Goal: Task Accomplishment & Management: Complete application form

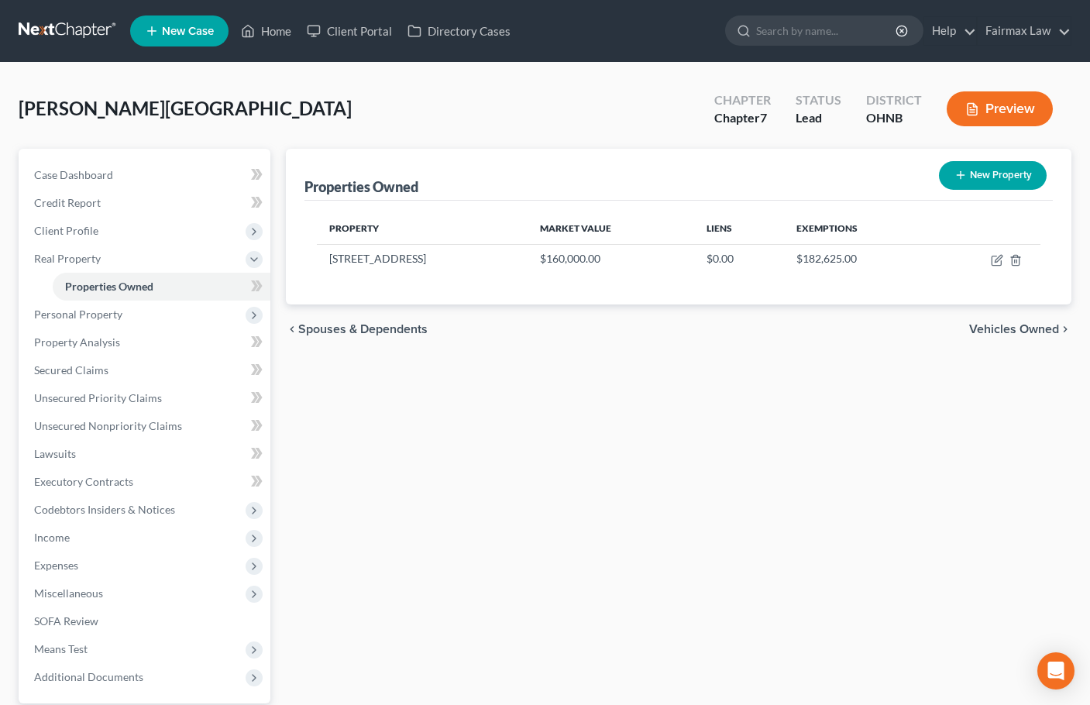
click at [742, 381] on div "Properties Owned New Property Property Market Value Liens Exemptions [STREET_AD…" at bounding box center [678, 471] width 801 height 644
click at [531, 117] on div "[PERSON_NAME] Upgraded Chapter Chapter 7 Status [GEOGRAPHIC_DATA] [GEOGRAPHIC_D…" at bounding box center [545, 114] width 1053 height 67
click at [102, 315] on span "Personal Property" at bounding box center [78, 314] width 88 height 13
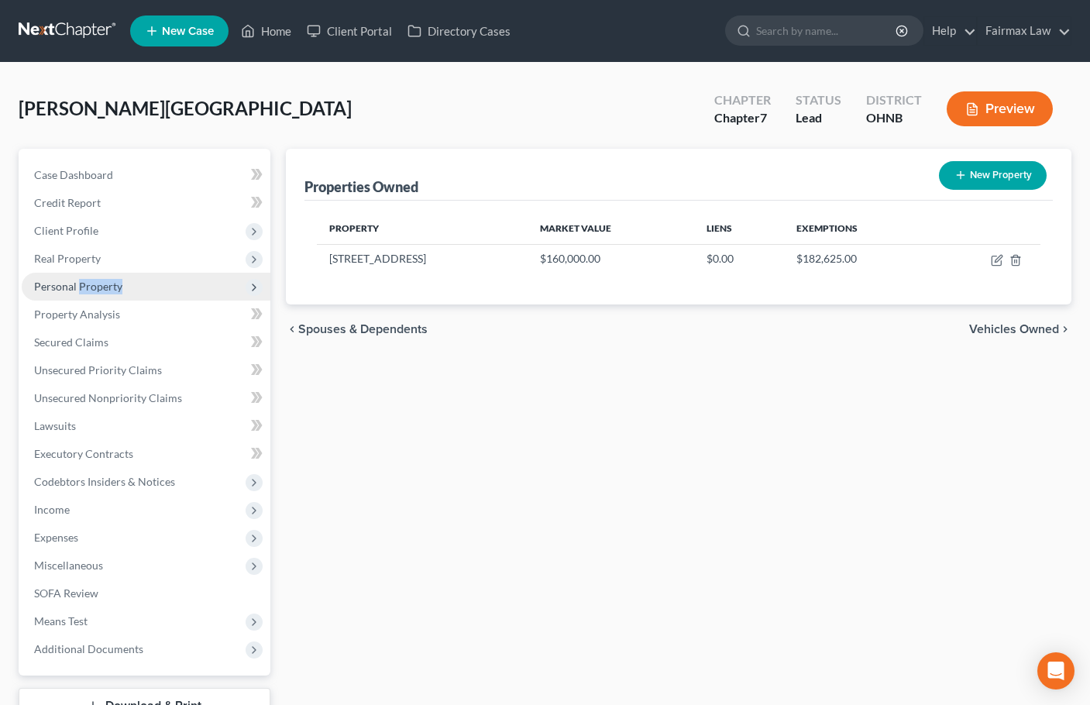
click at [99, 288] on span "Personal Property" at bounding box center [78, 286] width 88 height 13
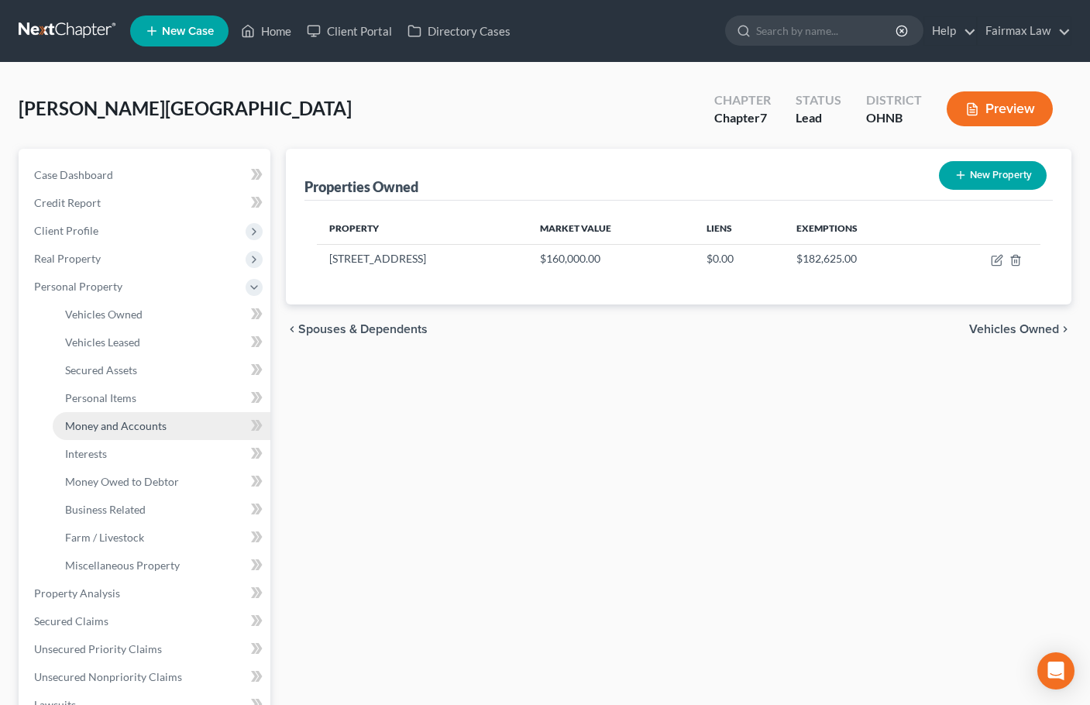
click at [126, 422] on span "Money and Accounts" at bounding box center [115, 425] width 101 height 13
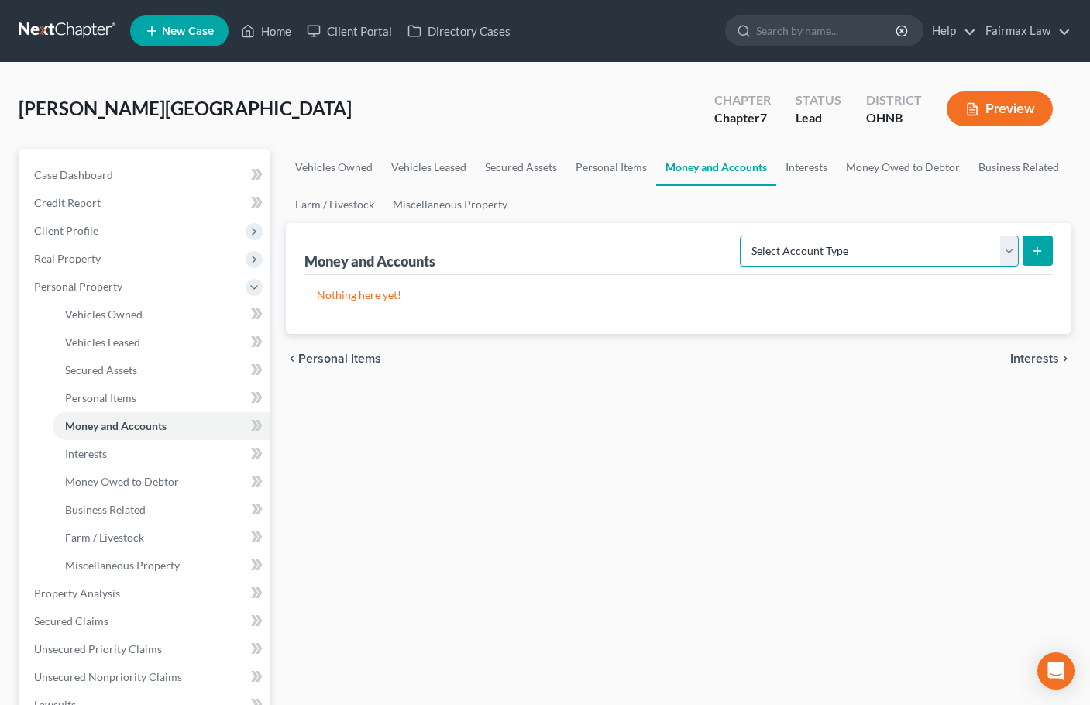
click at [879, 246] on select "Select Account Type Brokerage Cash on Hand Certificates of Deposit Checking Acc…" at bounding box center [879, 251] width 279 height 31
select select "cash_on_hand"
click at [743, 236] on select "Select Account Type Brokerage Cash on Hand Certificates of Deposit Checking Acc…" at bounding box center [879, 251] width 279 height 31
click at [1047, 250] on button "submit" at bounding box center [1038, 251] width 30 height 30
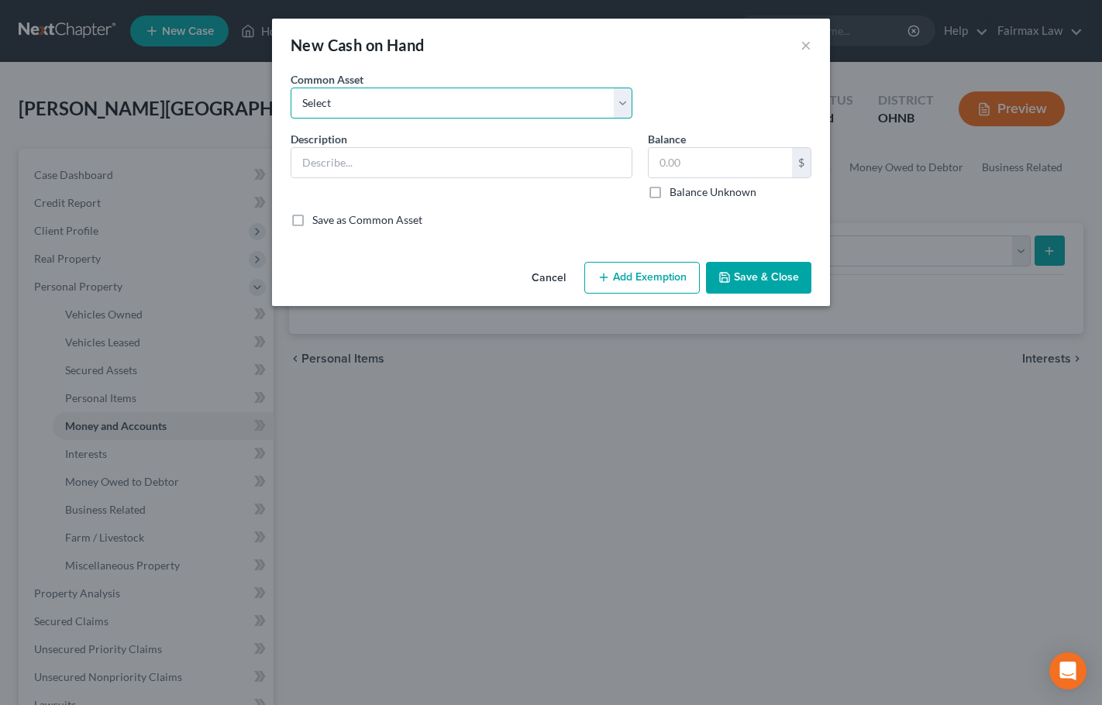
click at [560, 102] on select "Select Cash on Hand Cash Cash on hand on date of filing Cash on Hand" at bounding box center [462, 103] width 342 height 31
click at [476, 109] on select "Select Cash on Hand Cash Cash on hand on date of filing Cash on Hand" at bounding box center [462, 103] width 342 height 31
select select "0"
click at [291, 88] on select "Select Cash on Hand Cash Cash on hand on date of filing Cash on Hand" at bounding box center [462, 103] width 342 height 31
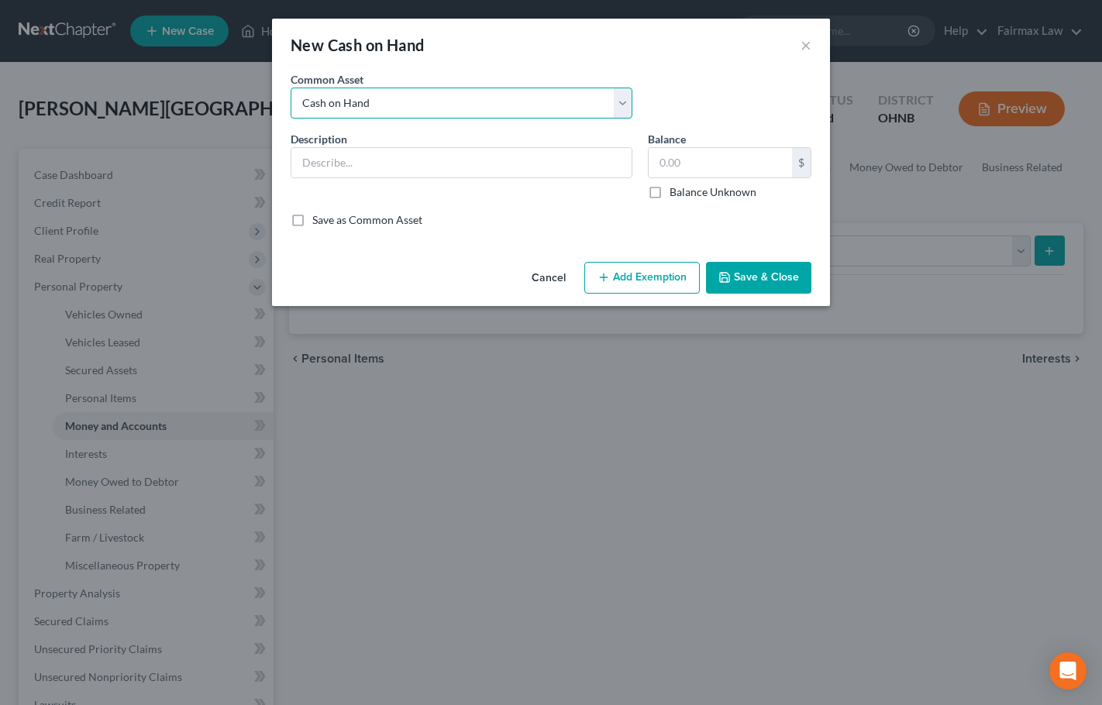
type input "Cash on Hand"
click at [694, 158] on input "10.00" at bounding box center [719, 162] width 143 height 29
click at [694, 159] on input "10.00" at bounding box center [719, 162] width 143 height 29
type input "150"
click at [670, 283] on button "Add Exemption" at bounding box center [641, 278] width 115 height 33
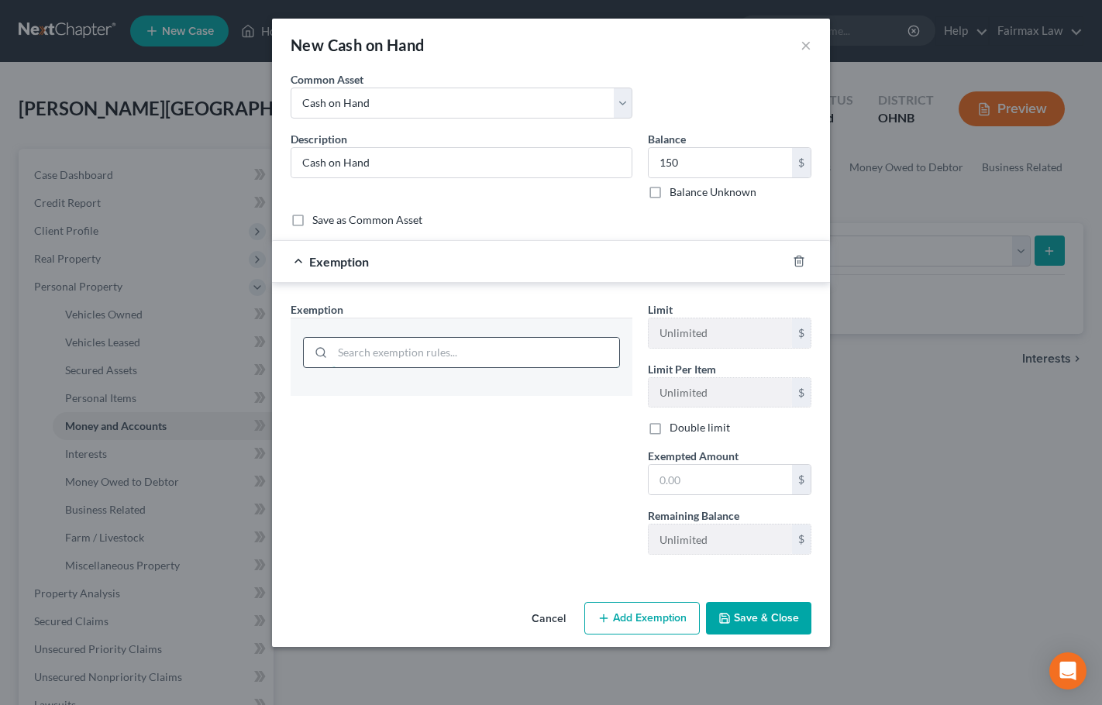
click at [435, 354] on input "search" at bounding box center [475, 352] width 287 height 29
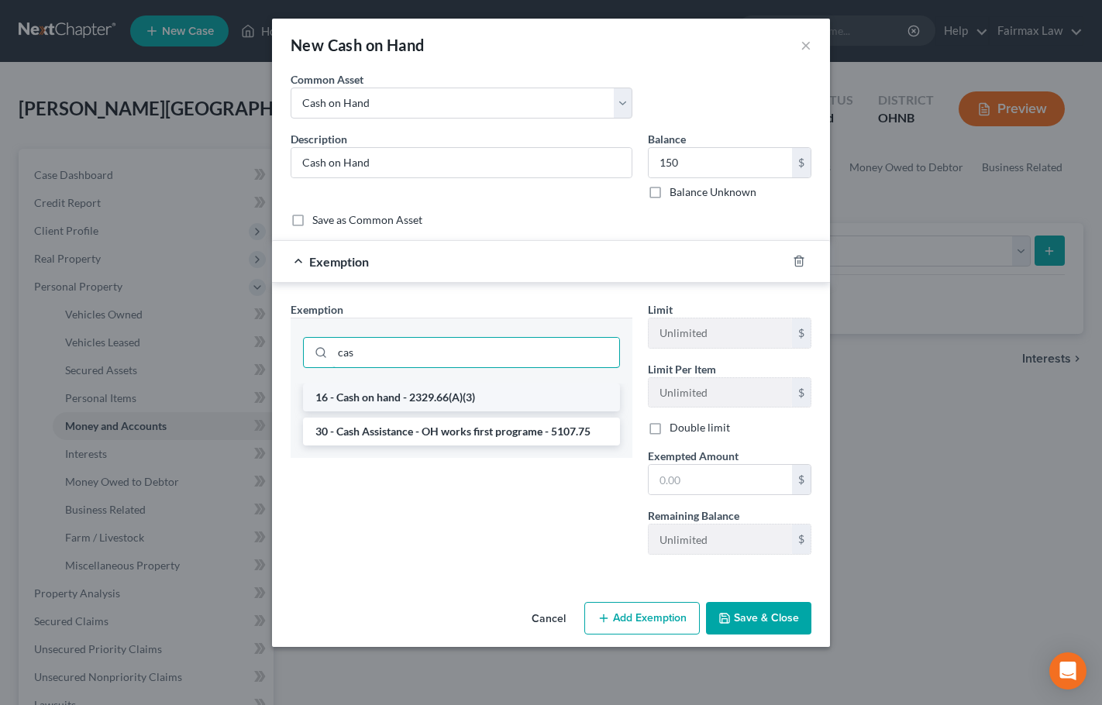
type input "cas"
click at [403, 401] on li "16 - Cash on hand - 2329.66(A)(3)" at bounding box center [461, 397] width 317 height 28
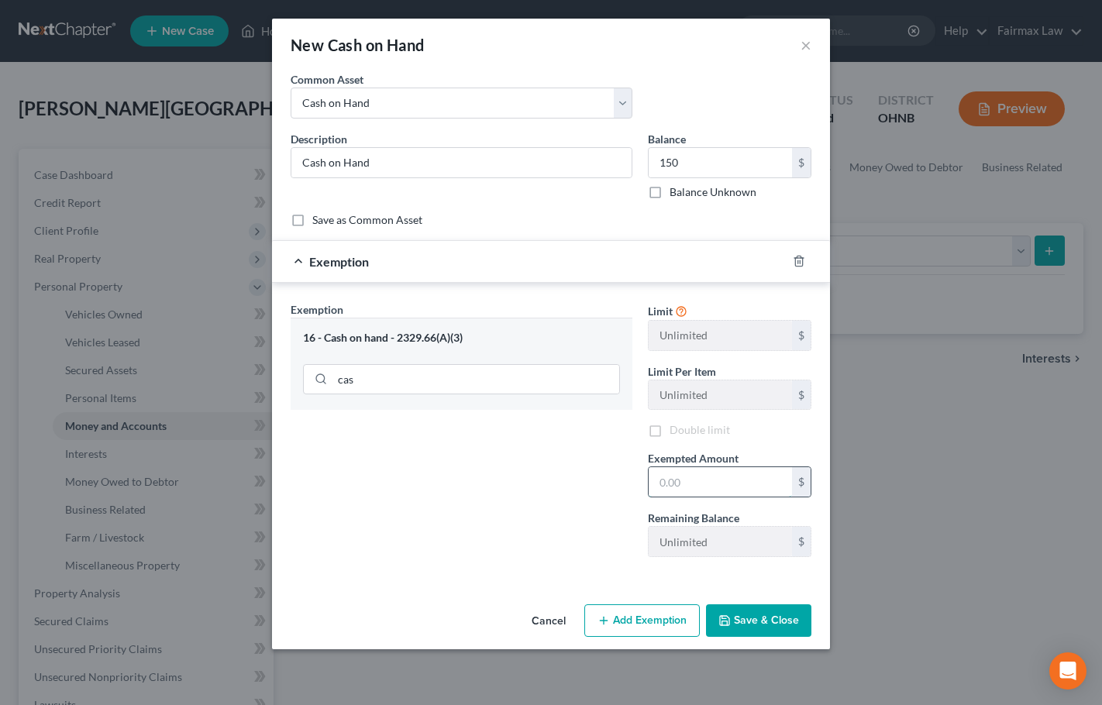
click at [692, 489] on input "text" at bounding box center [719, 481] width 143 height 29
type input "150"
click at [786, 617] on button "Save & Close" at bounding box center [758, 620] width 105 height 33
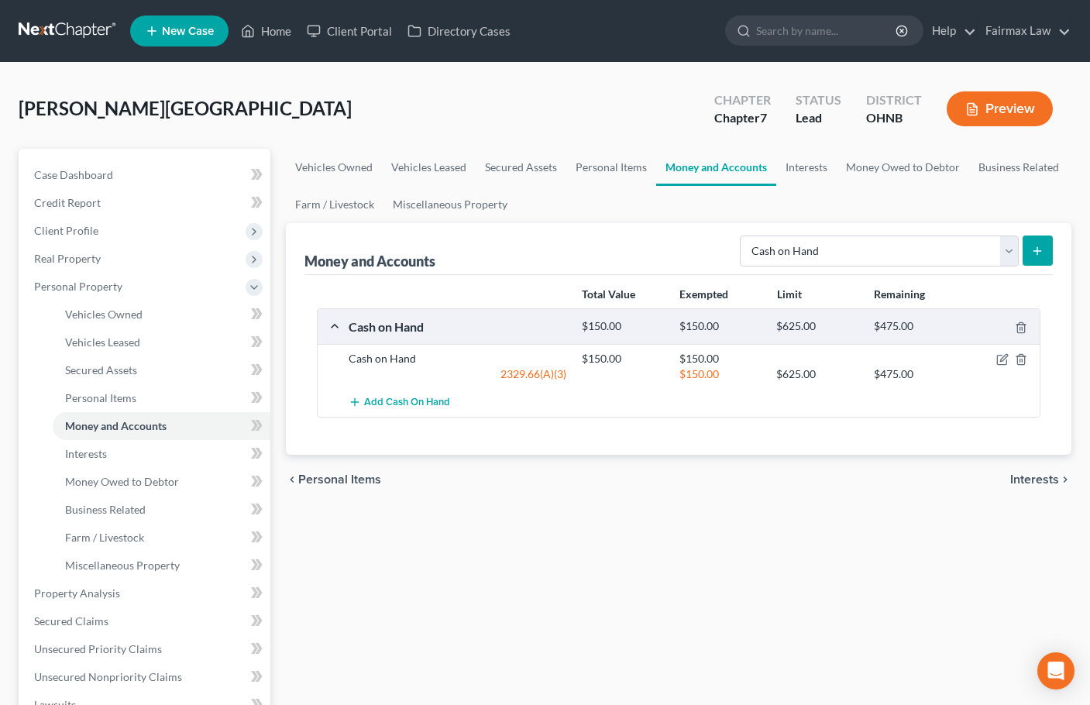
click at [931, 234] on div "Select Account Type Brokerage Cash on Hand Certificates of Deposit Checking Acc…" at bounding box center [893, 249] width 319 height 41
click at [923, 258] on select "Select Account Type Brokerage Cash on Hand Certificates of Deposit Checking Acc…" at bounding box center [879, 251] width 279 height 31
click at [608, 167] on link "Personal Items" at bounding box center [611, 167] width 90 height 37
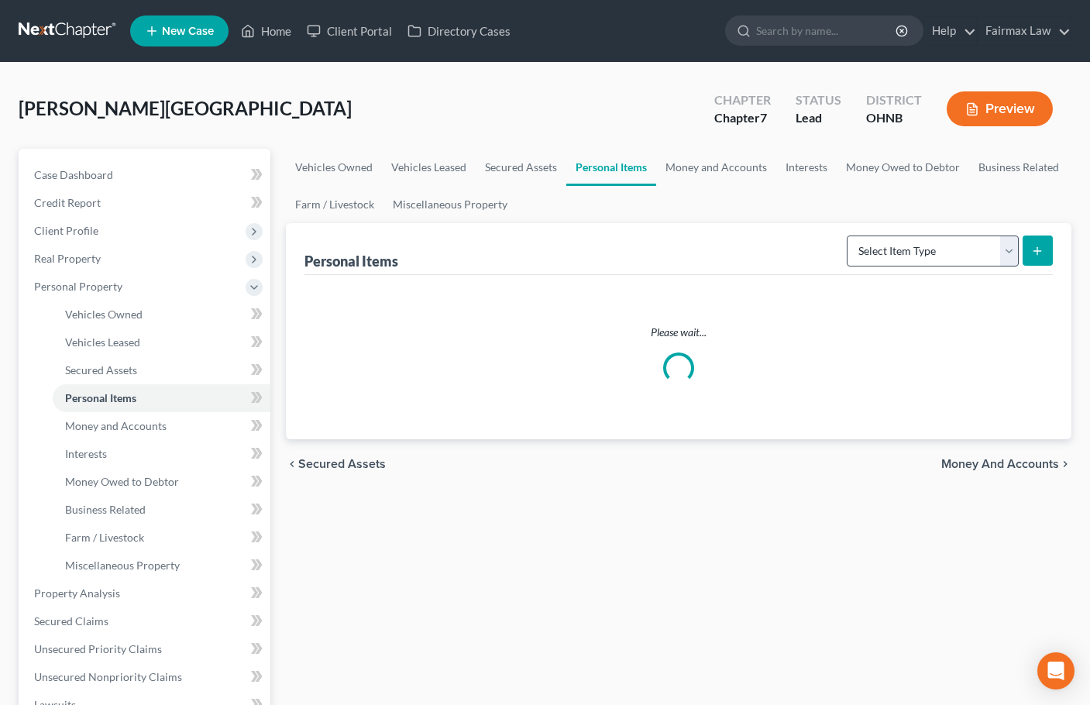
drag, startPoint x: 968, startPoint y: 267, endPoint x: 965, endPoint y: 258, distance: 9.6
click at [966, 266] on div "Select Item Type Clothing Collectibles Of Value Electronics Firearms Household …" at bounding box center [947, 249] width 212 height 41
click at [965, 258] on select "Select Item Type Clothing Collectibles Of Value Electronics Firearms Household …" at bounding box center [933, 251] width 172 height 31
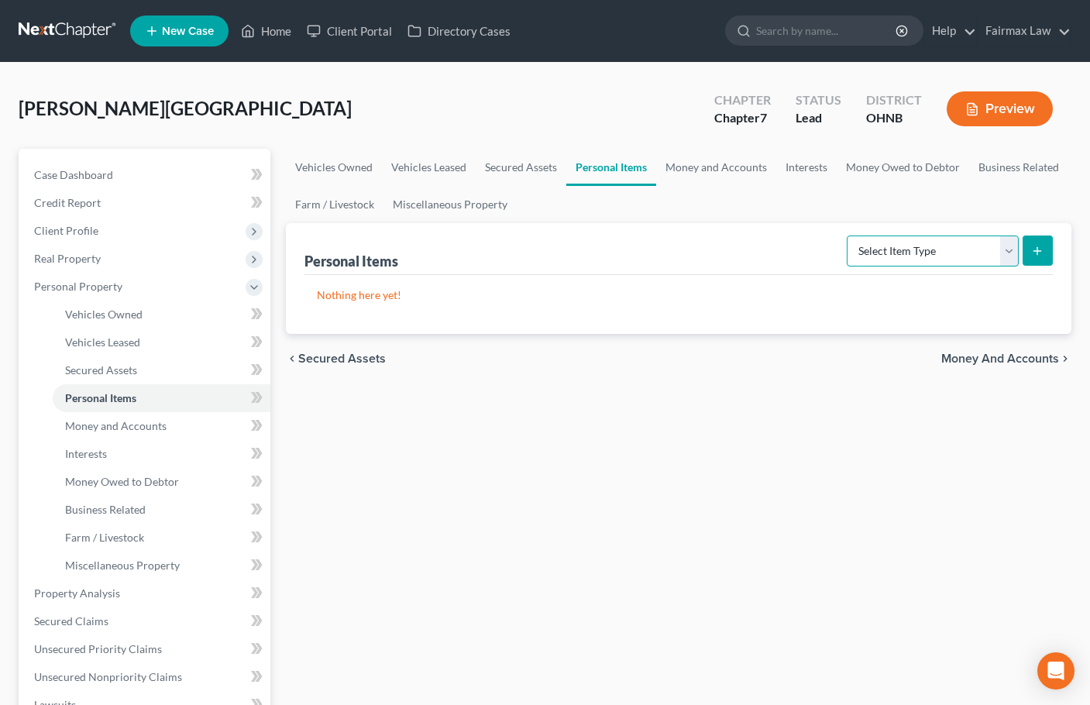
select select "household_goods"
click at [848, 236] on select "Select Item Type Clothing Collectibles Of Value Electronics Firearms Household …" at bounding box center [933, 251] width 172 height 31
drag, startPoint x: 914, startPoint y: 266, endPoint x: 914, endPoint y: 353, distance: 87.5
click at [914, 353] on div "chevron_left Secured Assets Money and Accounts chevron_right" at bounding box center [679, 359] width 786 height 50
click at [1034, 254] on icon "submit" at bounding box center [1037, 251] width 12 height 12
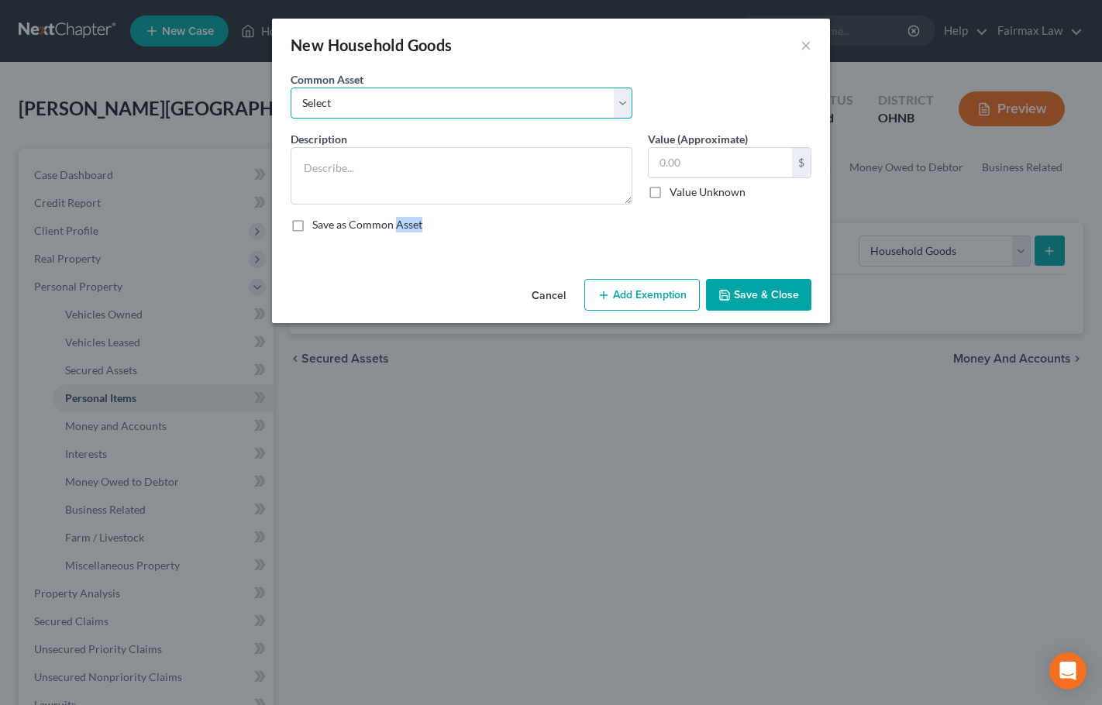
click at [419, 111] on select "Select Common household furnishings, appliances, and decor Common household fur…" at bounding box center [462, 103] width 342 height 31
select select "2"
click at [291, 88] on select "Select Common household furnishings, appliances, and decor Common household fur…" at bounding box center [462, 103] width 342 height 31
type textarea "Normal household furniture and appliances"
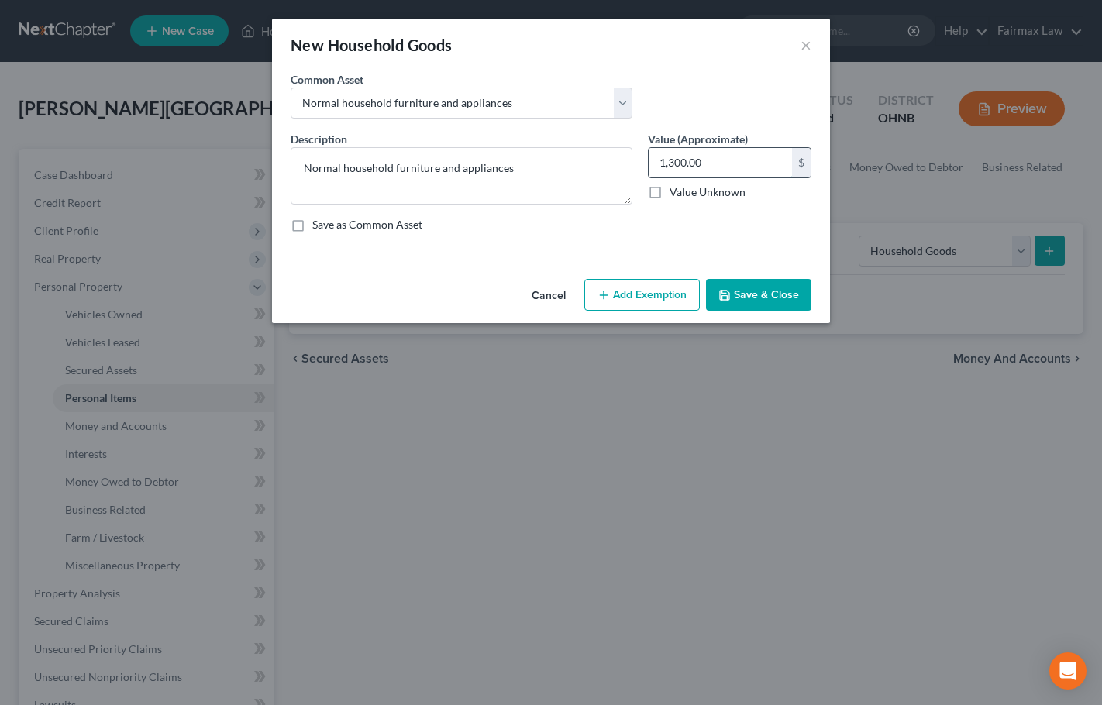
click at [697, 164] on input "1,300.00" at bounding box center [719, 162] width 143 height 29
type input "2,500"
click at [648, 296] on button "Add Exemption" at bounding box center [641, 295] width 115 height 33
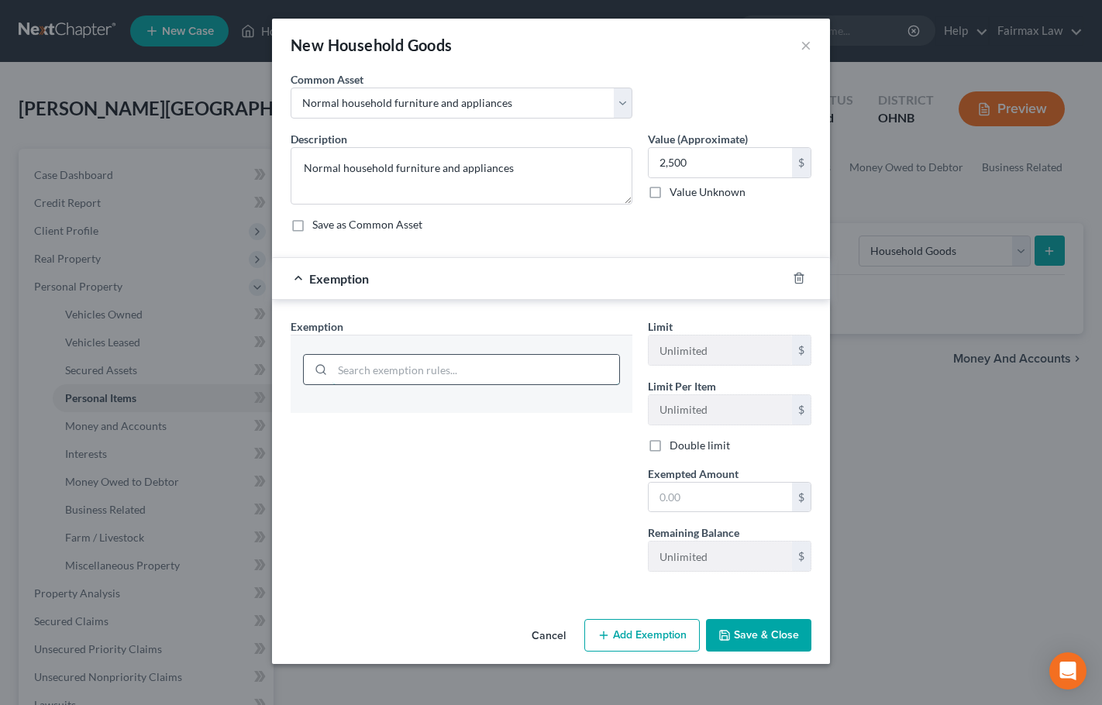
click at [409, 373] on input "search" at bounding box center [475, 369] width 287 height 29
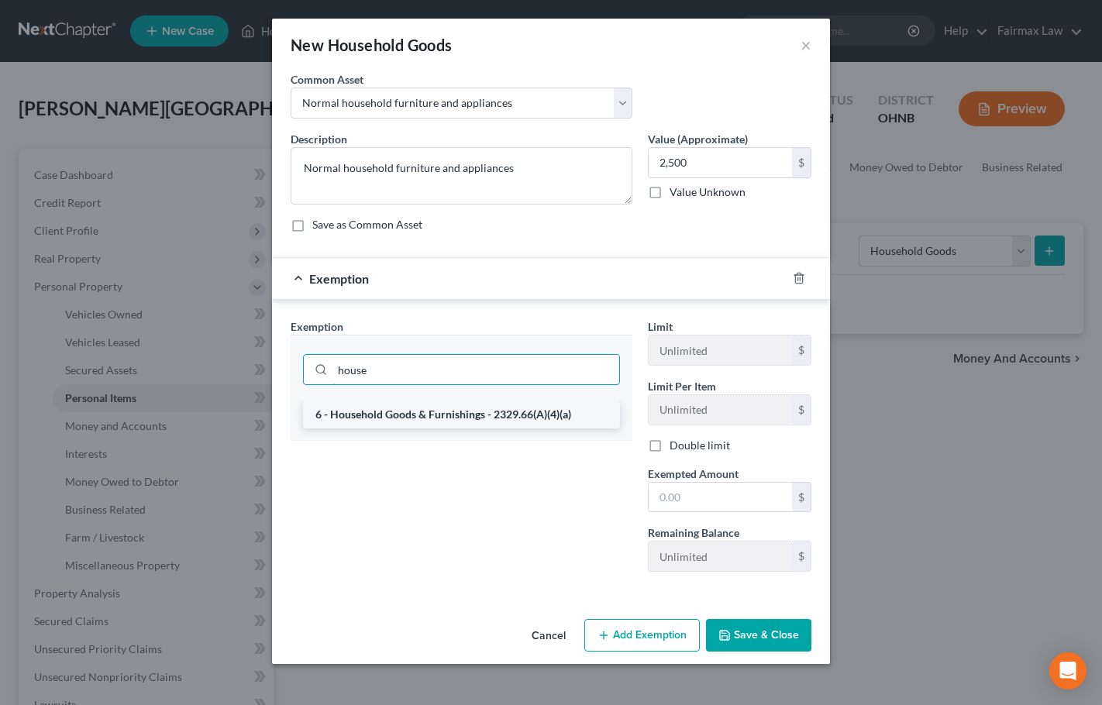
type input "house"
click at [459, 411] on li "6 - Household Goods & Furnishings - 2329.66(A)(4)(a)" at bounding box center [461, 415] width 317 height 28
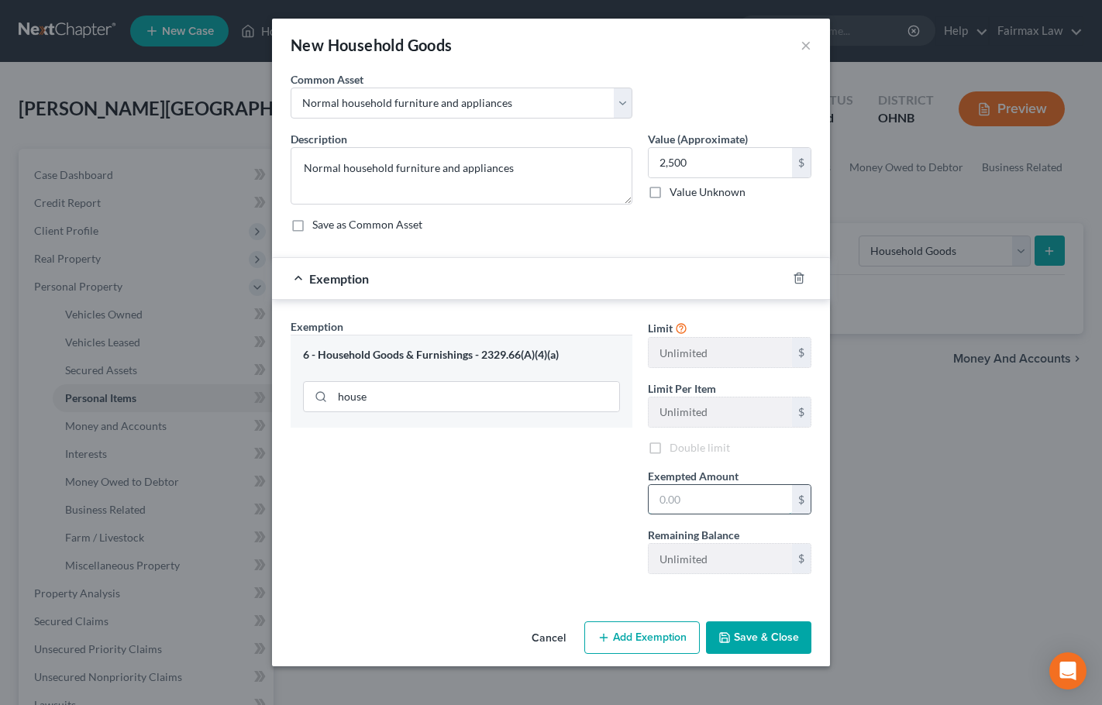
click at [710, 498] on input "text" at bounding box center [719, 499] width 143 height 29
type input "2,500"
click at [746, 640] on button "Save & Close" at bounding box center [758, 637] width 105 height 33
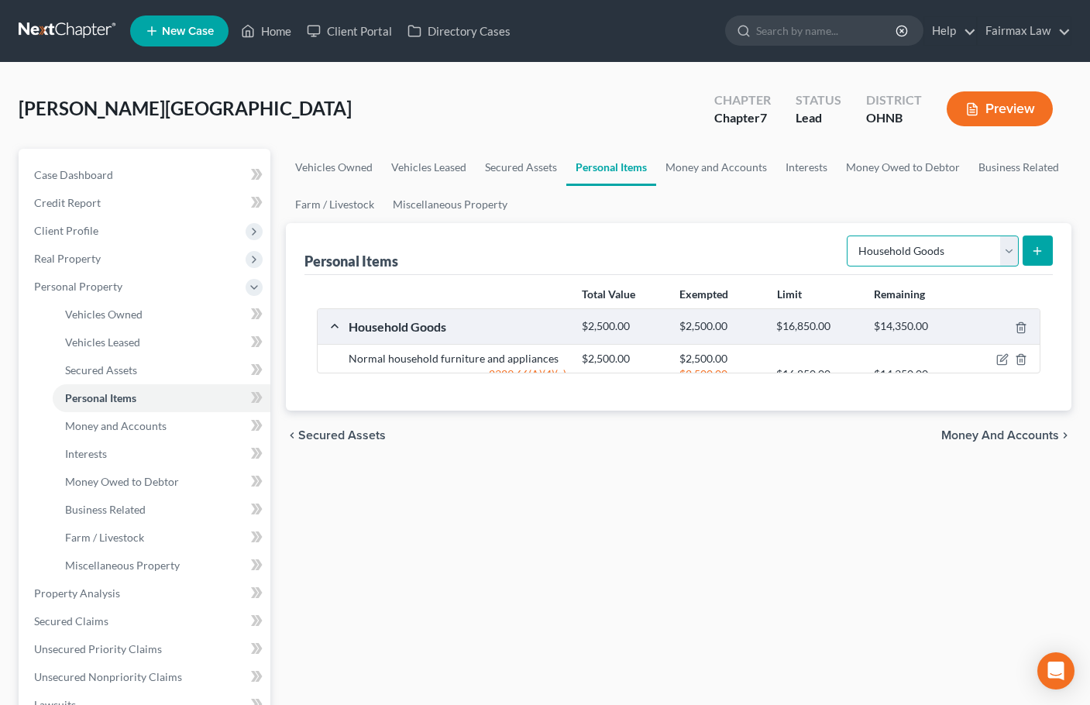
click at [972, 250] on select "Select Item Type Clothing Collectibles Of Value Electronics Firearms Household …" at bounding box center [933, 251] width 172 height 31
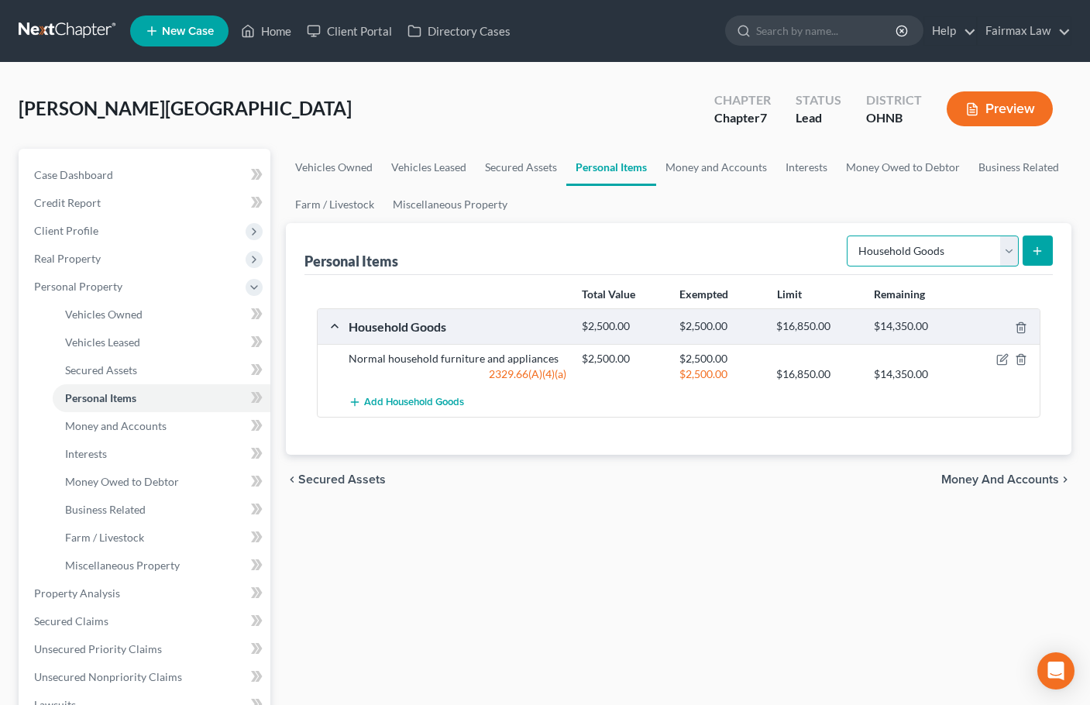
select select "electronics"
click at [848, 236] on select "Select Item Type Clothing Collectibles Of Value Electronics Firearms Household …" at bounding box center [933, 251] width 172 height 31
click at [1041, 247] on icon "submit" at bounding box center [1037, 251] width 12 height 12
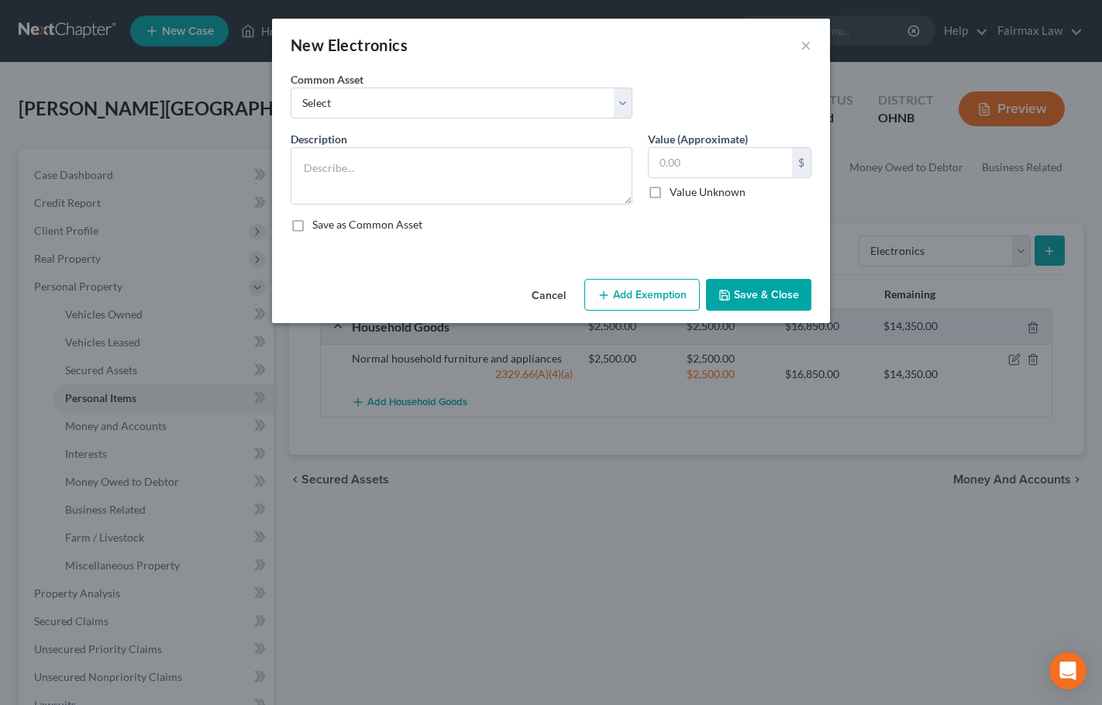
click at [452, 87] on div "Common Asset Select Household Electronics, including cell phones, PC or tablet …" at bounding box center [461, 94] width 357 height 47
click at [444, 102] on select "Select Household Electronics, including cell phones, PC or tablet device, telev…" at bounding box center [462, 103] width 342 height 31
select select "2"
click at [291, 88] on select "Select Household Electronics, including cell phones, PC or tablet device, telev…" at bounding box center [462, 103] width 342 height 31
type textarea "TV, computer, mobile phone"
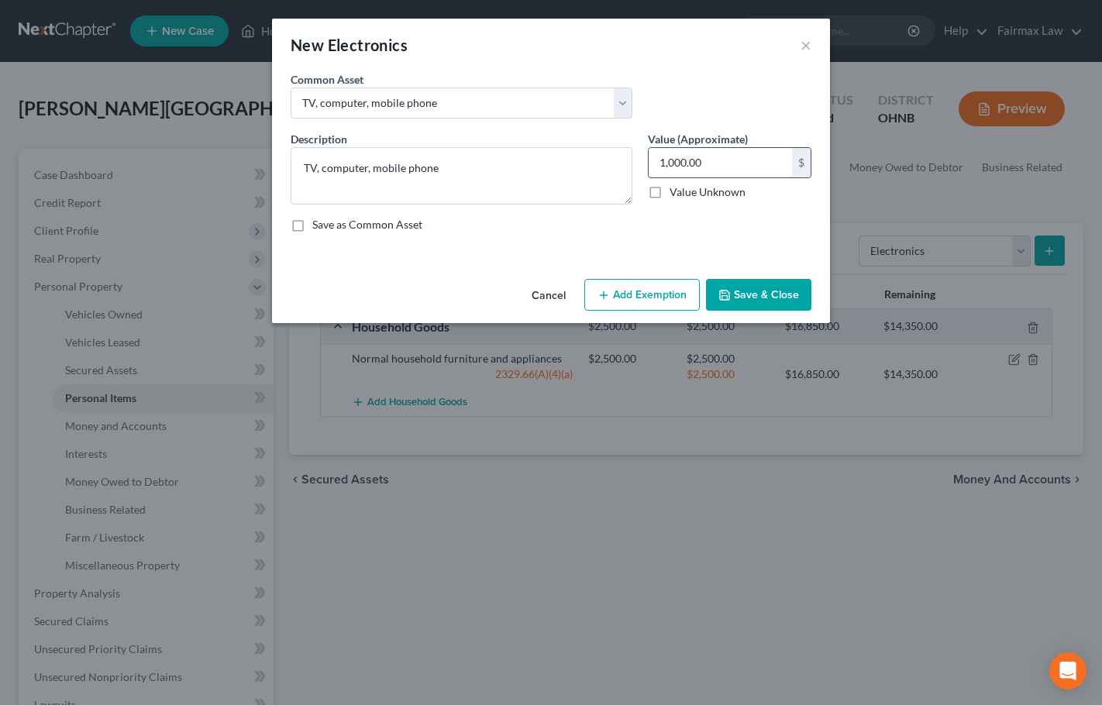
click at [719, 162] on input "1,000.00" at bounding box center [719, 162] width 143 height 29
click at [719, 161] on input "1,000.00" at bounding box center [719, 162] width 143 height 29
type input "2,500"
click at [656, 295] on button "Add Exemption" at bounding box center [641, 295] width 115 height 33
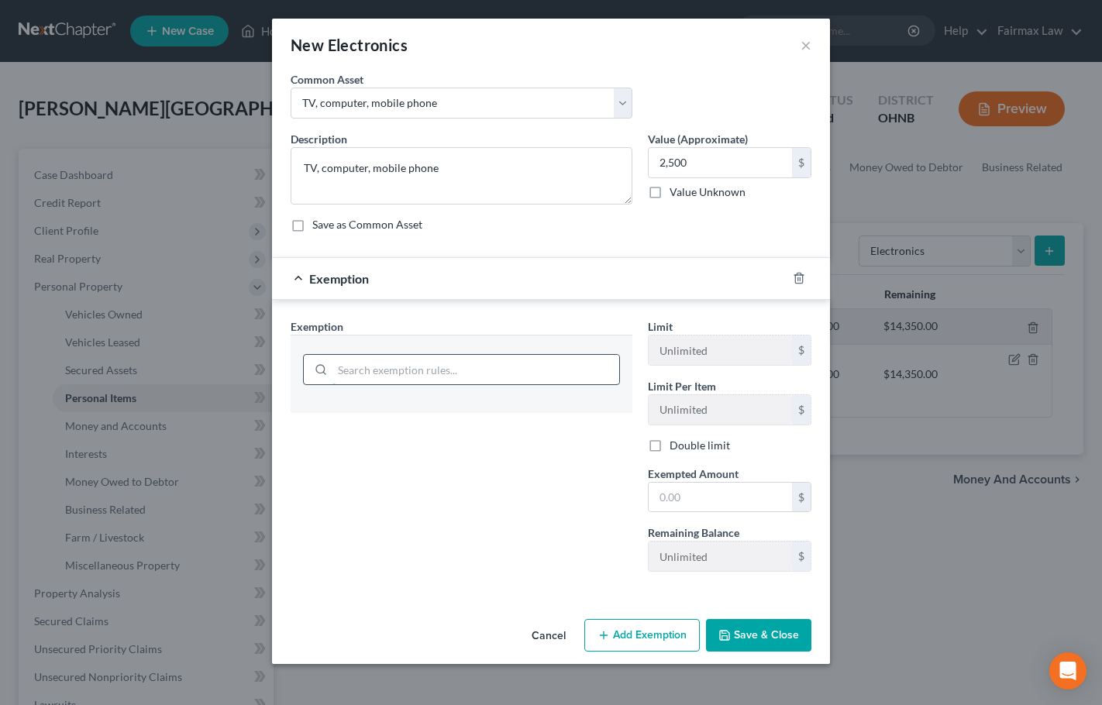
click at [431, 359] on input "search" at bounding box center [475, 369] width 287 height 29
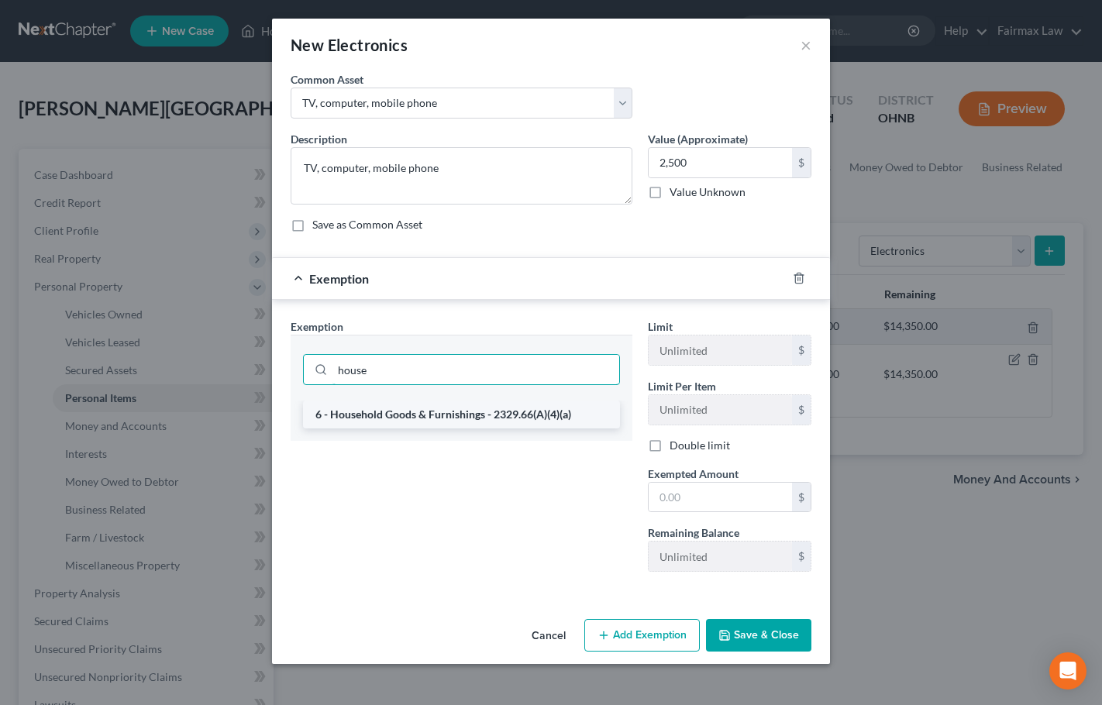
type input "house"
click at [533, 418] on li "6 - Household Goods & Furnishings - 2329.66(A)(4)(a)" at bounding box center [461, 415] width 317 height 28
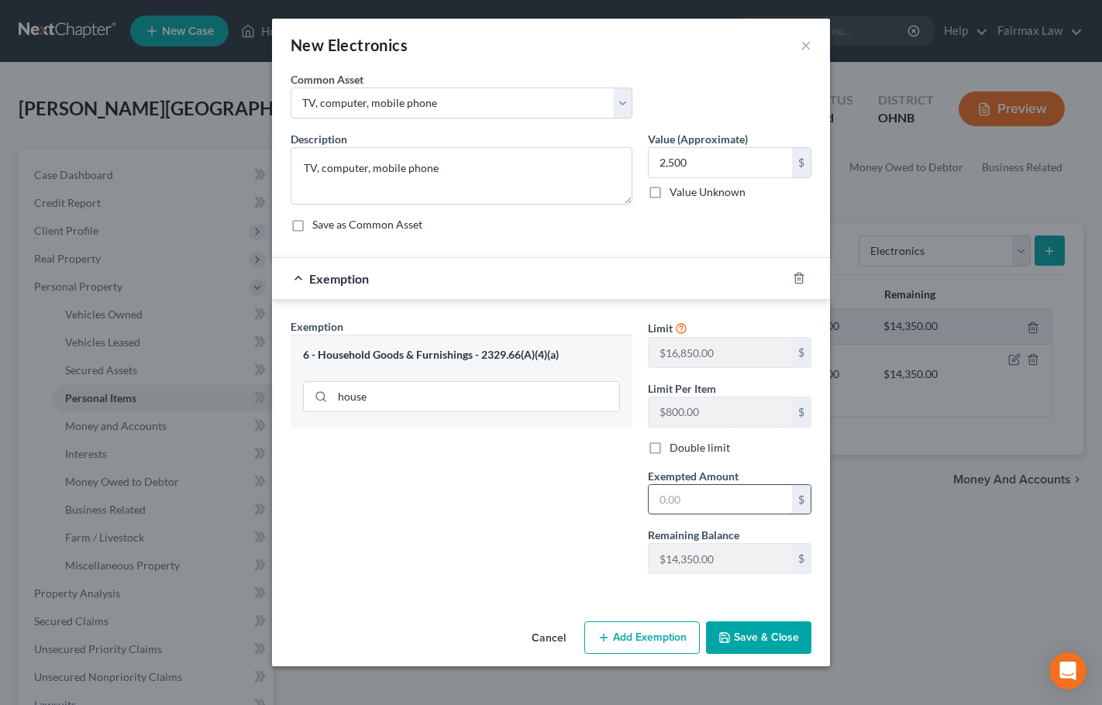
drag, startPoint x: 705, startPoint y: 503, endPoint x: 697, endPoint y: 497, distance: 9.5
click at [705, 503] on input "text" at bounding box center [719, 499] width 143 height 29
type input "2,500"
click at [769, 633] on button "Save & Close" at bounding box center [758, 637] width 105 height 33
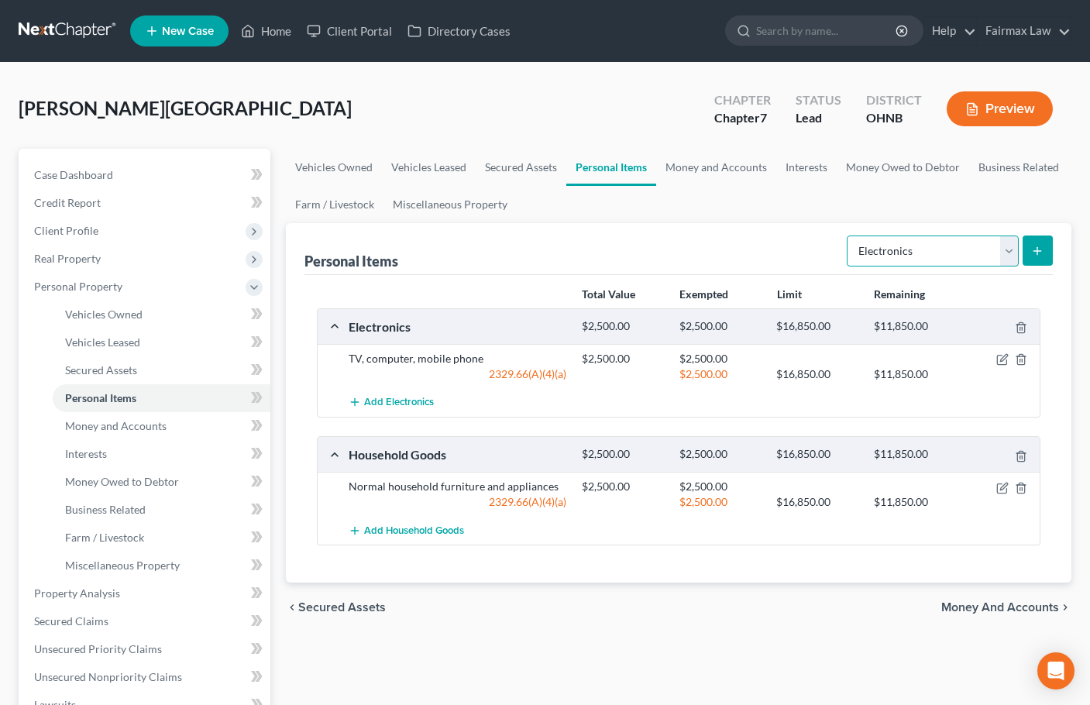
click at [941, 245] on select "Select Item Type Clothing Collectibles Of Value Electronics Firearms Household …" at bounding box center [933, 251] width 172 height 31
select select "clothing"
click at [848, 236] on select "Select Item Type Clothing Collectibles Of Value Electronics Firearms Household …" at bounding box center [933, 251] width 172 height 31
click at [1041, 253] on icon "submit" at bounding box center [1037, 251] width 12 height 12
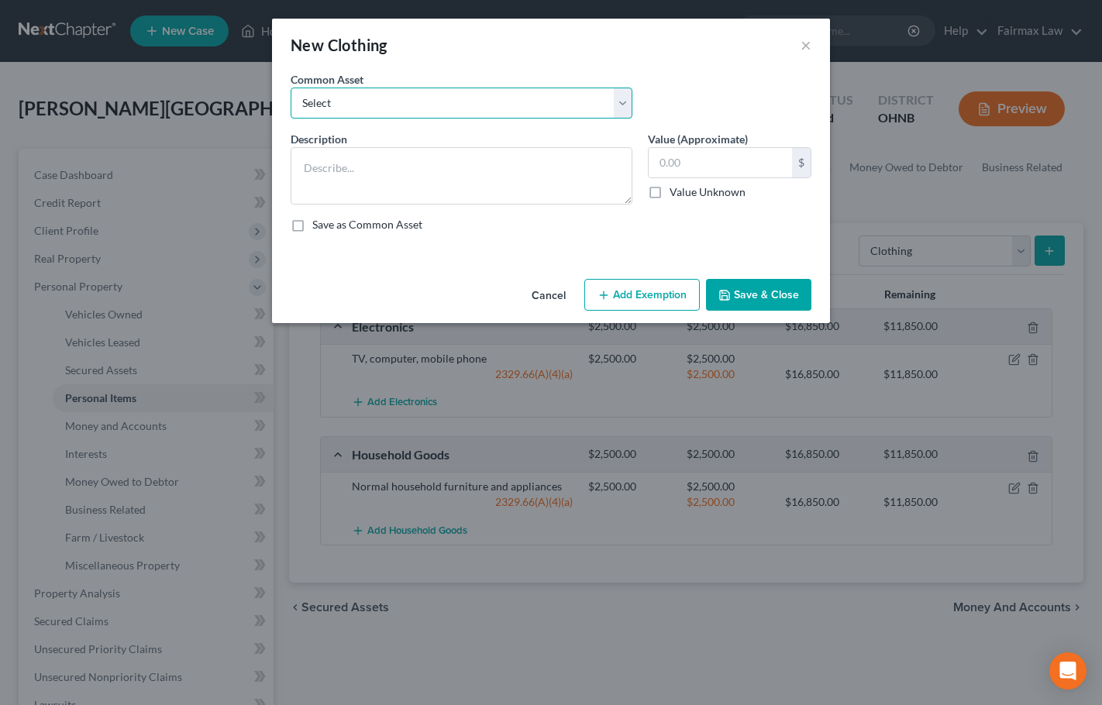
click at [519, 98] on select "Select Everyday clothing Professional Men's wear. Everyday wearing apparel Comm…" at bounding box center [462, 103] width 342 height 31
select select "0"
click at [291, 88] on select "Select Everyday clothing Professional Men's wear. Everyday wearing apparel Comm…" at bounding box center [462, 103] width 342 height 31
type textarea "Everyday clothing"
click at [663, 170] on input "400.00" at bounding box center [719, 162] width 143 height 29
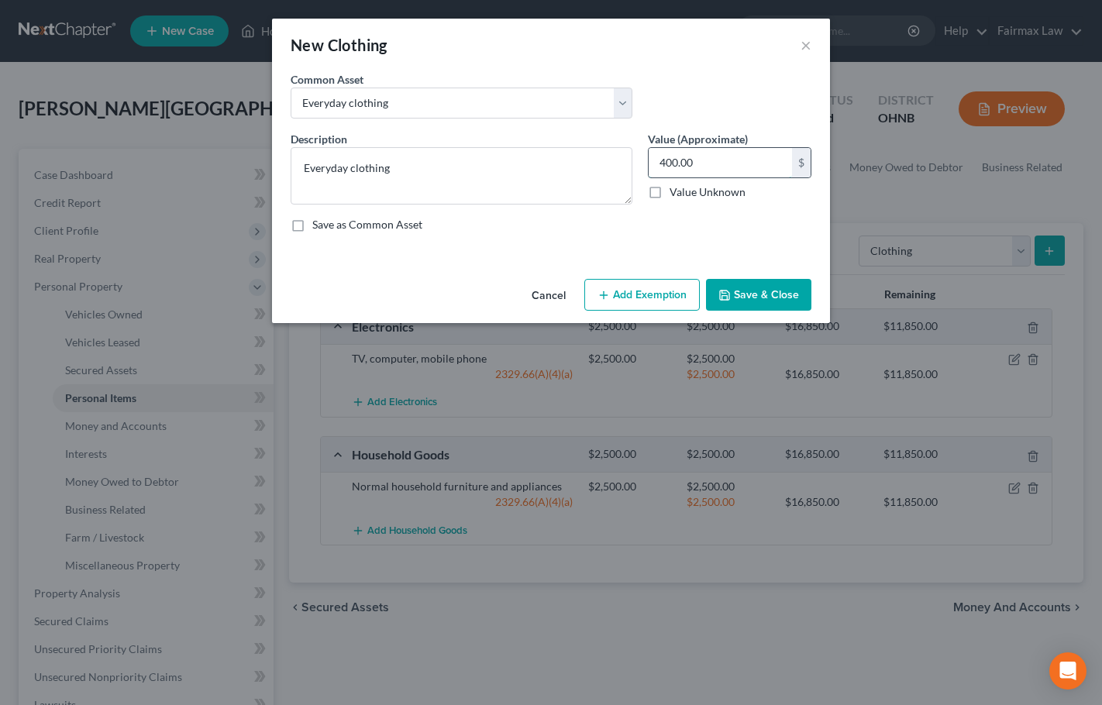
click at [664, 170] on input "400.00" at bounding box center [719, 162] width 143 height 29
type input "3,500"
click at [665, 294] on button "Add Exemption" at bounding box center [641, 295] width 115 height 33
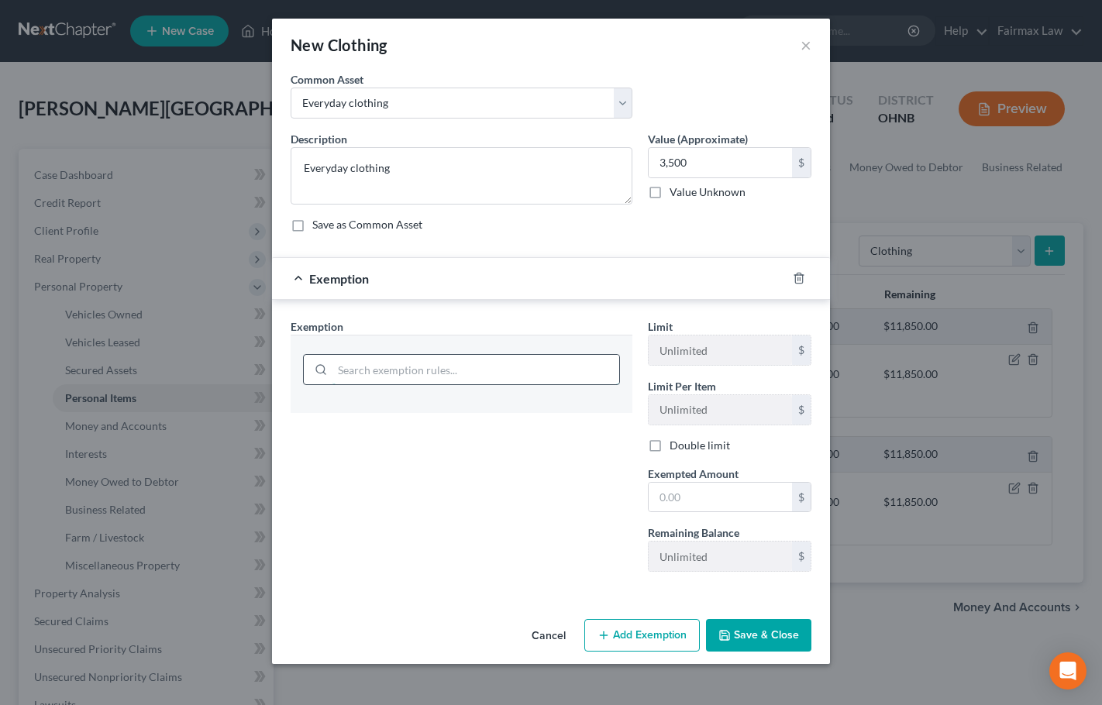
click at [375, 371] on input "search" at bounding box center [475, 369] width 287 height 29
type input "wea"
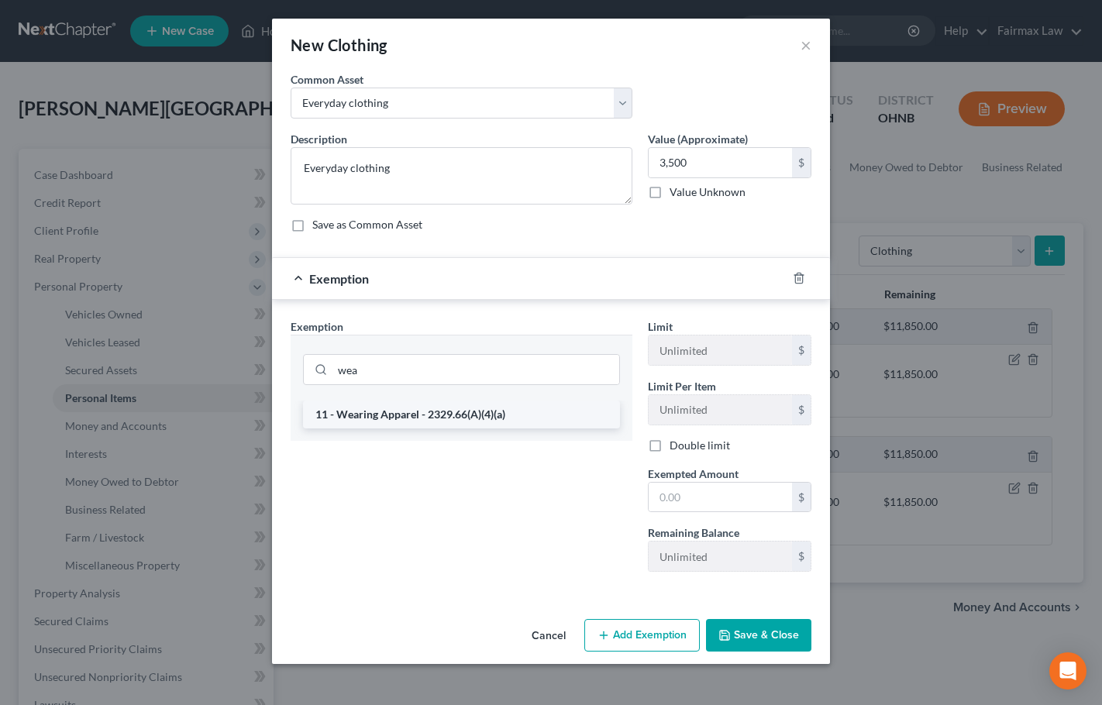
click at [516, 417] on li "11 - Wearing Apparel - 2329.66(A)(4)(a)" at bounding box center [461, 415] width 317 height 28
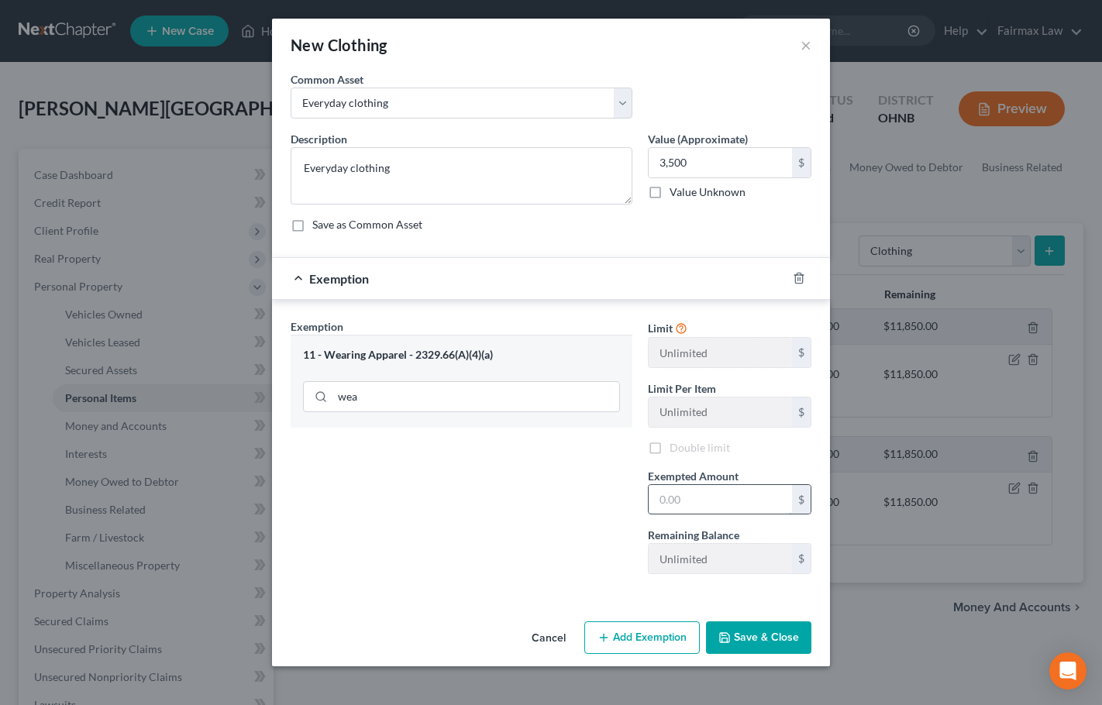
click at [671, 486] on input "text" at bounding box center [719, 499] width 143 height 29
type input "2"
type input "3,500"
click at [769, 634] on button "Save & Close" at bounding box center [758, 637] width 105 height 33
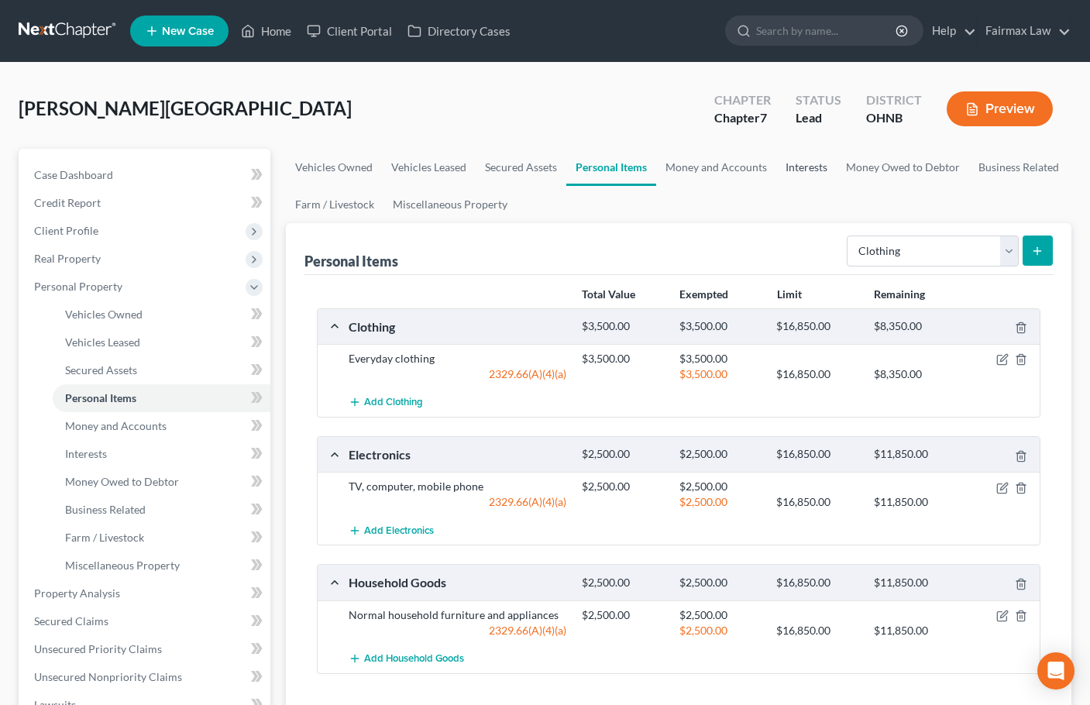
click at [814, 166] on link "Interests" at bounding box center [806, 167] width 60 height 37
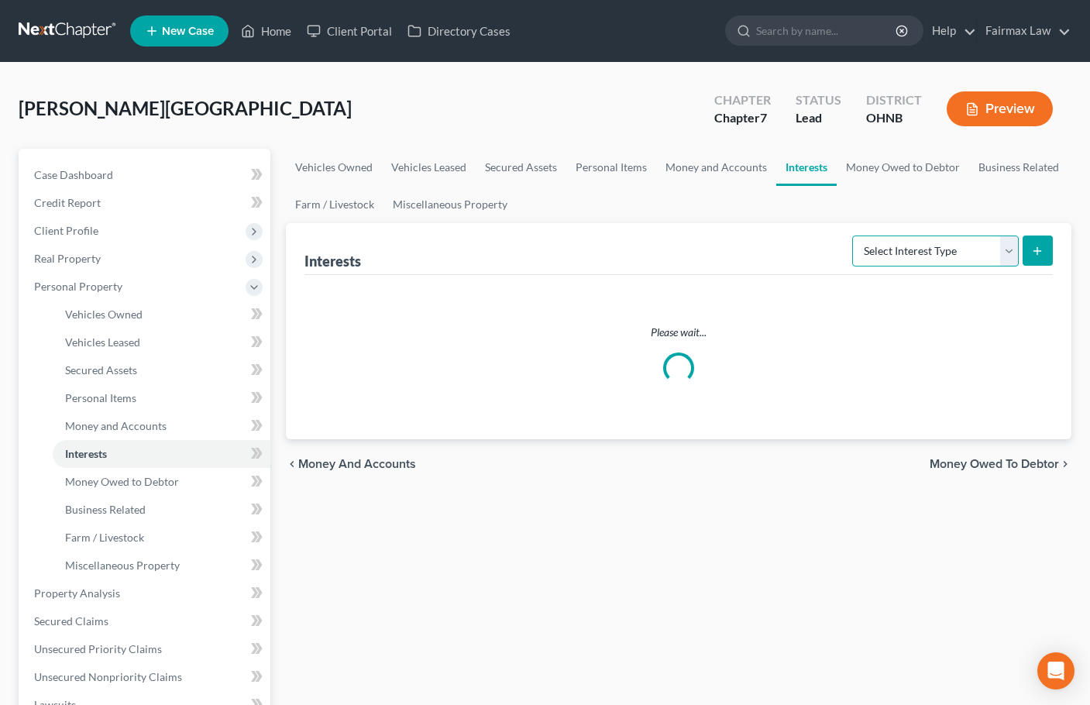
click at [965, 261] on select "Select Interest Type 401K Annuity Bond Education IRA Government Bond Government…" at bounding box center [935, 251] width 167 height 31
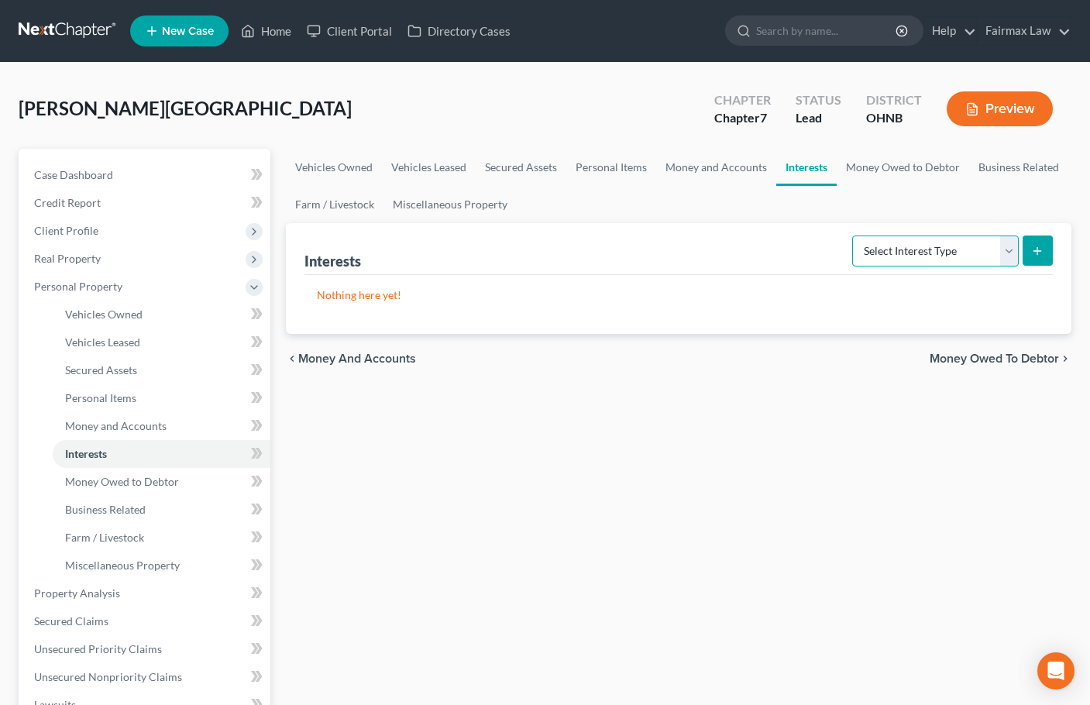
select select "whole_life_insurance"
click at [854, 236] on select "Select Interest Type 401K Annuity Bond Education IRA Government Bond Government…" at bounding box center [935, 251] width 167 height 31
click at [1032, 254] on icon "submit" at bounding box center [1037, 251] width 12 height 12
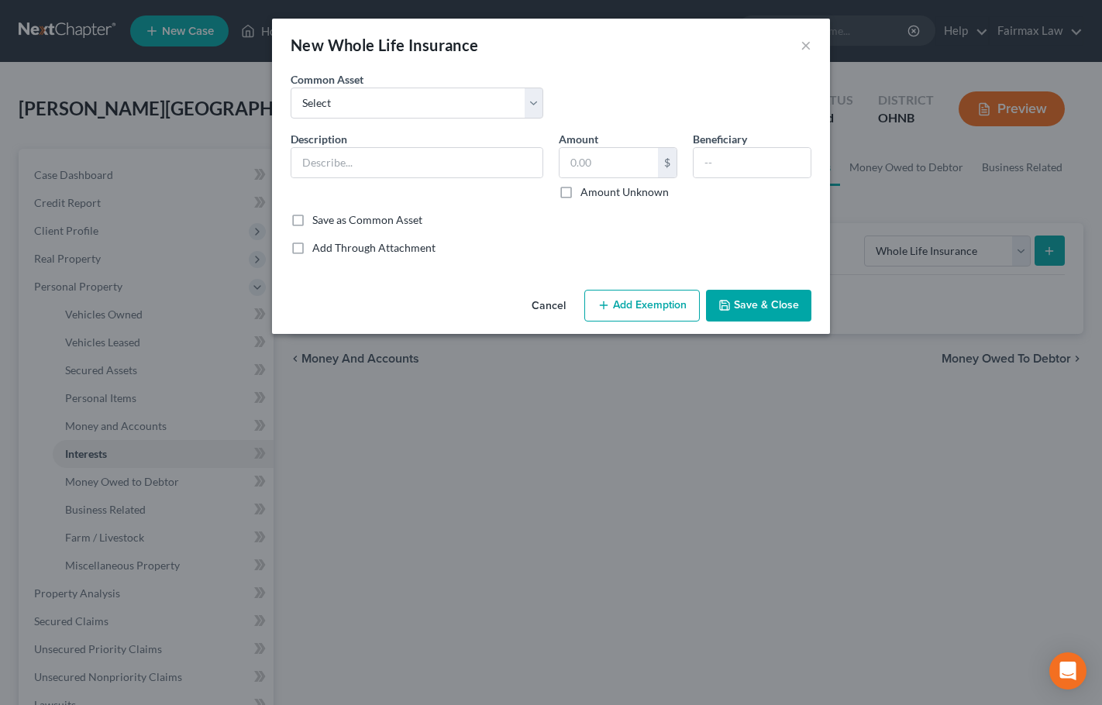
click at [580, 192] on label "Amount Unknown" at bounding box center [624, 191] width 88 height 15
click at [586, 192] on input "Amount Unknown" at bounding box center [591, 189] width 10 height 10
checkbox input "true"
click at [341, 163] on input "text" at bounding box center [416, 162] width 251 height 29
type input "[US_STATE] Department of Insurance"
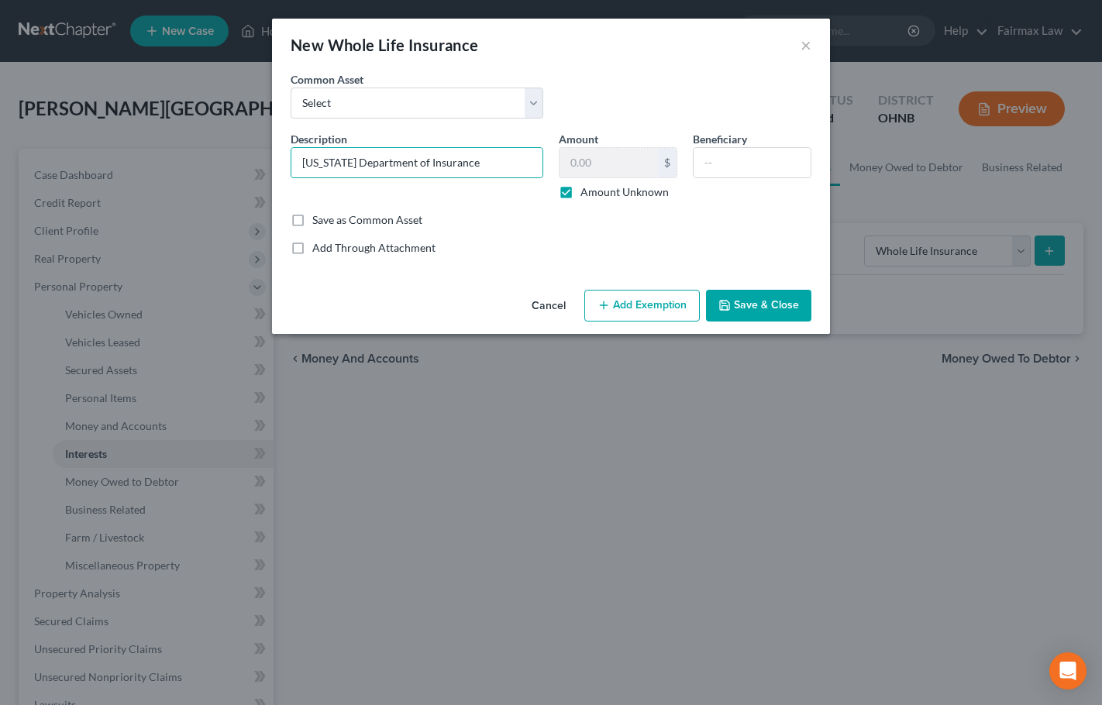
click at [786, 311] on button "Save & Close" at bounding box center [758, 306] width 105 height 33
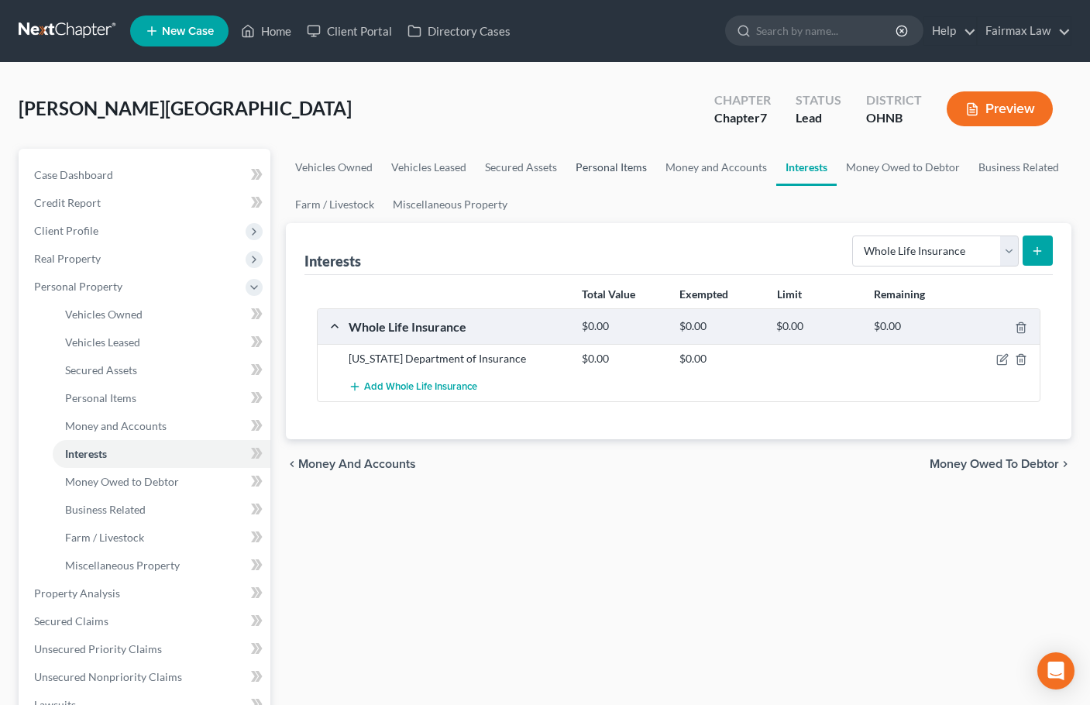
click at [617, 163] on link "Personal Items" at bounding box center [611, 167] width 90 height 37
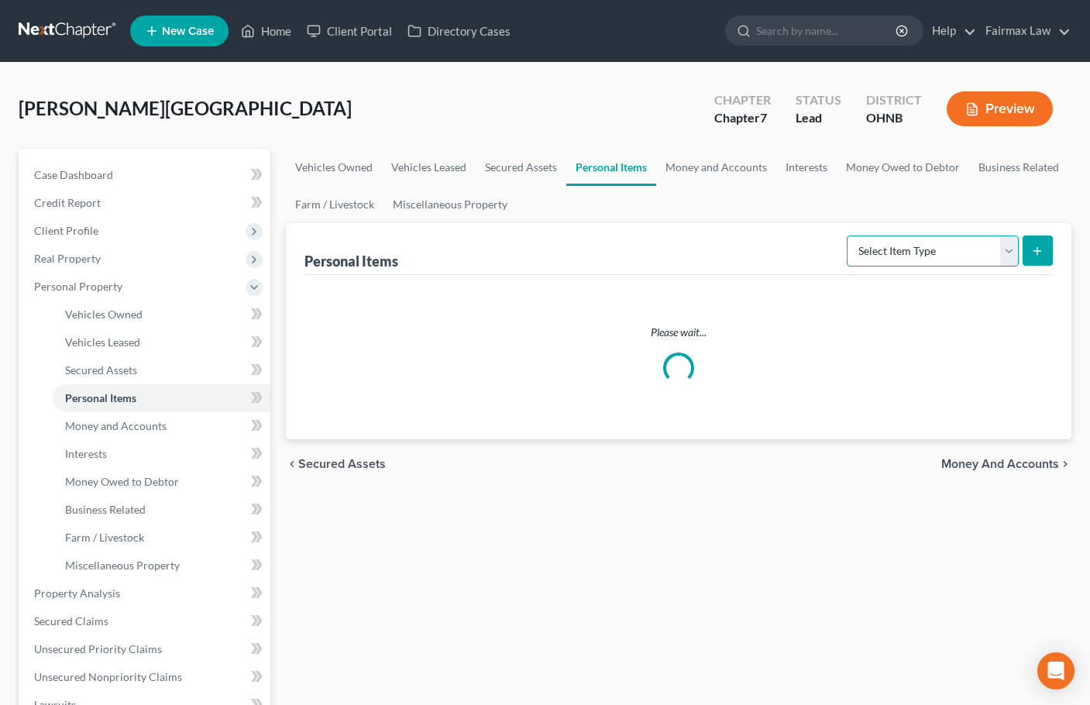
click at [968, 260] on select "Select Item Type Clothing Collectibles Of Value Electronics Firearms Household …" at bounding box center [933, 251] width 172 height 31
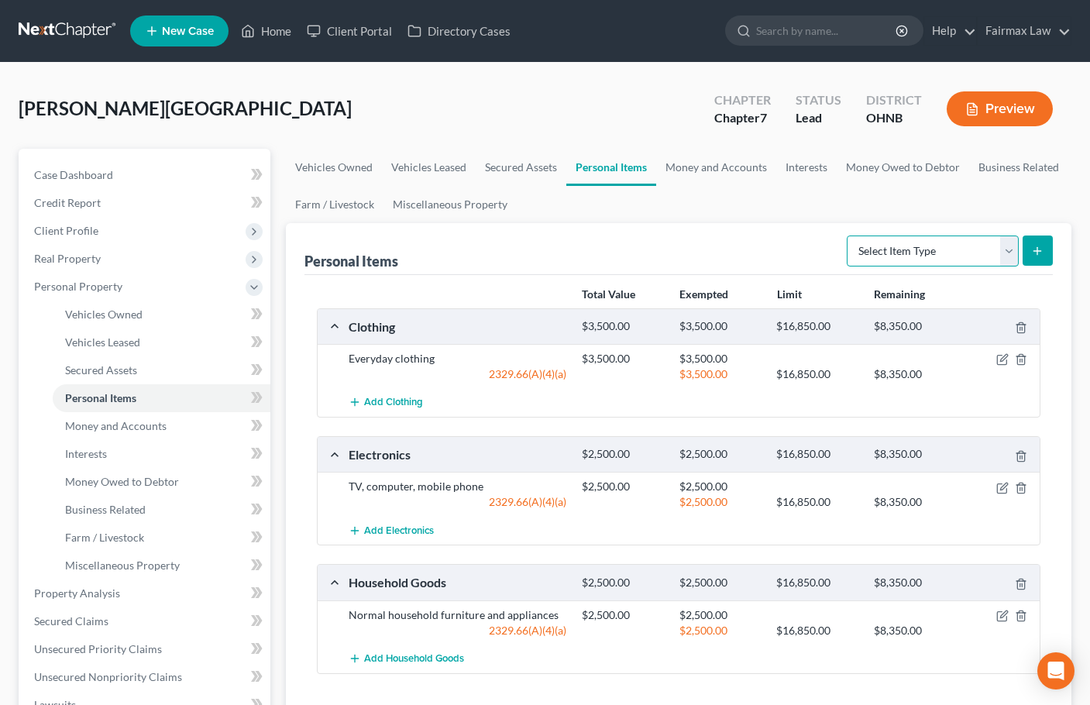
select select "firearms"
click at [848, 236] on select "Select Item Type Clothing Collectibles Of Value Electronics Firearms Household …" at bounding box center [933, 251] width 172 height 31
click at [1045, 258] on button "submit" at bounding box center [1038, 251] width 30 height 30
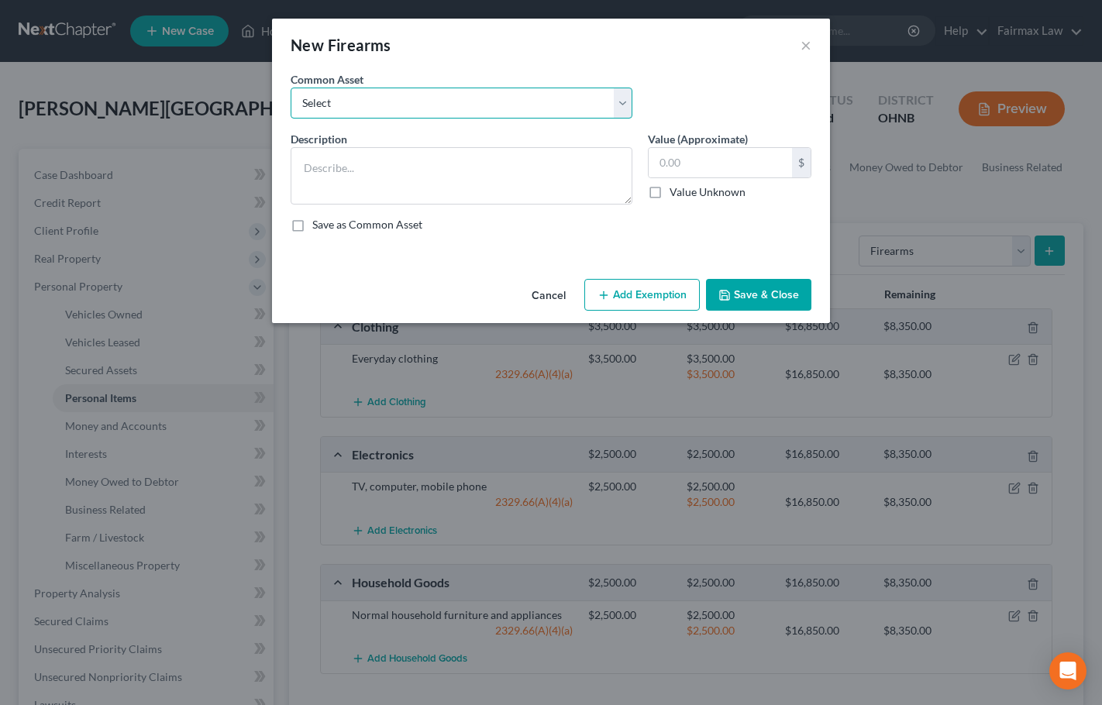
click at [369, 112] on select "Select Firearms" at bounding box center [462, 103] width 342 height 31
select select "0"
click at [291, 88] on select "Select Firearms" at bounding box center [462, 103] width 342 height 31
type textarea "Firearms"
click at [363, 167] on textarea "Firearms" at bounding box center [462, 175] width 342 height 57
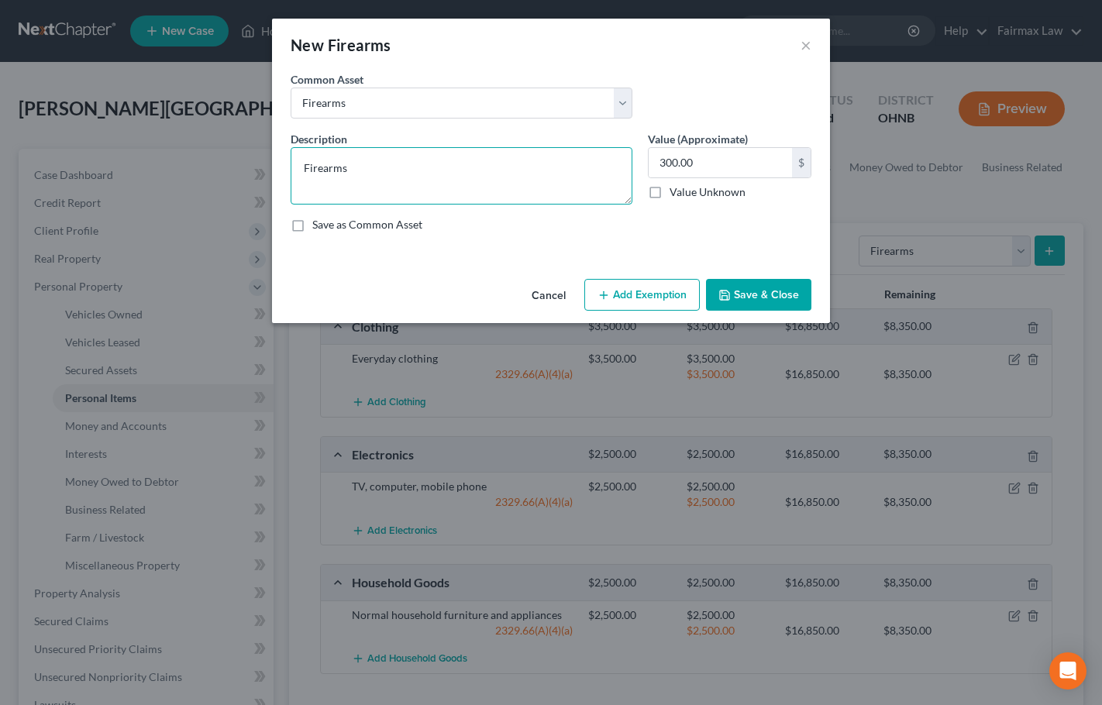
click at [363, 167] on textarea "Firearms" at bounding box center [462, 175] width 342 height 57
click at [673, 159] on input "300.00" at bounding box center [719, 162] width 143 height 29
type input "400"
click at [645, 297] on button "Add Exemption" at bounding box center [641, 295] width 115 height 33
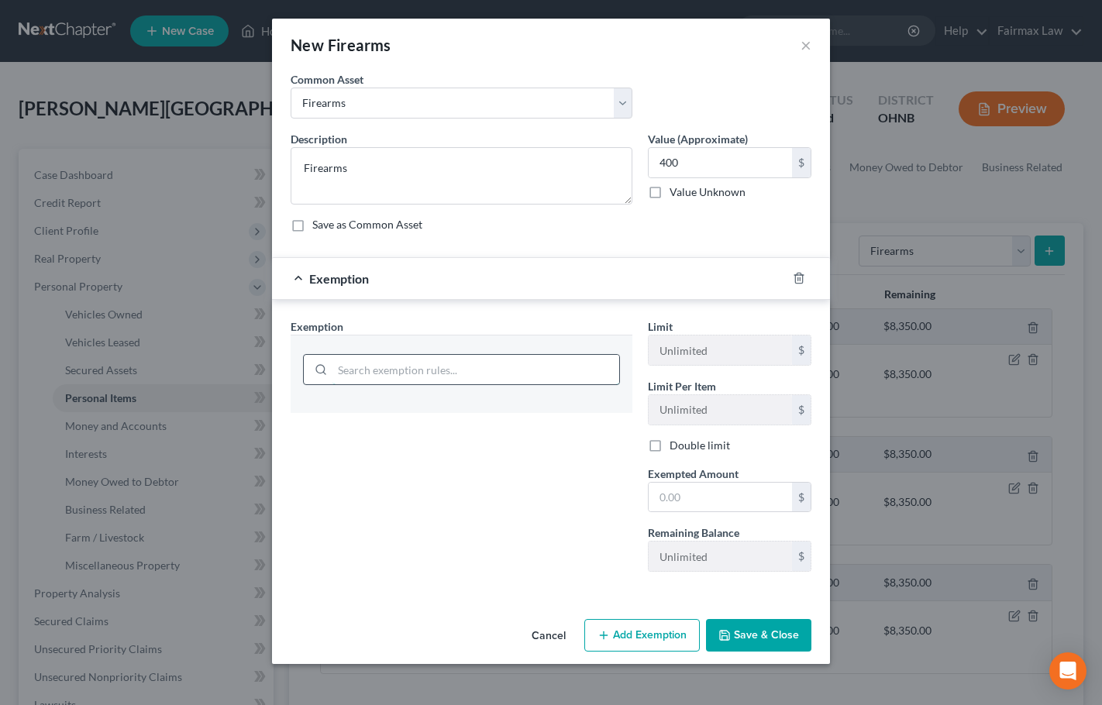
click at [396, 371] on input "search" at bounding box center [475, 369] width 287 height 29
type input "hobby"
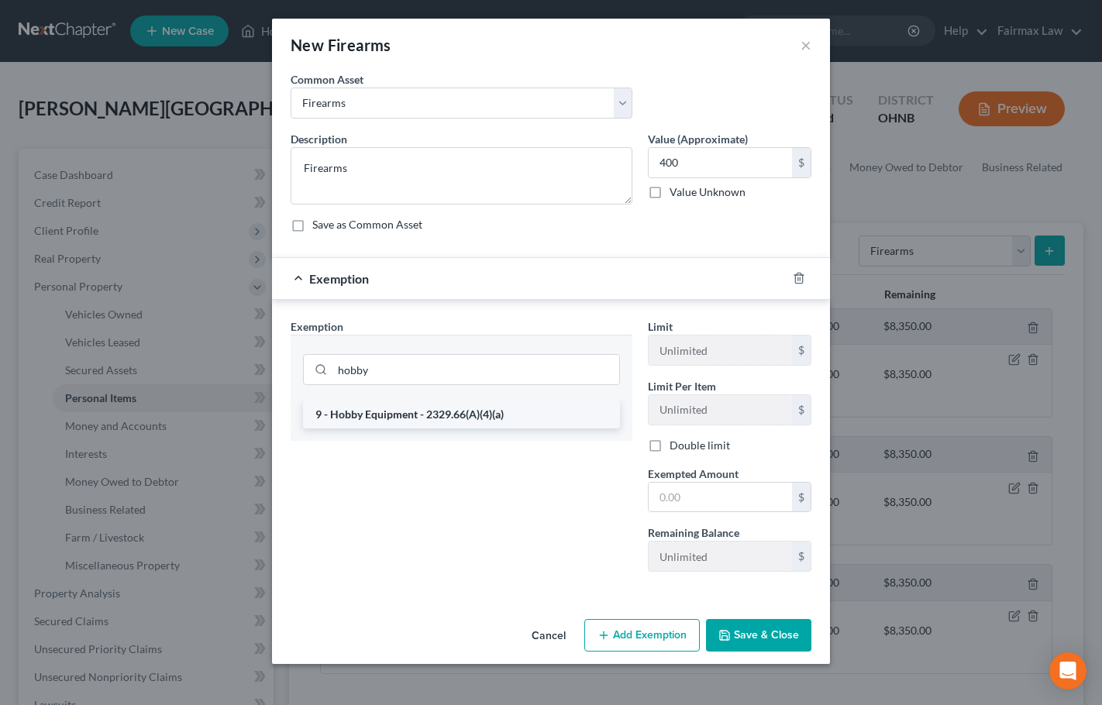
click at [445, 416] on li "9 - Hobby Equipment - 2329.66(A)(4)(a)" at bounding box center [461, 415] width 317 height 28
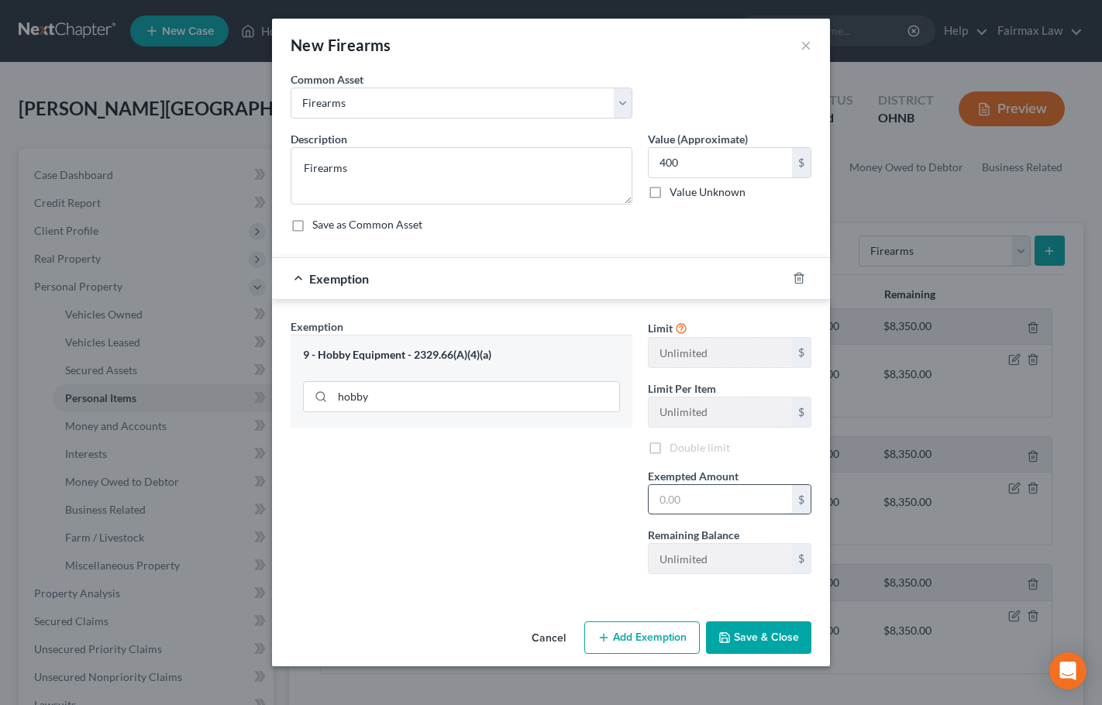
click at [703, 499] on input "text" at bounding box center [719, 499] width 143 height 29
type input "400"
drag, startPoint x: 591, startPoint y: 576, endPoint x: 688, endPoint y: 610, distance: 102.9
click at [591, 576] on div "Exemption Set must be selected for CA. Exemption * 9 - Hobby Equipment - 2329.6…" at bounding box center [461, 452] width 357 height 268
click at [746, 638] on button "Save & Close" at bounding box center [758, 637] width 105 height 33
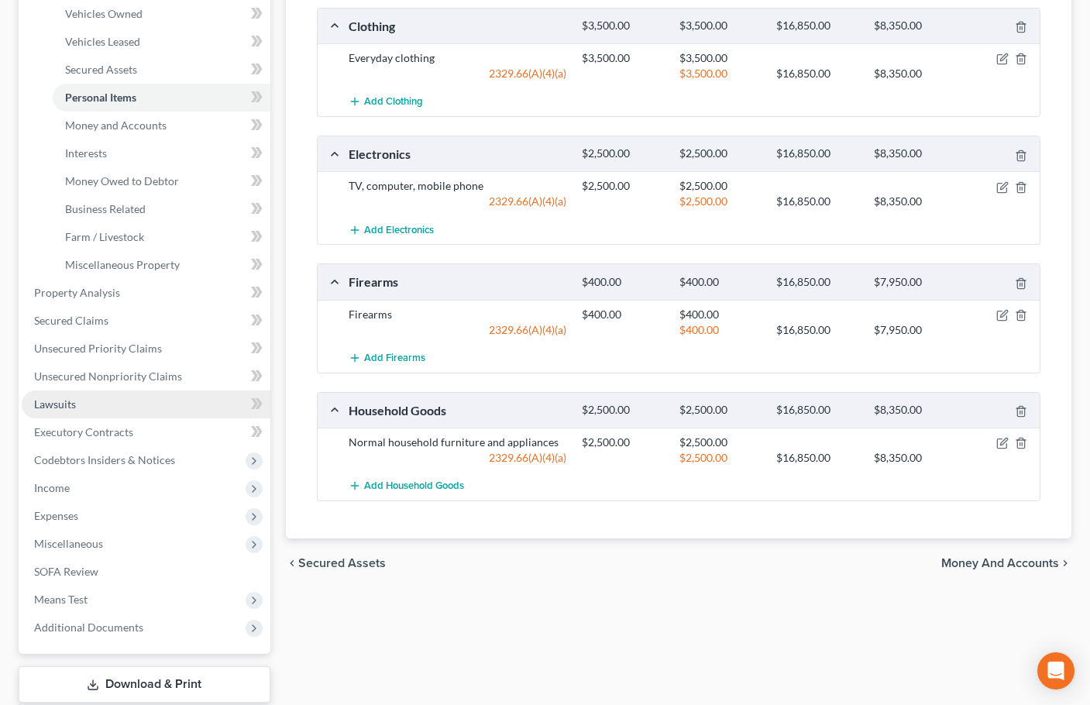
scroll to position [387, 0]
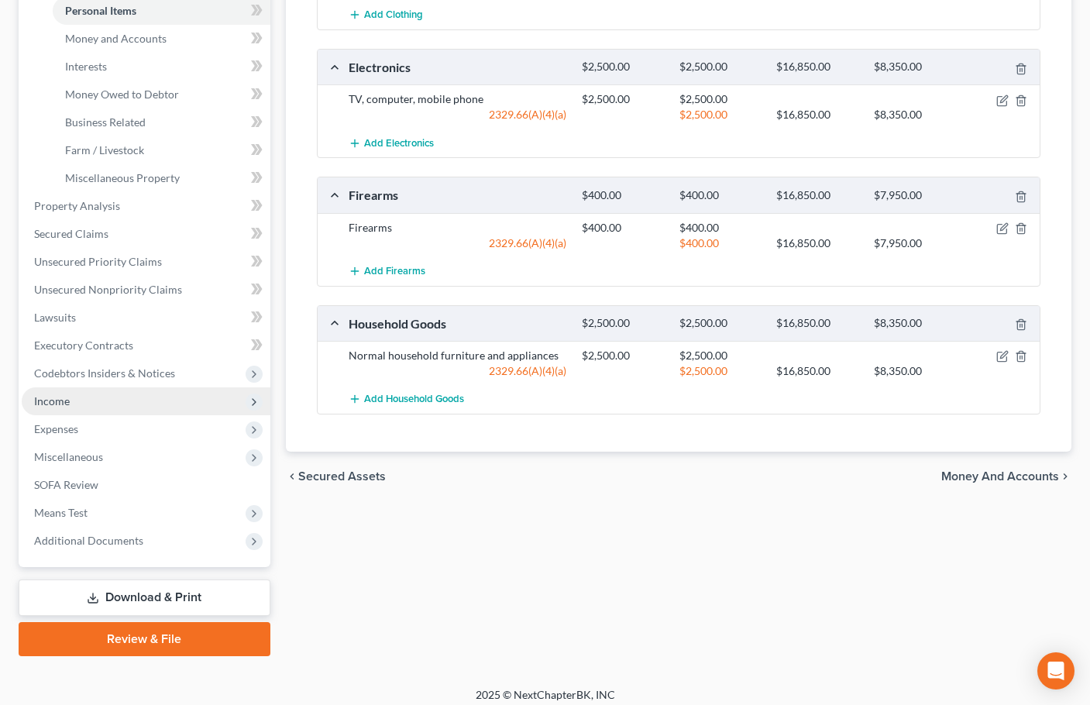
click at [82, 398] on span "Income" at bounding box center [146, 401] width 249 height 28
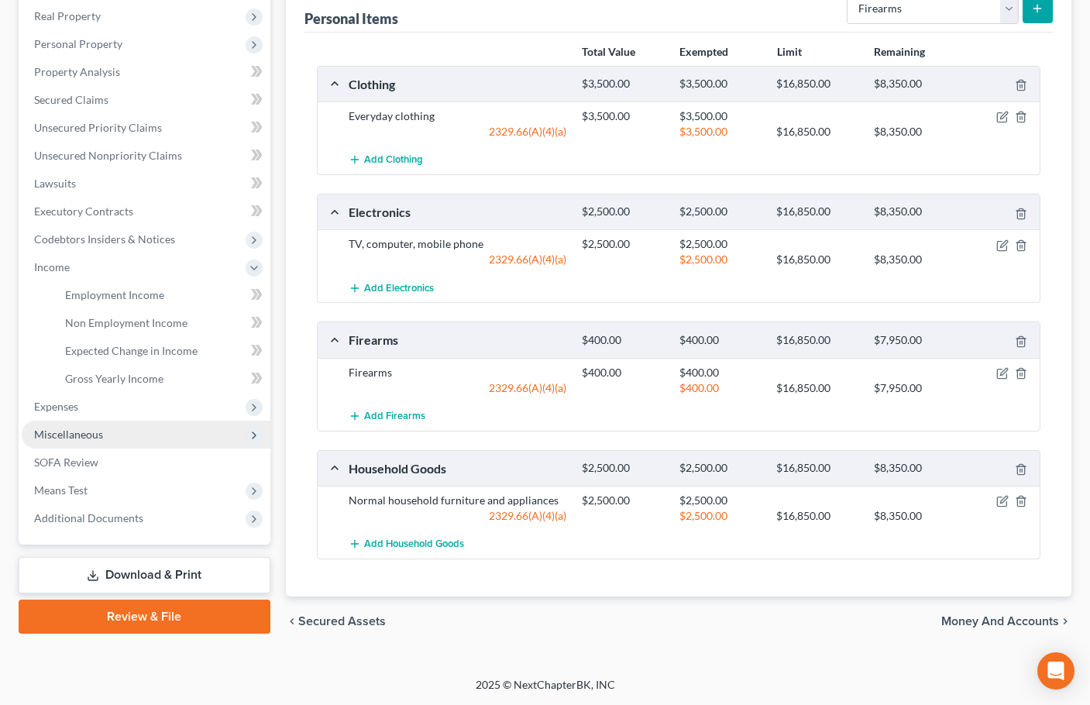
scroll to position [242, 0]
click at [139, 291] on span "Employment Income" at bounding box center [114, 294] width 99 height 13
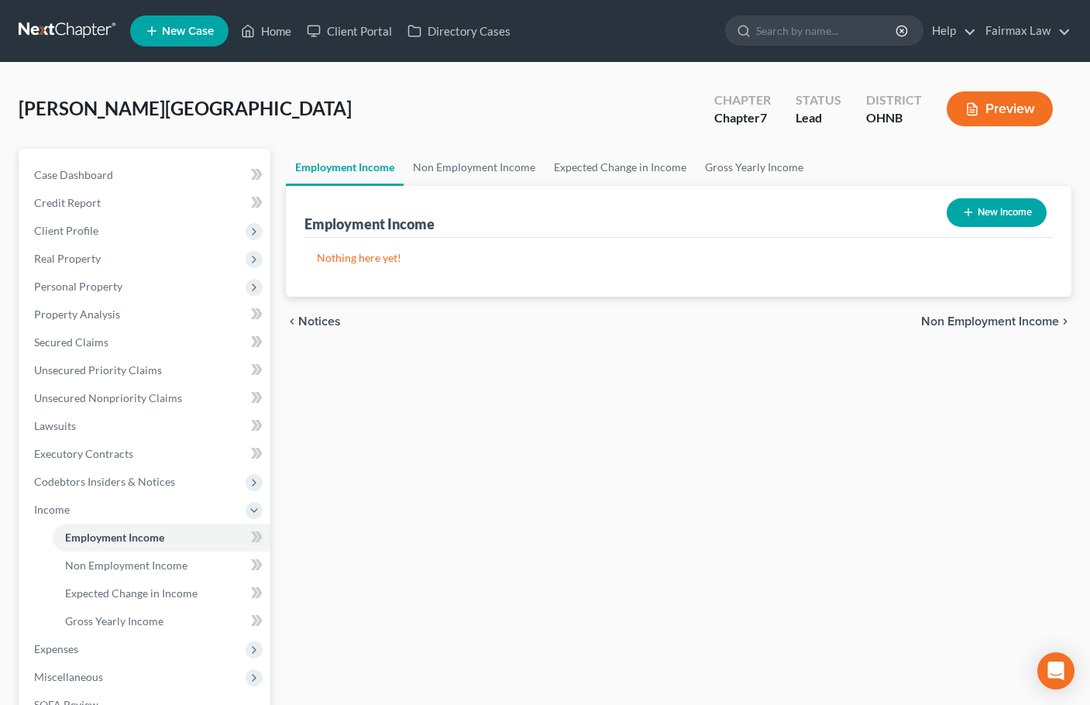
click at [1010, 211] on button "New Income" at bounding box center [997, 212] width 100 height 29
select select "0"
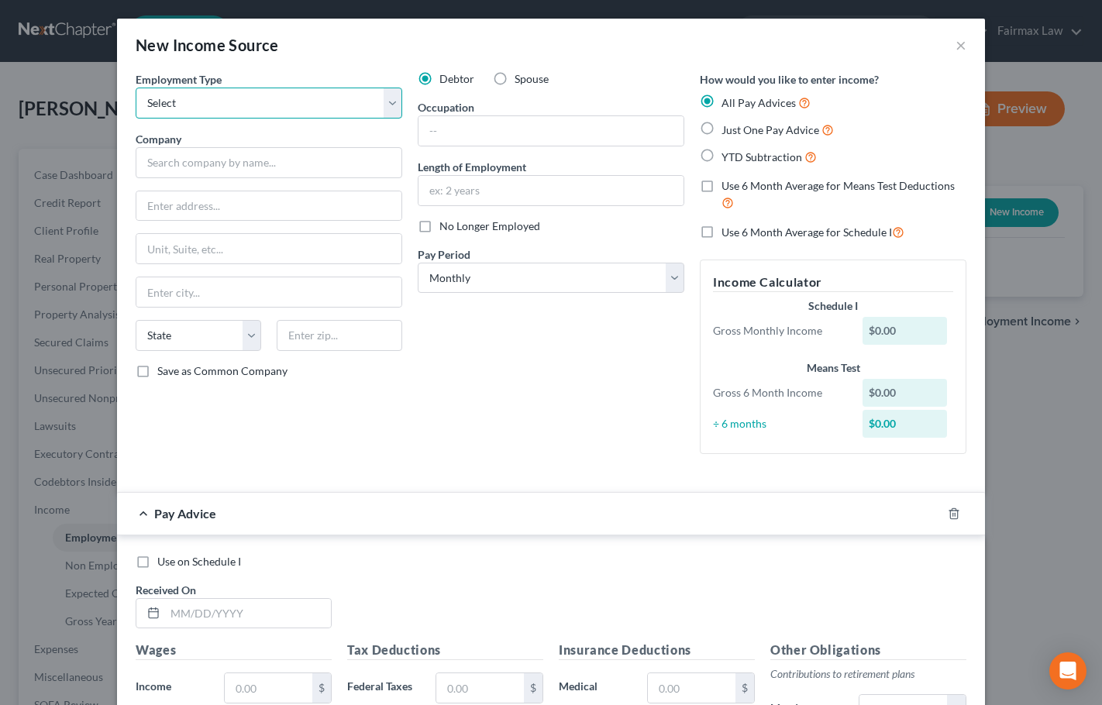
click at [228, 109] on select "Select Full or [DEMOGRAPHIC_DATA] Employment Self Employment" at bounding box center [269, 103] width 266 height 31
select select "0"
click at [136, 88] on select "Select Full or [DEMOGRAPHIC_DATA] Employment Self Employment" at bounding box center [269, 103] width 266 height 31
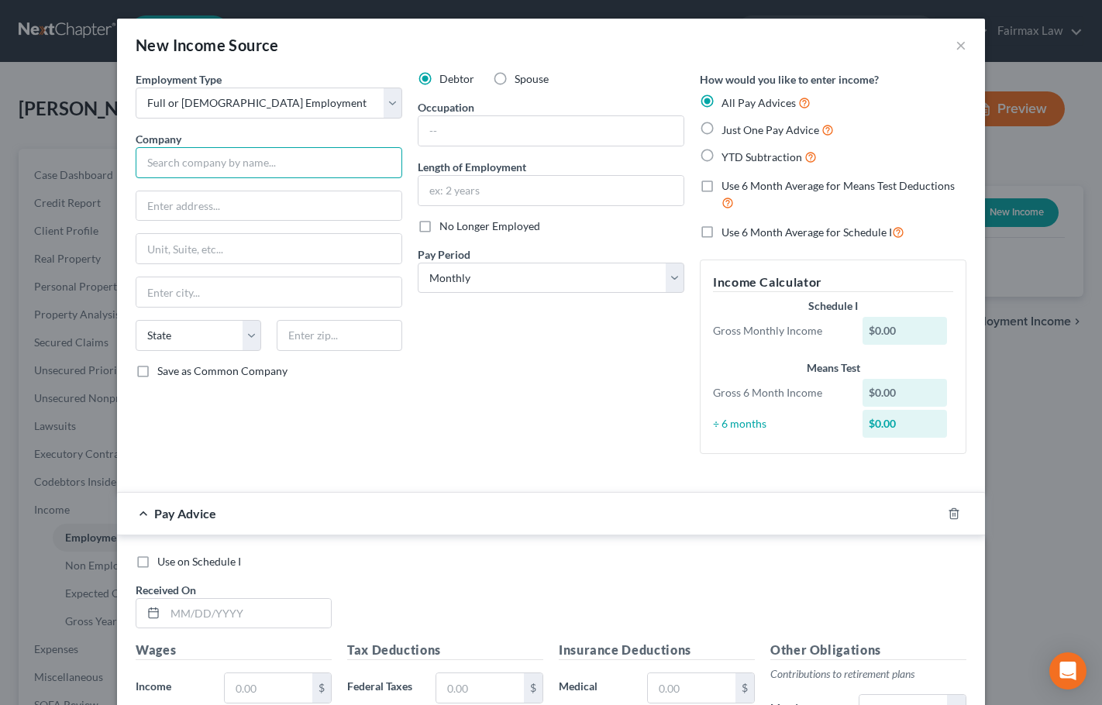
click at [226, 163] on input "text" at bounding box center [269, 162] width 266 height 31
click at [181, 170] on input "text" at bounding box center [269, 162] width 266 height 31
paste input "[GEOGRAPHIC_DATA]"
type input "[GEOGRAPHIC_DATA]"
click at [229, 197] on input "text" at bounding box center [268, 205] width 265 height 29
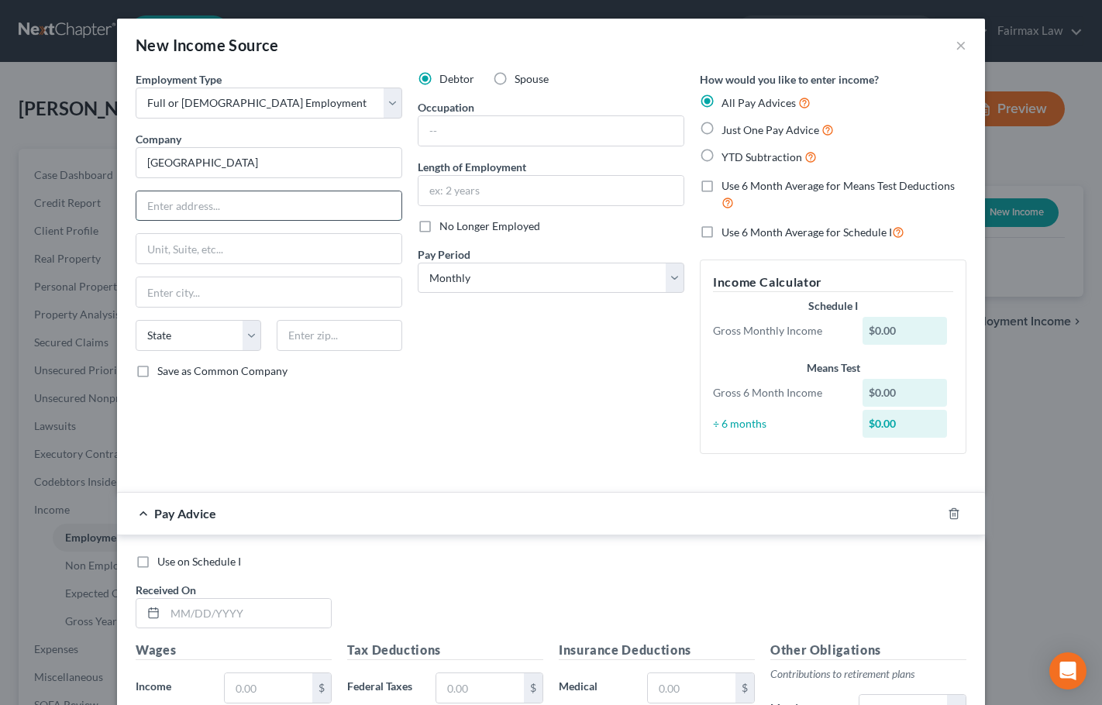
paste input "[STREET_ADDRESS]"
type input "[STREET_ADDRESS]"
click at [301, 343] on input "text" at bounding box center [340, 335] width 126 height 31
paste input "44106"
type input "44106"
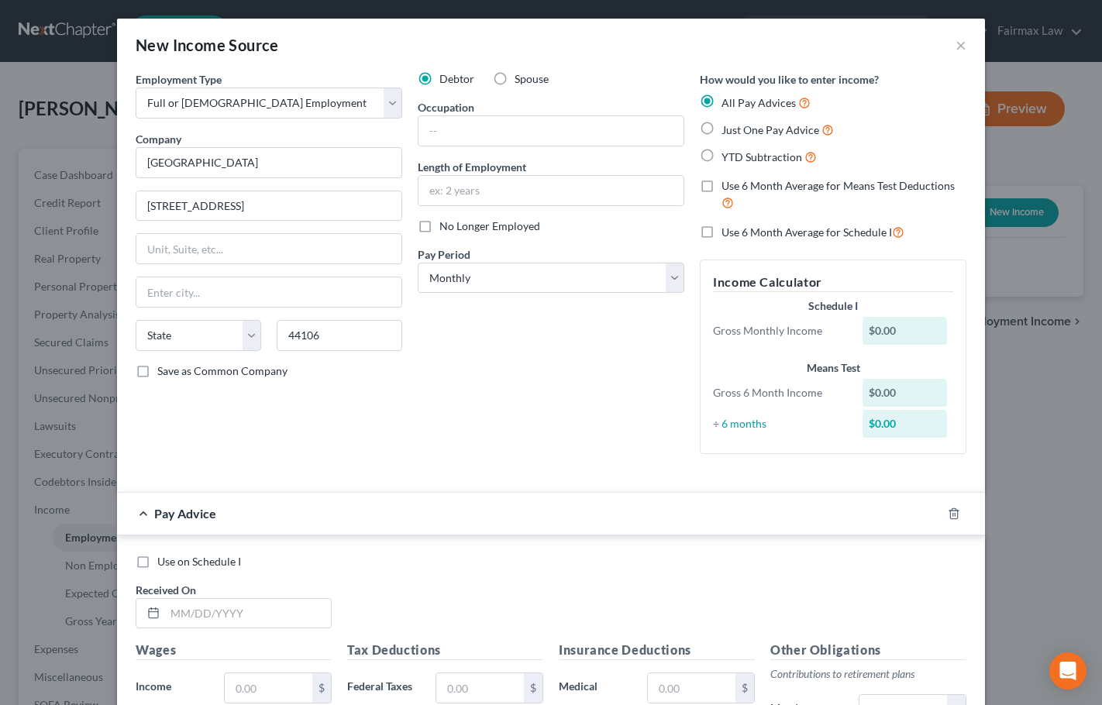
type input "[GEOGRAPHIC_DATA]"
select select "36"
click at [487, 132] on input "text" at bounding box center [550, 130] width 265 height 29
paste input "Email Marketing Specialist"
type input "Email Marketing Specialist"
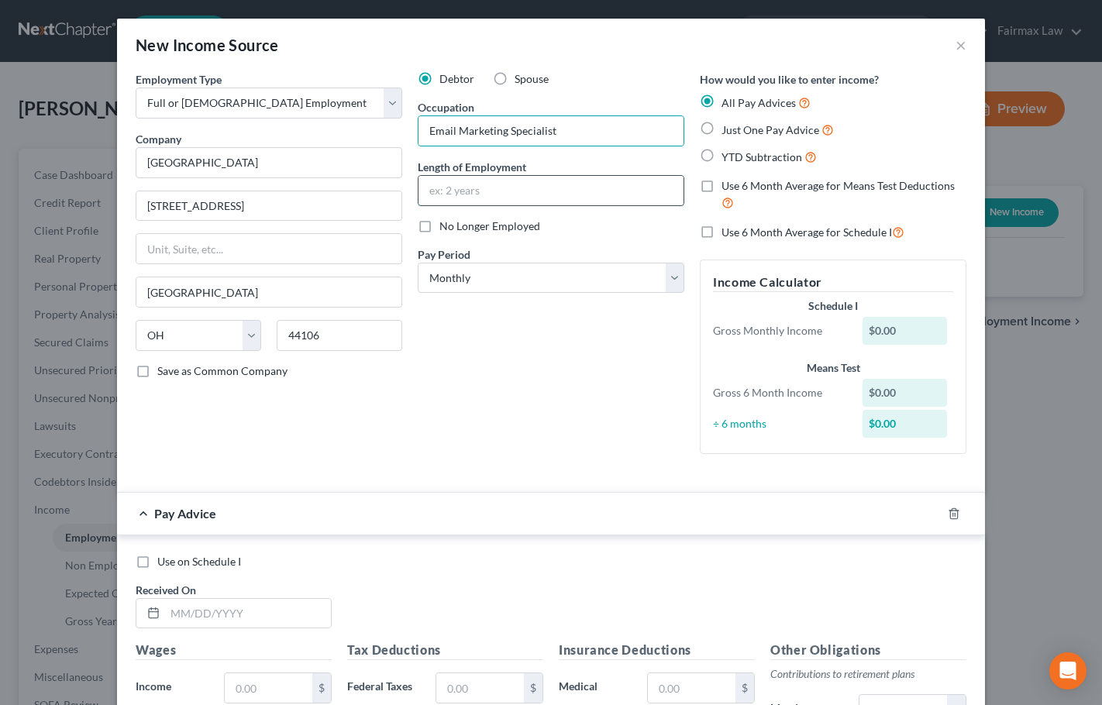
click at [461, 191] on input "text" at bounding box center [550, 190] width 265 height 29
paste input "[DATE]"
type input "[DATE]"
click at [469, 366] on div "Debtor Spouse Occupation Email Marketing Specialist Length of Employment [DATE]…" at bounding box center [551, 268] width 282 height 395
click at [552, 280] on select "Select Monthly Twice Monthly Every Other Week Weekly" at bounding box center [551, 278] width 266 height 31
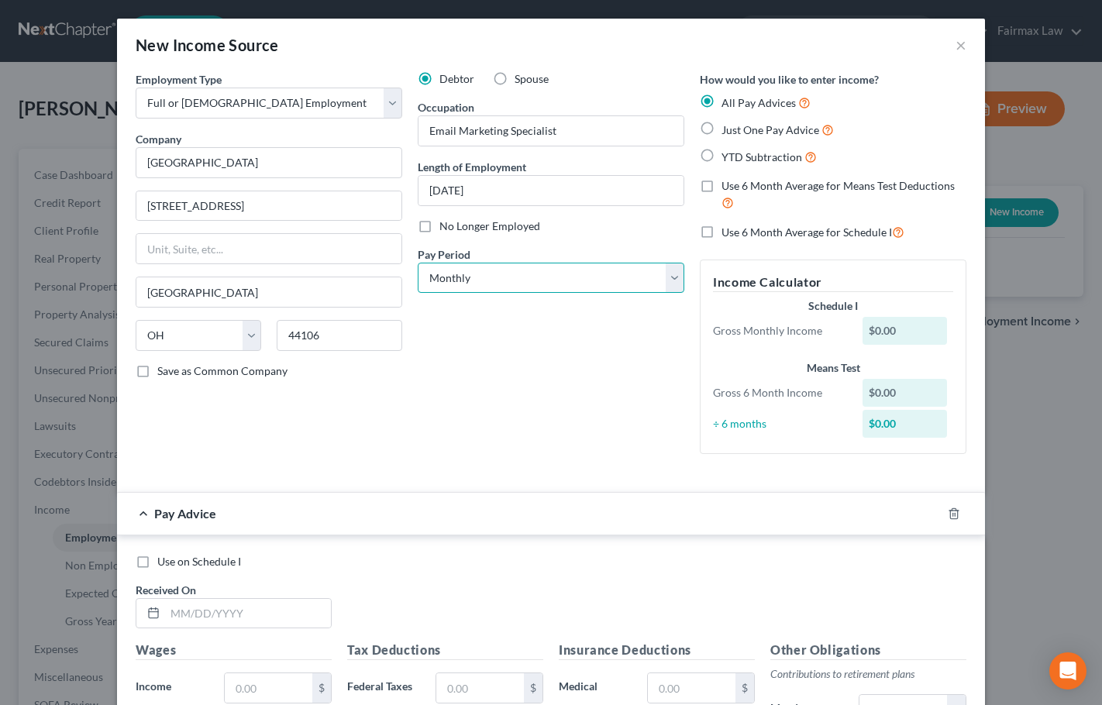
select select "1"
click at [418, 263] on select "Select Monthly Twice Monthly Every Other Week Weekly" at bounding box center [551, 278] width 266 height 31
click at [519, 362] on div "Debtor Spouse Occupation Email Marketing Specialist Length of Employment [DATE]…" at bounding box center [551, 268] width 282 height 395
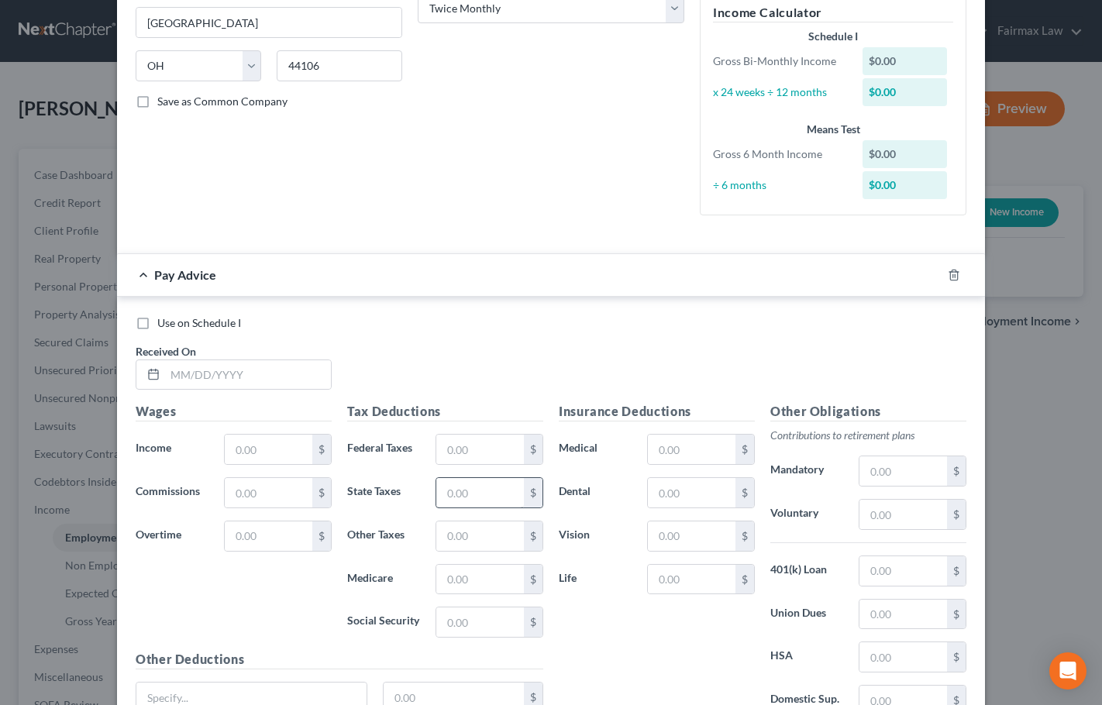
scroll to position [387, 0]
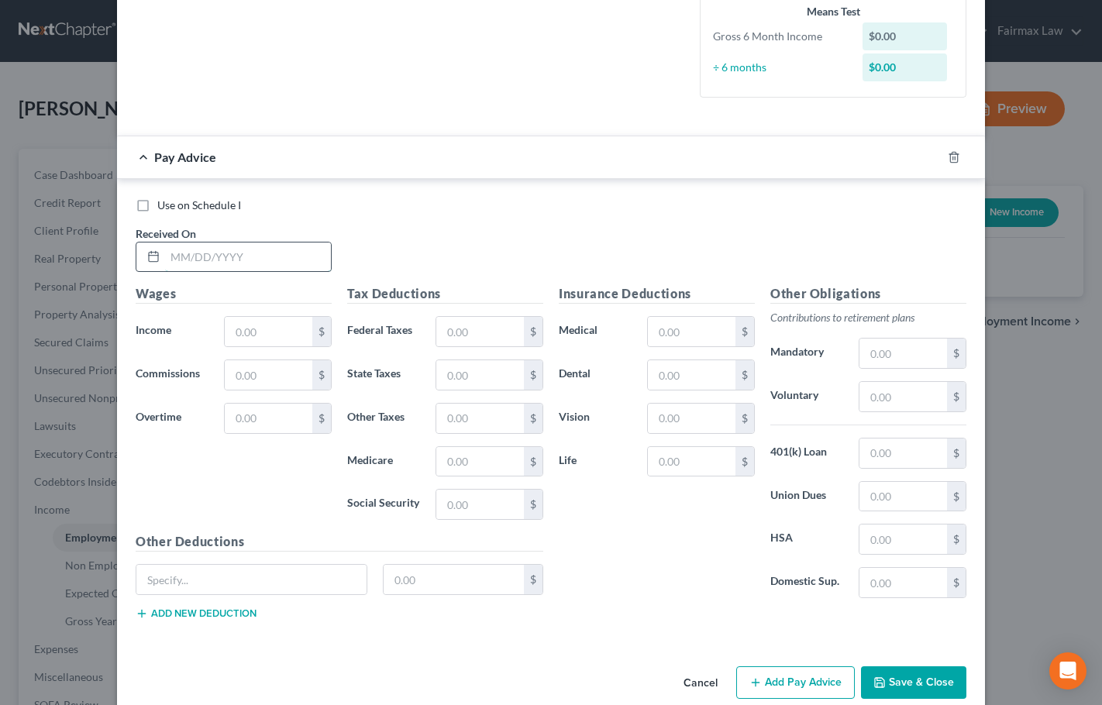
click at [208, 256] on input "text" at bounding box center [248, 256] width 166 height 29
click at [208, 254] on input "text" at bounding box center [248, 256] width 166 height 29
type input "[DATE]"
type input "2,179.25"
type input "166.99"
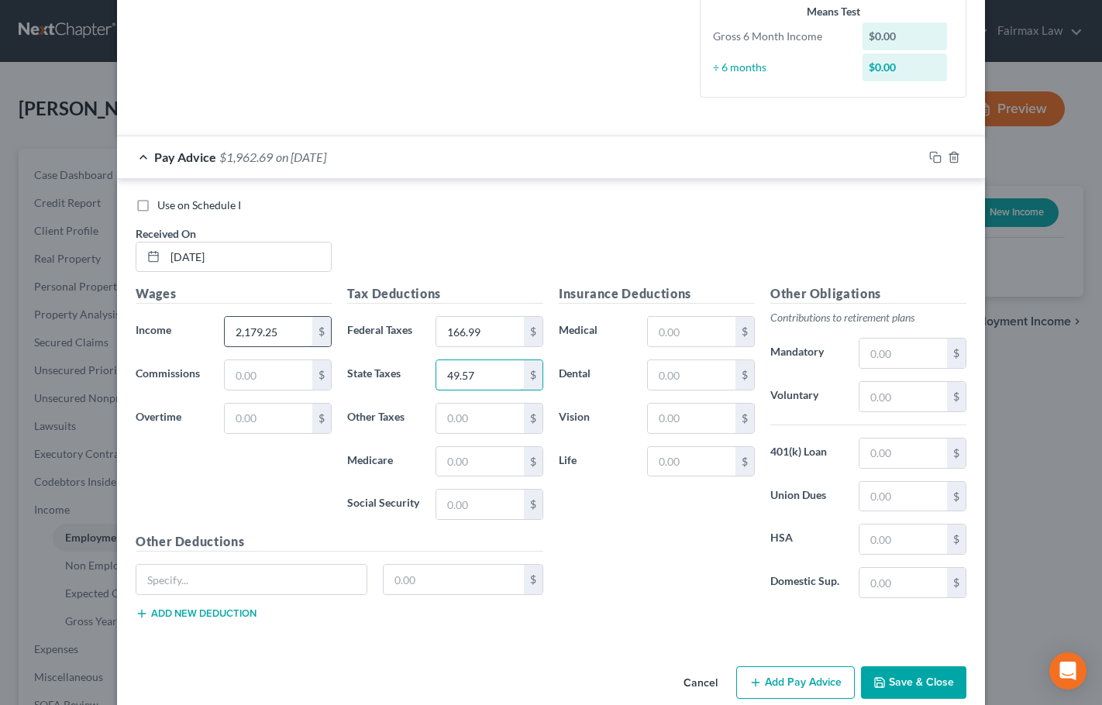
type input "49.57"
type input "52.49"
type input "30.44"
type input "130.16"
click at [660, 332] on input "text" at bounding box center [692, 331] width 88 height 29
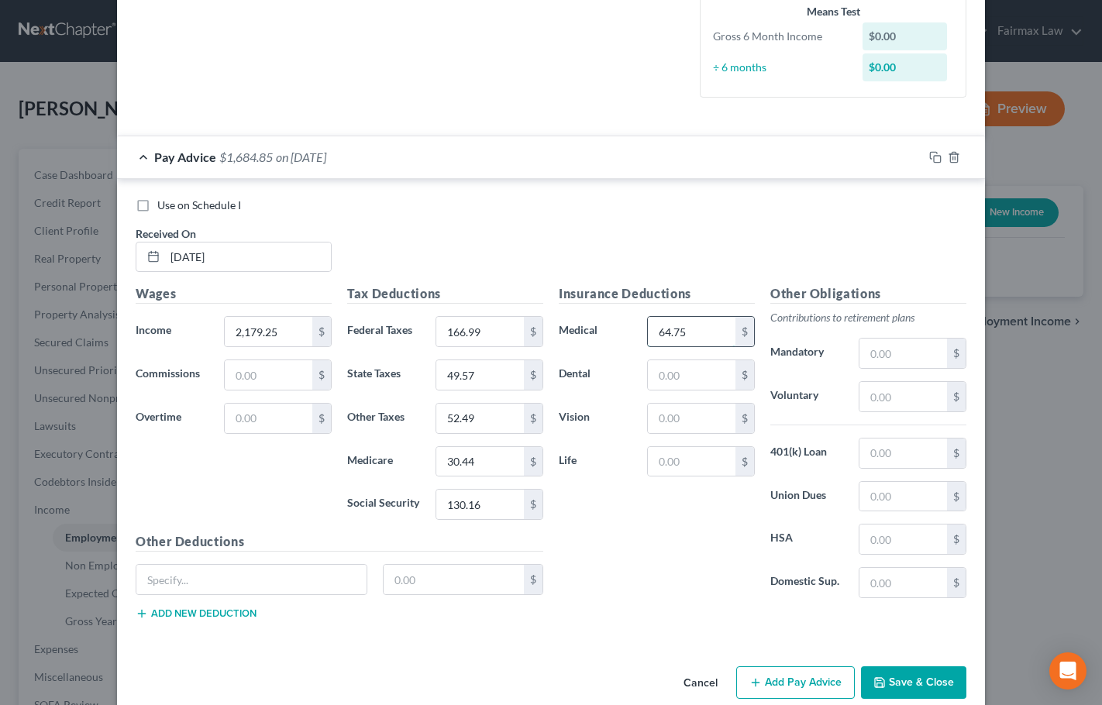
type input "64.75"
type input "2"
type input "4.76"
click at [260, 578] on input "text" at bounding box center [251, 579] width 230 height 29
paste input "Flex Spending Health Care"
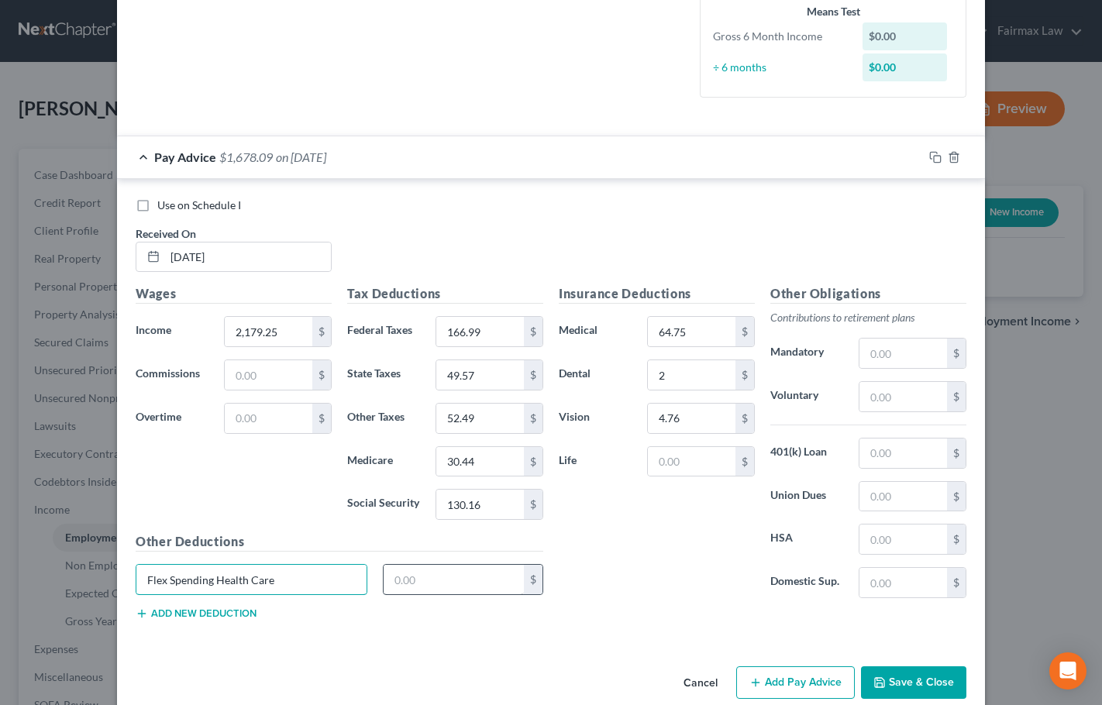
type input "Flex Spending Health Care"
type input "8.33"
click at [934, 156] on rect "button" at bounding box center [937, 159] width 7 height 7
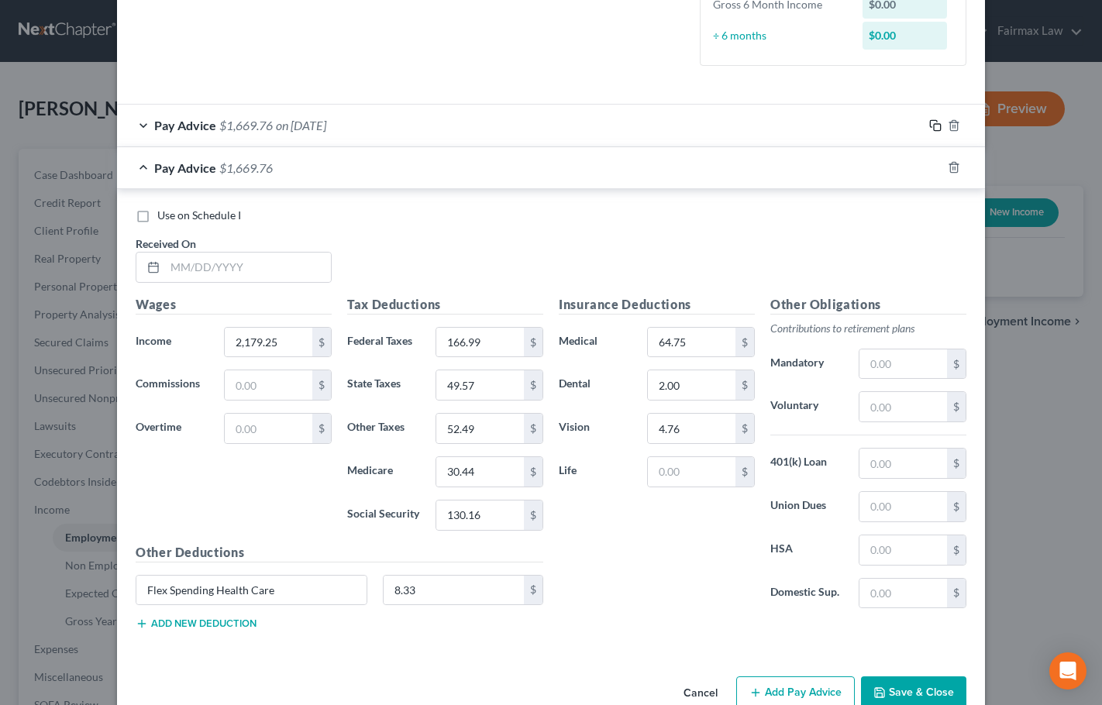
scroll to position [454, 0]
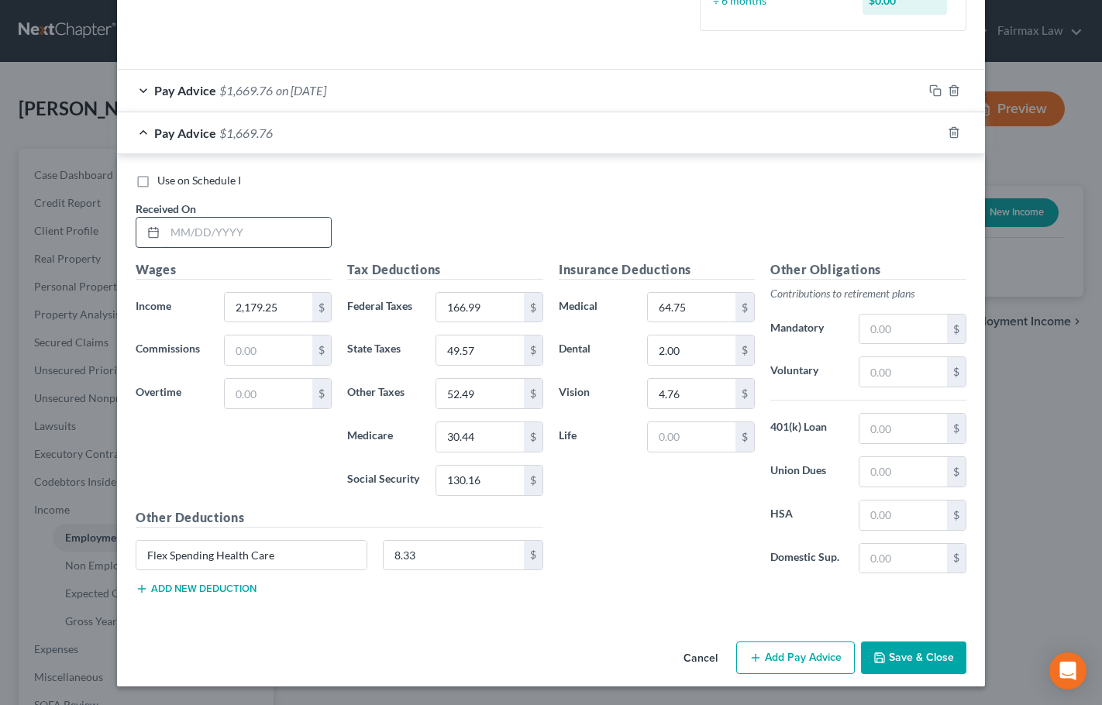
click at [238, 238] on input "text" at bounding box center [248, 232] width 166 height 29
type input "[DATE]"
click at [929, 130] on icon "button" at bounding box center [935, 132] width 12 height 12
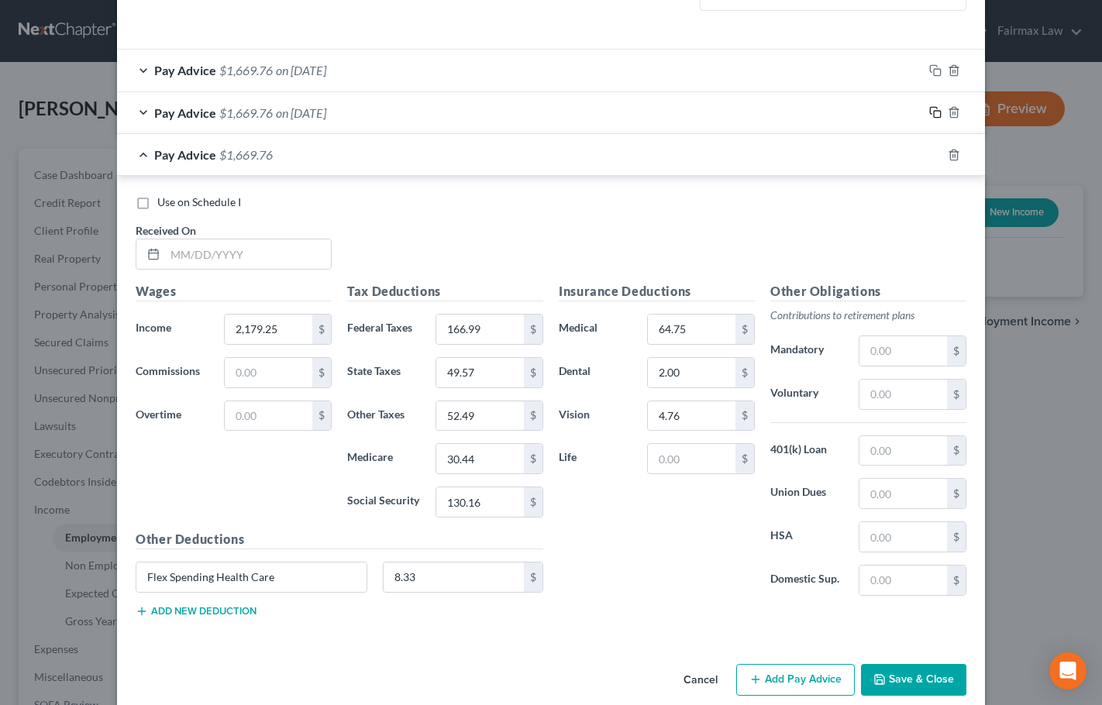
scroll to position [496, 0]
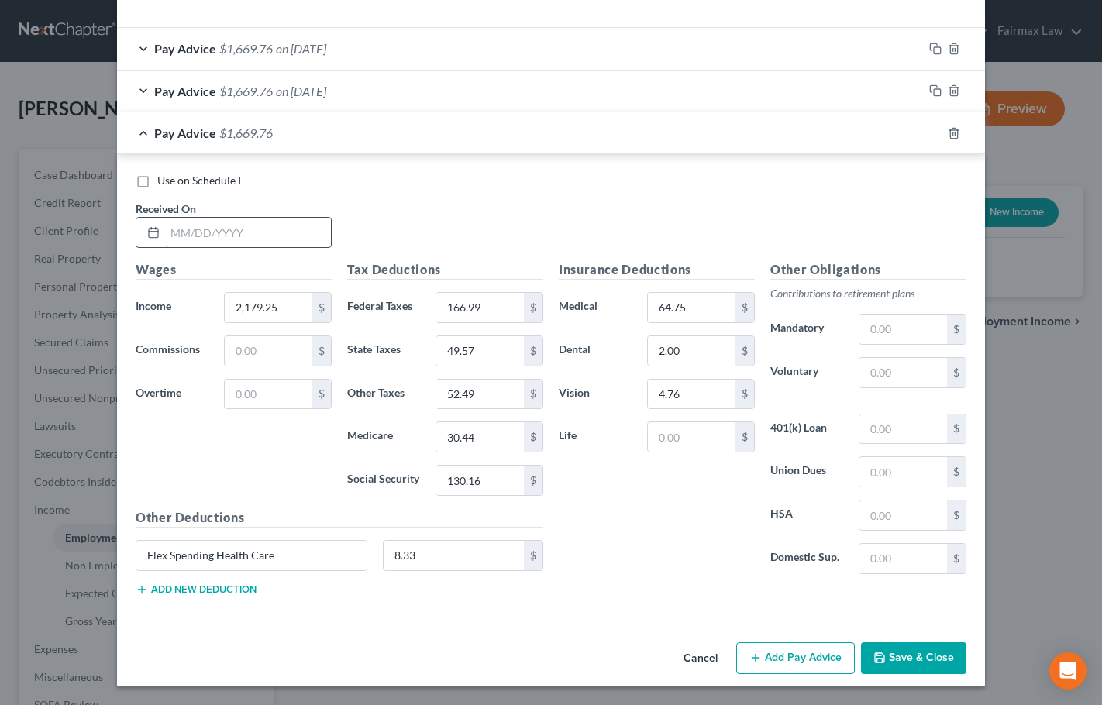
click at [199, 230] on input "text" at bounding box center [248, 232] width 166 height 29
type input "[DATE]"
click at [930, 133] on icon "button" at bounding box center [935, 133] width 12 height 12
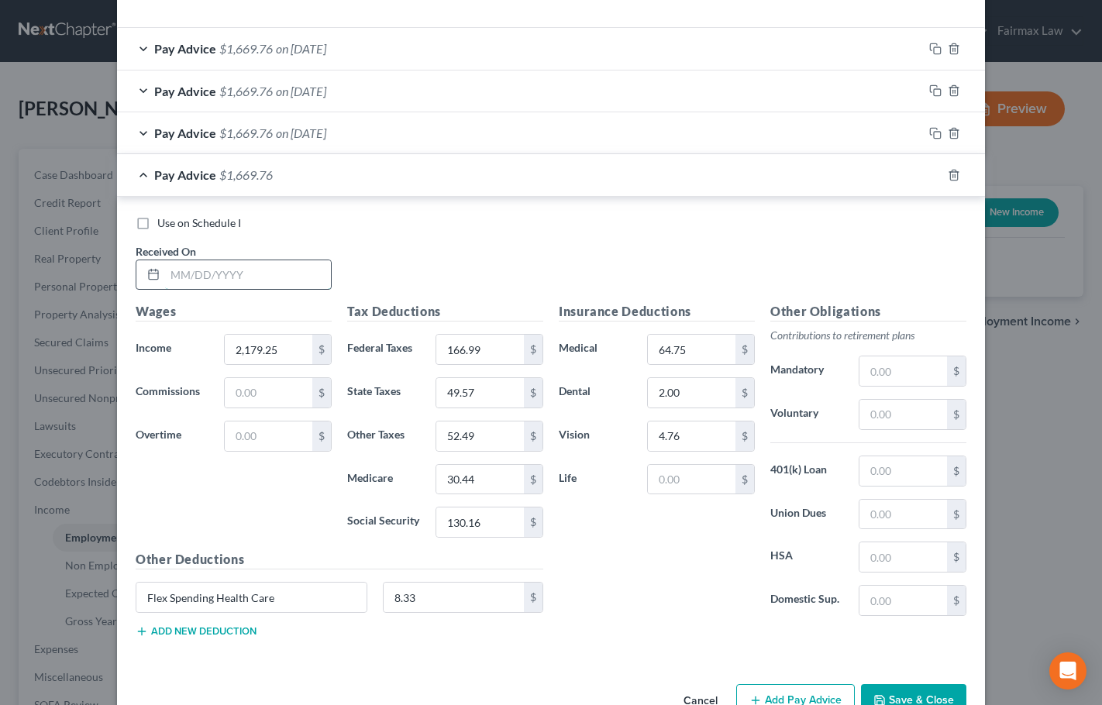
click at [211, 270] on input "text" at bounding box center [248, 274] width 166 height 29
type input "[DATE]"
click at [931, 175] on icon "button" at bounding box center [935, 175] width 12 height 12
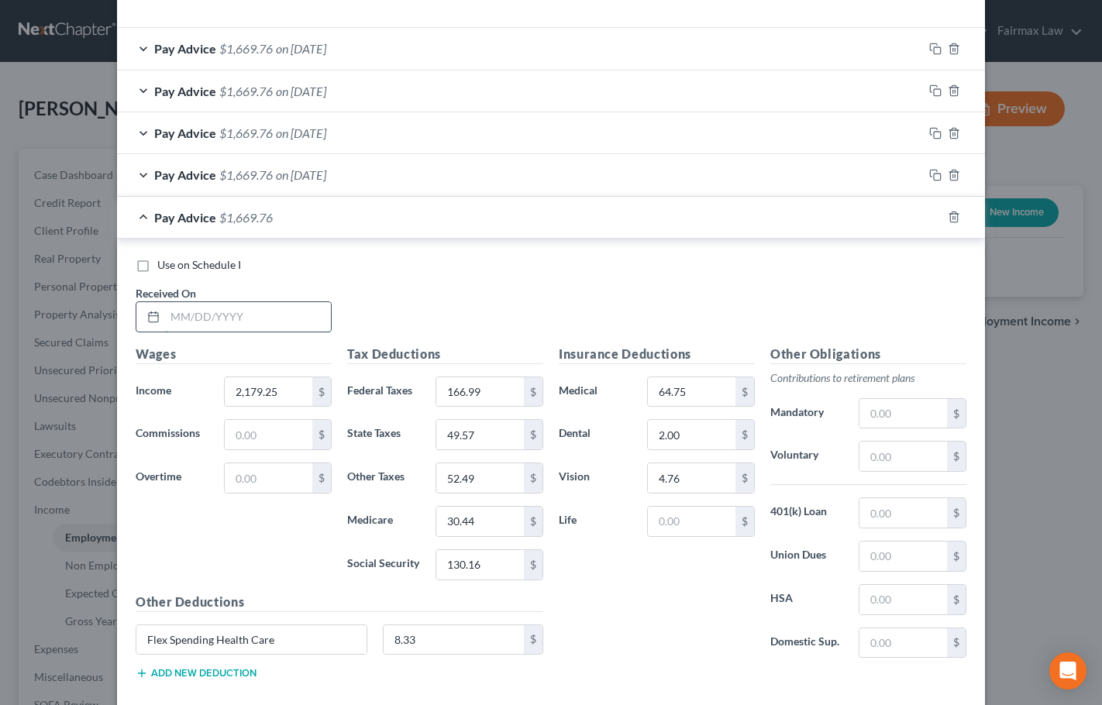
click at [248, 324] on input "text" at bounding box center [248, 316] width 166 height 29
type input "[DATE]"
click at [934, 218] on rect "button" at bounding box center [937, 218] width 7 height 7
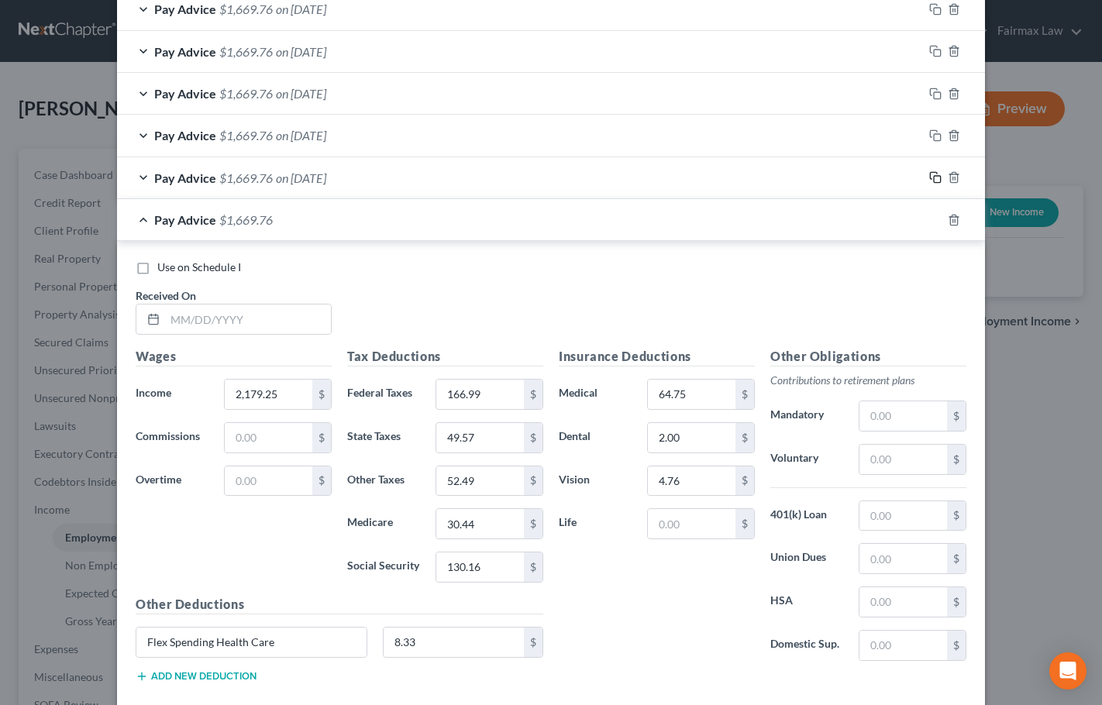
scroll to position [622, 0]
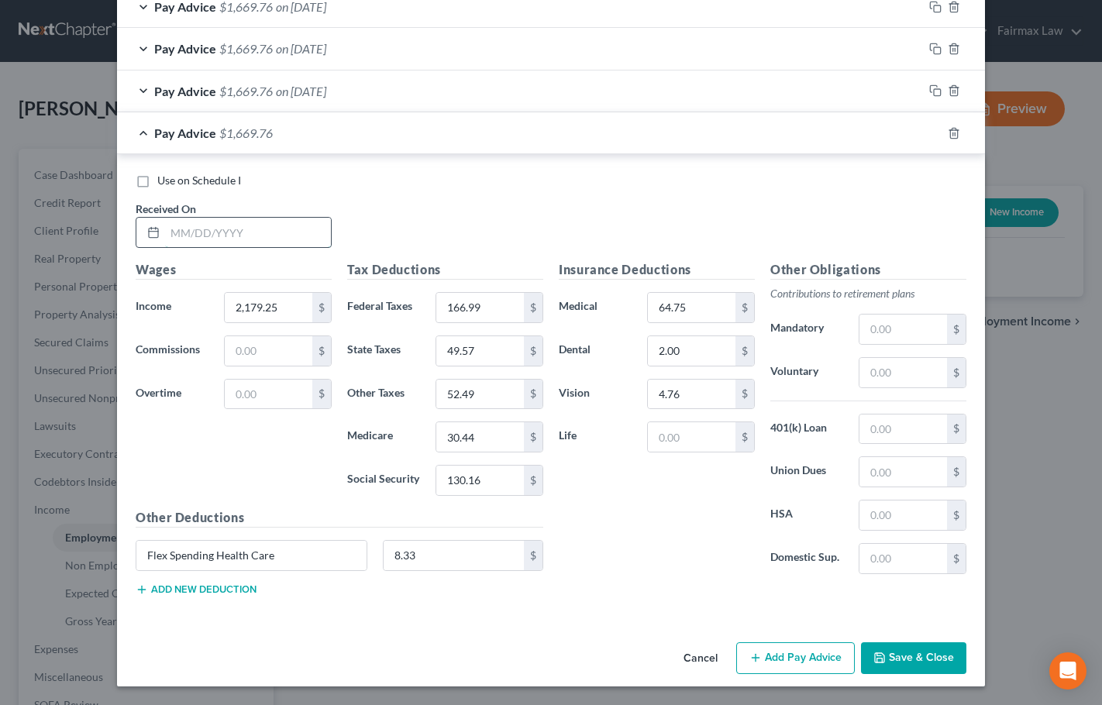
click at [211, 239] on input "text" at bounding box center [248, 232] width 166 height 29
type input "[DATE]"
click at [930, 137] on icon "button" at bounding box center [935, 133] width 12 height 12
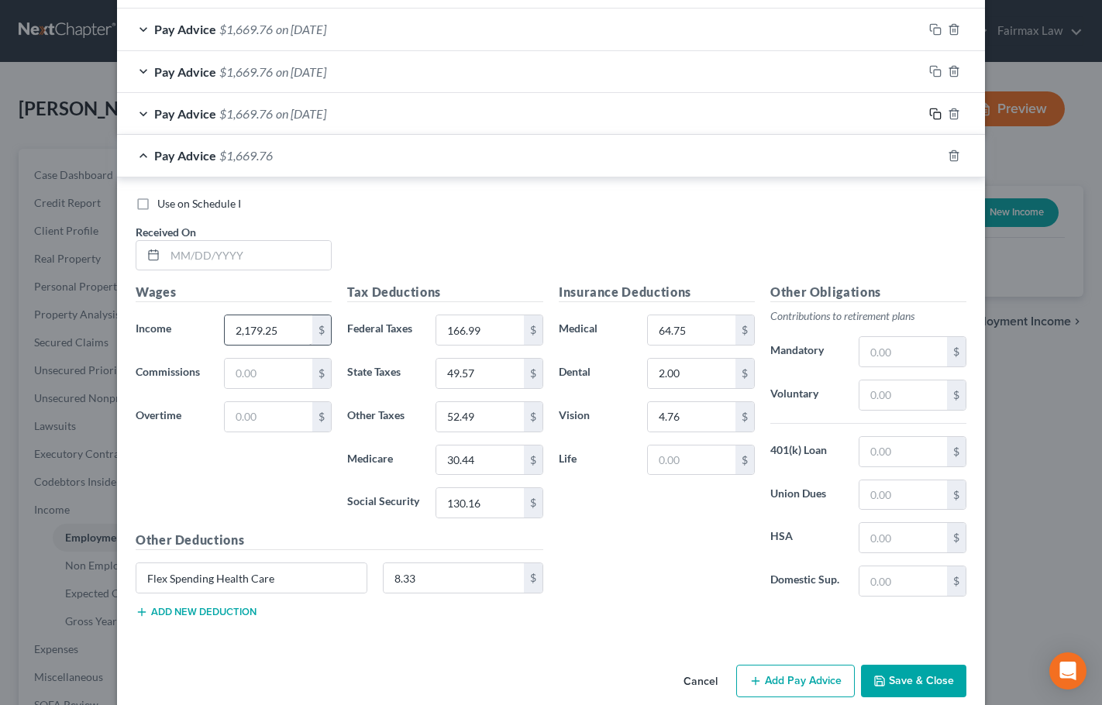
scroll to position [665, 0]
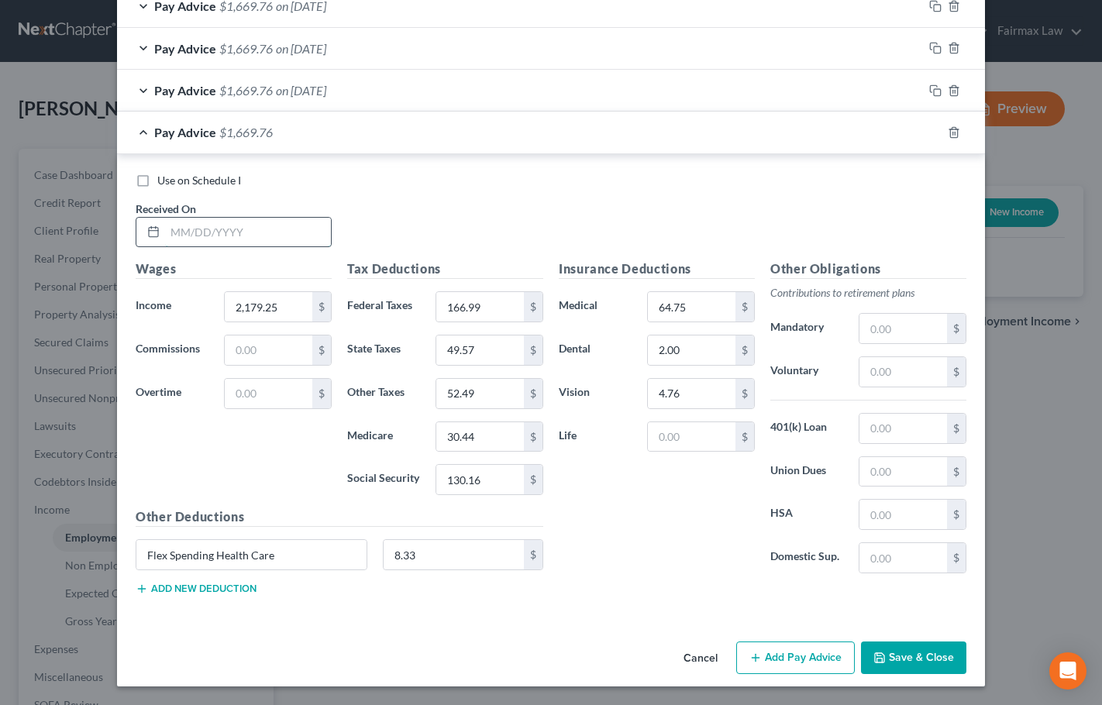
click at [218, 230] on input "text" at bounding box center [248, 232] width 166 height 29
type input "[DATE]"
click at [930, 130] on icon "button" at bounding box center [935, 132] width 12 height 12
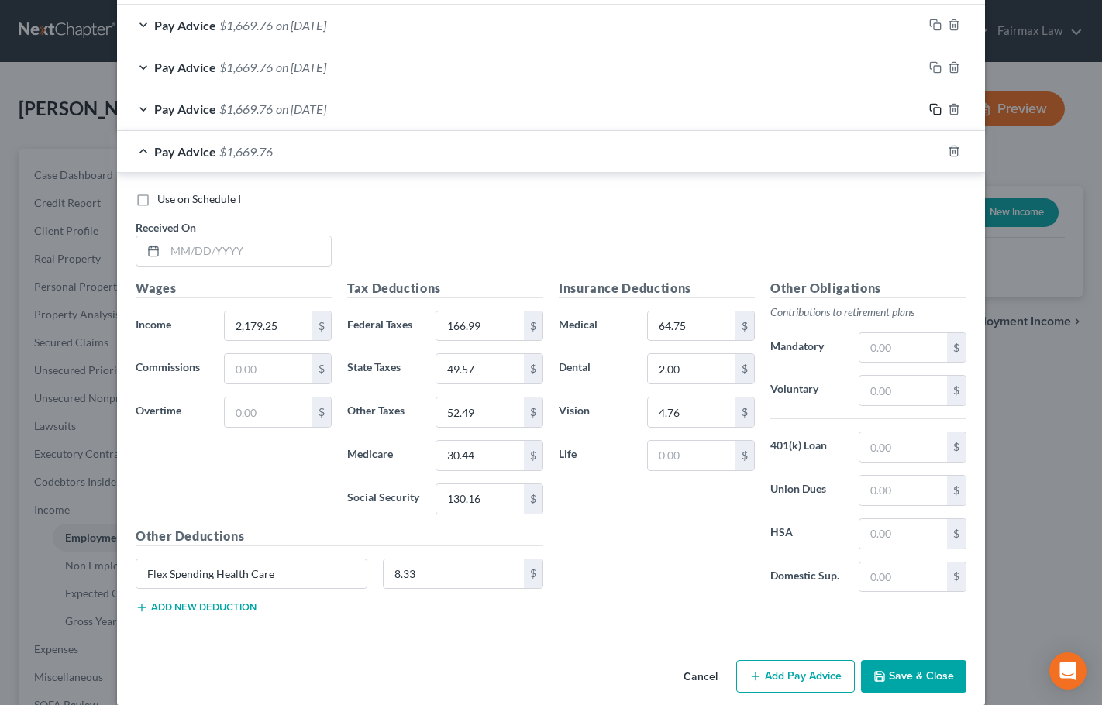
scroll to position [707, 0]
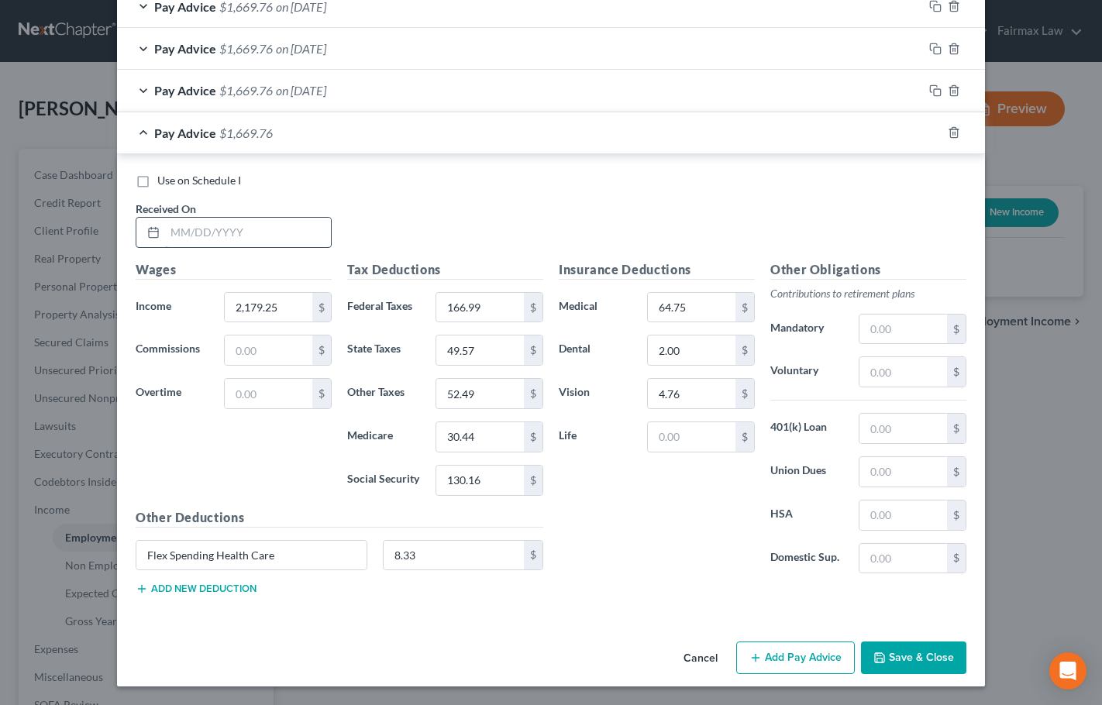
click at [234, 232] on input "text" at bounding box center [248, 232] width 166 height 29
type input "[DATE]"
click at [934, 135] on rect "button" at bounding box center [937, 134] width 7 height 7
click at [215, 237] on input "text" at bounding box center [248, 232] width 166 height 29
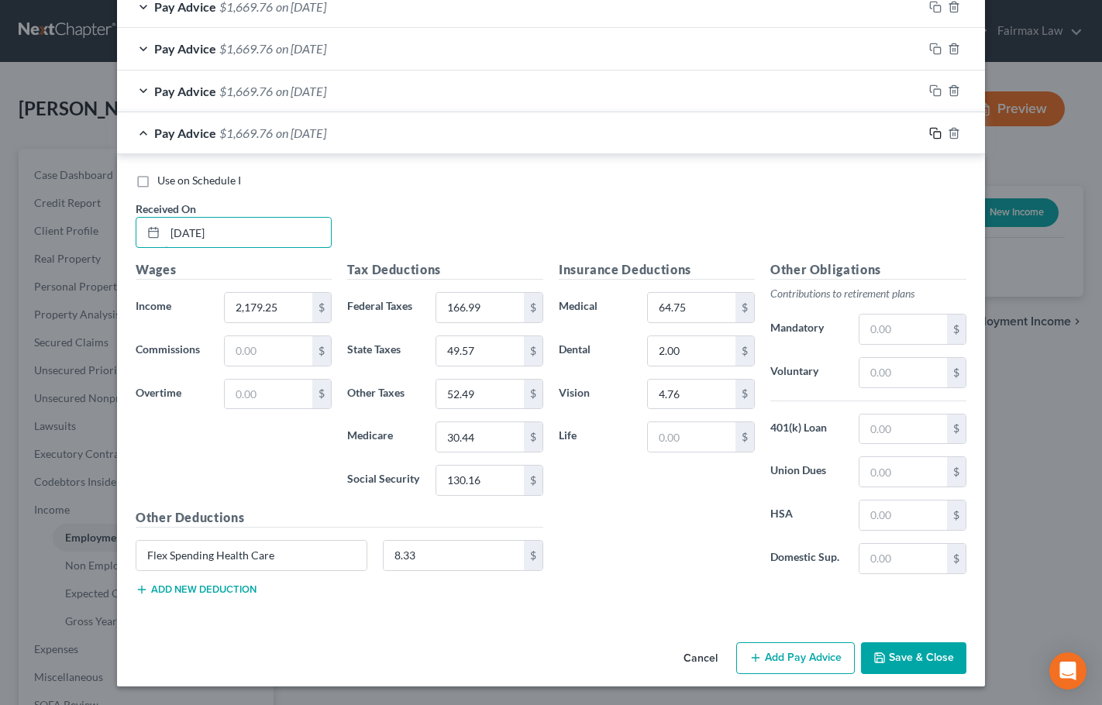
type input "[DATE]"
click at [930, 133] on icon "button" at bounding box center [935, 133] width 12 height 12
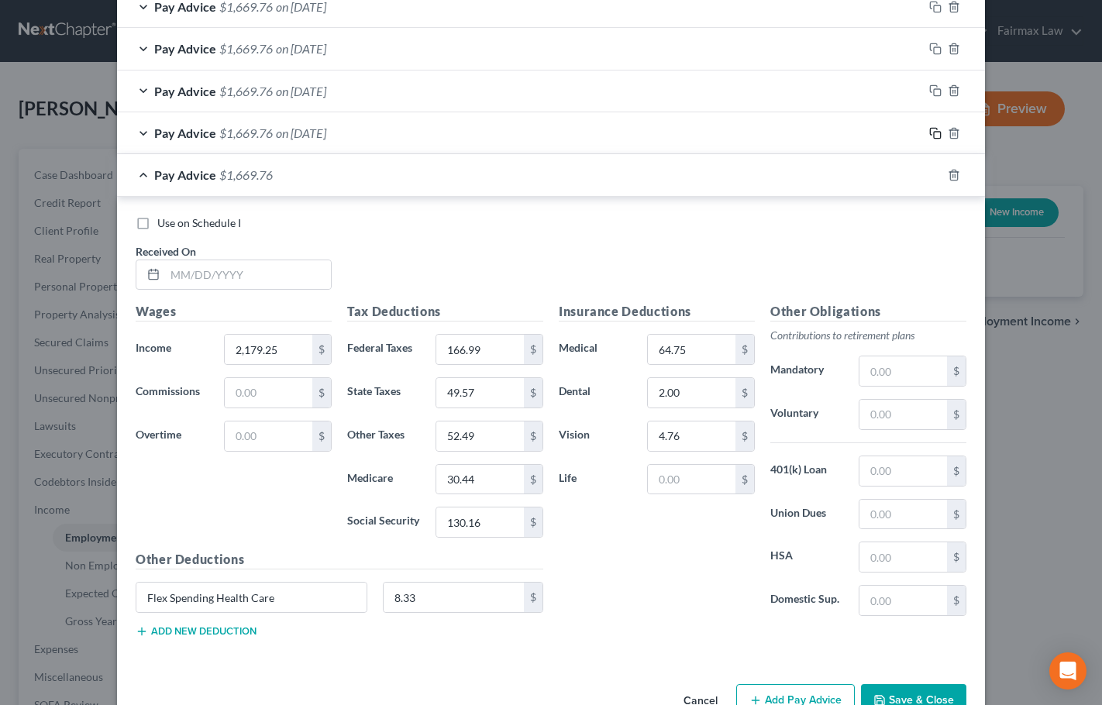
scroll to position [791, 0]
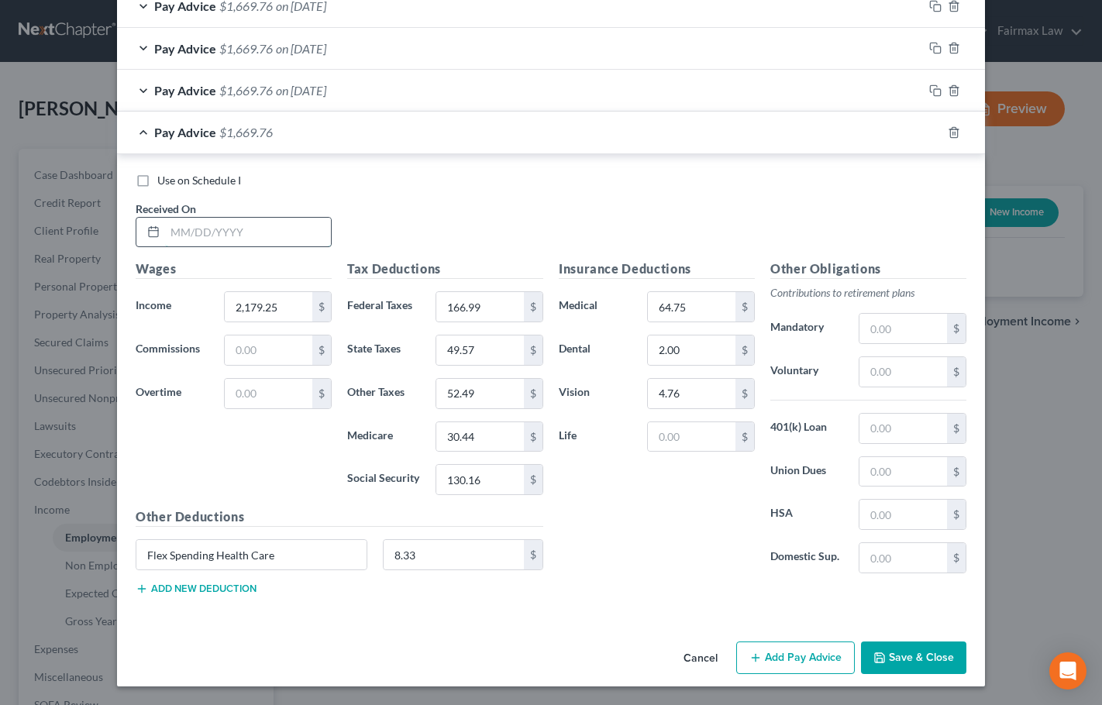
click at [242, 224] on input "text" at bounding box center [248, 232] width 166 height 29
type input "[DATE]"
click at [428, 556] on input "8.33" at bounding box center [453, 554] width 141 height 29
type input "8.34"
click at [930, 130] on icon "button" at bounding box center [935, 132] width 12 height 12
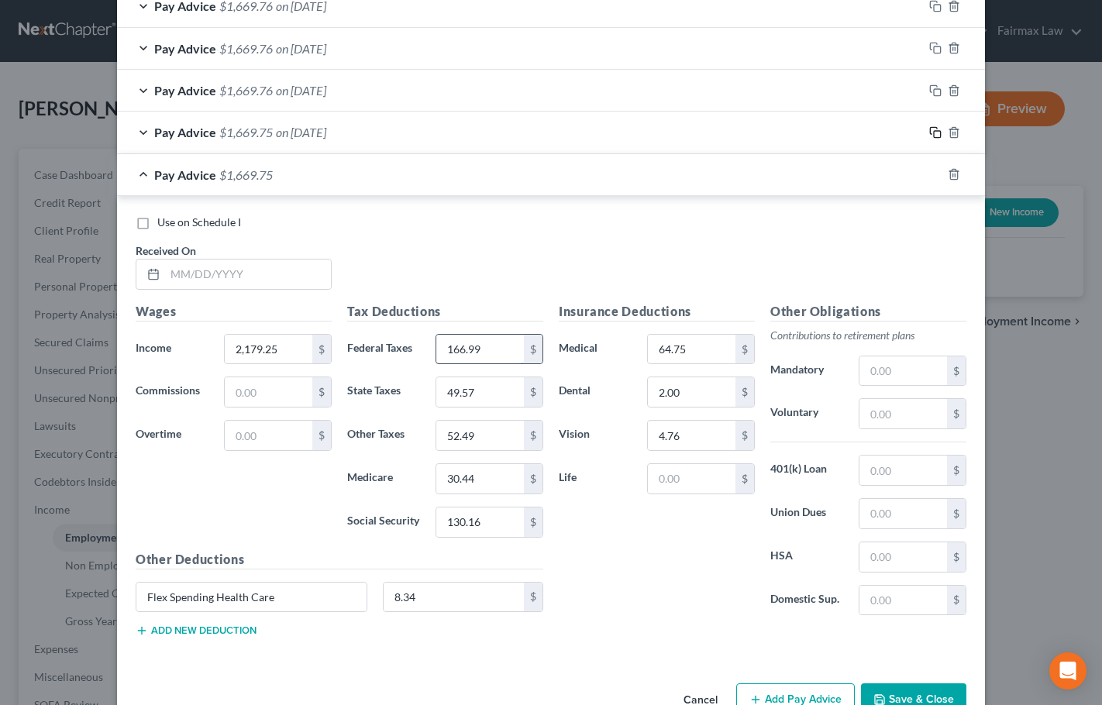
scroll to position [833, 0]
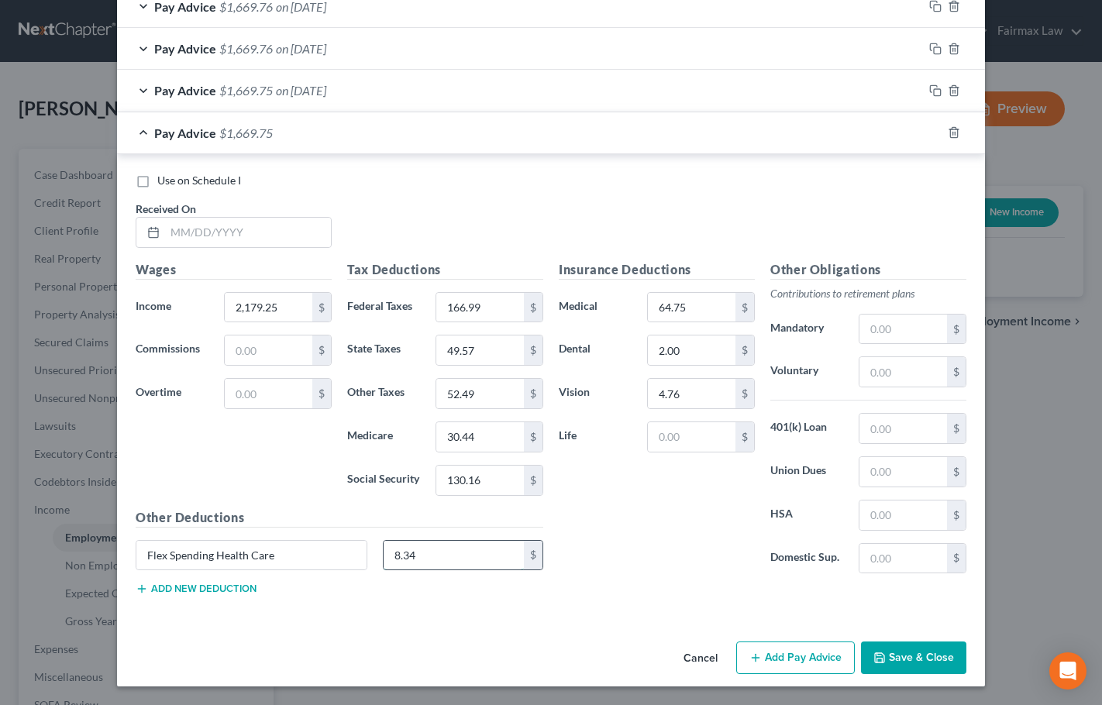
click at [422, 559] on input "8.34" at bounding box center [453, 555] width 141 height 29
type input "8.33"
click at [206, 220] on input "text" at bounding box center [248, 232] width 166 height 29
type input "[DATE]"
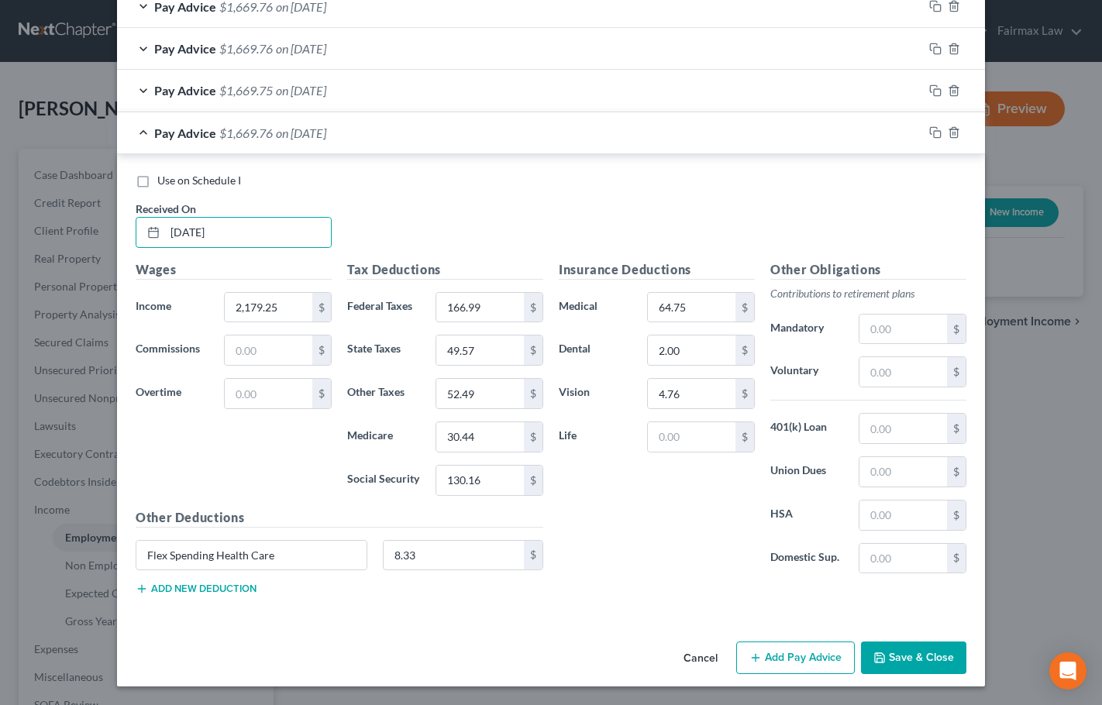
click at [897, 658] on button "Save & Close" at bounding box center [913, 657] width 105 height 33
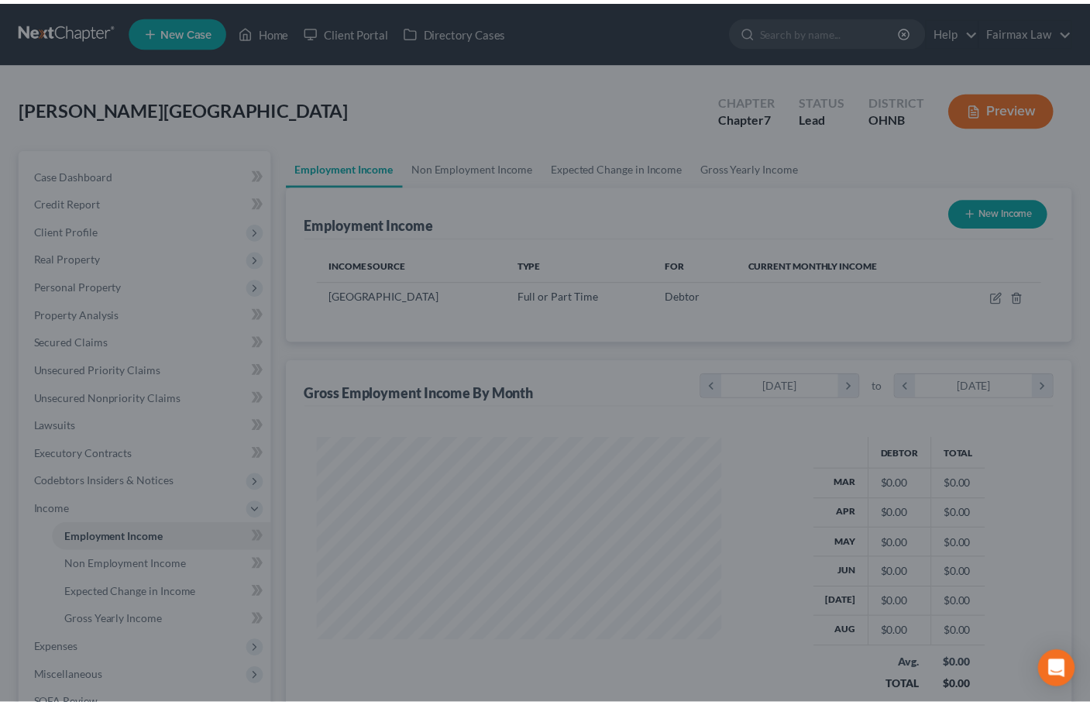
scroll to position [774423, 774260]
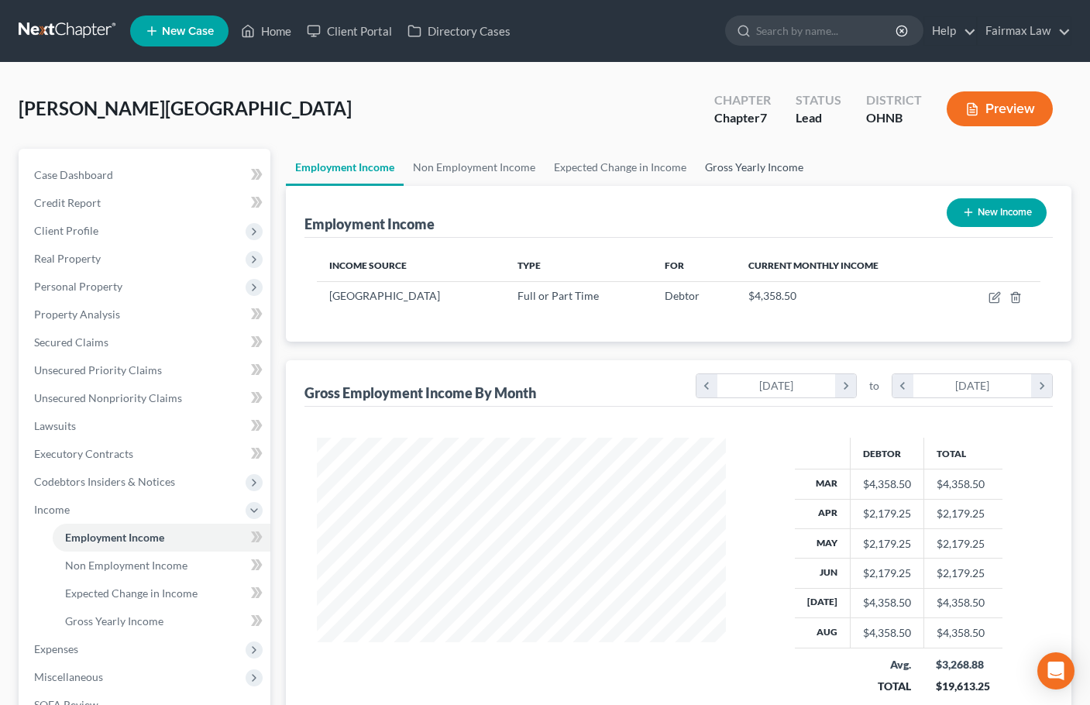
click at [767, 162] on link "Gross Yearly Income" at bounding box center [754, 167] width 117 height 37
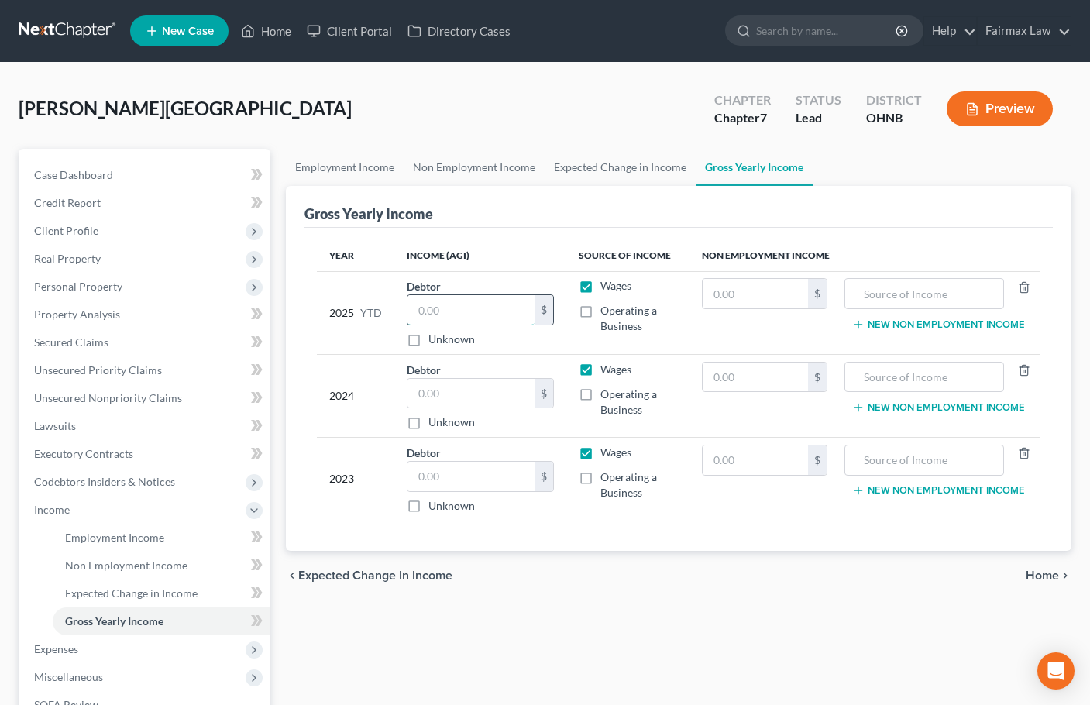
click at [469, 315] on input "text" at bounding box center [470, 309] width 127 height 29
type input "34,868"
drag, startPoint x: 465, startPoint y: 314, endPoint x: 355, endPoint y: 315, distance: 110.0
click at [355, 315] on tr "2025 YTD Debtor 34,868.00 $ Unknown Balance Undetermined 34,868 $ Unknown Wages…" at bounding box center [679, 312] width 724 height 83
click at [358, 174] on link "Employment Income" at bounding box center [345, 167] width 118 height 37
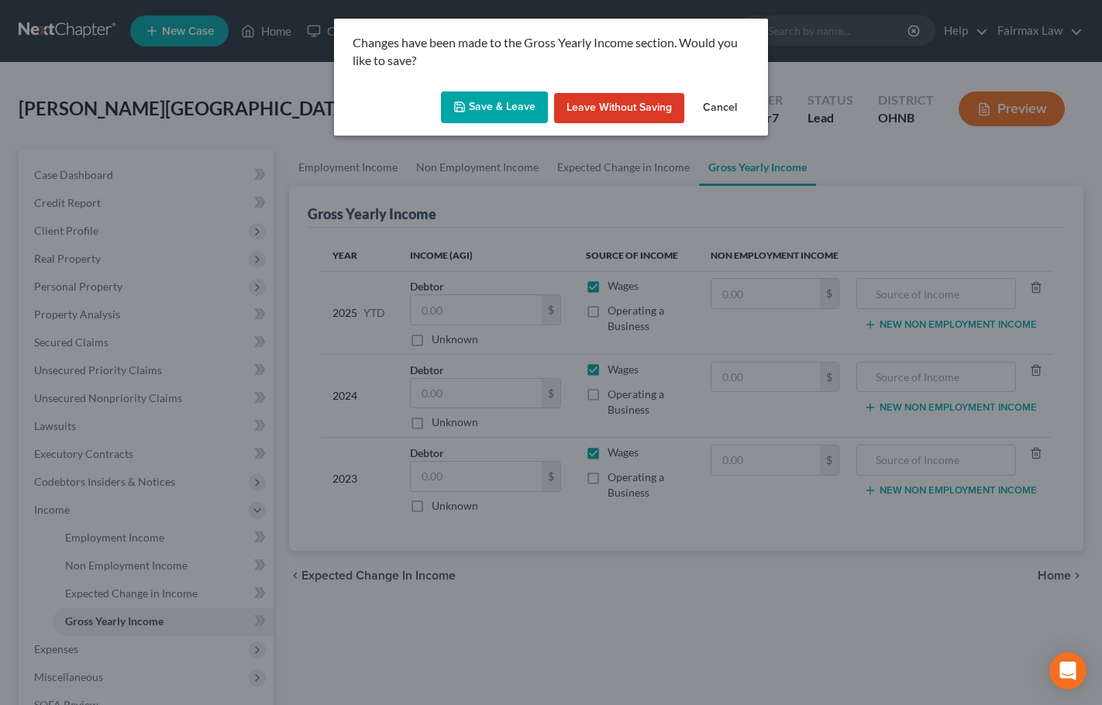
click at [514, 106] on button "Save & Leave" at bounding box center [494, 107] width 107 height 33
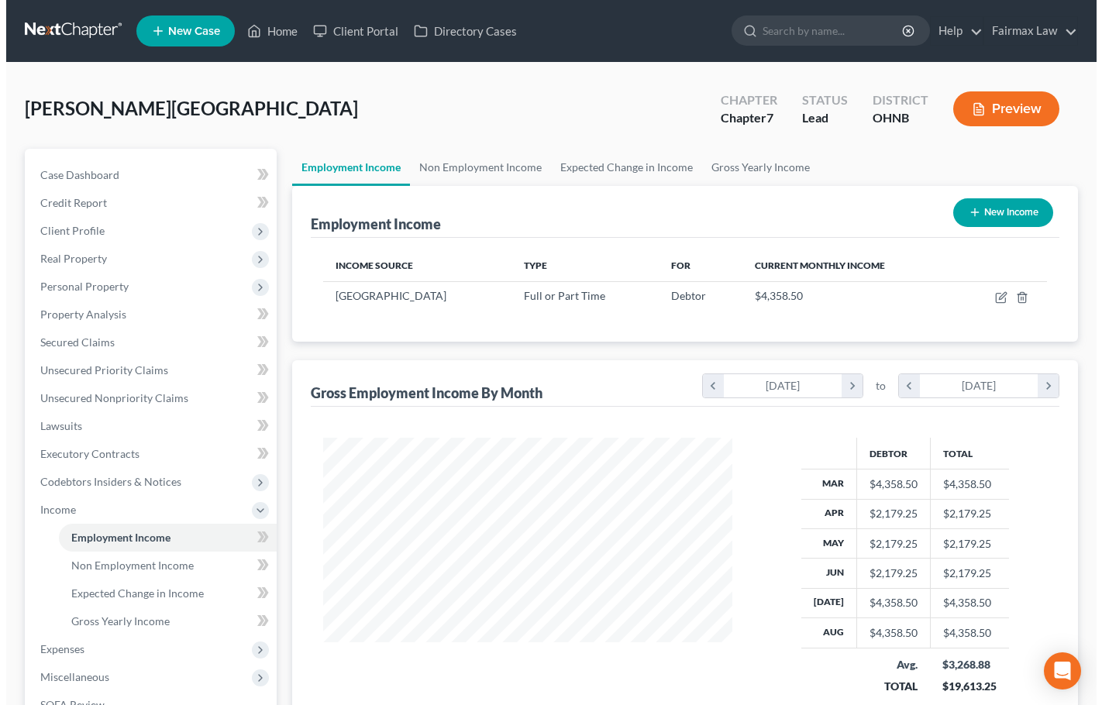
scroll to position [278, 441]
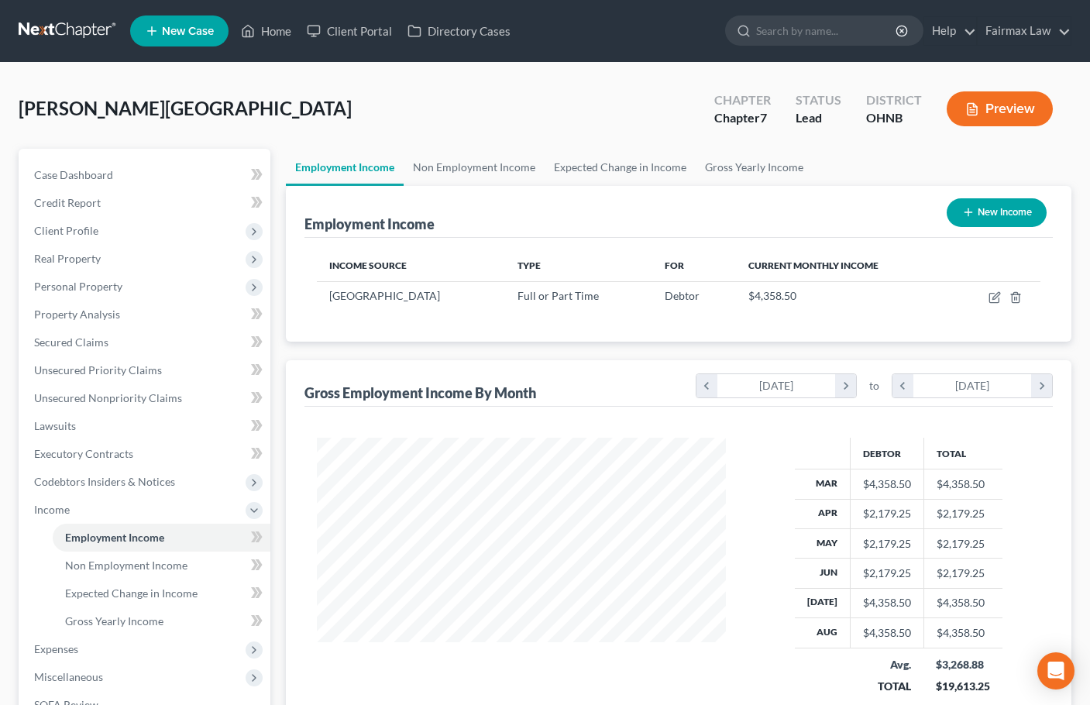
click at [999, 207] on button "New Income" at bounding box center [997, 212] width 100 height 29
select select "0"
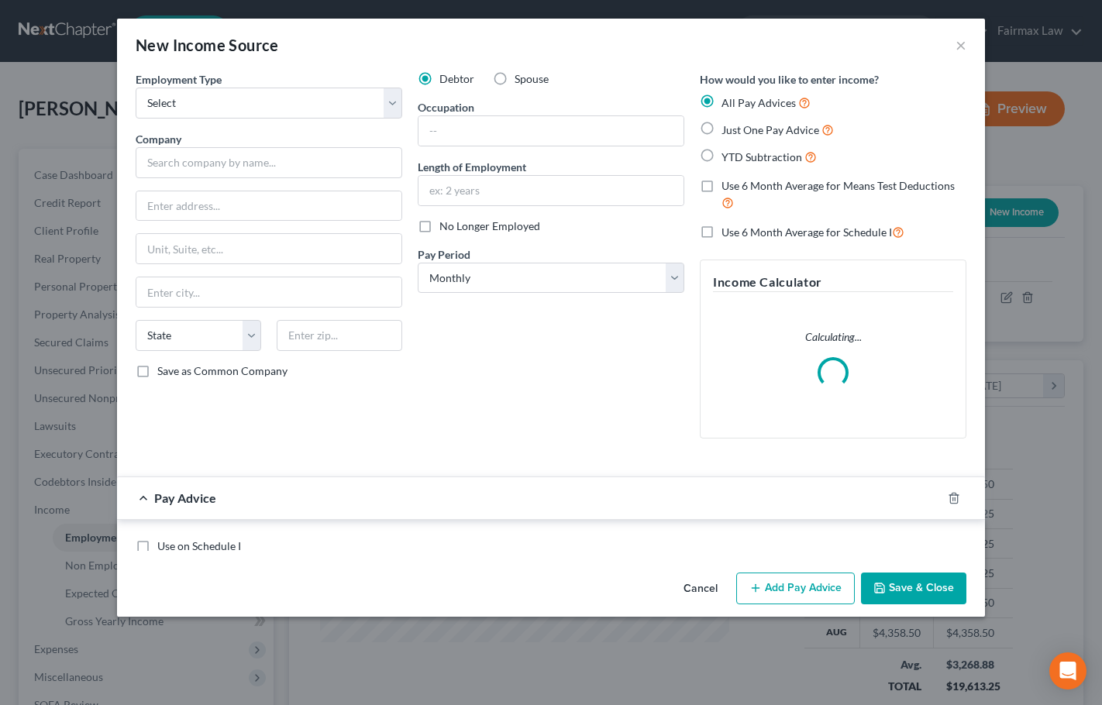
scroll to position [278, 445]
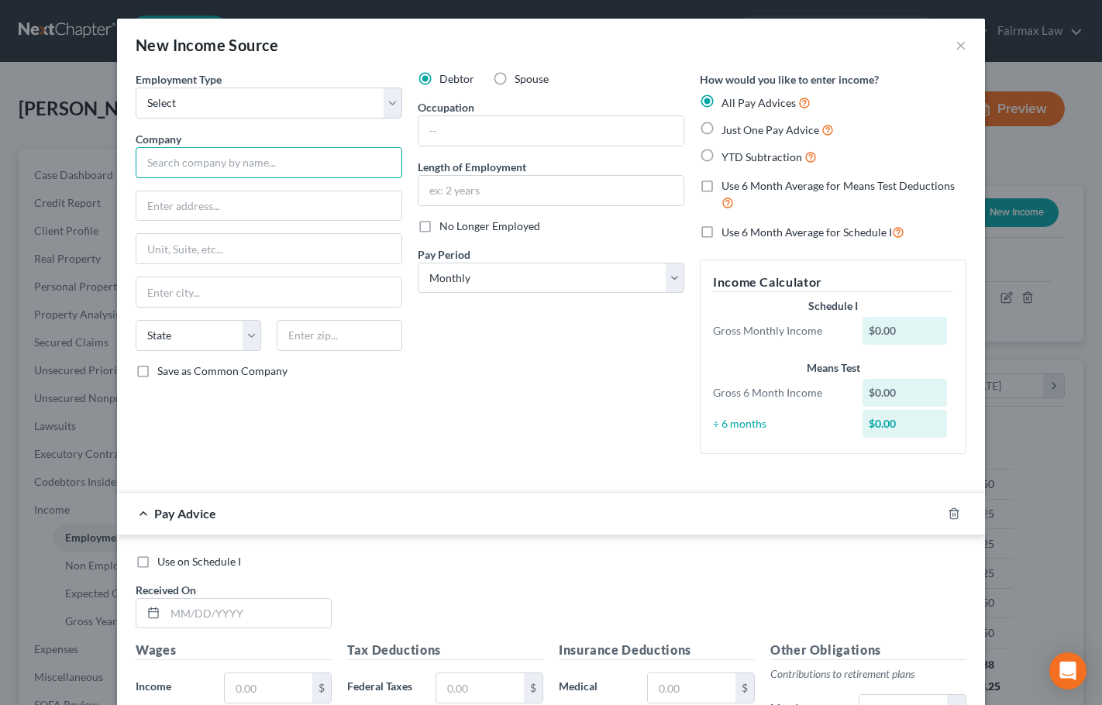
click at [185, 161] on input "text" at bounding box center [269, 162] width 266 height 31
paste input "University Hospitals Health System"
type input "University Hospitals Health System"
click at [328, 94] on select "Select Full or [DEMOGRAPHIC_DATA] Employment Self Employment" at bounding box center [269, 103] width 266 height 31
click at [136, 88] on select "Select Full or [DEMOGRAPHIC_DATA] Employment Self Employment" at bounding box center [269, 103] width 266 height 31
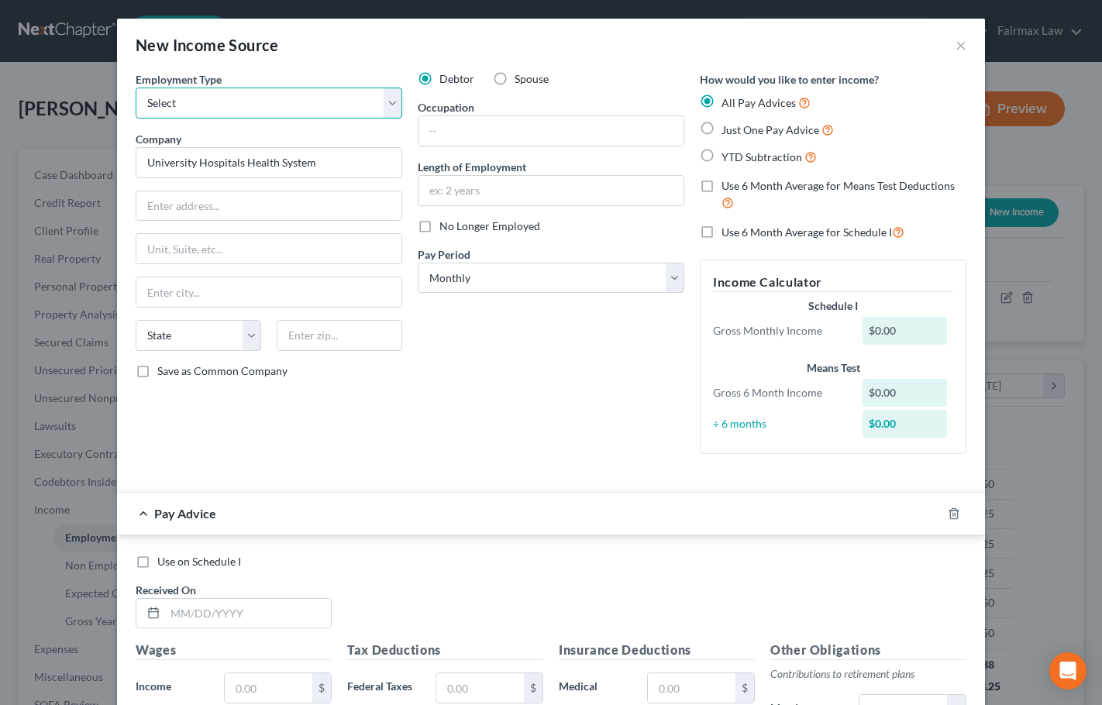
click at [285, 107] on select "Select Full or [DEMOGRAPHIC_DATA] Employment Self Employment" at bounding box center [269, 103] width 266 height 31
select select "0"
click at [136, 88] on select "Select Full or [DEMOGRAPHIC_DATA] Employment Self Employment" at bounding box center [269, 103] width 266 height 31
click at [277, 203] on input "text" at bounding box center [268, 205] width 265 height 29
paste input "[STREET_ADDRESS]"
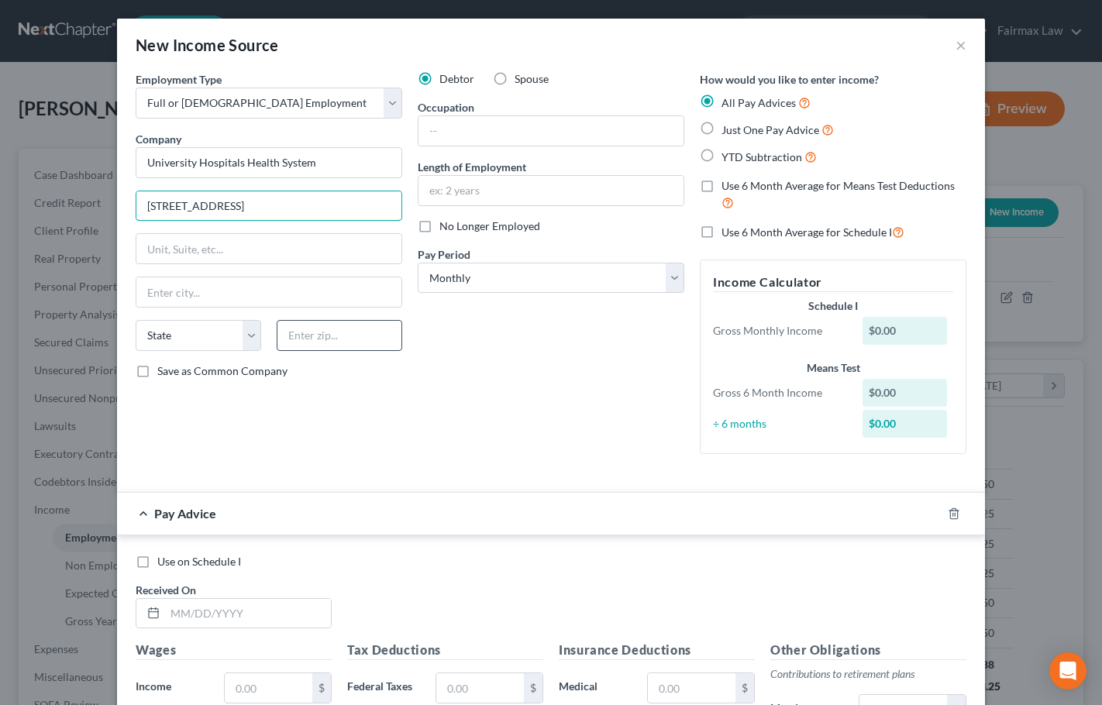
type input "[STREET_ADDRESS]"
click at [318, 332] on input "text" at bounding box center [340, 335] width 126 height 31
type input "44106"
click at [490, 413] on div "Debtor Spouse Occupation Length of Employment No Longer Employed Pay Period * S…" at bounding box center [551, 268] width 282 height 395
type input "[GEOGRAPHIC_DATA]"
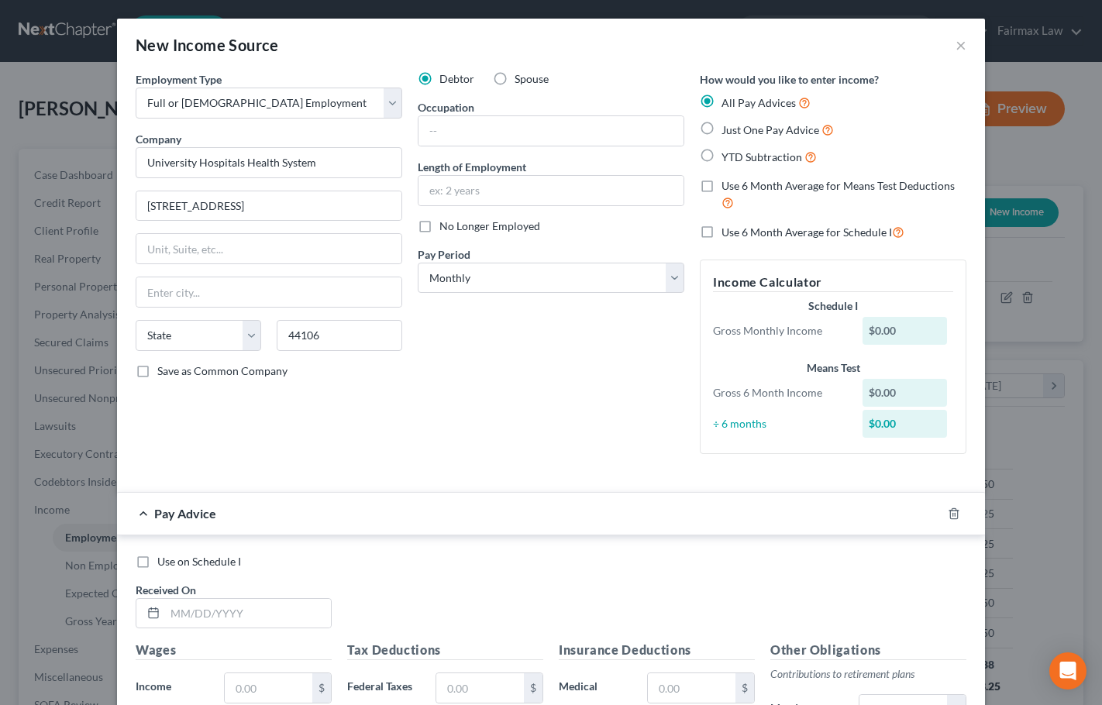
select select "36"
click at [462, 128] on input "text" at bounding box center [550, 130] width 265 height 29
paste input "[DATE]"
type input "[DATE]"
click at [451, 187] on input "text" at bounding box center [550, 190] width 265 height 29
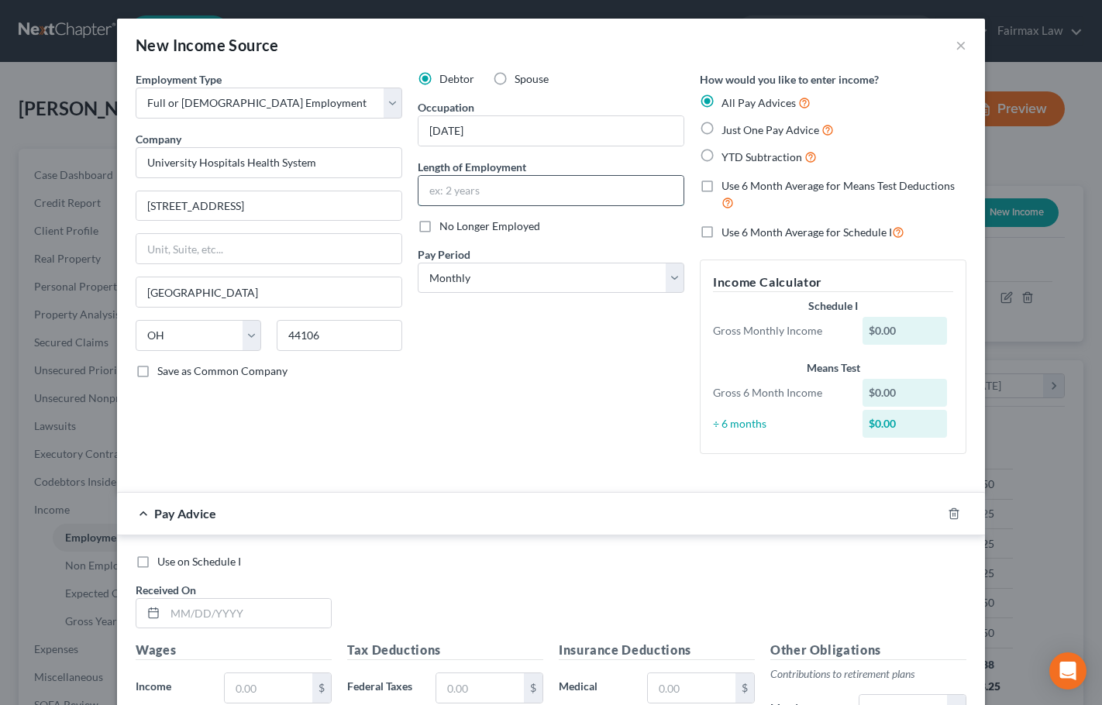
paste input "Patient Access Representative"
type input "Patient Access Representative"
drag, startPoint x: 501, startPoint y: 130, endPoint x: 404, endPoint y: 129, distance: 97.6
click at [410, 129] on div "Debtor Spouse Occupation [DATE] Length of Employment Patient Access Representat…" at bounding box center [551, 268] width 282 height 395
paste input "Patient Access Representative"
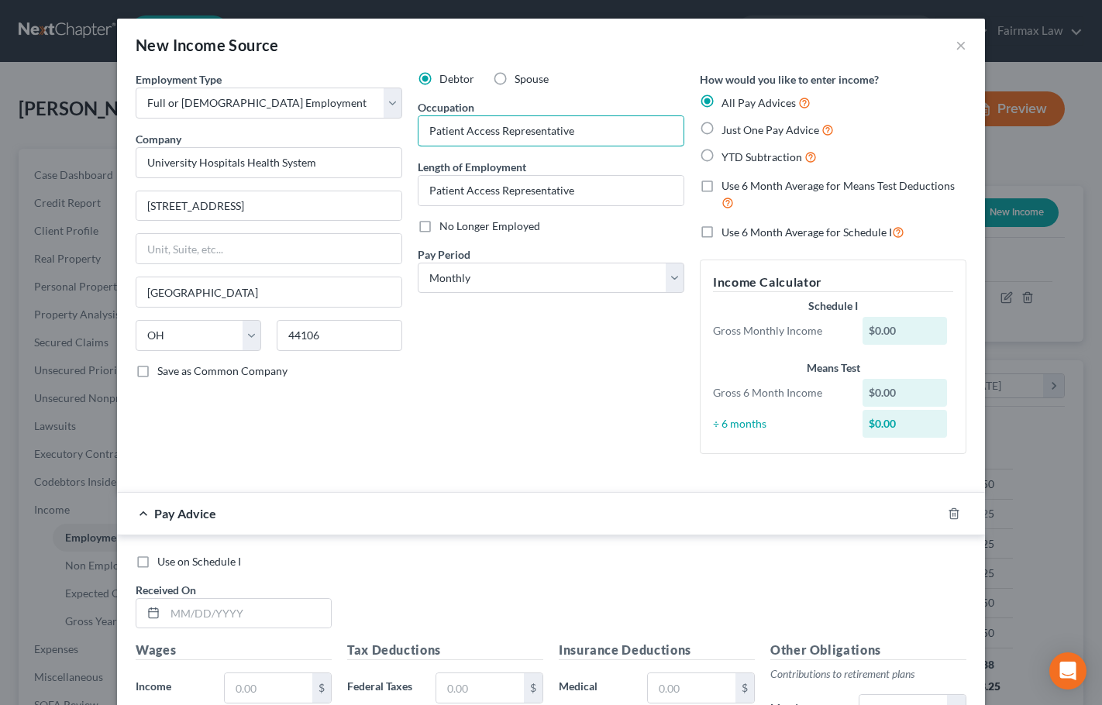
type input "Patient Access Representative"
click at [466, 190] on input "Patient Access Representative" at bounding box center [550, 190] width 265 height 29
paste input "[DATE]"
type input "[DATE]"
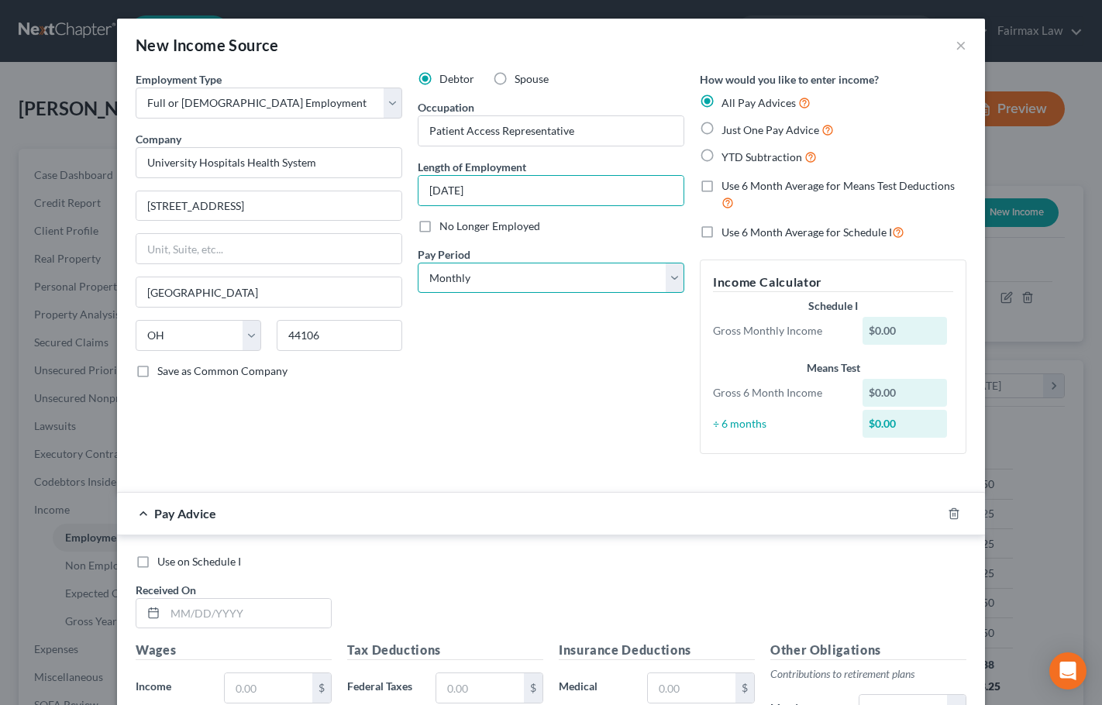
click at [532, 288] on select "Select Monthly Twice Monthly Every Other Week Weekly" at bounding box center [551, 278] width 266 height 31
select select "2"
click at [418, 263] on select "Select Monthly Twice Monthly Every Other Week Weekly" at bounding box center [551, 278] width 266 height 31
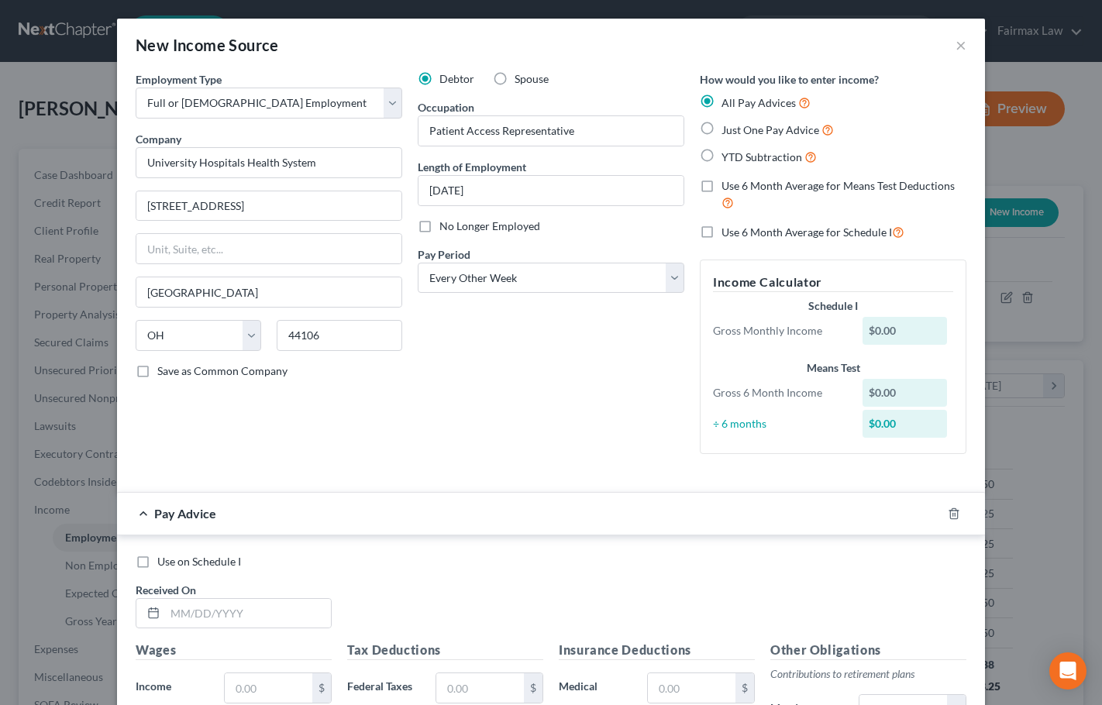
click at [586, 369] on div "Debtor Spouse Occupation Patient Access Representative Length of Employment [DA…" at bounding box center [551, 268] width 282 height 395
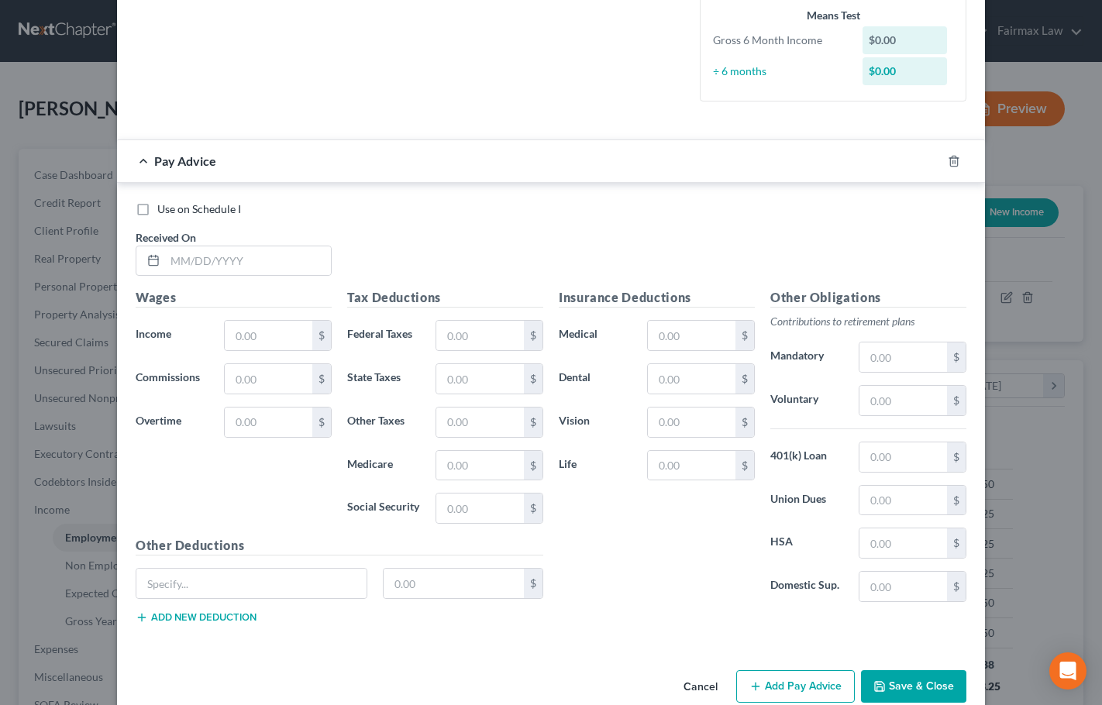
scroll to position [387, 0]
click at [246, 261] on input "text" at bounding box center [248, 260] width 166 height 29
type input "[DATE]"
click at [257, 329] on input "text" at bounding box center [269, 334] width 88 height 29
type input "507.25"
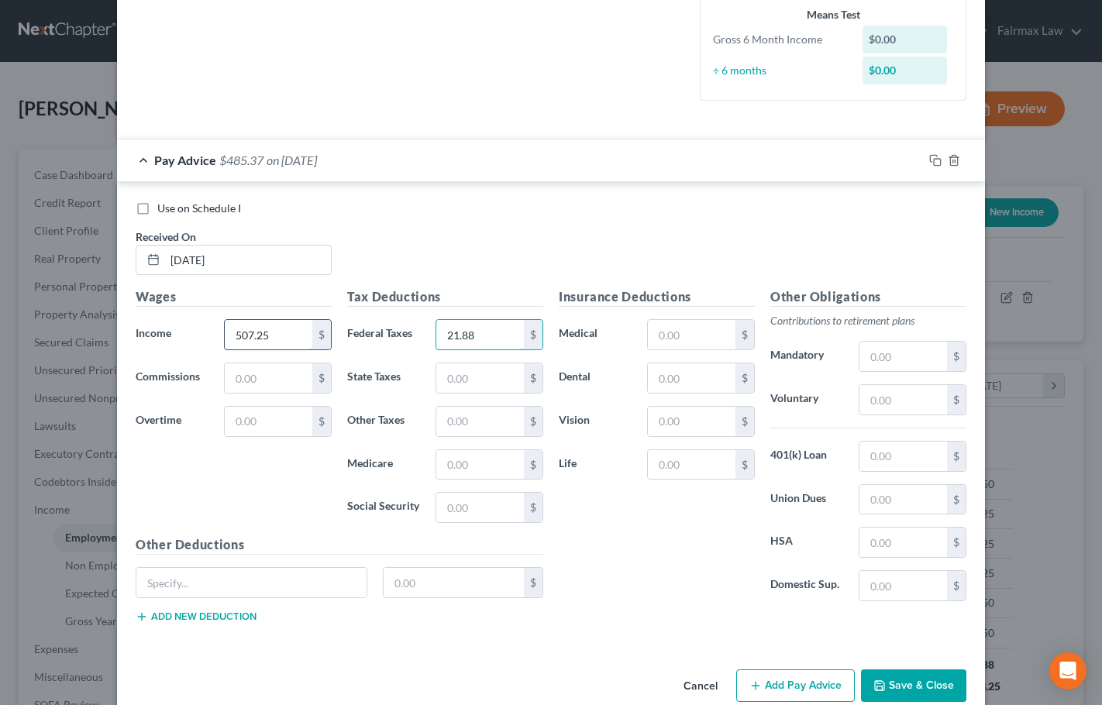
type input "21.88"
type input "4.85"
type input "12.68"
type input "7.36"
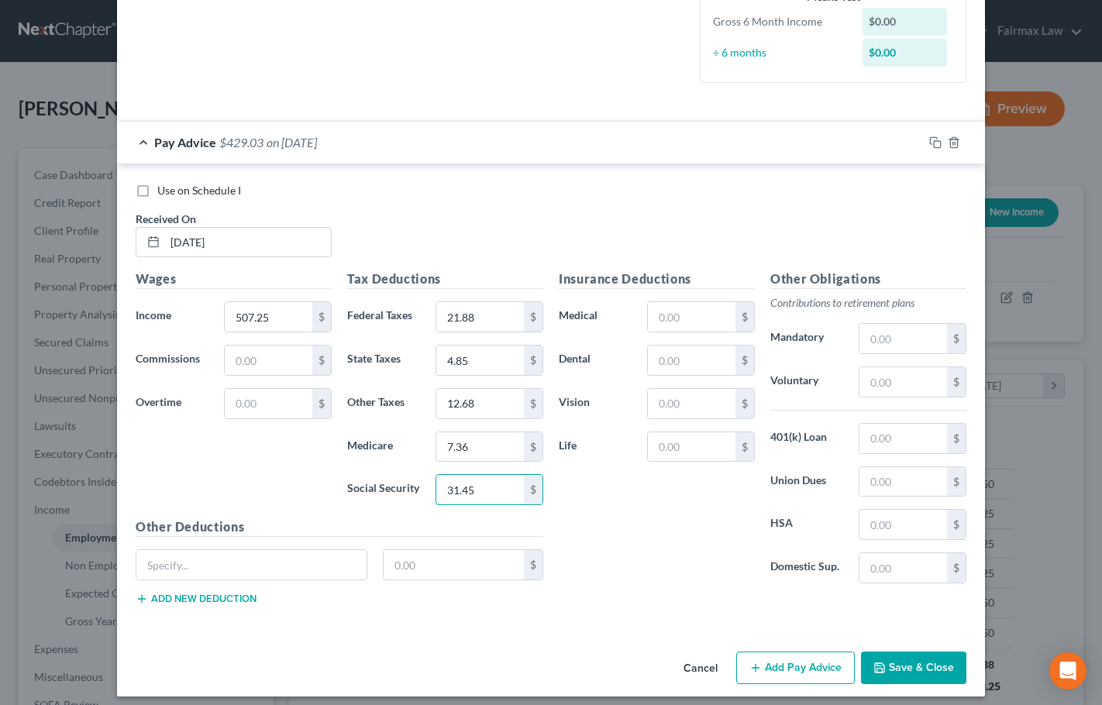
scroll to position [415, 0]
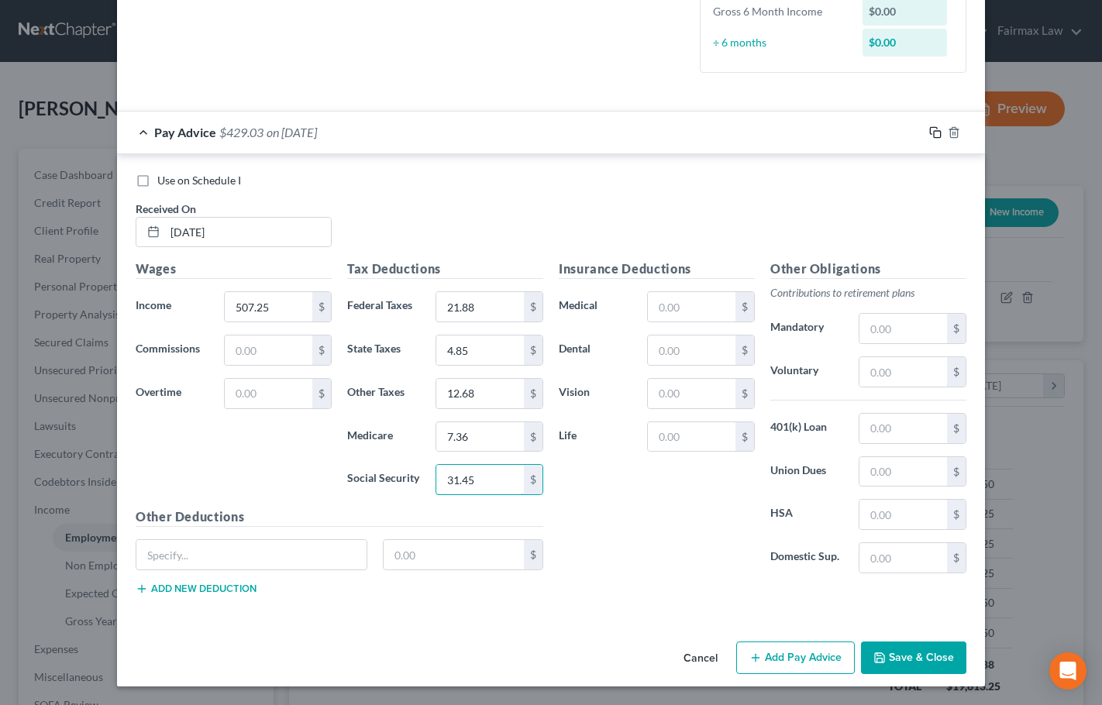
type input "31.45"
click at [932, 132] on icon "button" at bounding box center [935, 132] width 12 height 12
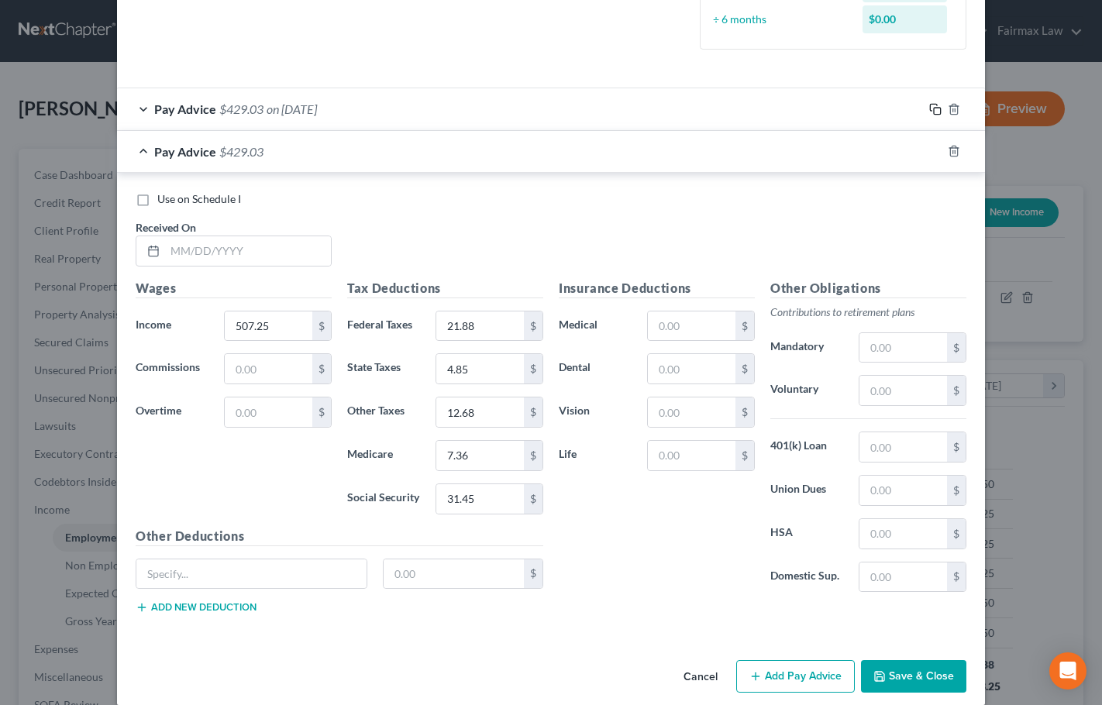
scroll to position [457, 0]
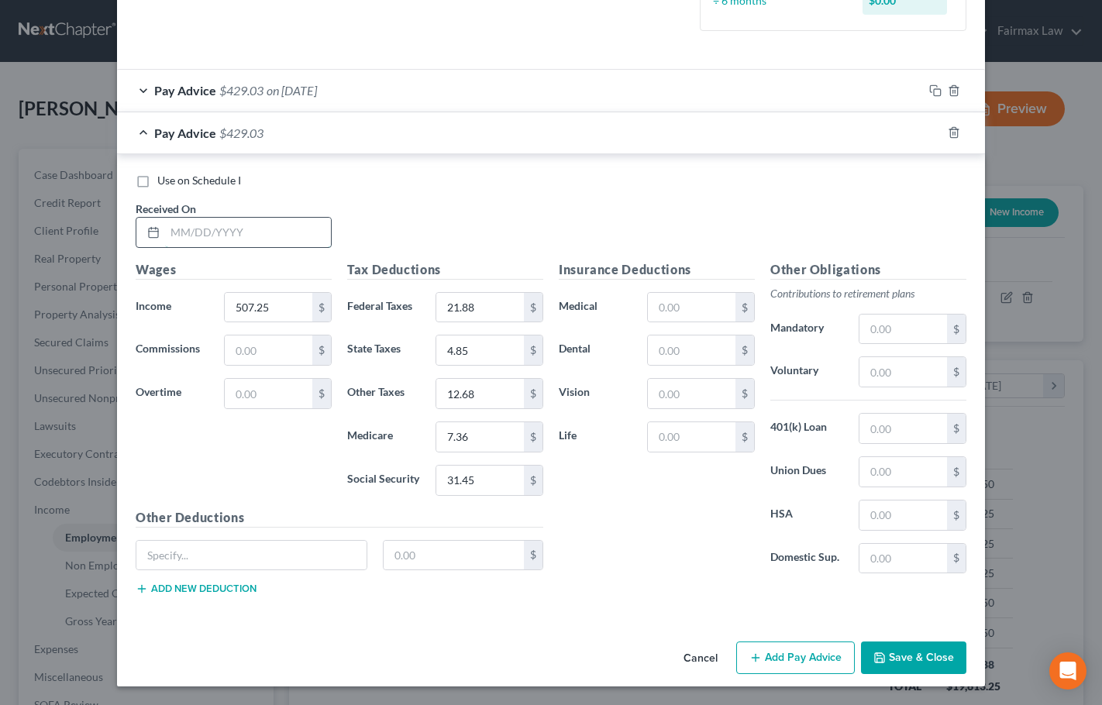
click at [249, 234] on input "text" at bounding box center [248, 232] width 166 height 29
type input "[DATE]"
type input "663.11"
type input "40.37"
type input "8.28"
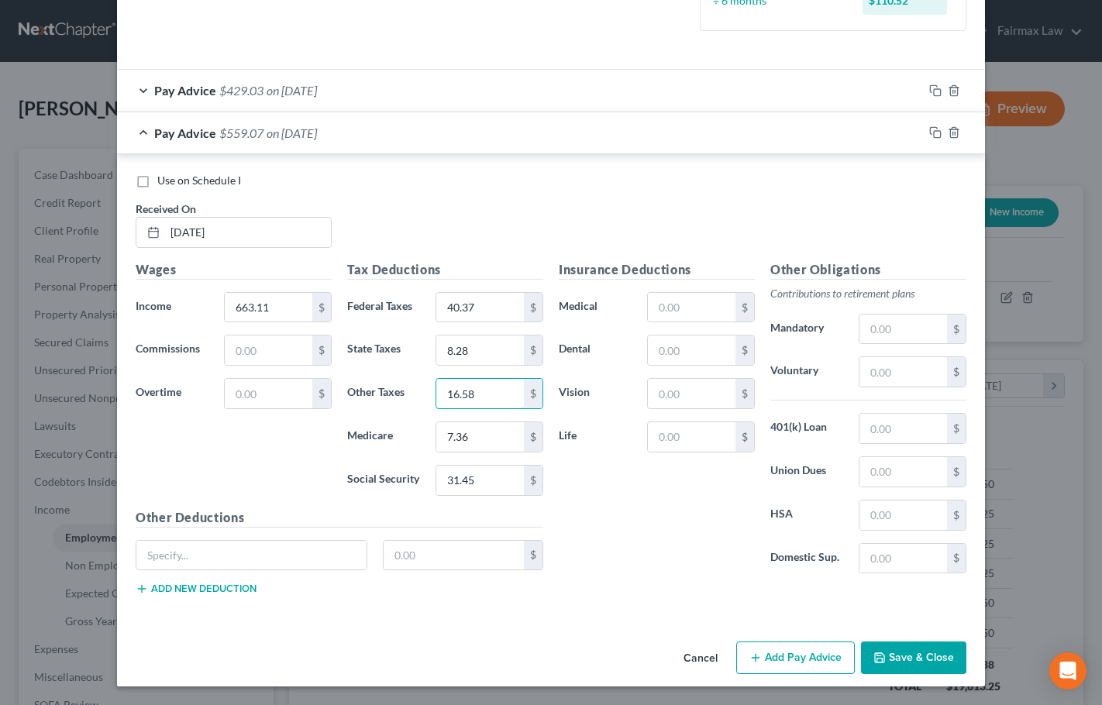
type input "16.58"
type input "9.61"
type input "41.11"
click at [934, 133] on rect "button" at bounding box center [937, 134] width 7 height 7
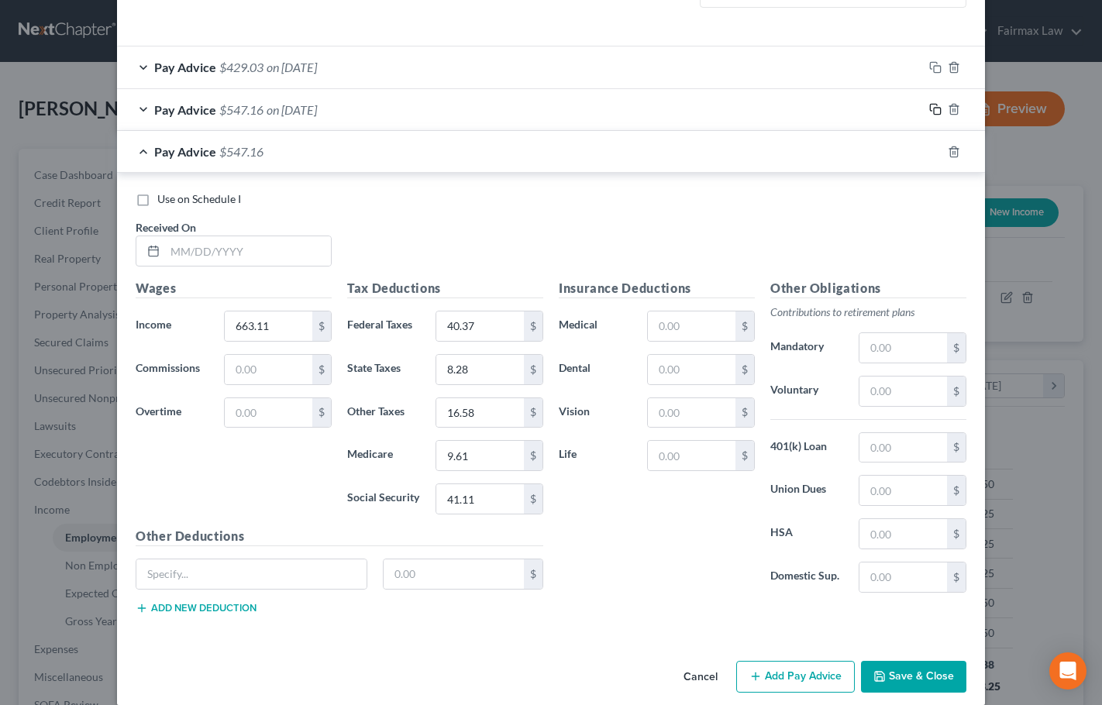
scroll to position [499, 0]
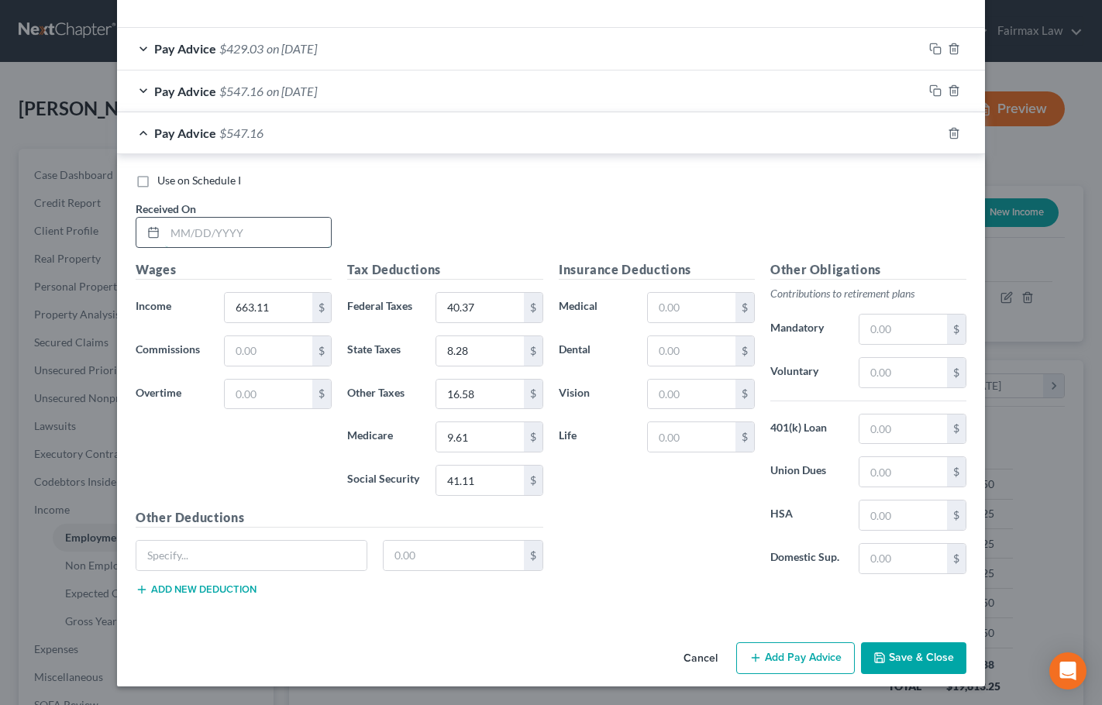
click at [227, 237] on input "text" at bounding box center [248, 232] width 166 height 29
type input "[DATE]"
type input "765.82"
type input "53.47"
type input "10.93"
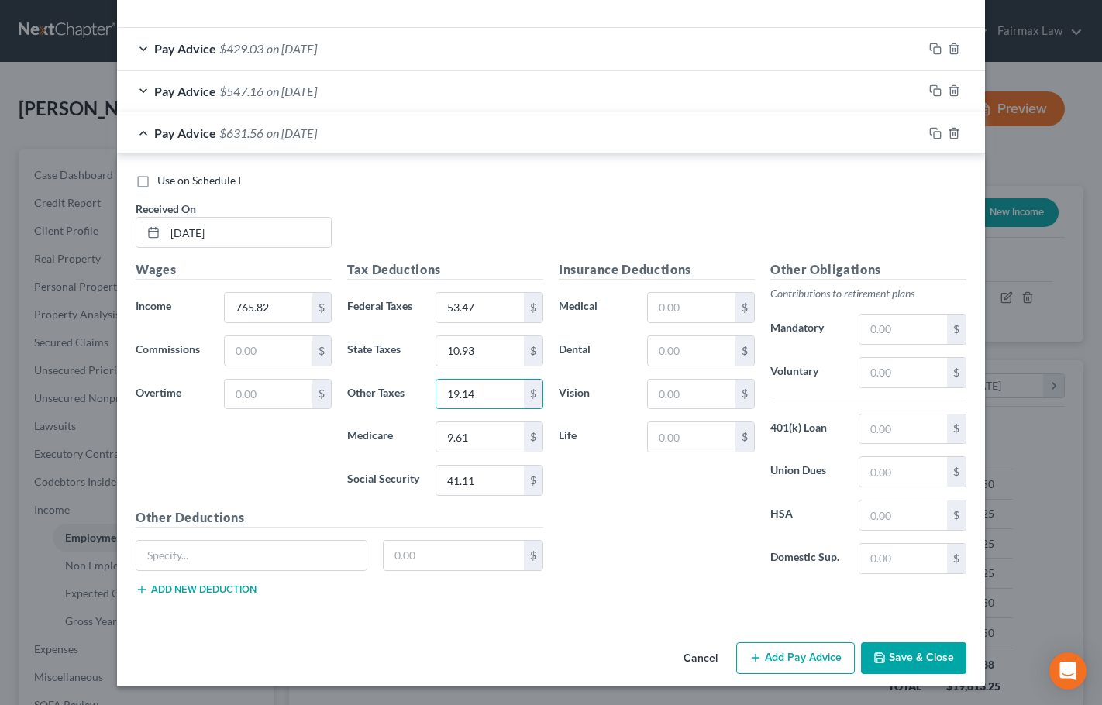
type input "19.14"
type input "11.11"
type input "47.48"
click at [260, 556] on input "text" at bounding box center [251, 555] width 230 height 29
paste input "RecognitionAwardnet"
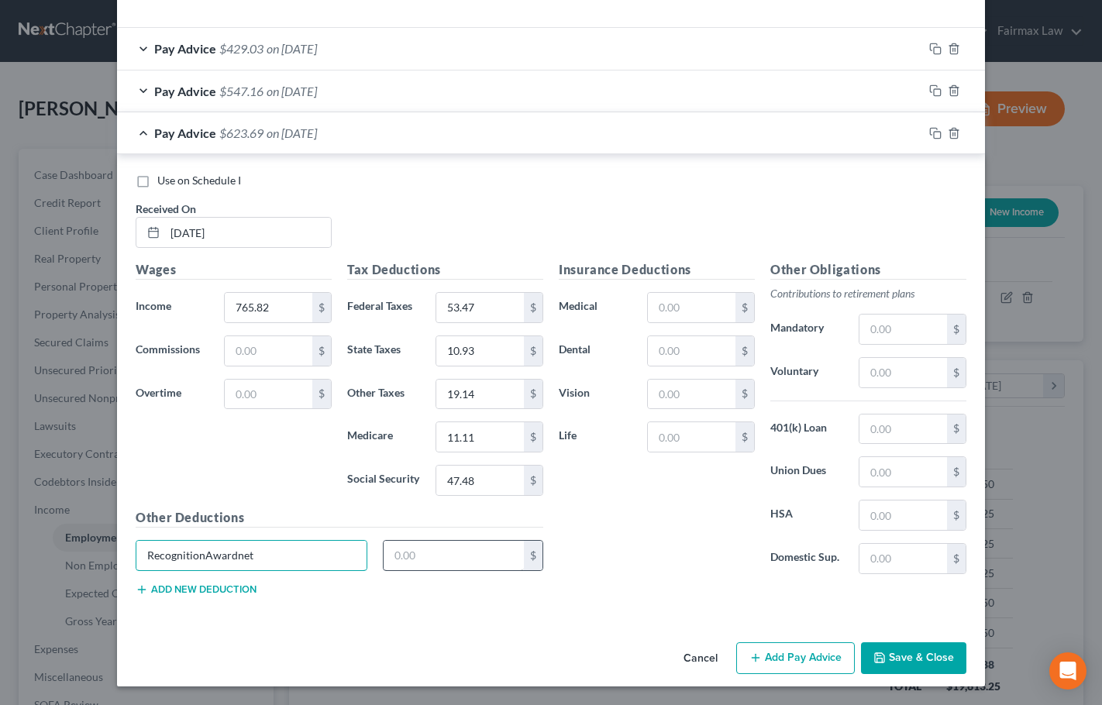
type input "RecognitionAwardnet"
click at [444, 551] on input "text" at bounding box center [453, 555] width 141 height 29
type input "5"
click at [929, 131] on icon "button" at bounding box center [935, 133] width 12 height 12
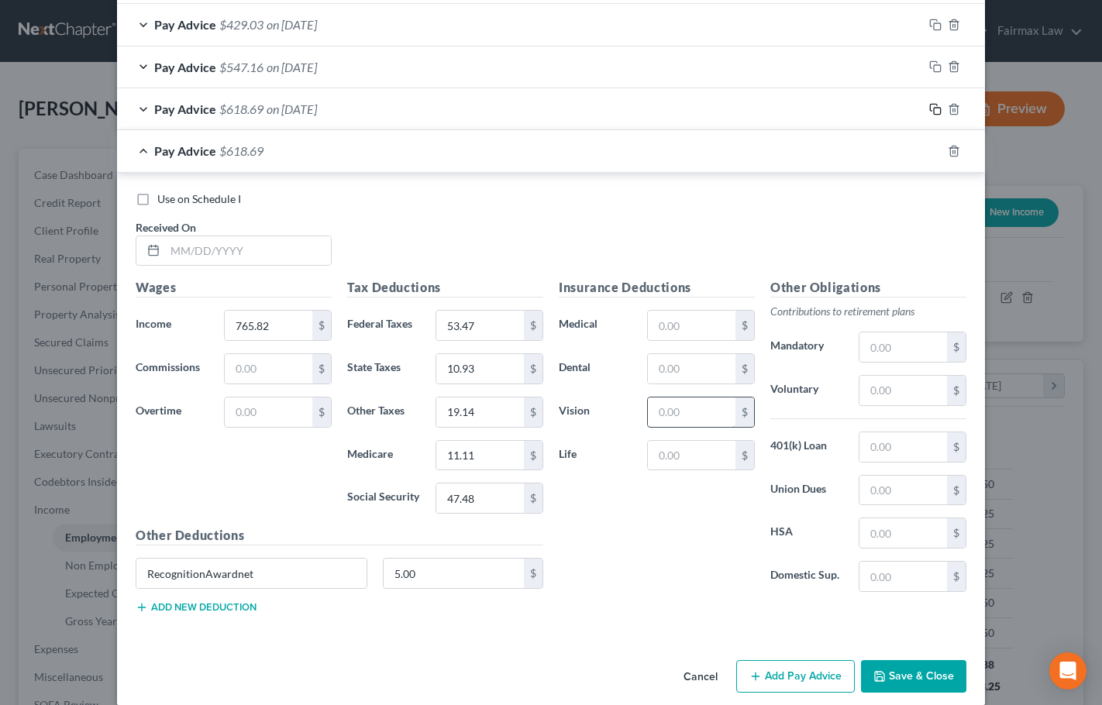
scroll to position [542, 0]
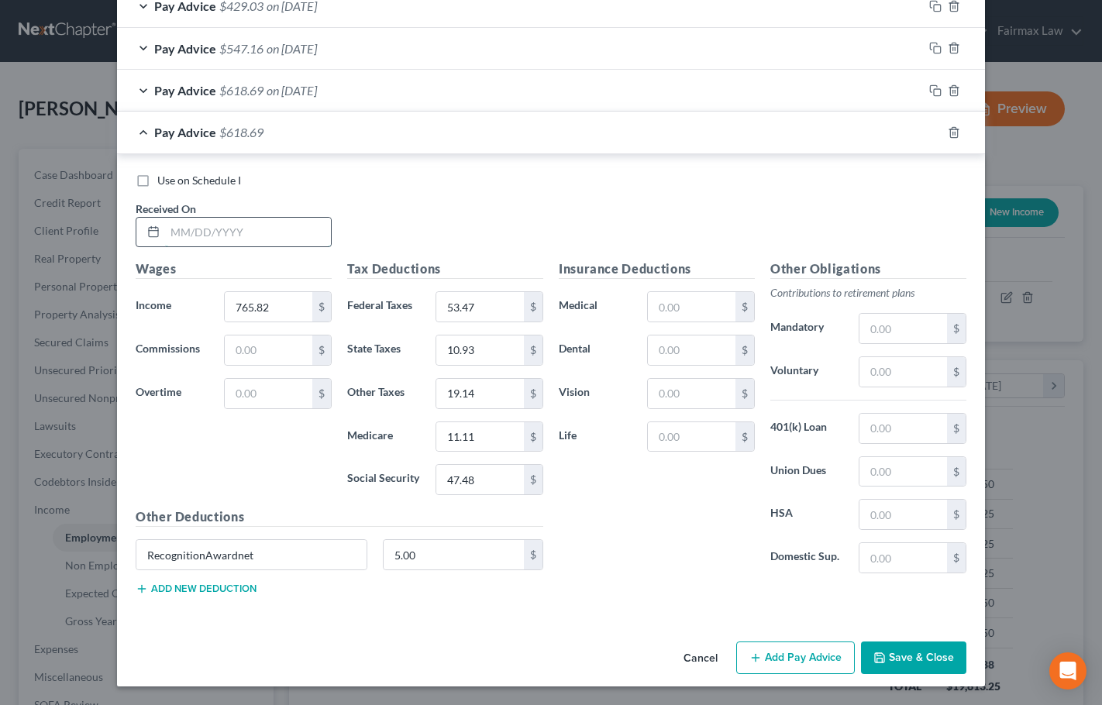
click at [209, 247] on div at bounding box center [234, 232] width 196 height 31
type input "[DATE]"
type input "671.25"
type input "41.50"
type input "8.49"
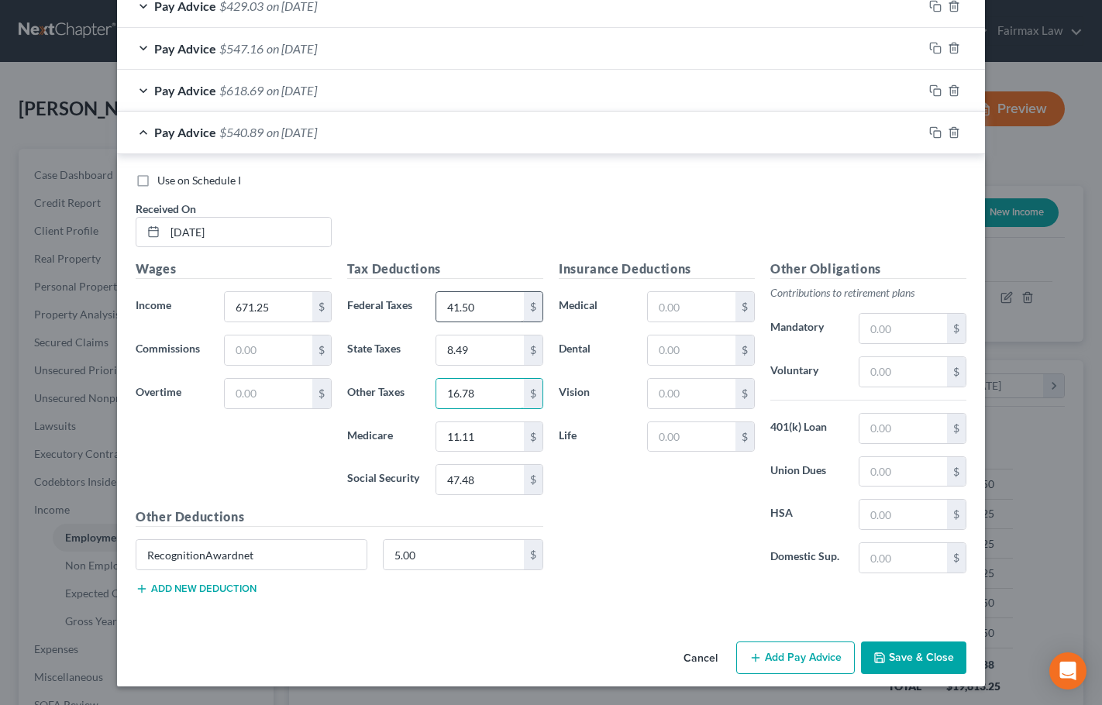
type input "16.78"
type input "9.73"
type input "41.62"
type input "1"
click at [931, 132] on icon "button" at bounding box center [935, 132] width 12 height 12
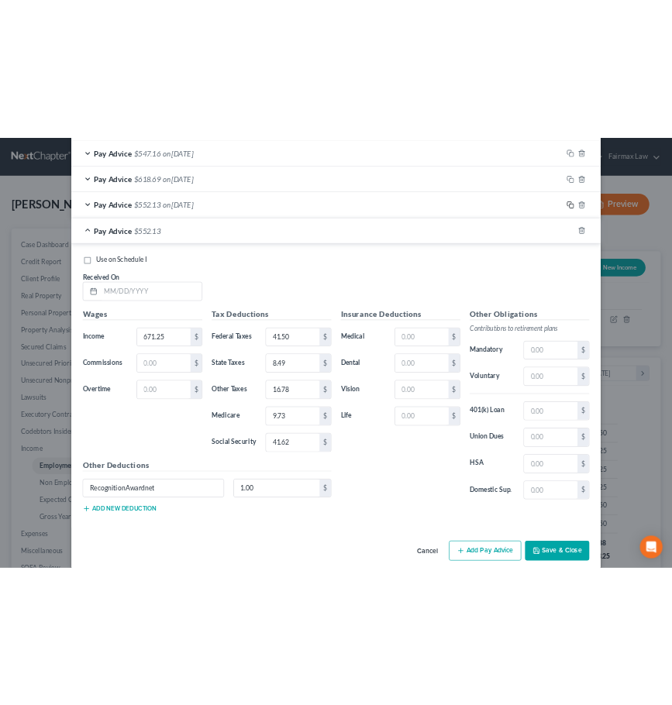
scroll to position [583, 0]
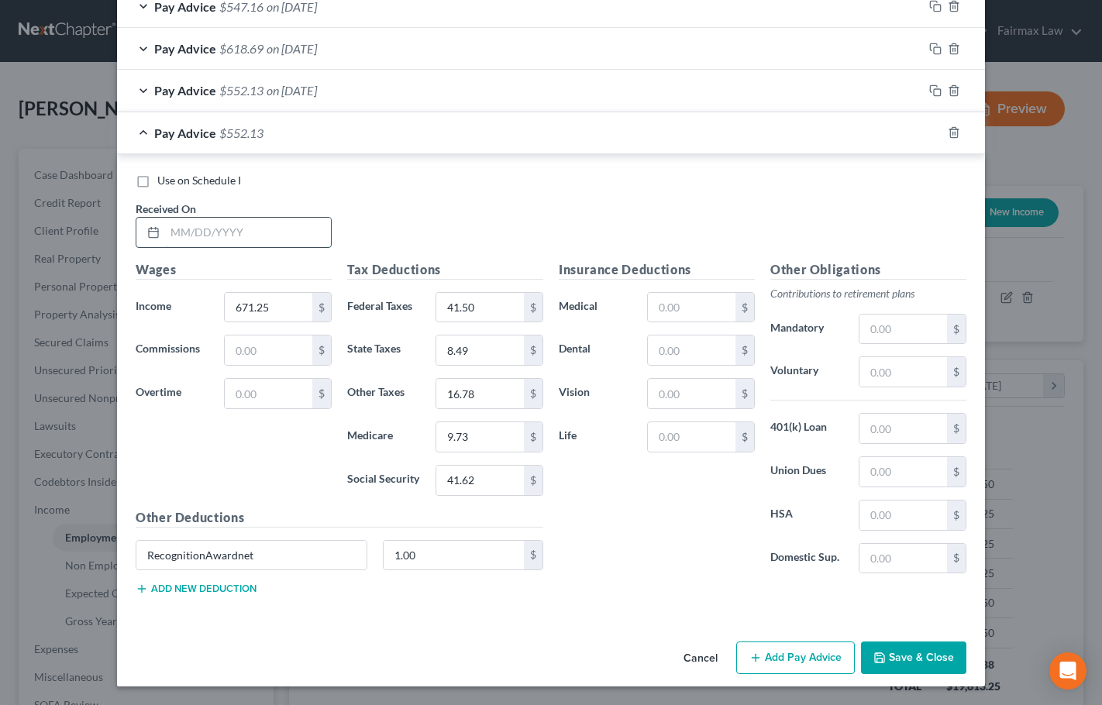
click at [206, 237] on input "text" at bounding box center [248, 232] width 166 height 29
type input "[DATE]"
type input "772.80"
type input "53.53"
type input "11.02"
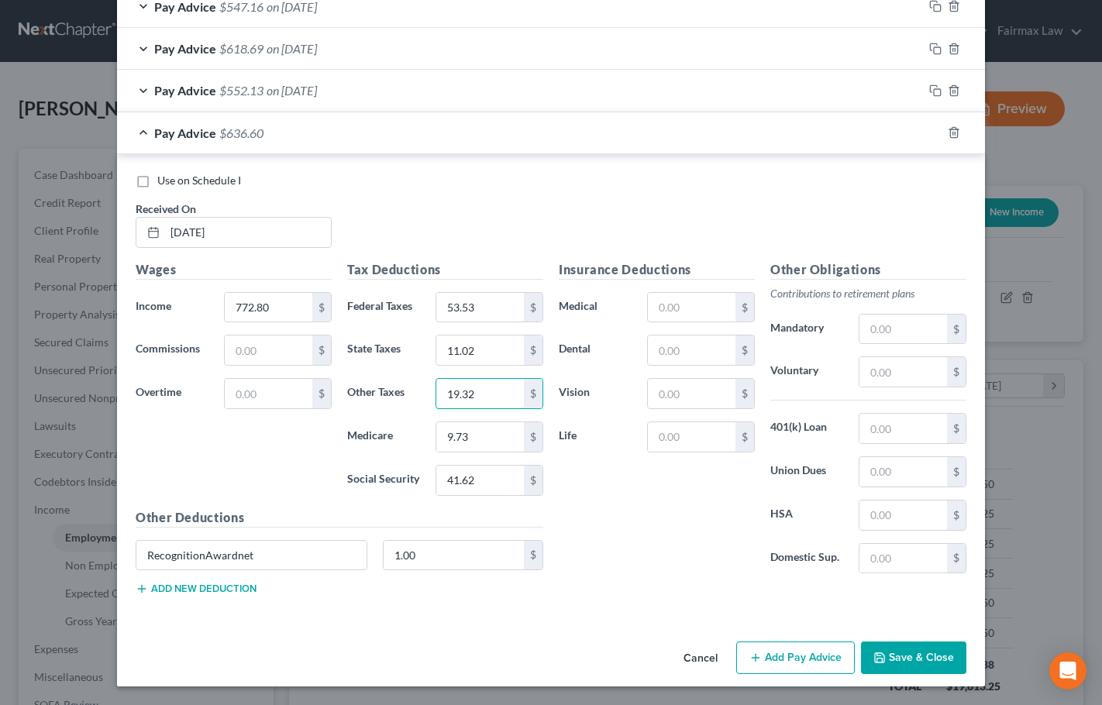
type input "19.32"
type input "11.21"
type input "47.91"
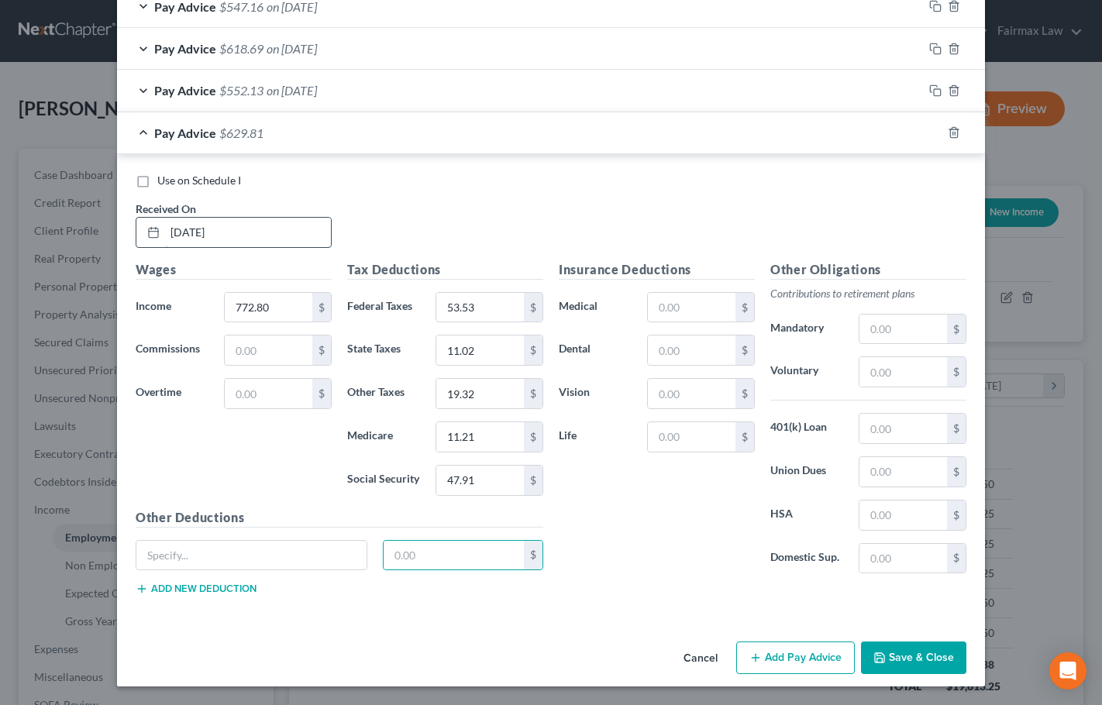
click at [176, 232] on input "[DATE]" at bounding box center [248, 232] width 166 height 29
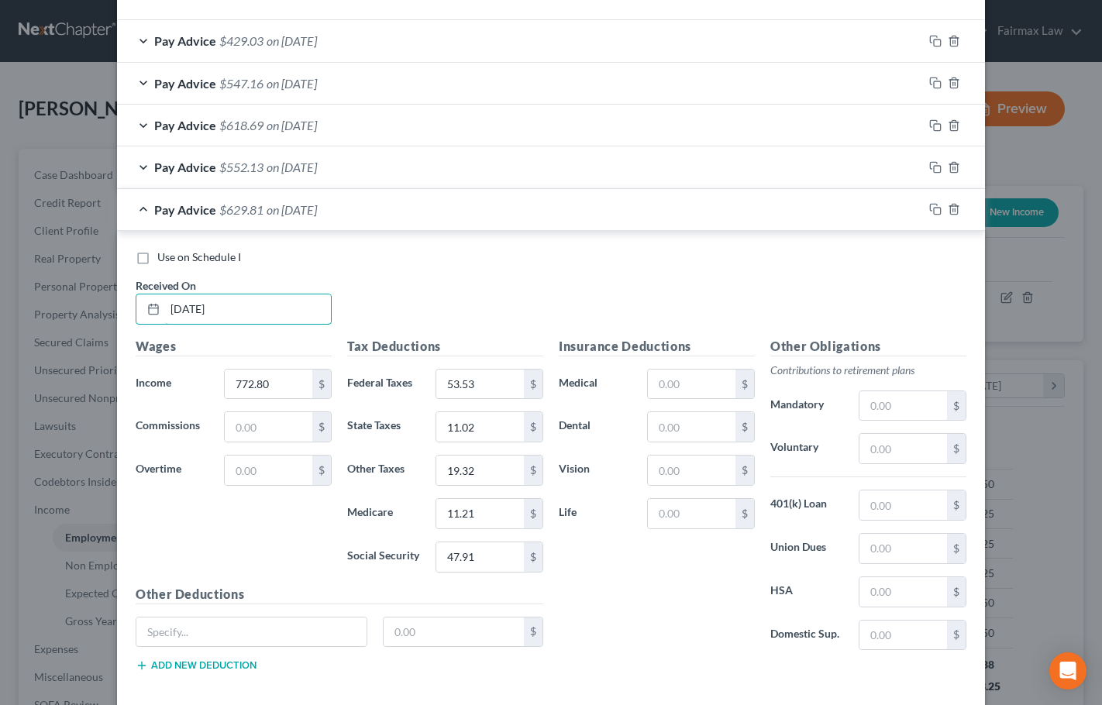
scroll to position [506, 0]
type input "[DATE]"
click at [302, 167] on span "on [DATE]" at bounding box center [291, 167] width 50 height 15
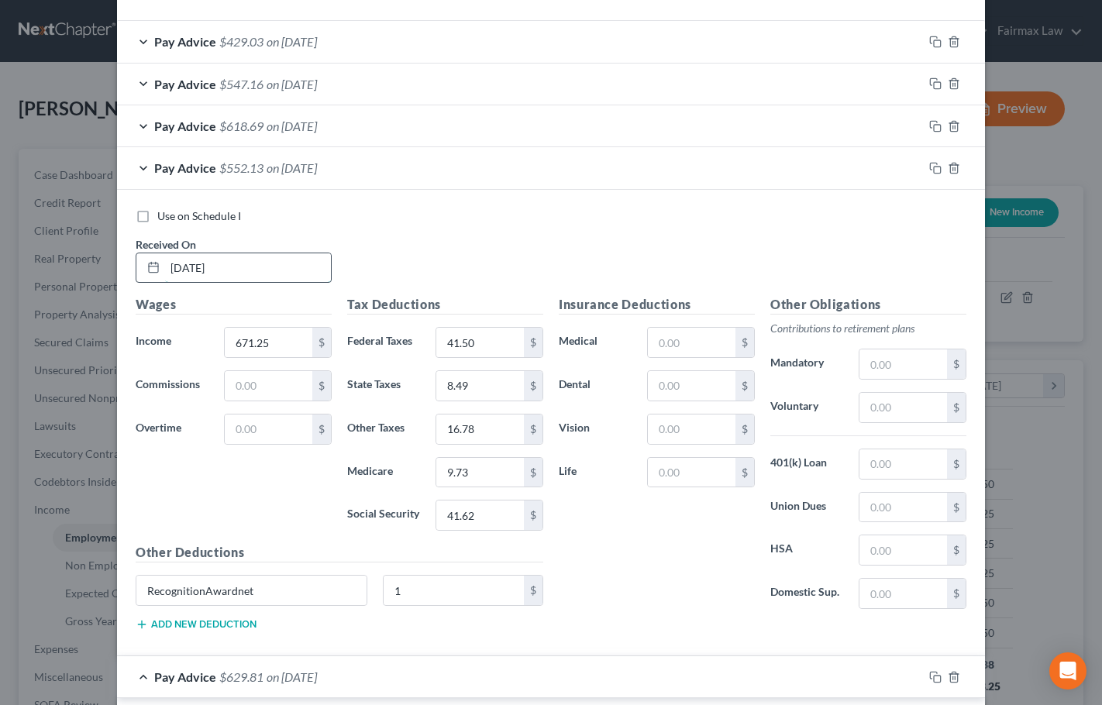
click at [177, 266] on input "[DATE]" at bounding box center [248, 267] width 166 height 29
type input "[DATE]"
click at [468, 215] on div "Use on Schedule I" at bounding box center [551, 215] width 830 height 15
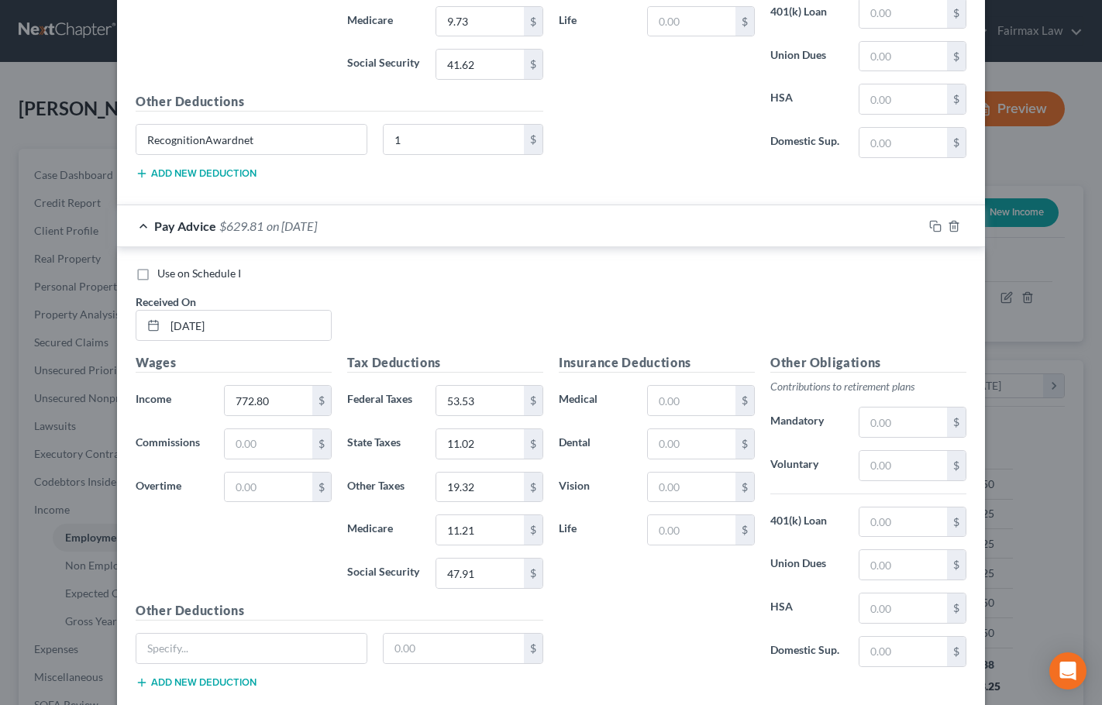
scroll to position [1050, 0]
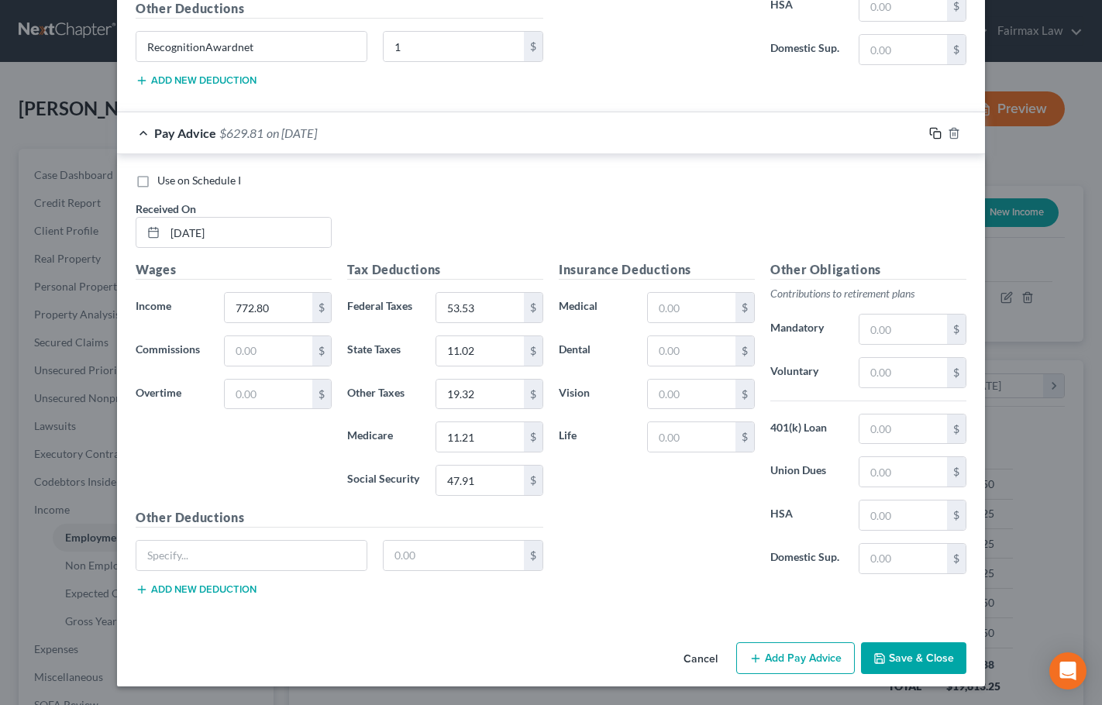
click at [934, 135] on rect "button" at bounding box center [937, 135] width 7 height 7
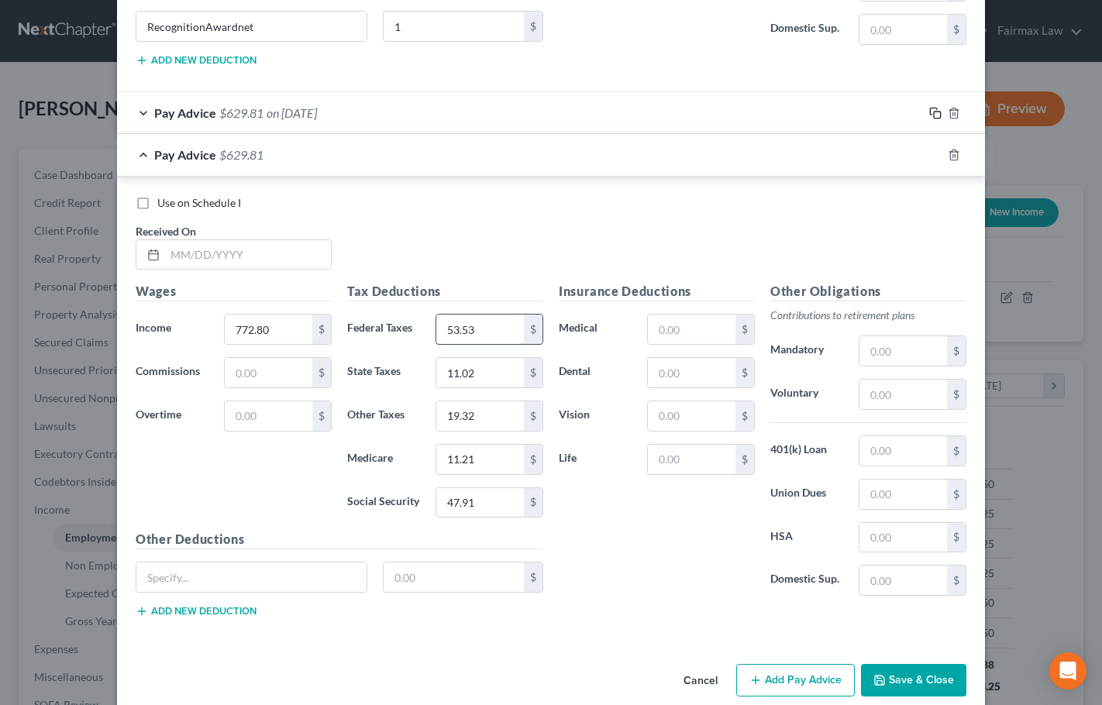
scroll to position [1092, 0]
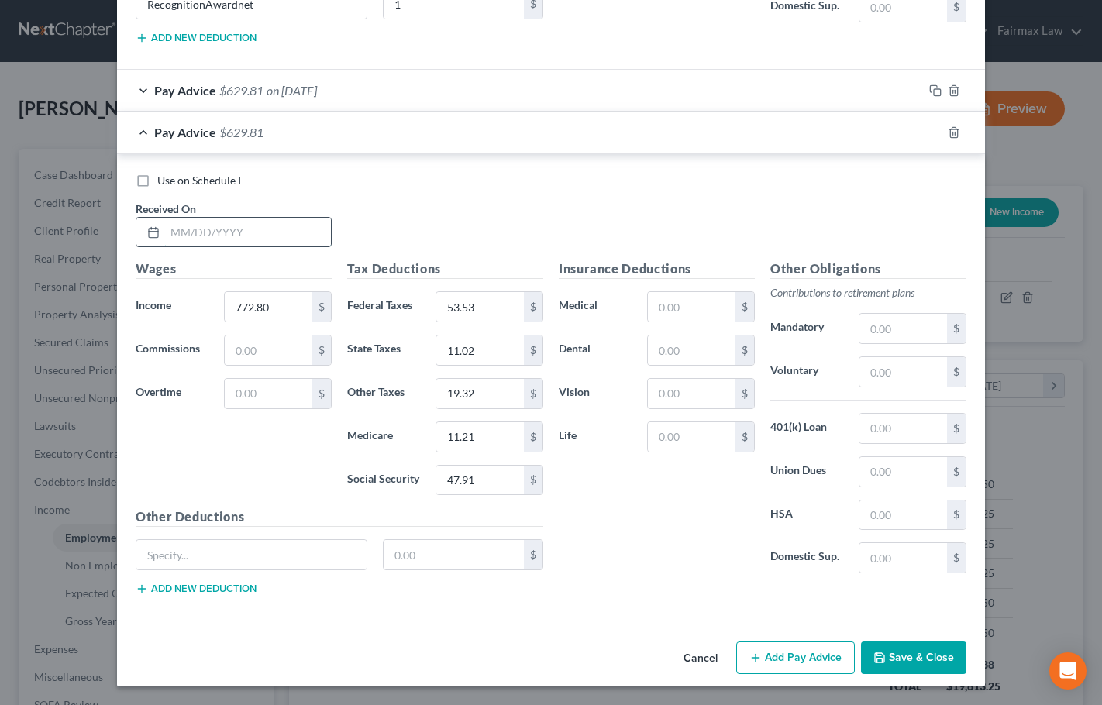
click at [217, 240] on input "text" at bounding box center [248, 232] width 166 height 29
type input "3"
type input "[DATE]"
type input "654.35"
type input "39.32"
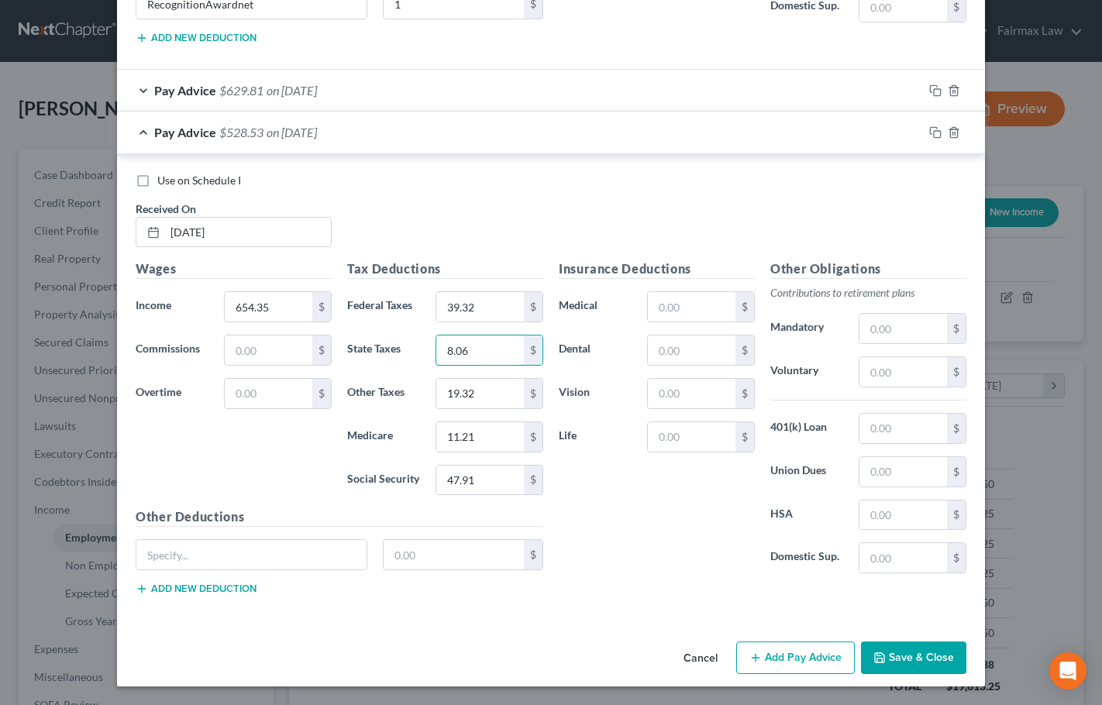
type input "8.06"
type input "16.36"
type input "9.48"
type input "40.57"
click at [267, 545] on input "text" at bounding box center [251, 554] width 230 height 29
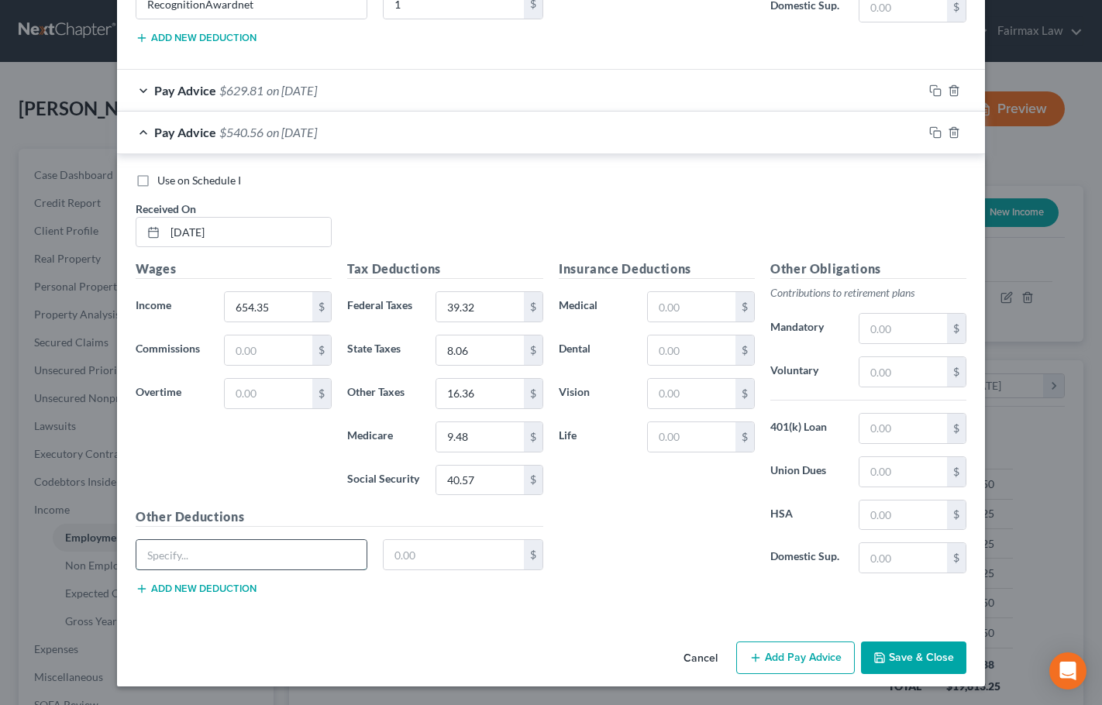
paste input "Cafeteria Ded"
type input "Cafeteria Ded"
type input "16.80"
click at [930, 134] on icon "button" at bounding box center [935, 132] width 12 height 12
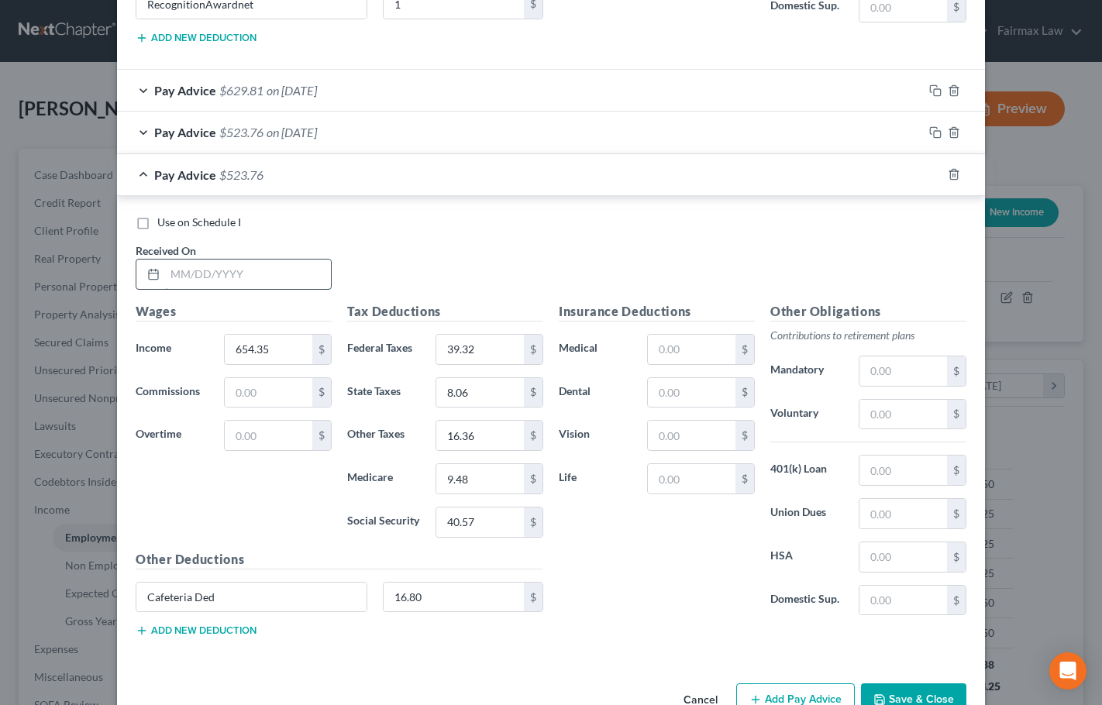
click at [239, 274] on input "text" at bounding box center [248, 274] width 166 height 29
type input "[DATE]"
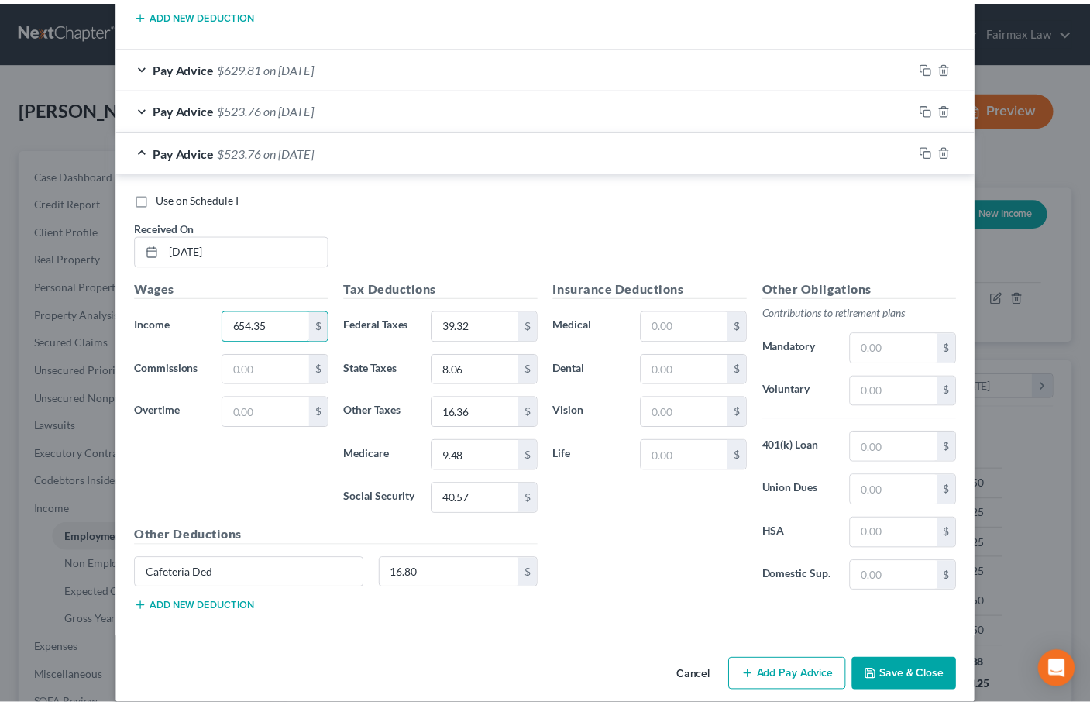
scroll to position [1134, 0]
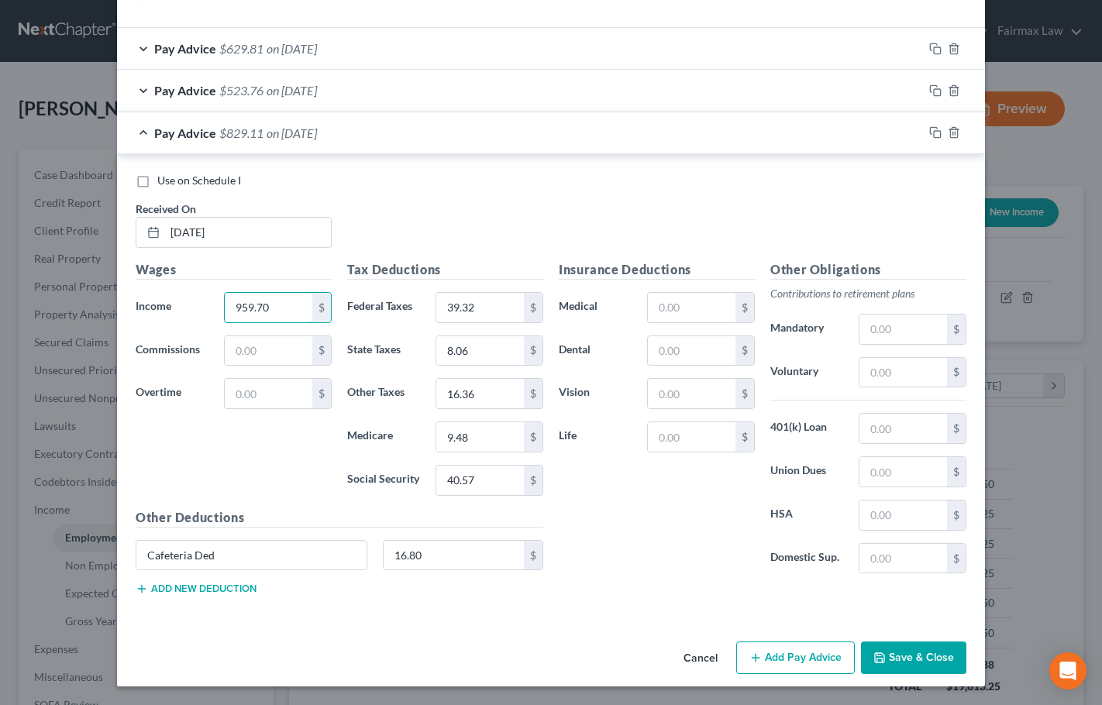
type input "959.70"
type input "75.96"
type input "16.56"
type input "23.99"
type input "13.91"
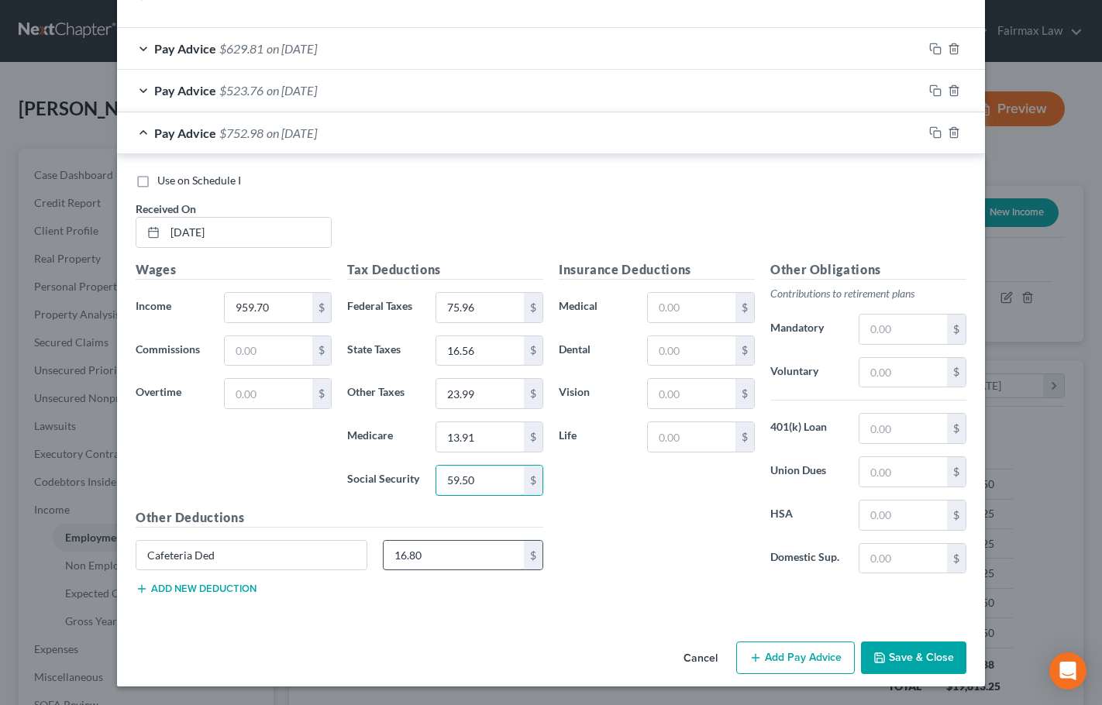
type input "59.50"
click at [430, 559] on input "16.80" at bounding box center [453, 555] width 141 height 29
type input "33.42"
click at [916, 668] on button "Save & Close" at bounding box center [913, 657] width 105 height 33
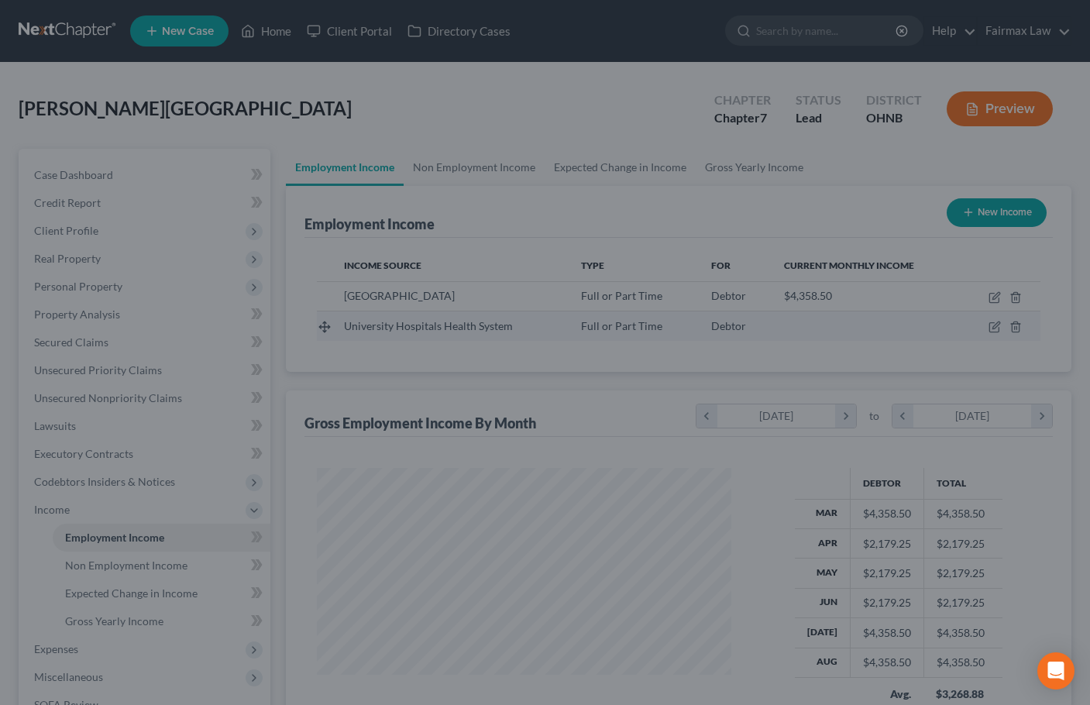
scroll to position [774423, 774260]
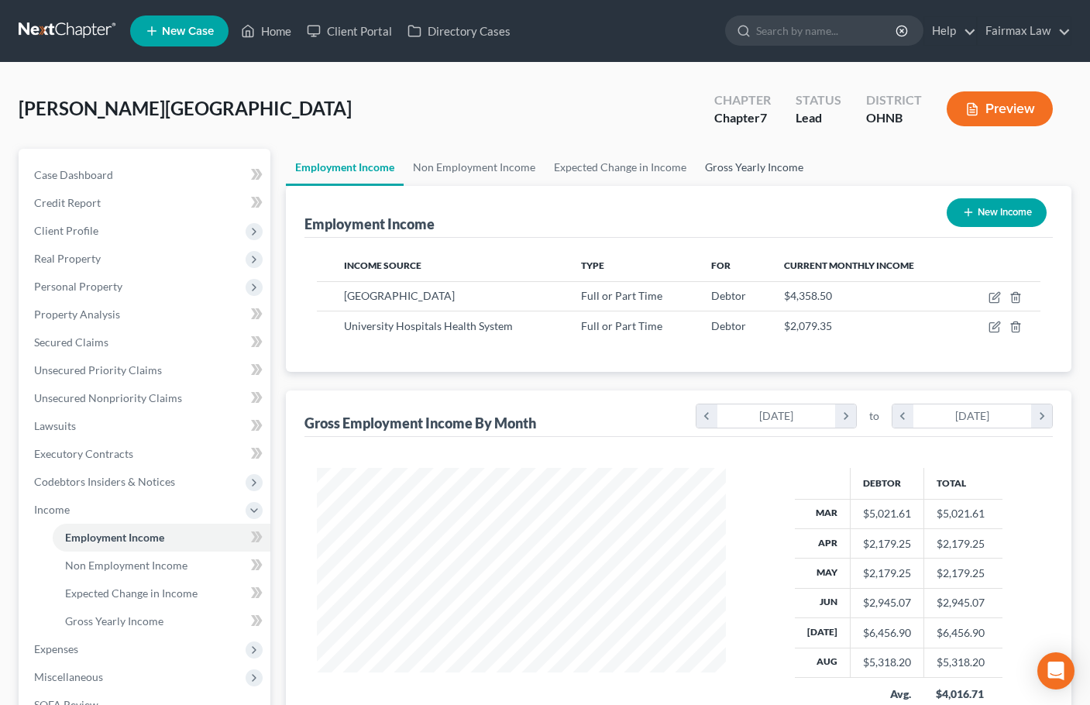
click at [744, 169] on link "Gross Yearly Income" at bounding box center [754, 167] width 117 height 37
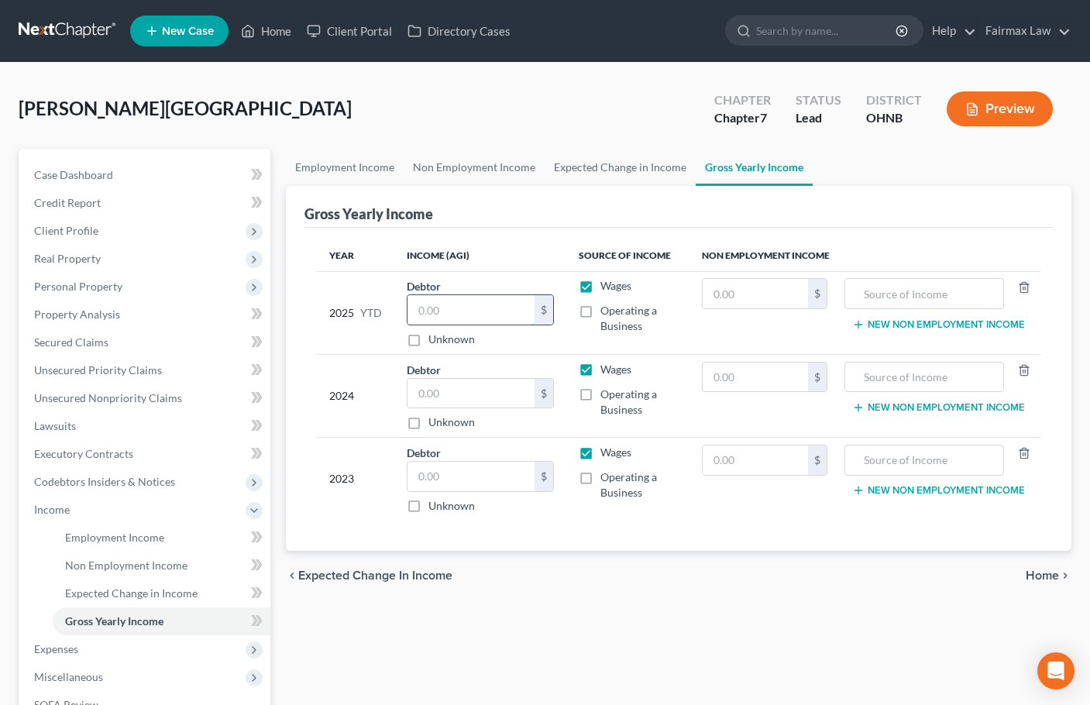
click at [450, 316] on input "text" at bounding box center [470, 309] width 127 height 29
type input "44,133.04"
click at [474, 482] on input "text" at bounding box center [470, 476] width 127 height 29
type input "44,682"
click at [449, 381] on input "text" at bounding box center [470, 393] width 127 height 29
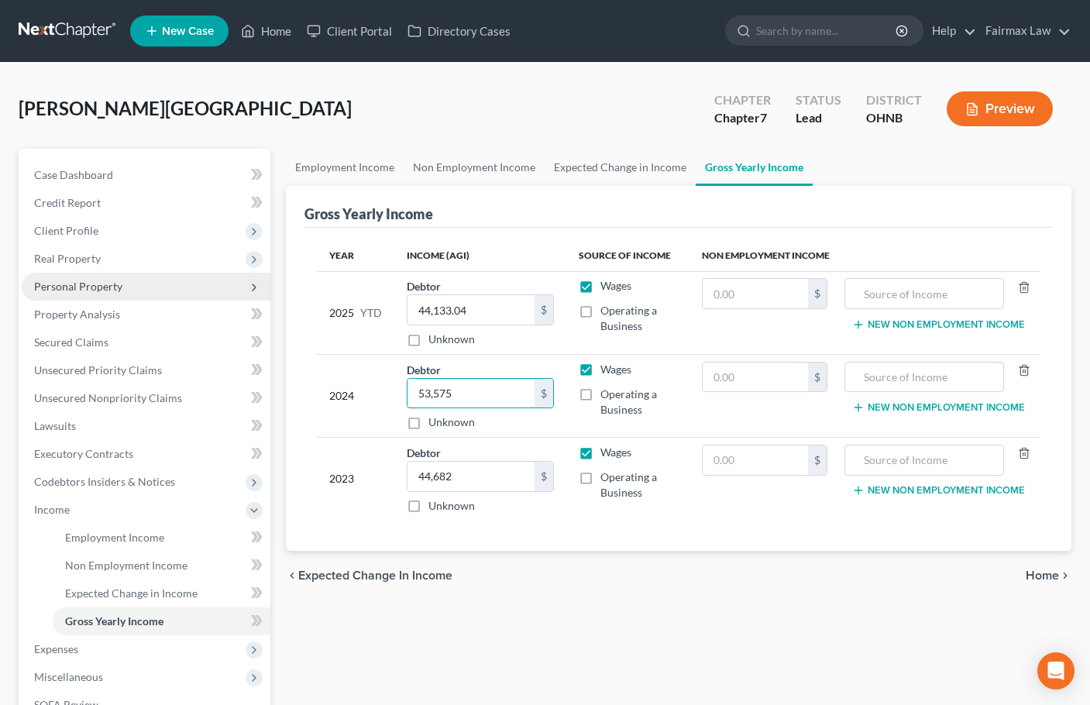
type input "53,575"
click at [81, 286] on span "Personal Property" at bounding box center [78, 286] width 88 height 13
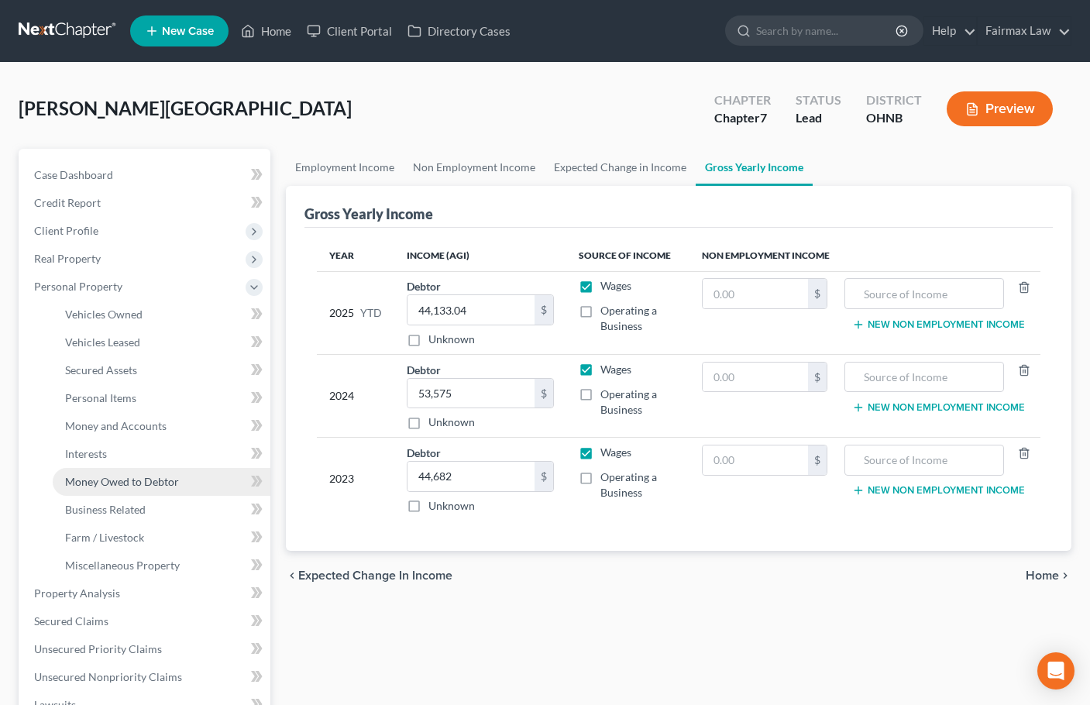
click at [111, 483] on span "Money Owed to Debtor" at bounding box center [122, 481] width 114 height 13
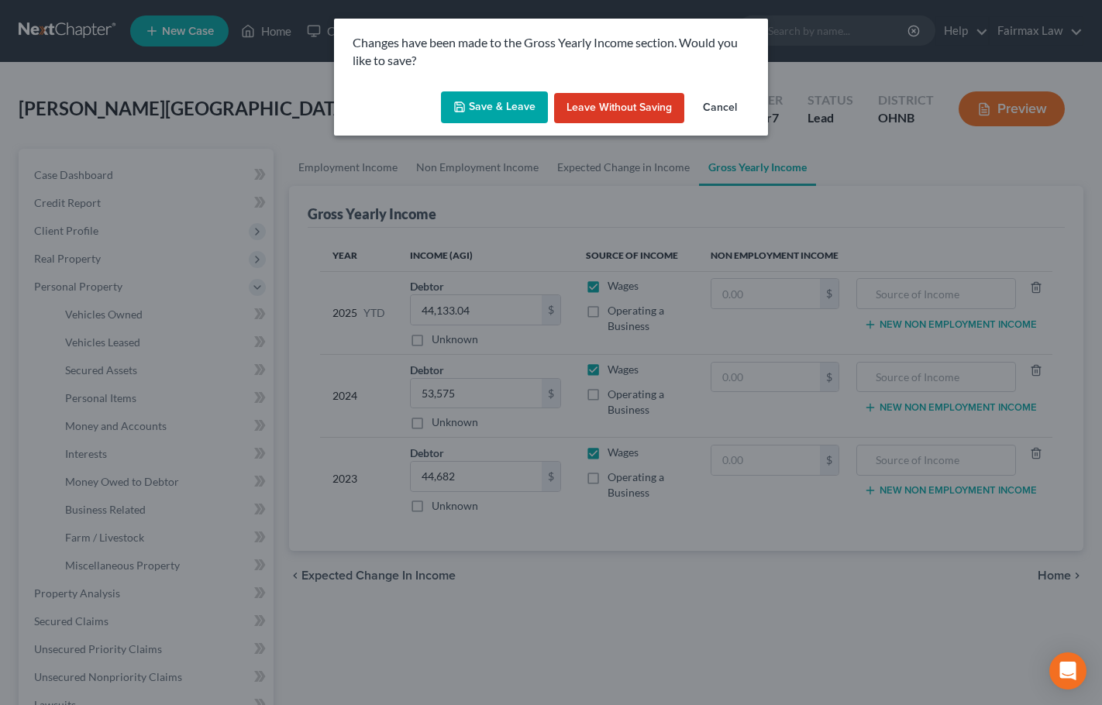
click at [502, 96] on button "Save & Leave" at bounding box center [494, 107] width 107 height 33
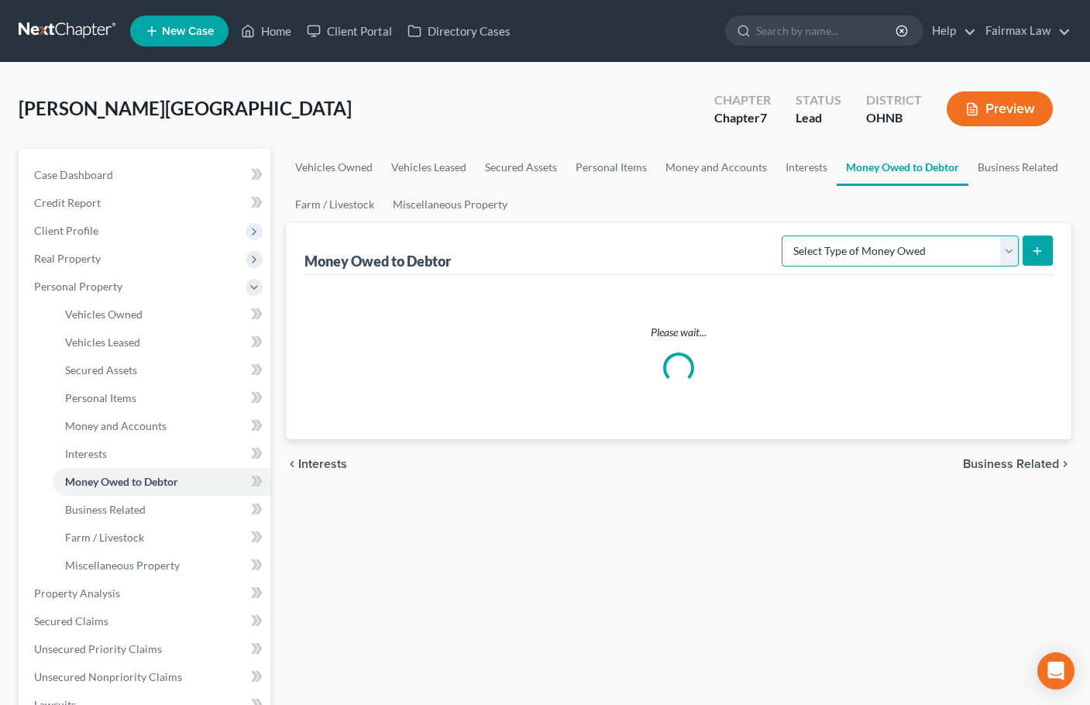
click at [975, 252] on select "Select Type of Money Owed Accounts Receivable Alimony Child Support Claims Agai…" at bounding box center [900, 251] width 237 height 31
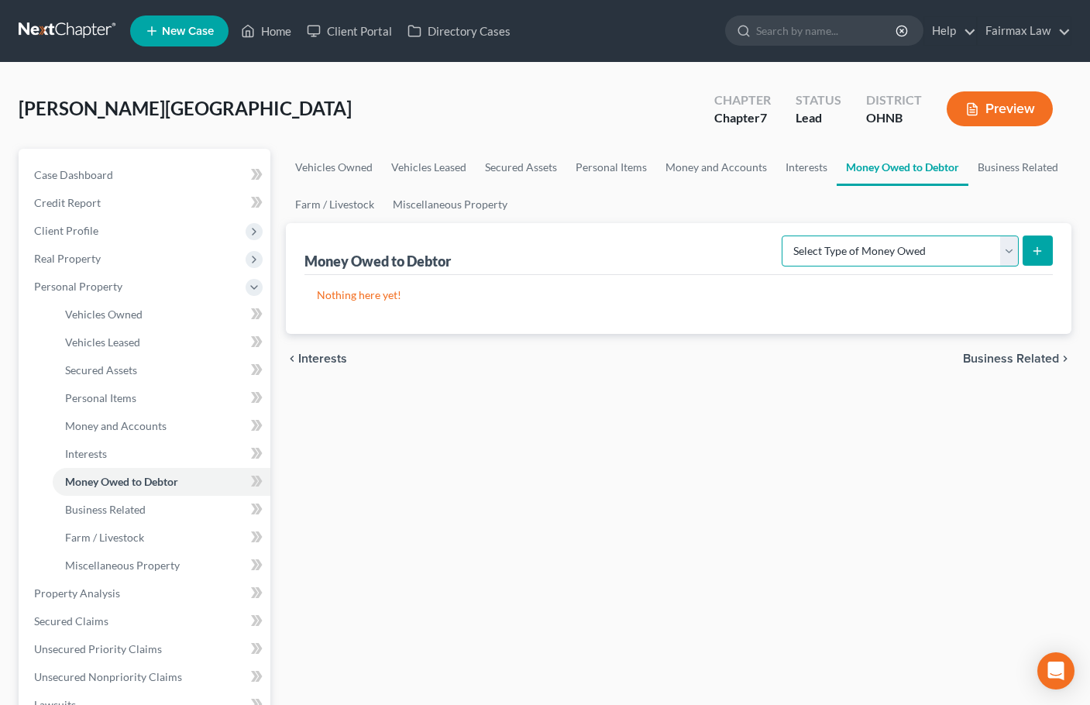
select select "expected_tax_refund"
click at [784, 236] on select "Select Type of Money Owed Accounts Receivable Alimony Child Support Claims Agai…" at bounding box center [900, 251] width 237 height 31
click at [1040, 253] on icon "submit" at bounding box center [1037, 251] width 12 height 12
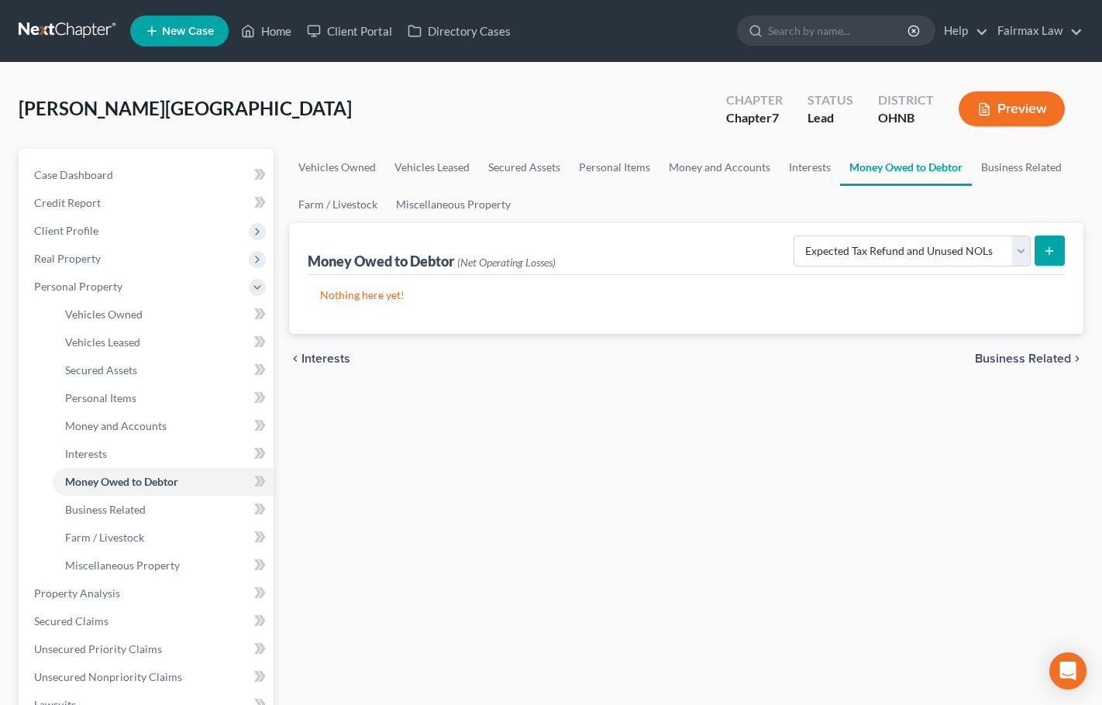
select select "0"
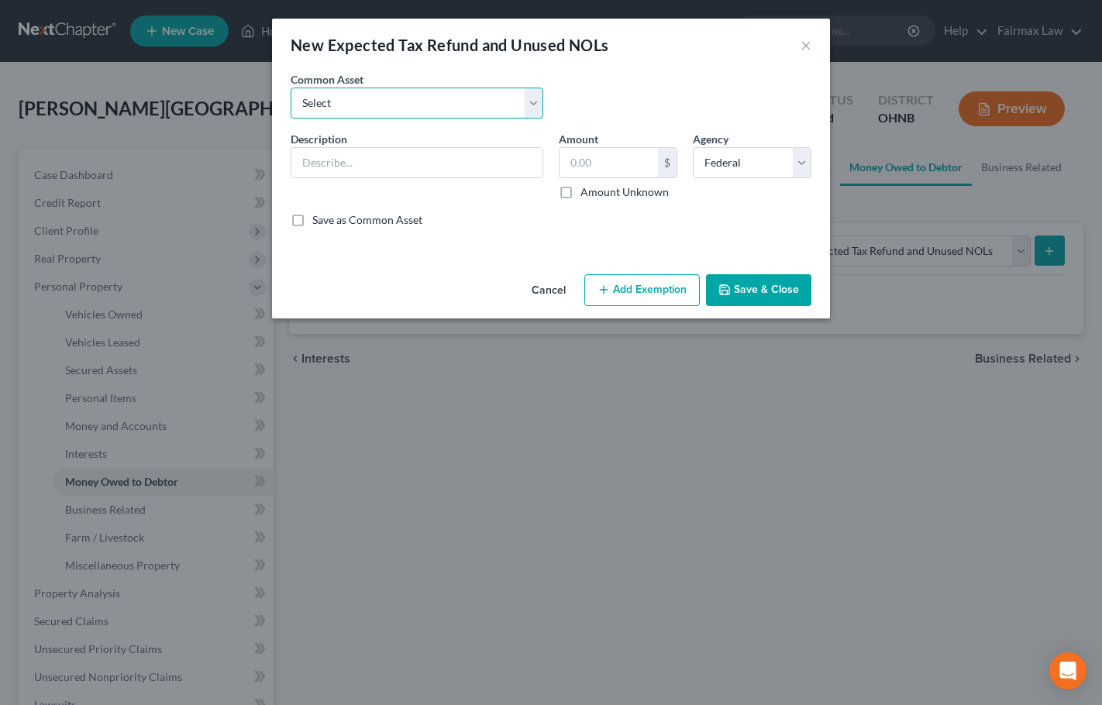
click at [537, 105] on select "Select Potential 2025 tax refunds - estimated and prorated for September Potent…" at bounding box center [417, 103] width 253 height 31
select select "33"
click at [291, 88] on select "Select Potential 2025 tax refunds - estimated and prorated for September Potent…" at bounding box center [417, 103] width 253 height 31
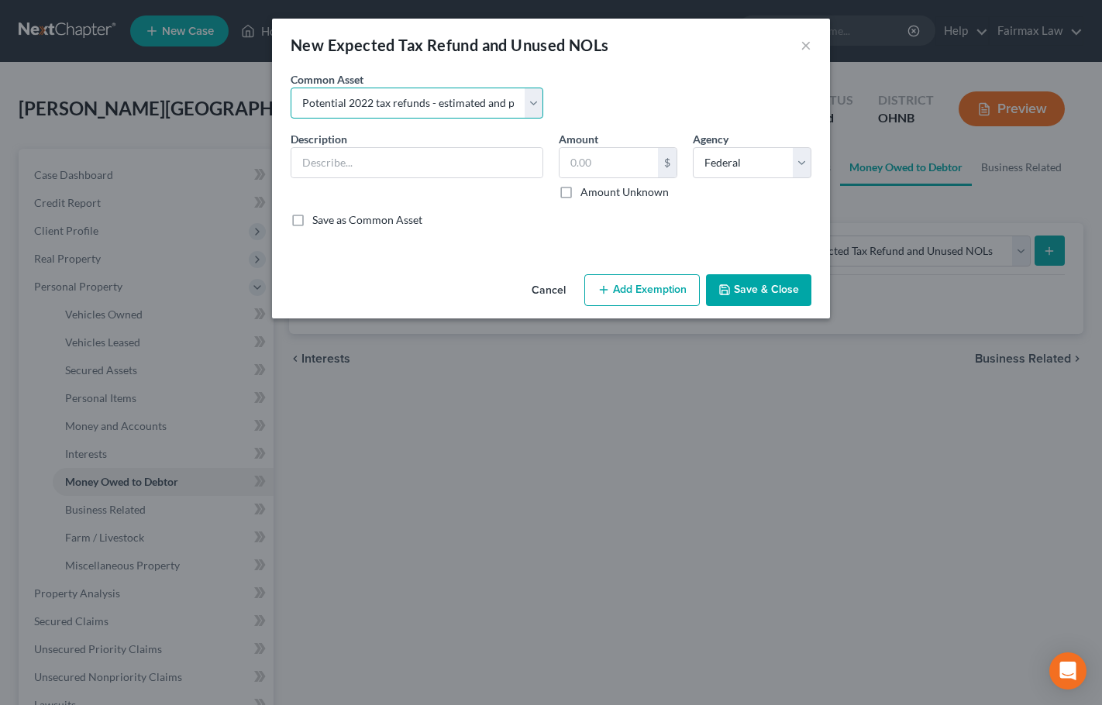
type input "Potential 2022 tax refunds - estimated and prorated for August"
type input "1,106.00"
click at [371, 167] on input "Potential 2022 tax refunds - estimated and prorated for August" at bounding box center [416, 162] width 251 height 29
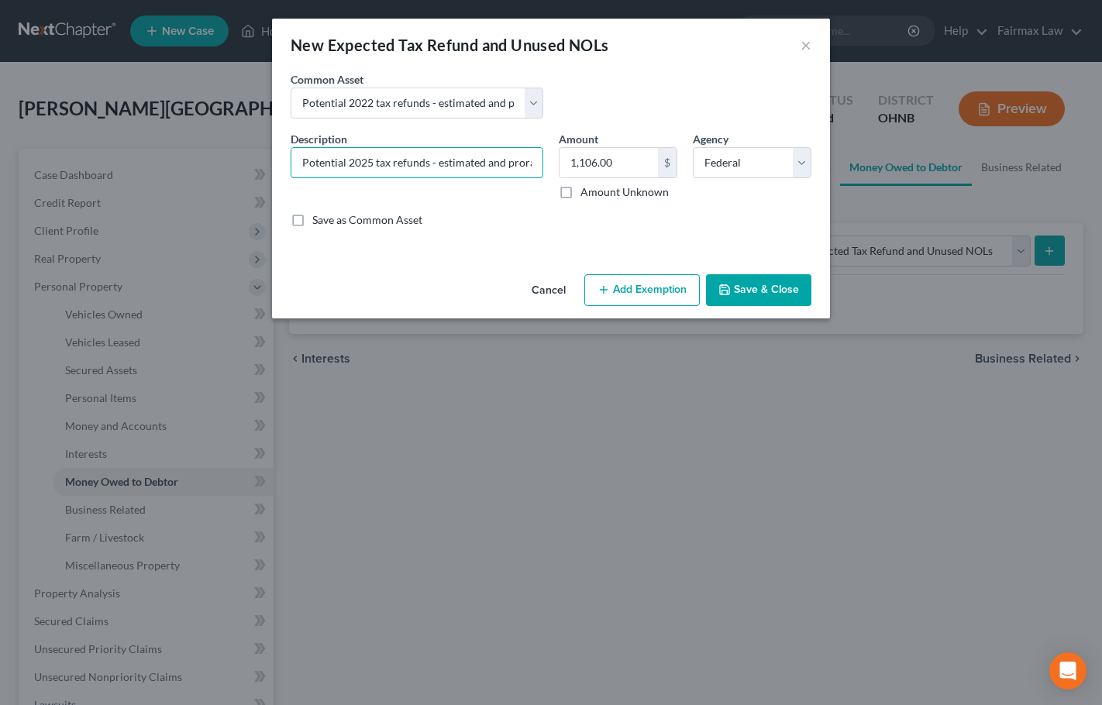
type input "Potential 2025 tax refunds - estimated and prorated for August"
click at [631, 170] on input "1,106.00" at bounding box center [608, 162] width 98 height 29
click at [632, 170] on input "1,106.00" at bounding box center [608, 162] width 98 height 29
type input "600"
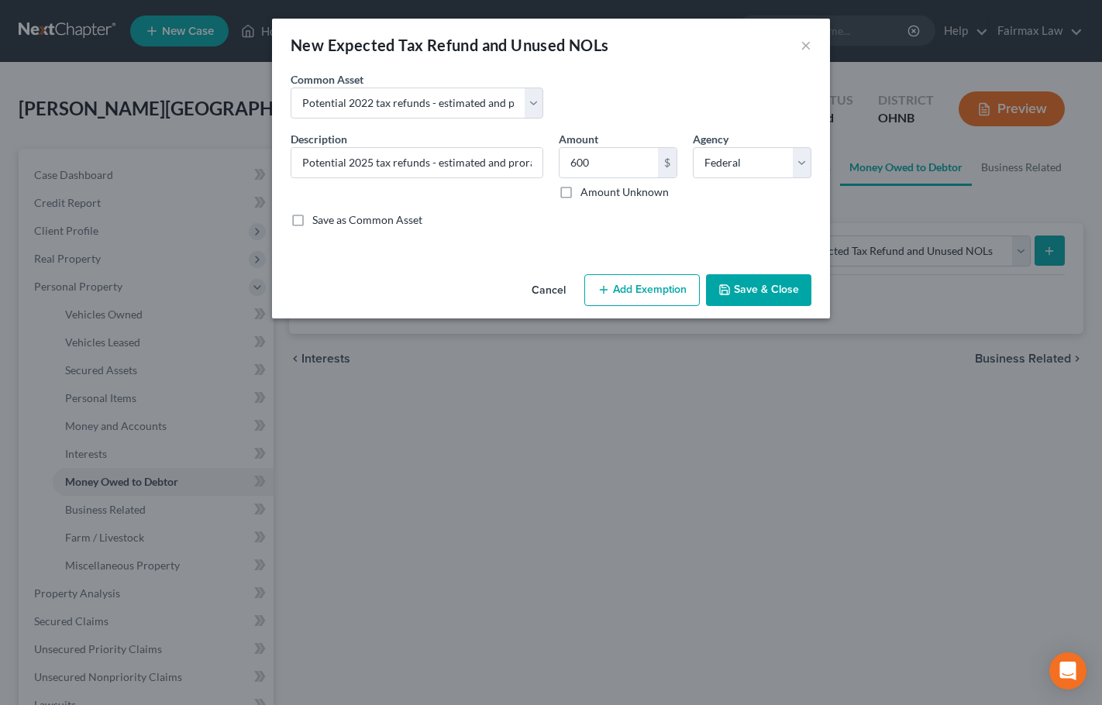
click at [637, 301] on button "Add Exemption" at bounding box center [641, 290] width 115 height 33
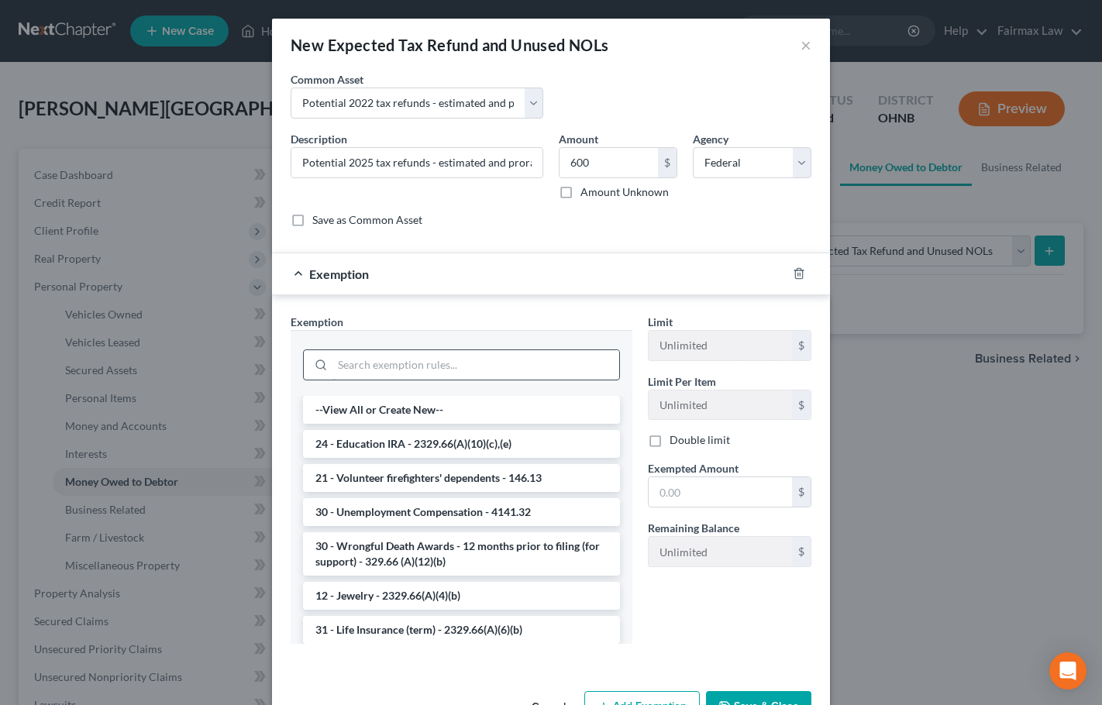
click at [450, 359] on input "search" at bounding box center [475, 364] width 287 height 29
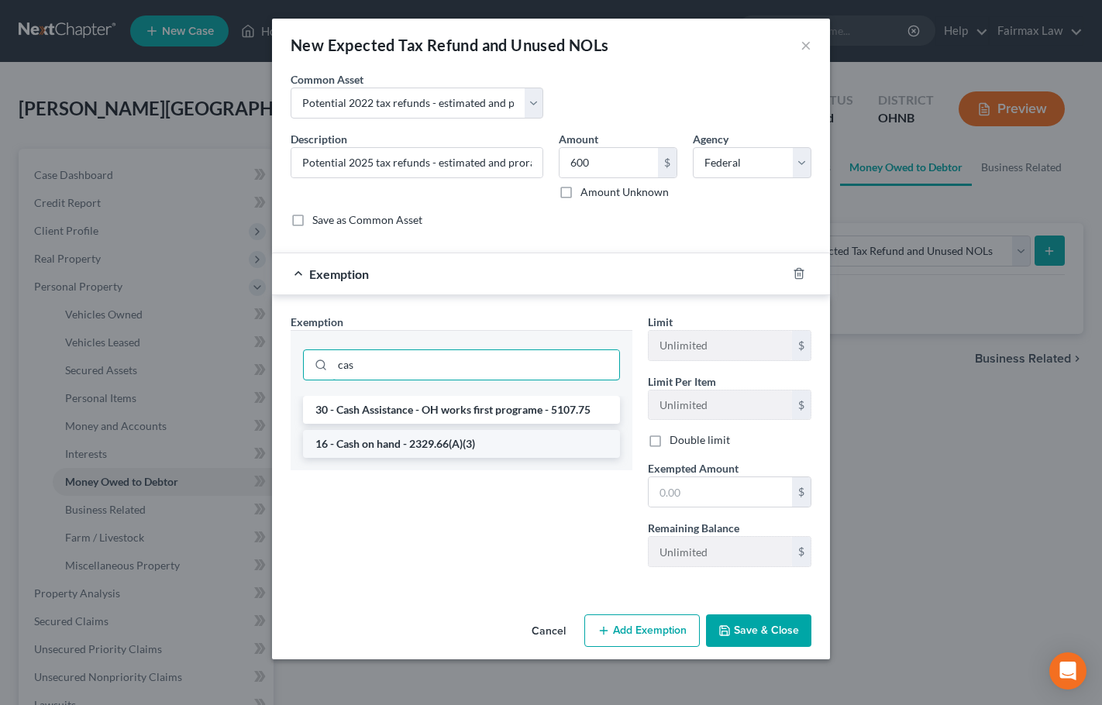
type input "cas"
click at [410, 442] on li "16 - Cash on hand - 2329.66(A)(3)" at bounding box center [461, 444] width 317 height 28
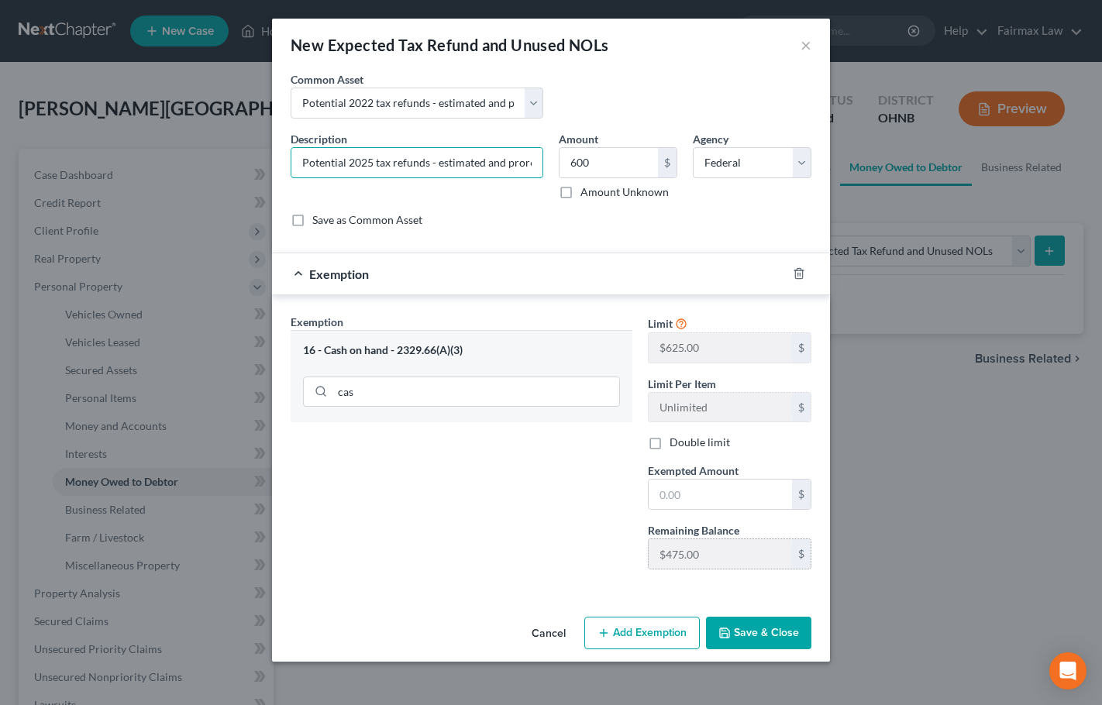
type input "Potential 2025 tax refunds - estimated and pror600ated for August"
click at [684, 487] on input "text" at bounding box center [719, 494] width 143 height 29
paste input "475.00"
type input "475.00"
drag, startPoint x: 584, startPoint y: 513, endPoint x: 636, endPoint y: 550, distance: 63.9
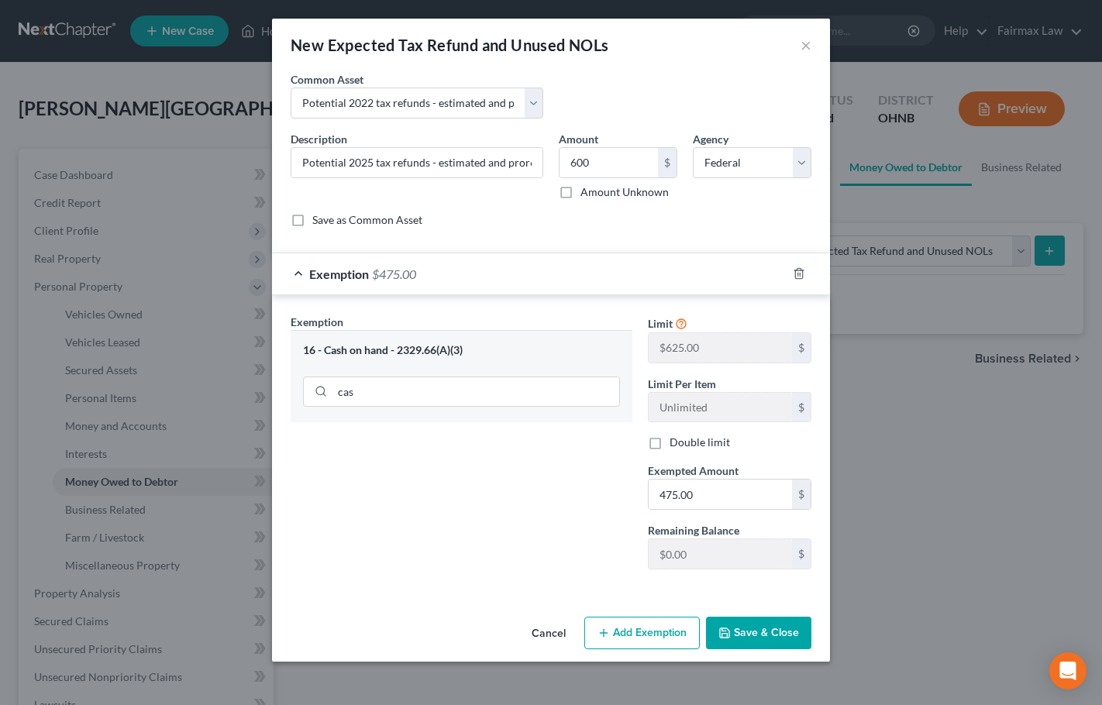
click at [584, 513] on div "Exemption Set must be selected for CA. Exemption * 16 - Cash on hand - 2329.66(…" at bounding box center [461, 448] width 357 height 268
click at [778, 641] on button "Save & Close" at bounding box center [758, 633] width 105 height 33
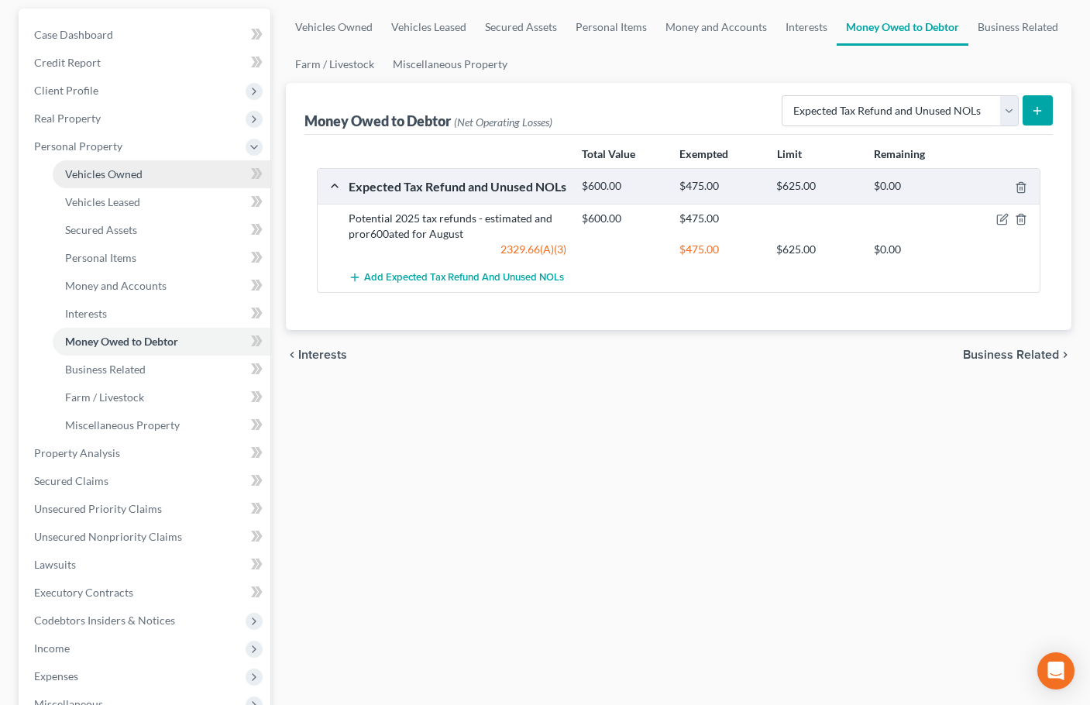
scroll to position [155, 0]
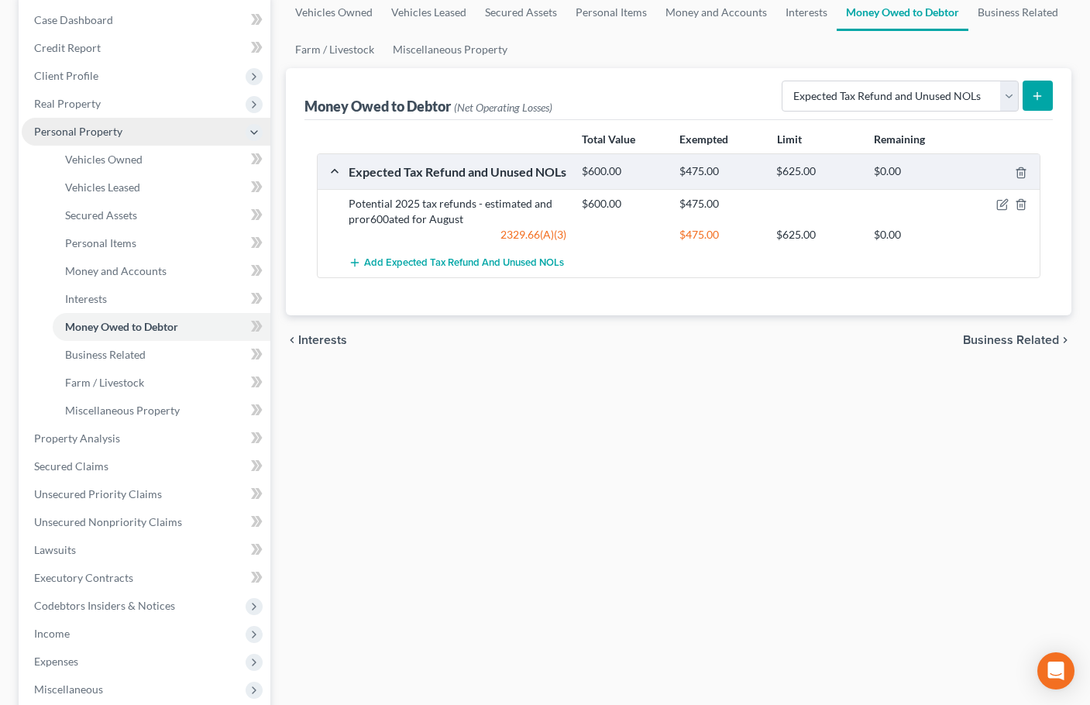
click at [99, 136] on span "Personal Property" at bounding box center [78, 131] width 88 height 13
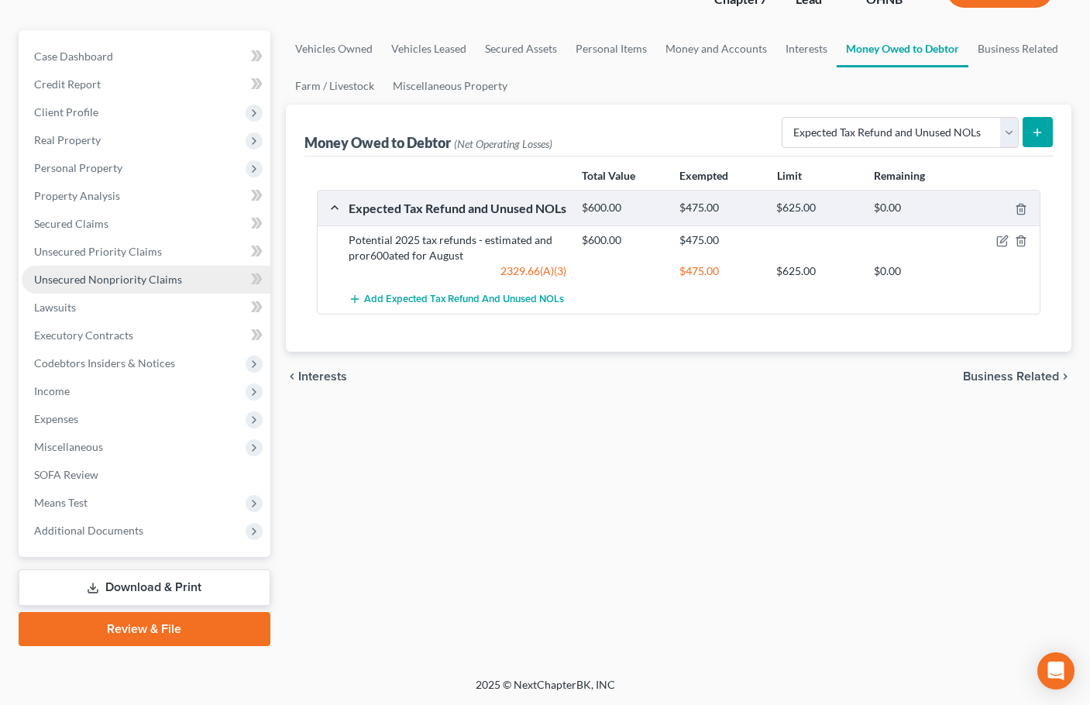
scroll to position [119, 0]
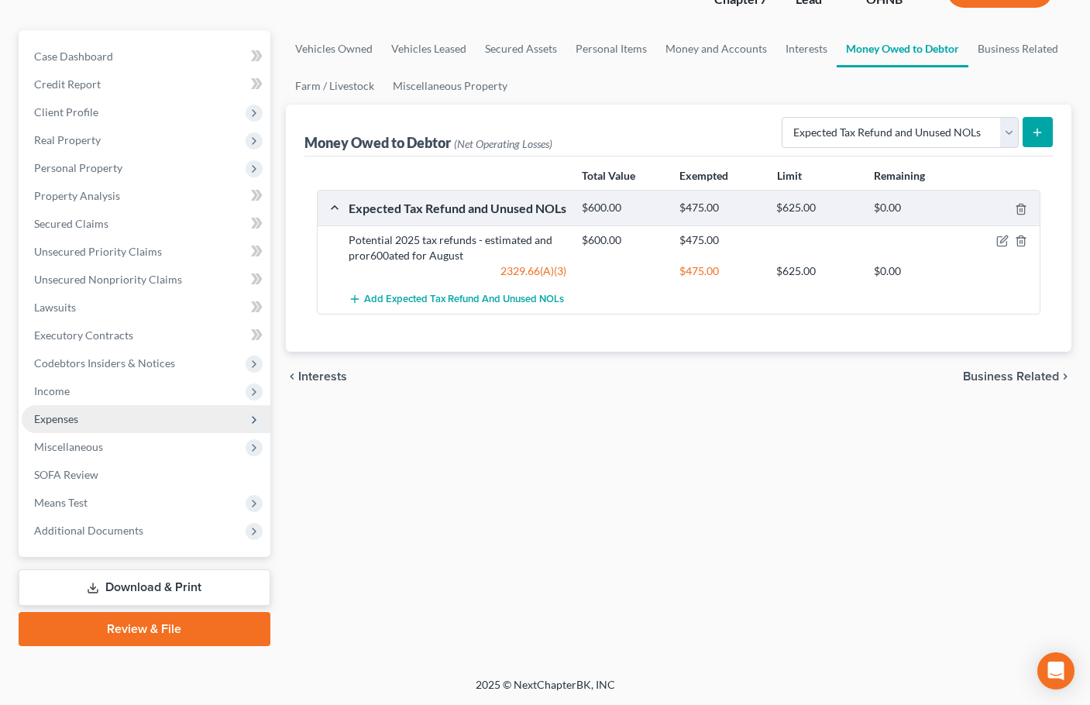
click at [63, 427] on span "Expenses" at bounding box center [146, 419] width 249 height 28
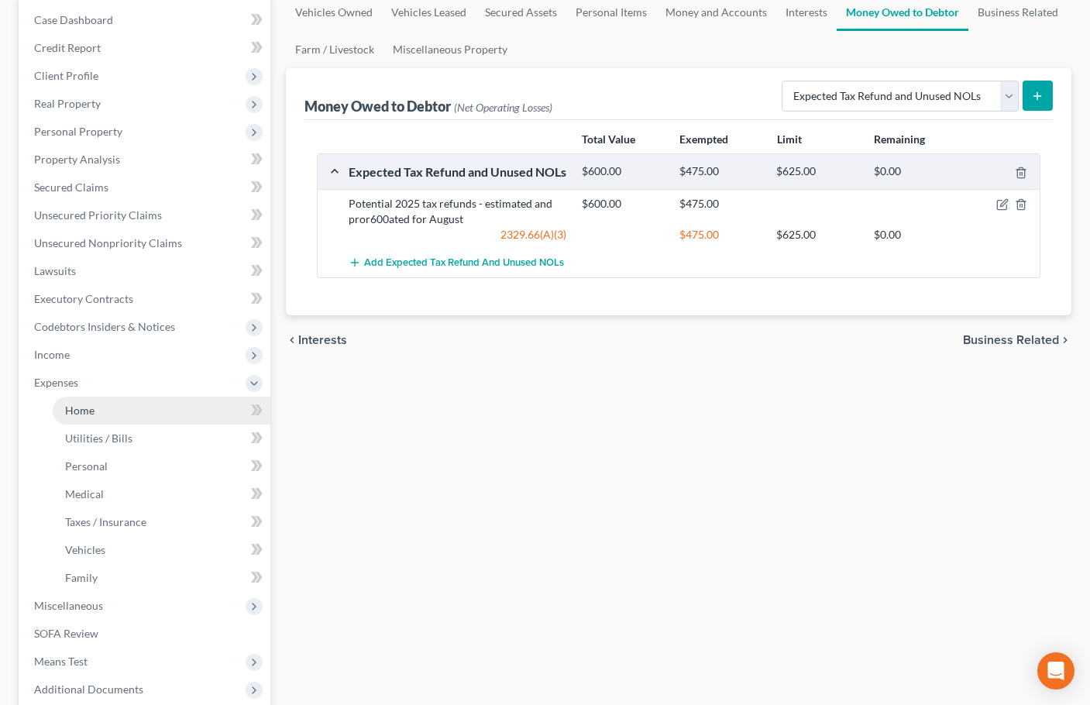
click at [99, 402] on link "Home" at bounding box center [162, 411] width 218 height 28
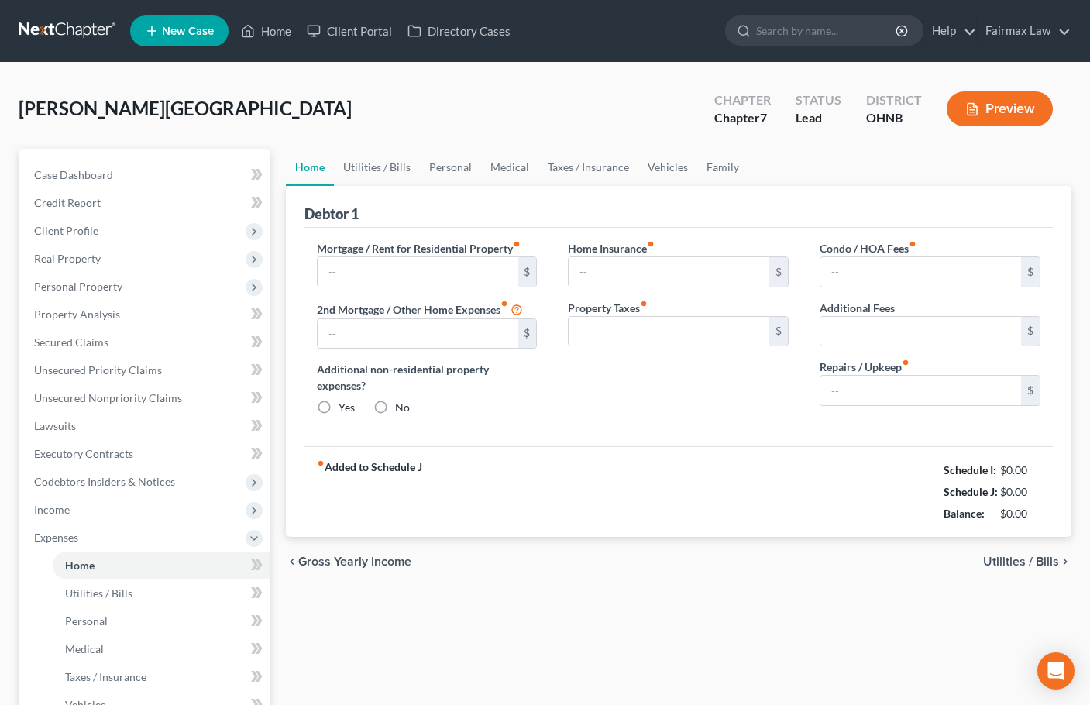
type input "0.00"
radio input "true"
type input "0.00"
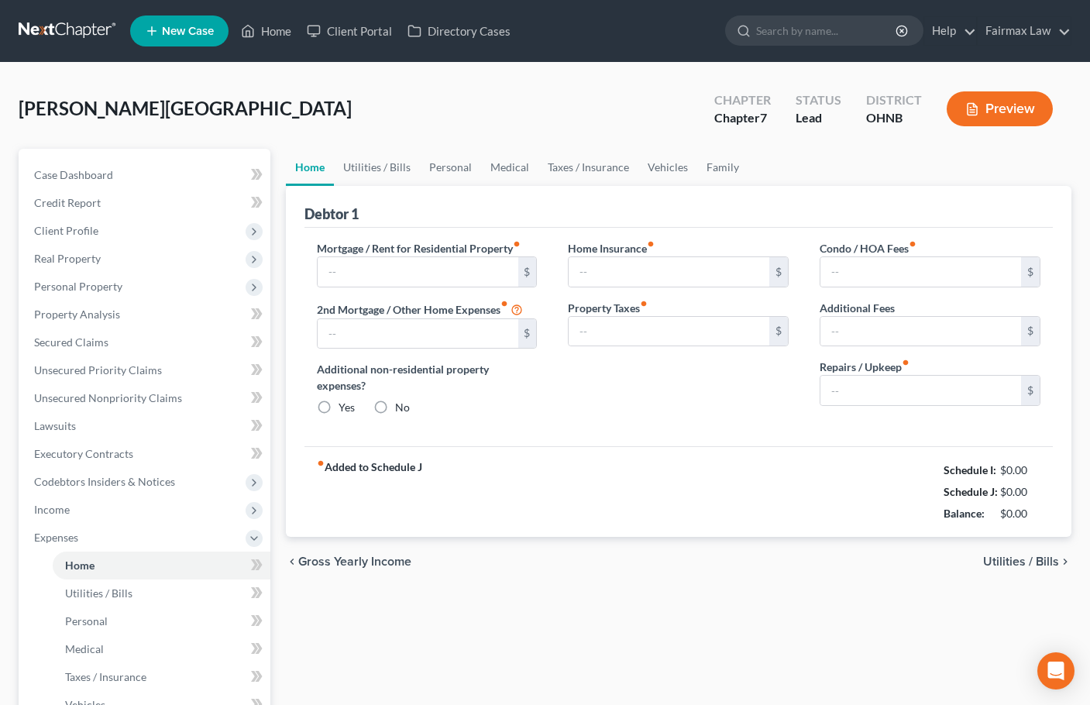
type input "0.00"
click at [366, 261] on input "text" at bounding box center [418, 271] width 201 height 29
type input "1,332"
click at [672, 166] on link "Vehicles" at bounding box center [667, 167] width 59 height 37
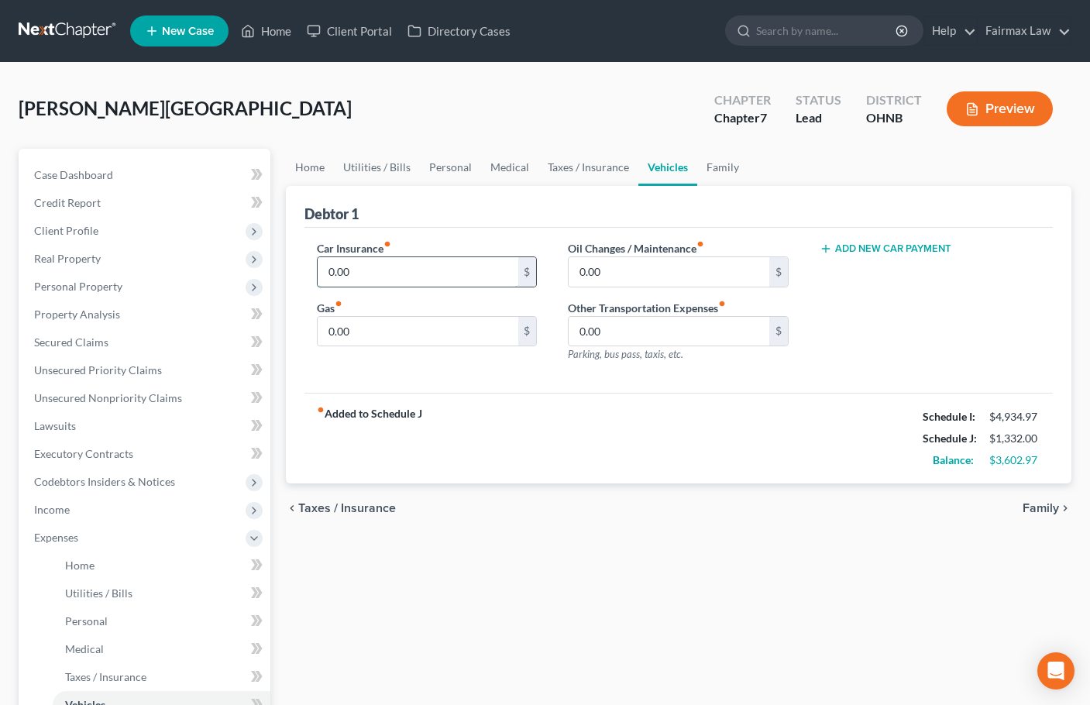
click at [368, 265] on input "0.00" at bounding box center [418, 271] width 201 height 29
click at [357, 339] on input "0.00" at bounding box center [418, 331] width 201 height 29
click at [311, 167] on link "Home" at bounding box center [310, 167] width 48 height 37
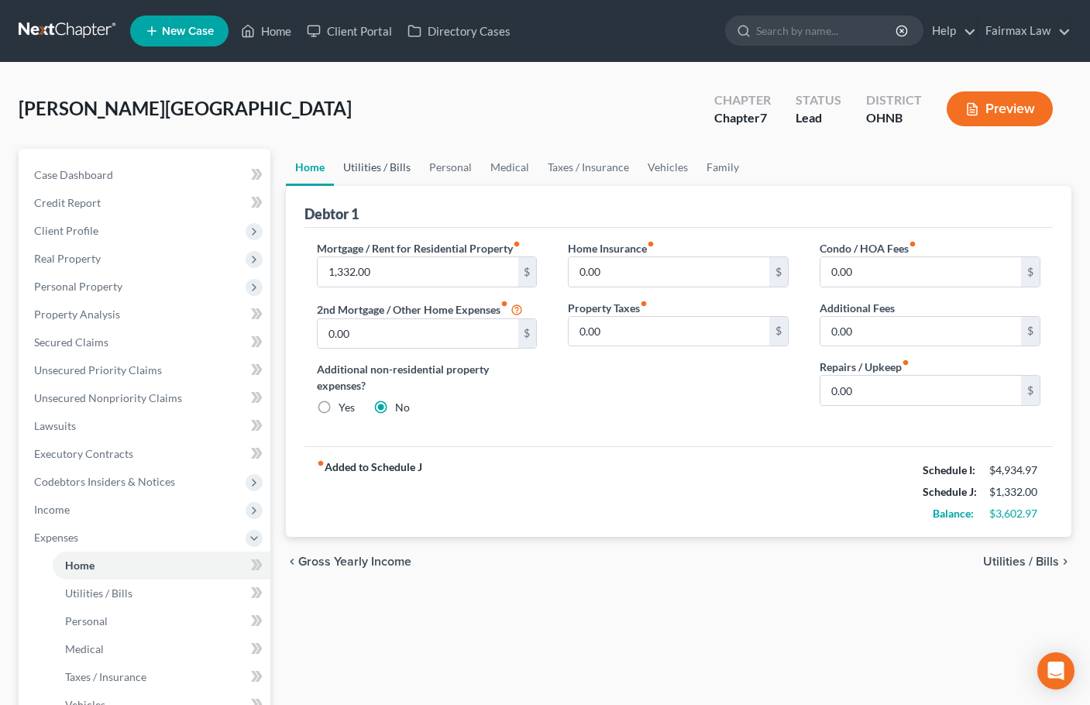
click at [366, 164] on link "Utilities / Bills" at bounding box center [377, 167] width 86 height 37
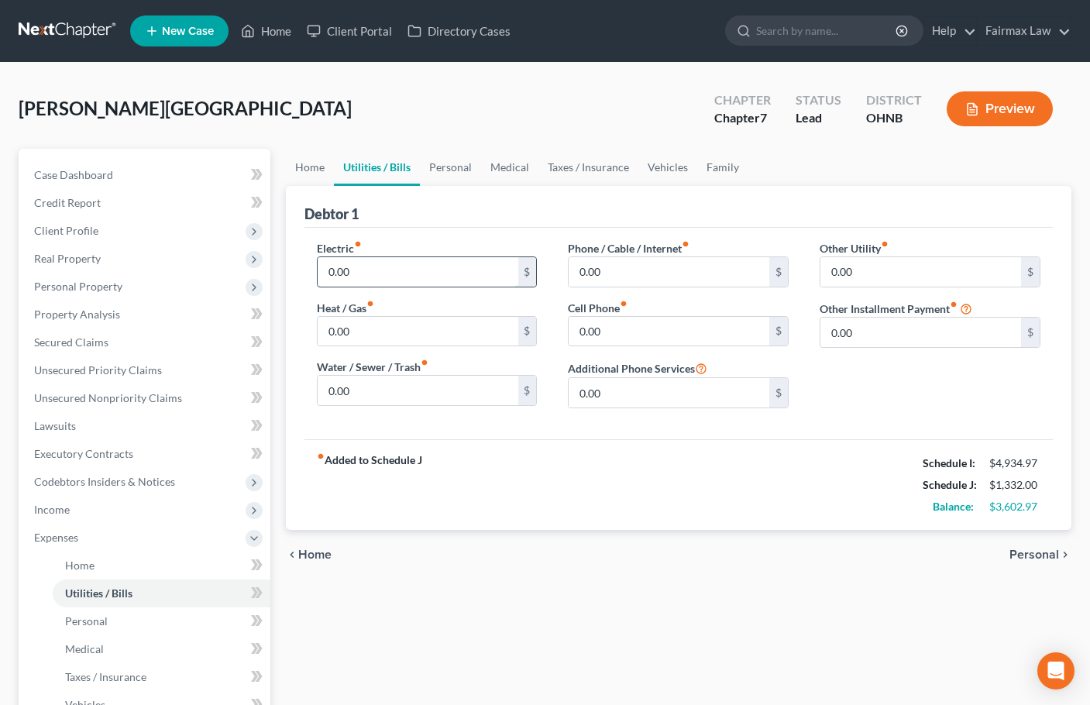
click at [367, 268] on input "0.00" at bounding box center [418, 271] width 201 height 29
type input "70"
type input "50"
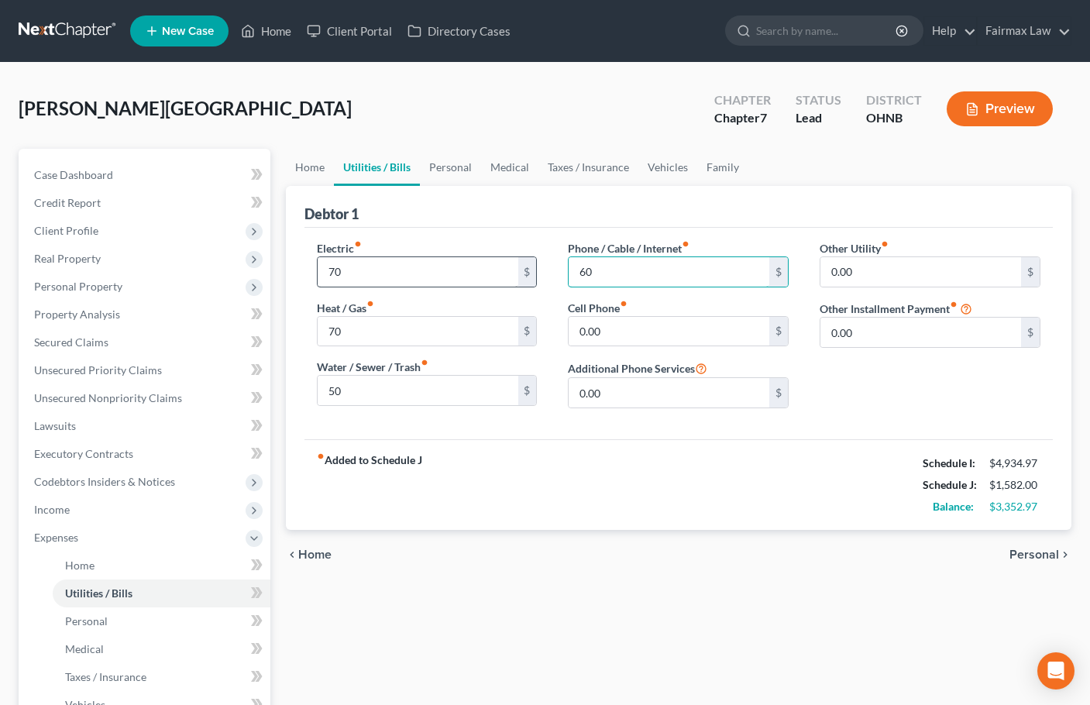
type input "60"
type input "100"
click at [455, 167] on link "Personal" at bounding box center [450, 167] width 61 height 37
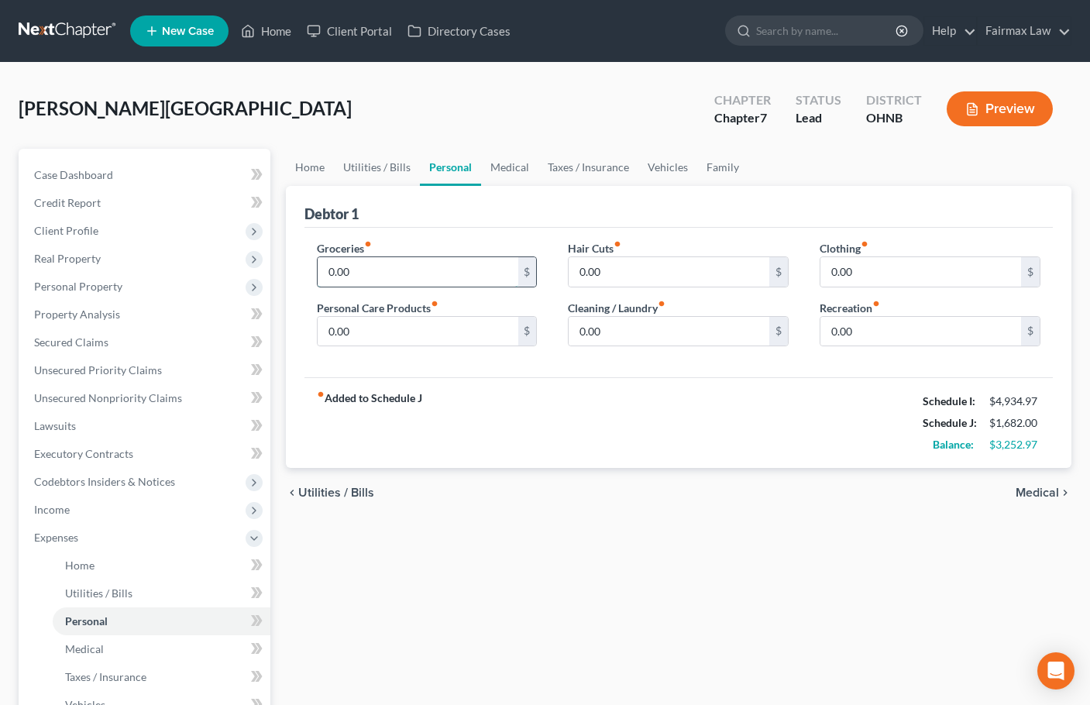
click at [381, 261] on input "0.00" at bounding box center [418, 271] width 201 height 29
type input "350"
click at [617, 328] on input "0.00" at bounding box center [669, 331] width 201 height 29
type input "50"
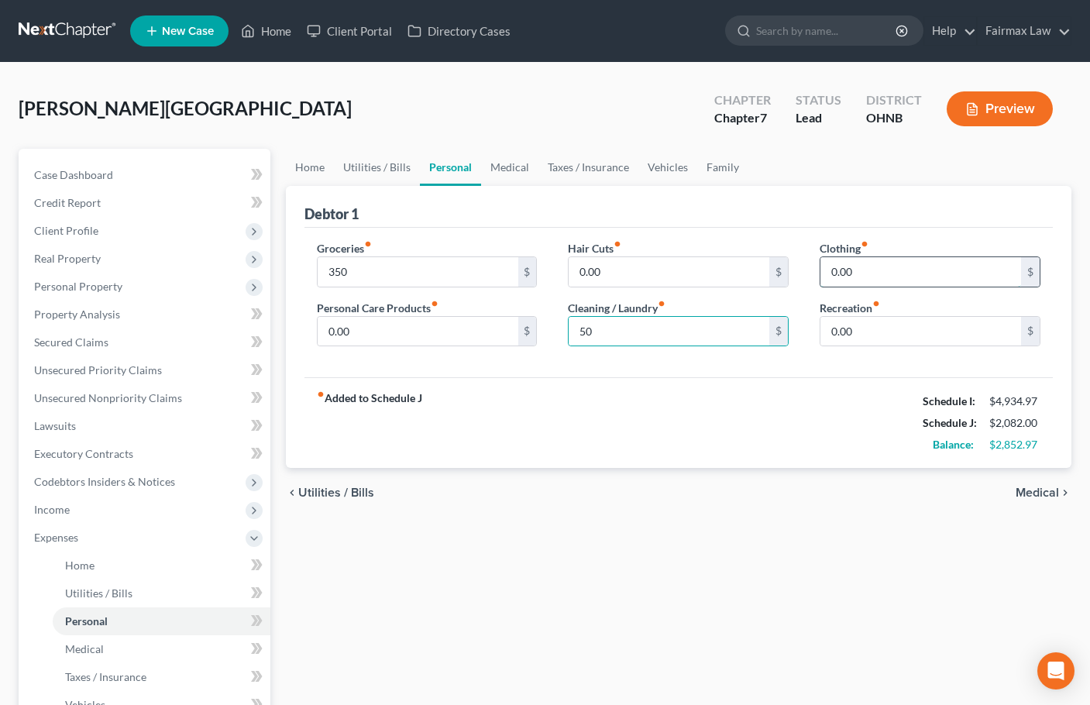
click at [913, 273] on input "0.00" at bounding box center [920, 271] width 201 height 29
type input "200"
click at [607, 171] on link "Taxes / Insurance" at bounding box center [588, 167] width 100 height 37
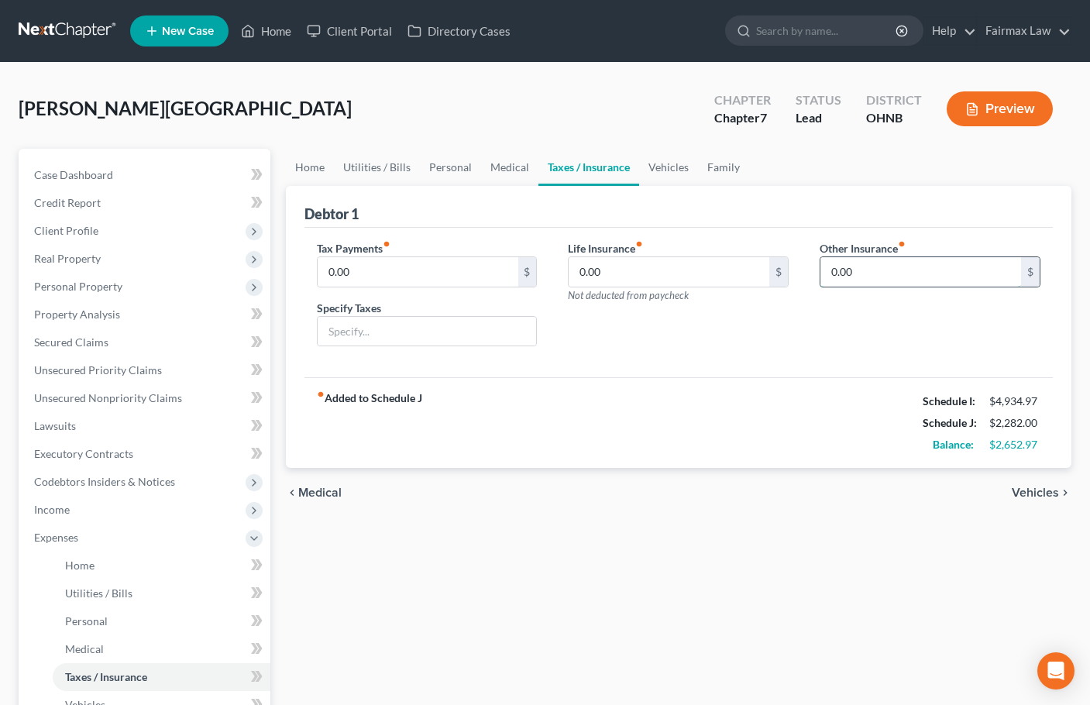
click at [866, 277] on input "0.00" at bounding box center [920, 271] width 201 height 29
type input "45"
type input "A"
click at [878, 273] on input "45" at bounding box center [920, 271] width 201 height 29
click at [605, 275] on input "0.00" at bounding box center [669, 271] width 201 height 29
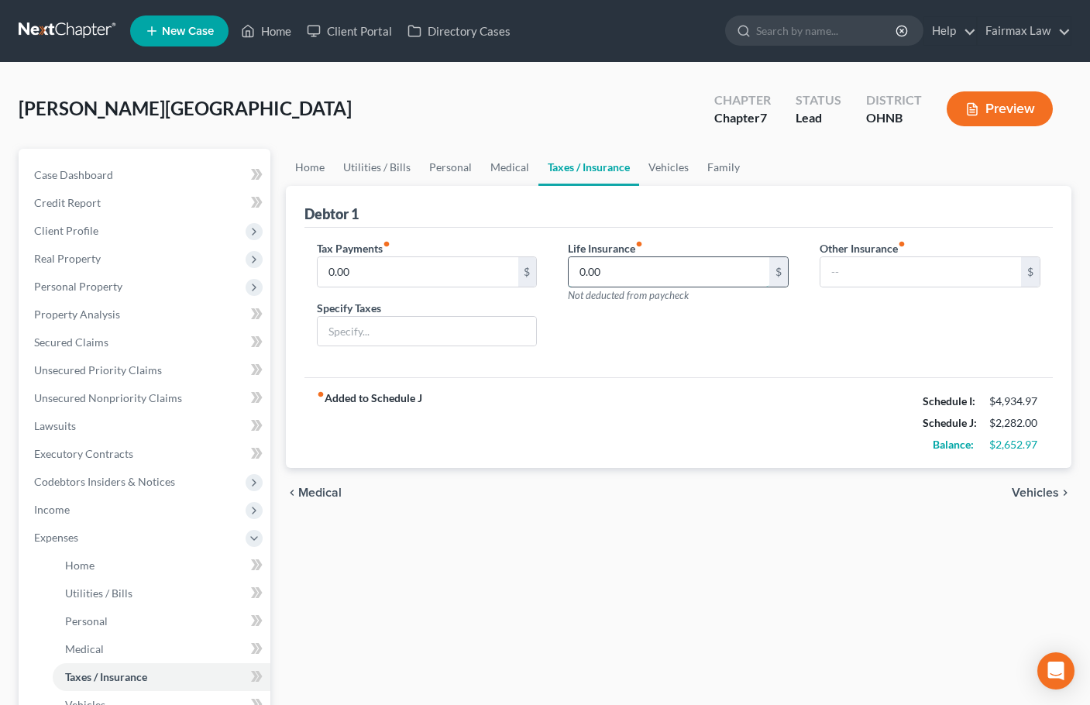
click at [605, 275] on input "0.00" at bounding box center [669, 271] width 201 height 29
type input "80"
click at [672, 168] on link "Vehicles" at bounding box center [668, 167] width 59 height 37
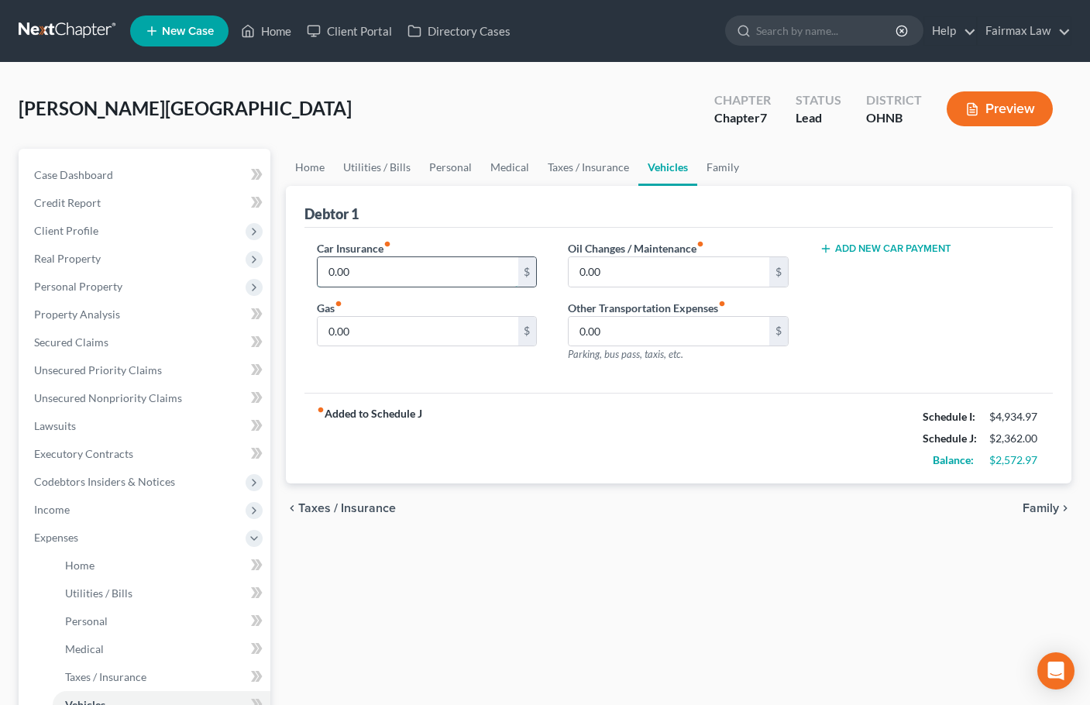
click at [430, 276] on input "0.00" at bounding box center [418, 271] width 201 height 29
type input "45"
click at [341, 332] on input "0.00" at bounding box center [418, 331] width 201 height 29
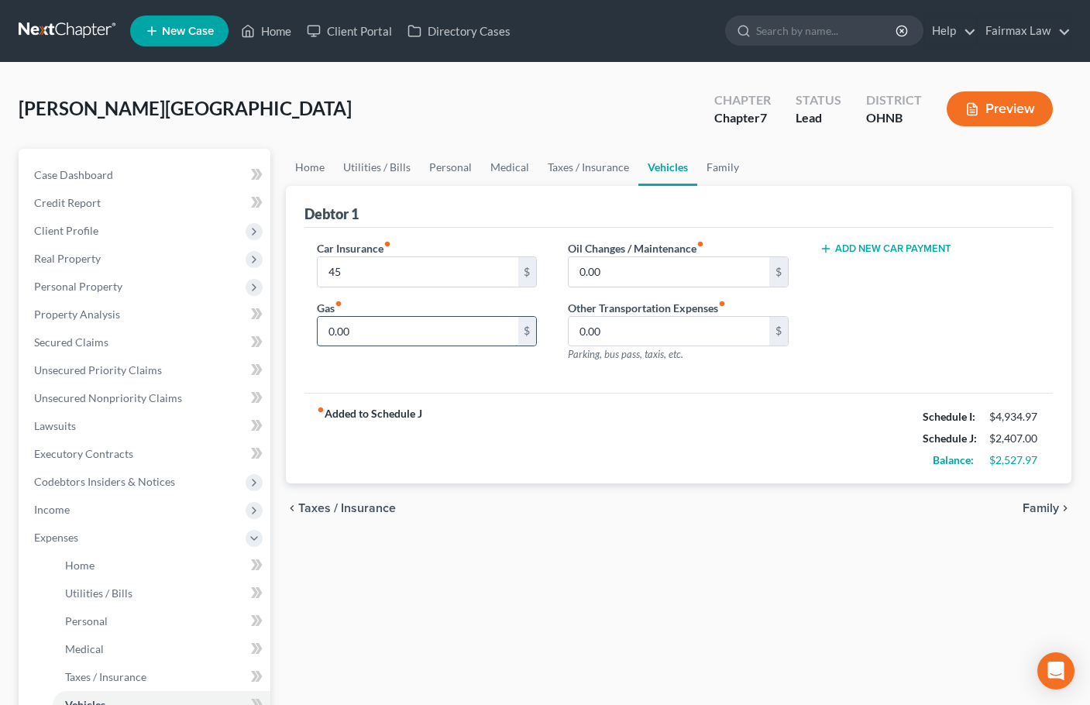
type input "0"
type input "200"
type input "100"
click at [724, 164] on link "Family" at bounding box center [722, 167] width 51 height 37
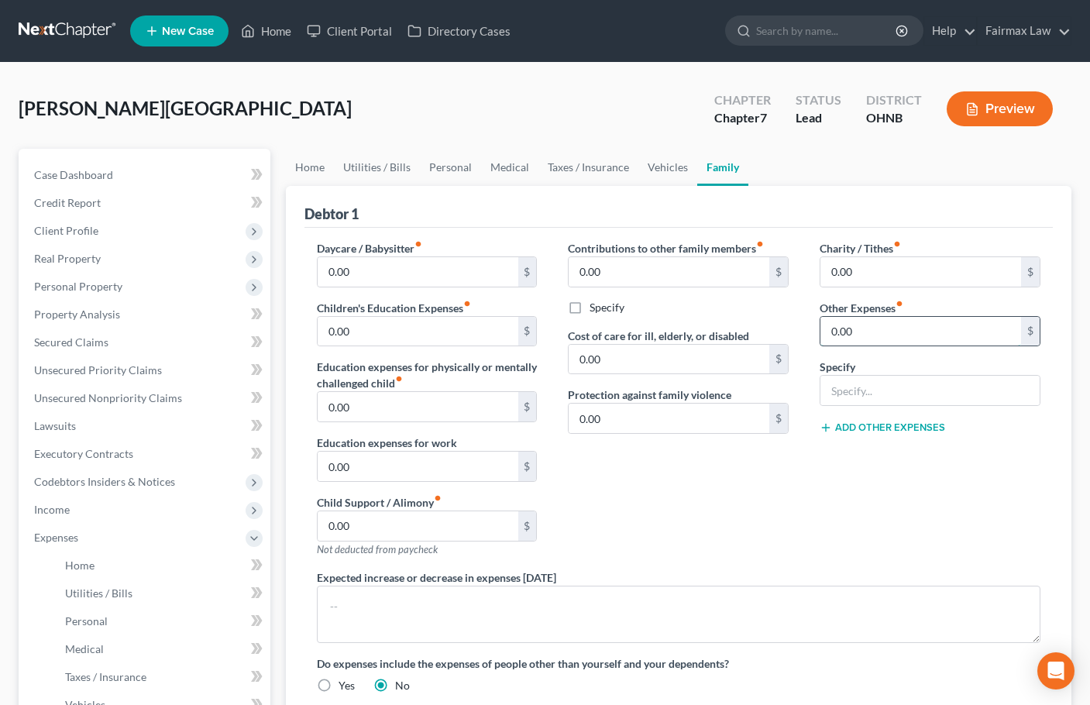
click at [870, 335] on input "0.00" at bounding box center [920, 331] width 201 height 29
type input "230"
type input "Other monthly expenses"
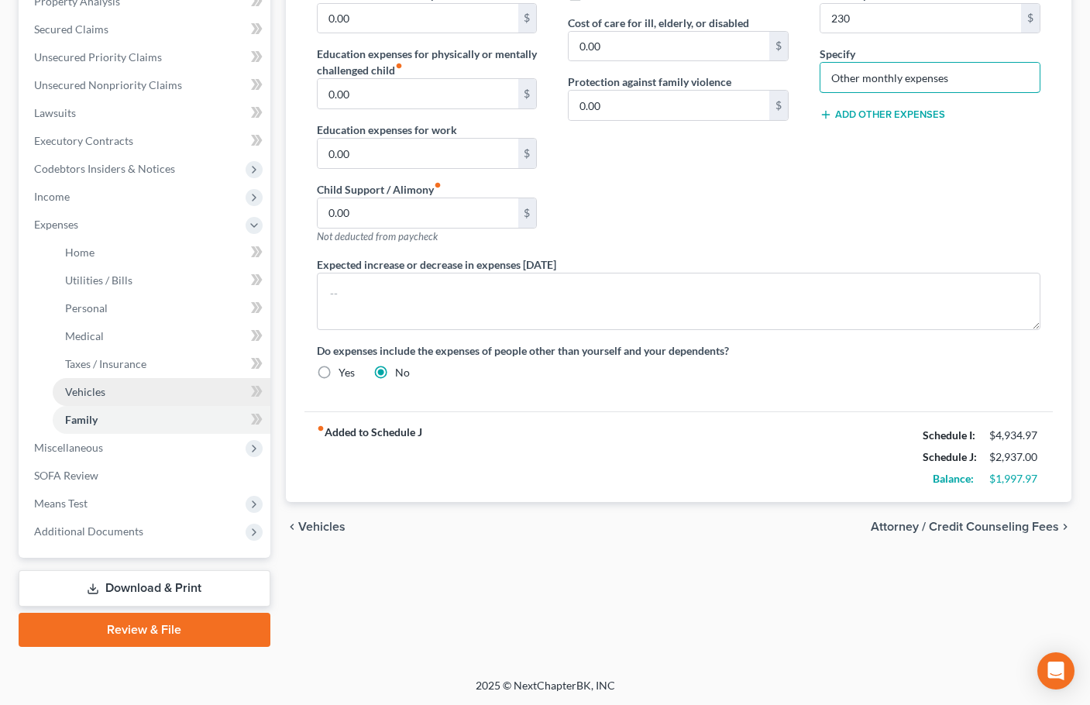
scroll to position [314, 0]
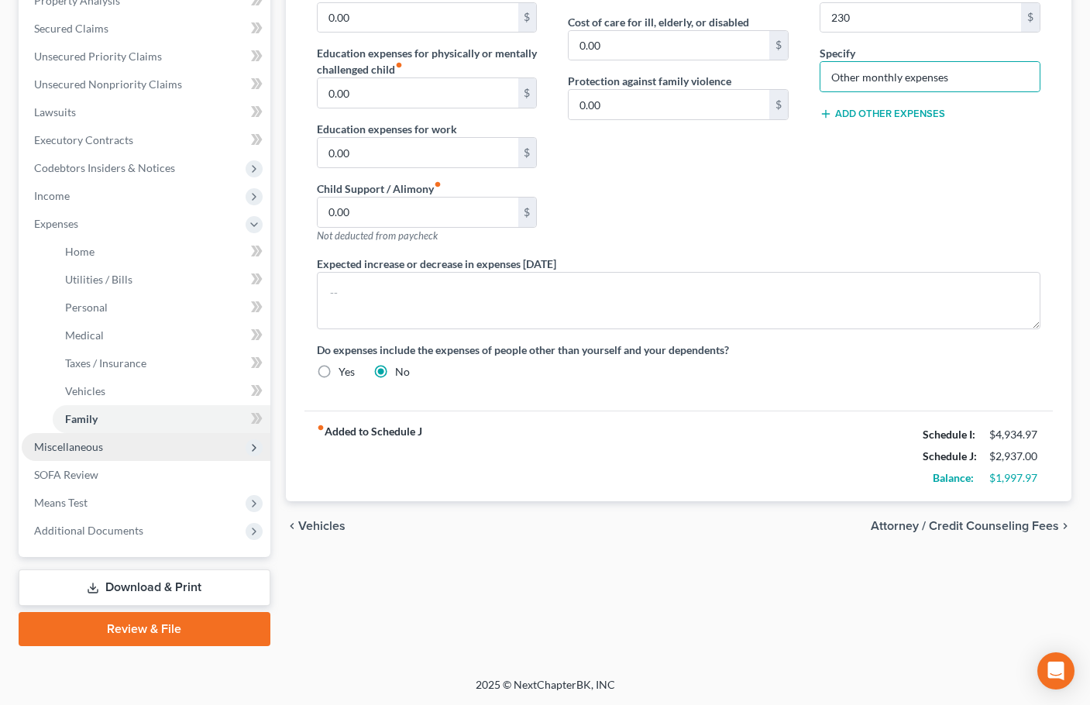
click at [84, 448] on span "Miscellaneous" at bounding box center [68, 446] width 69 height 13
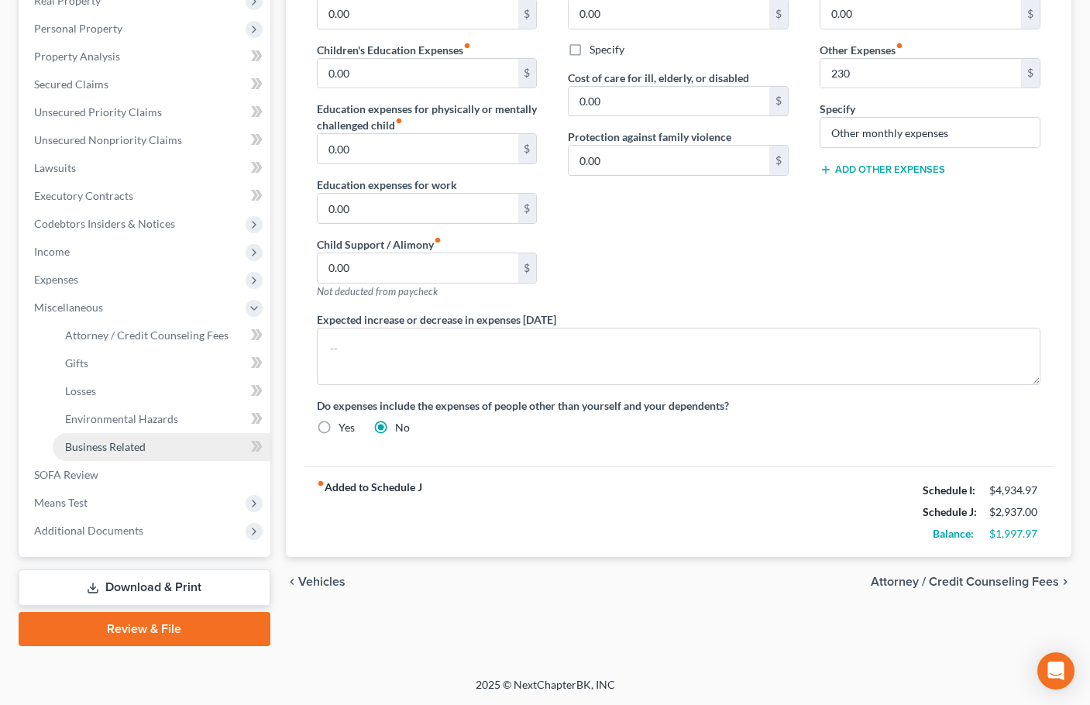
scroll to position [258, 0]
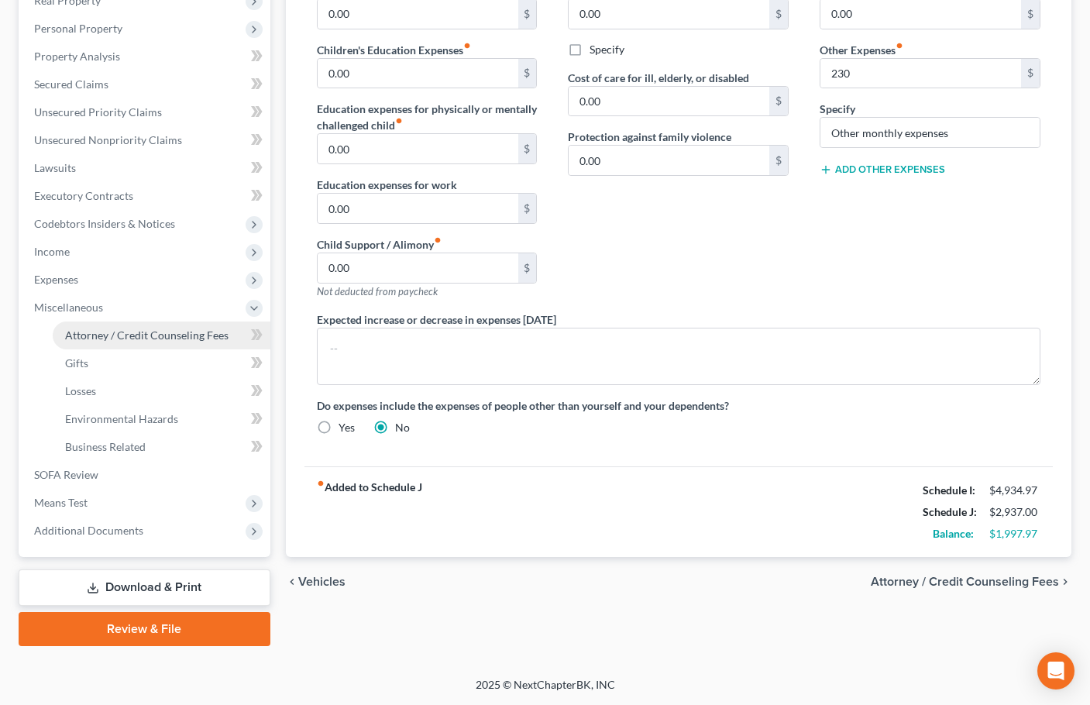
click at [126, 335] on span "Attorney / Credit Counseling Fees" at bounding box center [146, 334] width 163 height 13
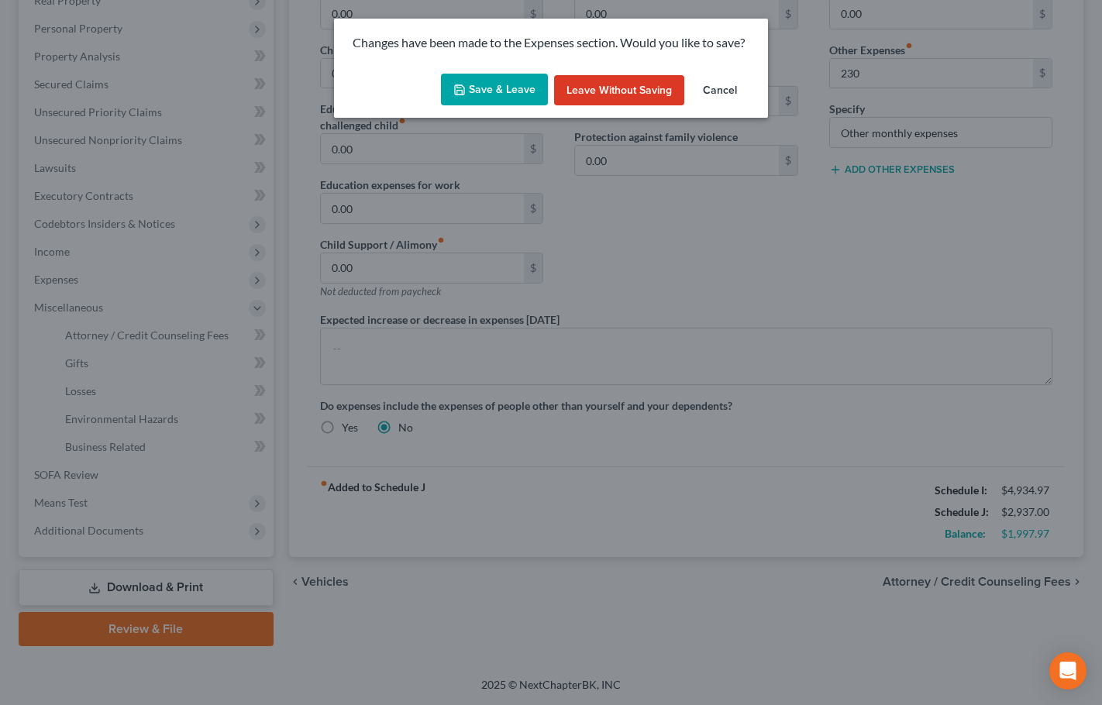
click at [514, 94] on button "Save & Leave" at bounding box center [494, 90] width 107 height 33
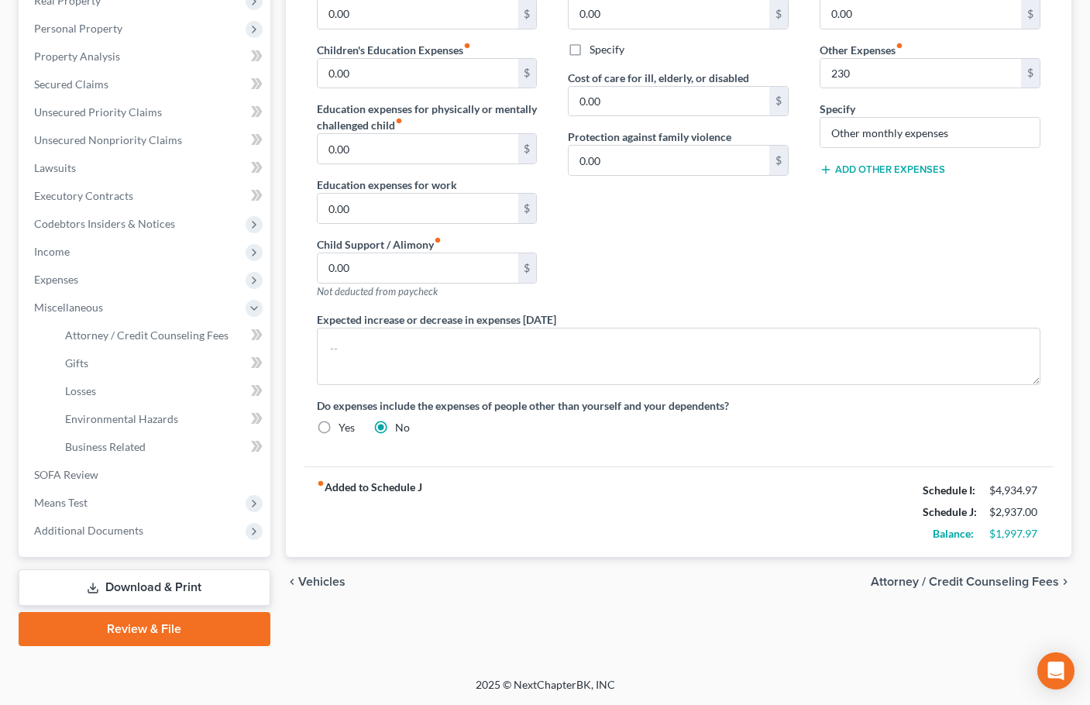
type input "230.00"
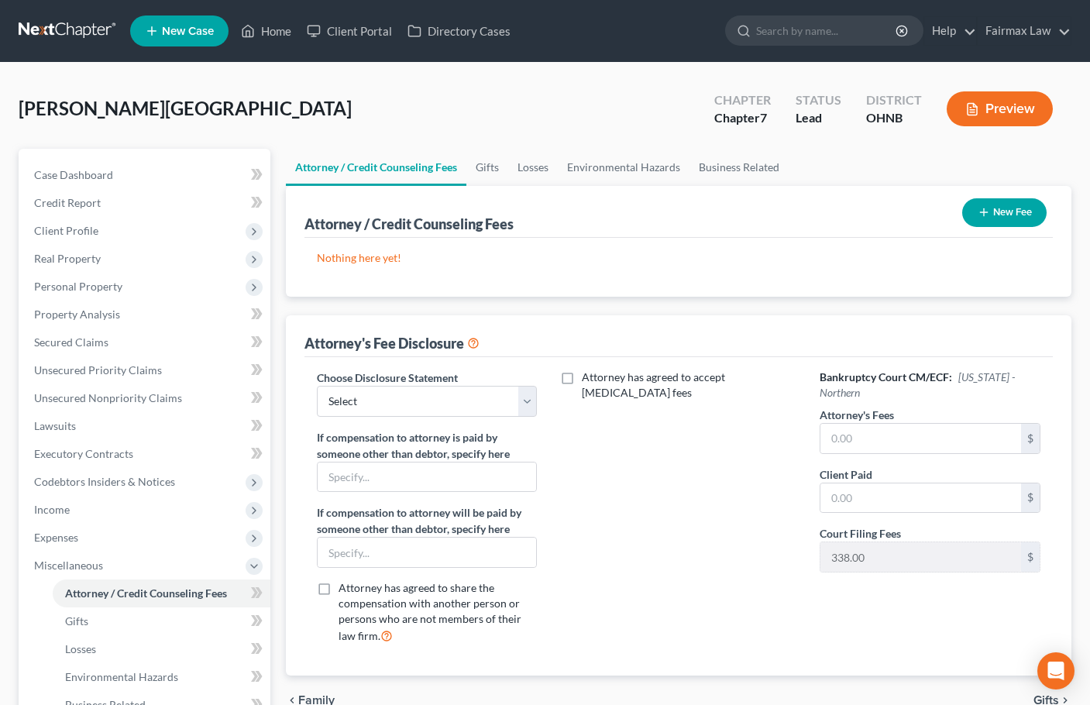
click at [1016, 210] on button "New Fee" at bounding box center [1004, 212] width 84 height 29
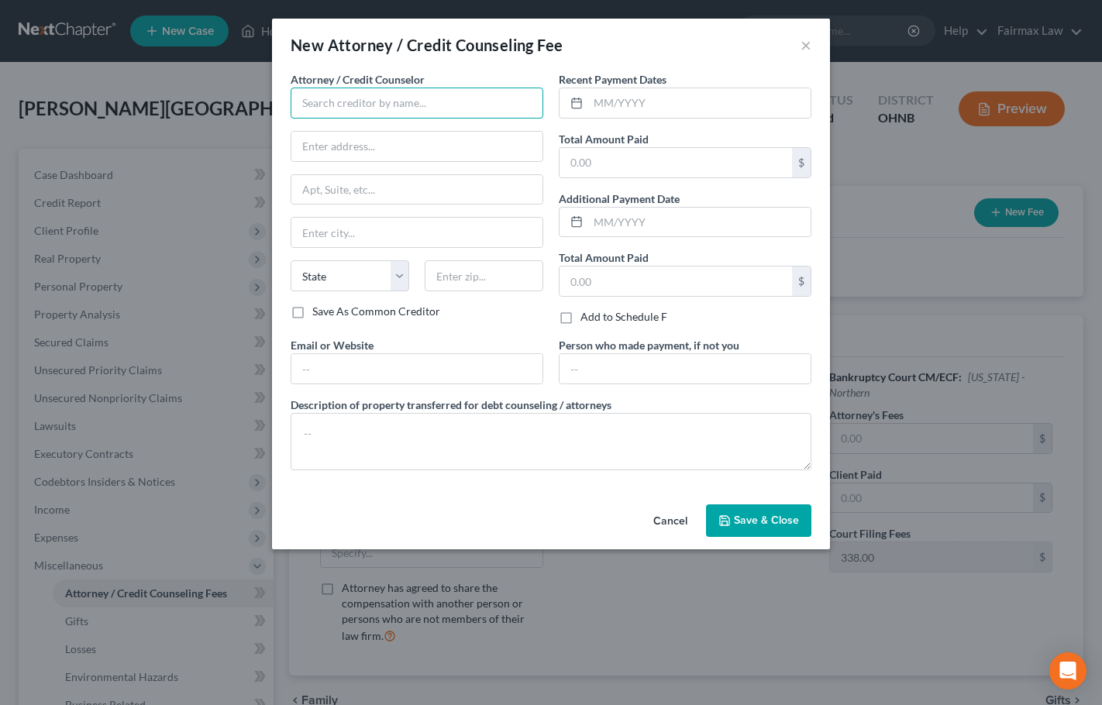
click at [425, 108] on input "text" at bounding box center [417, 103] width 253 height 31
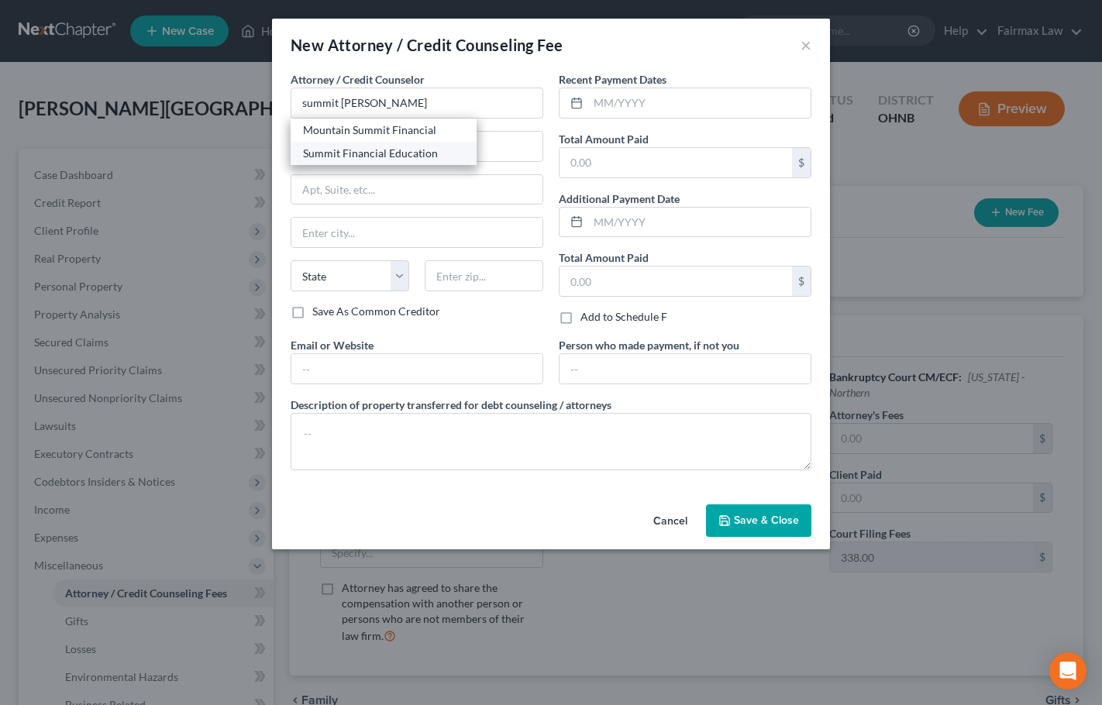
click at [386, 158] on div "Summit Financial Education" at bounding box center [383, 153] width 161 height 15
type input "Summit Financial Education"
type input "Attn: Customer Service"
type input "[STREET_ADDRESS]"
type input "[GEOGRAPHIC_DATA]"
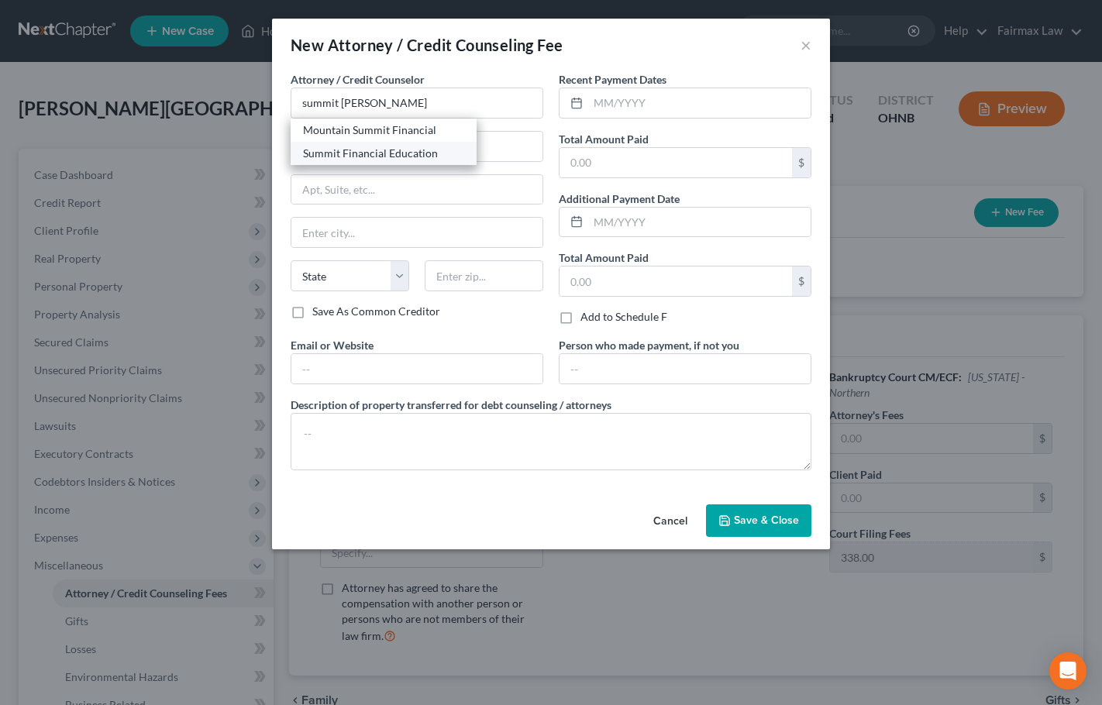
select select "3"
type input "85712"
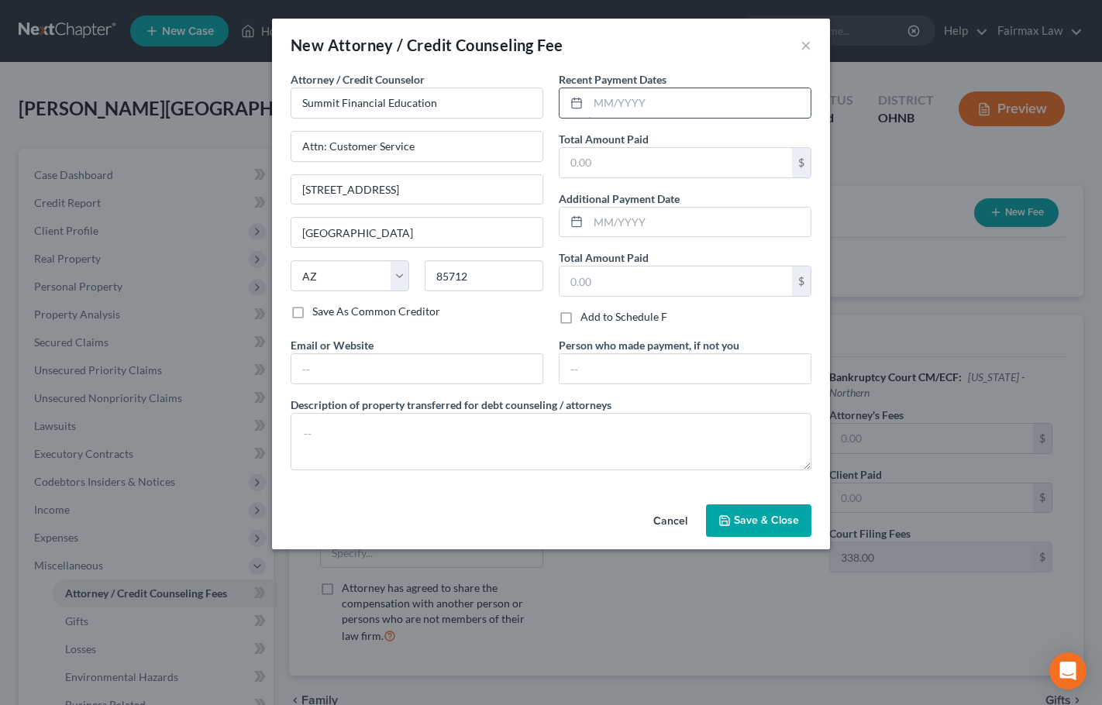
click at [611, 105] on input "text" at bounding box center [699, 102] width 222 height 29
click at [57, 300] on div "New Attorney / Credit Counseling Fee × Attorney / Credit Counselor * Summit Fin…" at bounding box center [551, 352] width 1102 height 705
click at [655, 95] on div "Recent Payment Dates" at bounding box center [685, 94] width 253 height 47
click at [645, 105] on input "text" at bounding box center [699, 102] width 222 height 29
type input "08/2025"
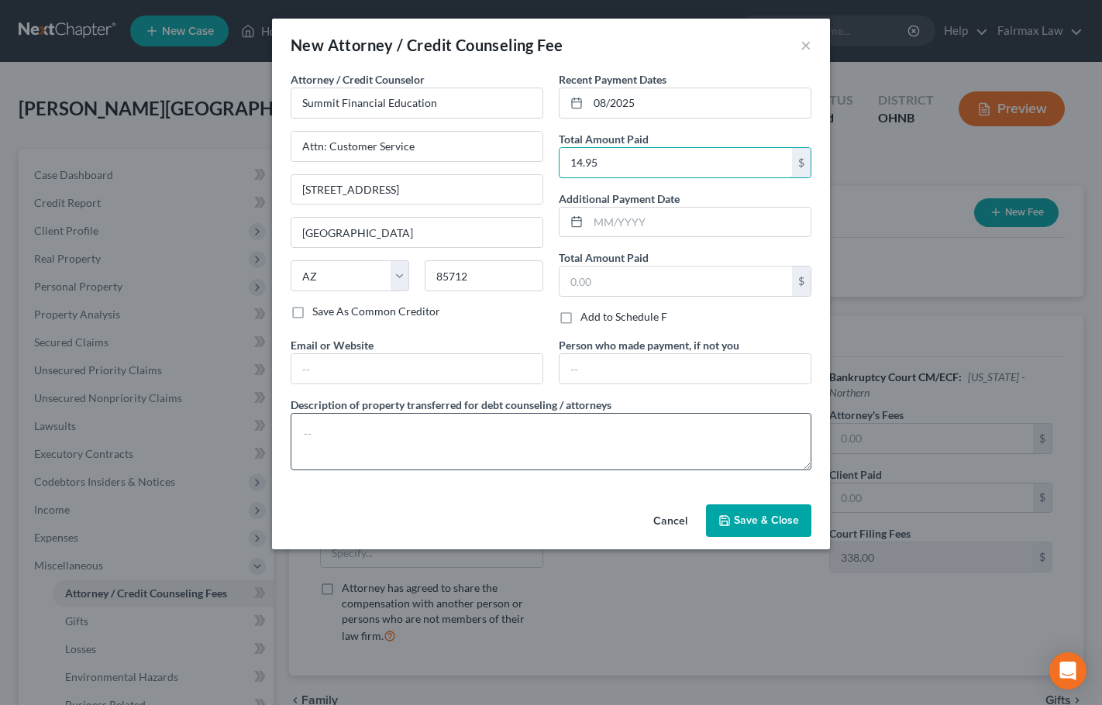
type input "14.95"
click at [393, 434] on textarea at bounding box center [551, 441] width 521 height 57
type textarea "Certificate of Credit Counseling"
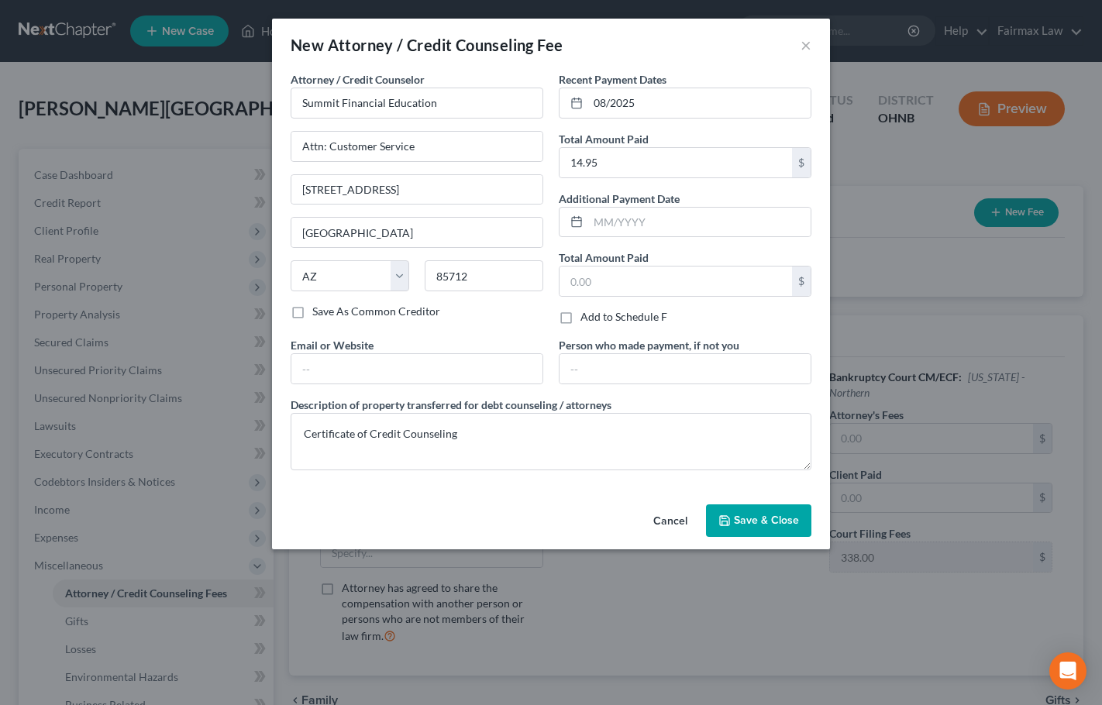
click at [757, 509] on button "Save & Close" at bounding box center [758, 520] width 105 height 33
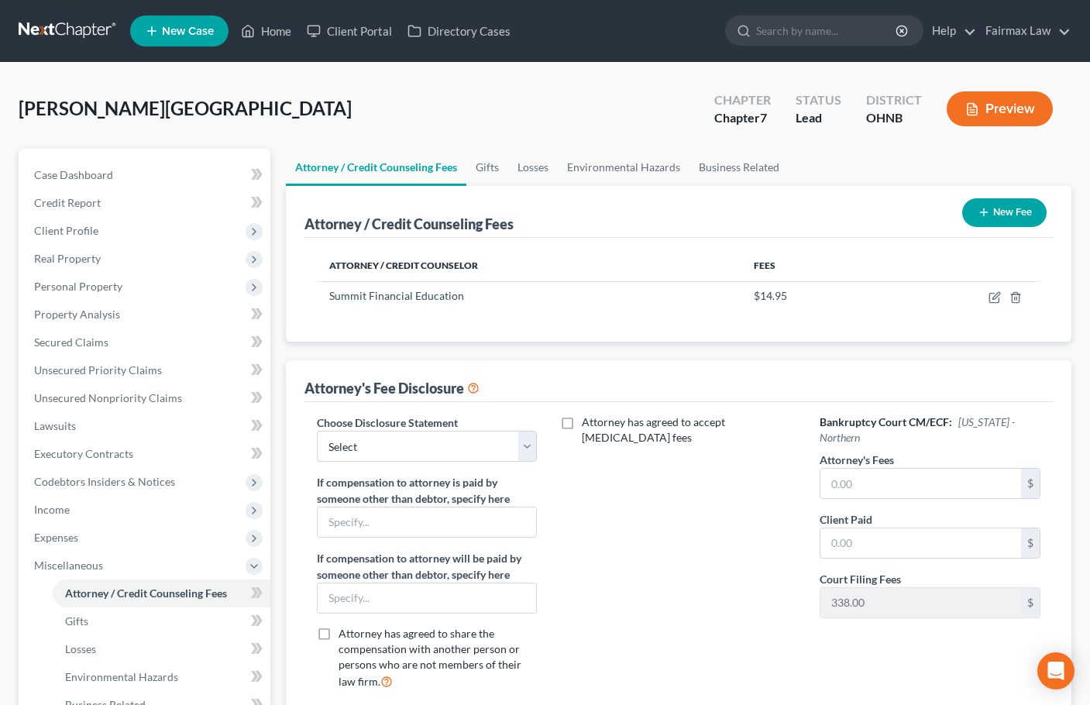
click at [1015, 218] on button "New Fee" at bounding box center [1004, 212] width 84 height 29
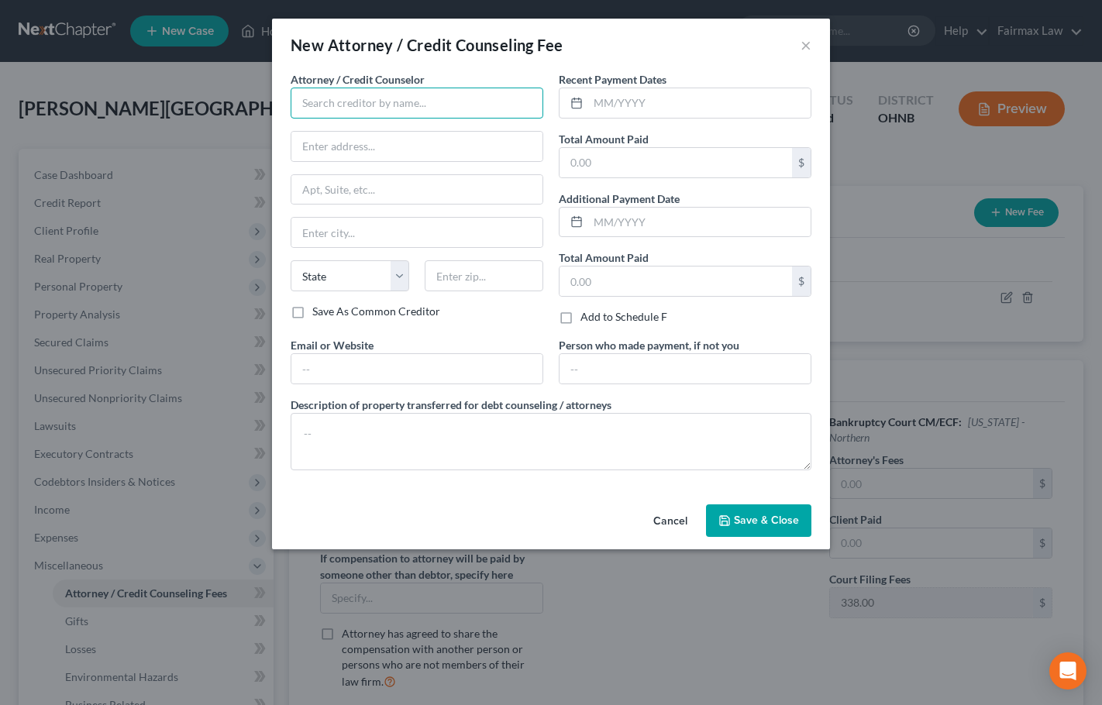
click at [372, 107] on input "text" at bounding box center [417, 103] width 253 height 31
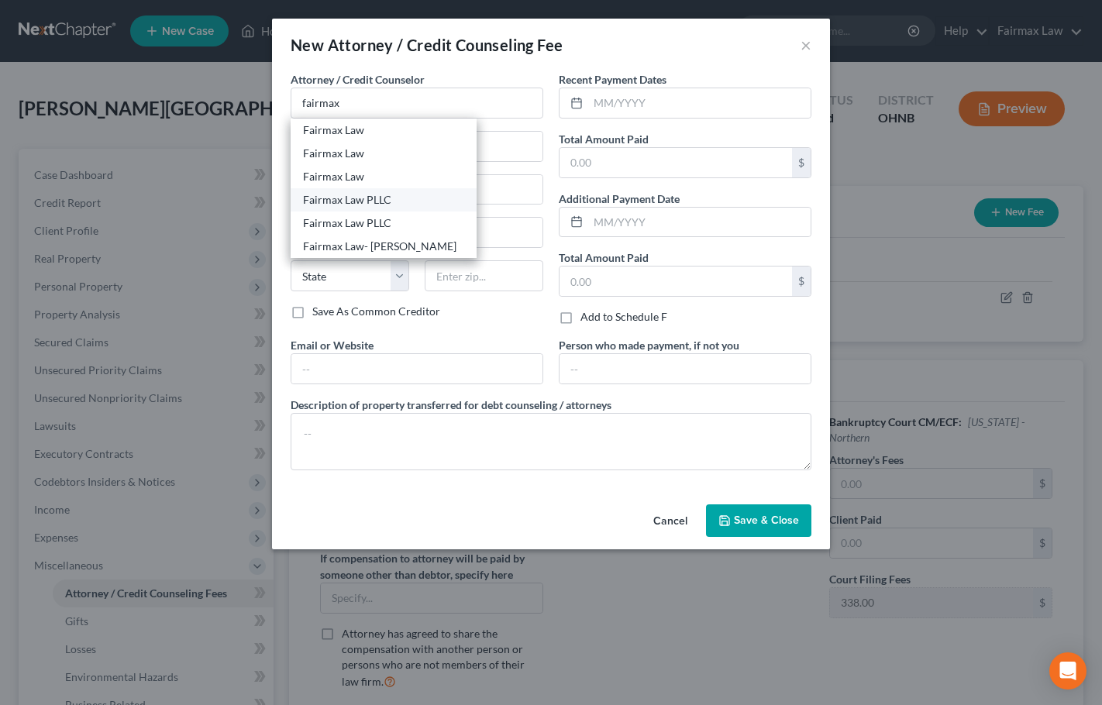
click at [346, 200] on div "Fairmax Law PLLC" at bounding box center [383, 199] width 161 height 15
type input "Fairmax Law PLLC"
type input "[GEOGRAPHIC_DATA]"
type input "Lakewood"
select select "36"
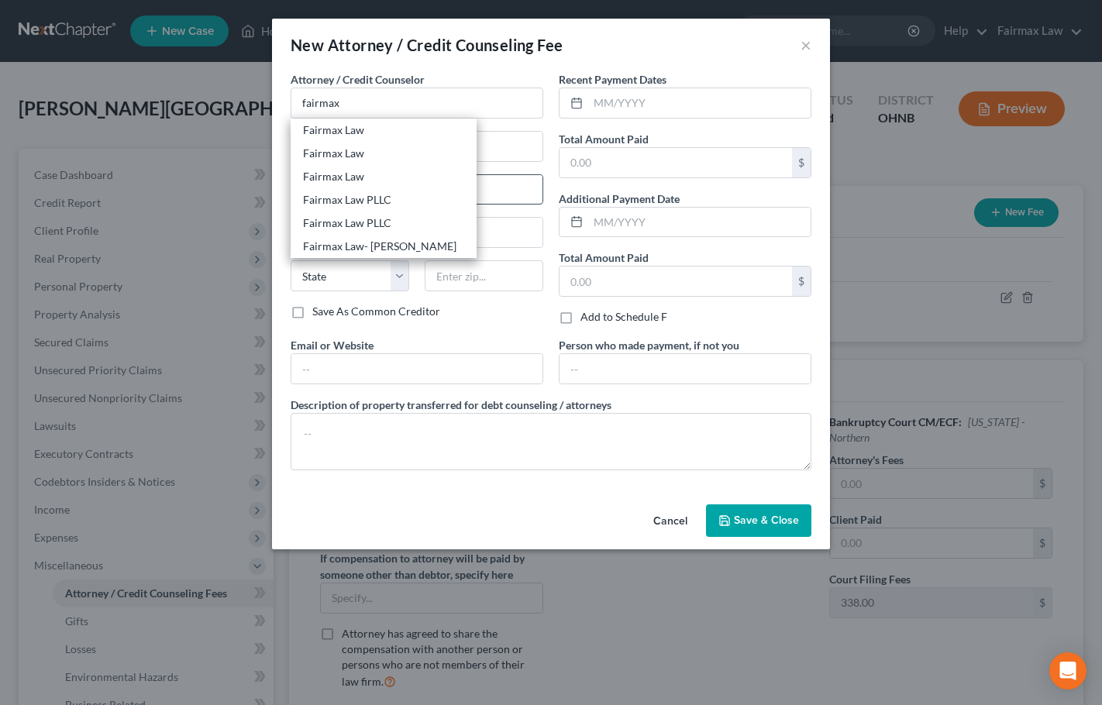
type input "44107"
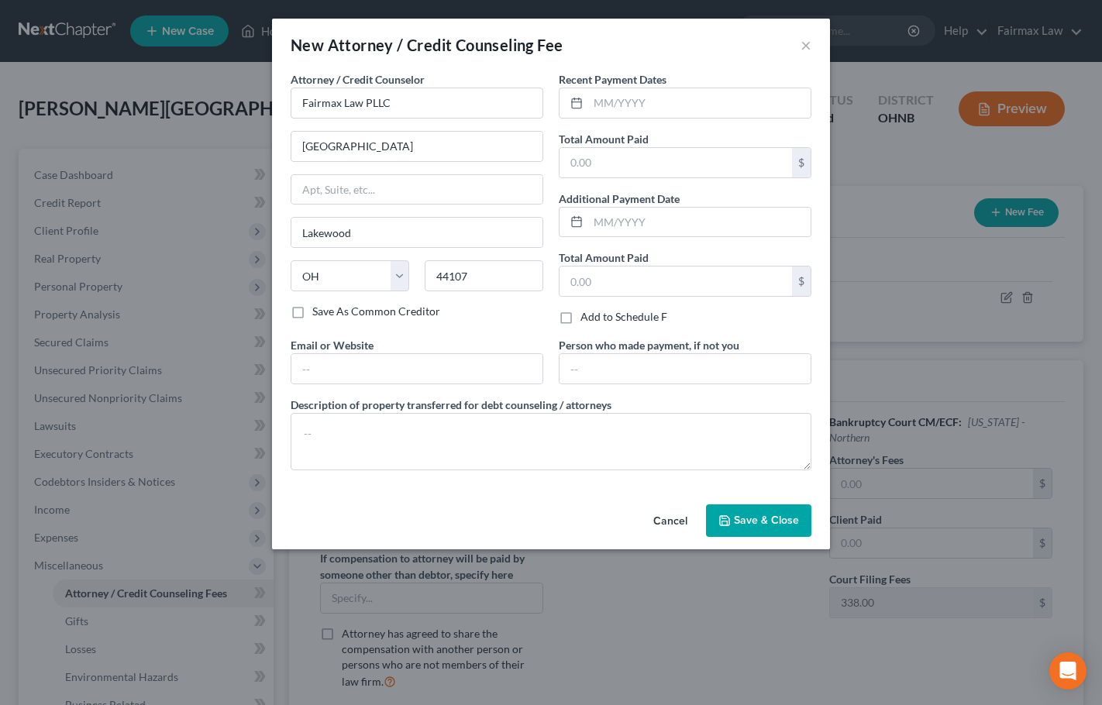
click at [764, 325] on div "Add to Schedule F" at bounding box center [685, 316] width 253 height 15
click at [355, 230] on input "Lakewood" at bounding box center [416, 232] width 251 height 29
paste input "[PERSON_NAME]"
type input "[GEOGRAPHIC_DATA]"
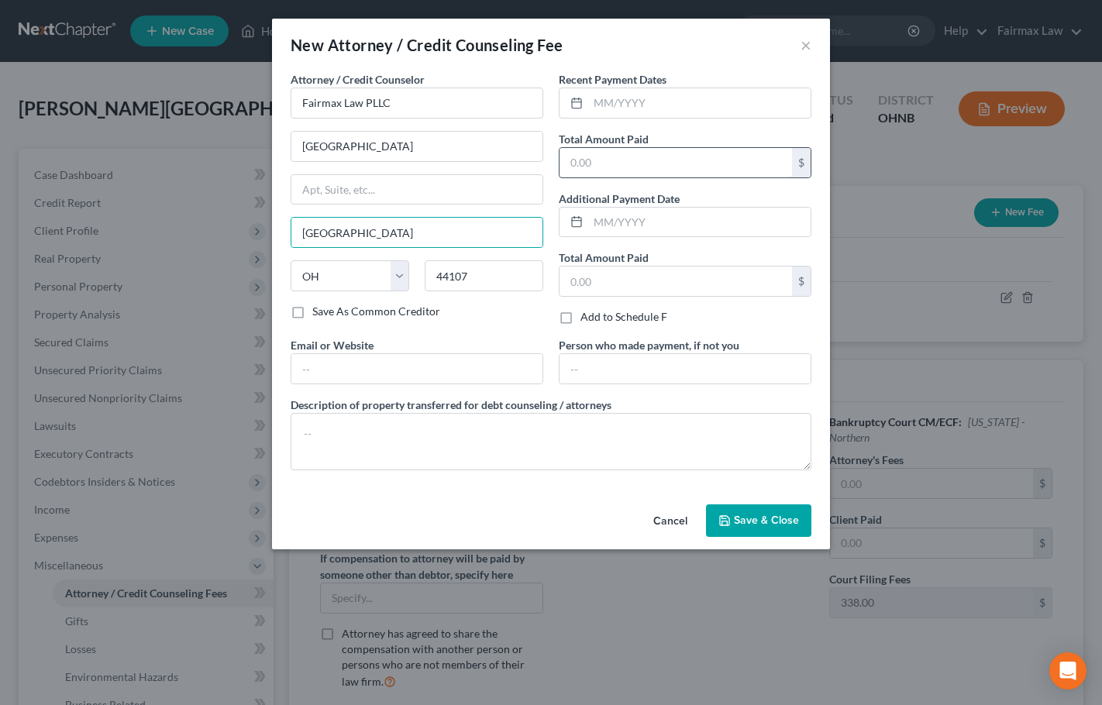
click at [600, 162] on input "text" at bounding box center [675, 162] width 232 height 29
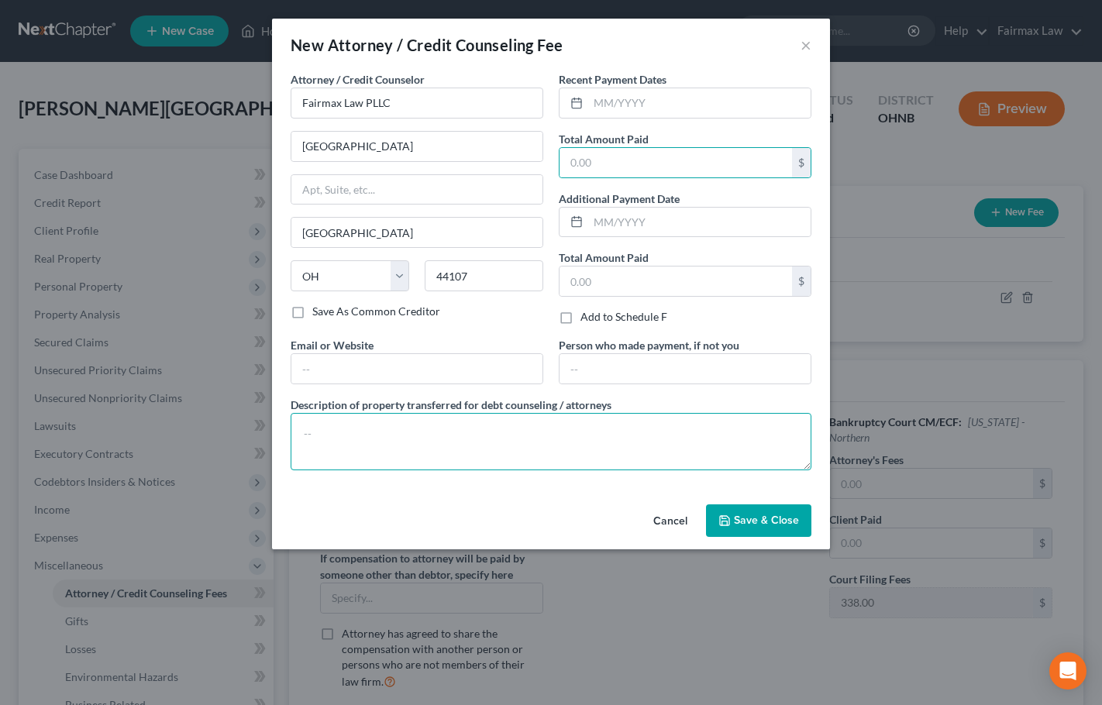
click at [377, 427] on textarea at bounding box center [551, 441] width 521 height 57
paste textarea "Due to the debtor’s limited monthly budget surplus, they are unable to reasonab…"
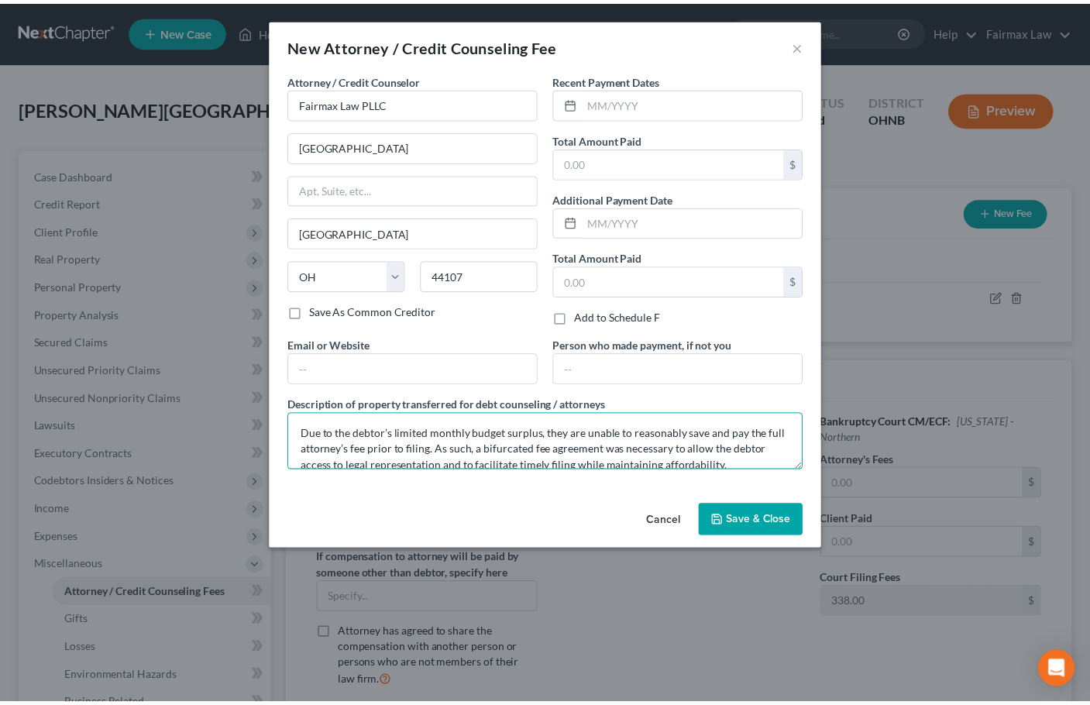
scroll to position [68, 0]
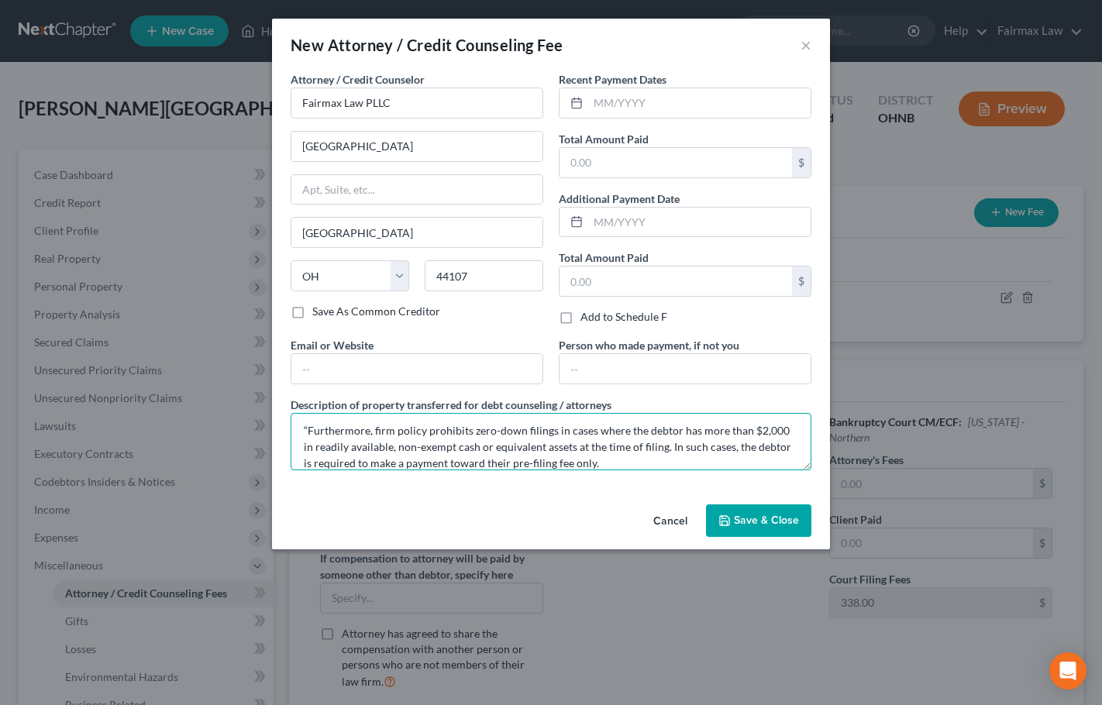
type textarea "Due to the debtor’s limited monthly budget surplus, they are unable to reasonab…"
click at [763, 518] on span "Save & Close" at bounding box center [766, 520] width 65 height 13
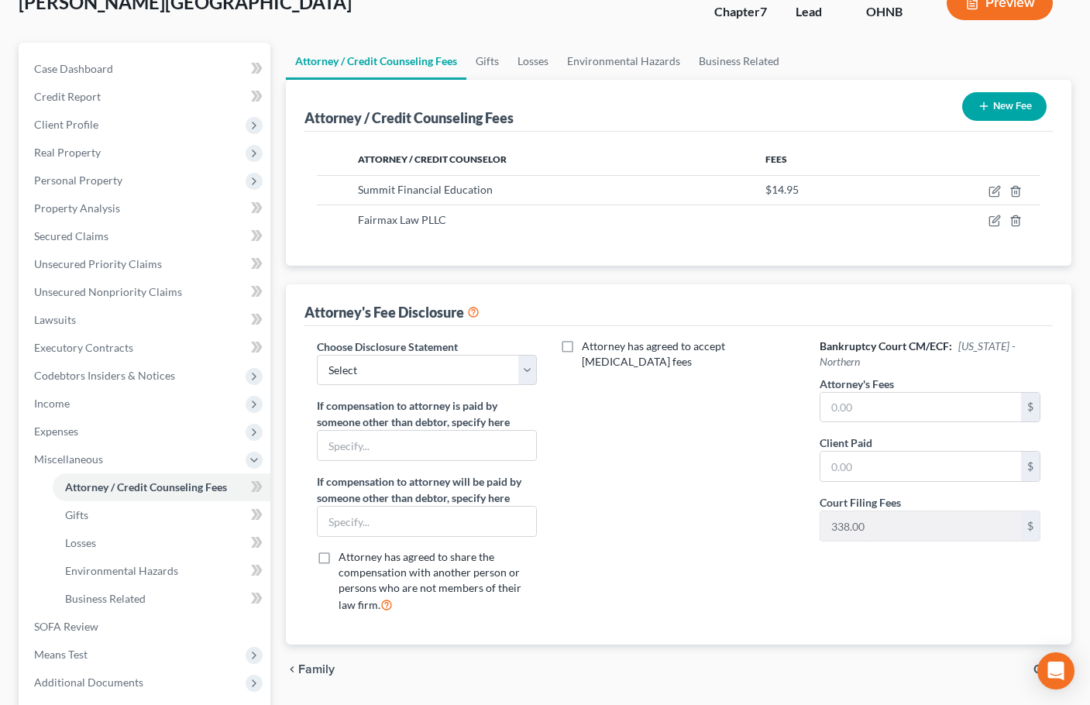
scroll to position [155, 0]
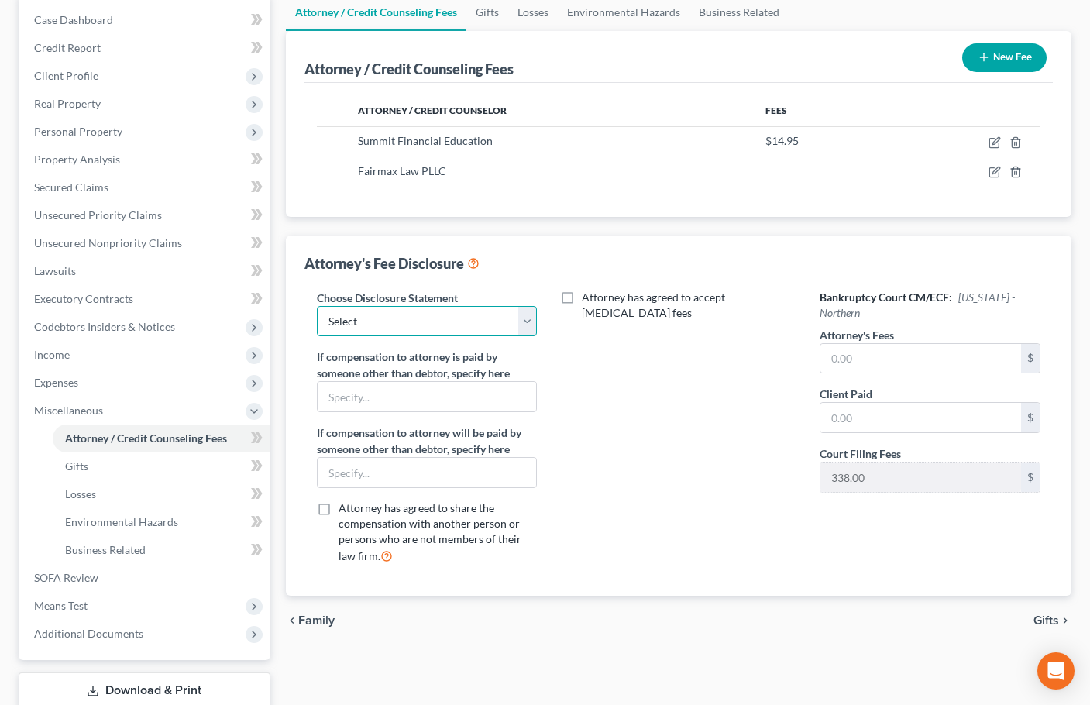
click at [437, 320] on select "Select WDMI - Chapter 13 - Disclosure of Attorney Compensation OHNB & MIWB Disc…" at bounding box center [427, 321] width 221 height 31
click at [317, 306] on select "Select WDMI - Chapter 13 - Disclosure of Attorney Compensation OHNB & MIWB Disc…" at bounding box center [427, 321] width 221 height 31
click at [865, 344] on input "text" at bounding box center [920, 358] width 201 height 29
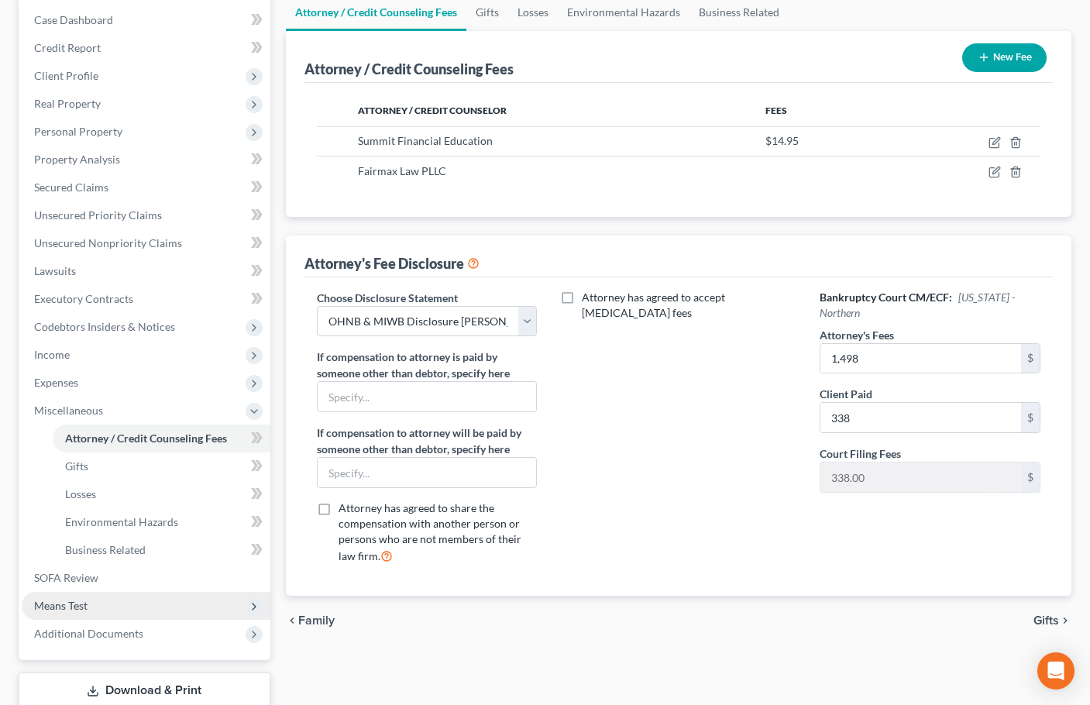
click at [67, 603] on span "Means Test" at bounding box center [60, 605] width 53 height 13
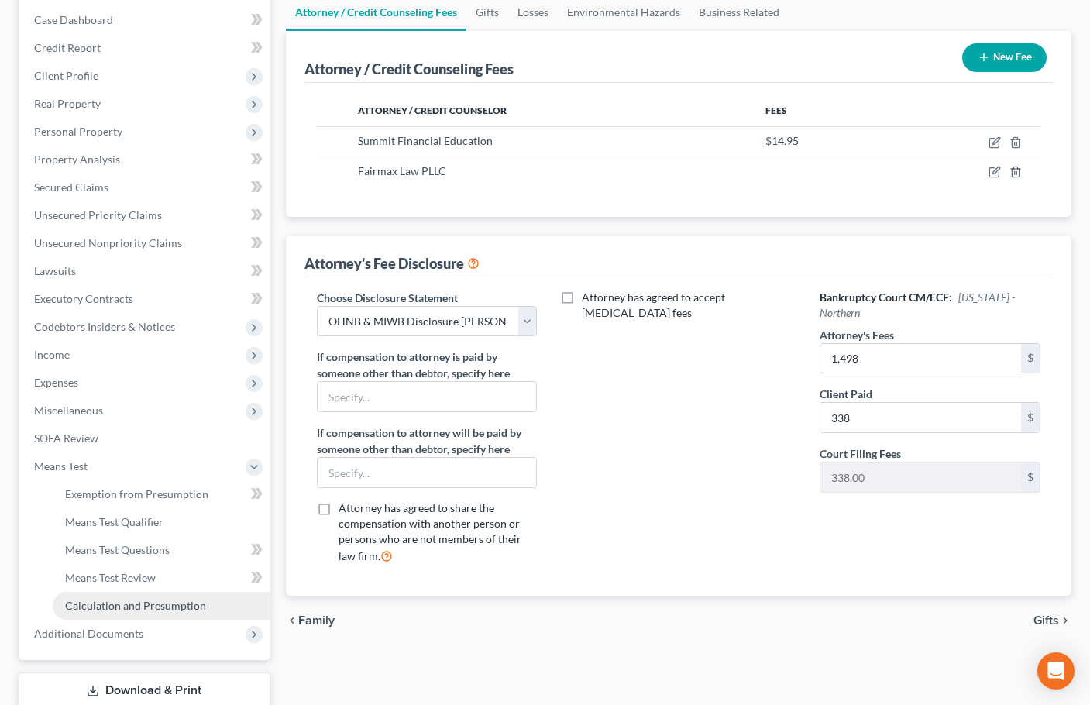
click at [144, 605] on span "Calculation and Presumption" at bounding box center [135, 605] width 141 height 13
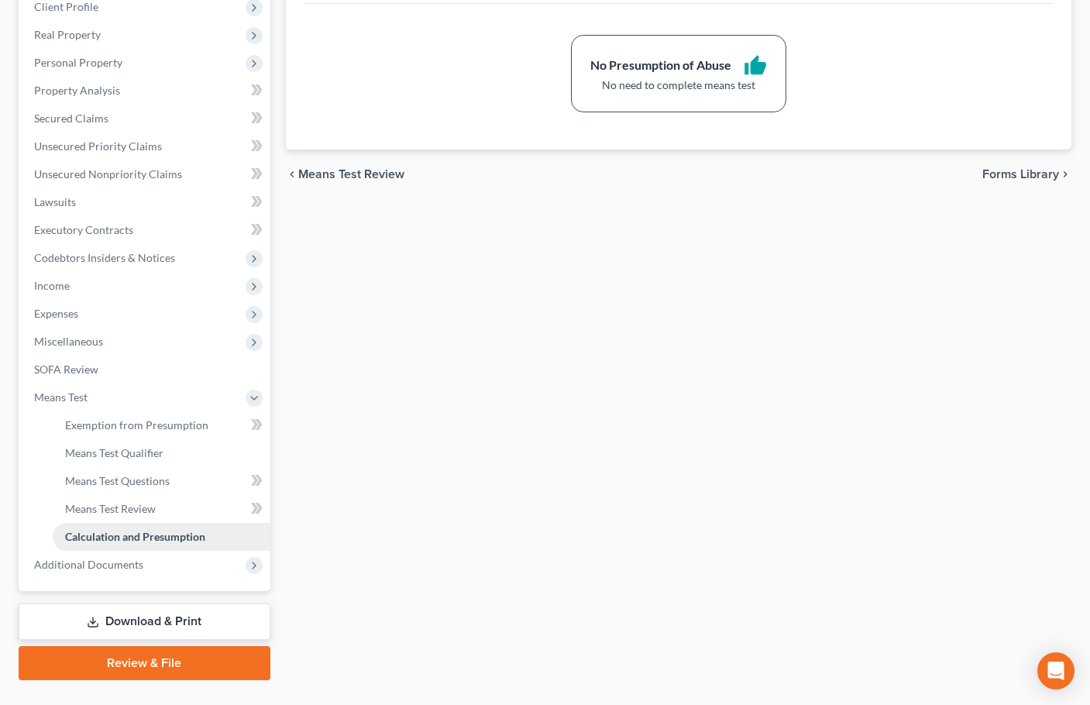
scroll to position [232, 0]
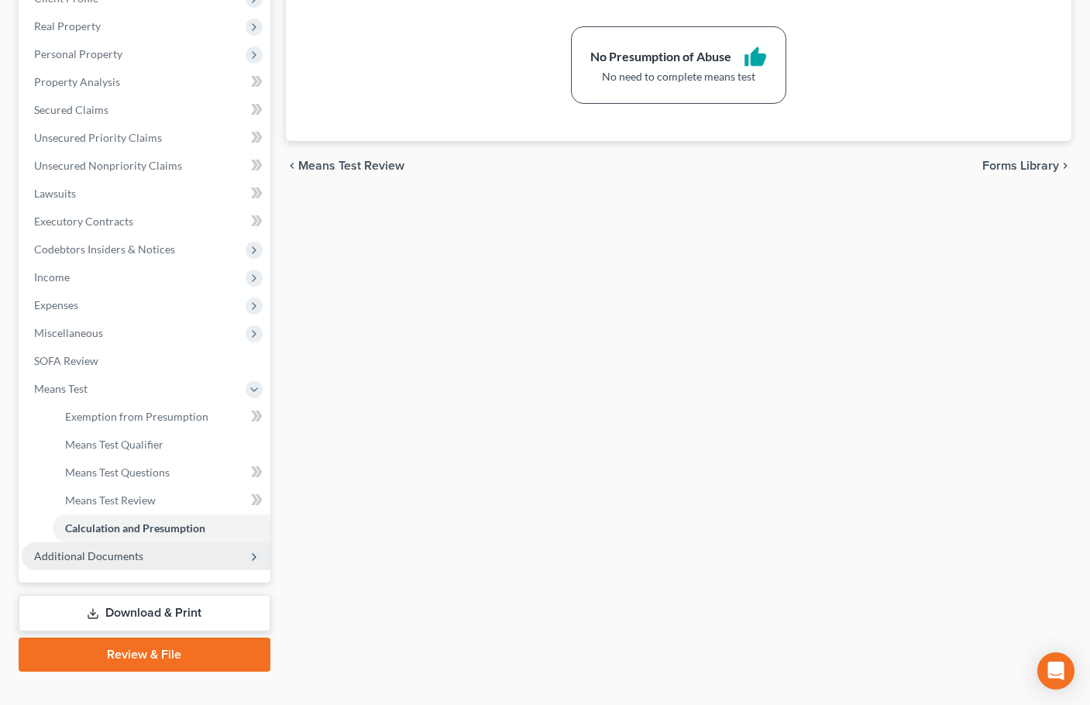
click at [91, 557] on span "Additional Documents" at bounding box center [88, 555] width 109 height 13
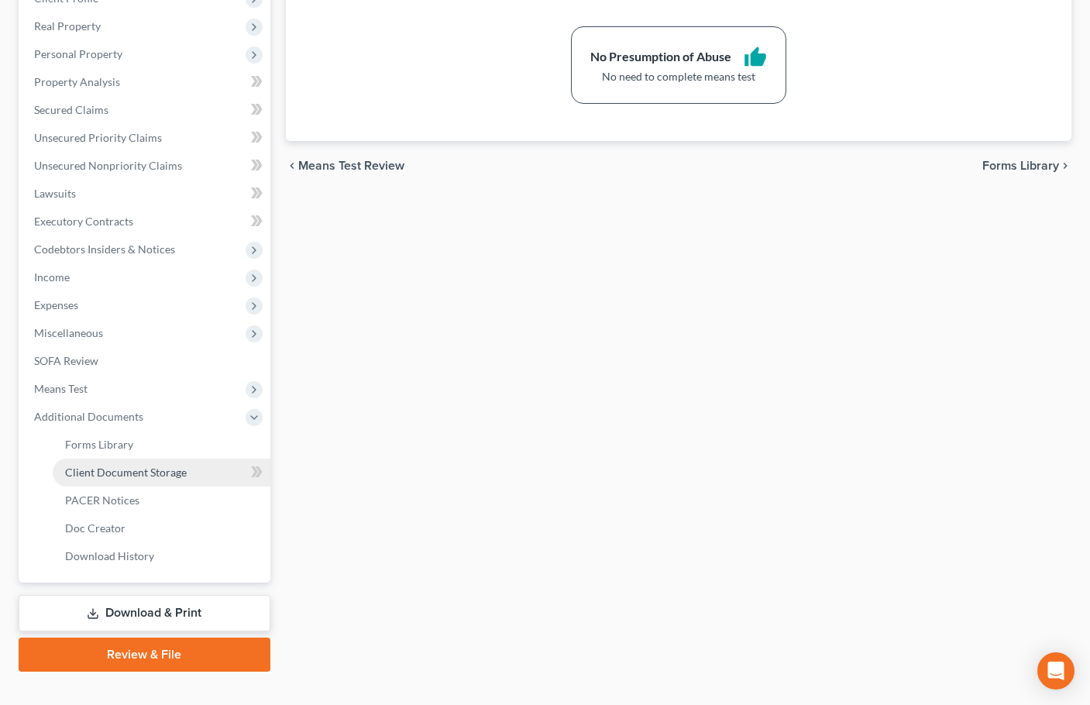
click at [125, 469] on span "Client Document Storage" at bounding box center [126, 472] width 122 height 13
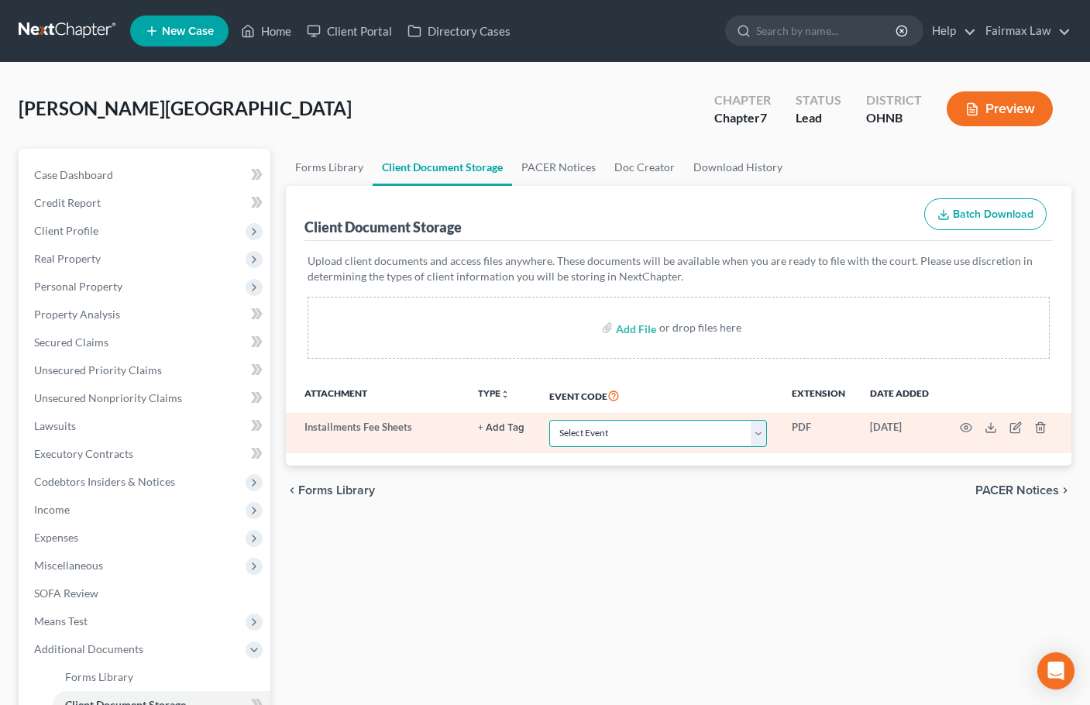
click at [692, 432] on select "Select Event 20 Largest Unsecured Creditors Amended List of Creditors (Fee) Ame…" at bounding box center [658, 433] width 218 height 27
click at [549, 420] on select "Select Event 20 Largest Unsecured Creditors Amended List of Creditors (Fee) Ame…" at bounding box center [658, 433] width 218 height 27
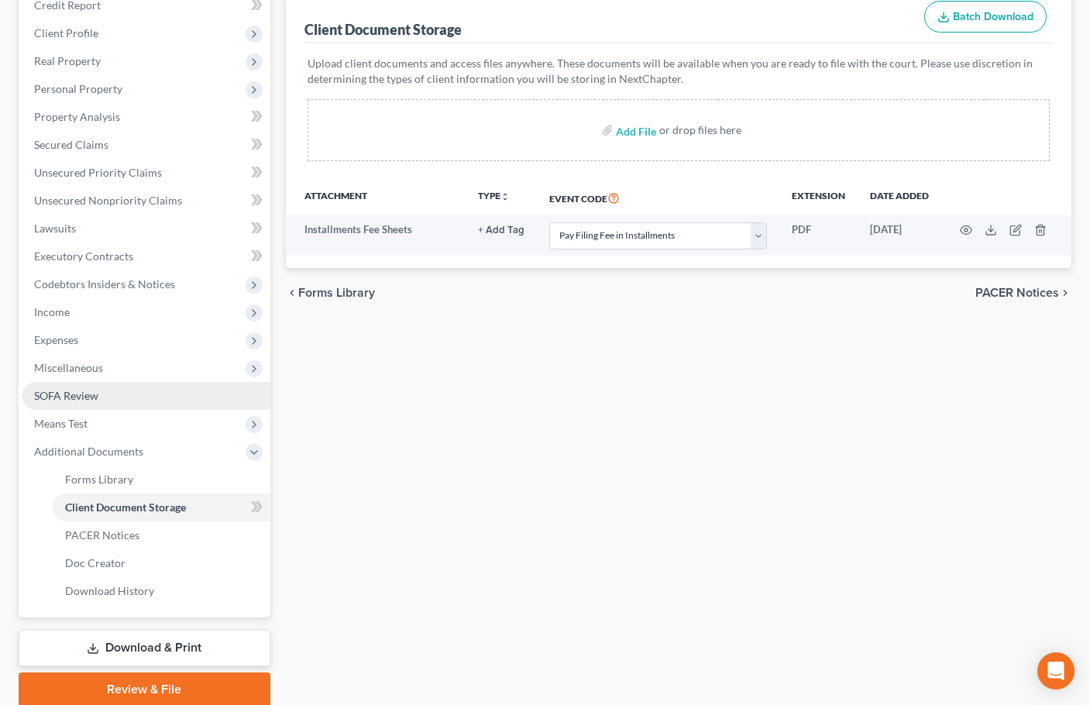
scroll to position [77, 0]
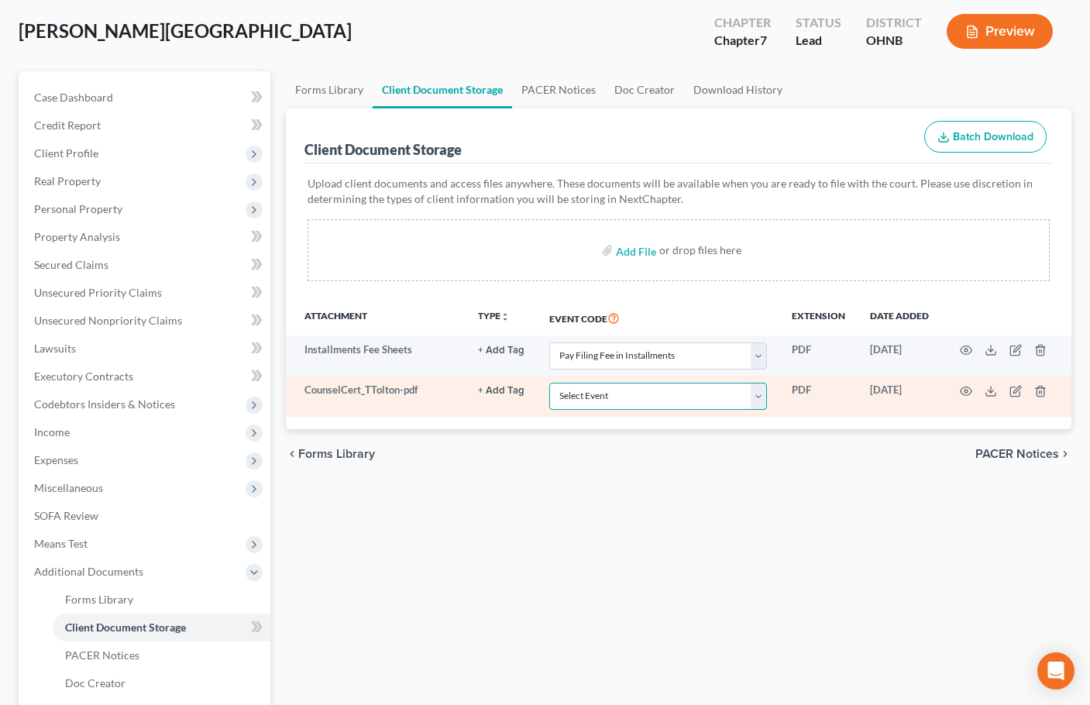
click at [667, 397] on select "Select Event 20 Largest Unsecured Creditors Amended List of Creditors (Fee) Ame…" at bounding box center [658, 396] width 218 height 27
click at [549, 383] on select "Select Event 20 Largest Unsecured Creditors Amended List of Creditors (Fee) Ame…" at bounding box center [658, 396] width 218 height 27
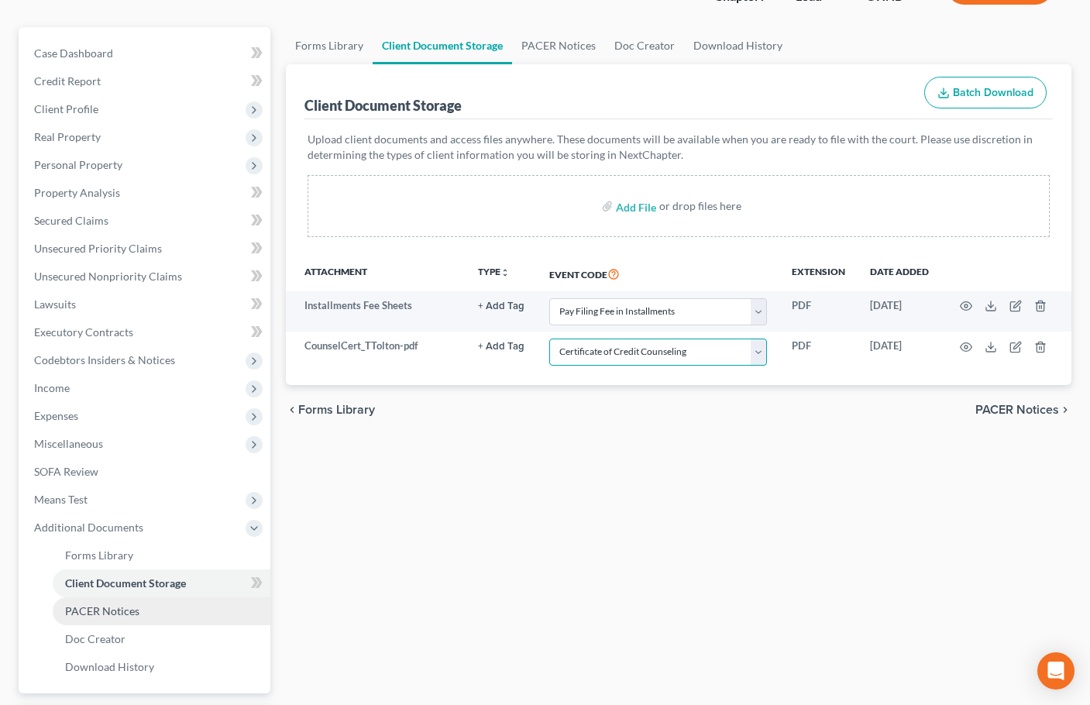
scroll to position [258, 0]
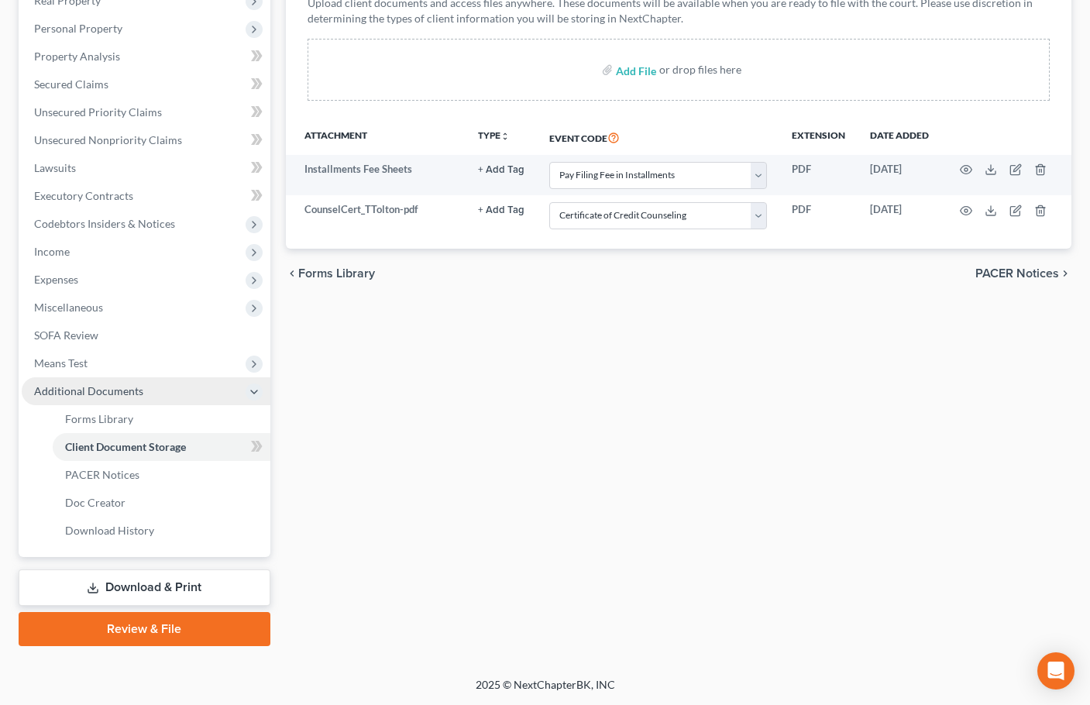
click at [125, 392] on span "Additional Documents" at bounding box center [88, 390] width 109 height 13
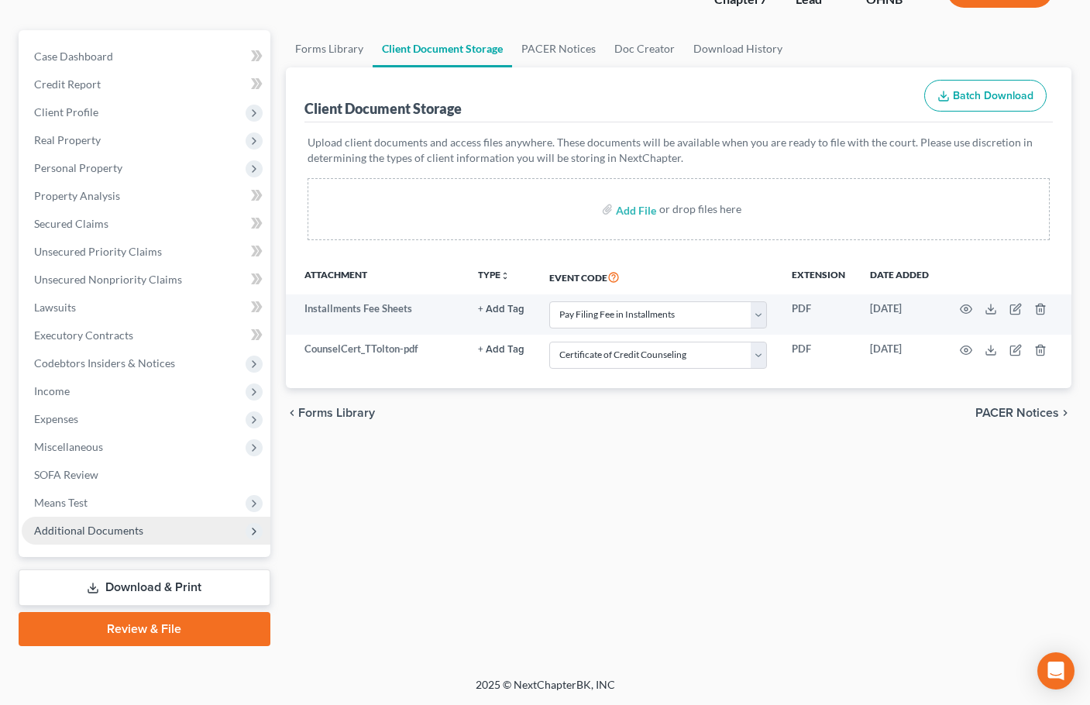
scroll to position [119, 0]
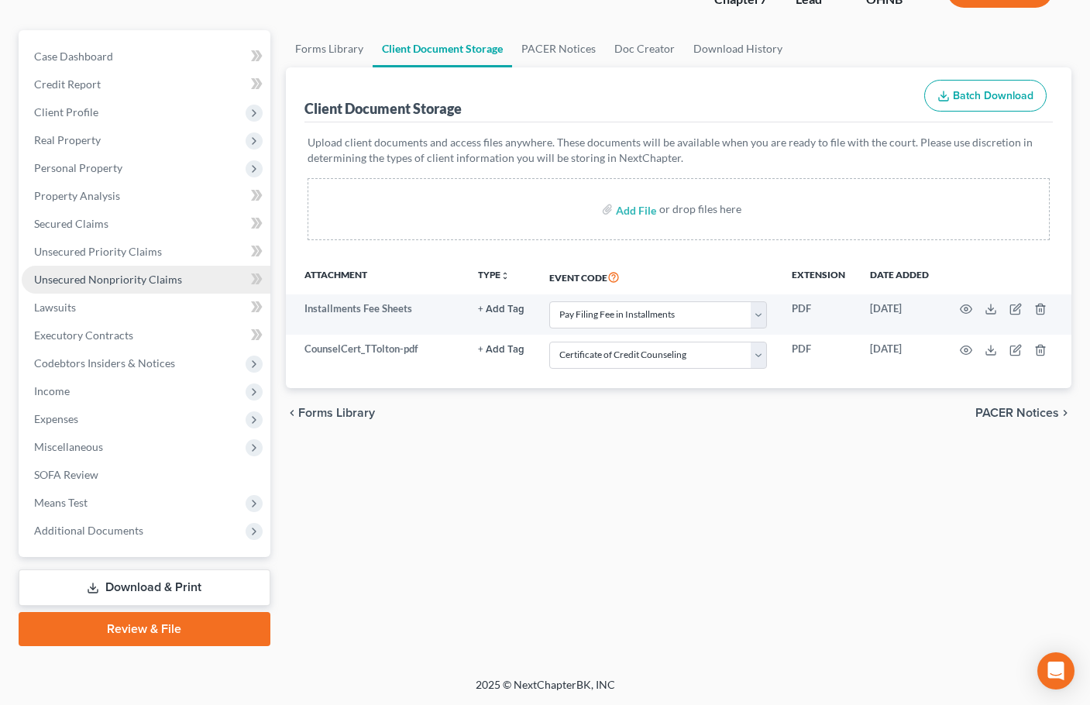
click at [149, 277] on span "Unsecured Nonpriority Claims" at bounding box center [108, 279] width 148 height 13
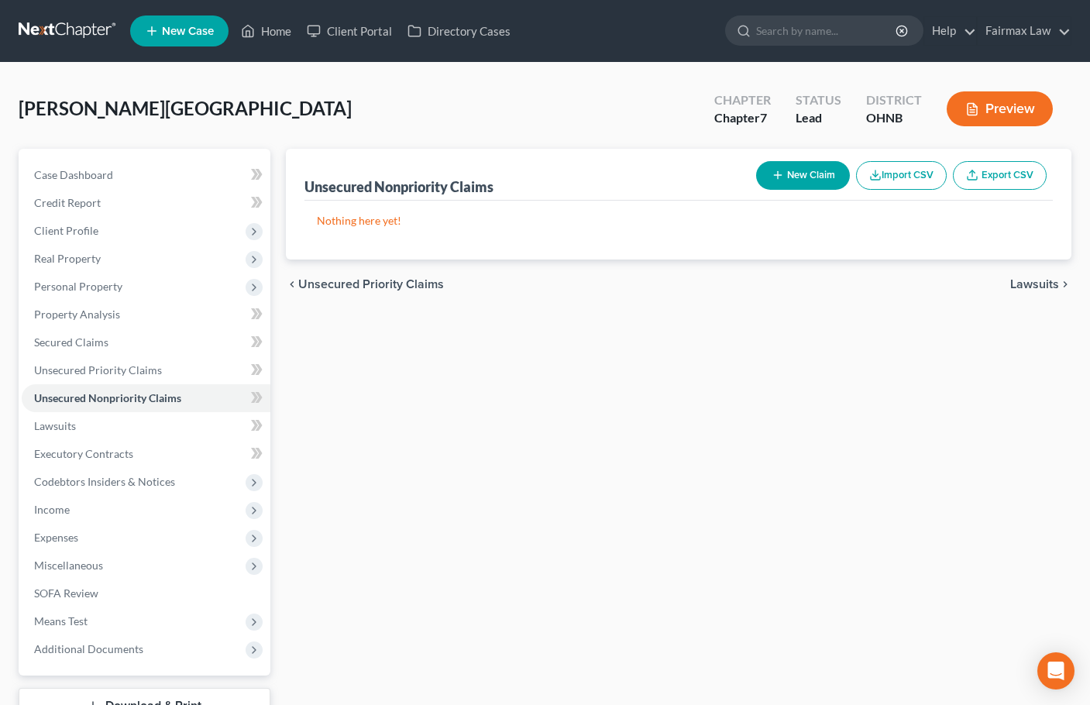
click at [885, 170] on button "Import CSV" at bounding box center [901, 175] width 91 height 29
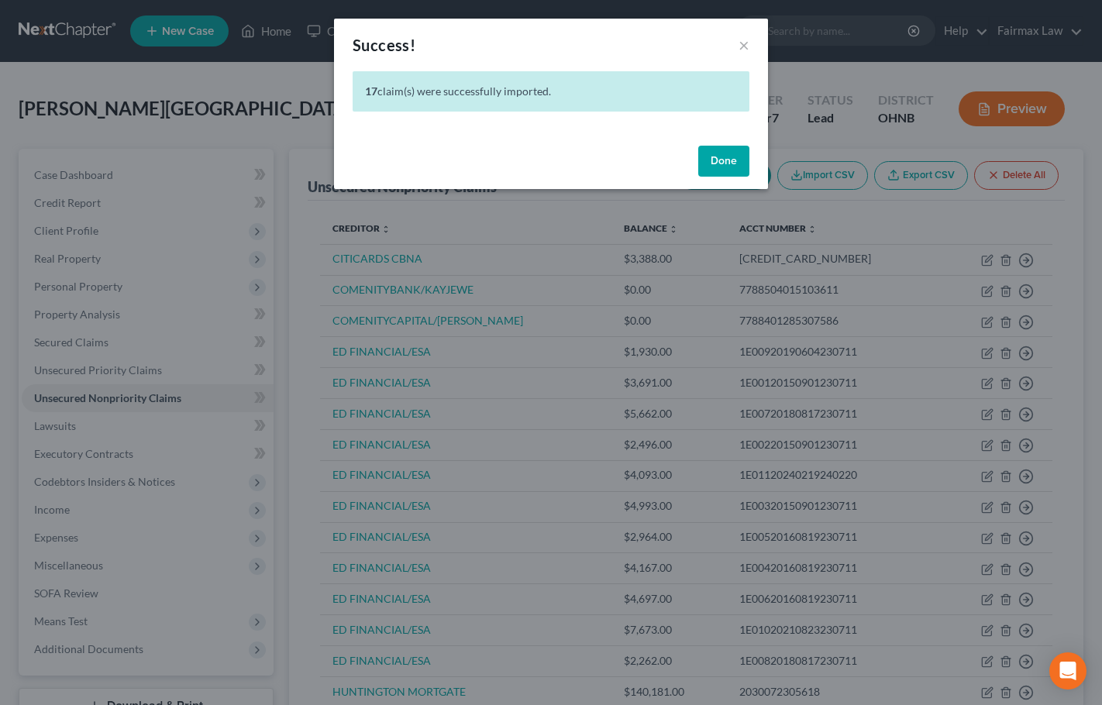
click at [727, 155] on button "Done" at bounding box center [723, 161] width 51 height 31
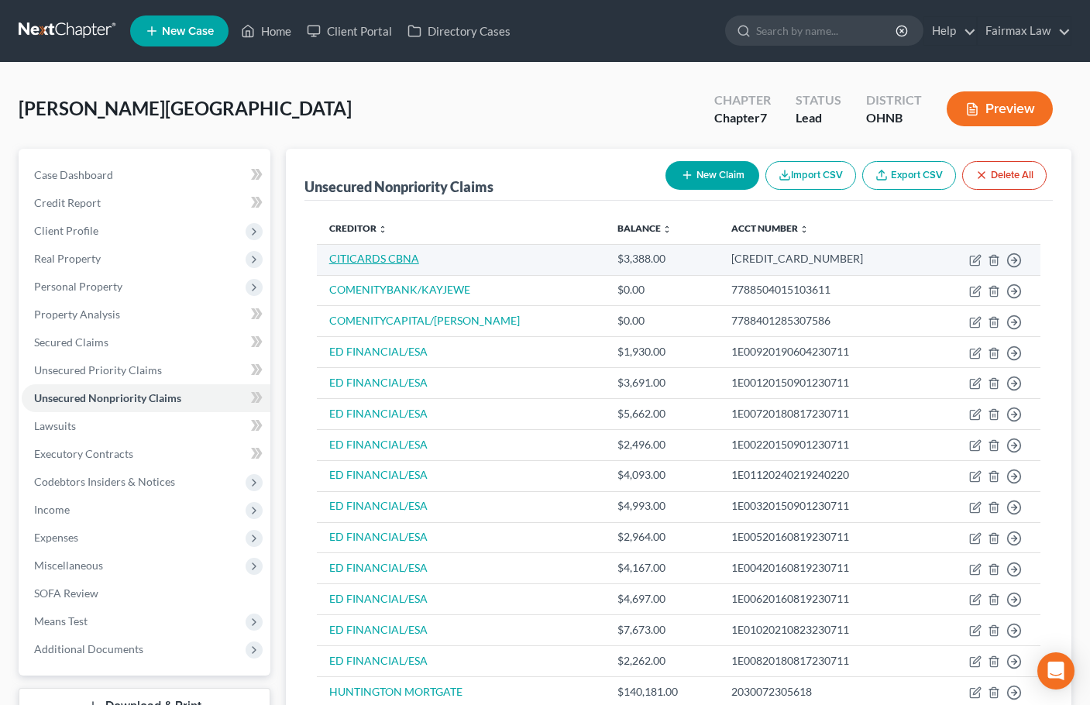
click at [399, 259] on link "CITICARDS CBNA" at bounding box center [374, 258] width 90 height 13
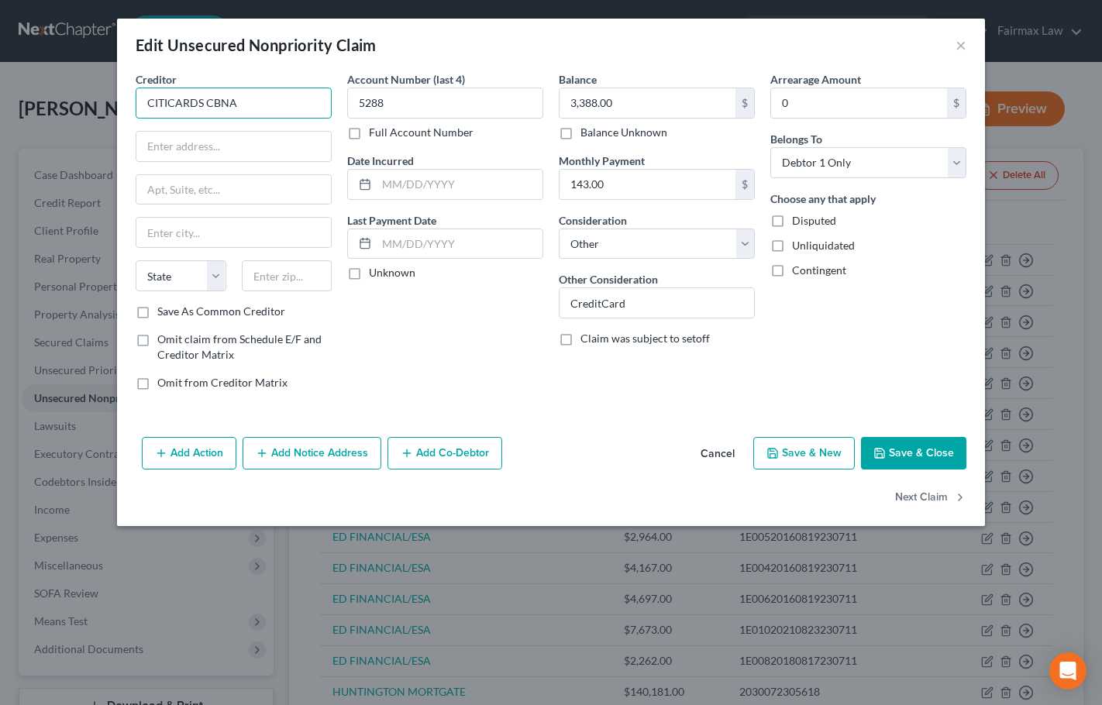
click at [256, 105] on input "CITICARDS CBNA" at bounding box center [234, 103] width 196 height 31
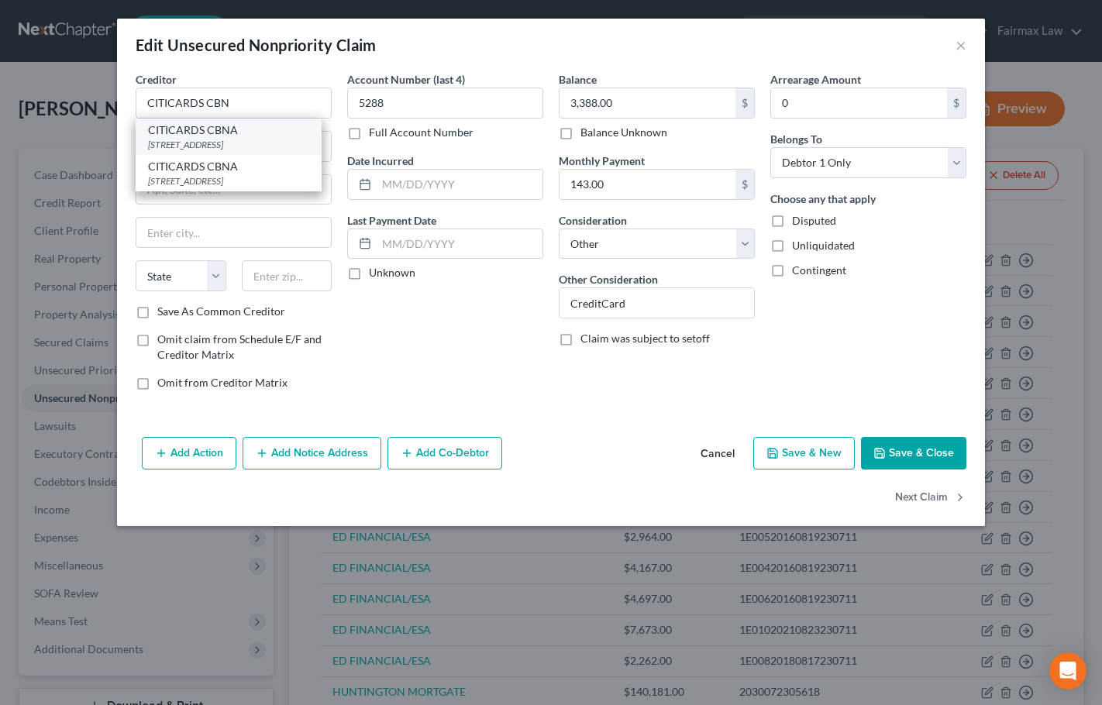
click at [251, 139] on div "[STREET_ADDRESS]" at bounding box center [228, 144] width 161 height 13
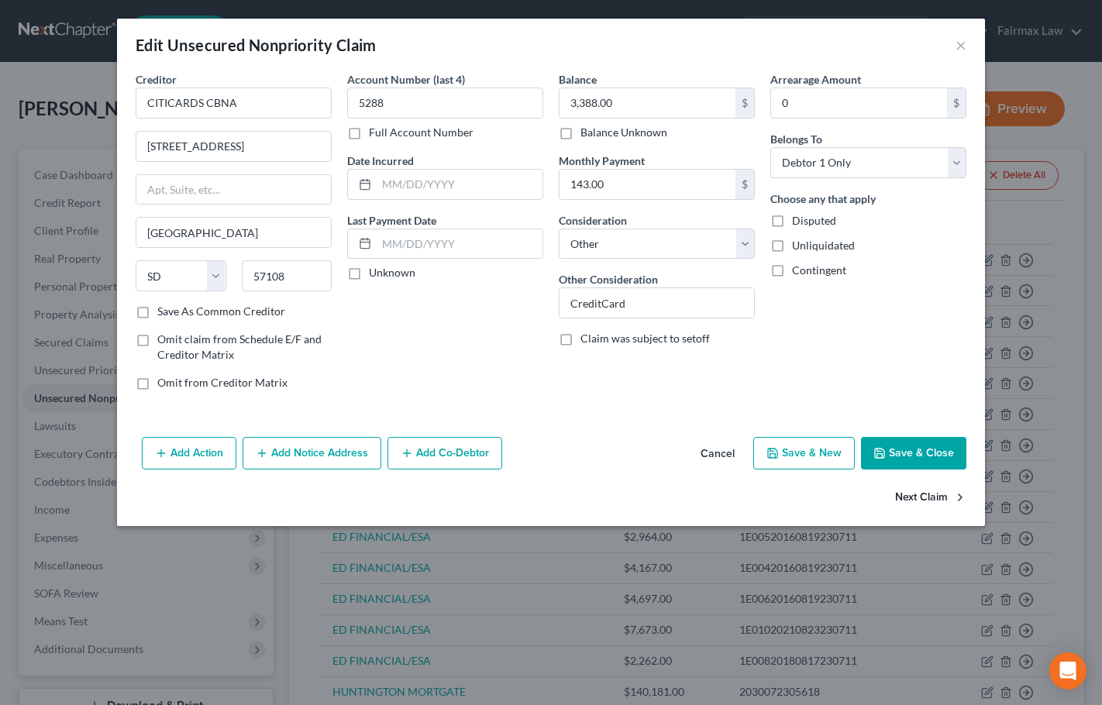
click at [934, 497] on button "Next Claim" at bounding box center [930, 498] width 71 height 33
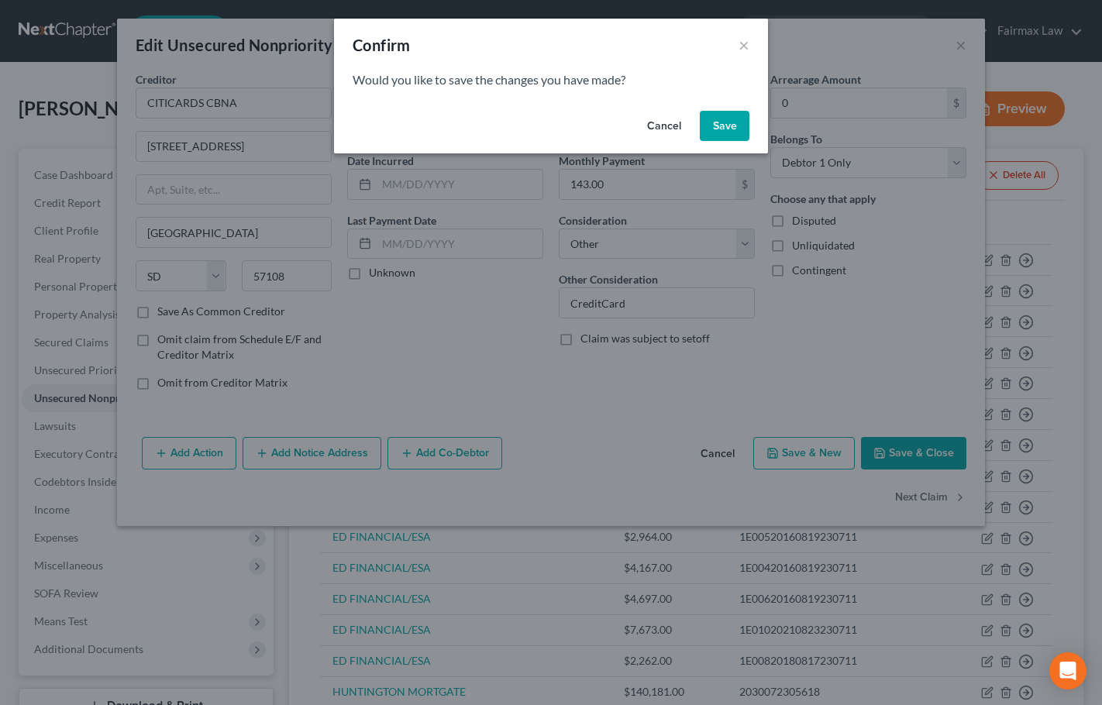
click at [735, 120] on button "Save" at bounding box center [725, 126] width 50 height 31
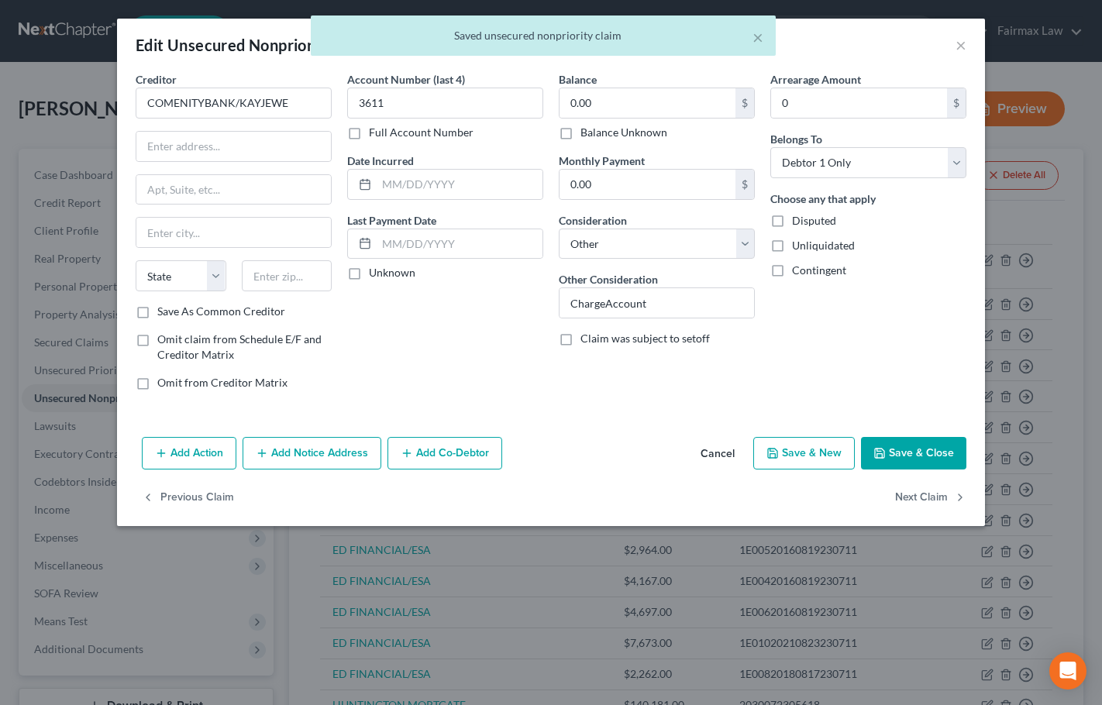
click at [724, 454] on button "Cancel" at bounding box center [717, 453] width 59 height 31
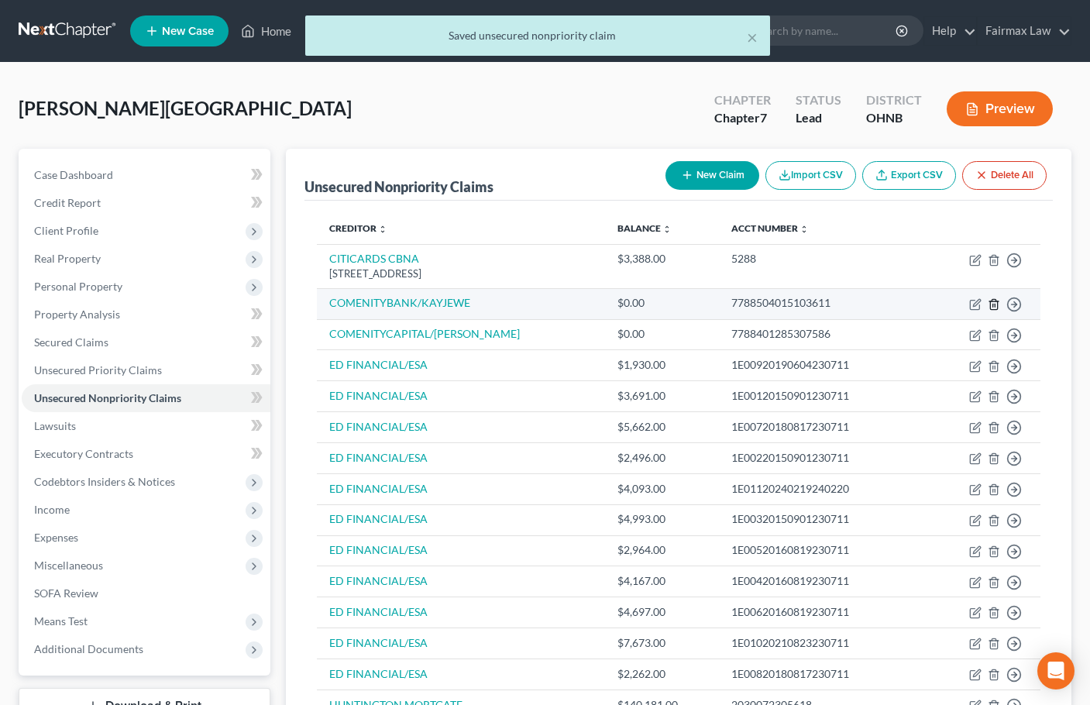
click at [995, 306] on line "button" at bounding box center [995, 305] width 0 height 3
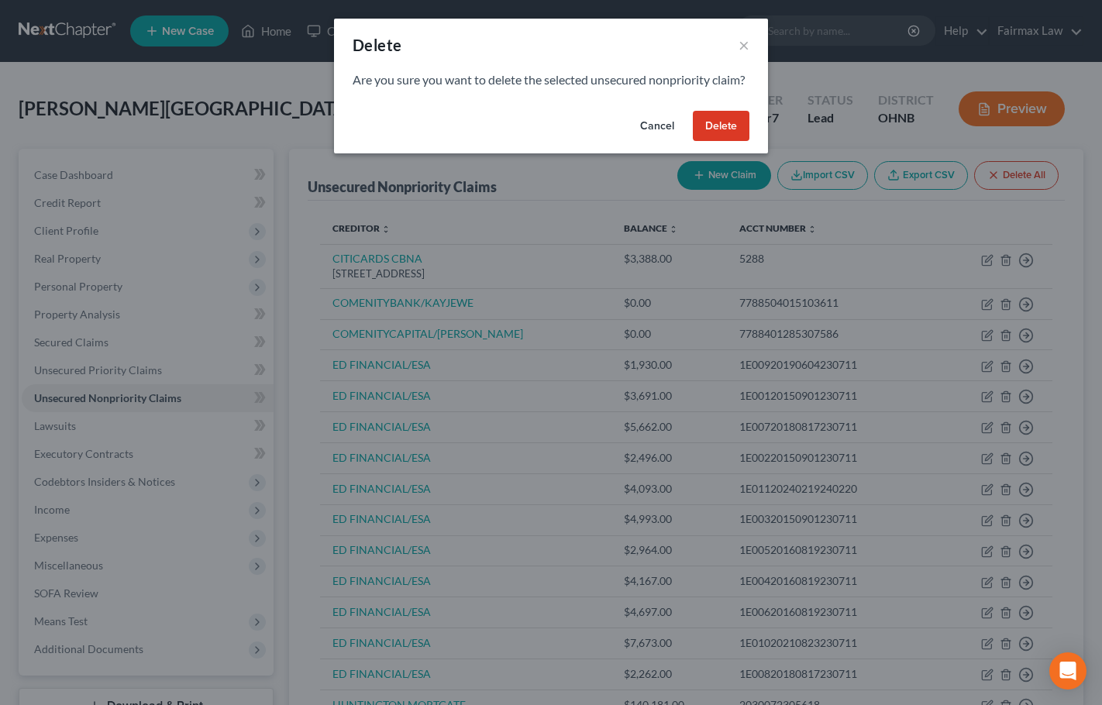
click at [713, 133] on button "Delete" at bounding box center [721, 126] width 57 height 31
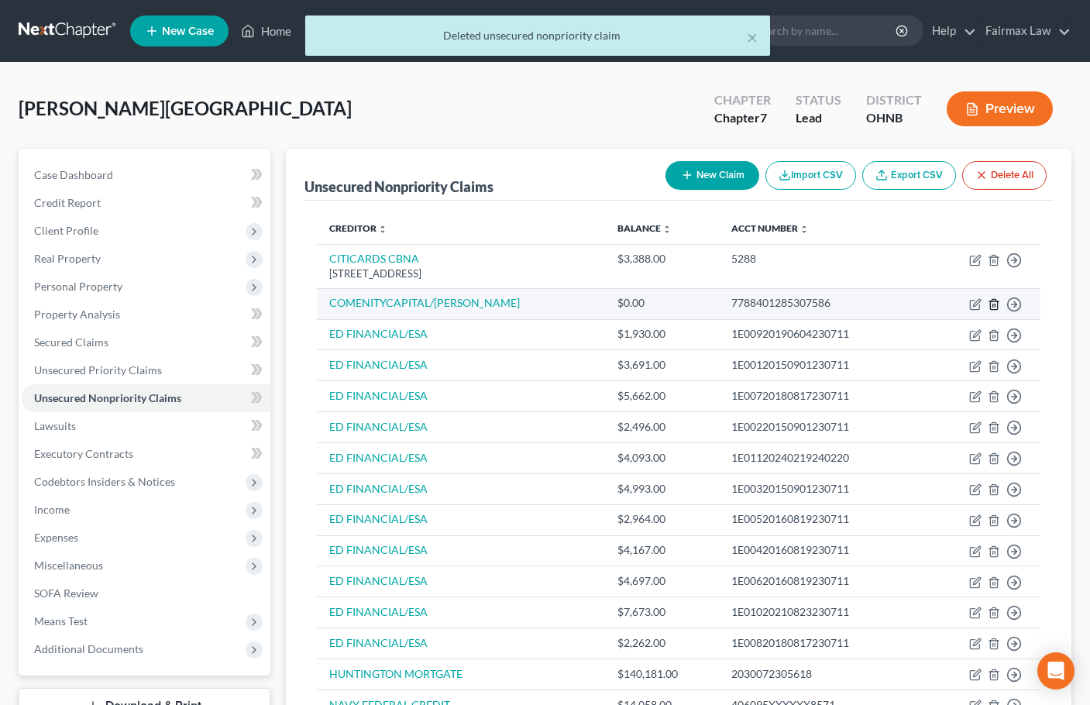
click at [994, 303] on icon "button" at bounding box center [994, 304] width 12 height 12
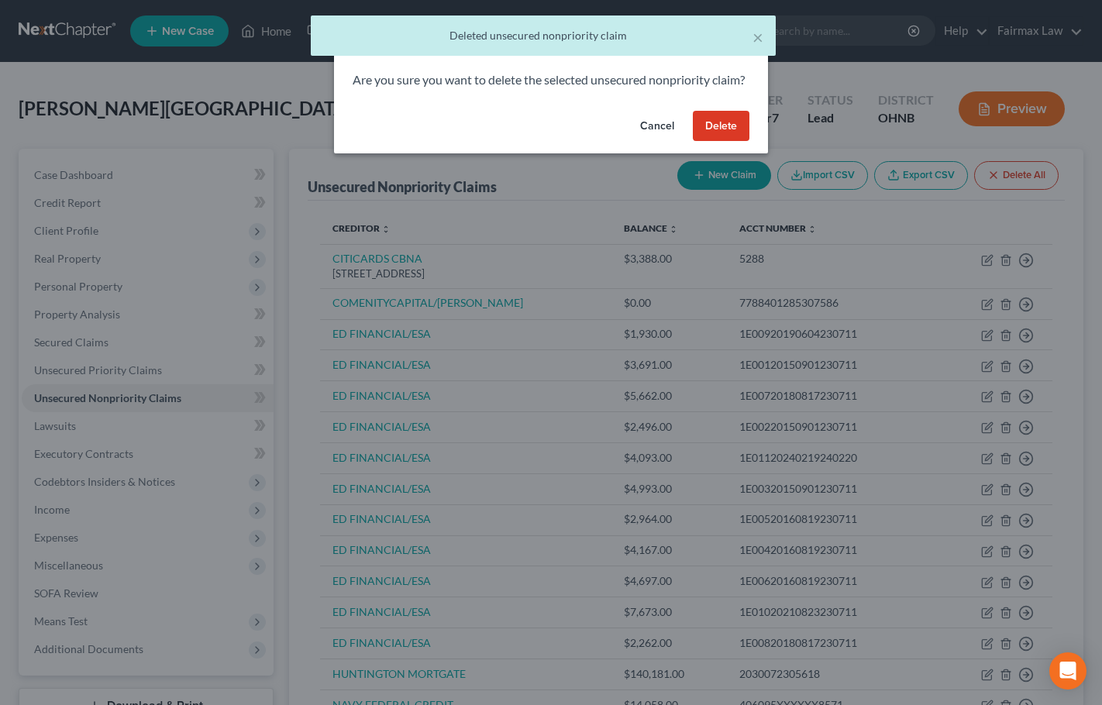
click at [724, 142] on button "Delete" at bounding box center [721, 126] width 57 height 31
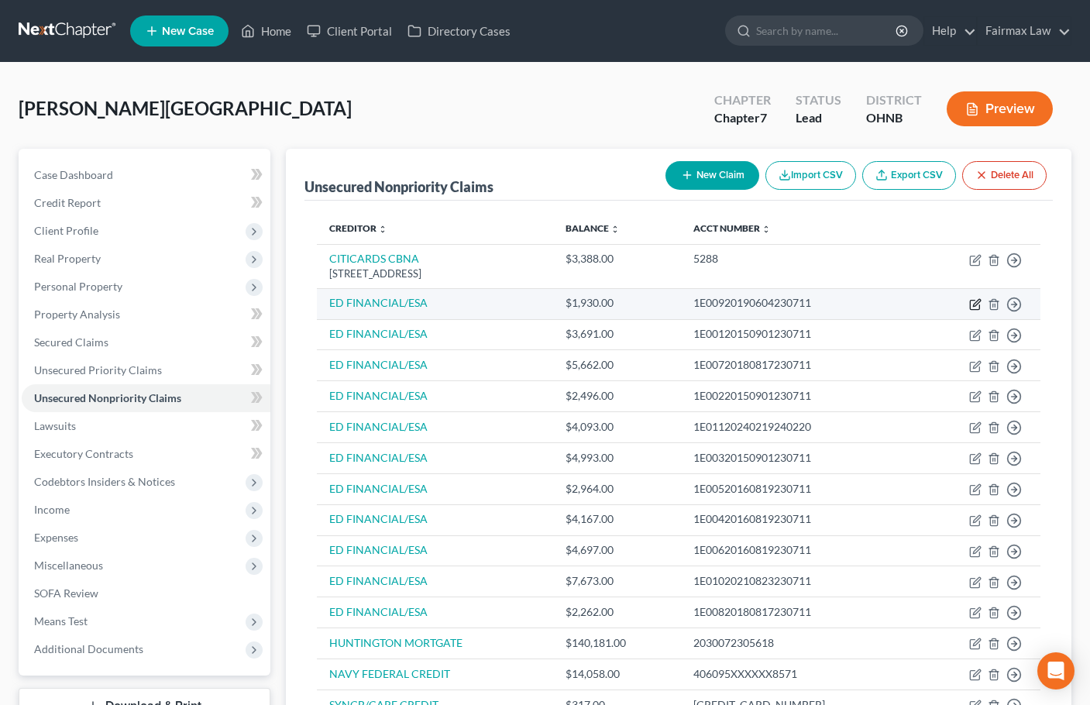
click at [974, 303] on icon "button" at bounding box center [975, 304] width 12 height 12
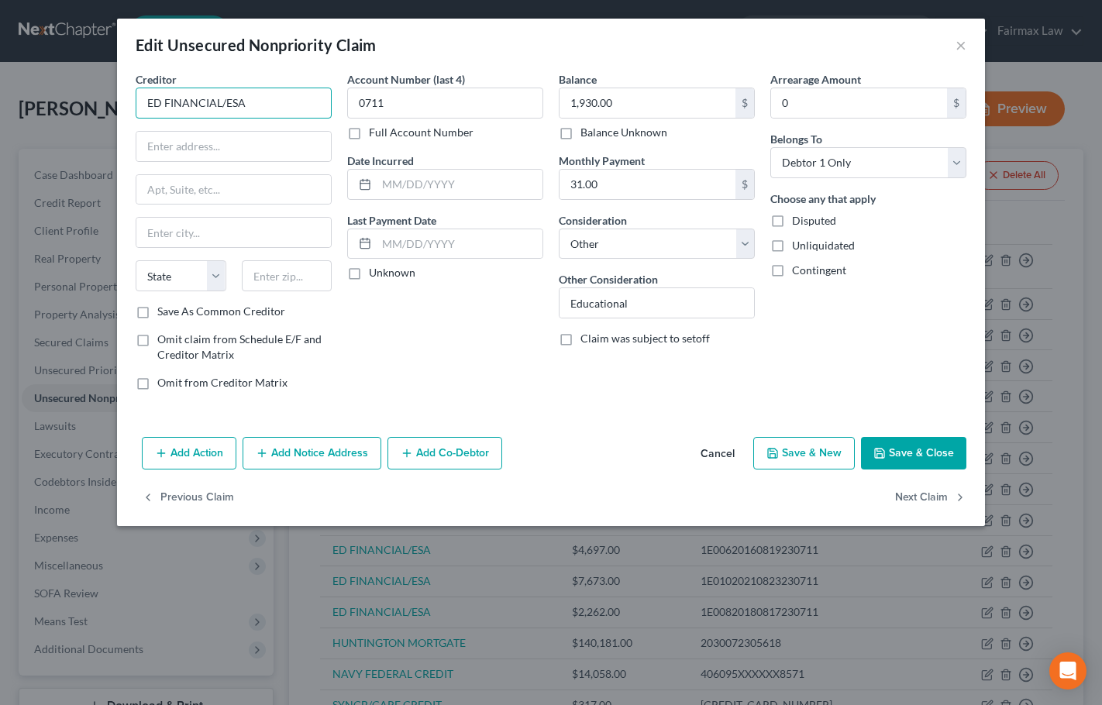
click at [280, 100] on input "ED FINANCIAL/ESA" at bounding box center [234, 103] width 196 height 31
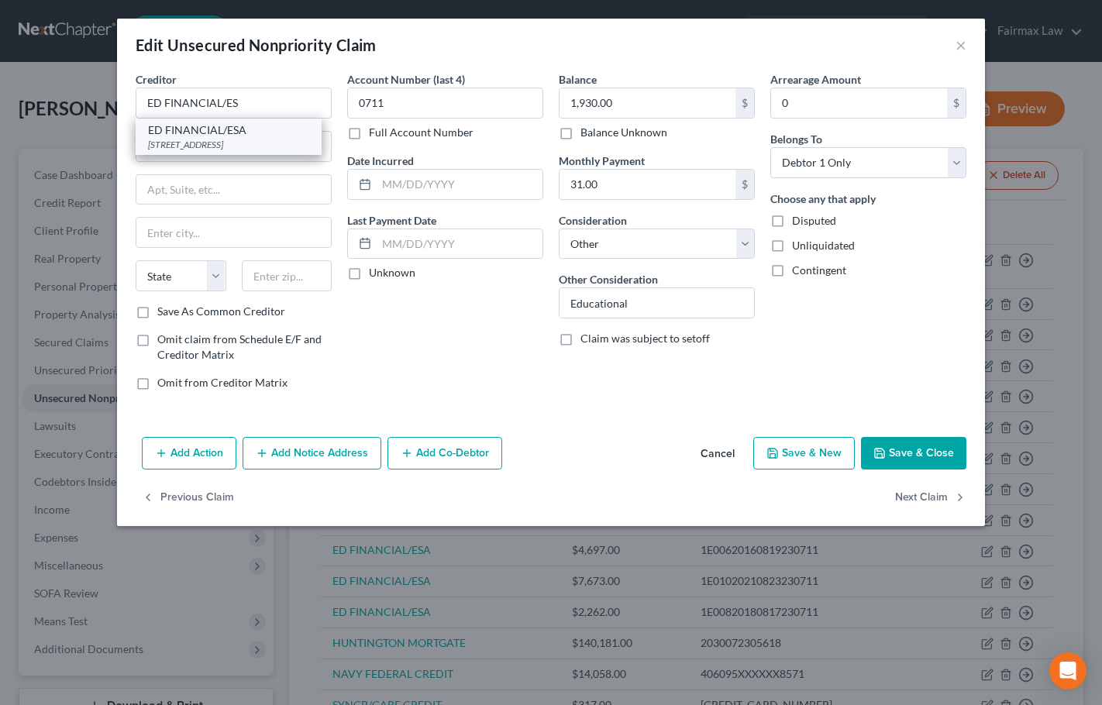
click at [242, 144] on div "[STREET_ADDRESS]" at bounding box center [228, 144] width 161 height 13
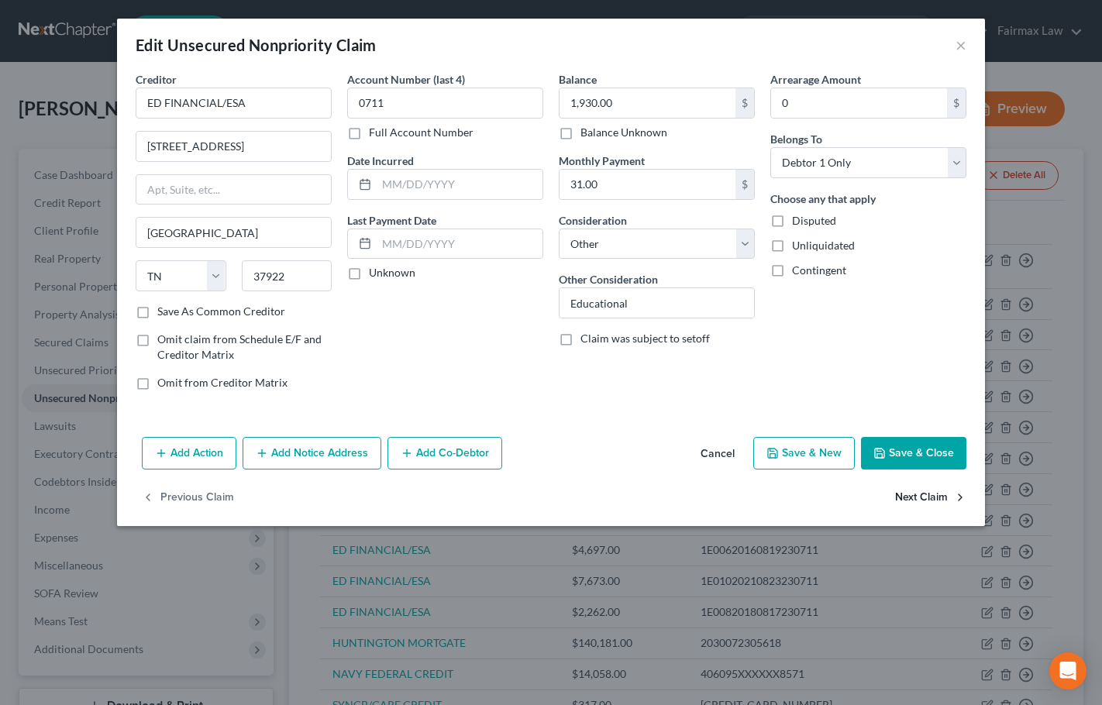
click at [918, 497] on button "Next Claim" at bounding box center [930, 498] width 71 height 33
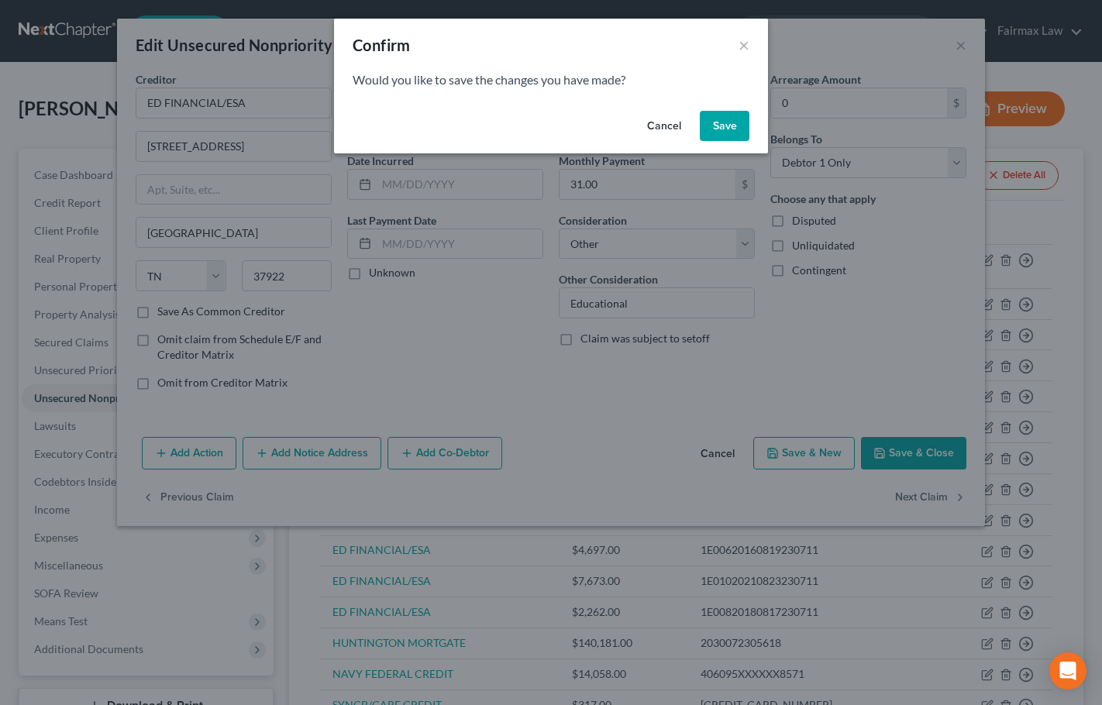
click at [723, 132] on button "Save" at bounding box center [725, 126] width 50 height 31
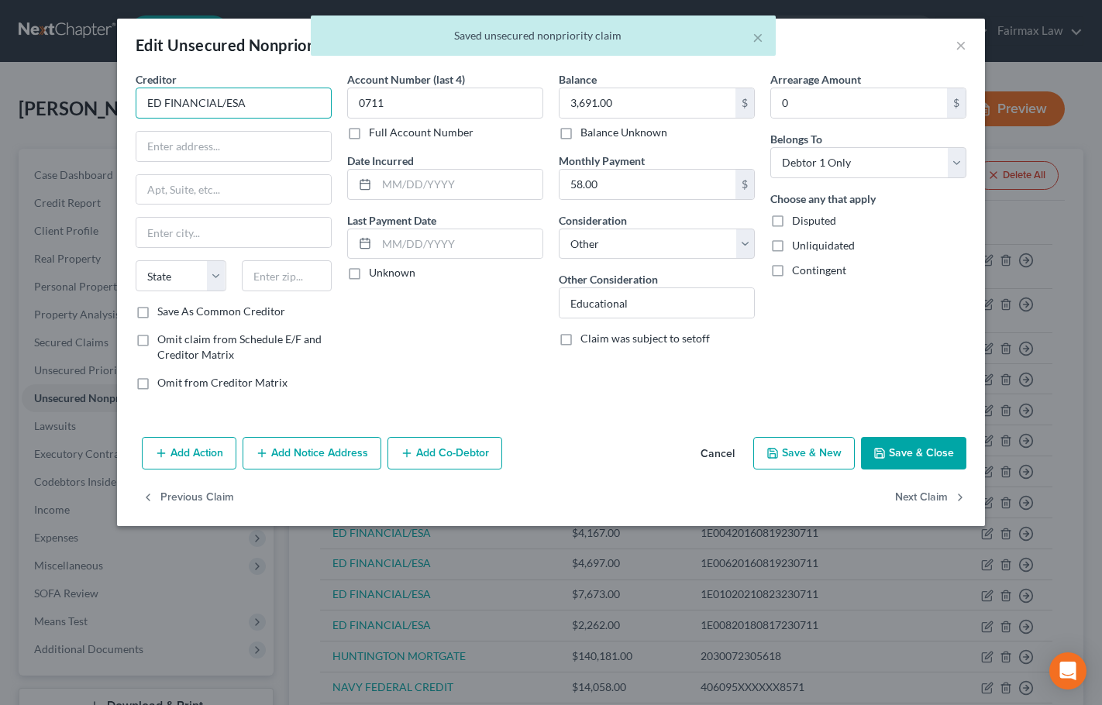
click at [283, 105] on input "ED FINANCIAL/ESA" at bounding box center [234, 103] width 196 height 31
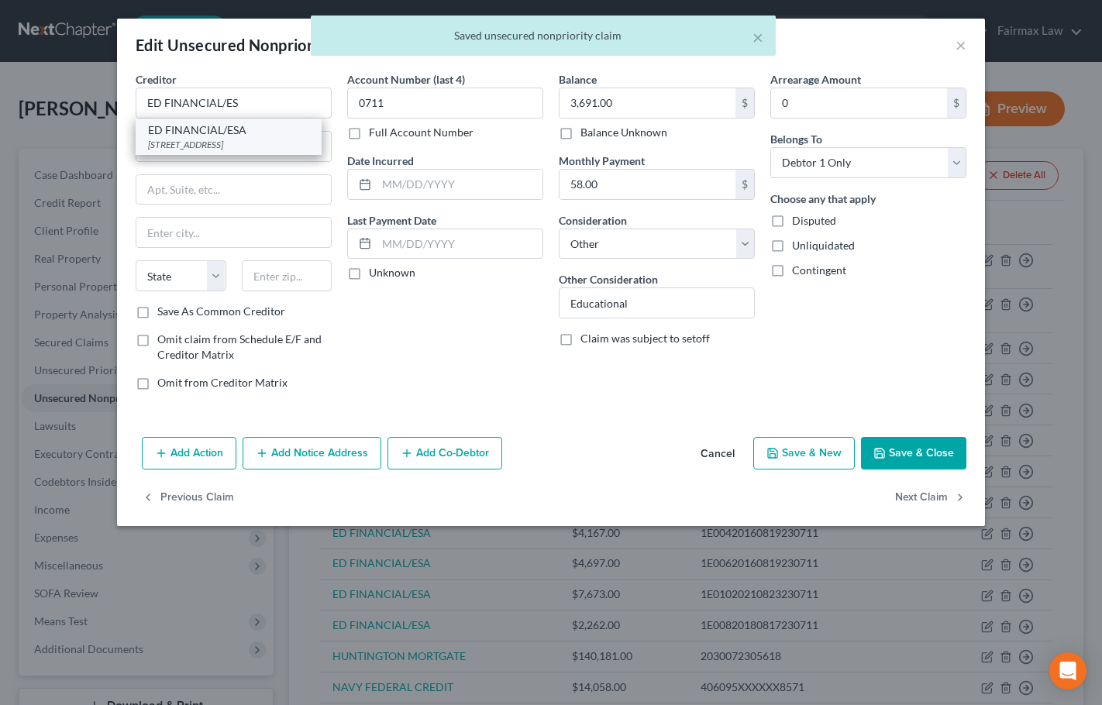
click at [260, 151] on div "[STREET_ADDRESS]" at bounding box center [228, 144] width 161 height 13
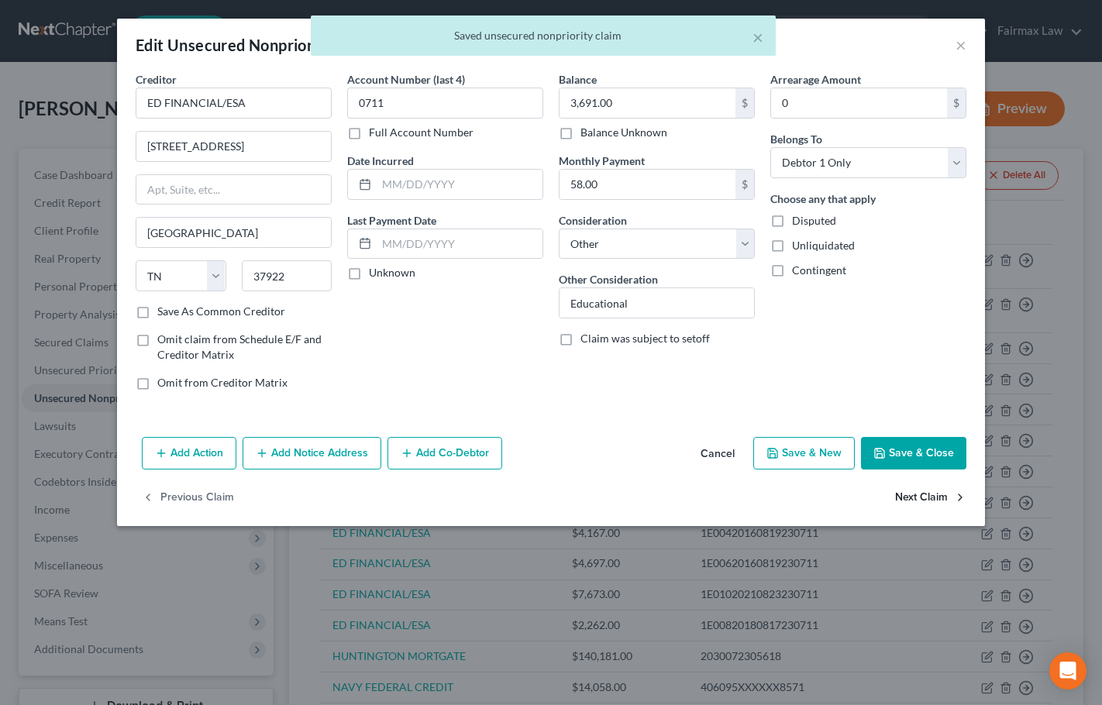
click at [929, 497] on button "Next Claim" at bounding box center [930, 498] width 71 height 33
click at [929, 497] on body "Home New Case Client Portal Directory Cases Fairmax Law [PERSON_NAME][EMAIL_ADD…" at bounding box center [551, 451] width 1102 height 902
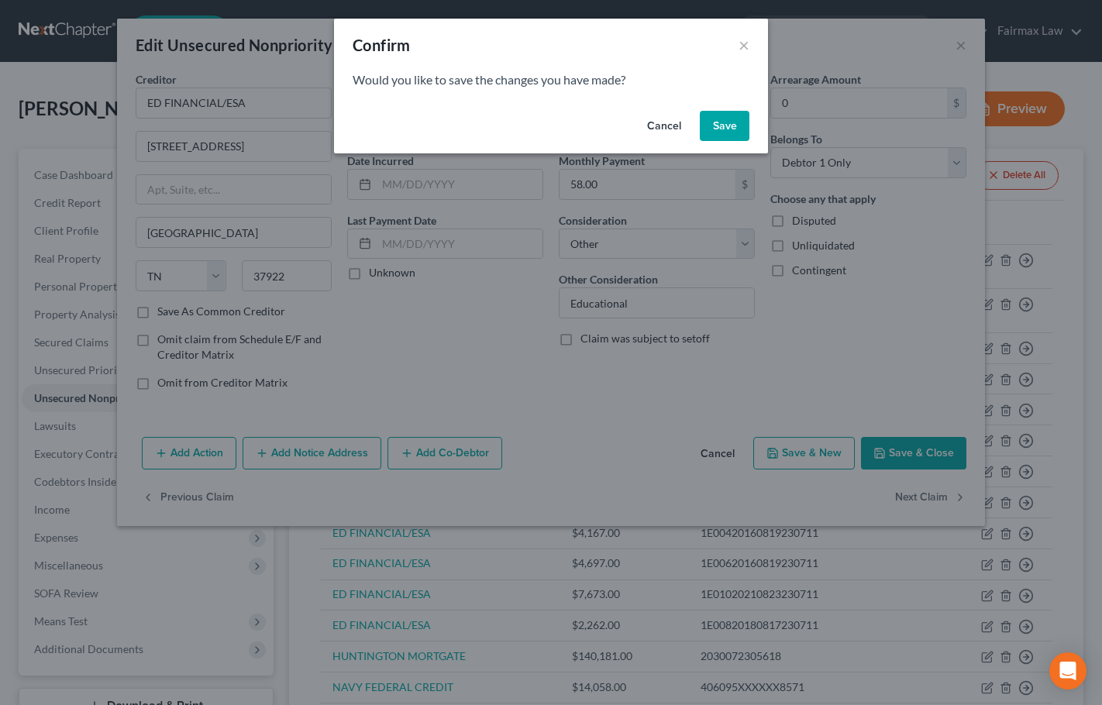
click at [731, 127] on button "Save" at bounding box center [725, 126] width 50 height 31
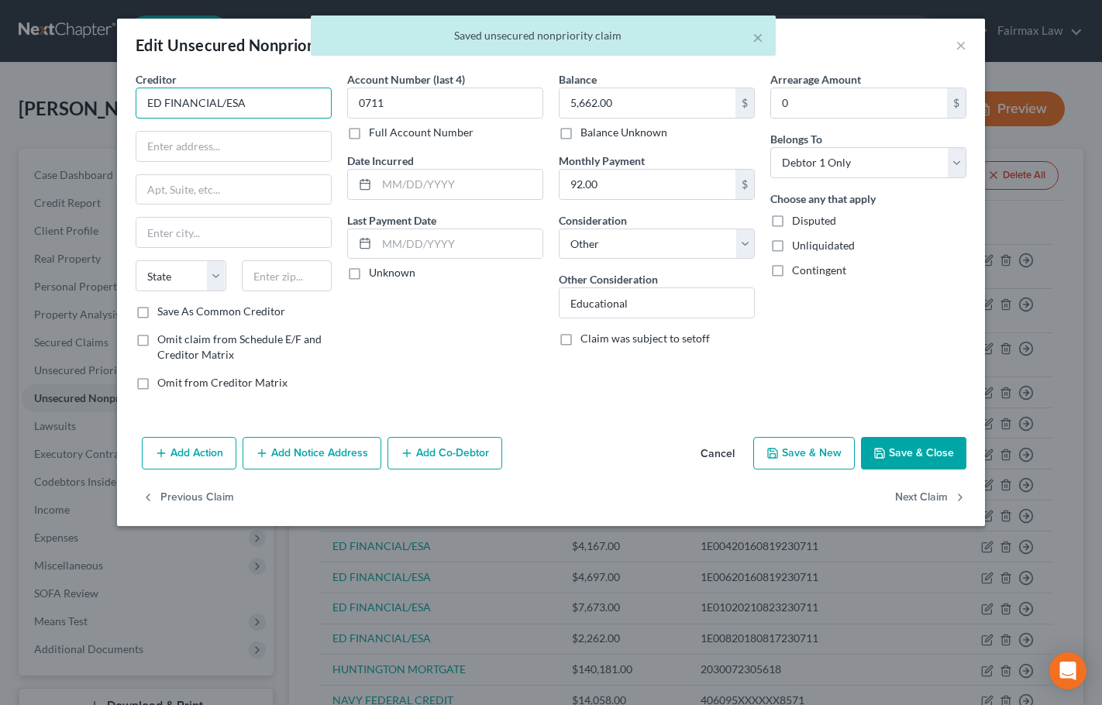
click at [259, 104] on input "ED FINANCIAL/ESA" at bounding box center [234, 103] width 196 height 31
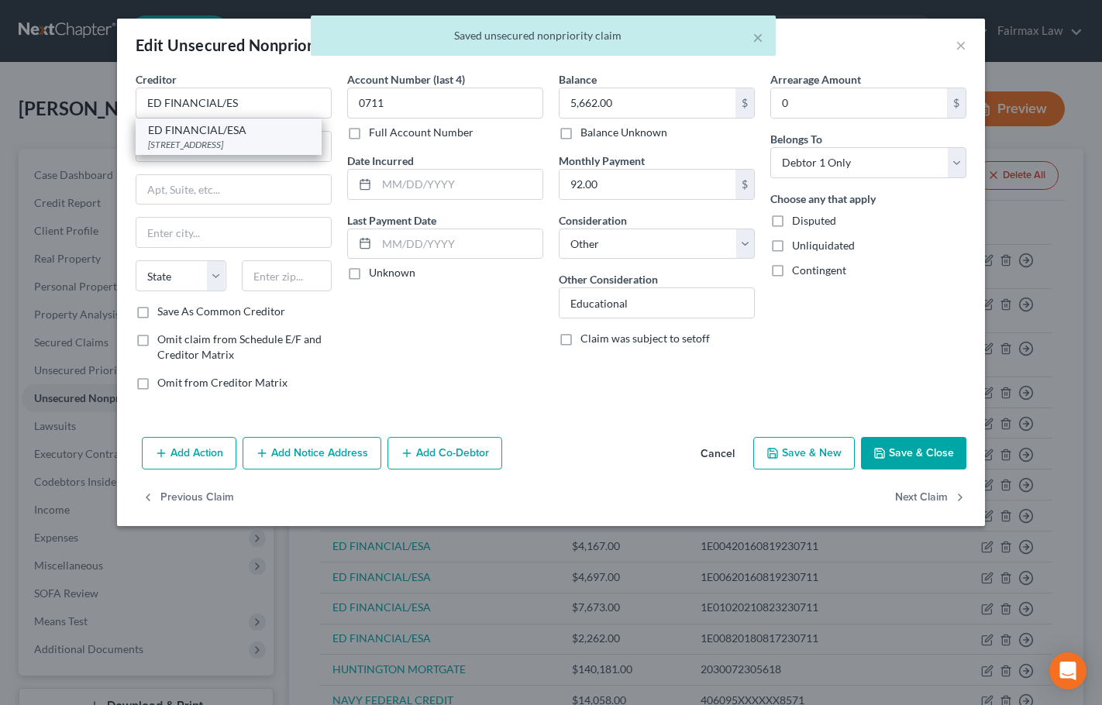
click at [250, 143] on div "[STREET_ADDRESS]" at bounding box center [228, 144] width 161 height 13
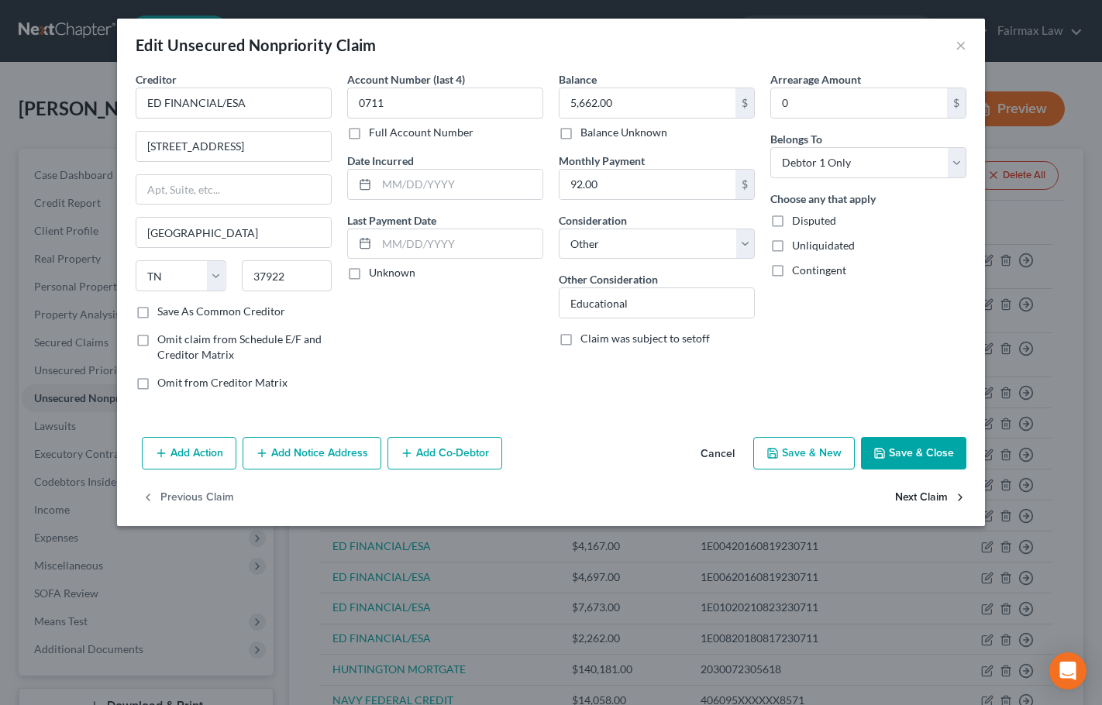
click at [915, 495] on button "Next Claim" at bounding box center [930, 498] width 71 height 33
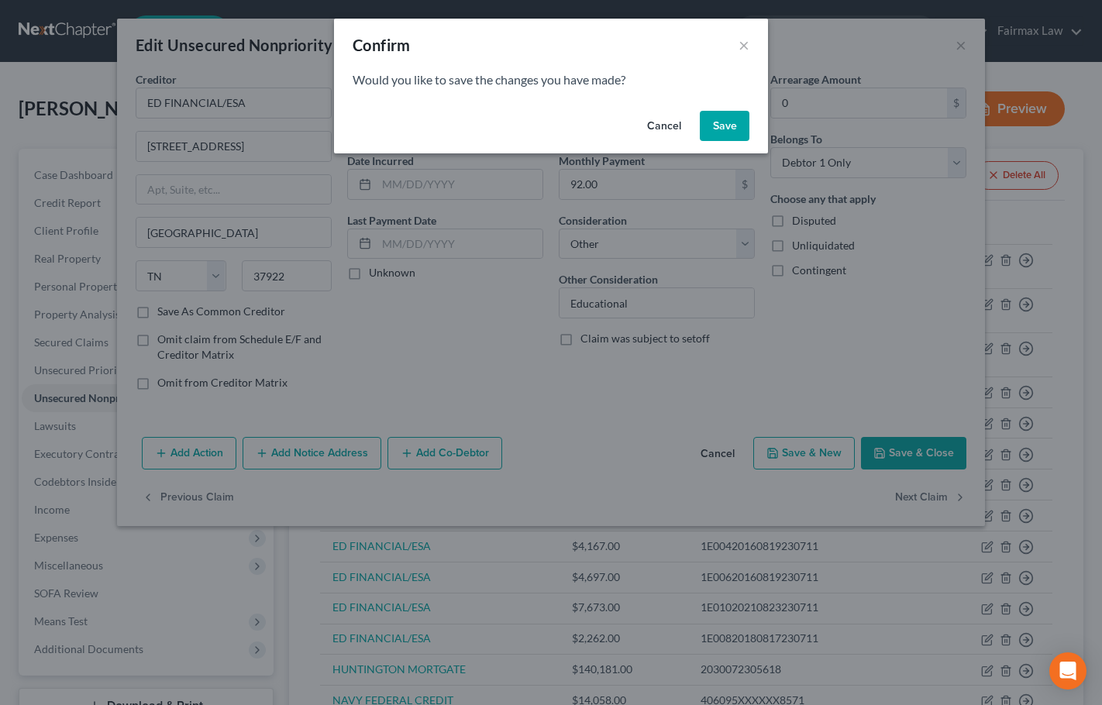
click at [726, 131] on button "Save" at bounding box center [725, 126] width 50 height 31
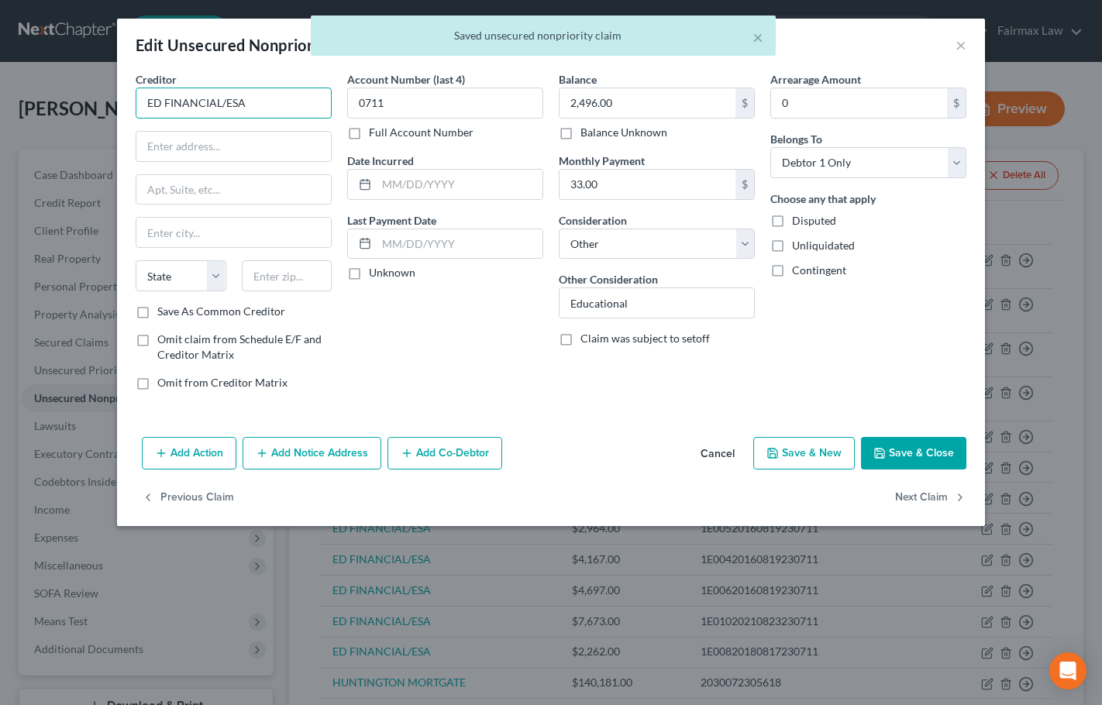
click at [284, 101] on input "ED FINANCIAL/ESA" at bounding box center [234, 103] width 196 height 31
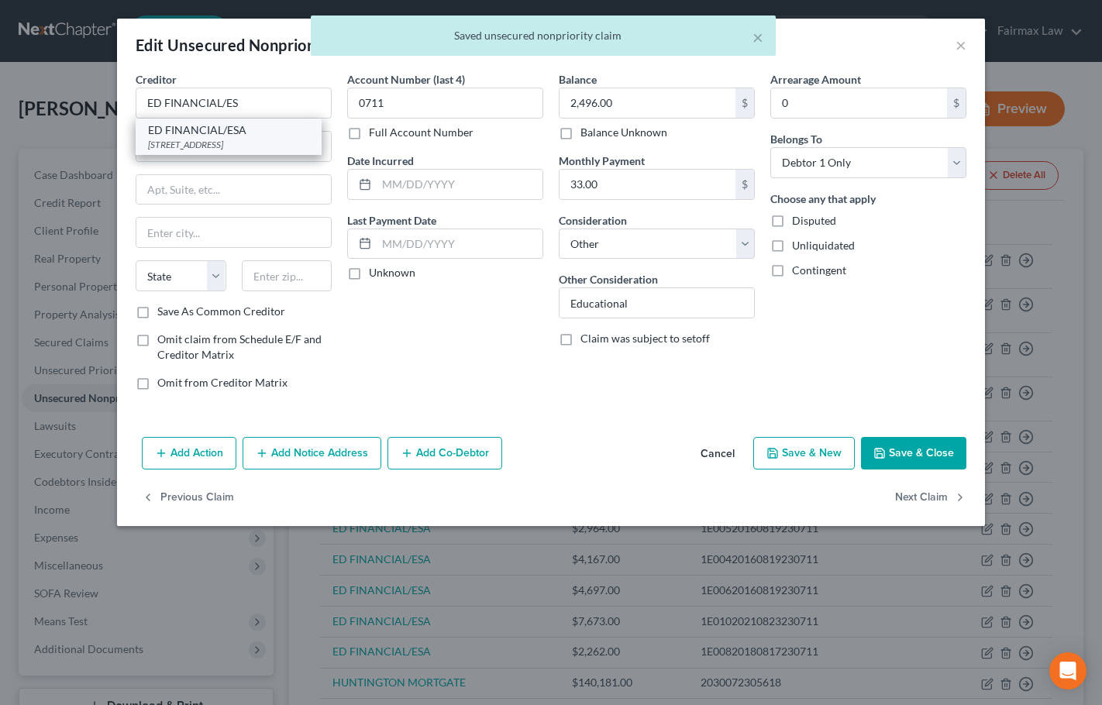
click at [266, 146] on div "[STREET_ADDRESS]" at bounding box center [228, 144] width 161 height 13
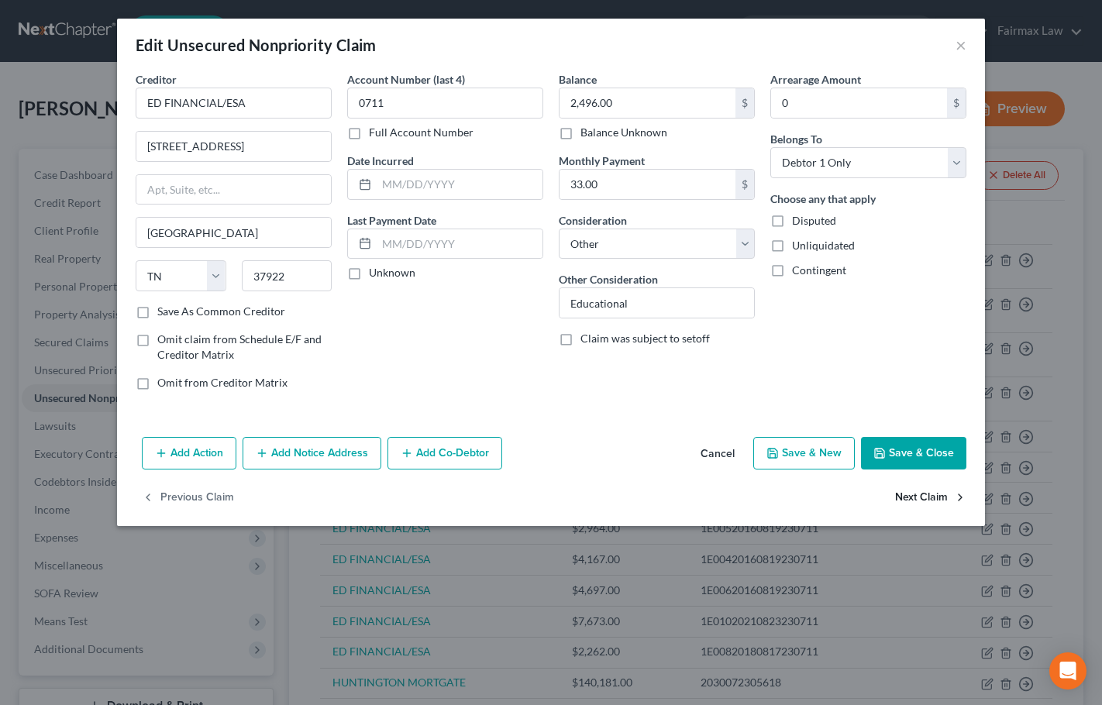
click at [925, 500] on button "Next Claim" at bounding box center [930, 498] width 71 height 33
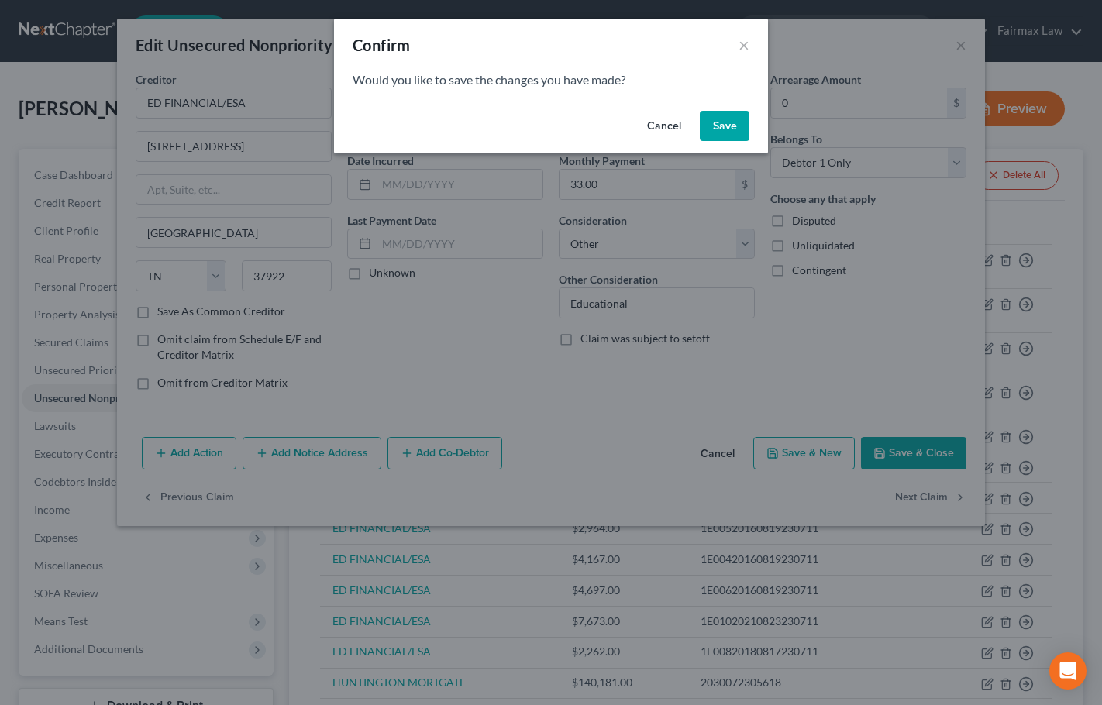
click at [728, 124] on button "Save" at bounding box center [725, 126] width 50 height 31
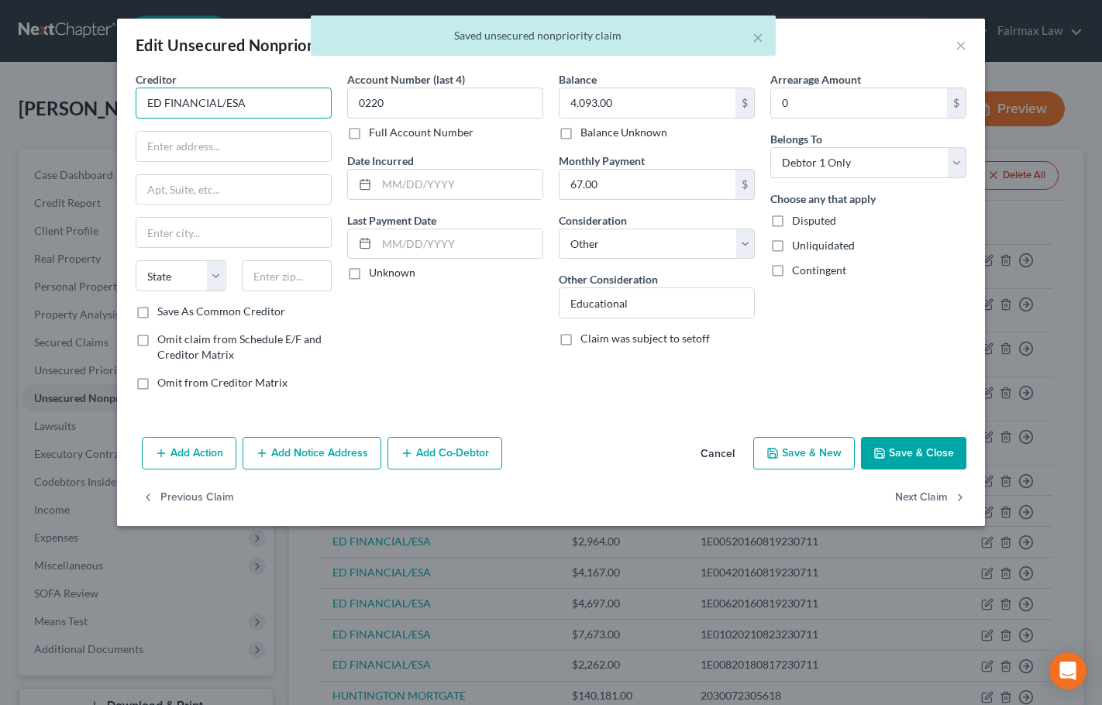
click at [268, 104] on input "ED FINANCIAL/ESA" at bounding box center [234, 103] width 196 height 31
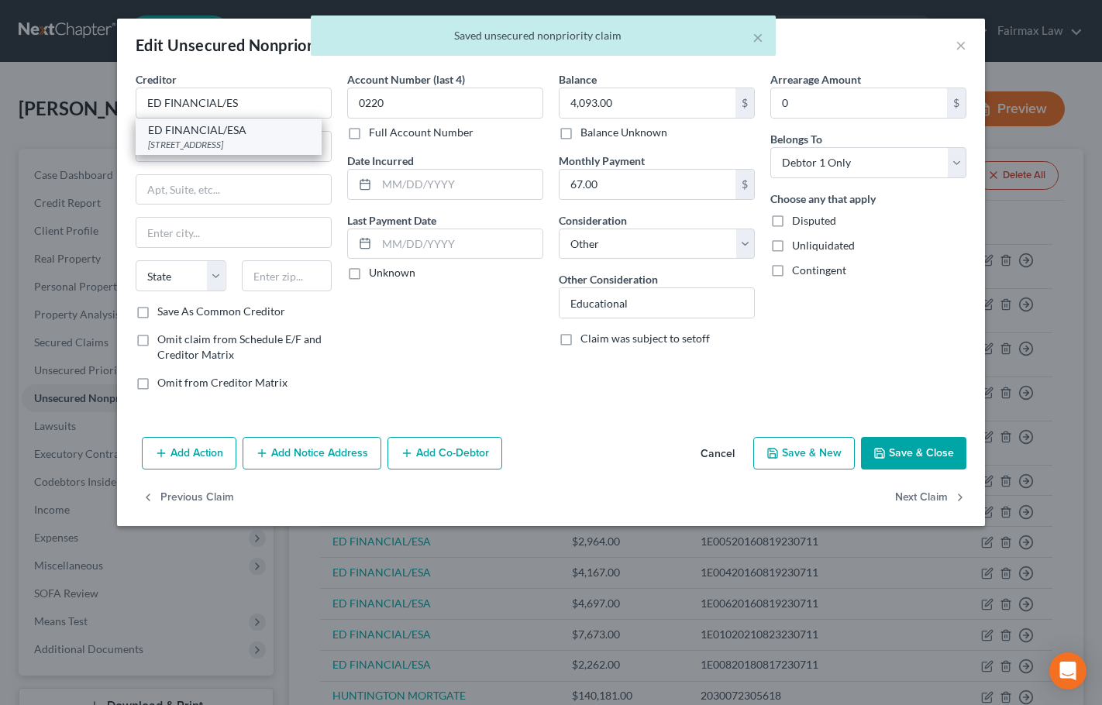
click at [265, 147] on div "[STREET_ADDRESS]" at bounding box center [228, 144] width 161 height 13
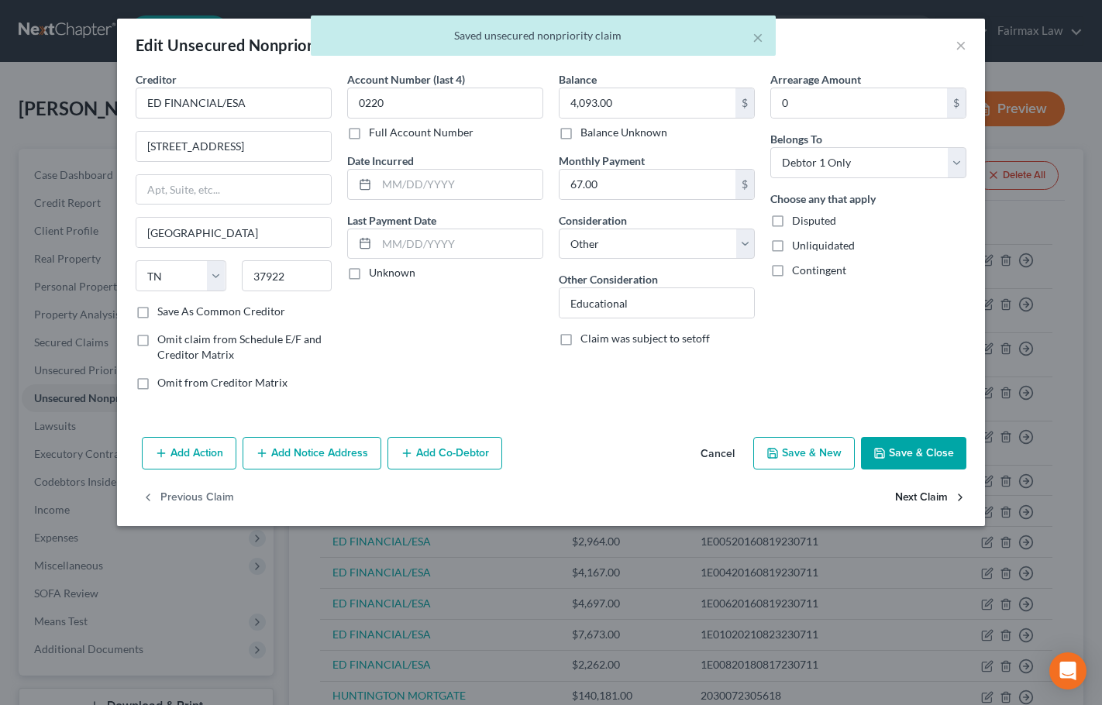
click at [925, 497] on button "Next Claim" at bounding box center [930, 498] width 71 height 33
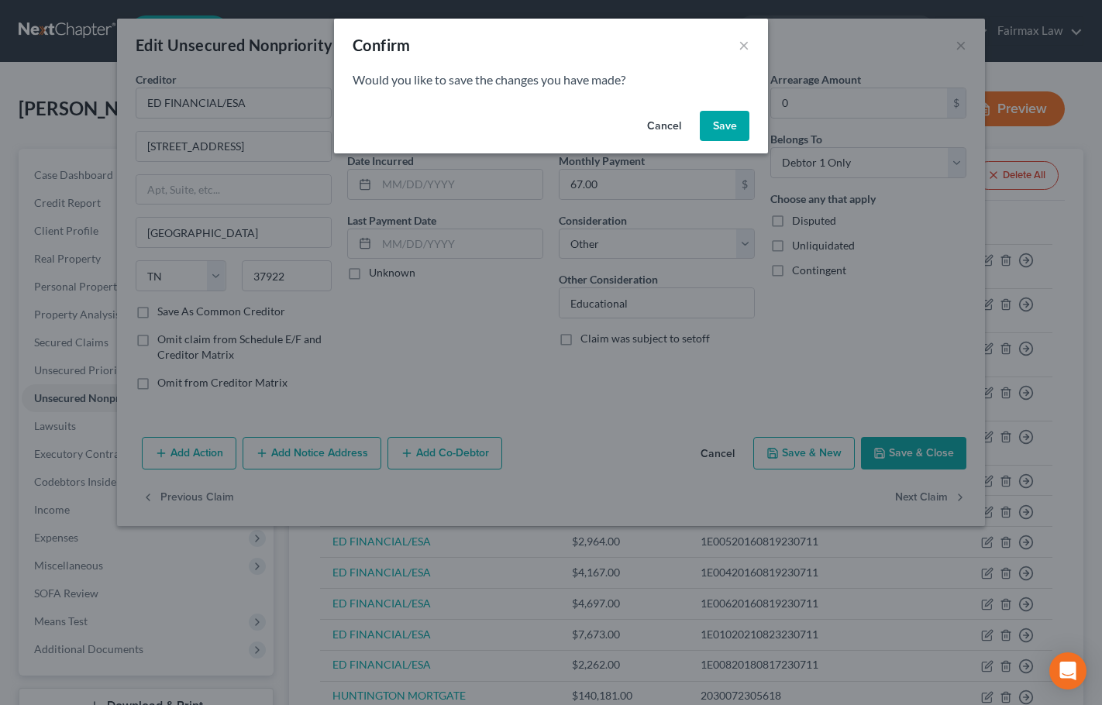
click at [724, 120] on button "Save" at bounding box center [725, 126] width 50 height 31
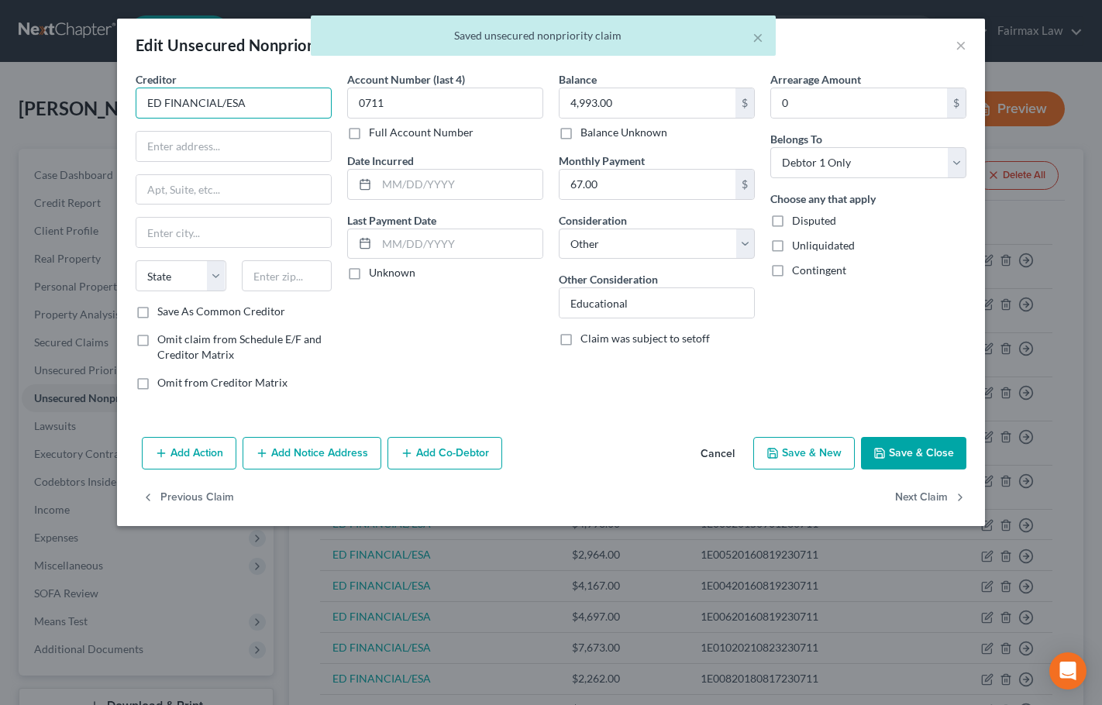
click at [272, 104] on input "ED FINANCIAL/ESA" at bounding box center [234, 103] width 196 height 31
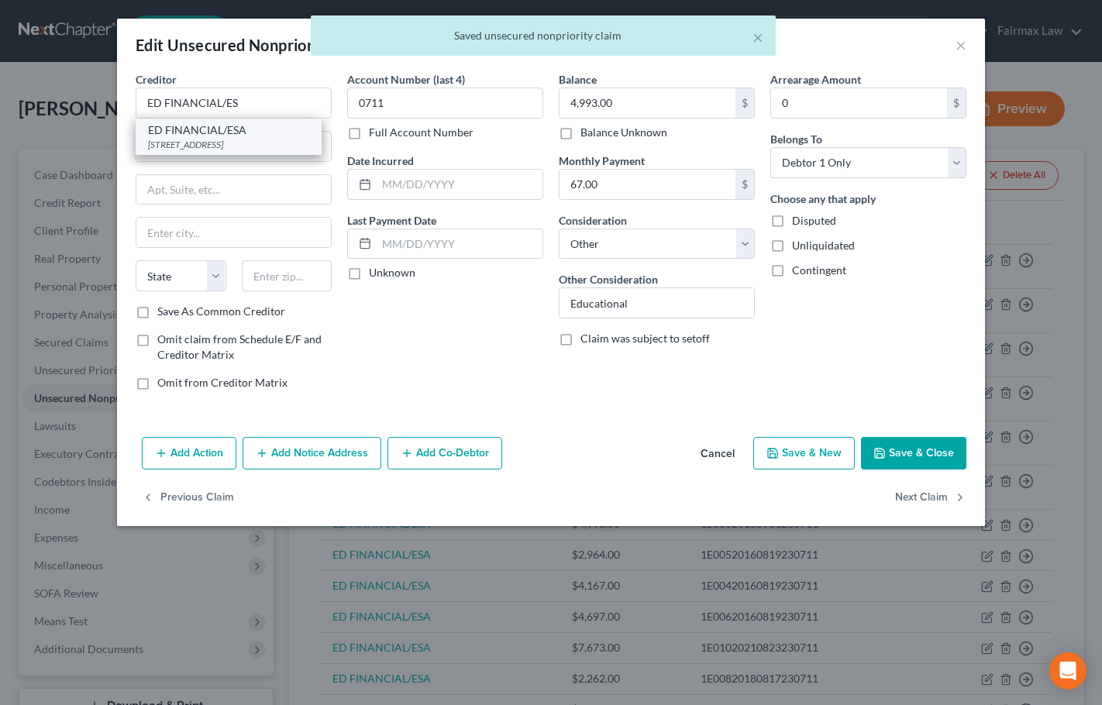
click at [254, 151] on div "[STREET_ADDRESS]" at bounding box center [228, 144] width 161 height 13
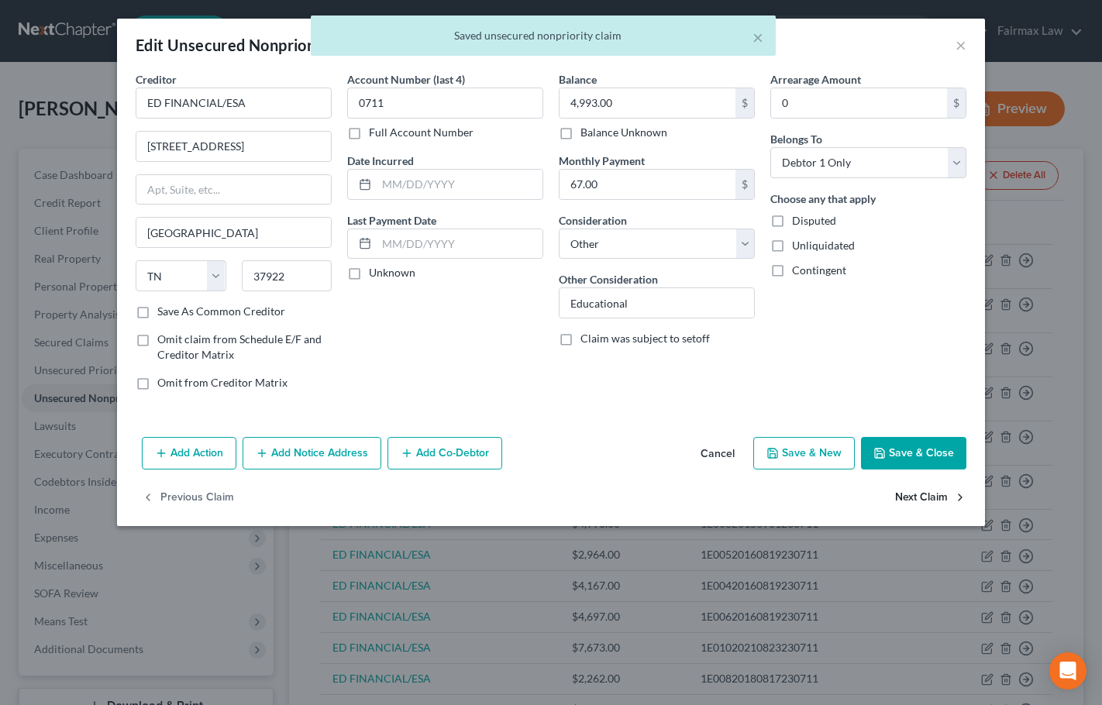
click at [918, 492] on button "Next Claim" at bounding box center [930, 498] width 71 height 33
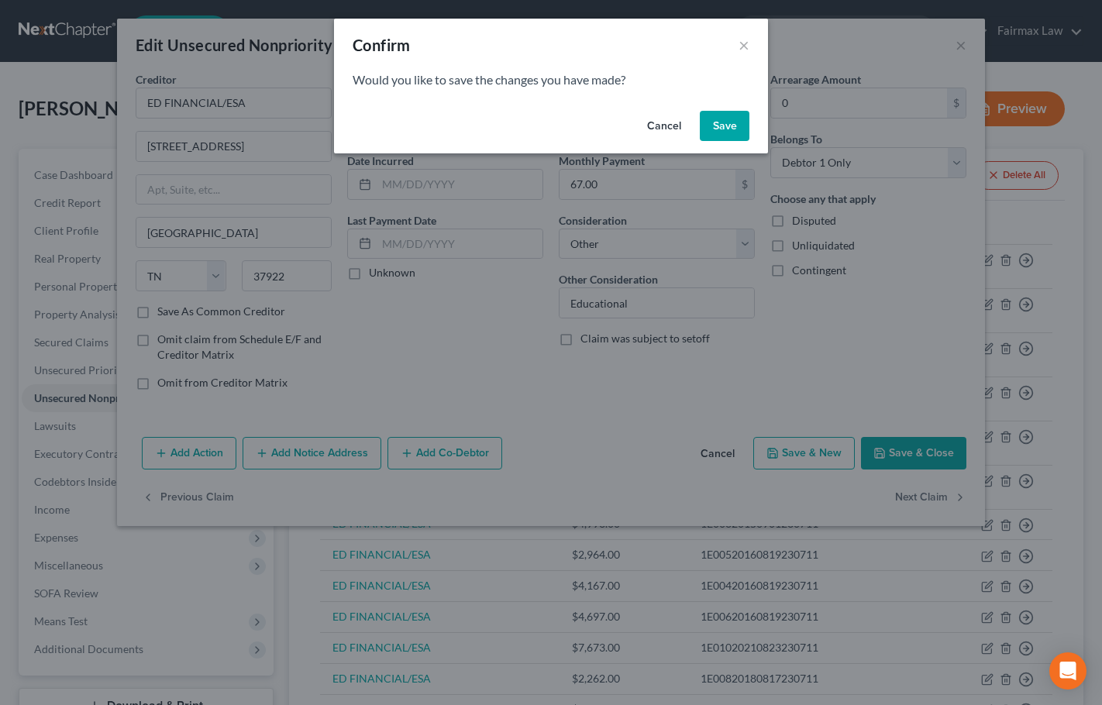
click at [725, 129] on button "Save" at bounding box center [725, 126] width 50 height 31
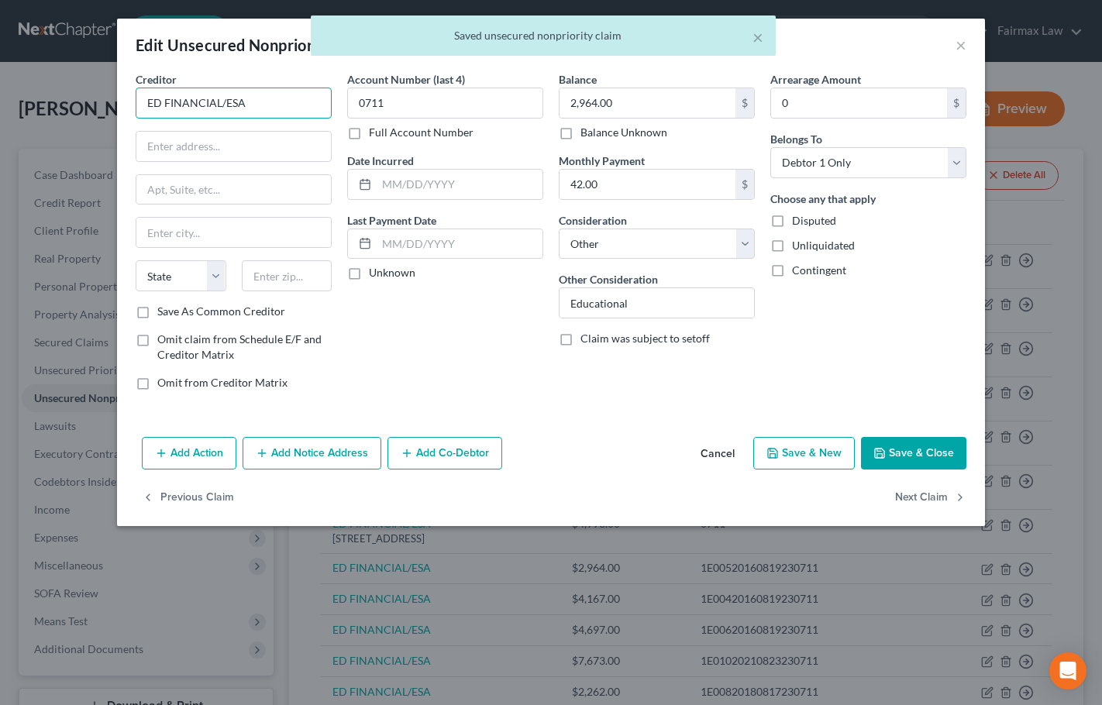
click at [271, 103] on input "ED FINANCIAL/ESA" at bounding box center [234, 103] width 196 height 31
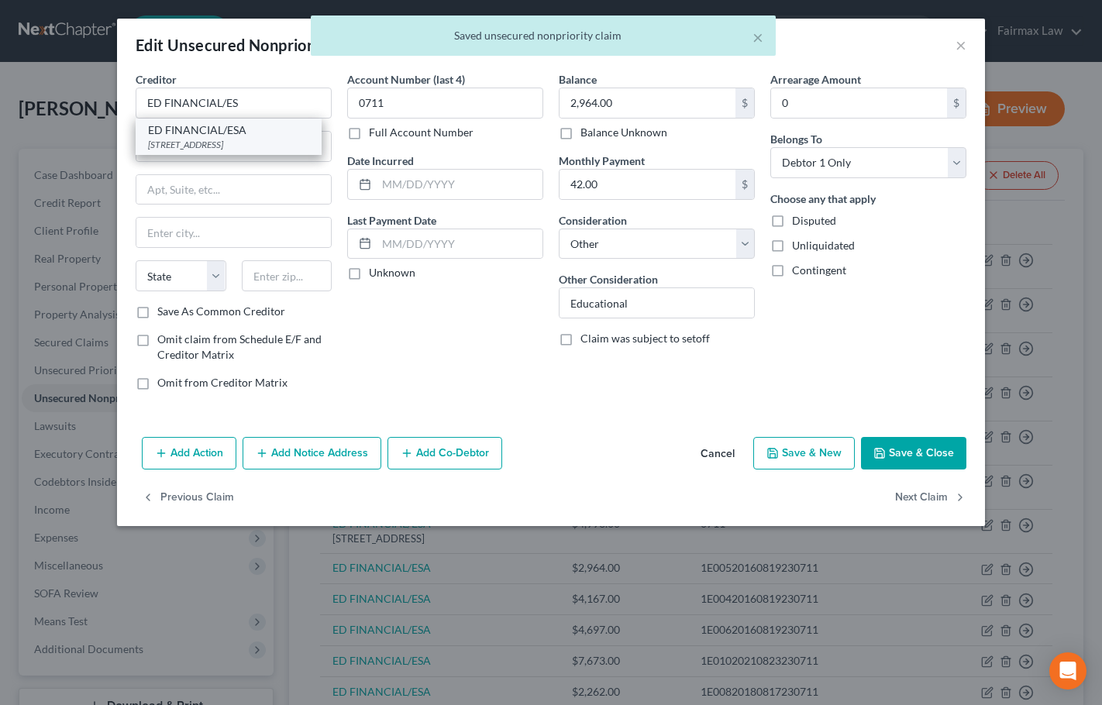
click at [252, 144] on div "[STREET_ADDRESS]" at bounding box center [228, 144] width 161 height 13
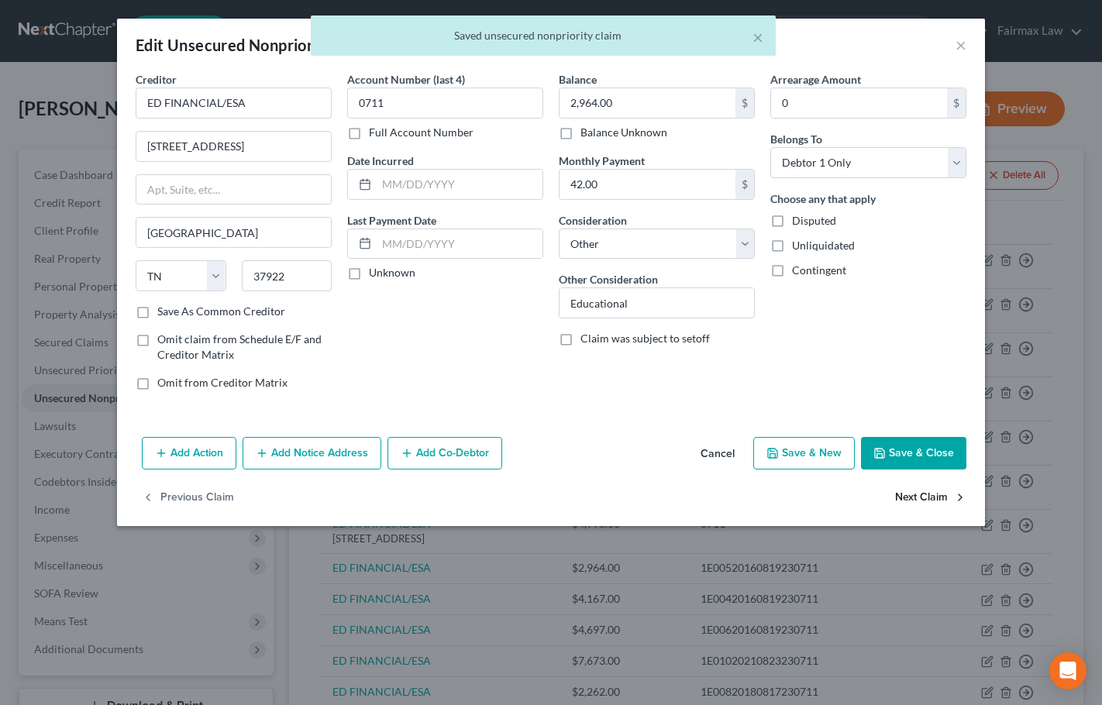
click at [944, 500] on button "Next Claim" at bounding box center [930, 498] width 71 height 33
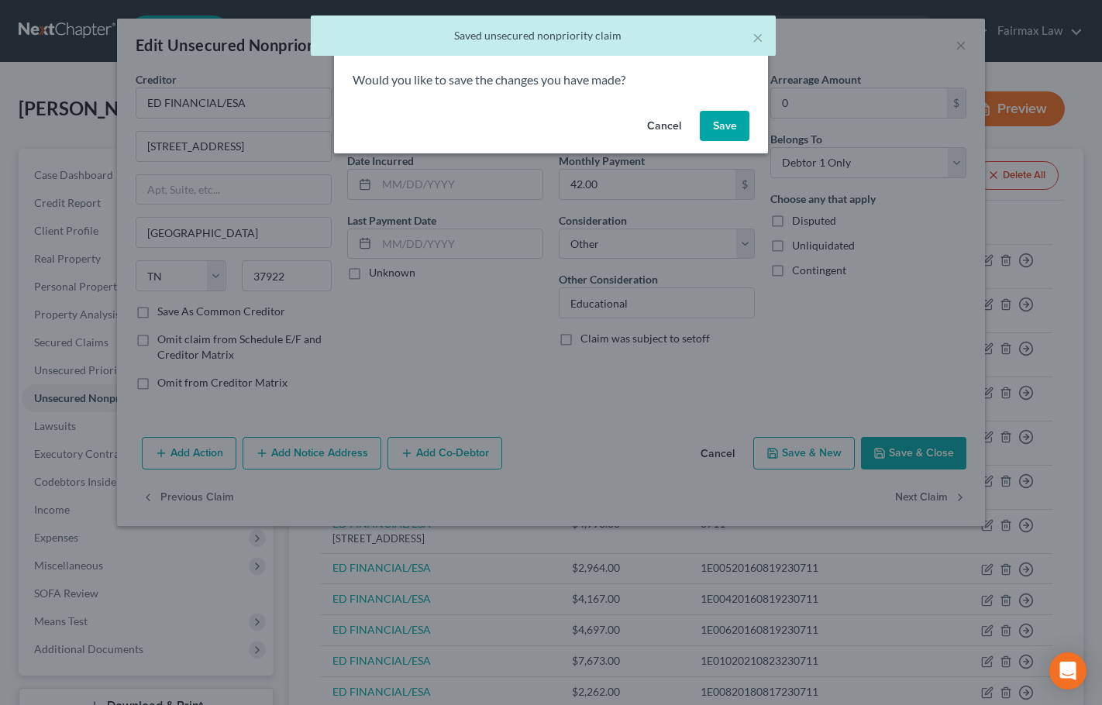
click at [737, 123] on button "Save" at bounding box center [725, 126] width 50 height 31
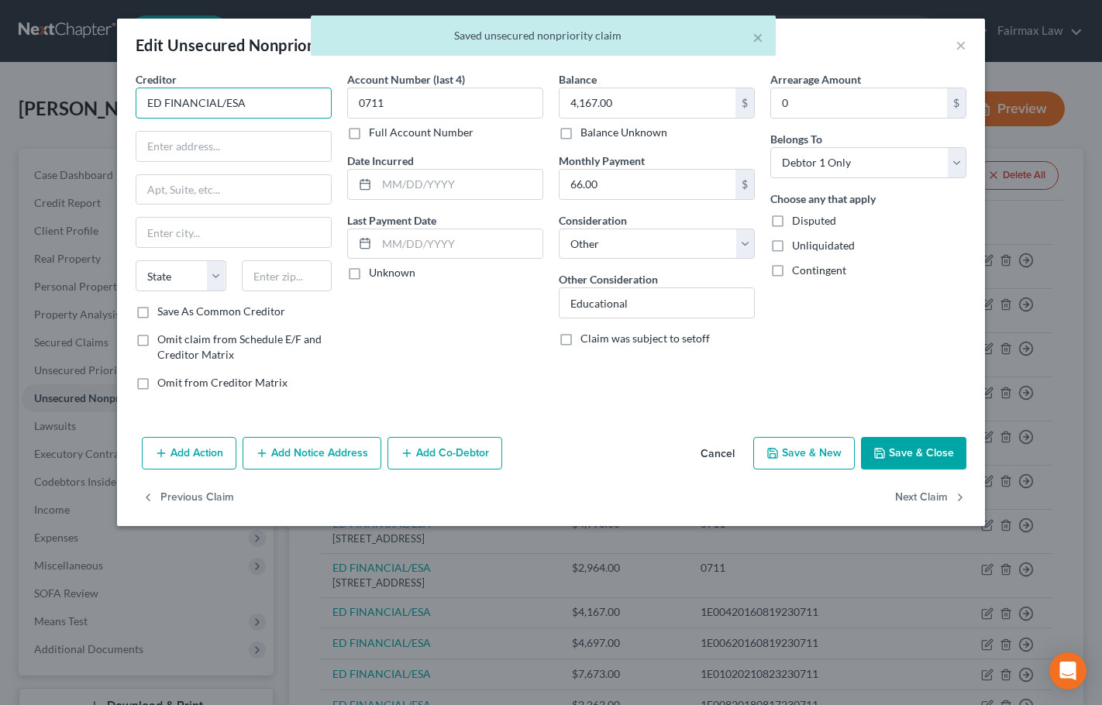
click at [253, 103] on input "ED FINANCIAL/ESA" at bounding box center [234, 103] width 196 height 31
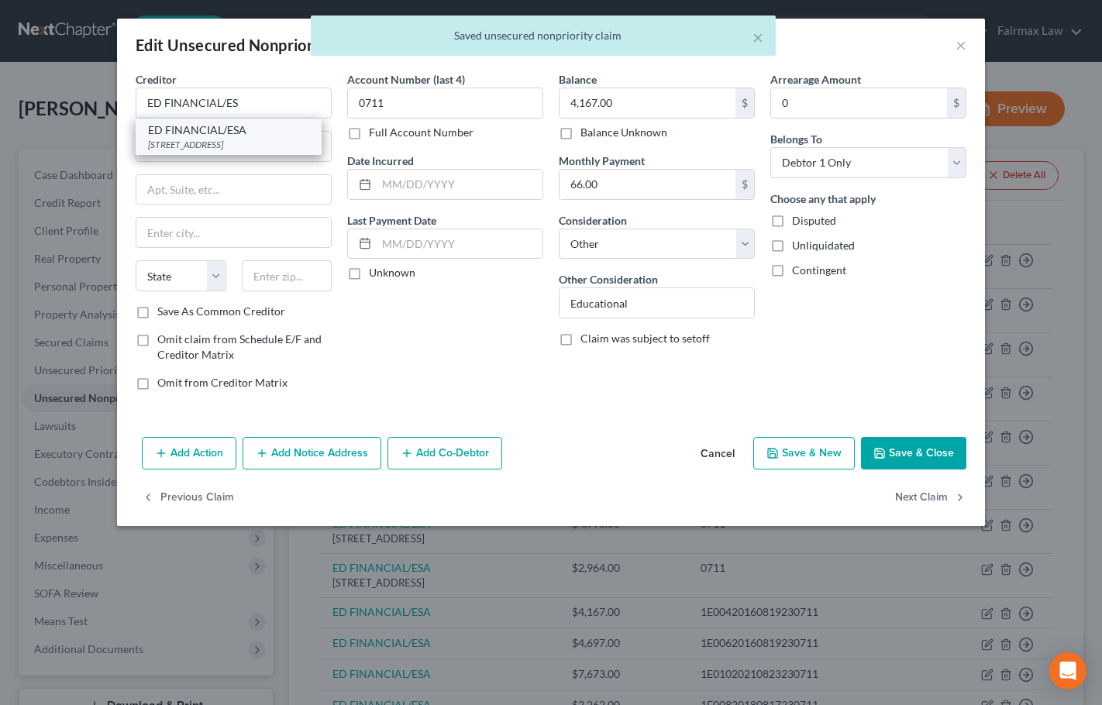
click at [249, 151] on div "[STREET_ADDRESS]" at bounding box center [228, 144] width 161 height 13
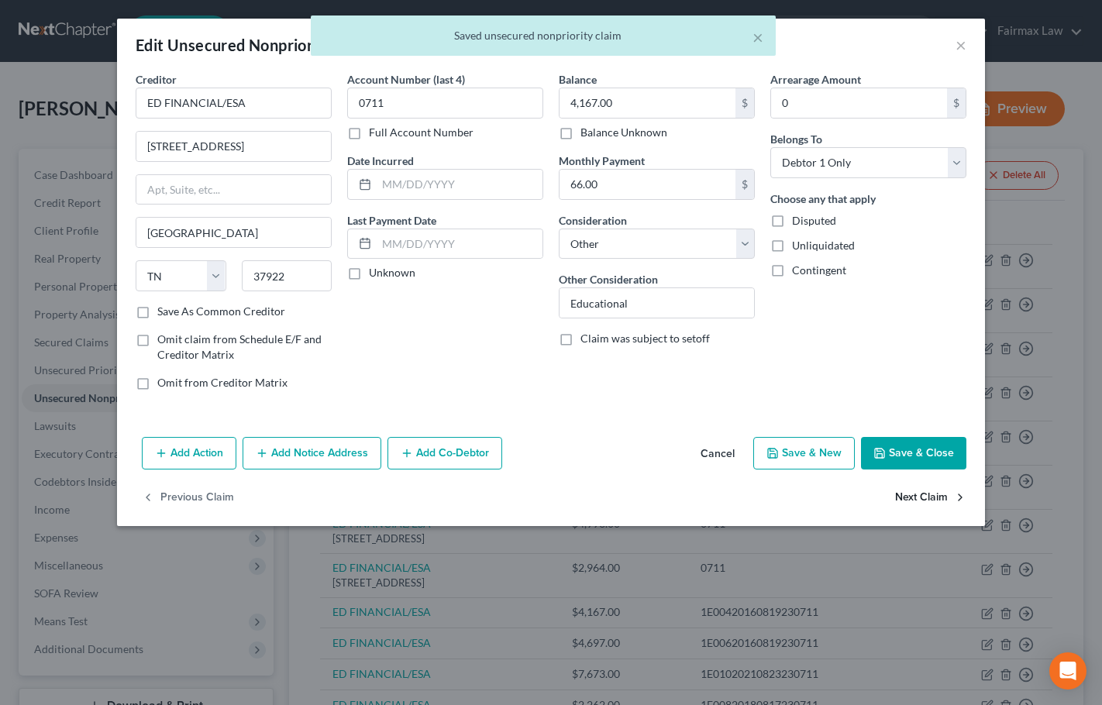
click at [930, 494] on button "Next Claim" at bounding box center [930, 498] width 71 height 33
click at [930, 494] on body "Home New Case Client Portal Directory Cases Fairmax Law [PERSON_NAME][EMAIL_ADD…" at bounding box center [551, 491] width 1102 height 982
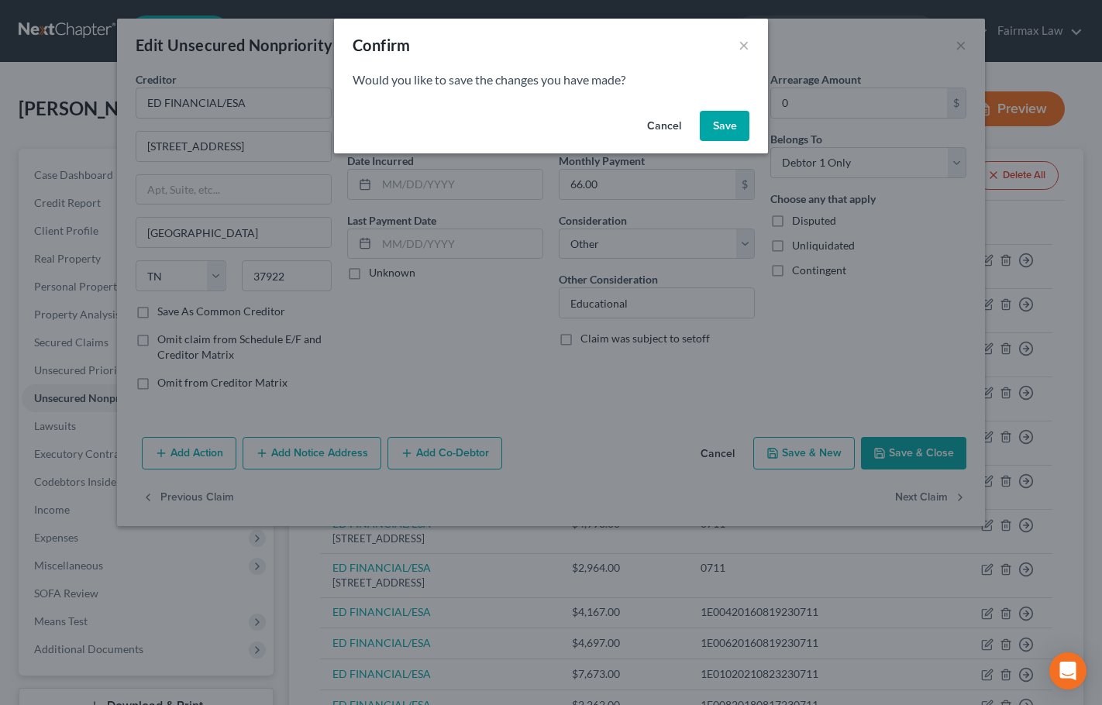
click at [734, 128] on button "Save" at bounding box center [725, 126] width 50 height 31
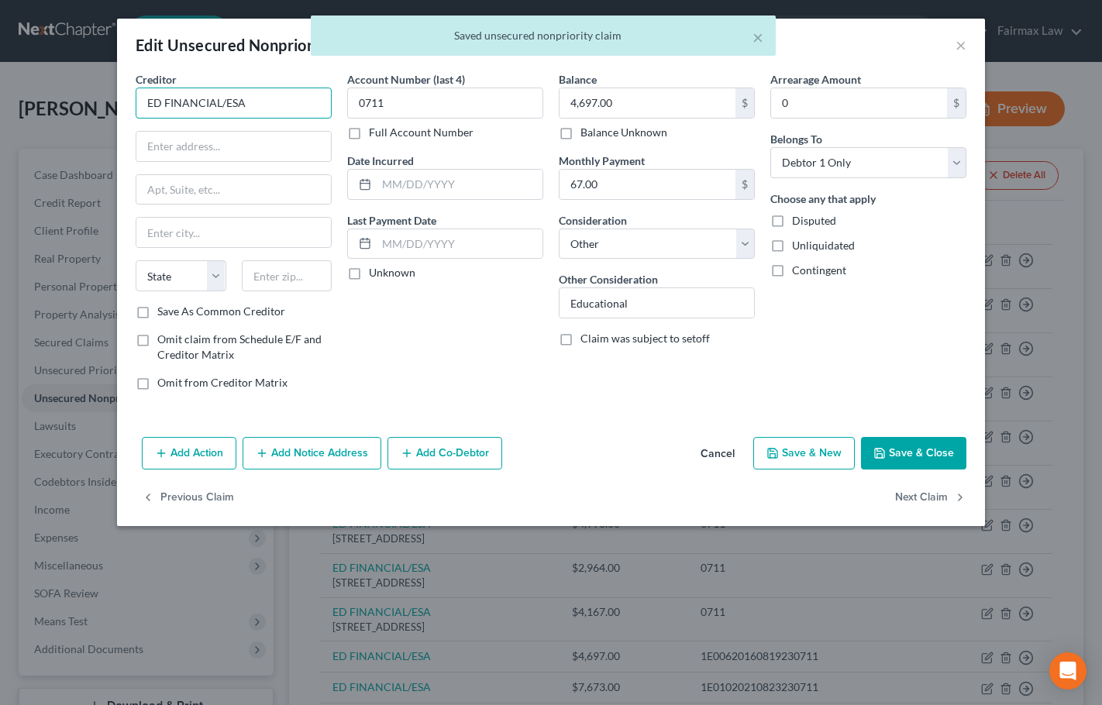
click at [273, 109] on input "ED FINANCIAL/ESA" at bounding box center [234, 103] width 196 height 31
click at [236, 145] on div "[STREET_ADDRESS]" at bounding box center [228, 144] width 161 height 13
click at [942, 497] on button "Next Claim" at bounding box center [930, 498] width 71 height 33
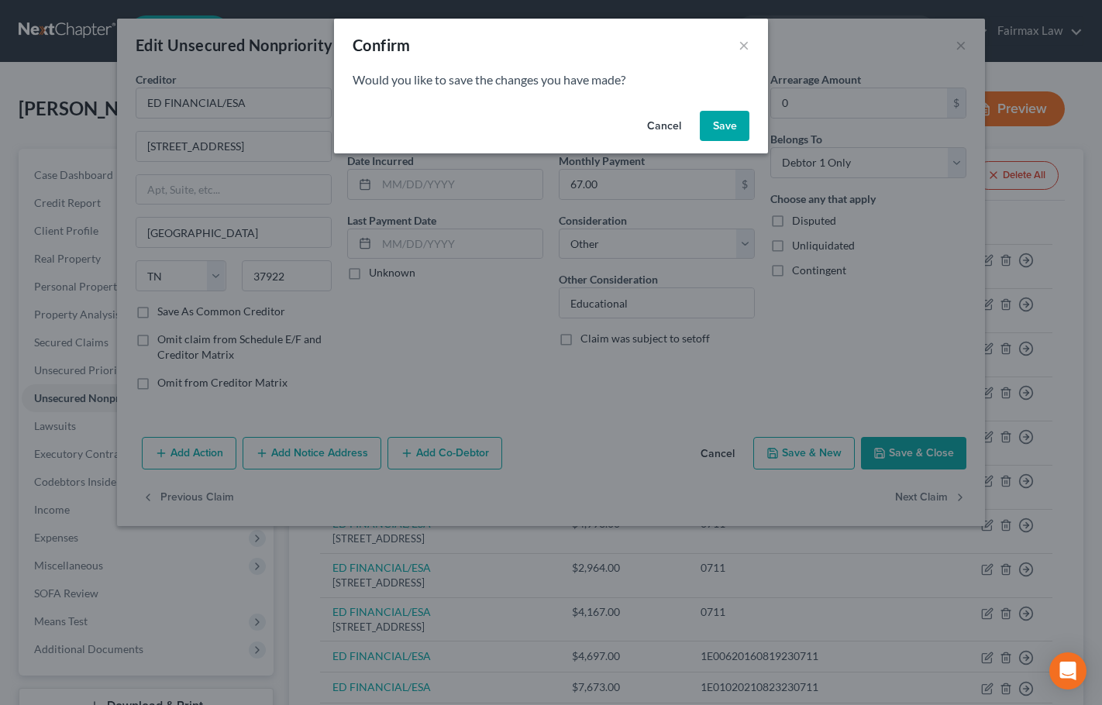
drag, startPoint x: 731, startPoint y: 126, endPoint x: 703, endPoint y: 132, distance: 29.3
click at [732, 125] on button "Save" at bounding box center [725, 126] width 50 height 31
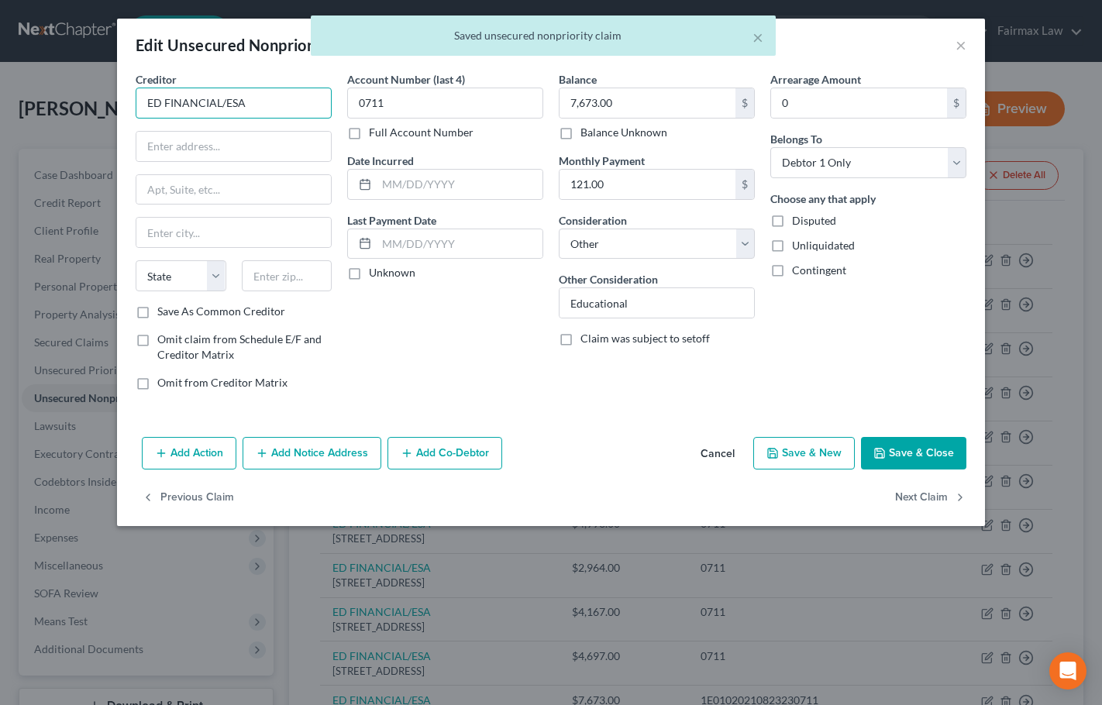
click at [264, 95] on input "ED FINANCIAL/ESA" at bounding box center [234, 103] width 196 height 31
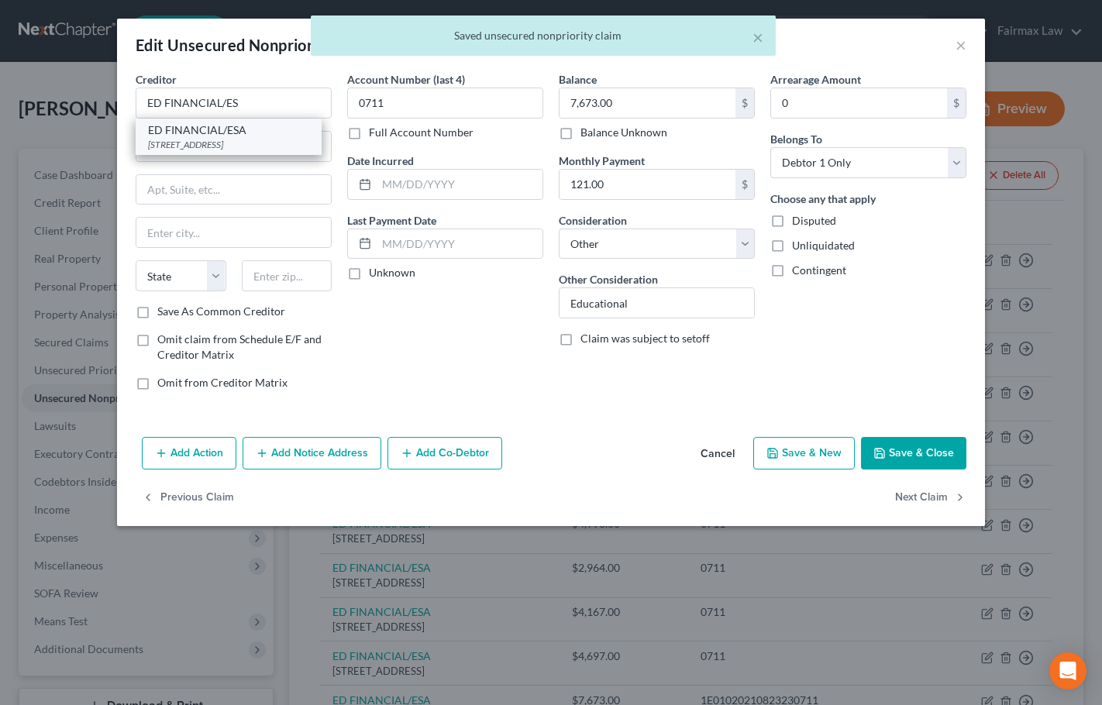
click at [242, 139] on div "[STREET_ADDRESS]" at bounding box center [228, 144] width 161 height 13
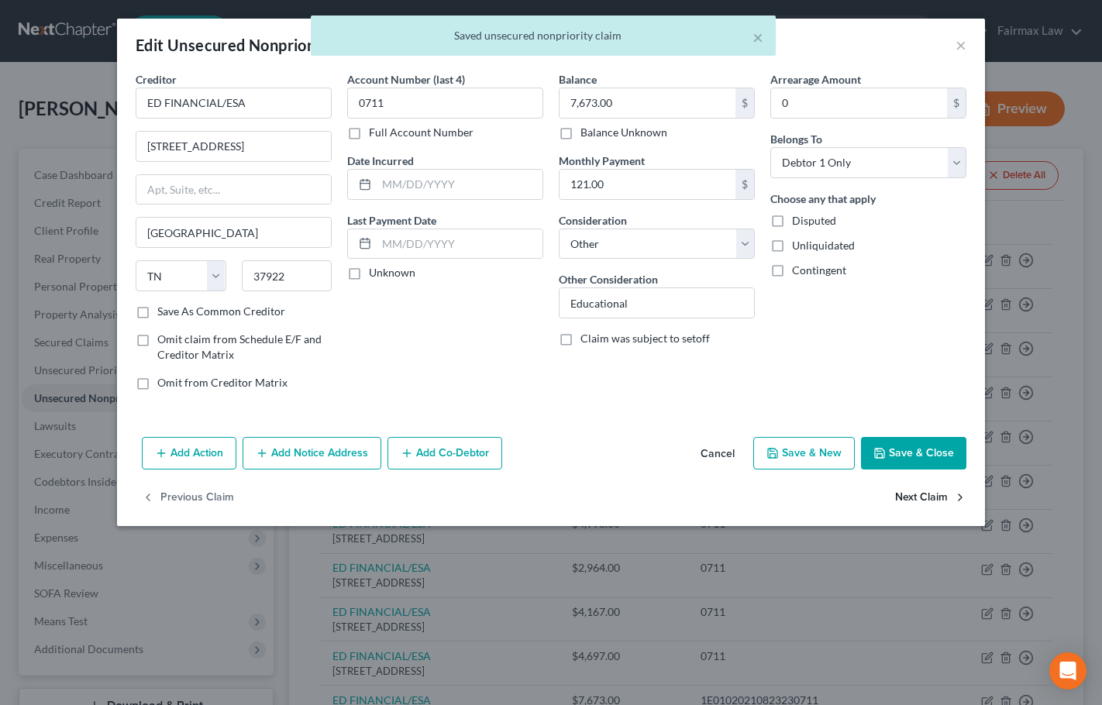
click at [934, 502] on button "Next Claim" at bounding box center [930, 498] width 71 height 33
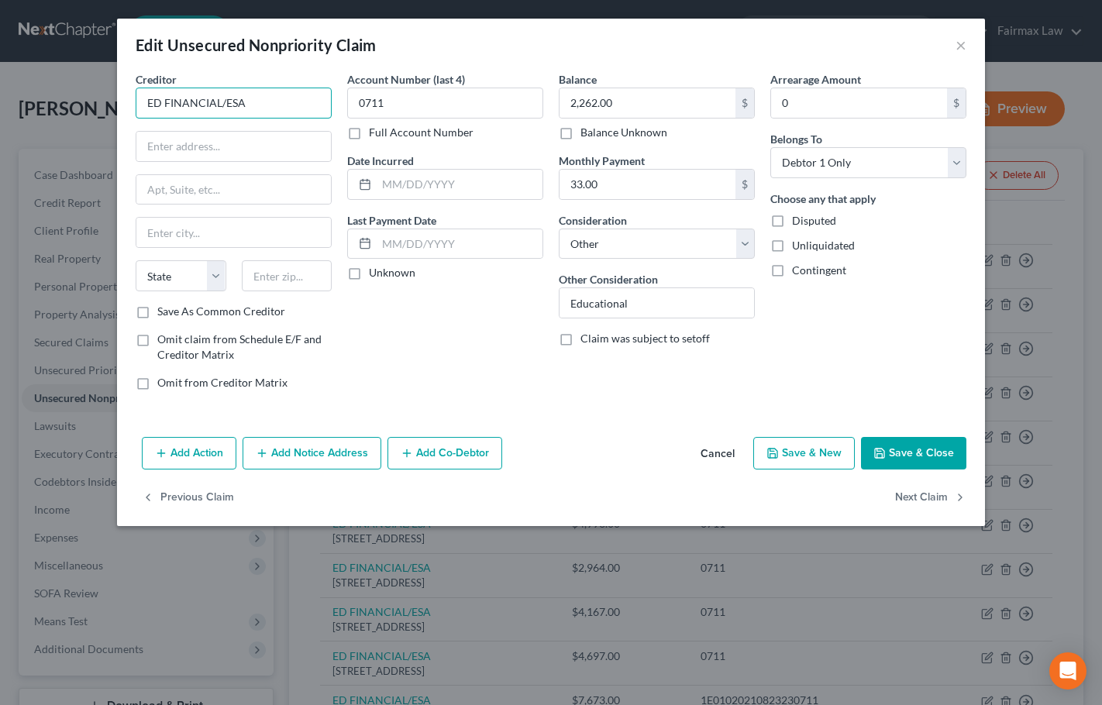
click at [262, 95] on input "ED FINANCIAL/ESA" at bounding box center [234, 103] width 196 height 31
click at [239, 150] on div "[STREET_ADDRESS]" at bounding box center [228, 144] width 161 height 13
click at [932, 495] on button "Next Claim" at bounding box center [930, 498] width 71 height 33
click at [299, 101] on input "HUNTINGTON MORTGATE" at bounding box center [234, 103] width 196 height 31
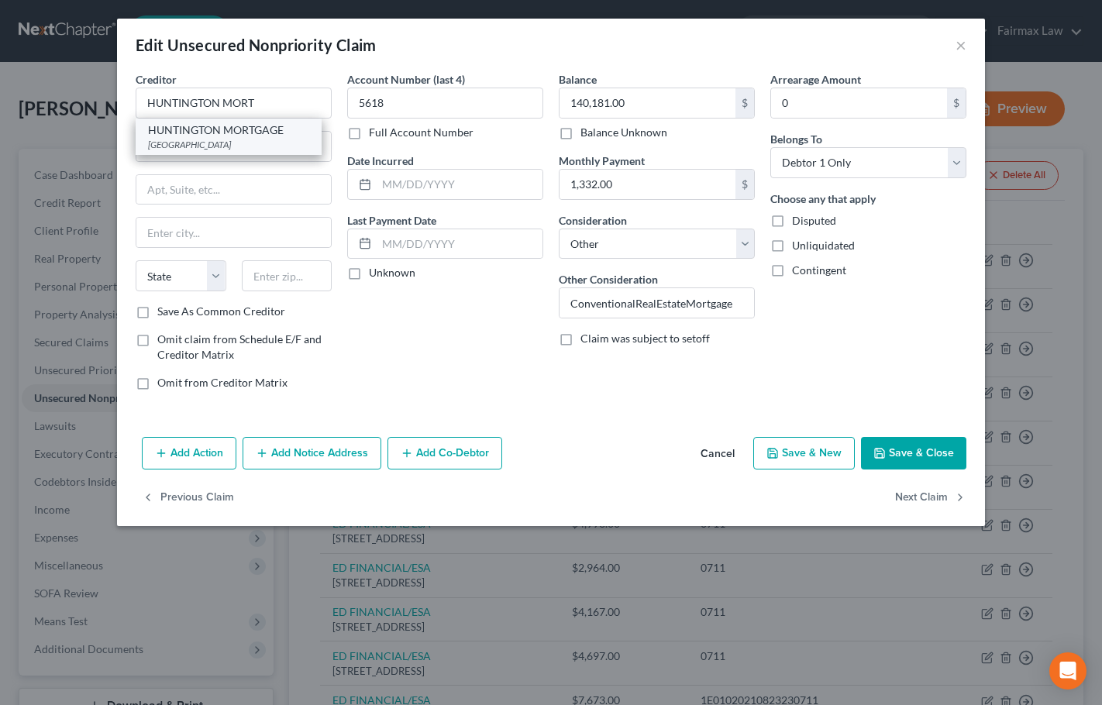
click at [260, 136] on div "HUNTINGTON MORTGAGE" at bounding box center [228, 129] width 161 height 15
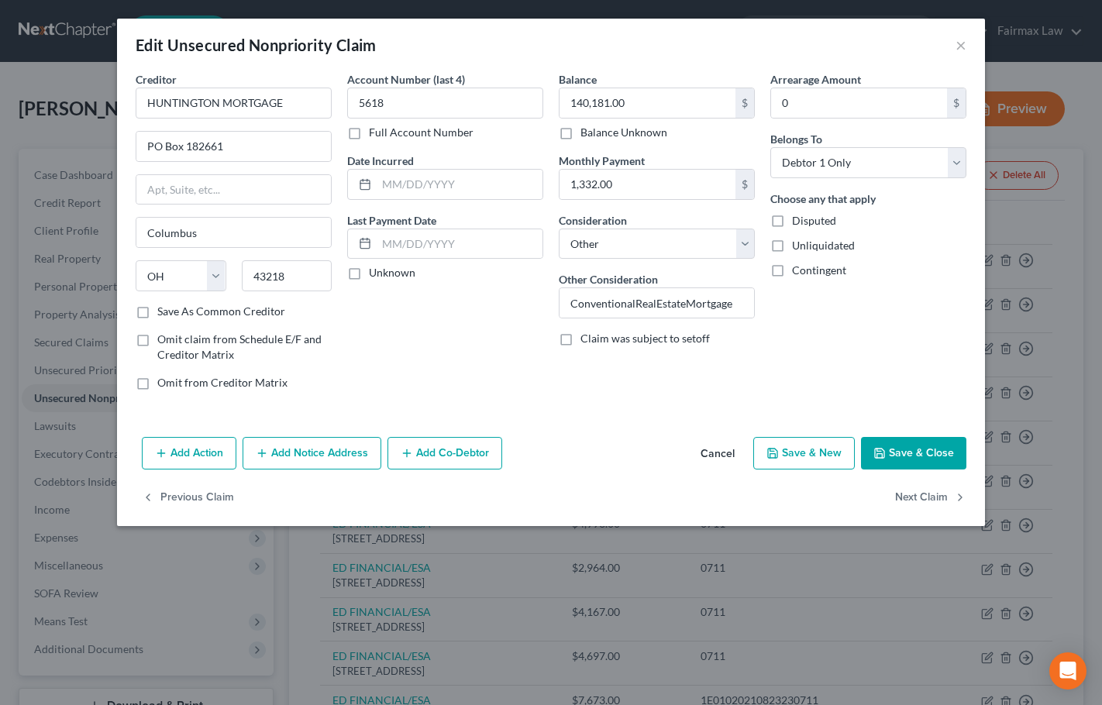
click at [925, 460] on button "Save & Close" at bounding box center [913, 453] width 105 height 33
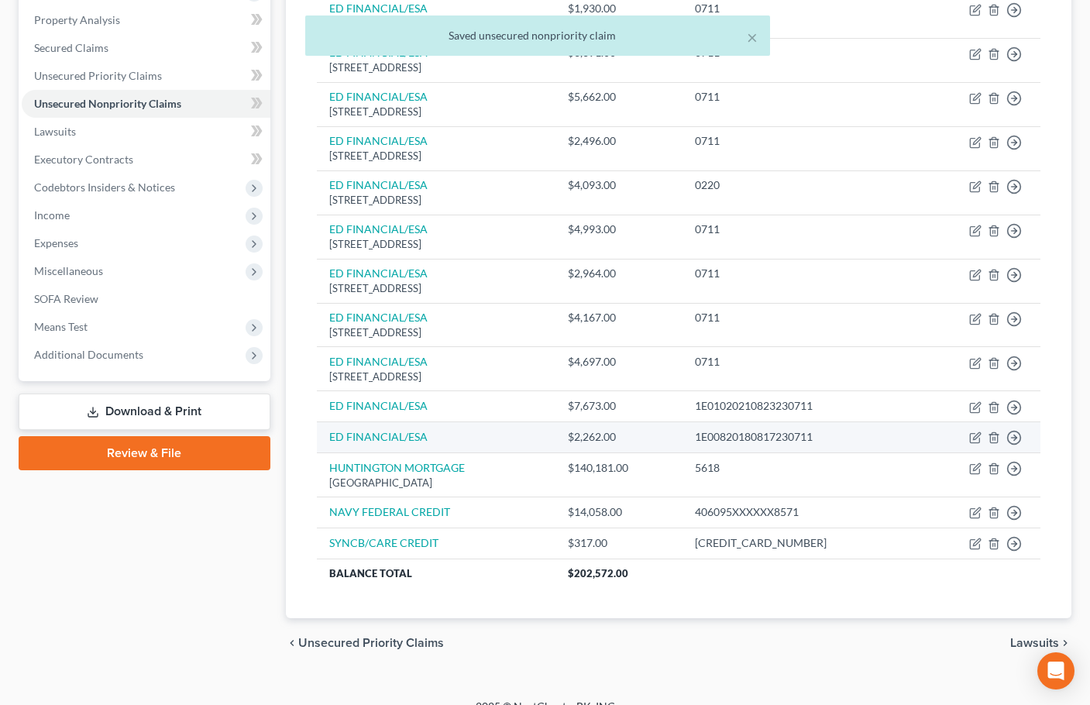
scroll to position [316, 0]
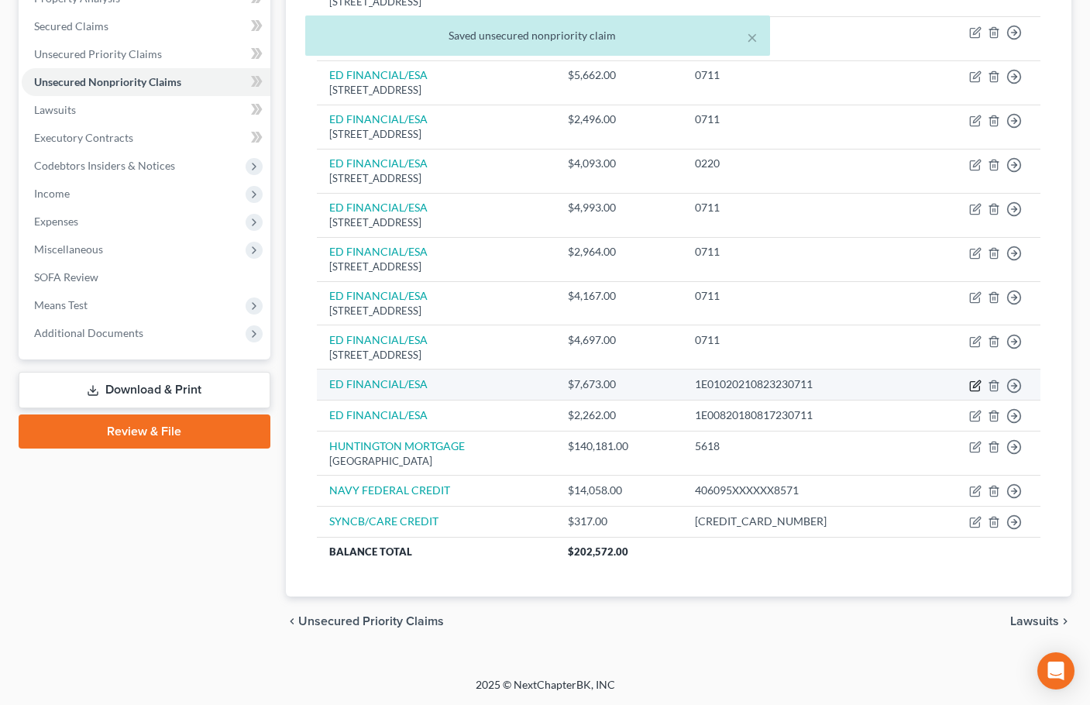
click at [975, 385] on icon "button" at bounding box center [975, 386] width 12 height 12
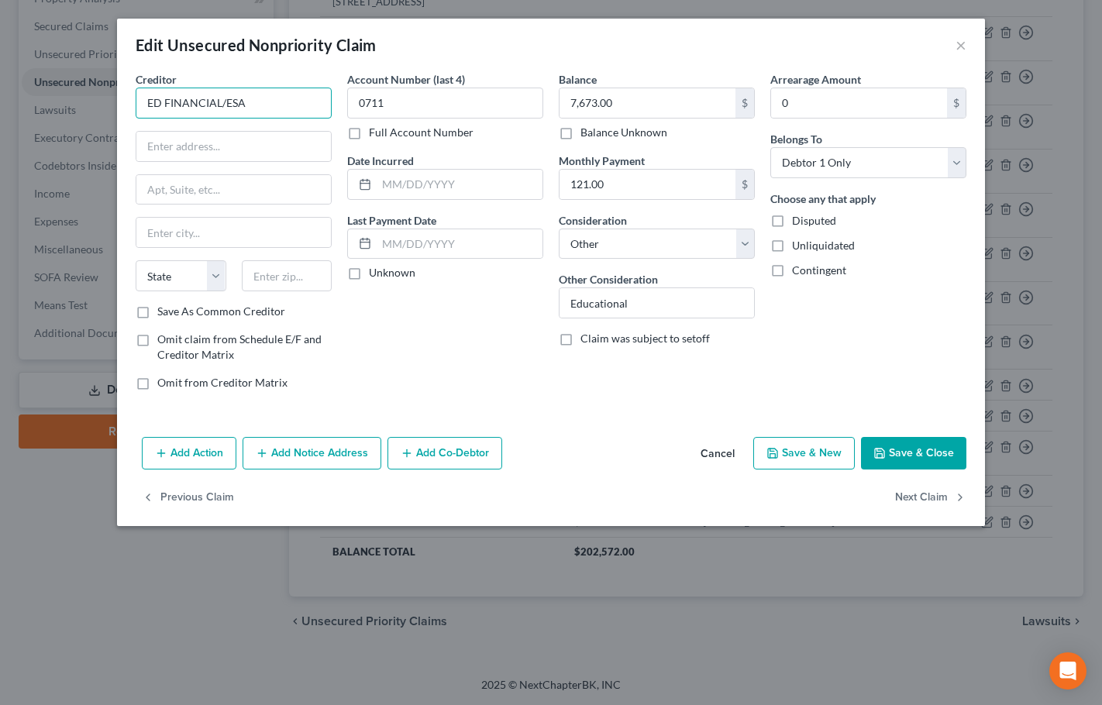
click at [262, 110] on input "ED FINANCIAL/ESA" at bounding box center [234, 103] width 196 height 31
click at [249, 140] on div "[STREET_ADDRESS]" at bounding box center [228, 144] width 161 height 13
click at [944, 497] on button "Next Claim" at bounding box center [930, 498] width 71 height 33
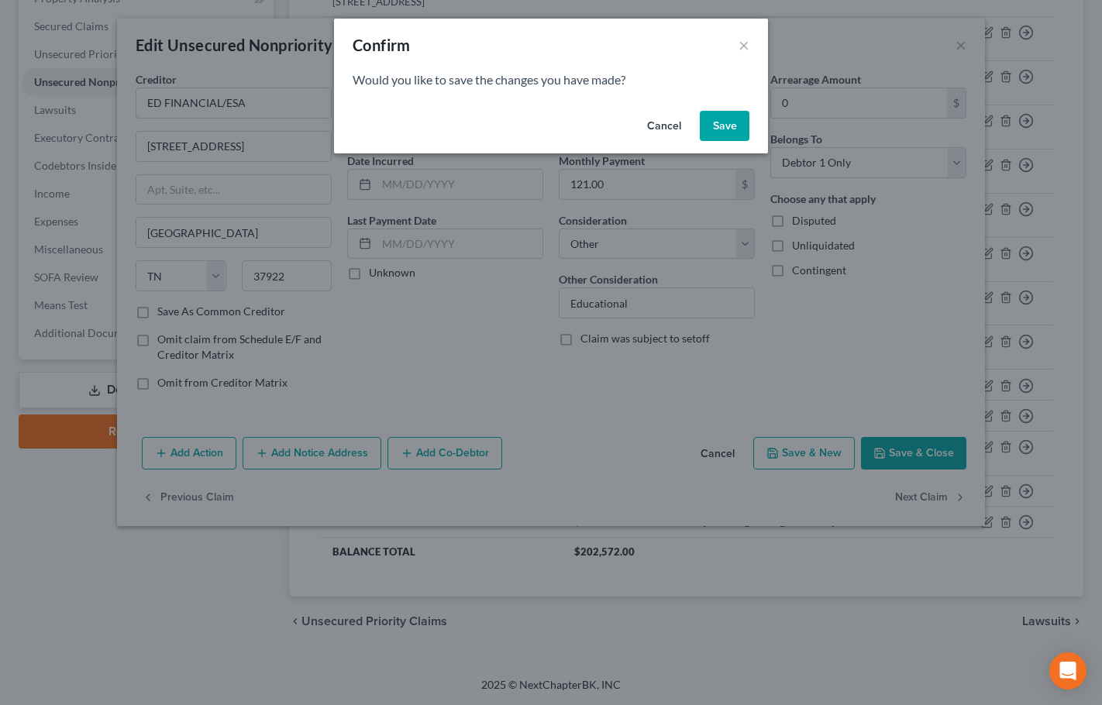
click at [718, 132] on button "Save" at bounding box center [725, 126] width 50 height 31
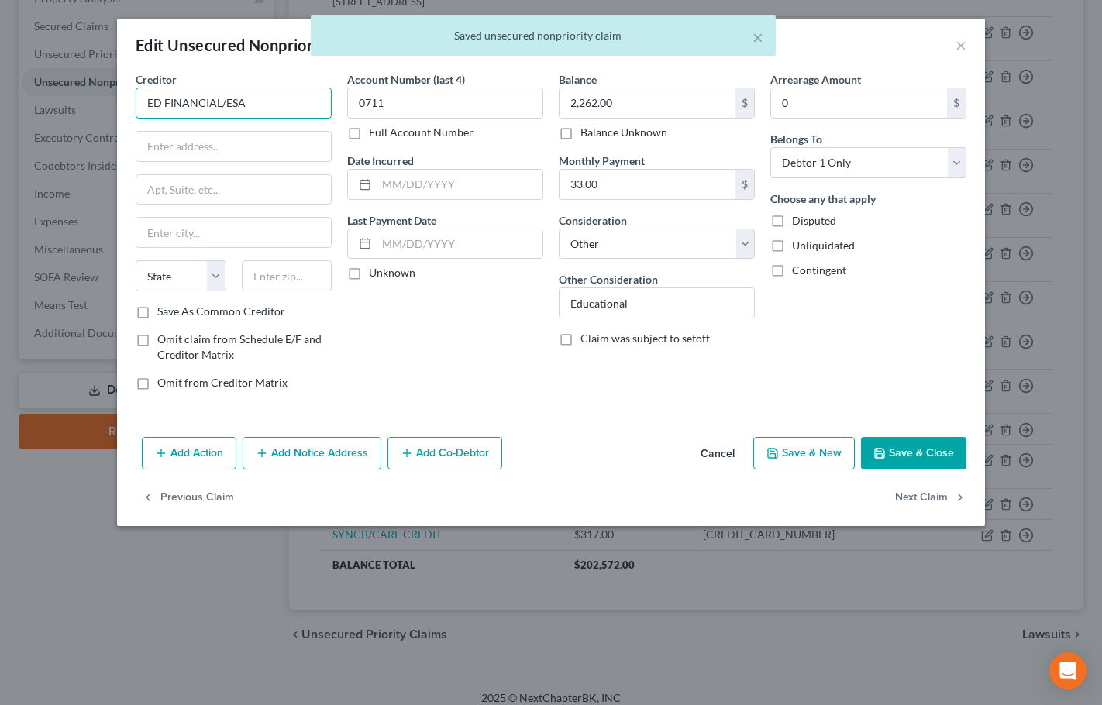
click at [277, 104] on input "ED FINANCIAL/ESA" at bounding box center [234, 103] width 196 height 31
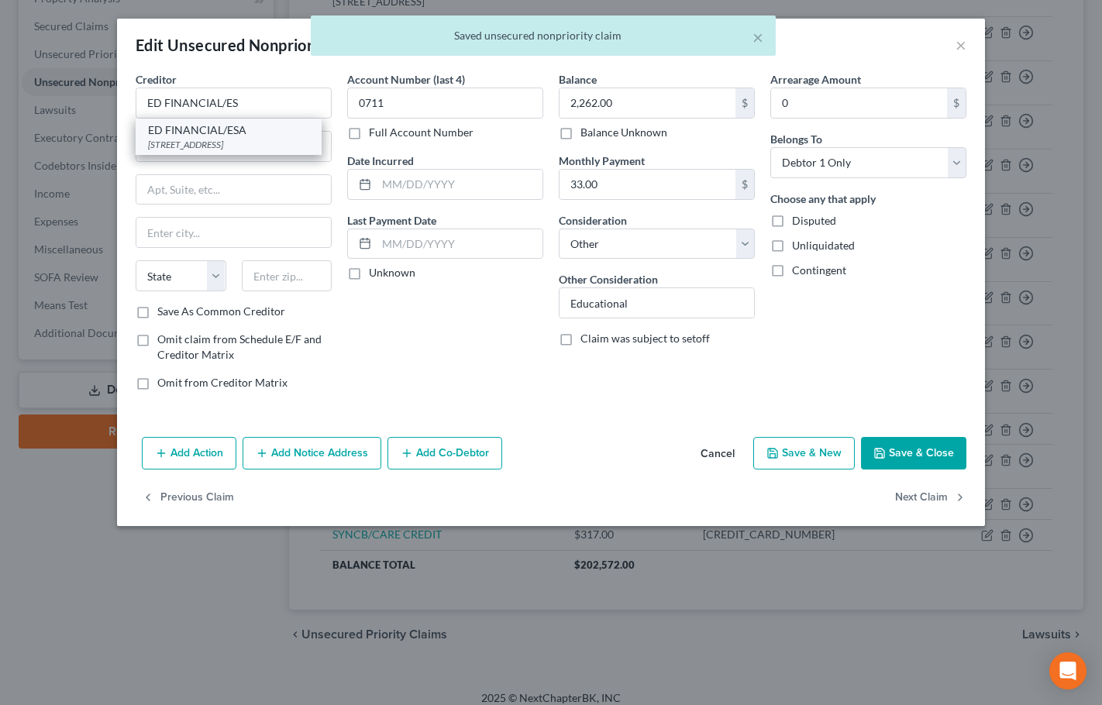
click at [258, 143] on div "[STREET_ADDRESS]" at bounding box center [228, 144] width 161 height 13
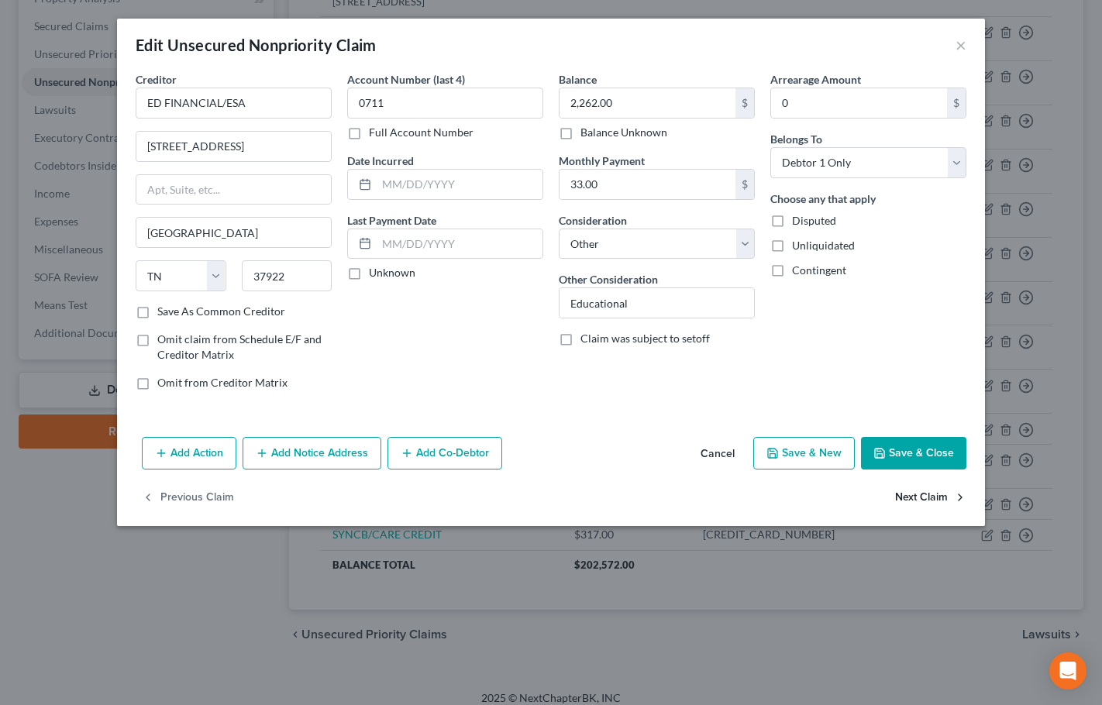
click at [933, 496] on button "Next Claim" at bounding box center [930, 498] width 71 height 33
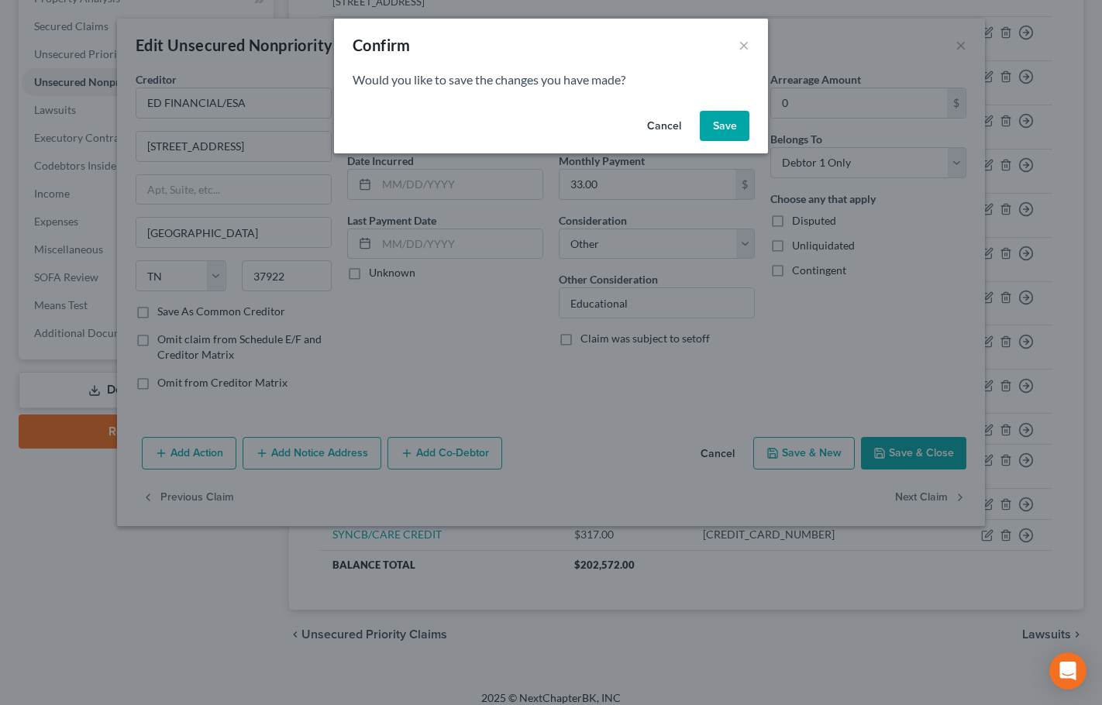
click at [730, 131] on button "Save" at bounding box center [725, 126] width 50 height 31
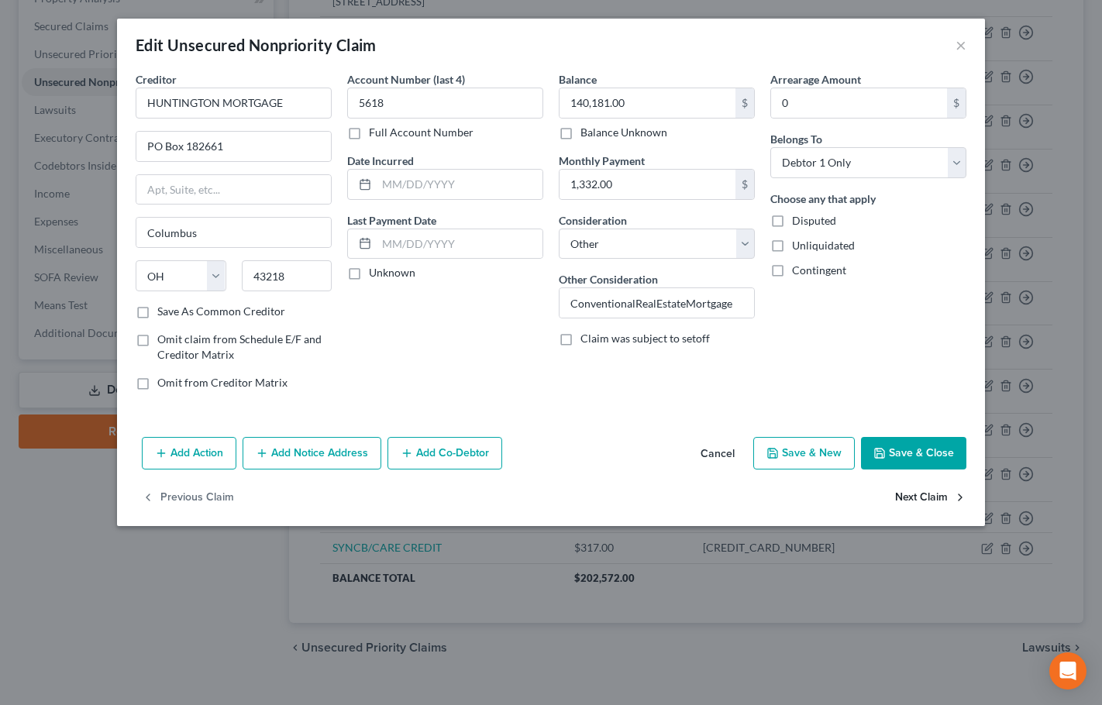
click at [938, 494] on button "Next Claim" at bounding box center [930, 498] width 71 height 33
click at [288, 108] on input "NAVY FEDERAL CREDI" at bounding box center [234, 103] width 196 height 31
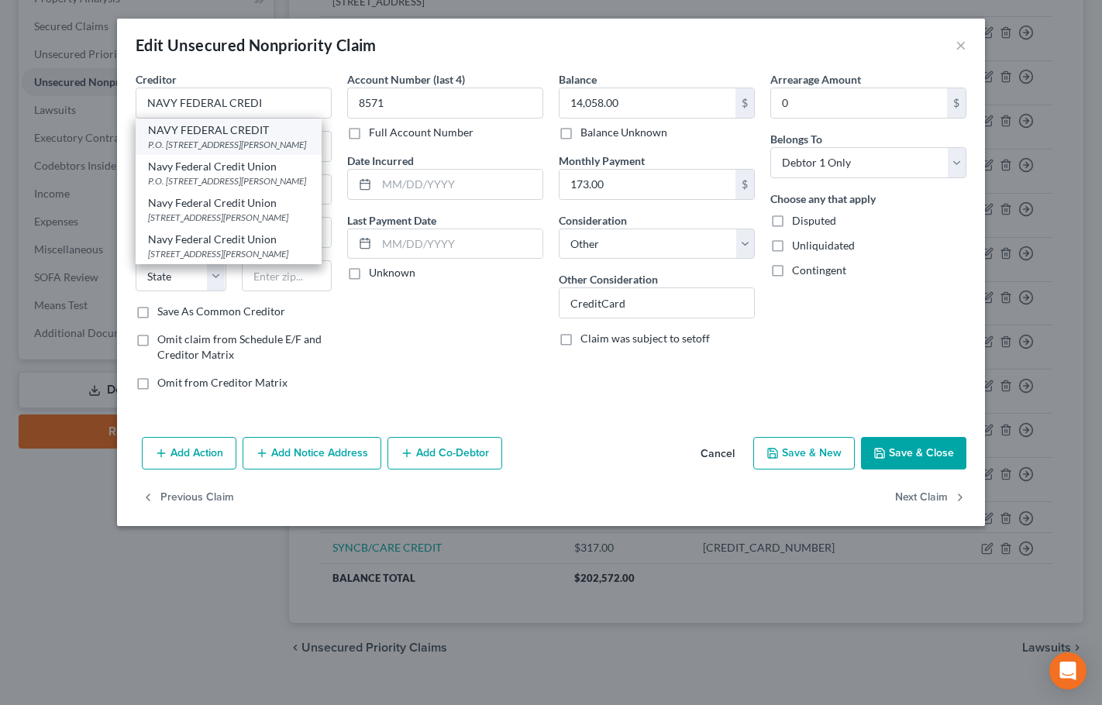
click at [265, 138] on div "P.O. [STREET_ADDRESS][PERSON_NAME]" at bounding box center [228, 144] width 161 height 13
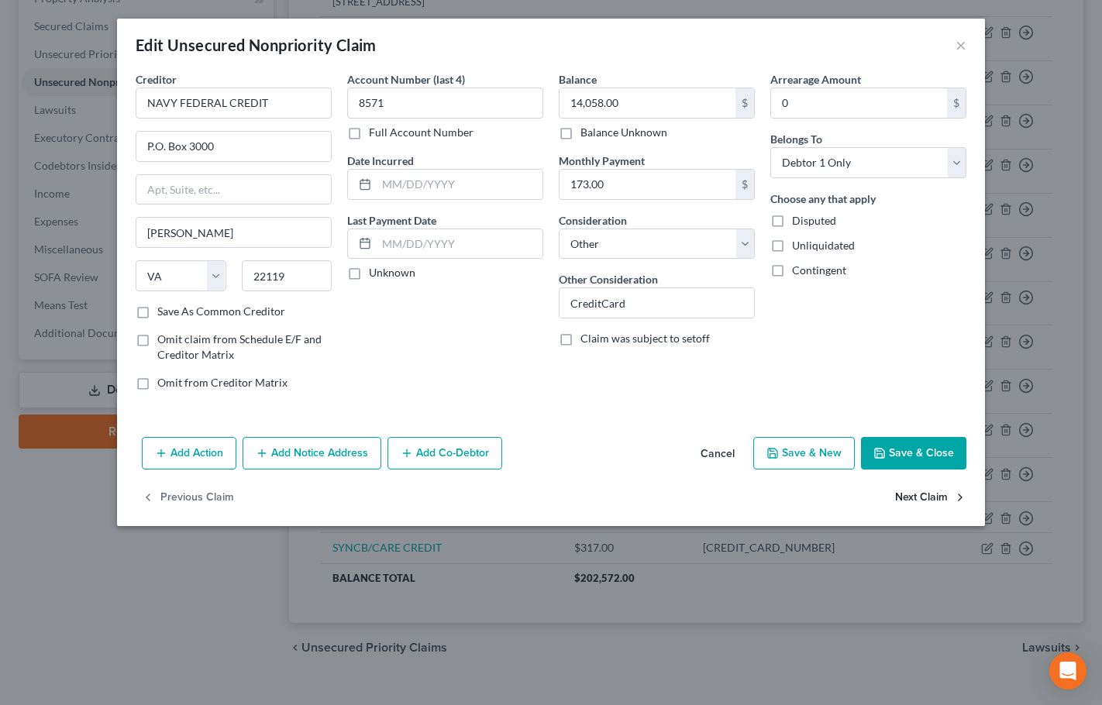
click at [940, 494] on button "Next Claim" at bounding box center [930, 498] width 71 height 33
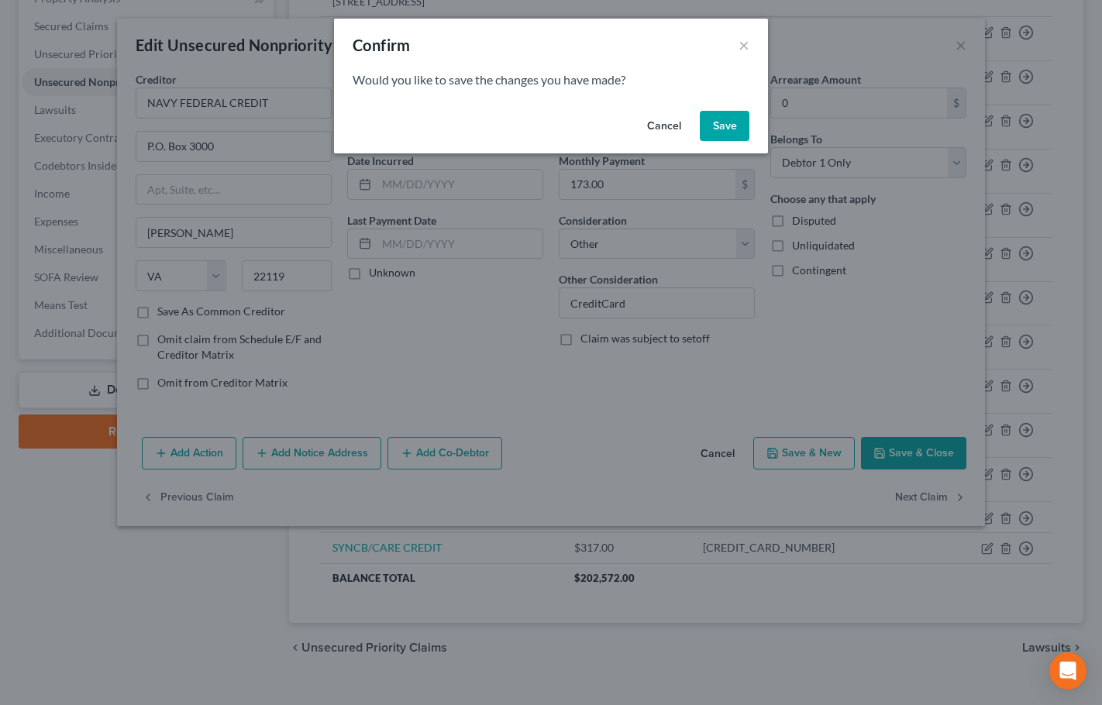
click at [732, 129] on button "Save" at bounding box center [725, 126] width 50 height 31
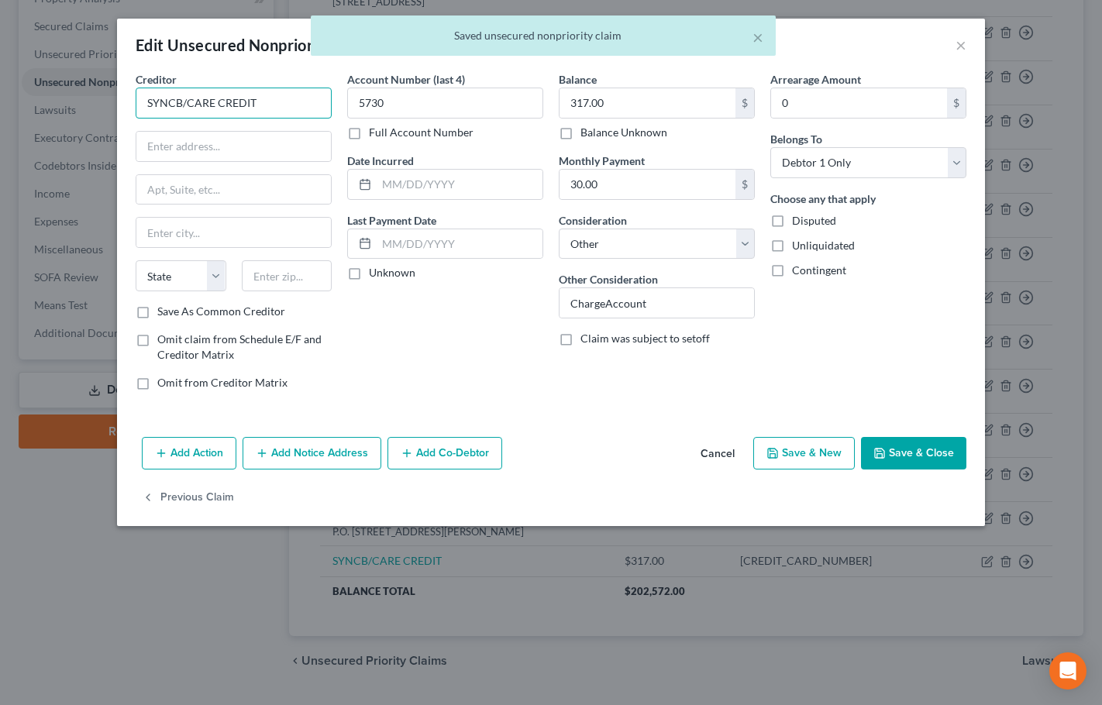
click at [297, 97] on input "SYNCB/CARE CREDIT" at bounding box center [234, 103] width 196 height 31
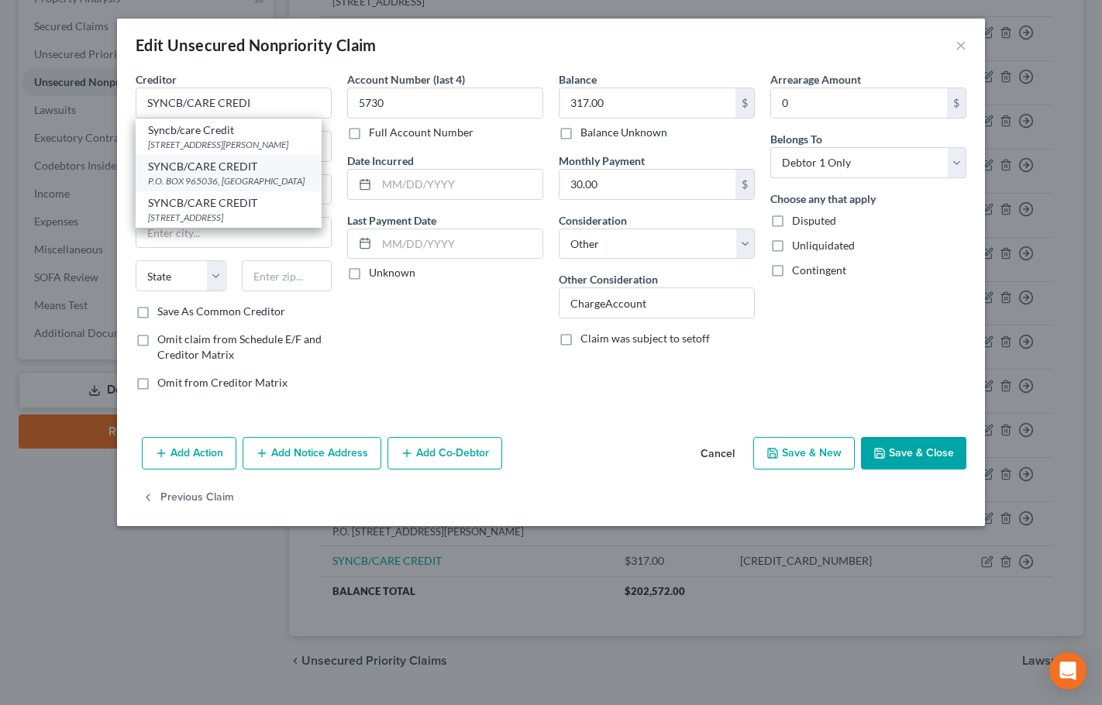
click at [256, 179] on div "P.O. BOX 965036, [GEOGRAPHIC_DATA]" at bounding box center [228, 180] width 161 height 13
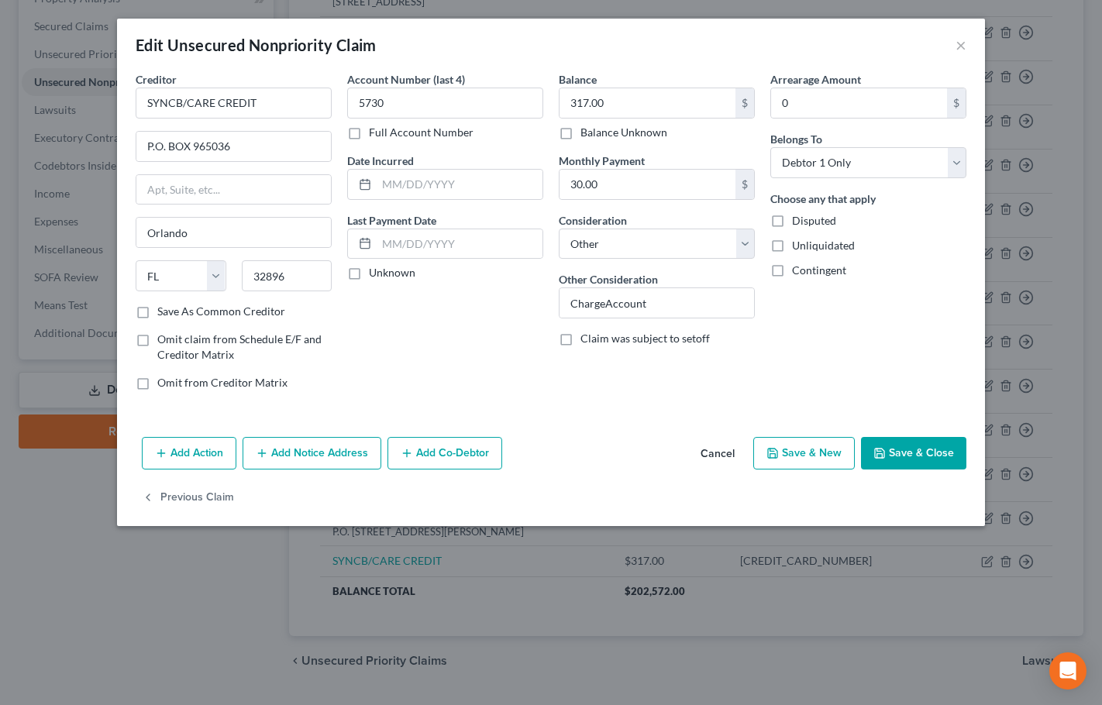
click at [936, 454] on button "Save & Close" at bounding box center [913, 453] width 105 height 33
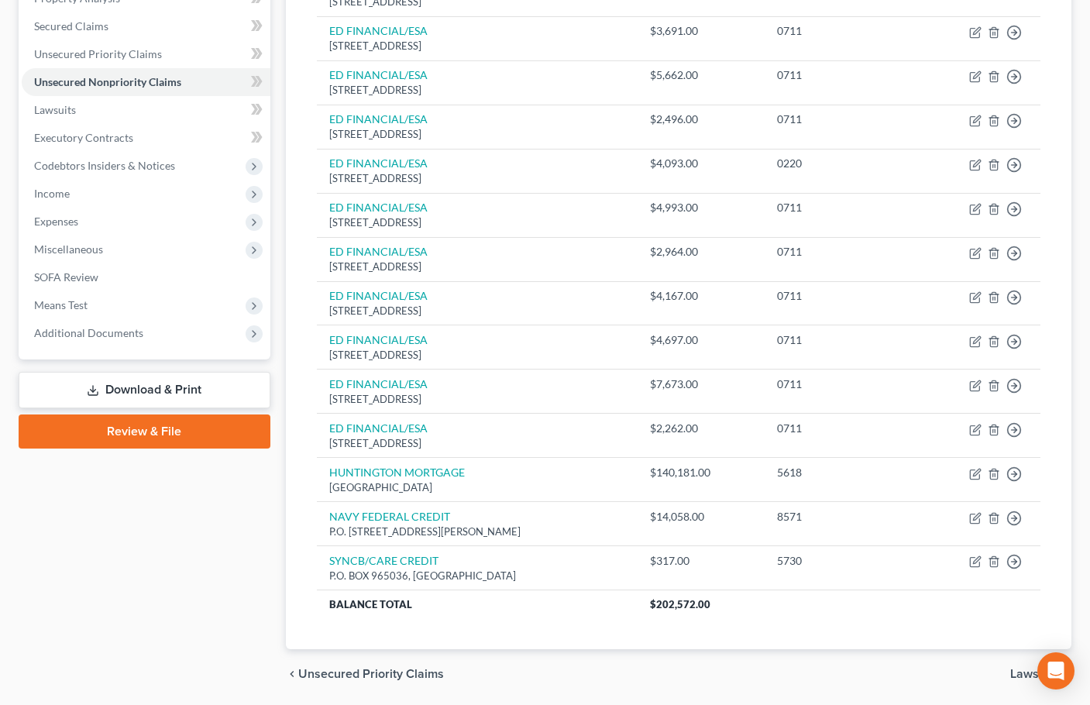
click at [269, 543] on div "Case Dashboard Payments Invoices Payments Payments Credit Report Client Profile" at bounding box center [144, 266] width 267 height 866
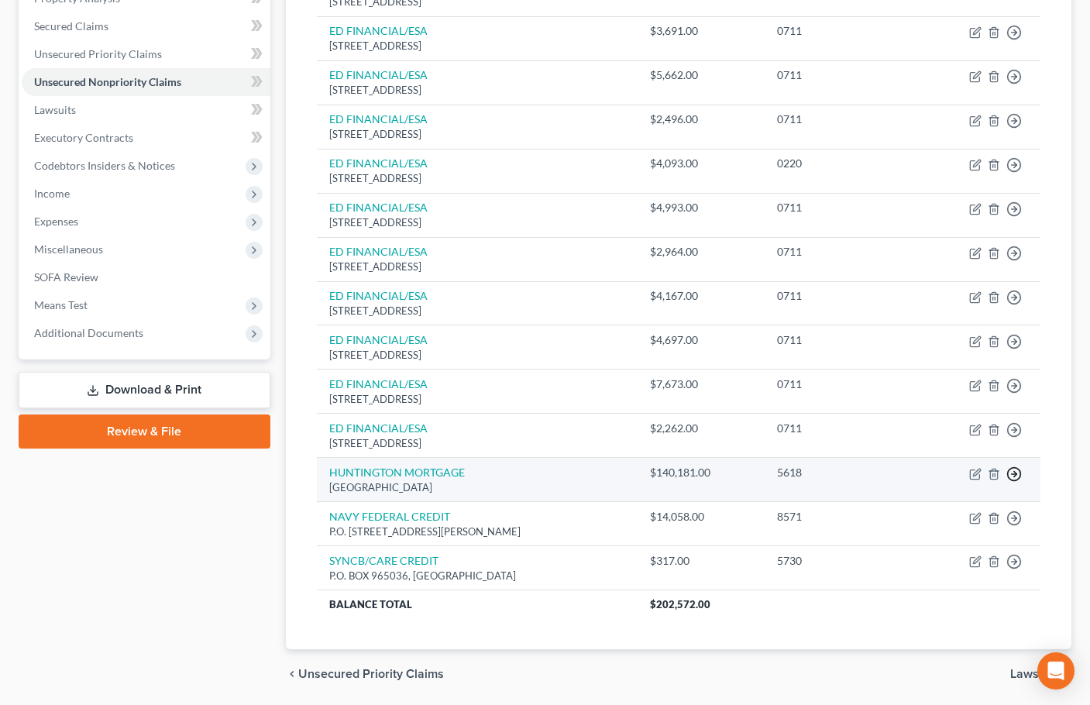
click at [1015, 476] on icon "button" at bounding box center [1013, 473] width 15 height 15
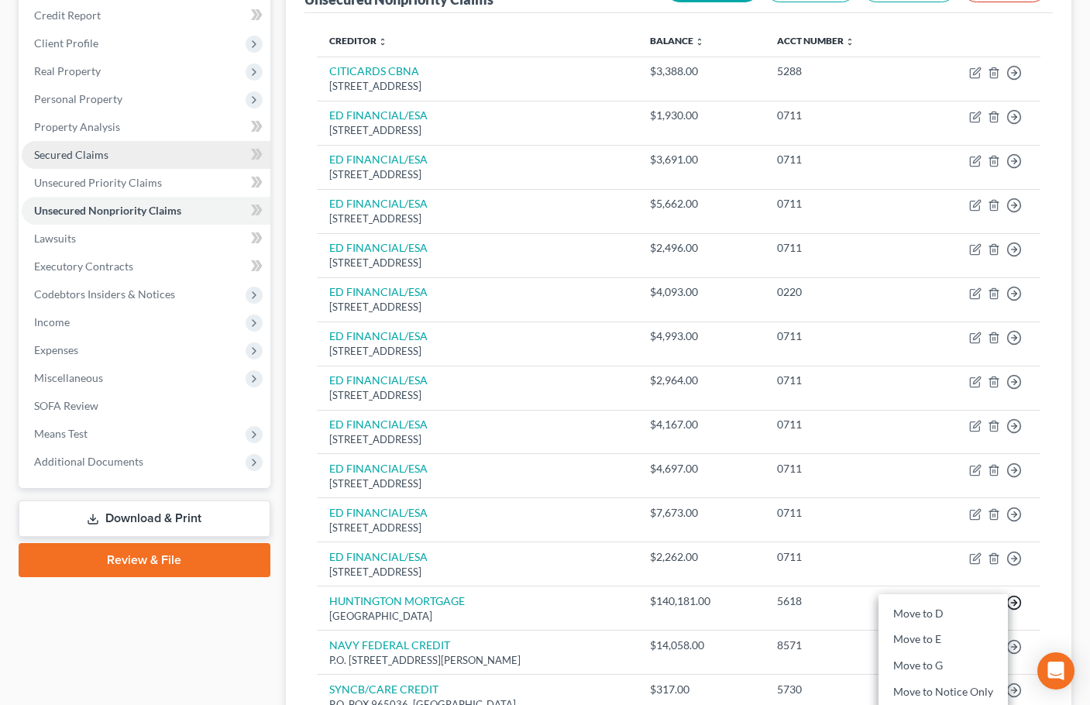
scroll to position [161, 0]
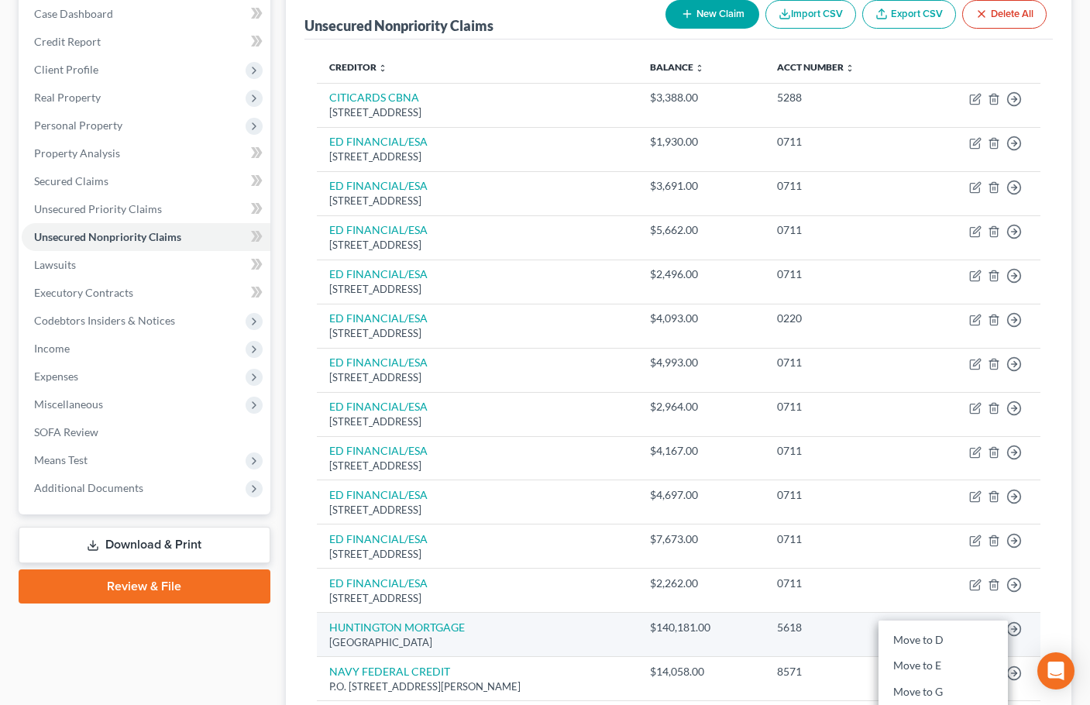
click at [638, 634] on td "HUNTINGTON MORTGAGE [STREET_ADDRESS]" at bounding box center [477, 635] width 321 height 44
click at [1016, 629] on icon "button" at bounding box center [1013, 628] width 15 height 15
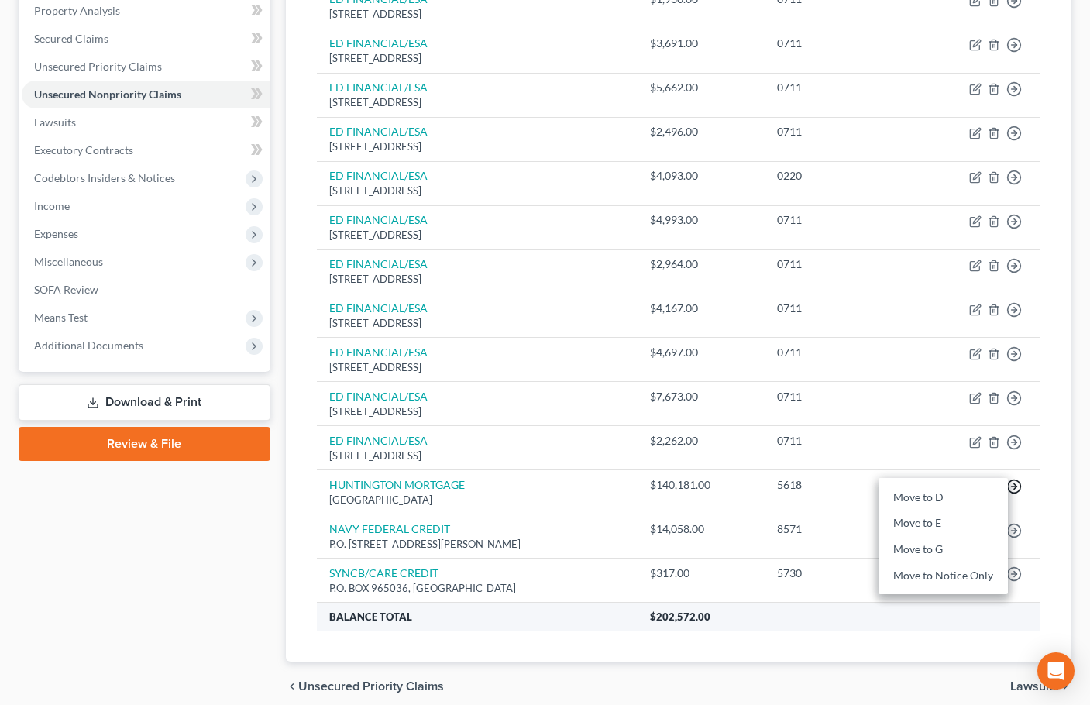
scroll to position [316, 0]
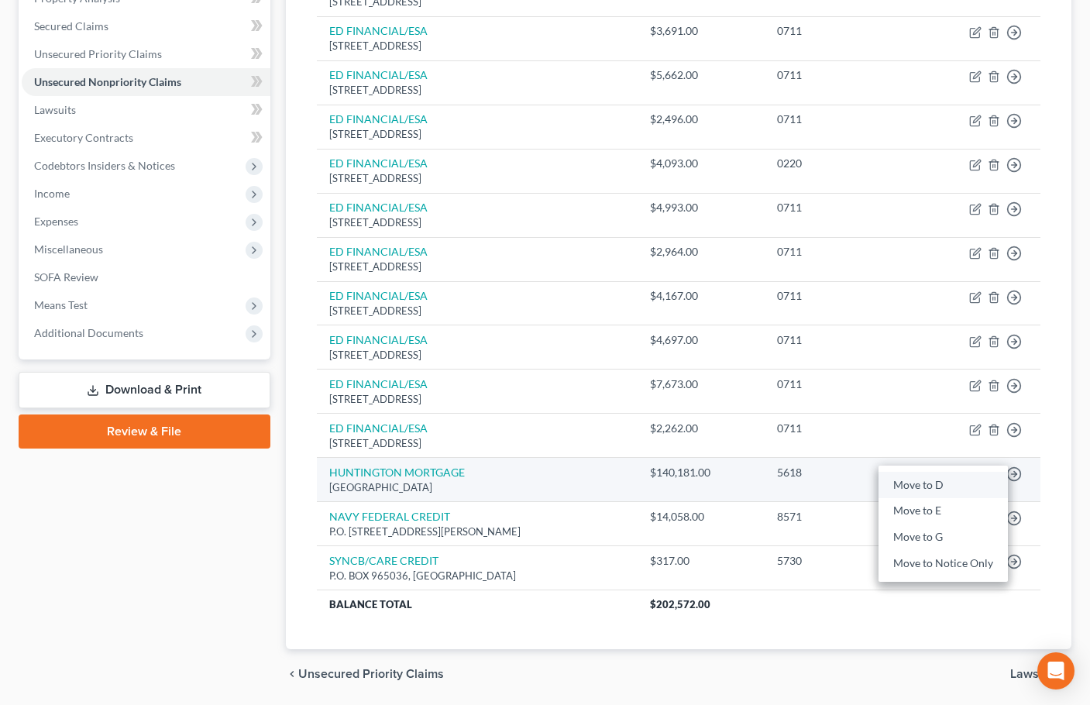
click at [943, 486] on link "Move to D" at bounding box center [943, 485] width 129 height 26
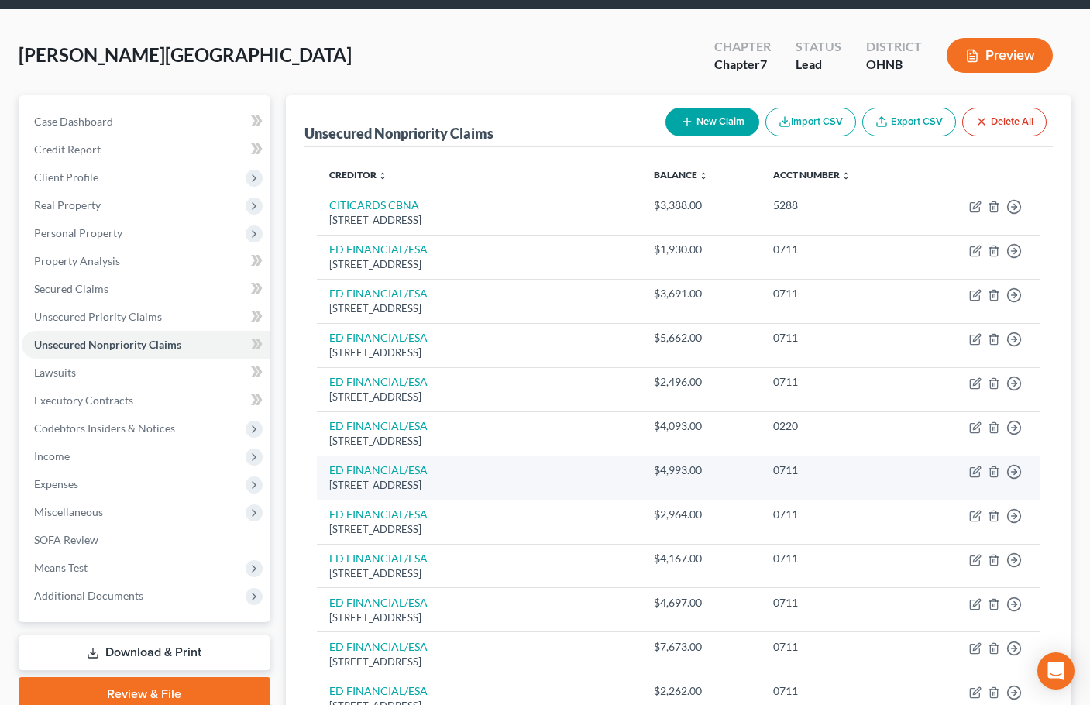
scroll to position [0, 0]
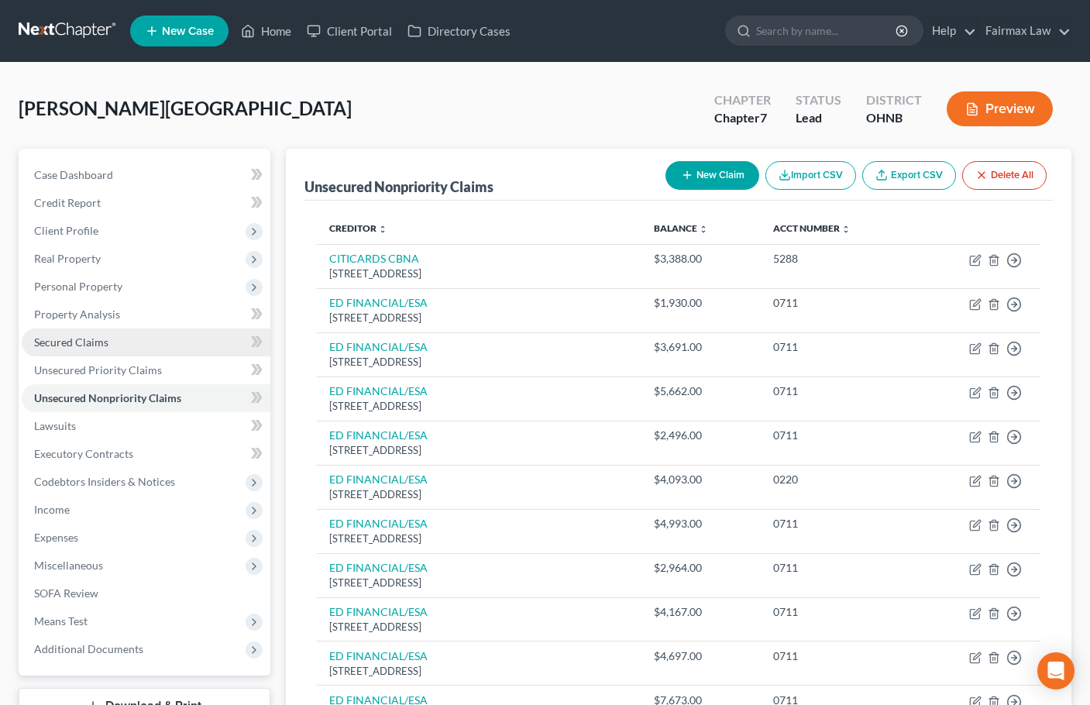
click at [91, 345] on span "Secured Claims" at bounding box center [71, 341] width 74 height 13
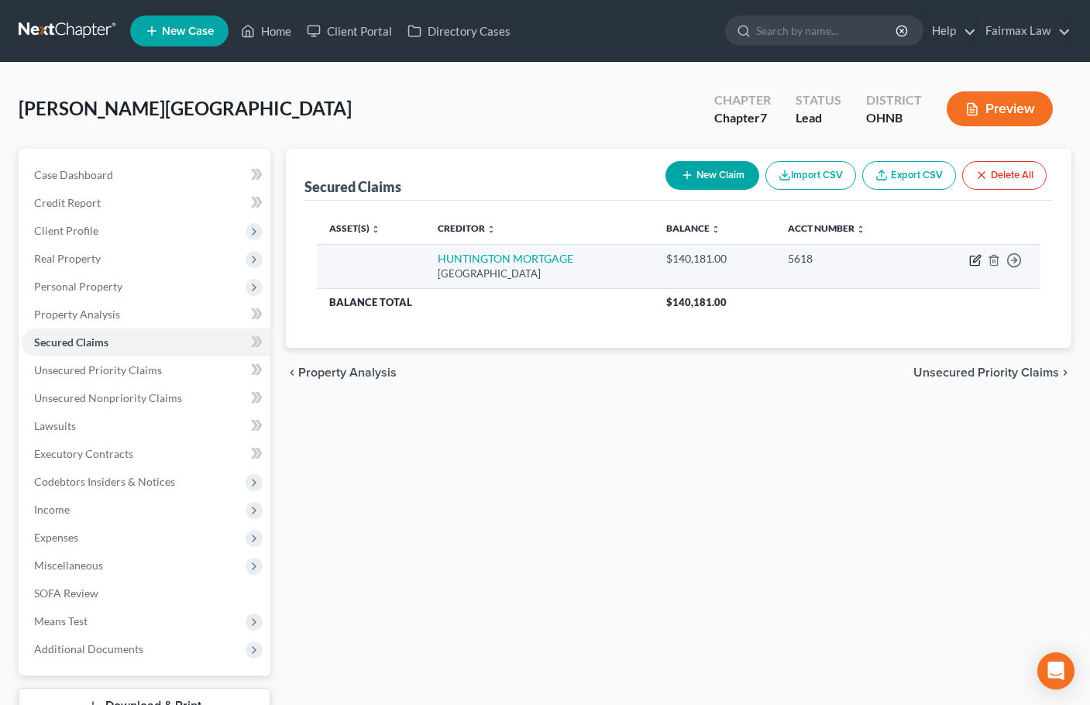
click at [977, 260] on icon "button" at bounding box center [976, 258] width 7 height 7
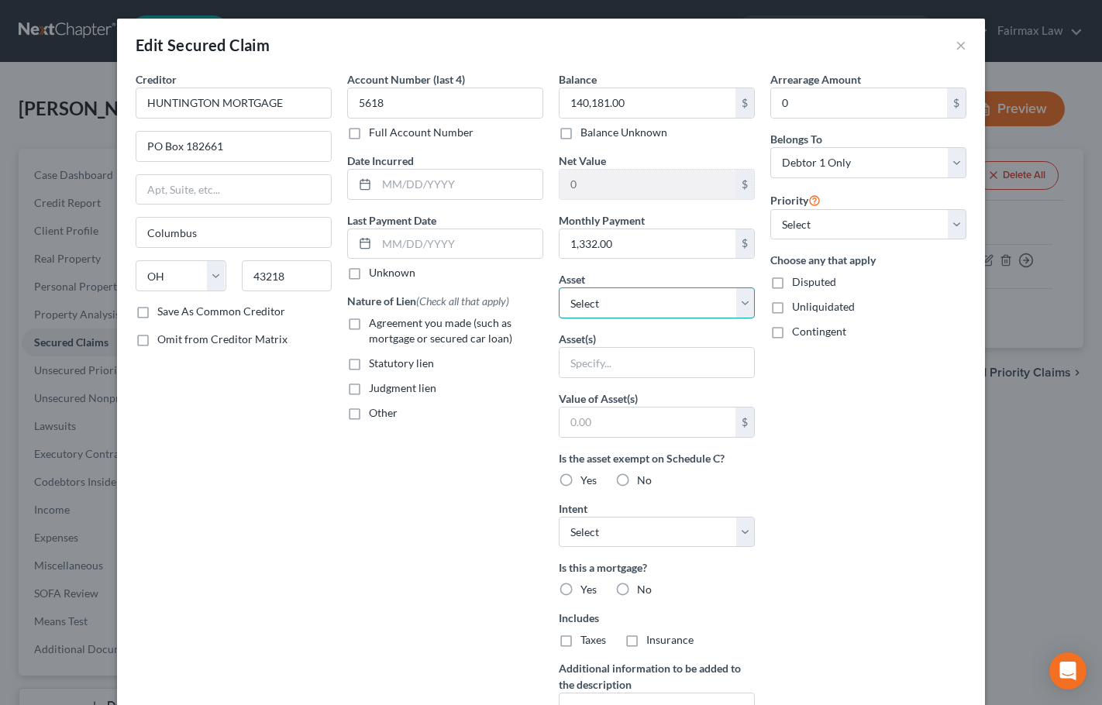
click at [628, 311] on select "Select Other Multiple Assets [STREET_ADDRESS] - $160000.0 Clothing - Everyday c…" at bounding box center [657, 302] width 196 height 31
click at [559, 287] on select "Select Other Multiple Assets [STREET_ADDRESS] - $160000.0 Clothing - Everyday c…" at bounding box center [657, 302] width 196 height 31
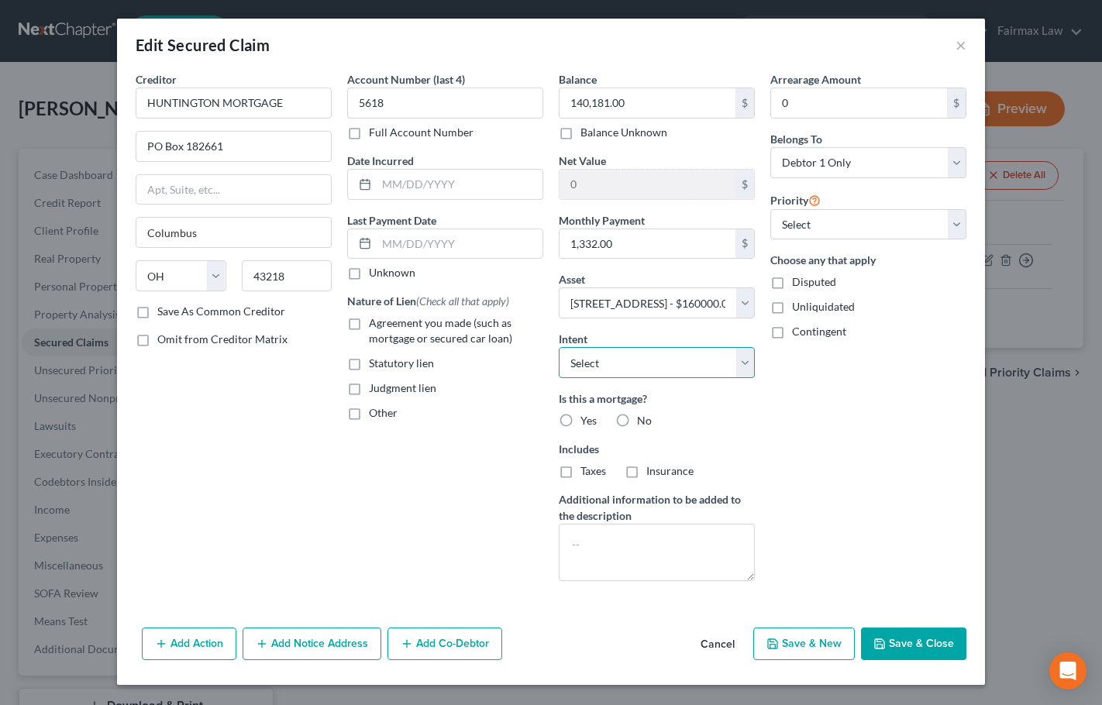
click at [628, 363] on select "Select Surrender Redeem Reaffirm Avoid Other" at bounding box center [657, 362] width 196 height 31
click at [559, 347] on select "Select Surrender Redeem Reaffirm Avoid Other" at bounding box center [657, 362] width 196 height 31
click at [580, 421] on label "Yes" at bounding box center [588, 420] width 16 height 15
click at [586, 421] on input "Yes" at bounding box center [591, 418] width 10 height 10
click at [869, 227] on select "Select 1st 2nd 3rd 4th 5th 6th 7th 8th 9th 10th 11th 12th 13th 14th 15th 16th 1…" at bounding box center [868, 224] width 196 height 31
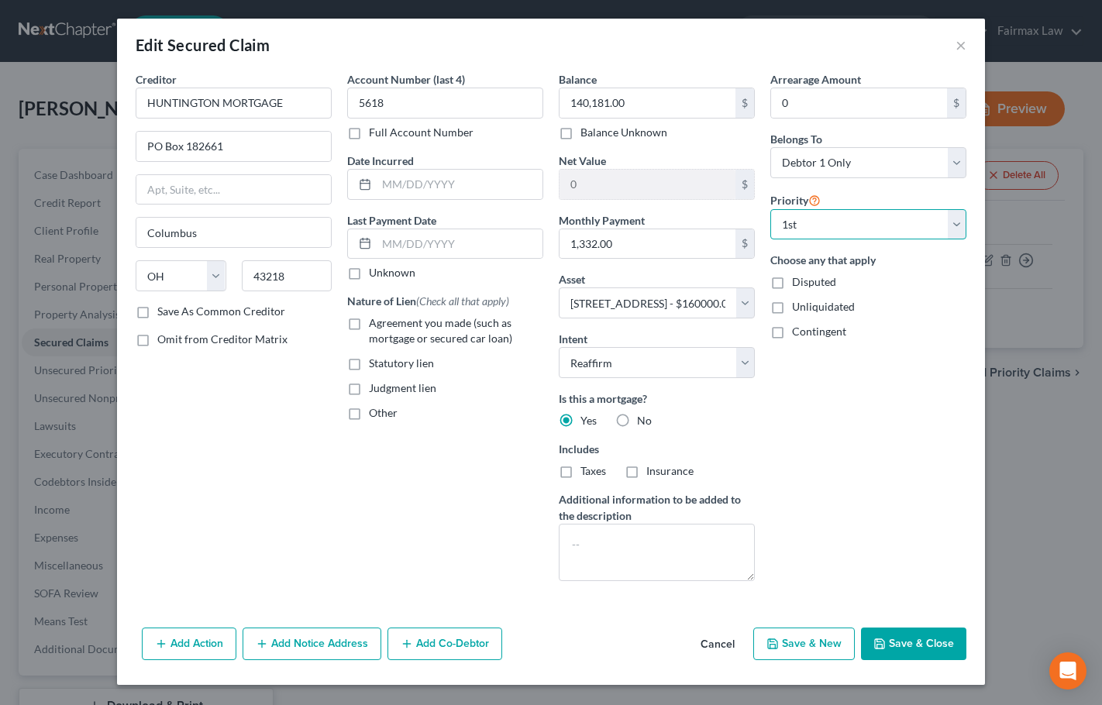
click at [770, 209] on select "Select 1st 2nd 3rd 4th 5th 6th 7th 8th 9th 10th 11th 12th 13th 14th 15th 16th 1…" at bounding box center [868, 224] width 196 height 31
drag, startPoint x: 870, startPoint y: 407, endPoint x: 892, endPoint y: 524, distance: 119.0
click at [868, 408] on div "Arrearage Amount 0 $ Belongs To * Select Debtor 1 Only Debtor 2 Only Debtor 1 A…" at bounding box center [867, 332] width 211 height 522
click at [930, 640] on button "Save & Close" at bounding box center [913, 644] width 105 height 33
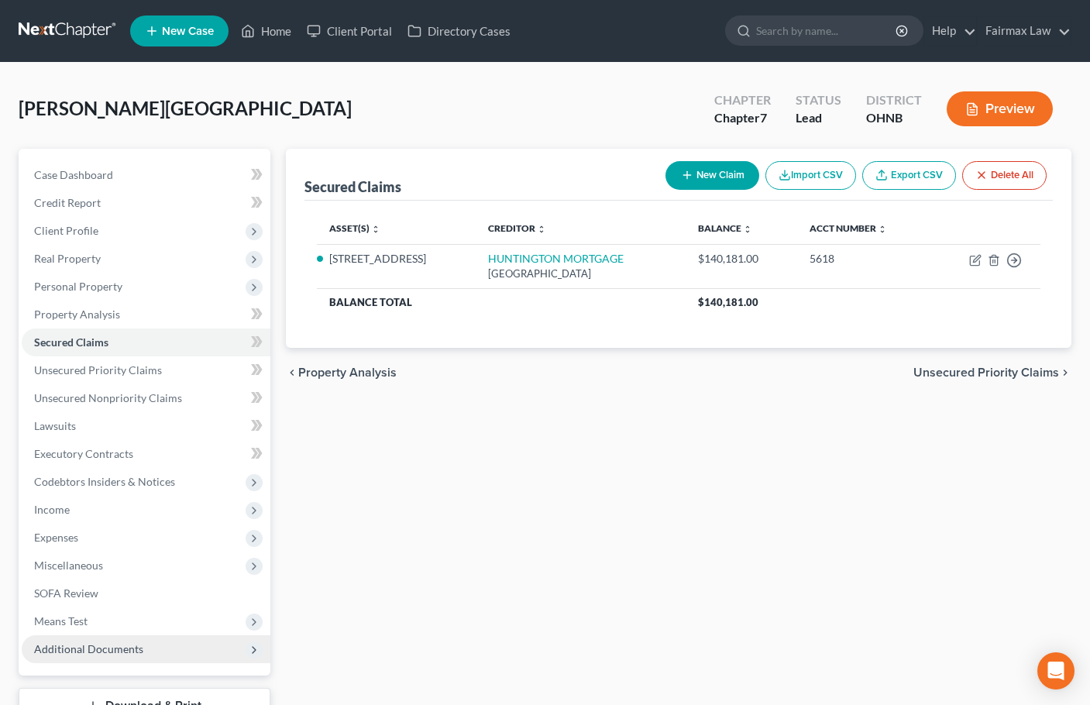
click at [95, 650] on span "Additional Documents" at bounding box center [88, 648] width 109 height 13
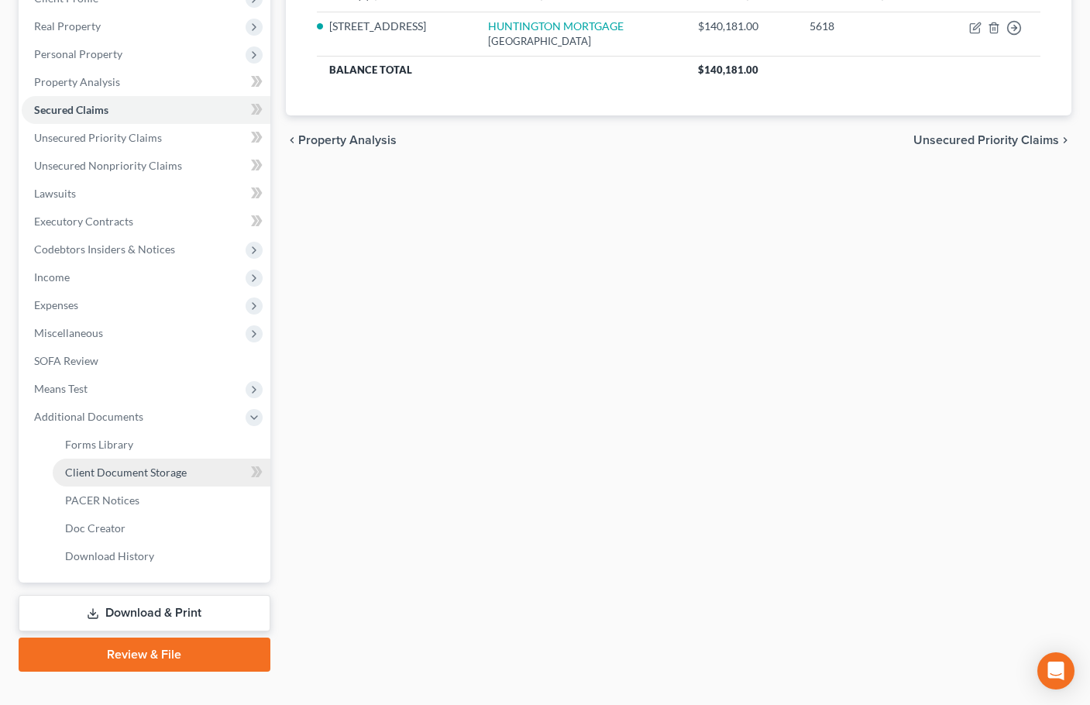
click at [129, 463] on link "Client Document Storage" at bounding box center [162, 473] width 218 height 28
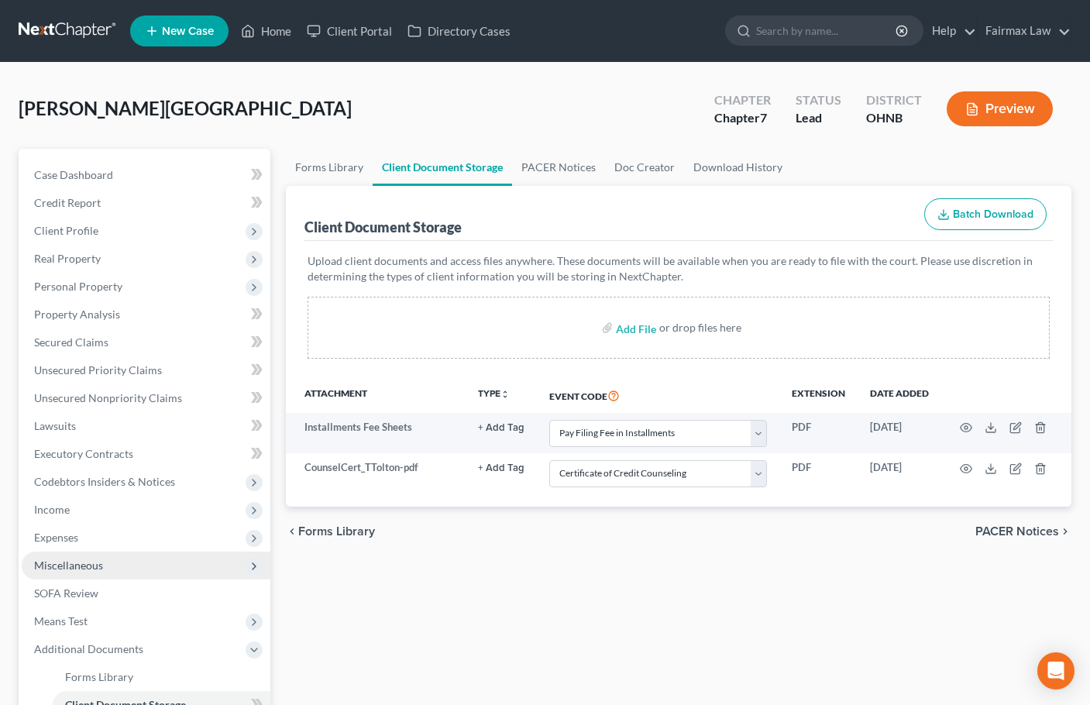
click at [83, 565] on span "Miscellaneous" at bounding box center [68, 565] width 69 height 13
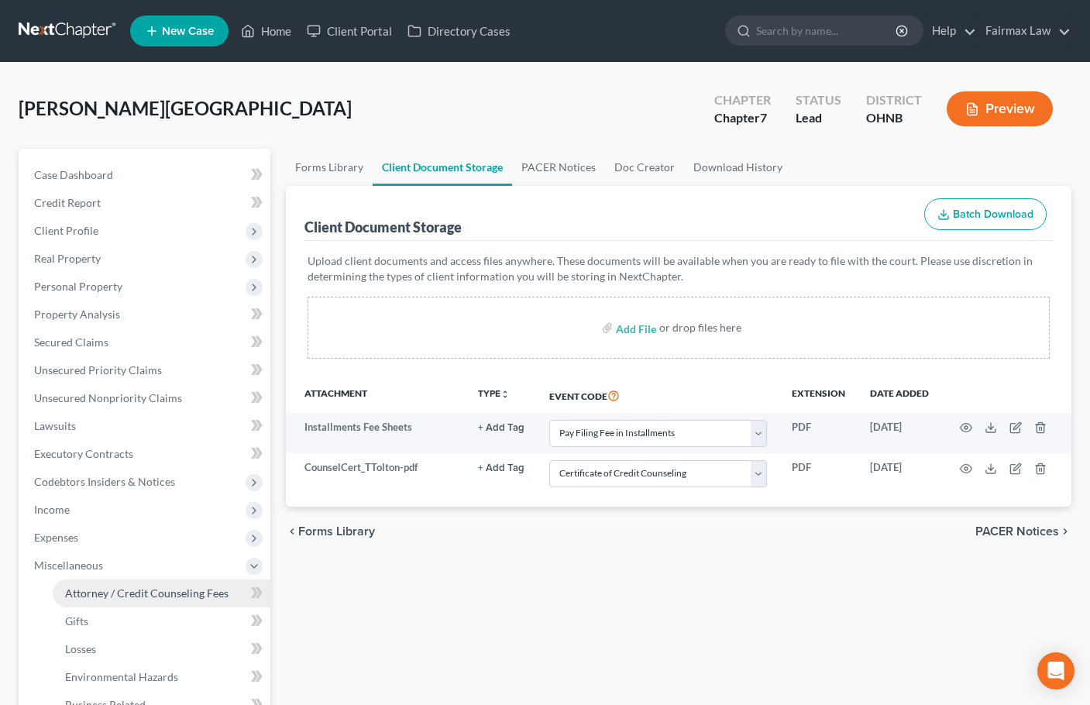
click at [112, 594] on span "Attorney / Credit Counseling Fees" at bounding box center [146, 592] width 163 height 13
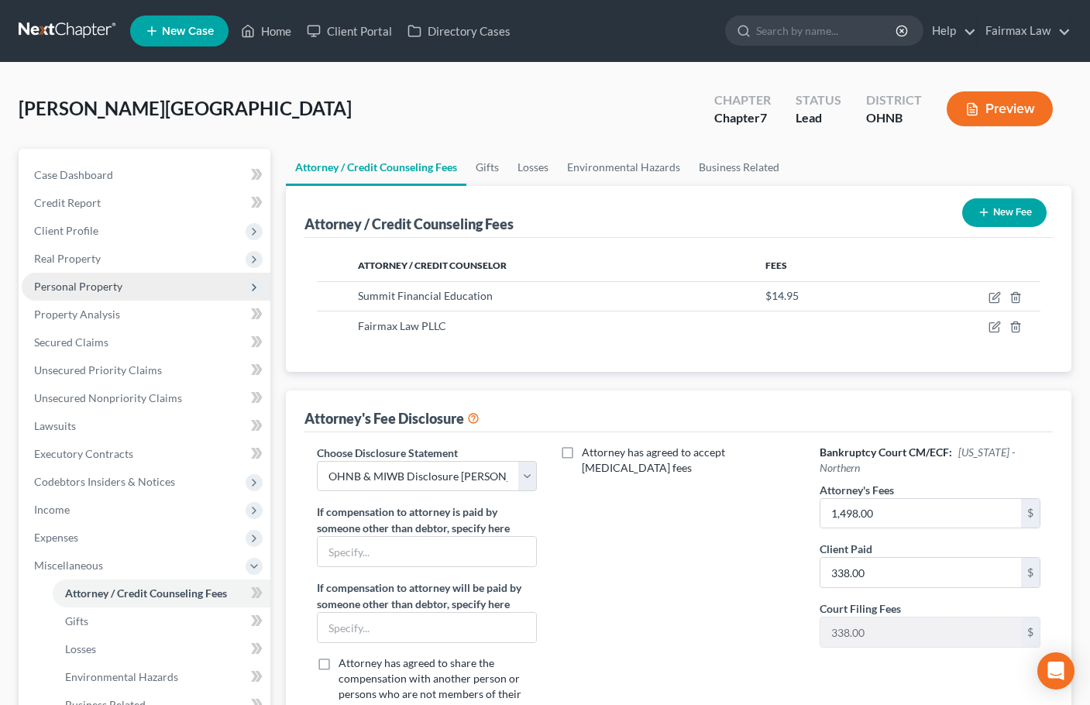
click at [64, 280] on span "Personal Property" at bounding box center [78, 286] width 88 height 13
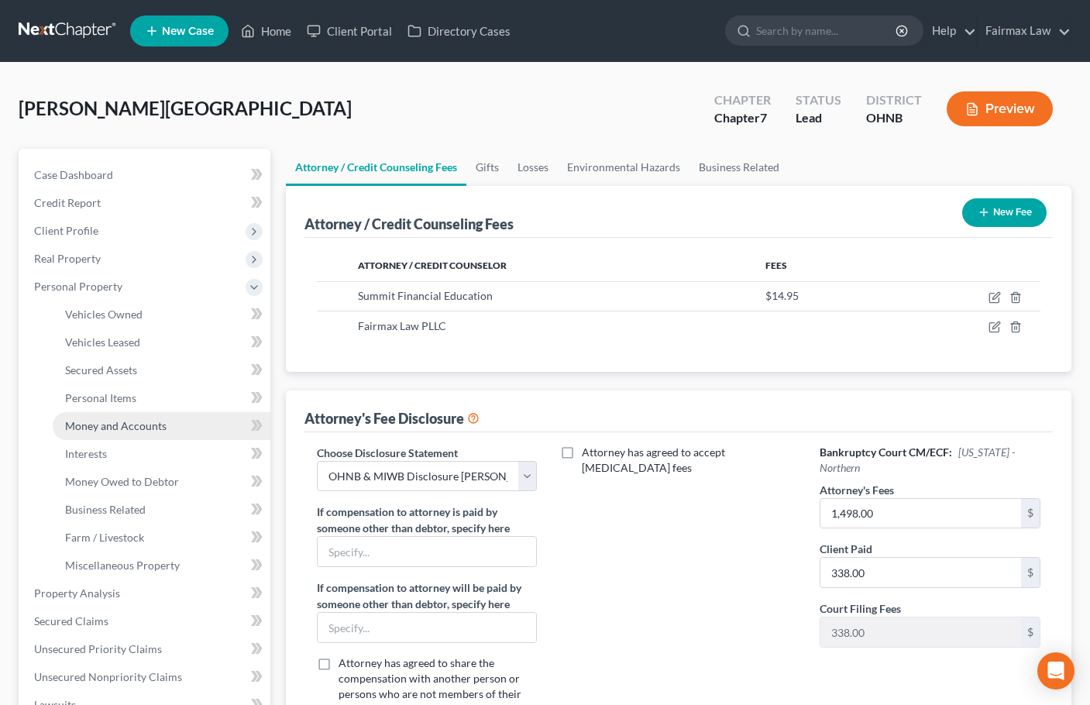
click at [149, 425] on span "Money and Accounts" at bounding box center [115, 425] width 101 height 13
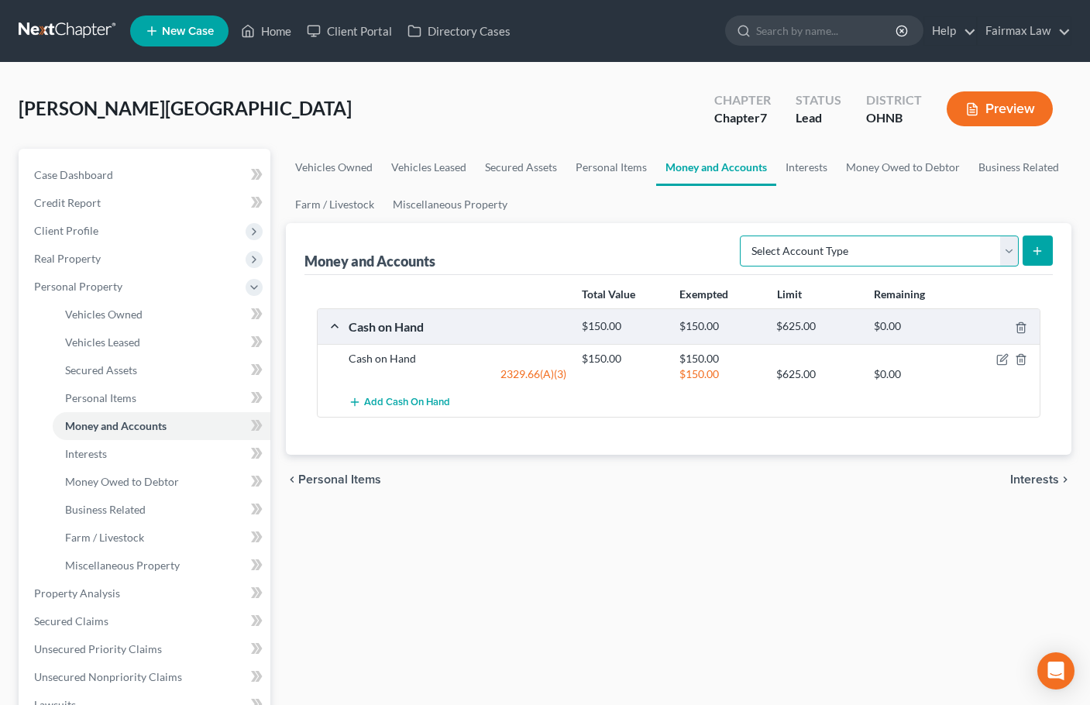
click at [908, 254] on select "Select Account Type Brokerage Cash on Hand Certificates of Deposit Checking Acc…" at bounding box center [879, 251] width 279 height 31
click at [743, 236] on select "Select Account Type Brokerage Cash on Hand Certificates of Deposit Checking Acc…" at bounding box center [879, 251] width 279 height 31
click at [1043, 254] on icon "submit" at bounding box center [1037, 251] width 12 height 12
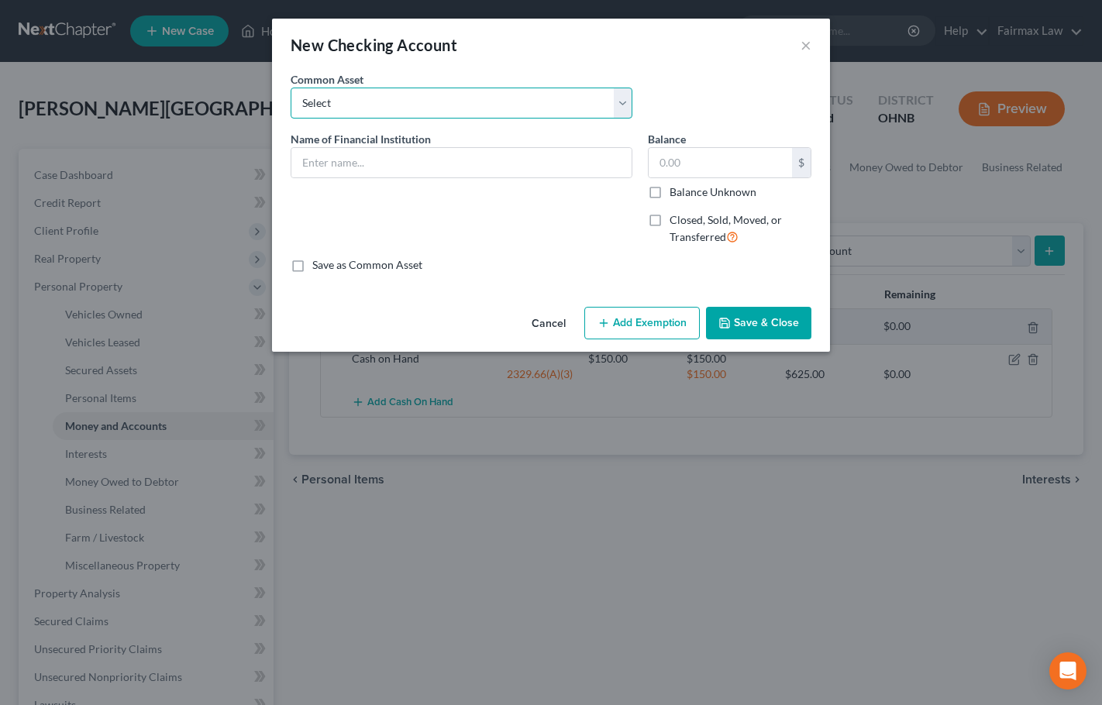
click at [385, 99] on select "Select Day Air FCU Daily Pay So-Fi So-Fi Dollar Bank Wisely Comerica Bank USAA …" at bounding box center [462, 103] width 342 height 31
click at [291, 88] on select "Select Day Air FCU Daily Pay So-Fi So-Fi Dollar Bank Wisely Comerica Bank USAA …" at bounding box center [462, 103] width 342 height 31
click at [687, 159] on input "5.00" at bounding box center [719, 162] width 143 height 29
click at [688, 160] on input "5.00" at bounding box center [719, 162] width 143 height 29
click at [649, 343] on div "Cancel Add Exemption Save & Close" at bounding box center [551, 326] width 558 height 51
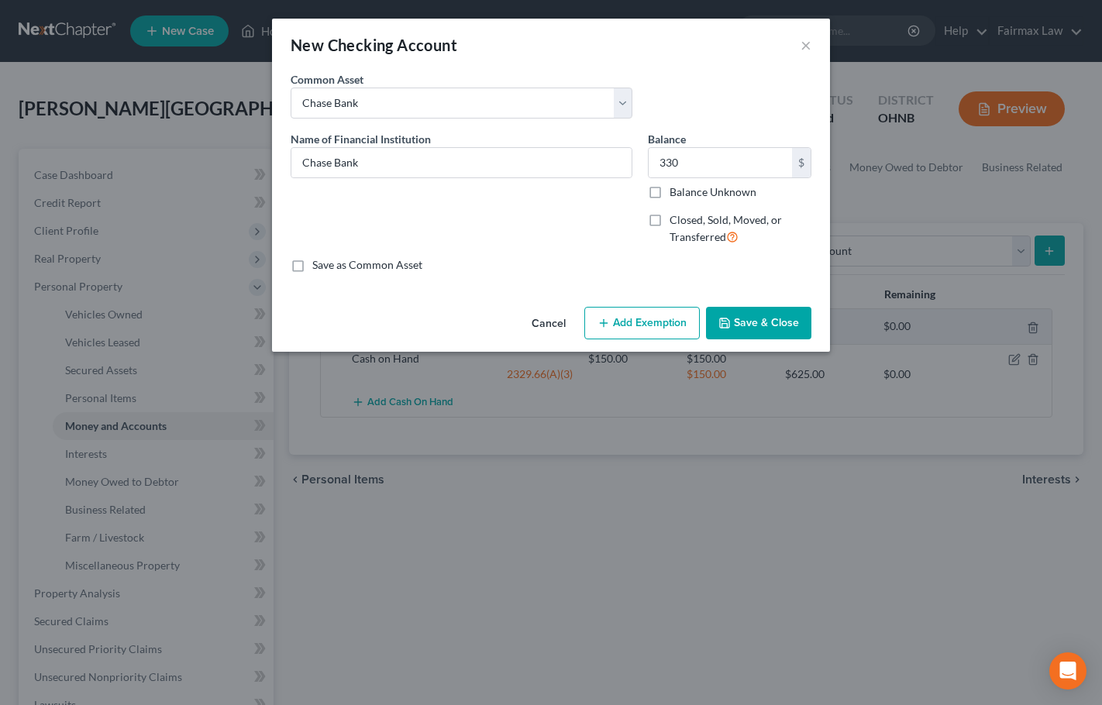
click at [645, 331] on button "Add Exemption" at bounding box center [641, 323] width 115 height 33
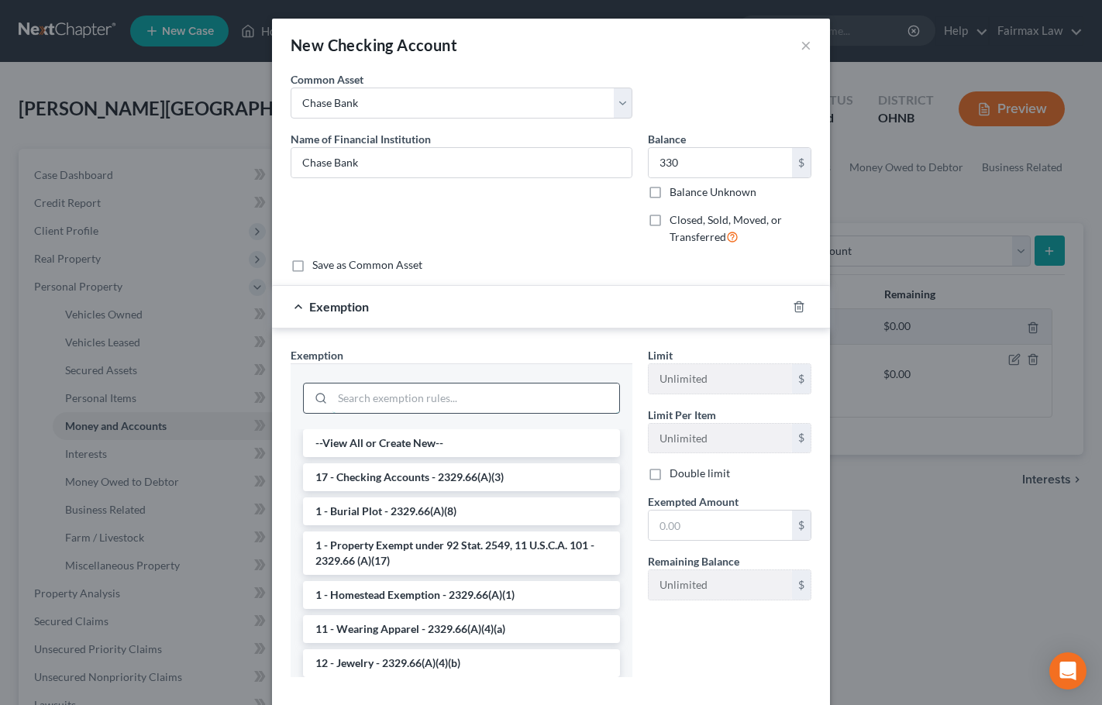
click at [397, 397] on input "search" at bounding box center [475, 397] width 287 height 29
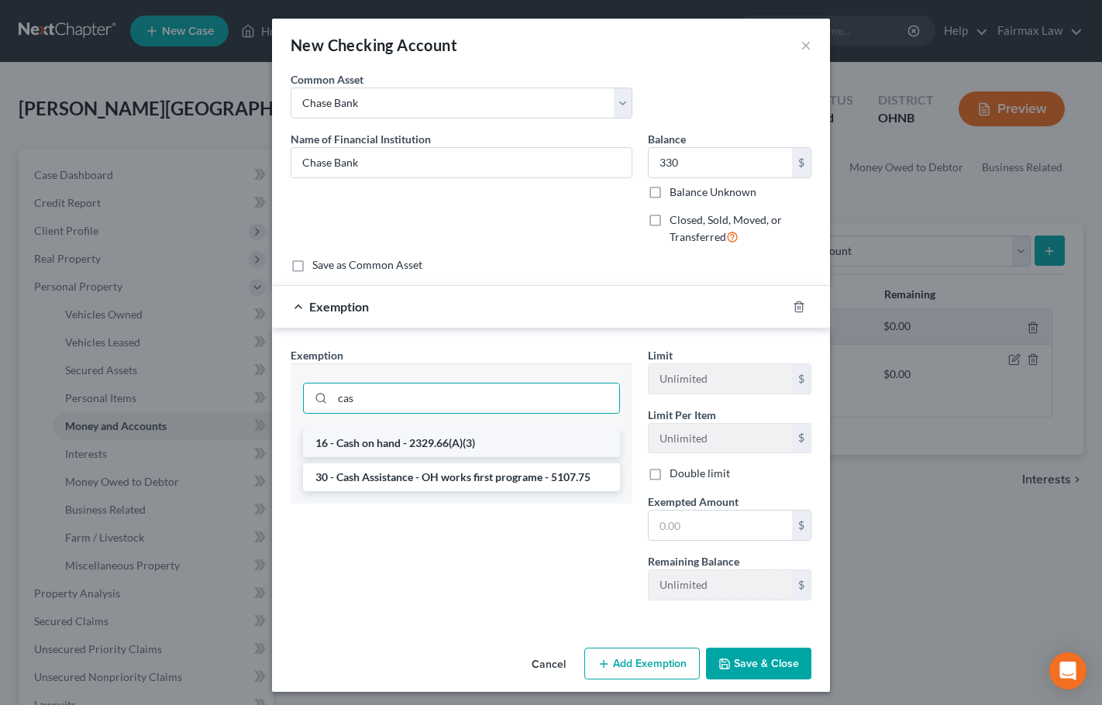
click at [409, 439] on li "16 - Cash on hand - 2329.66(A)(3)" at bounding box center [461, 443] width 317 height 28
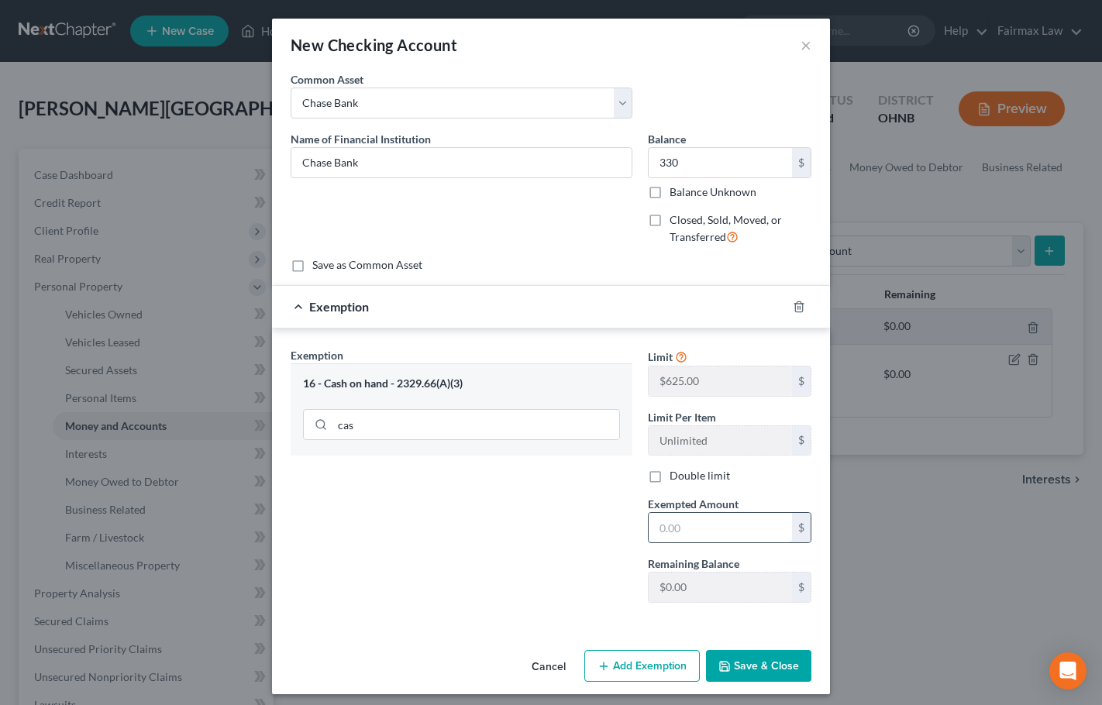
click at [688, 531] on input "text" at bounding box center [719, 527] width 143 height 29
click at [601, 611] on div "Exemption Set must be selected for CA. Exemption * 16 - Cash on hand - 2329.66(…" at bounding box center [461, 481] width 357 height 268
click at [772, 672] on button "Save & Close" at bounding box center [758, 666] width 105 height 33
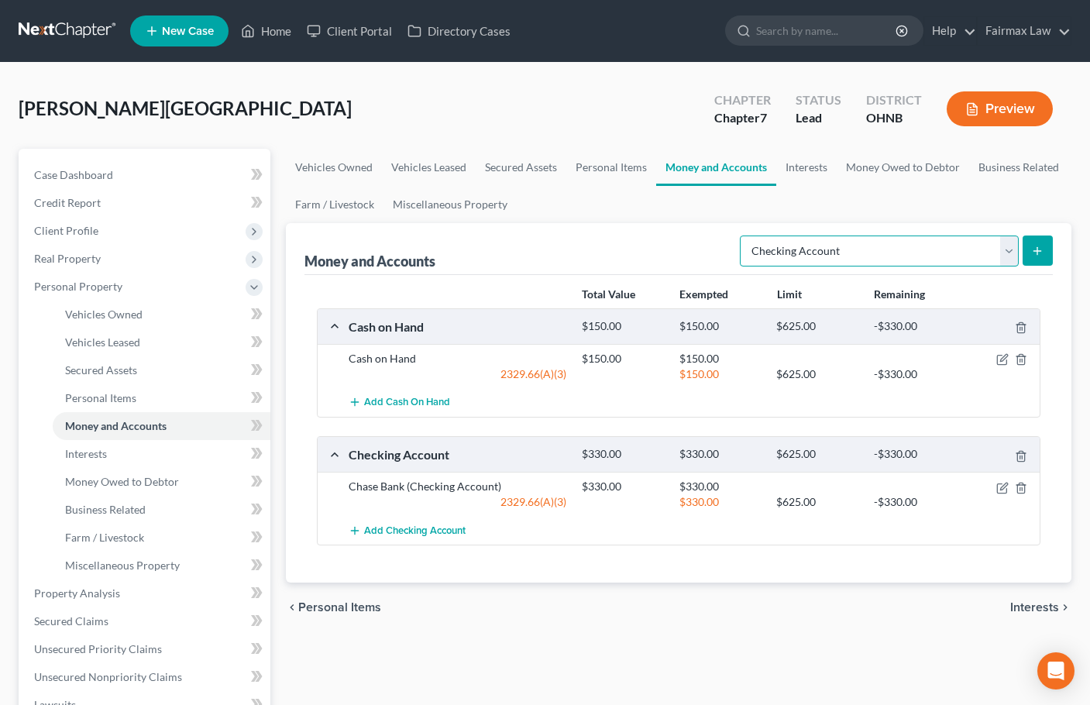
click at [909, 250] on select "Select Account Type Brokerage Cash on Hand Certificates of Deposit Checking Acc…" at bounding box center [879, 251] width 279 height 31
click at [743, 236] on select "Select Account Type Brokerage Cash on Hand Certificates of Deposit Checking Acc…" at bounding box center [879, 251] width 279 height 31
click at [1037, 254] on icon "submit" at bounding box center [1037, 251] width 12 height 12
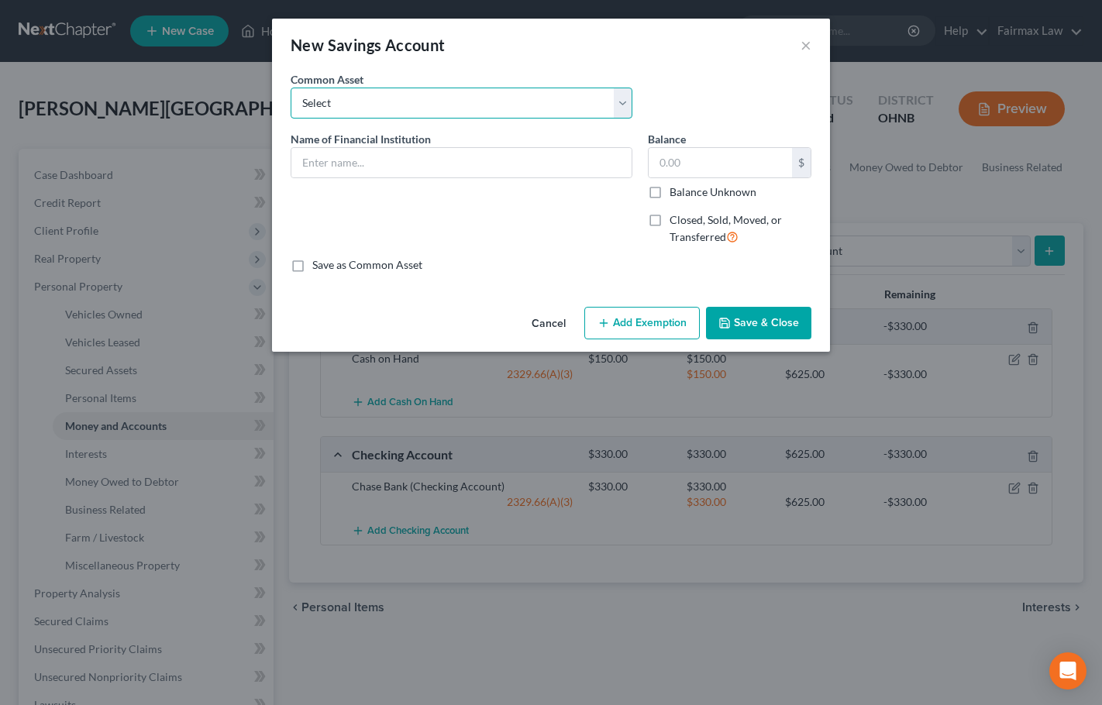
click at [411, 104] on select "Select Current So-Fi Savings Bank of America Comerica Bank [GEOGRAPHIC_DATA] Hu…" at bounding box center [462, 103] width 342 height 31
click at [291, 88] on select "Select Current So-Fi Savings Bank of America Comerica Bank [GEOGRAPHIC_DATA] Hu…" at bounding box center [462, 103] width 342 height 31
click at [677, 163] on input "0" at bounding box center [719, 162] width 143 height 29
click at [630, 328] on button "Add Exemption" at bounding box center [641, 323] width 115 height 33
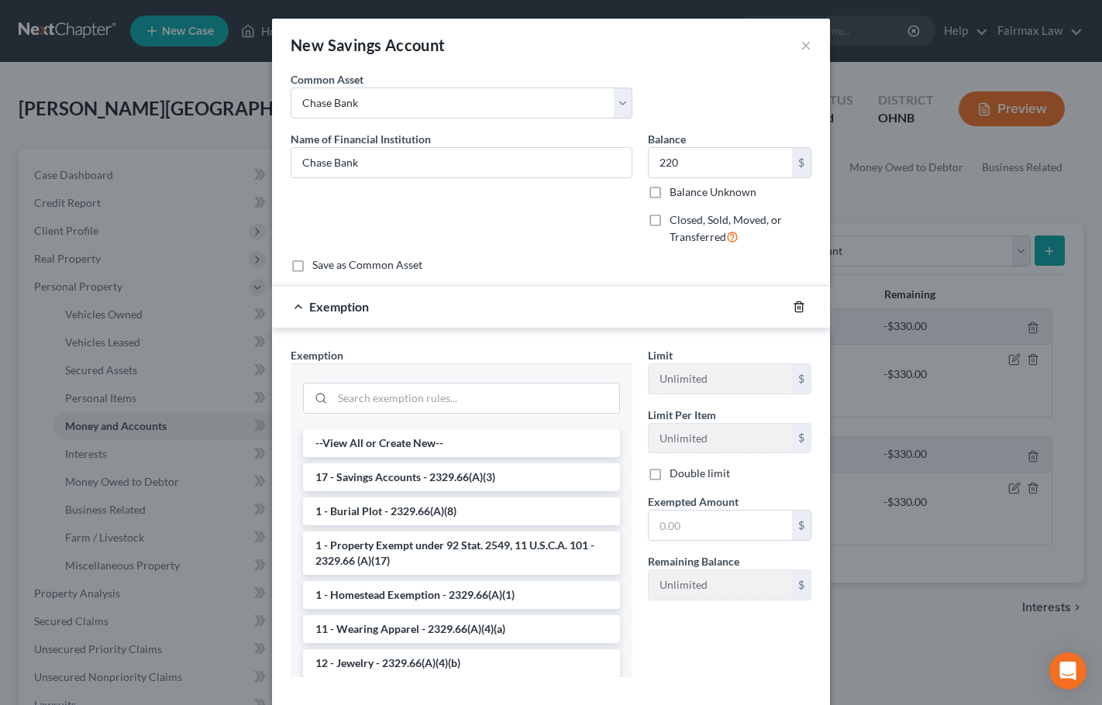
click at [795, 309] on icon "button" at bounding box center [799, 307] width 12 height 12
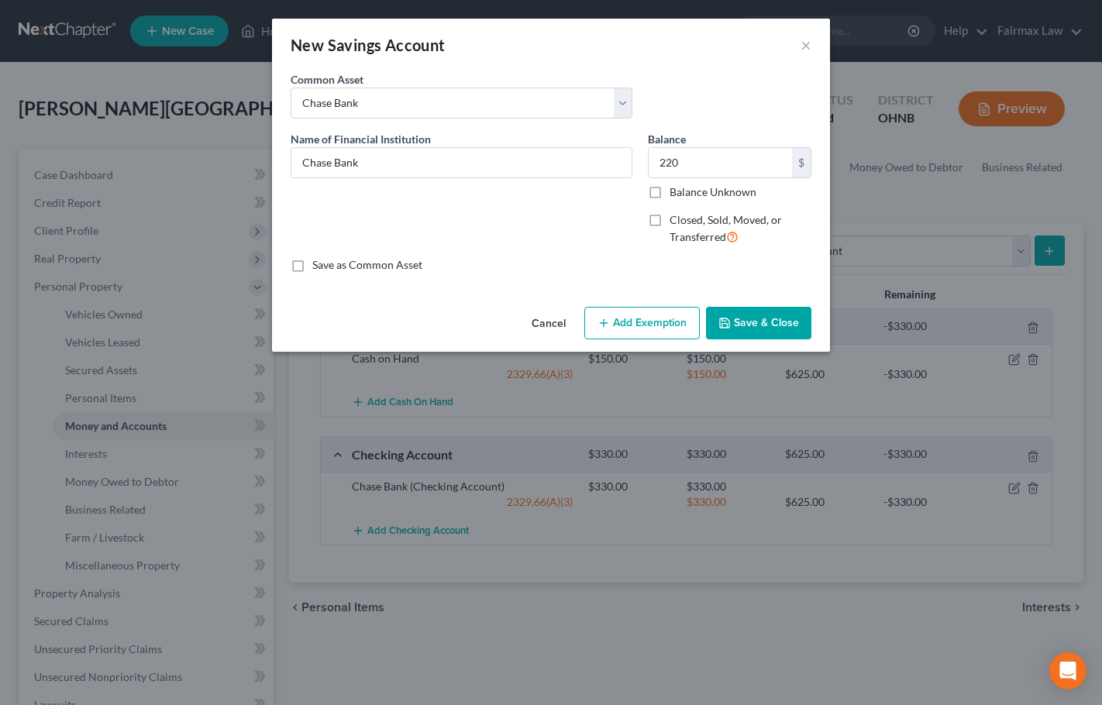
click at [765, 323] on button "Save & Close" at bounding box center [758, 323] width 105 height 33
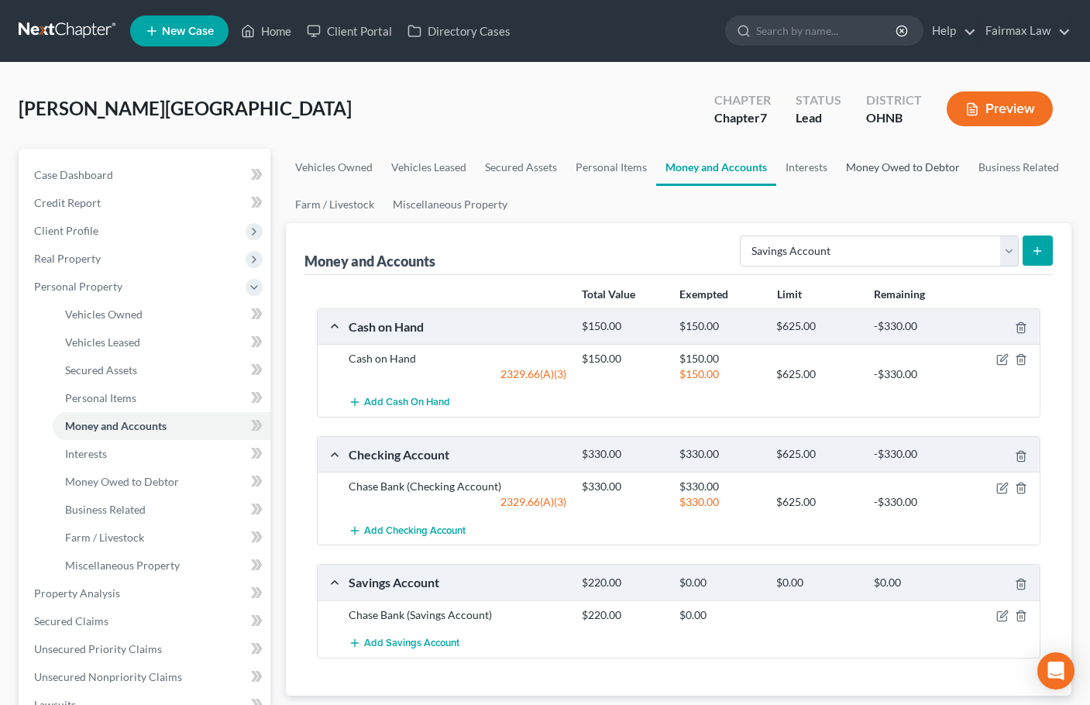
click at [879, 168] on link "Money Owed to Debtor" at bounding box center [903, 167] width 132 height 37
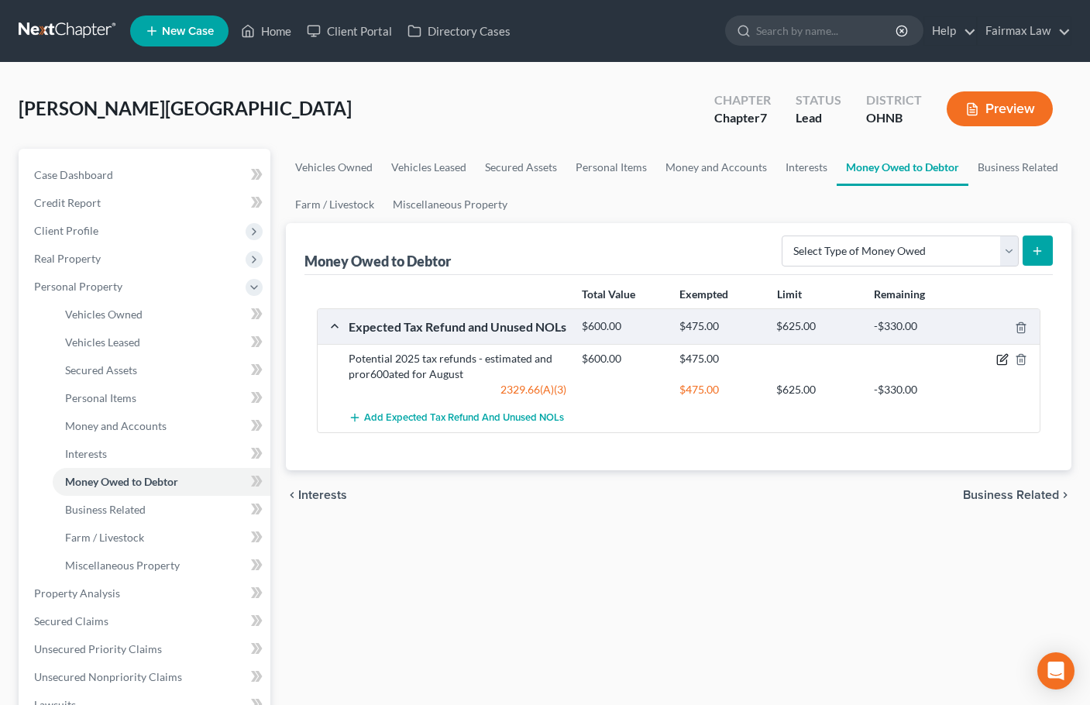
click at [1002, 359] on icon "button" at bounding box center [1002, 359] width 12 height 12
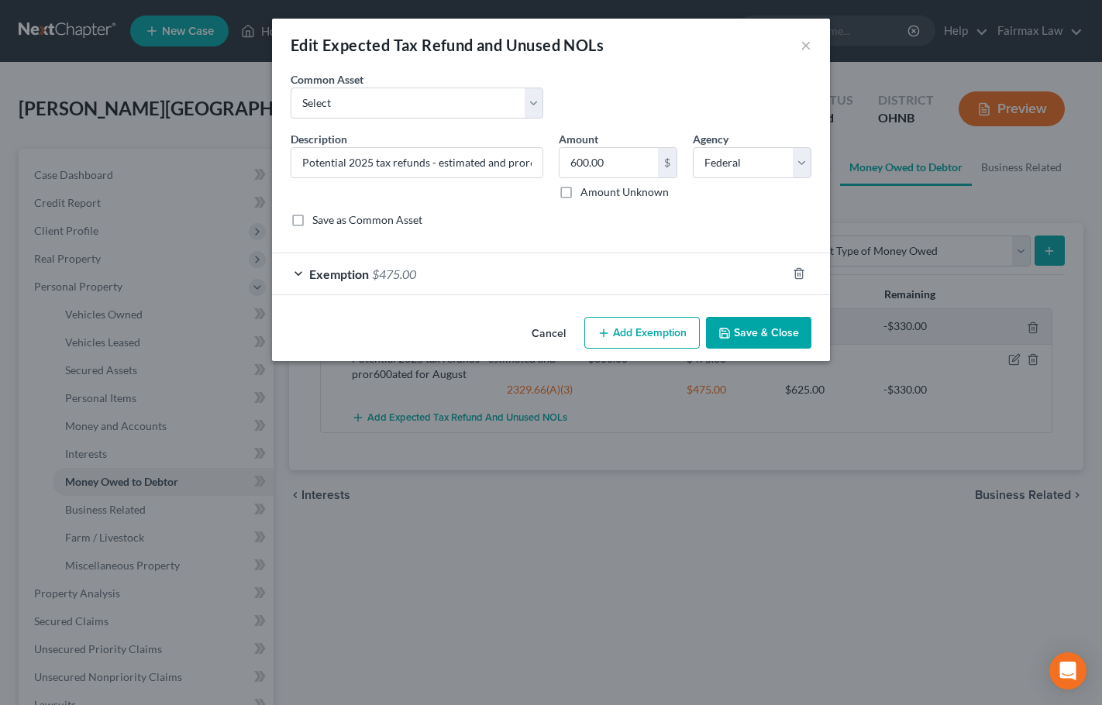
click at [790, 274] on div at bounding box center [807, 273] width 43 height 25
click at [802, 275] on icon "button" at bounding box center [798, 274] width 7 height 10
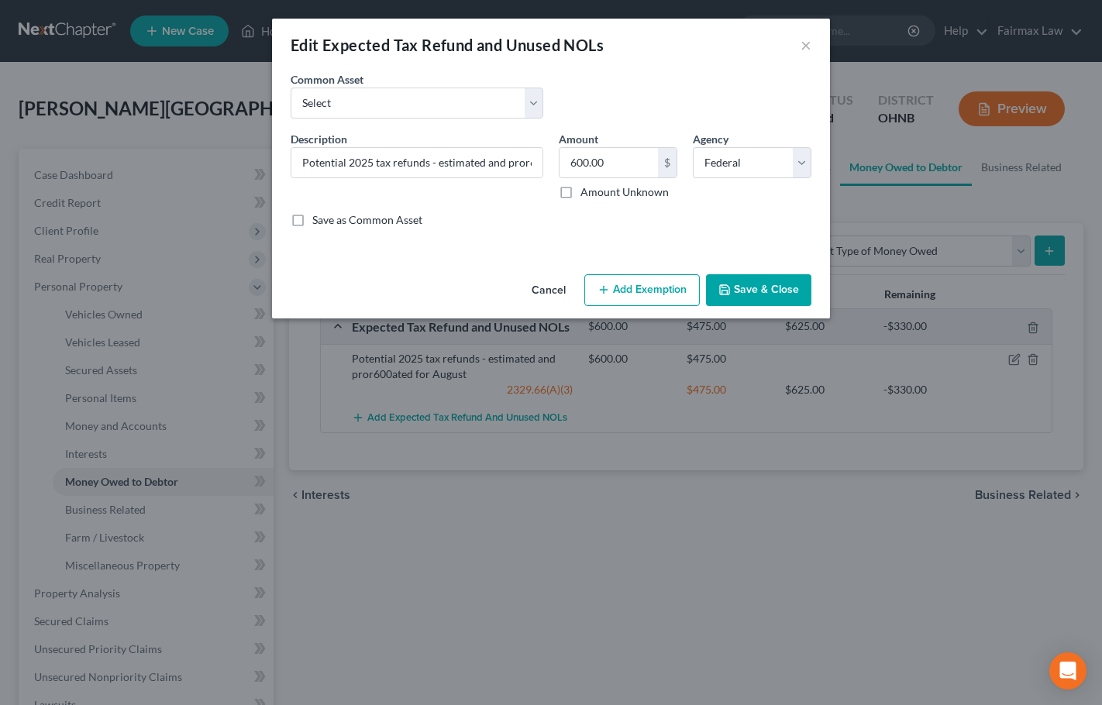
click at [787, 291] on button "Save & Close" at bounding box center [758, 290] width 105 height 33
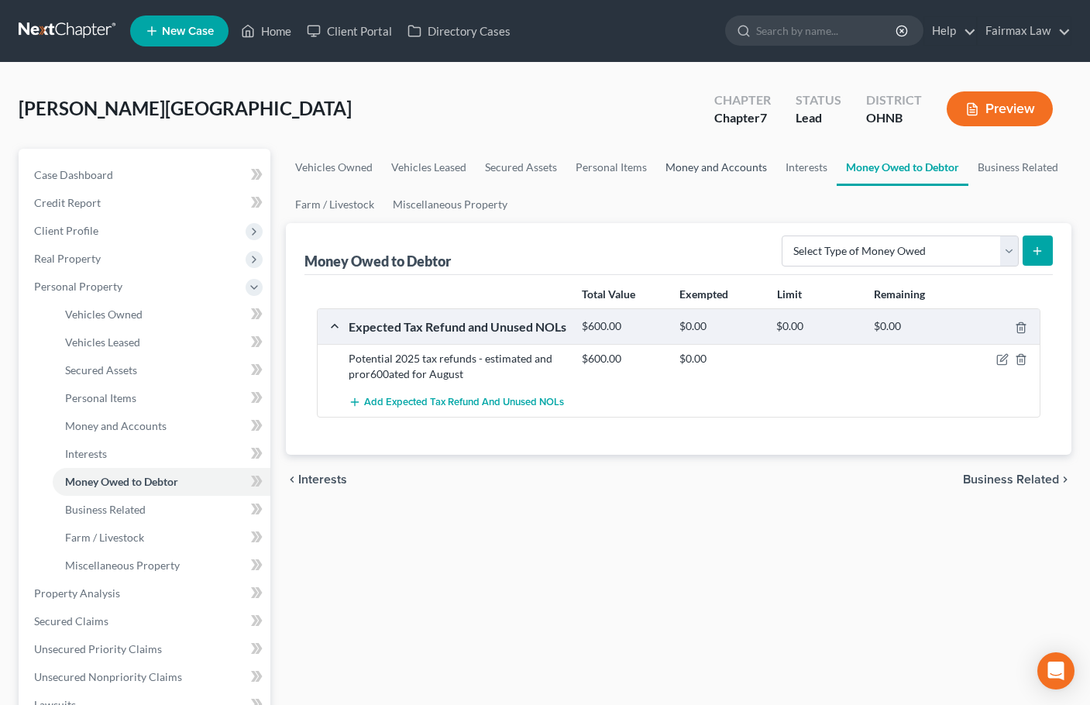
click at [703, 173] on link "Money and Accounts" at bounding box center [716, 167] width 120 height 37
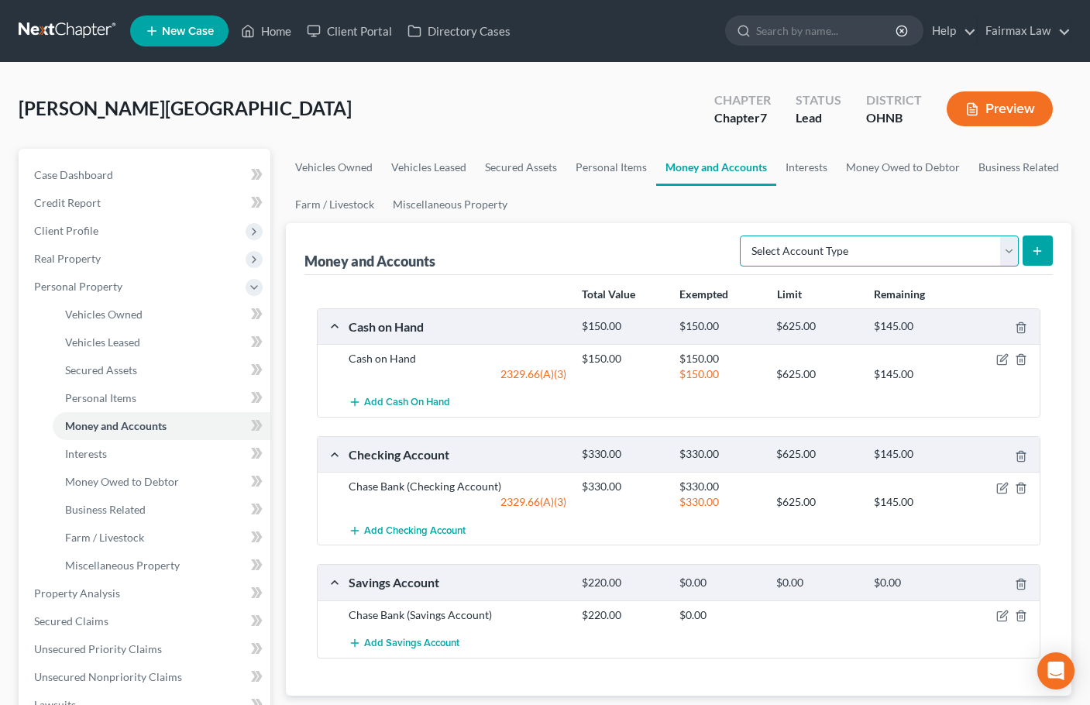
click at [894, 263] on select "Select Account Type Brokerage Cash on Hand Certificates of Deposit Checking Acc…" at bounding box center [879, 251] width 279 height 31
click at [743, 236] on select "Select Account Type Brokerage Cash on Hand Certificates of Deposit Checking Acc…" at bounding box center [879, 251] width 279 height 31
click at [851, 404] on div "Add Cash on Hand" at bounding box center [691, 402] width 700 height 29
click at [1037, 249] on line "submit" at bounding box center [1037, 250] width 0 height 7
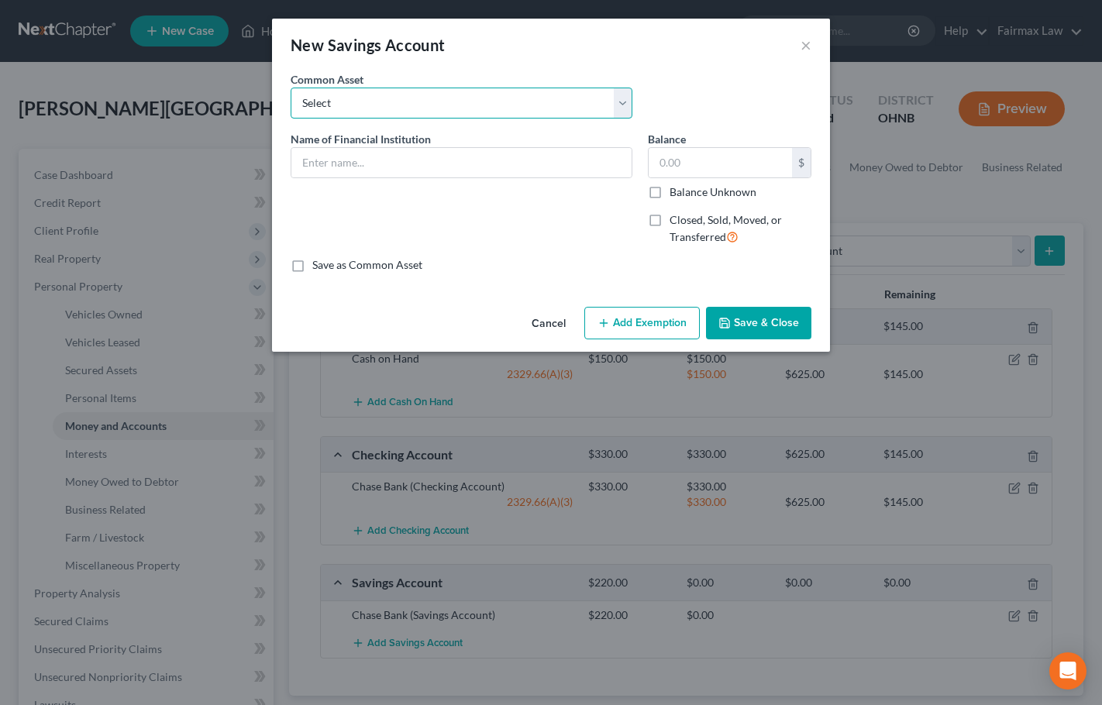
click at [394, 108] on select "Select Current So-Fi Savings Bank of America Comerica Bank [GEOGRAPHIC_DATA] Hu…" at bounding box center [462, 103] width 342 height 31
click at [291, 88] on select "Select Current So-Fi Savings Bank of America Comerica Bank [GEOGRAPHIC_DATA] Hu…" at bounding box center [462, 103] width 342 height 31
click at [703, 156] on input "0.35" at bounding box center [719, 162] width 143 height 29
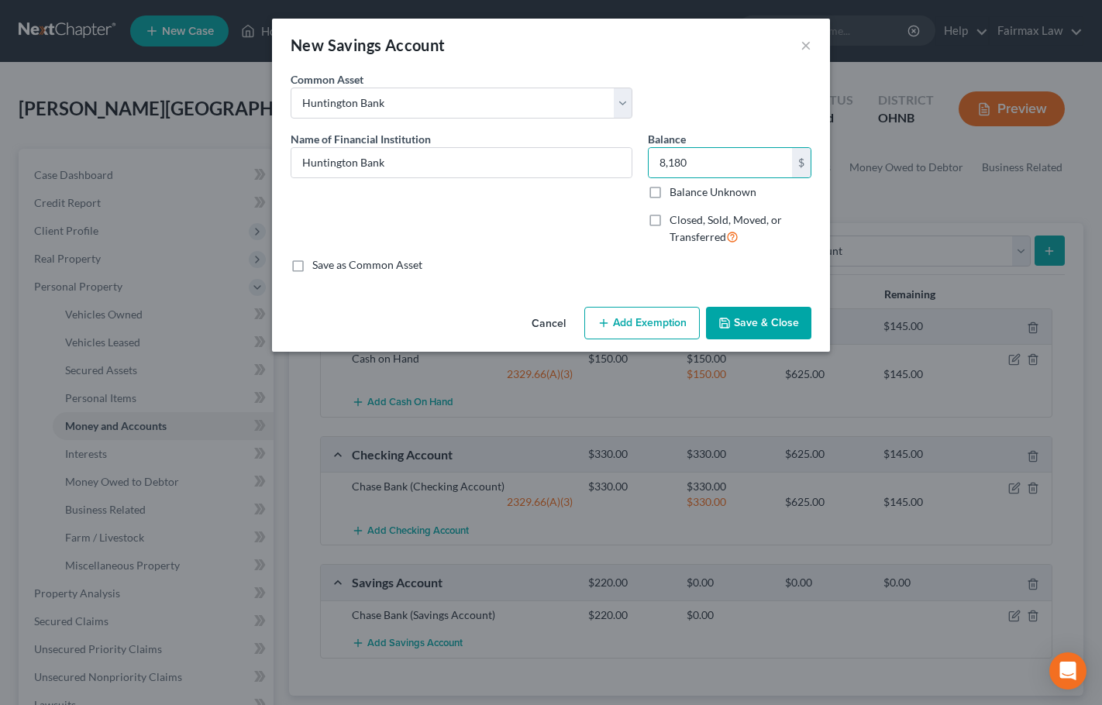
click at [772, 319] on button "Save & Close" at bounding box center [758, 323] width 105 height 33
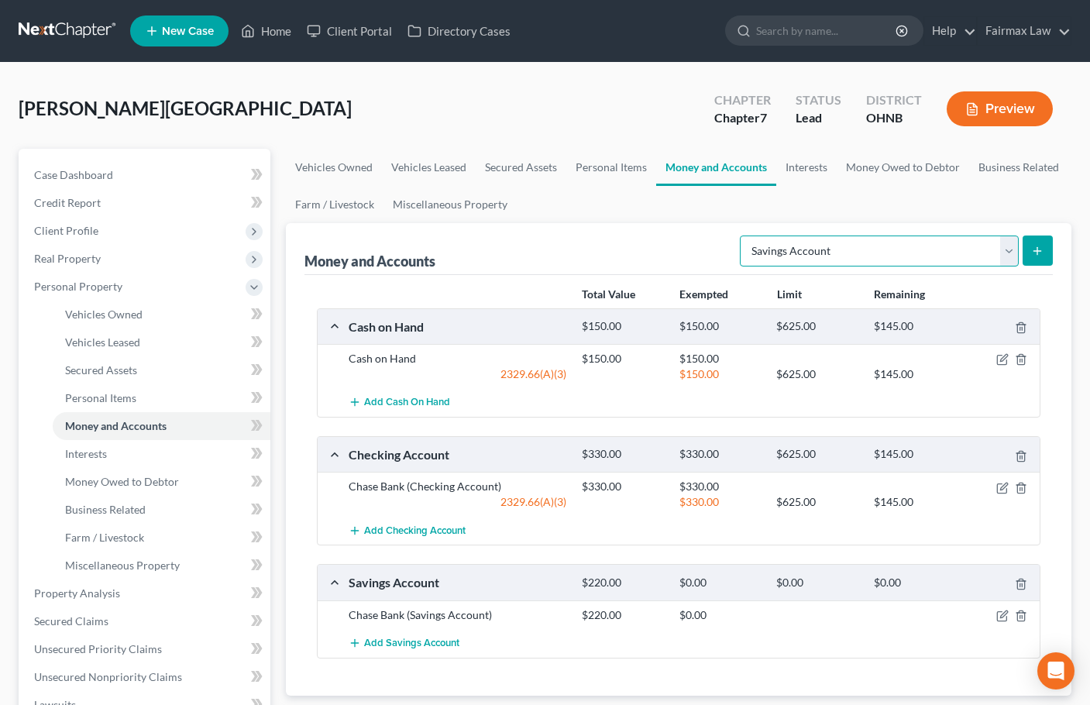
click at [952, 247] on select "Select Account Type Brokerage Cash on Hand Certificates of Deposit Checking Acc…" at bounding box center [879, 251] width 279 height 31
click at [743, 236] on select "Select Account Type Brokerage Cash on Hand Certificates of Deposit Checking Acc…" at bounding box center [879, 251] width 279 height 31
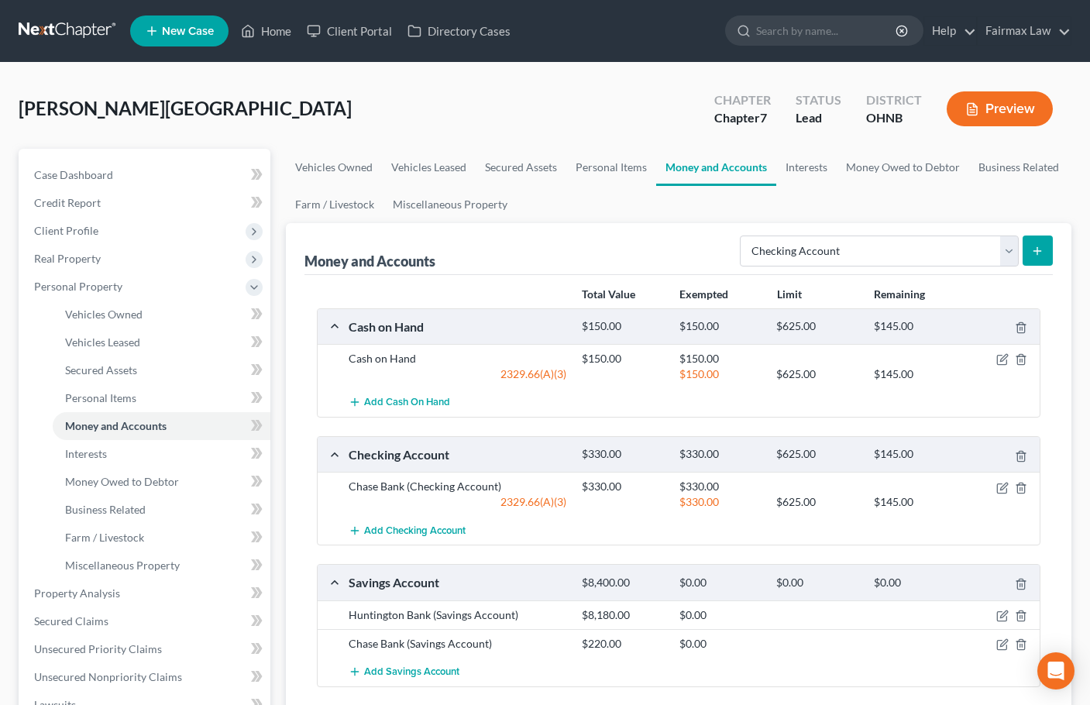
click at [1039, 258] on button "submit" at bounding box center [1038, 251] width 30 height 30
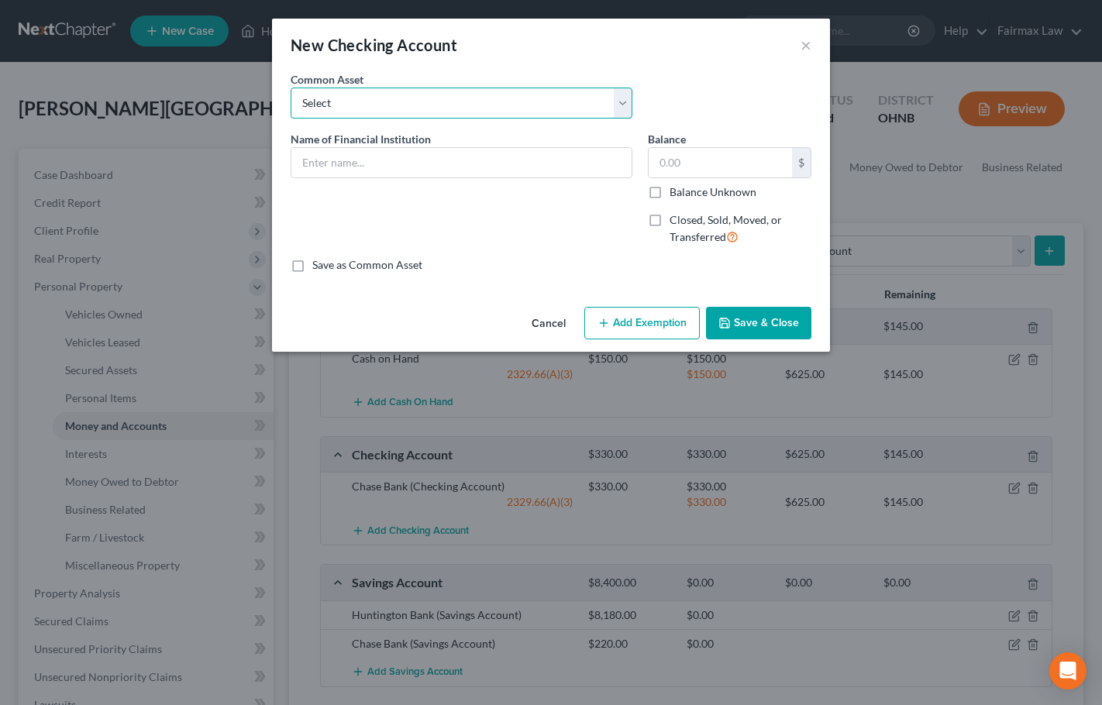
click at [352, 98] on select "Select Day Air FCU Daily Pay So-Fi So-Fi Dollar Bank Wisely Comerica Bank USAA …" at bounding box center [462, 103] width 342 height 31
click at [291, 88] on select "Select Day Air FCU Daily Pay So-Fi So-Fi Dollar Bank Wisely Comerica Bank USAA …" at bounding box center [462, 103] width 342 height 31
click at [696, 169] on input "text" at bounding box center [719, 162] width 143 height 29
click at [775, 316] on button "Save & Close" at bounding box center [758, 323] width 105 height 33
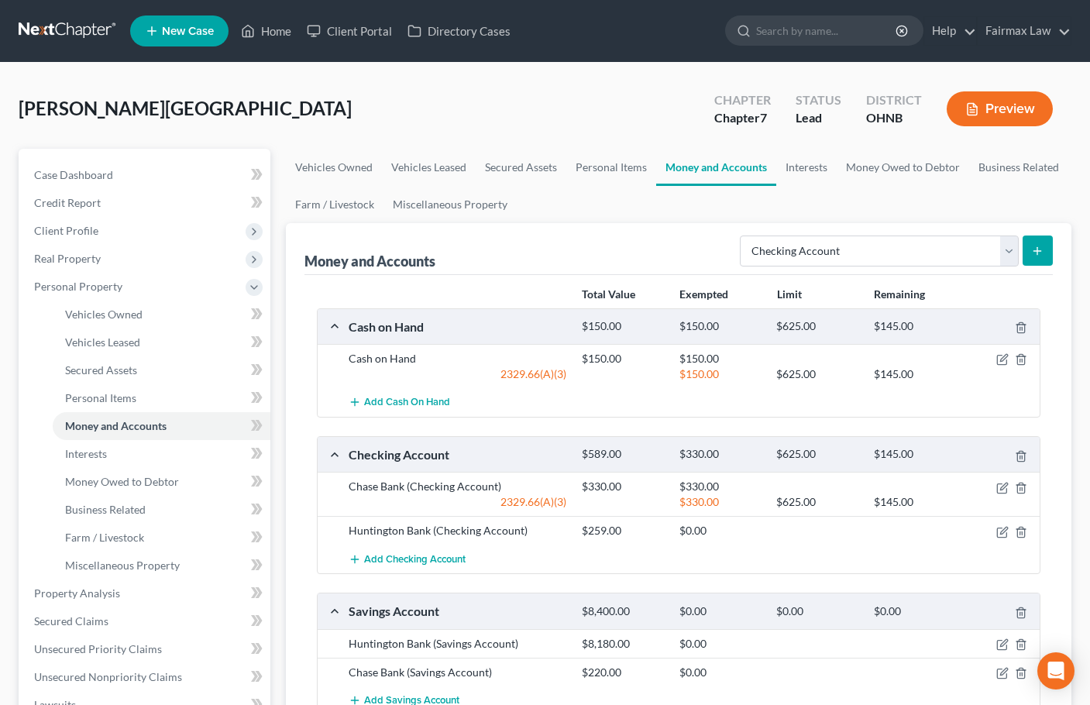
click at [1043, 253] on icon "submit" at bounding box center [1037, 251] width 12 height 12
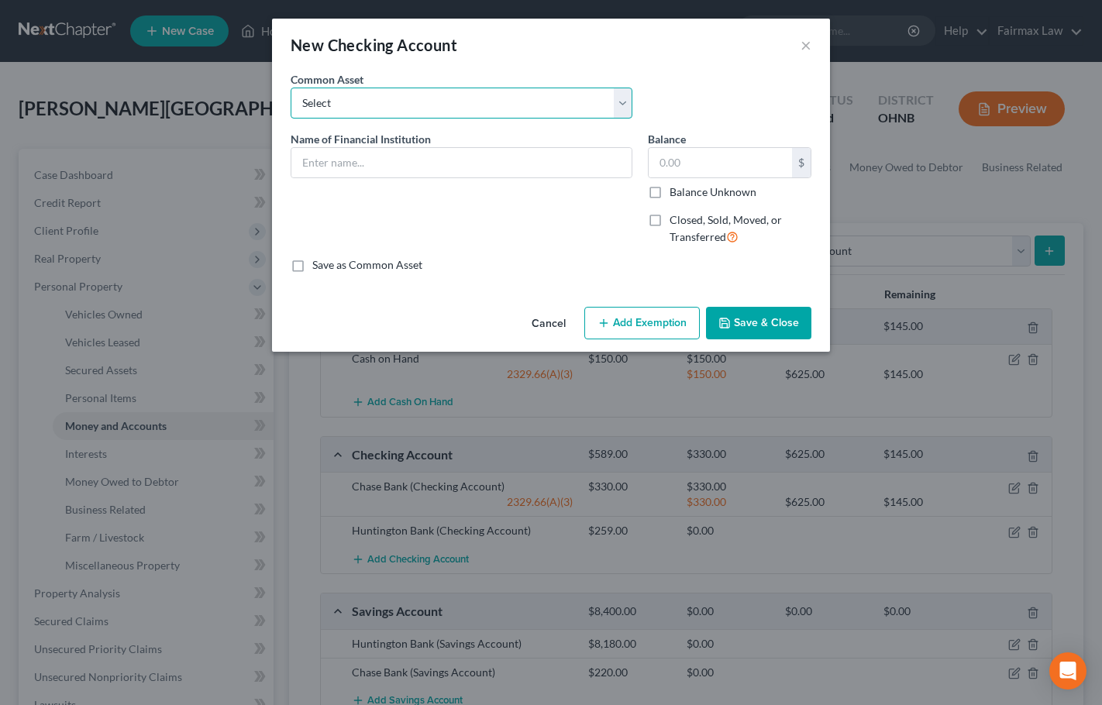
click at [394, 108] on select "Select Day Air FCU Daily Pay So-Fi So-Fi Dollar Bank Wisely Comerica Bank USAA …" at bounding box center [462, 103] width 342 height 31
click at [291, 88] on select "Select Day Air FCU Daily Pay So-Fi So-Fi Dollar Bank Wisely Comerica Bank USAA …" at bounding box center [462, 103] width 342 height 31
click at [703, 167] on input "16.00" at bounding box center [719, 162] width 143 height 29
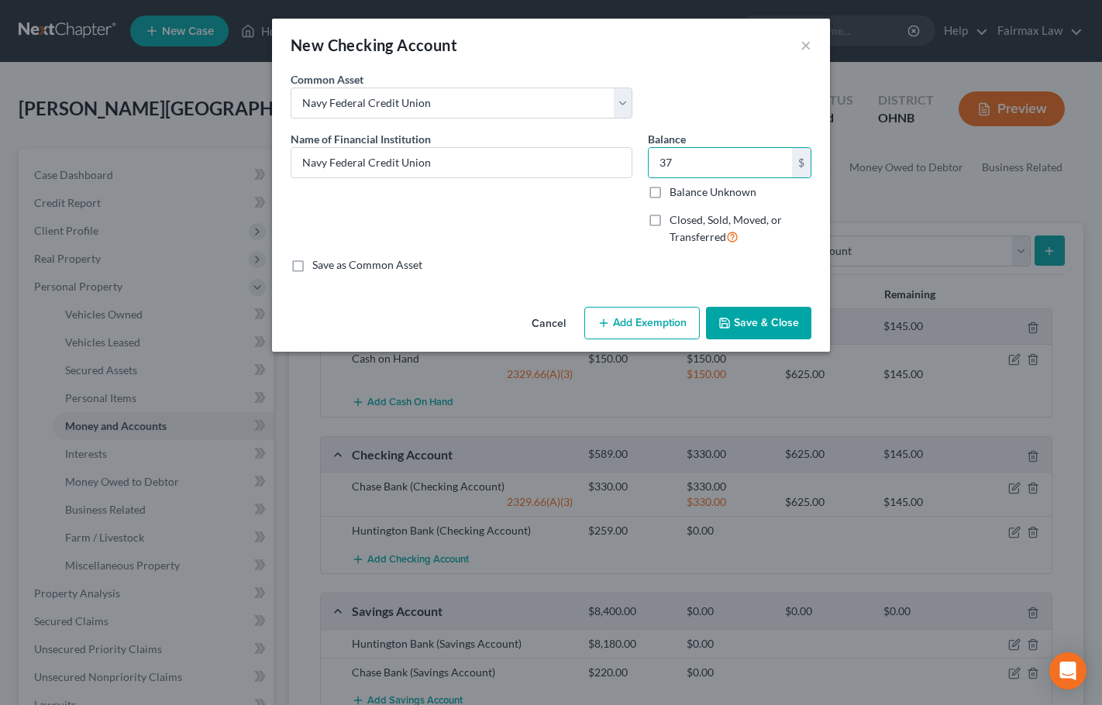
click at [761, 314] on button "Save & Close" at bounding box center [758, 323] width 105 height 33
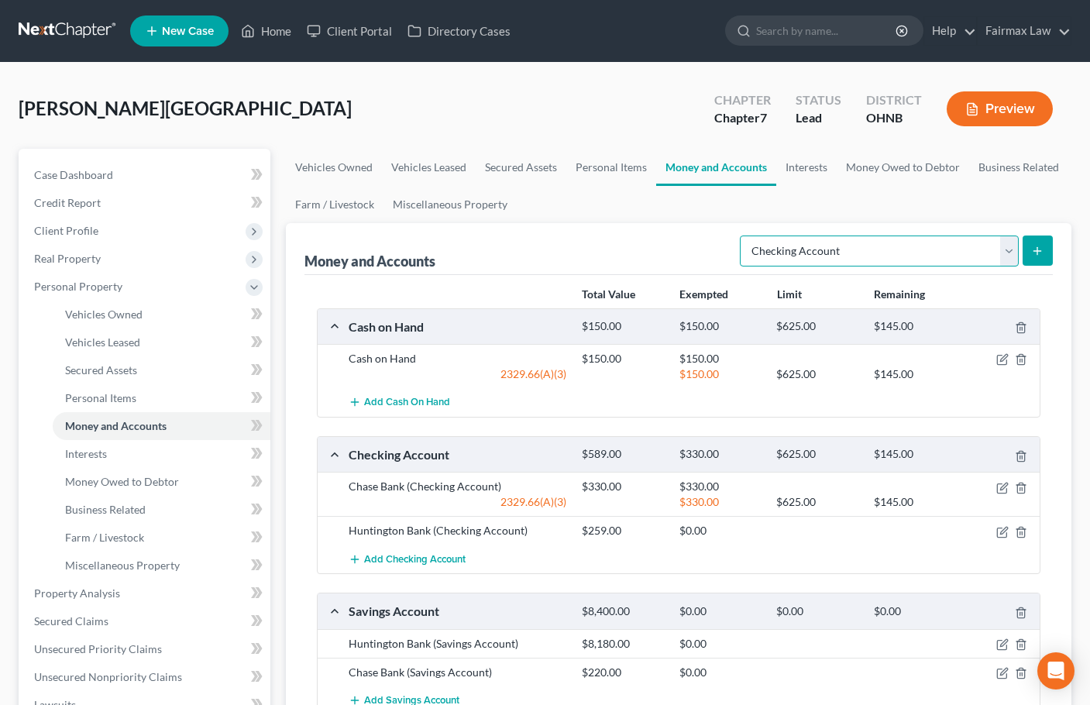
click at [934, 253] on select "Select Account Type Brokerage Cash on Hand Certificates of Deposit Checking Acc…" at bounding box center [879, 251] width 279 height 31
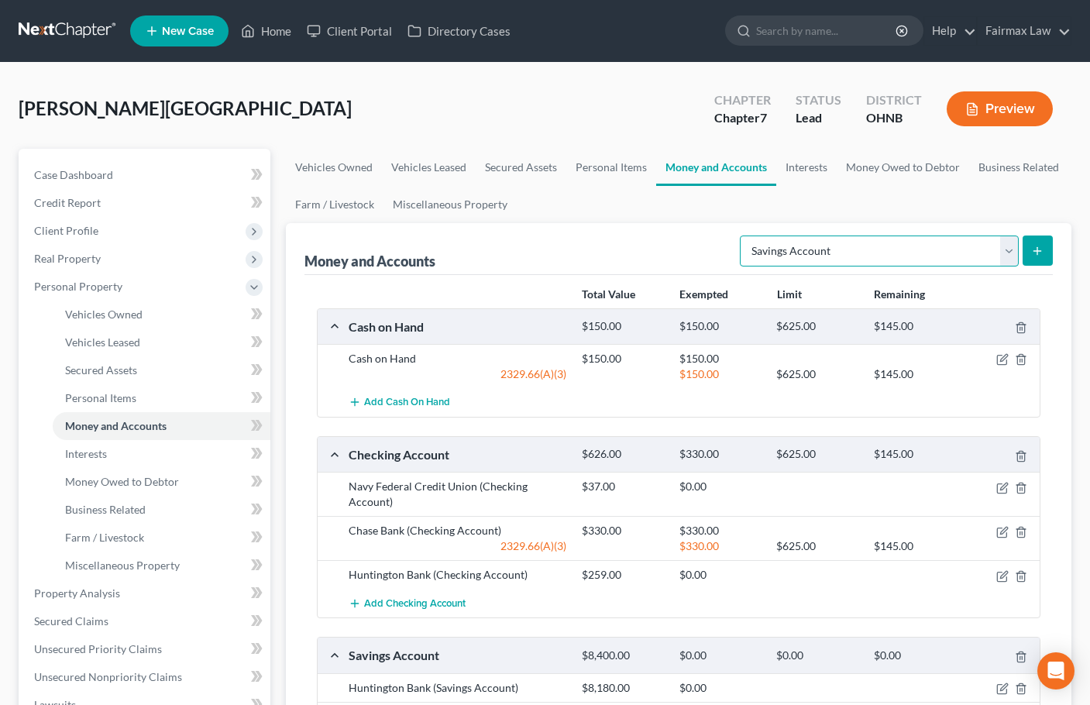
click at [743, 236] on select "Select Account Type Brokerage Cash on Hand Certificates of Deposit Checking Acc…" at bounding box center [879, 251] width 279 height 31
click at [1042, 242] on button "submit" at bounding box center [1038, 251] width 30 height 30
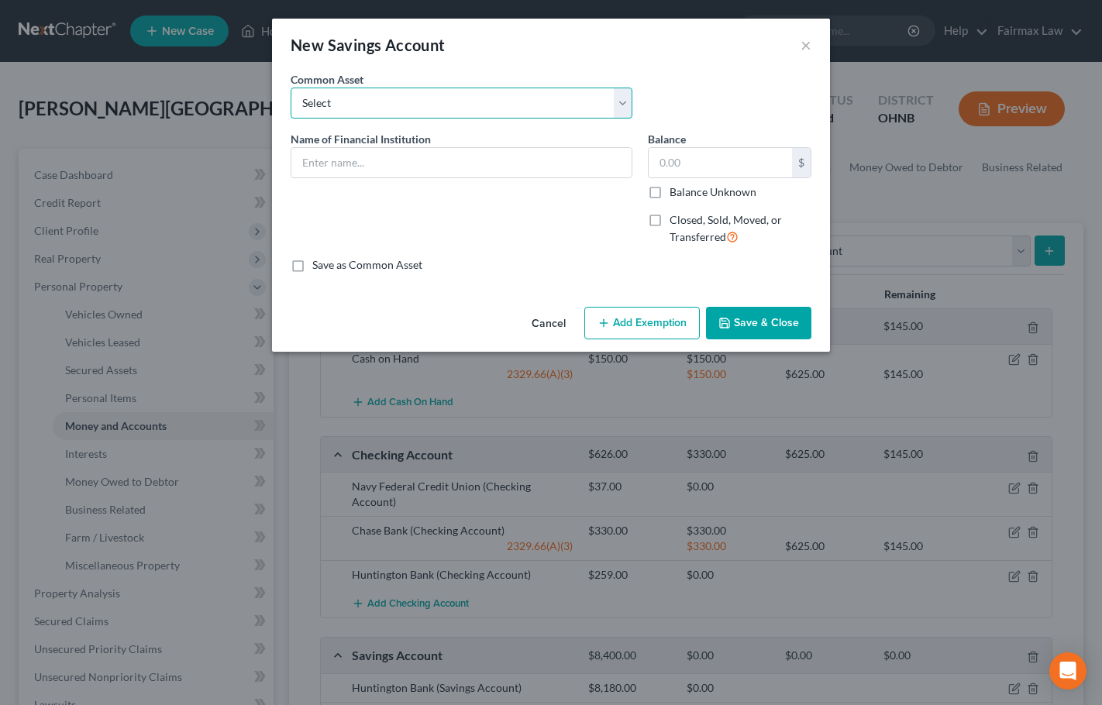
click at [421, 102] on select "Select Current So-Fi Savings Bank of America Comerica Bank [GEOGRAPHIC_DATA] Hu…" at bounding box center [462, 103] width 342 height 31
click at [291, 88] on select "Select Current So-Fi Savings Bank of America Comerica Bank [GEOGRAPHIC_DATA] Hu…" at bounding box center [462, 103] width 342 height 31
click at [718, 168] on input "text" at bounding box center [719, 162] width 143 height 29
click at [779, 318] on button "Save & Close" at bounding box center [758, 323] width 105 height 33
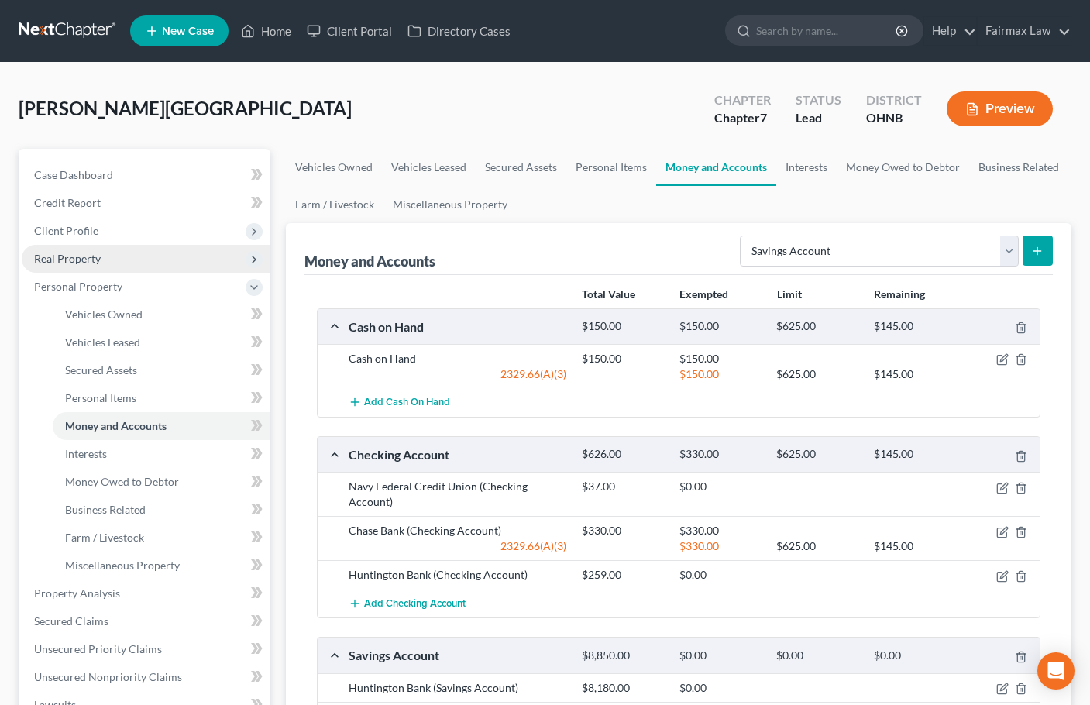
click at [82, 252] on span "Real Property" at bounding box center [67, 258] width 67 height 13
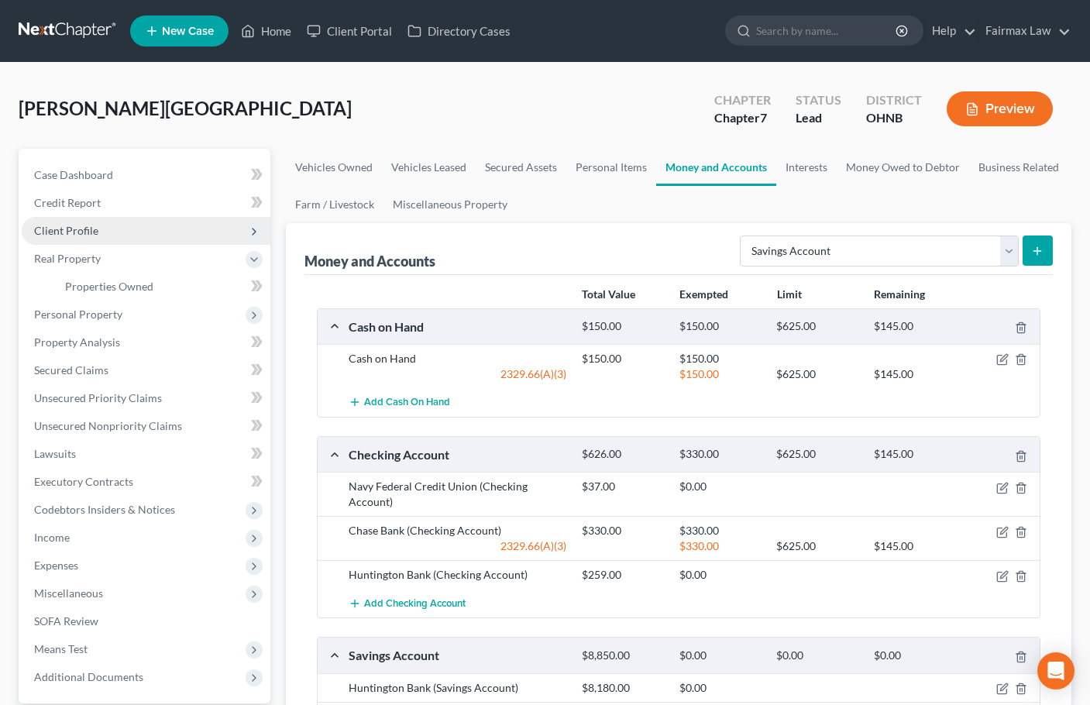
click at [84, 238] on span "Client Profile" at bounding box center [146, 231] width 249 height 28
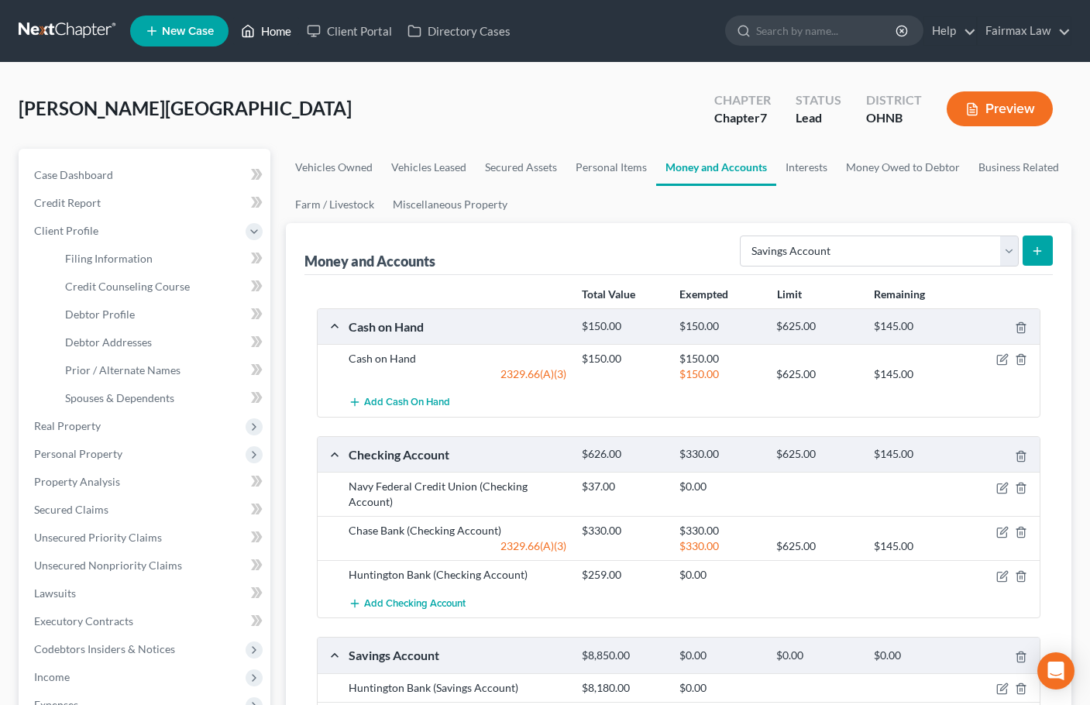
click at [284, 33] on link "Home" at bounding box center [266, 31] width 66 height 28
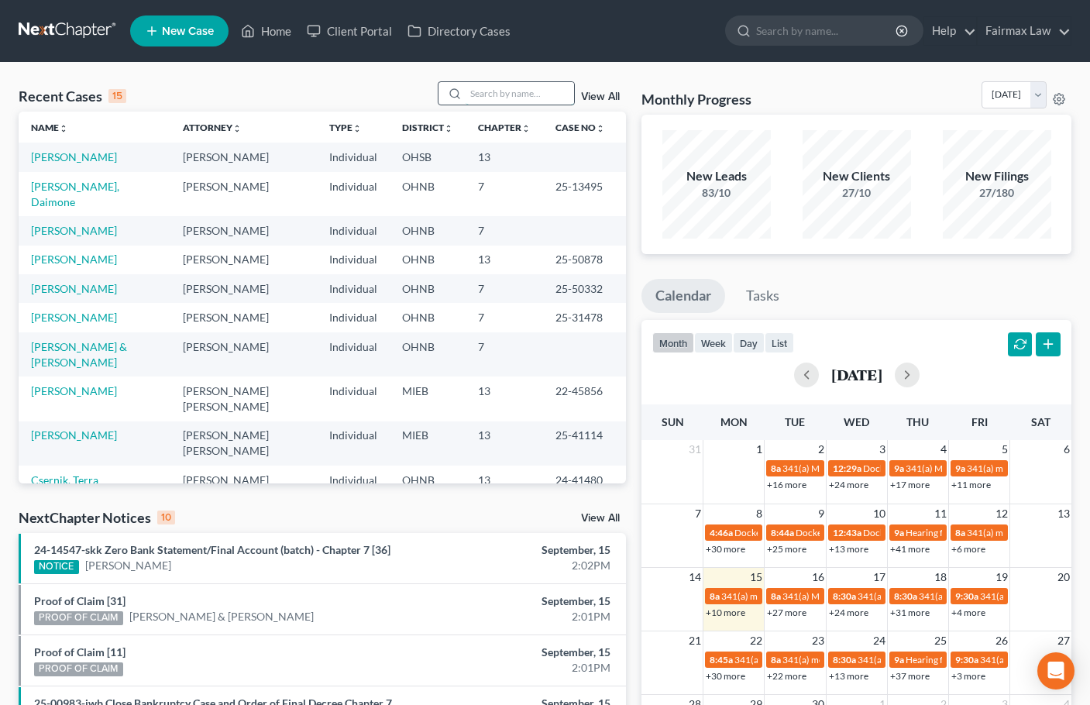
click at [507, 91] on input "search" at bounding box center [520, 93] width 108 height 22
paste input "[PERSON_NAME]"
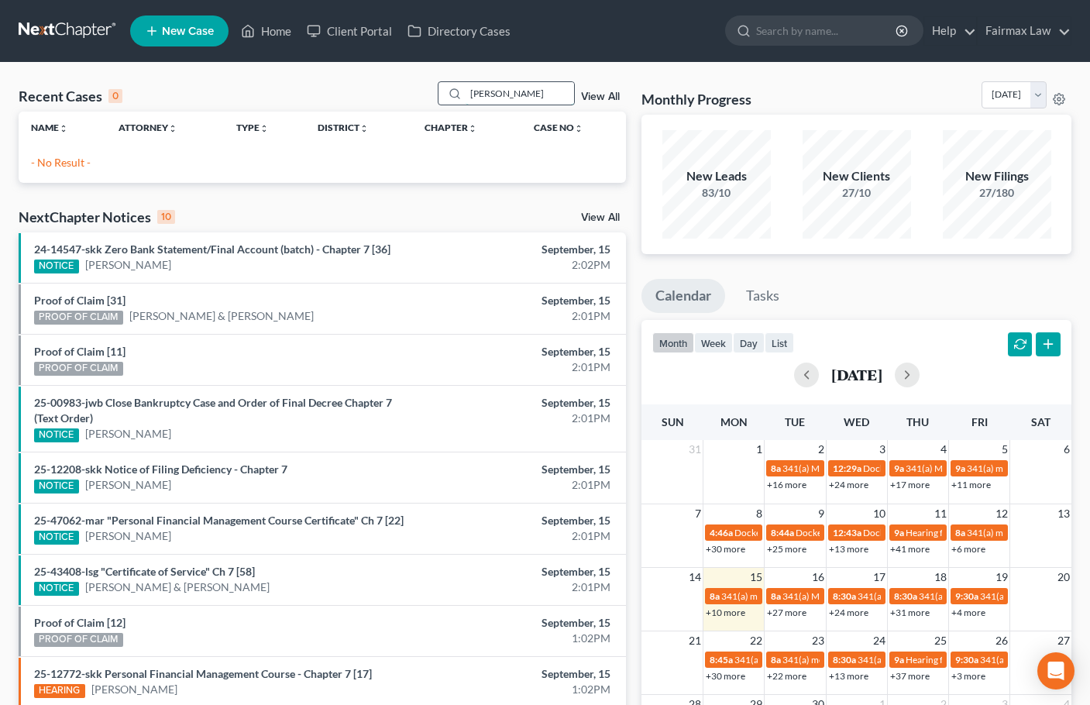
click at [495, 91] on input "[PERSON_NAME]" at bounding box center [520, 93] width 108 height 22
paste input "search"
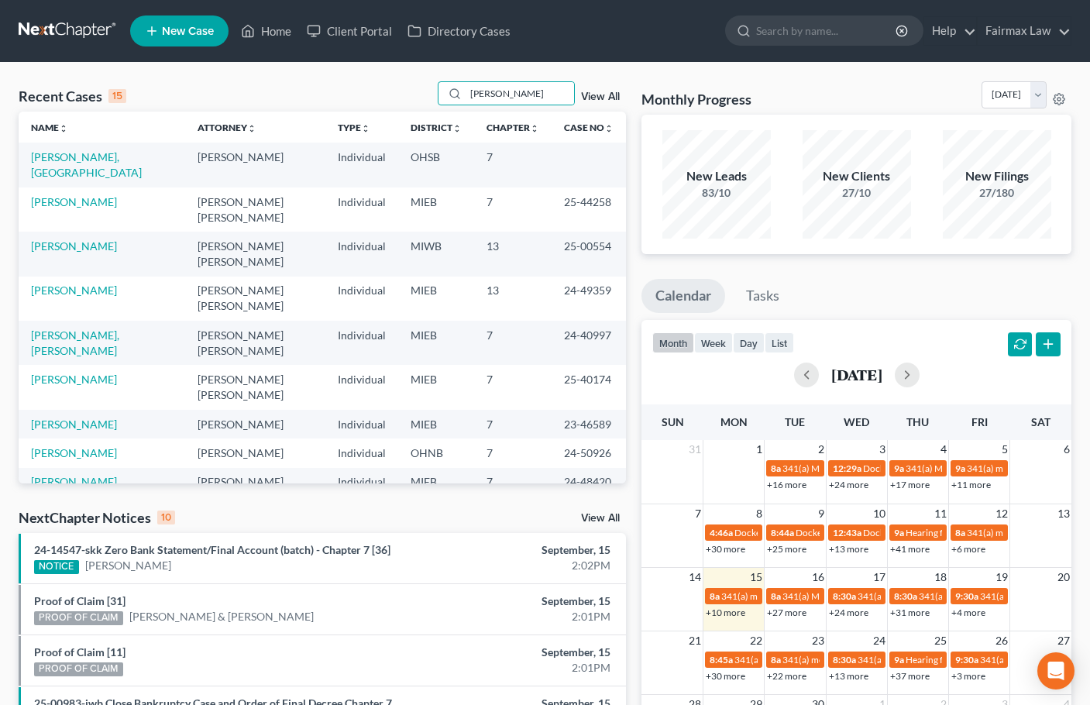
click at [184, 31] on span "New Case" at bounding box center [188, 32] width 52 height 12
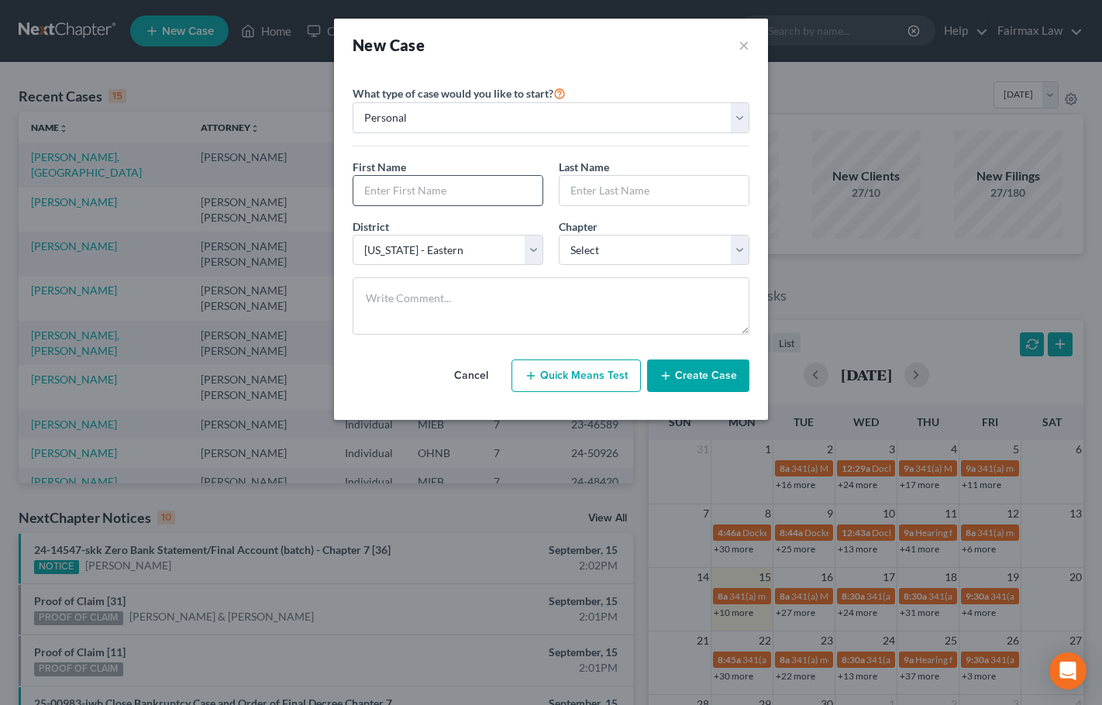
click at [440, 188] on input "text" at bounding box center [447, 190] width 189 height 29
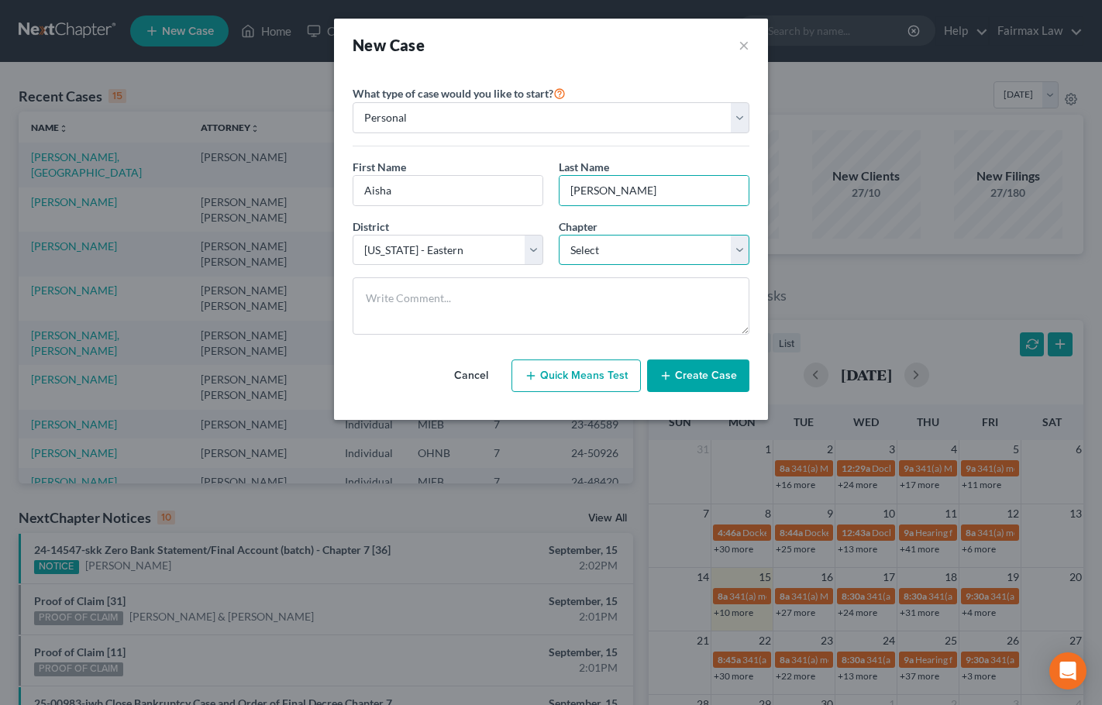
click at [614, 247] on select "Select 7 11 12 13" at bounding box center [654, 250] width 191 height 31
click at [559, 235] on select "Select 7 11 12 13" at bounding box center [654, 250] width 191 height 31
click at [706, 377] on button "Create Case" at bounding box center [698, 375] width 102 height 33
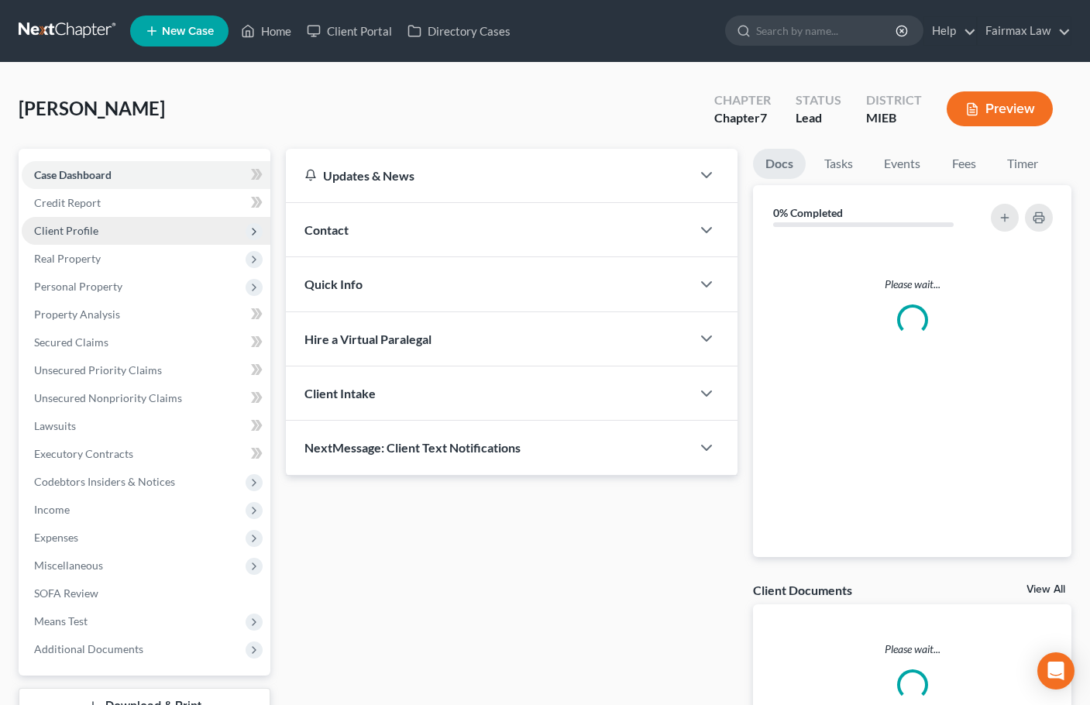
click at [70, 226] on span "Client Profile" at bounding box center [66, 230] width 64 height 13
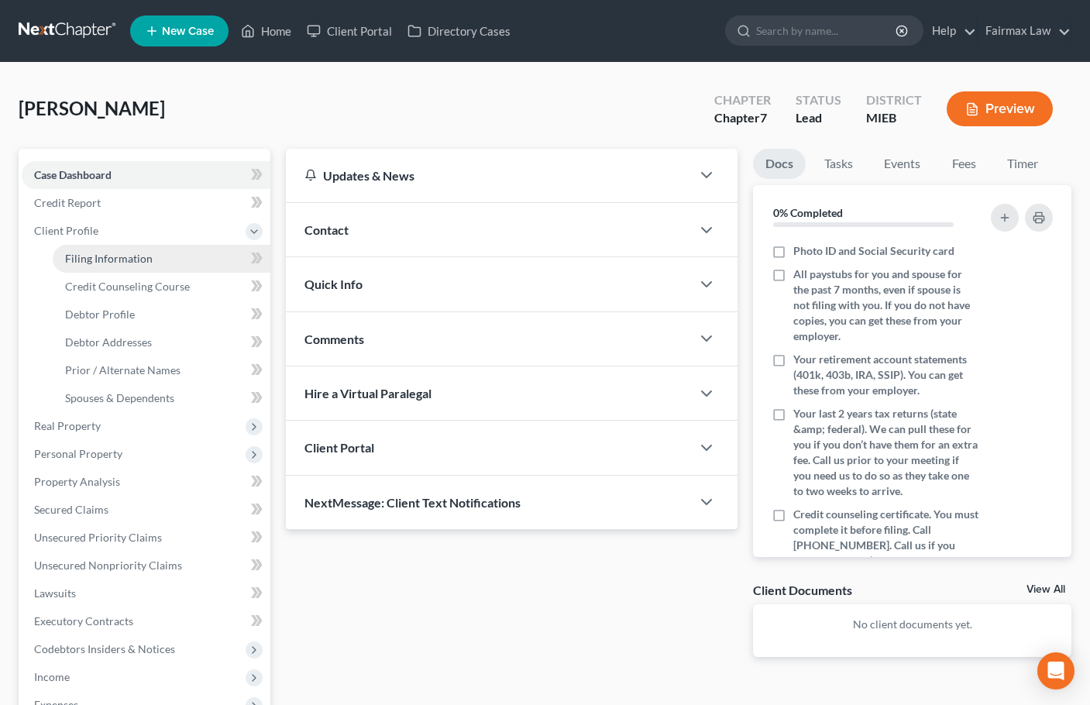
click at [123, 260] on span "Filing Information" at bounding box center [109, 258] width 88 height 13
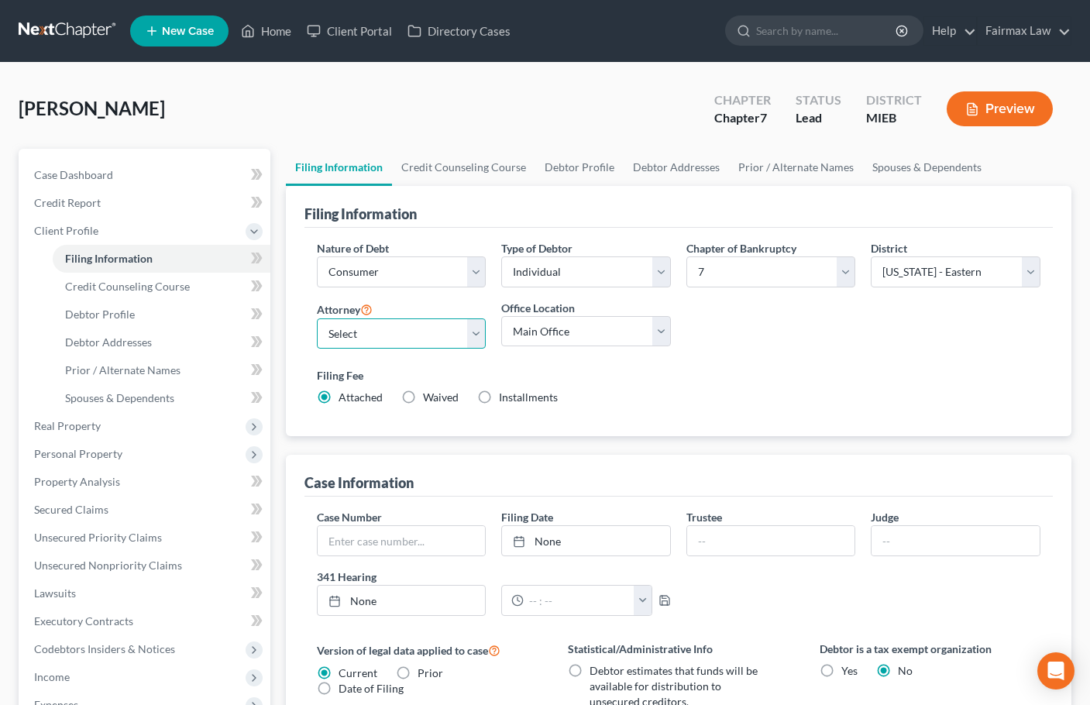
click at [393, 332] on select "Select [PERSON_NAME] [PERSON_NAME] [PERSON_NAME] [PERSON_NAME] [PERSON_NAME] [P…" at bounding box center [402, 333] width 170 height 31
click at [317, 318] on select "Select [PERSON_NAME] [PERSON_NAME] [PERSON_NAME] [PERSON_NAME] [PERSON_NAME] [P…" at bounding box center [402, 333] width 170 height 31
click at [435, 338] on select "Select [PERSON_NAME] [PERSON_NAME] [PERSON_NAME] [PERSON_NAME] [PERSON_NAME] [P…" at bounding box center [402, 333] width 170 height 31
click at [317, 318] on select "Select [PERSON_NAME] [PERSON_NAME] [PERSON_NAME] [PERSON_NAME] [PERSON_NAME] [P…" at bounding box center [402, 333] width 170 height 31
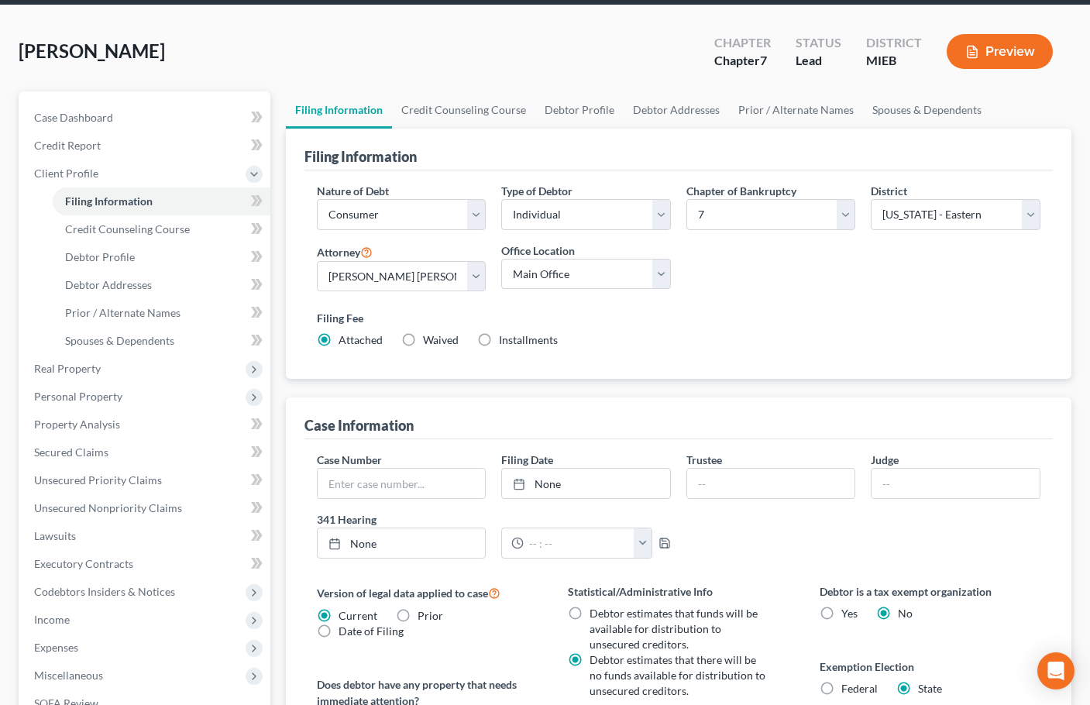
scroll to position [232, 0]
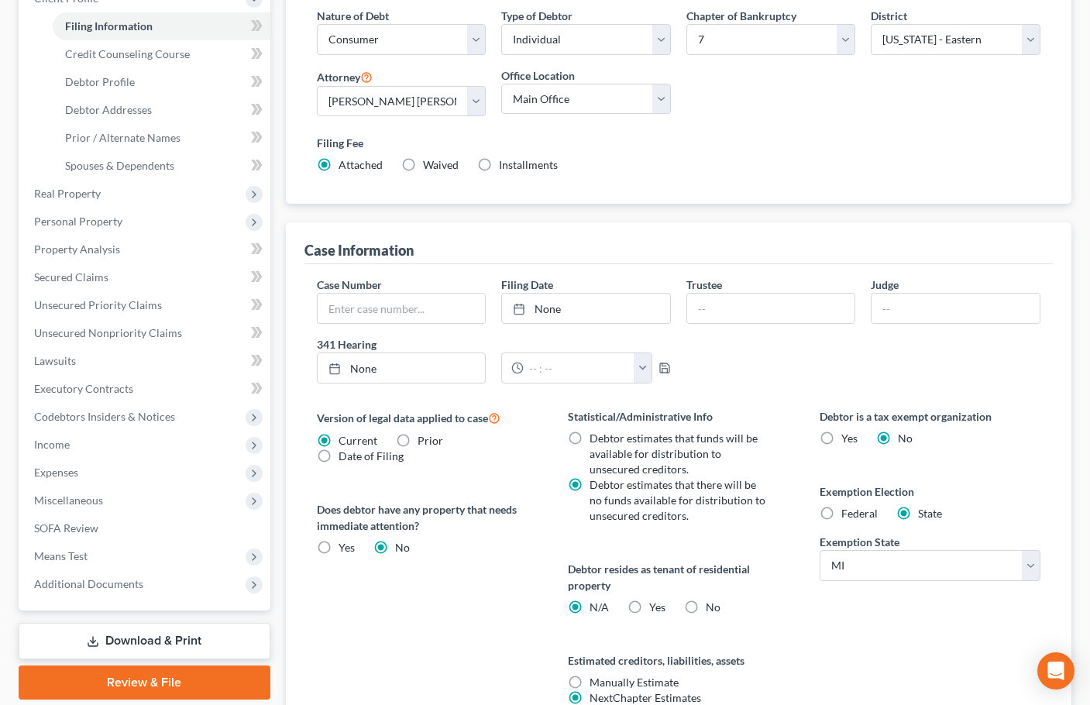
click at [841, 514] on label "Federal" at bounding box center [859, 513] width 36 height 15
click at [848, 514] on input "Federal" at bounding box center [853, 511] width 10 height 10
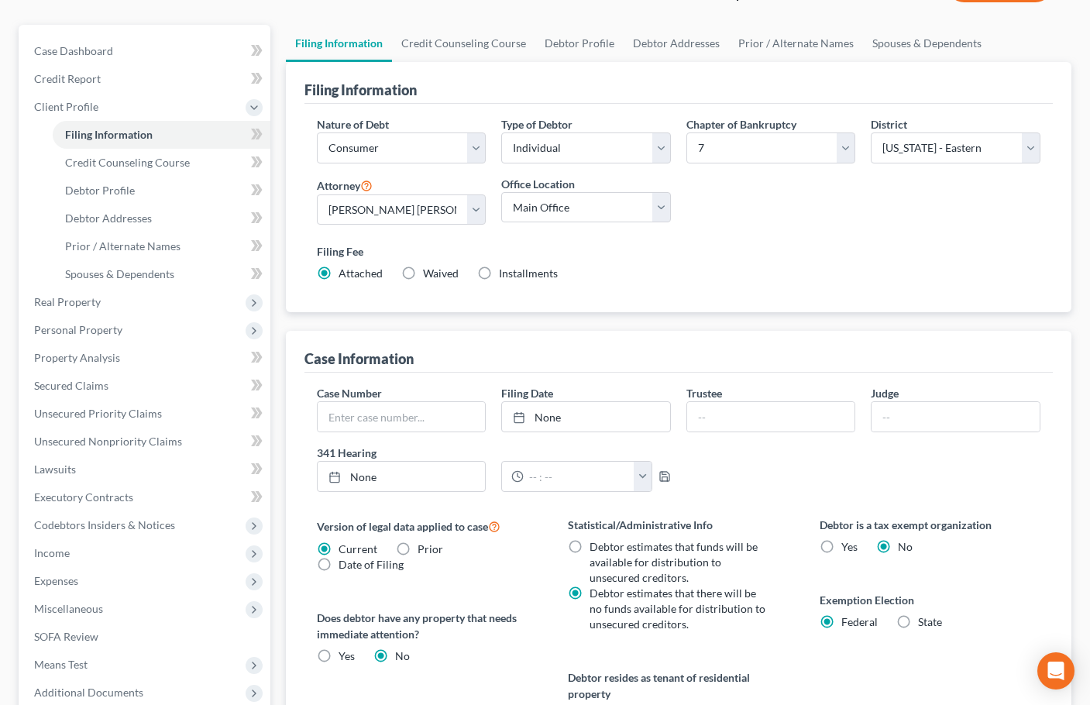
scroll to position [0, 0]
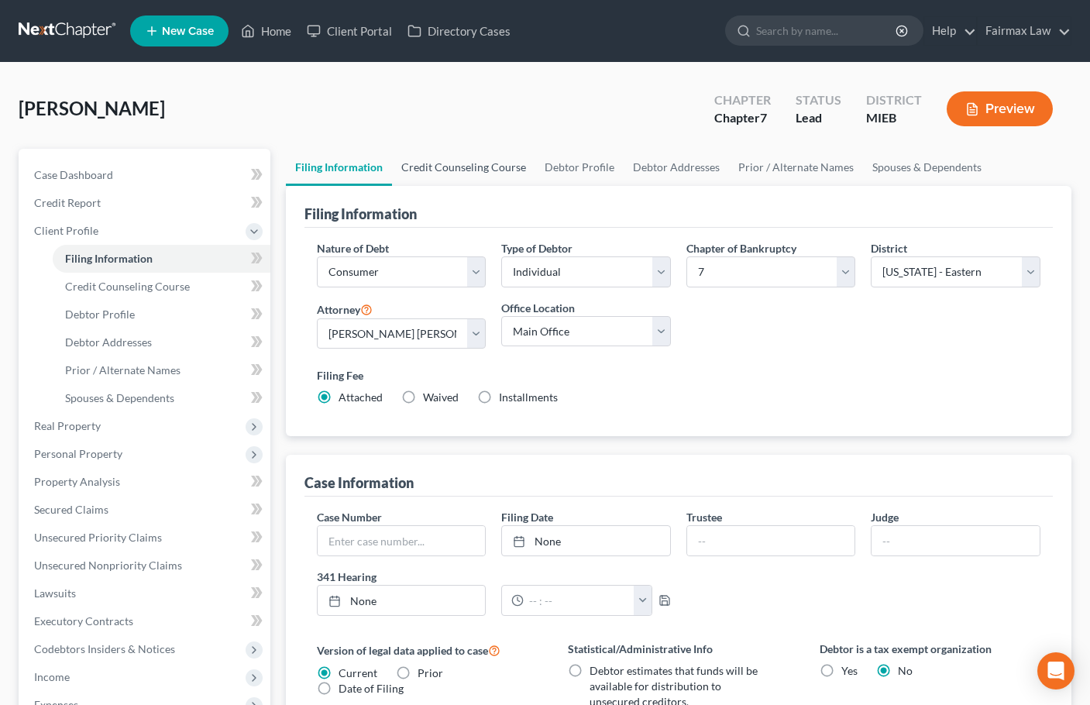
click at [487, 168] on link "Credit Counseling Course" at bounding box center [463, 167] width 143 height 37
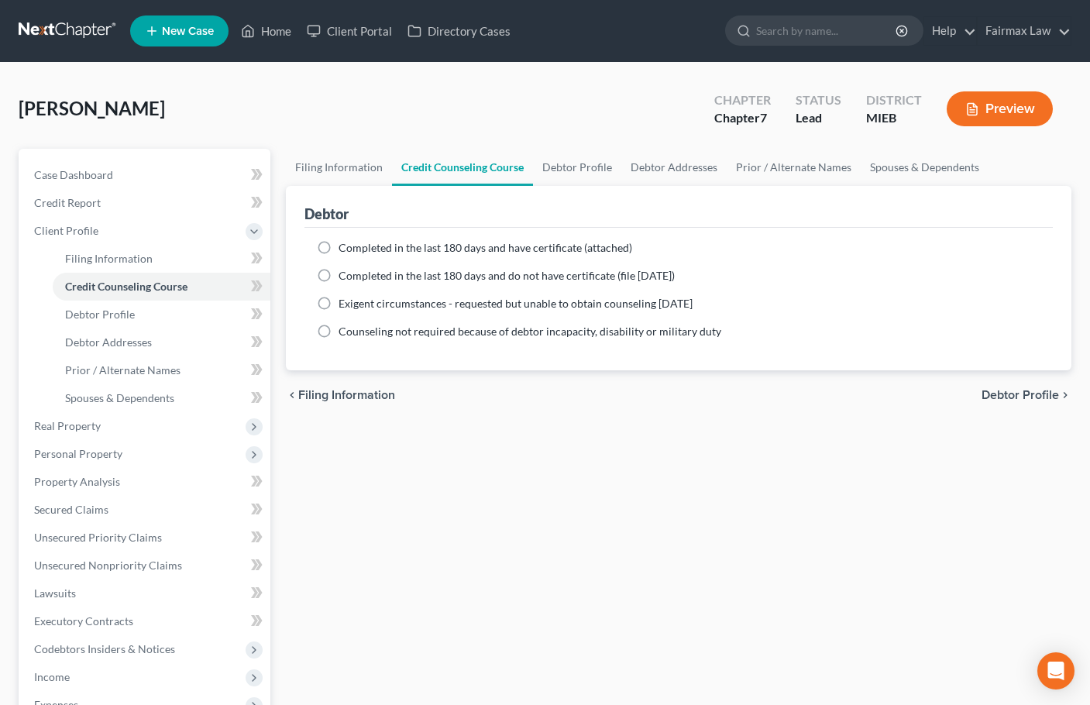
click at [356, 271] on span "Completed in the last 180 days and do not have certificate (file [DATE])" at bounding box center [507, 275] width 336 height 13
click at [355, 271] on input "Completed in the last 180 days and do not have certificate (file [DATE])" at bounding box center [350, 273] width 10 height 10
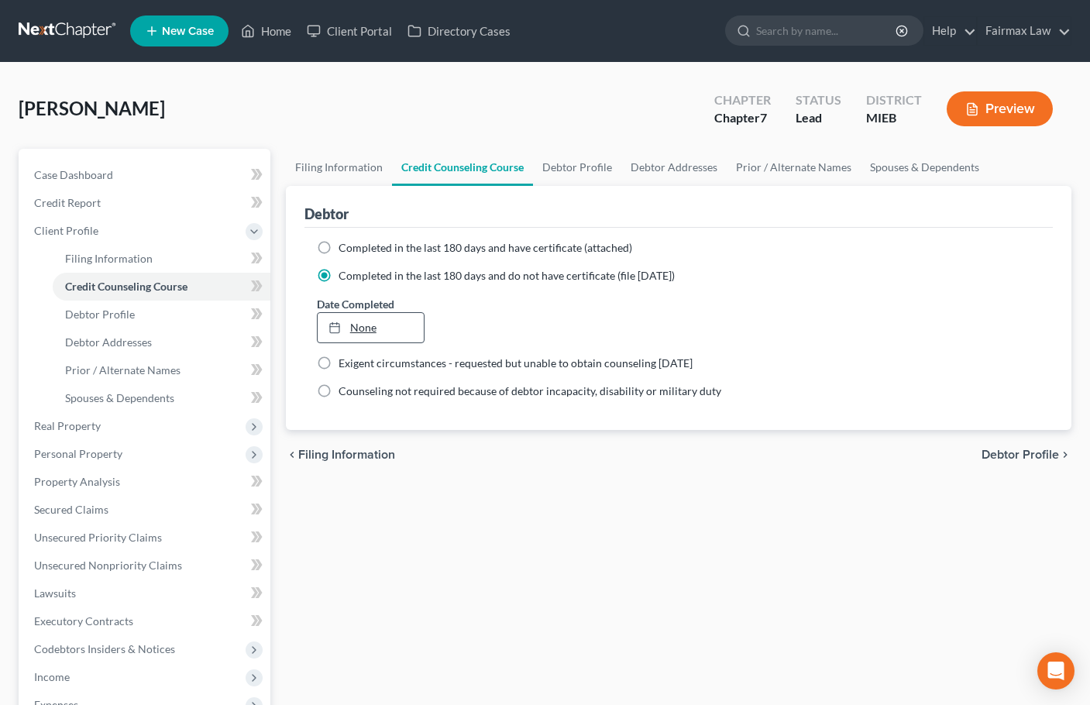
click at [357, 336] on link "None" at bounding box center [371, 327] width 106 height 29
click at [576, 167] on link "Debtor Profile" at bounding box center [577, 167] width 88 height 37
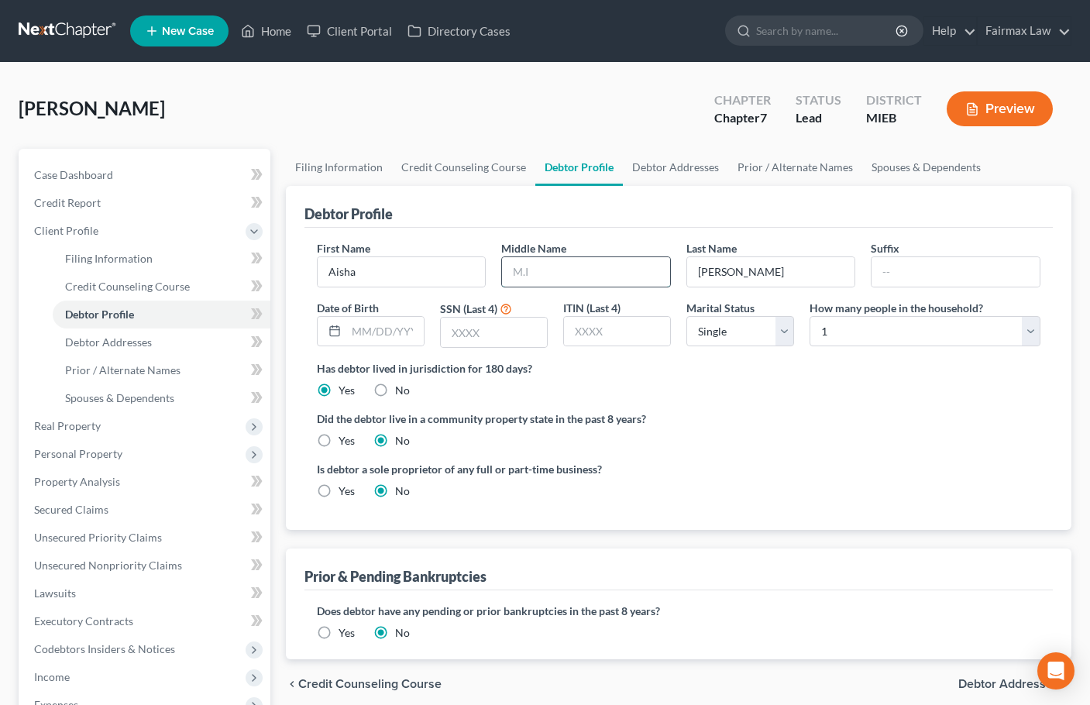
click at [569, 282] on input "text" at bounding box center [586, 271] width 168 height 29
click at [374, 339] on input "text" at bounding box center [384, 331] width 77 height 29
click at [466, 342] on input "text" at bounding box center [494, 332] width 106 height 29
click at [877, 339] on select "Select 1 2 3 4 5 6 7 8 9 10 11 12 13 14 15 16 17 18 19 20" at bounding box center [925, 331] width 231 height 31
click at [810, 316] on select "Select 1 2 3 4 5 6 7 8 9 10 11 12 13 14 15 16 17 18 19 20" at bounding box center [925, 331] width 231 height 31
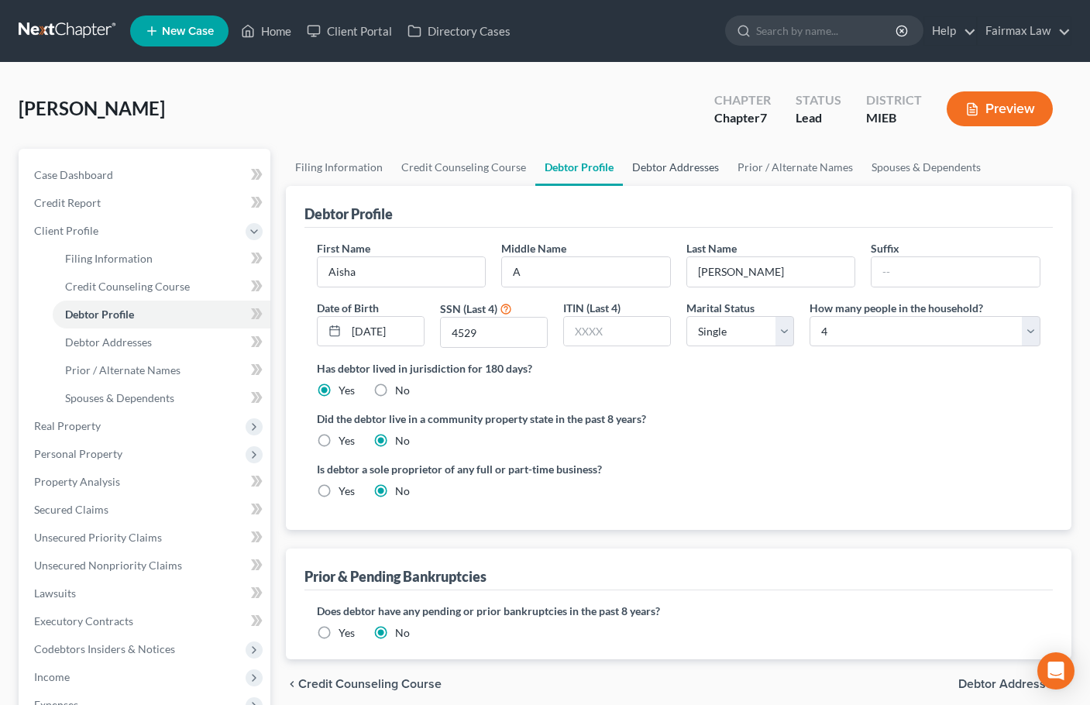
click at [682, 165] on link "Debtor Addresses" at bounding box center [675, 167] width 105 height 37
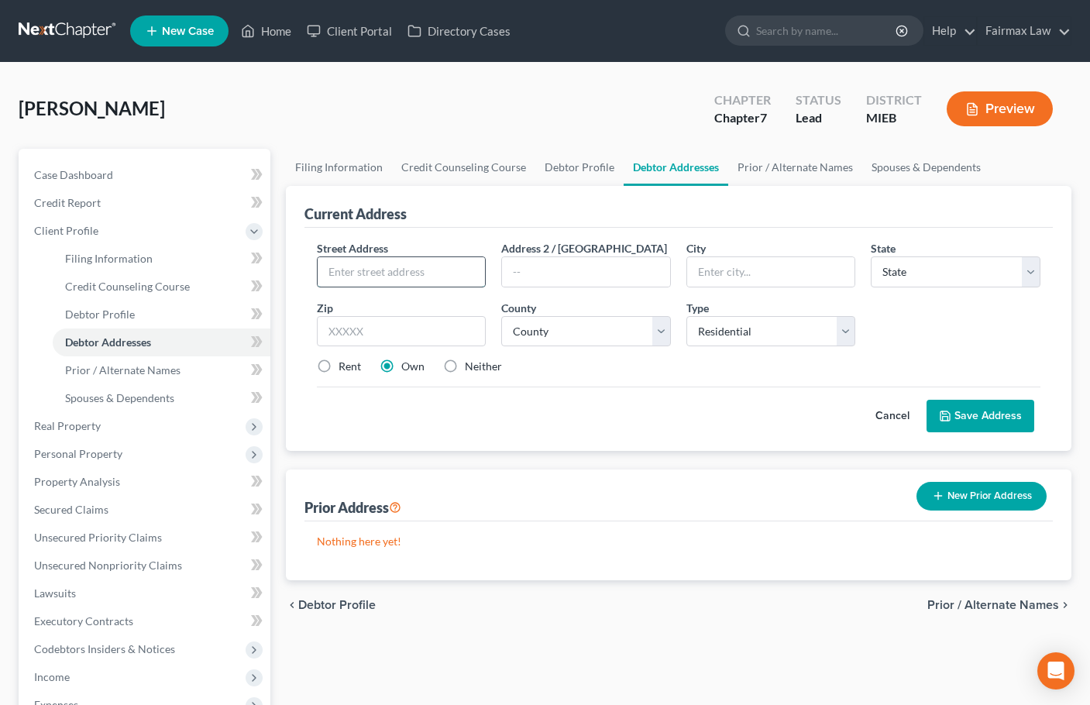
click at [394, 271] on input "text" at bounding box center [402, 271] width 168 height 29
paste input "18953 [GEOGRAPHIC_DATA][PERSON_NAME]"
click at [370, 328] on input "text" at bounding box center [402, 331] width 170 height 31
paste input "48221"
click at [465, 359] on label "Neither" at bounding box center [483, 366] width 37 height 15
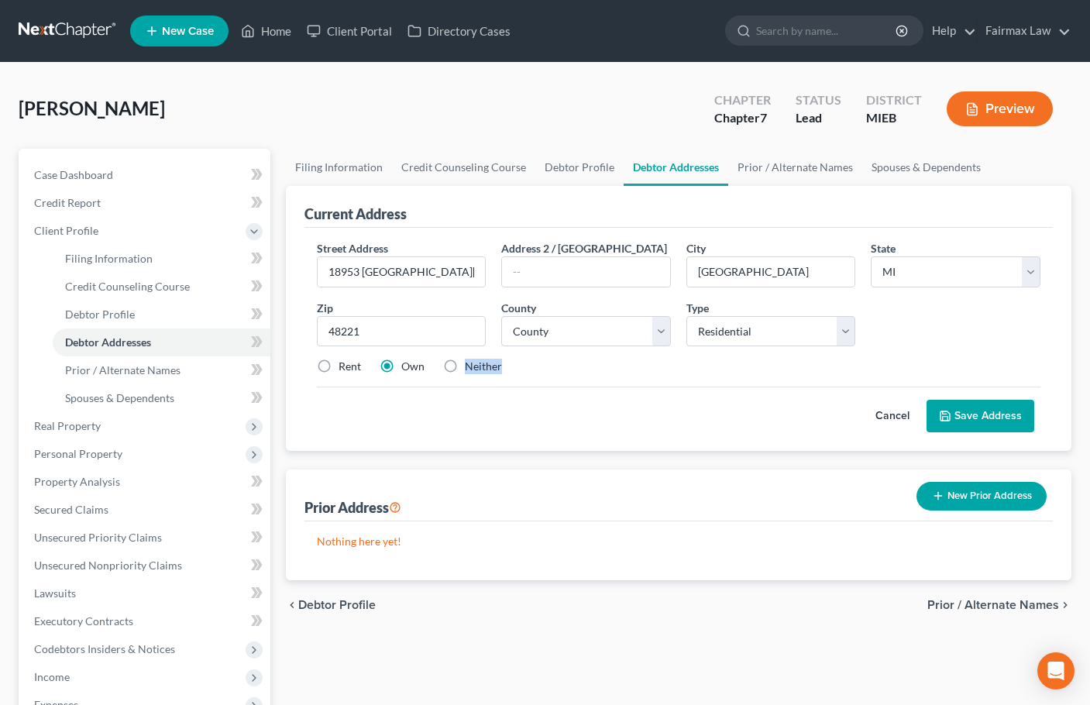
click at [465, 369] on label "Neither" at bounding box center [483, 366] width 37 height 15
click at [471, 369] on input "Neither" at bounding box center [476, 364] width 10 height 10
click at [538, 403] on div "Cancel Save Address" at bounding box center [679, 410] width 724 height 46
click at [556, 335] on select "[GEOGRAPHIC_DATA] [GEOGRAPHIC_DATA] [GEOGRAPHIC_DATA] [GEOGRAPHIC_DATA] [GEOGRA…" at bounding box center [586, 331] width 170 height 31
click at [501, 316] on select "[GEOGRAPHIC_DATA] [GEOGRAPHIC_DATA] [GEOGRAPHIC_DATA] [GEOGRAPHIC_DATA] [GEOGRA…" at bounding box center [586, 331] width 170 height 31
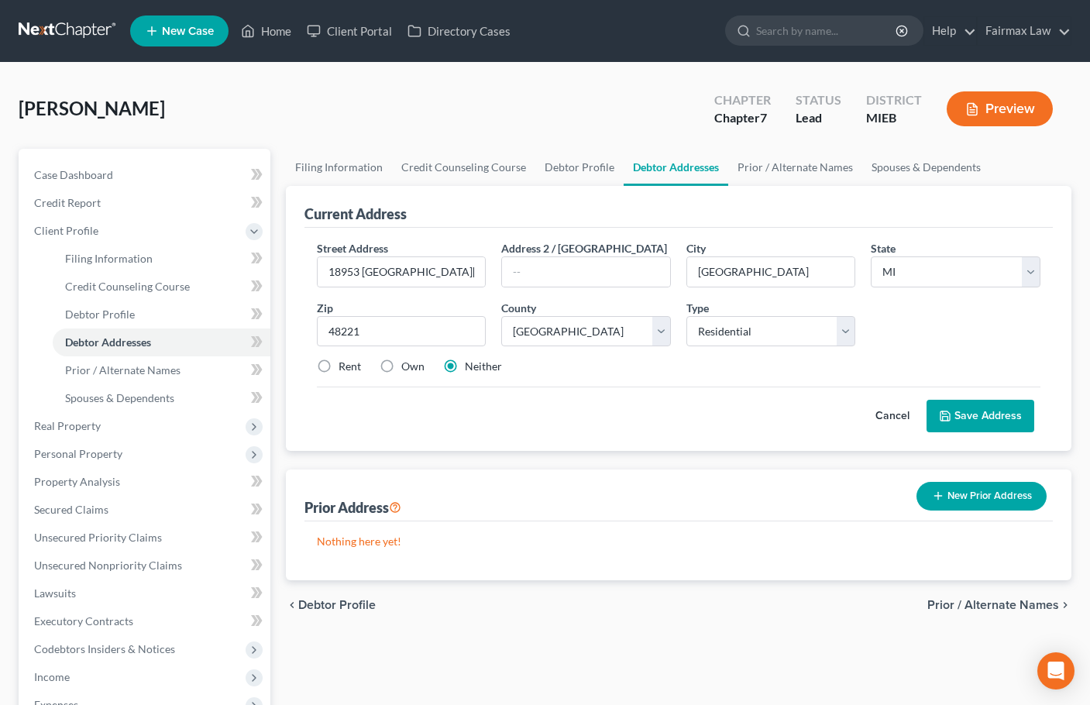
click at [986, 418] on button "Save Address" at bounding box center [981, 416] width 108 height 33
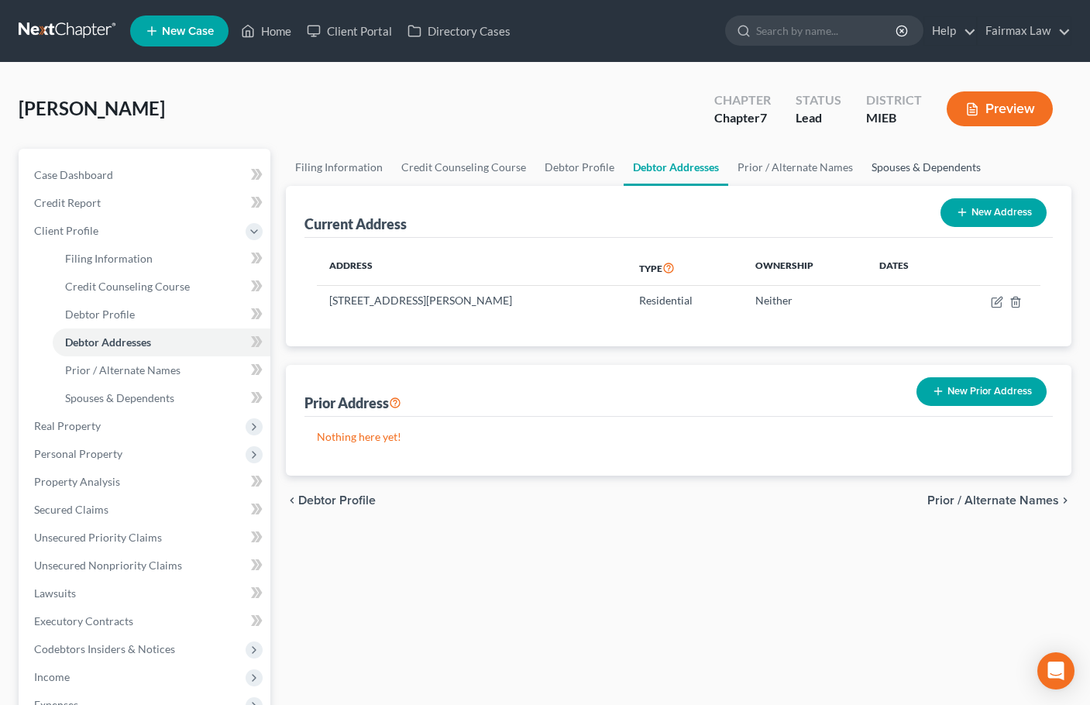
click at [924, 163] on link "Spouses & Dependents" at bounding box center [926, 167] width 128 height 37
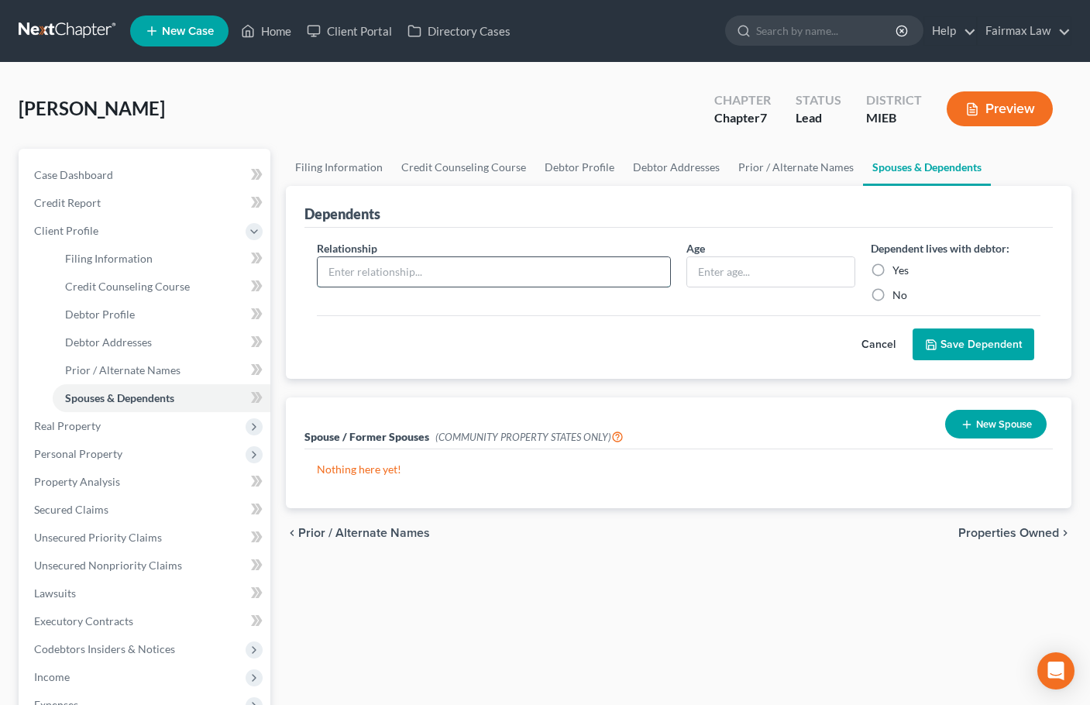
click at [498, 282] on input "text" at bounding box center [494, 271] width 352 height 29
click at [764, 265] on input "text" at bounding box center [771, 271] width 168 height 29
click at [1003, 342] on button "Save Dependent" at bounding box center [974, 344] width 122 height 33
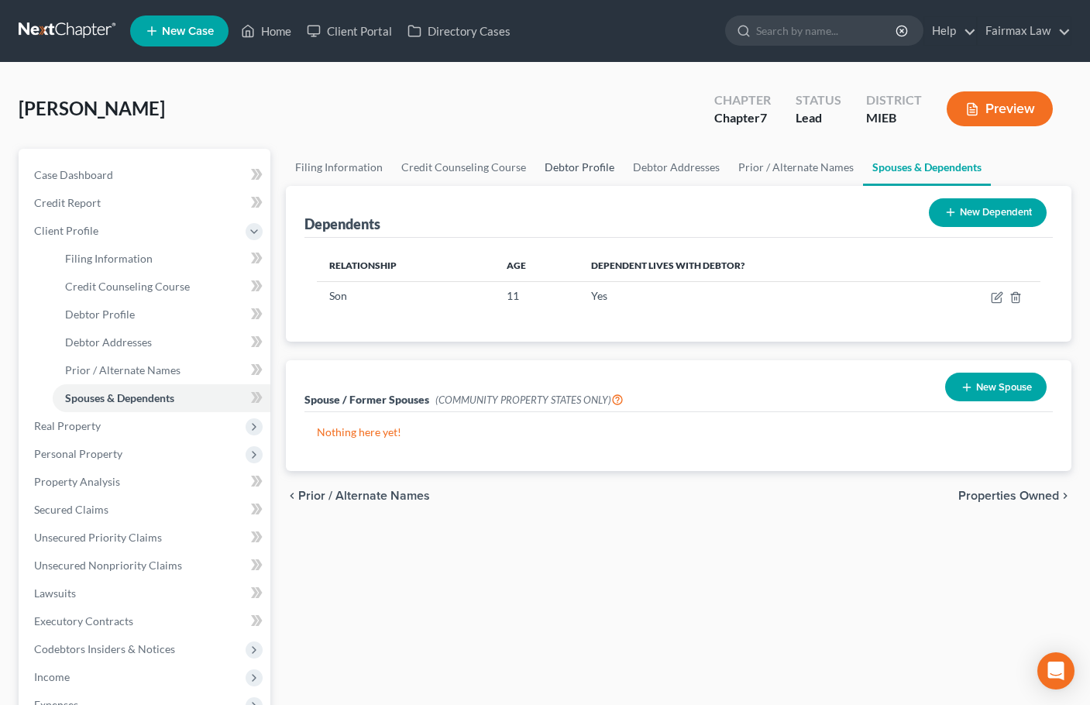
click at [565, 166] on link "Debtor Profile" at bounding box center [579, 167] width 88 height 37
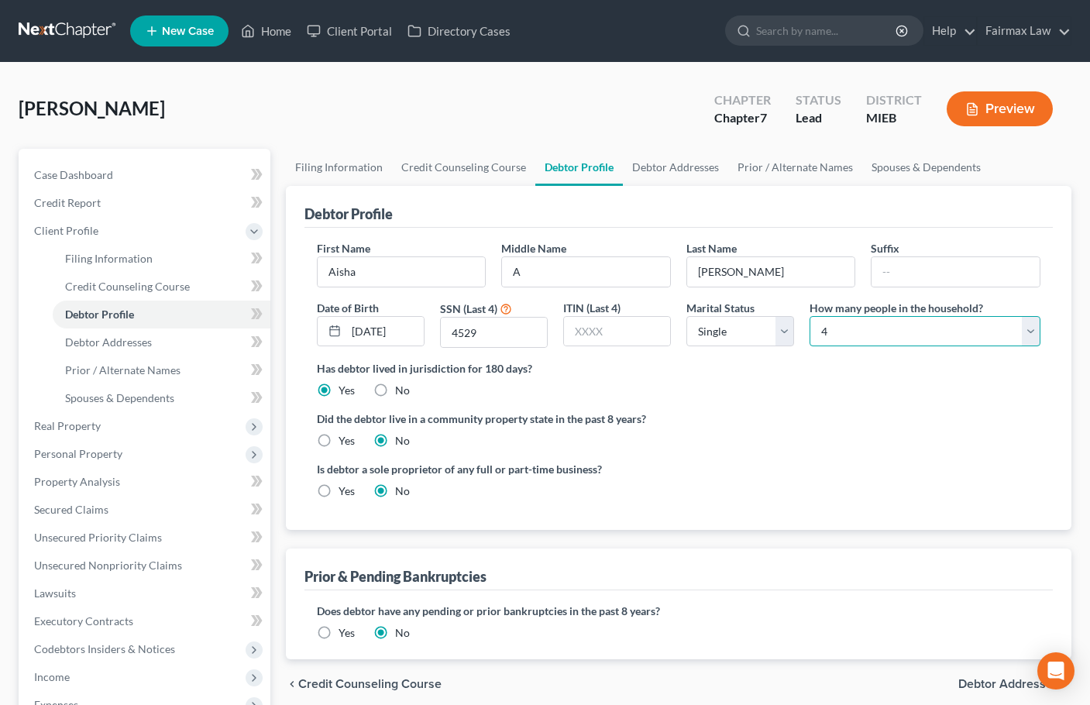
click at [876, 337] on select "Select 1 2 3 4 5 6 7 8 9 10 11 12 13 14 15 16 17 18 19 20" at bounding box center [925, 331] width 231 height 31
click at [810, 316] on select "Select 1 2 3 4 5 6 7 8 9 10 11 12 13 14 15 16 17 18 19 20" at bounding box center [925, 331] width 231 height 31
click at [758, 470] on div "Is debtor a sole proprietor of any full or part-time business? Yes No" at bounding box center [678, 486] width 739 height 50
click at [81, 458] on span "Personal Property" at bounding box center [78, 453] width 88 height 13
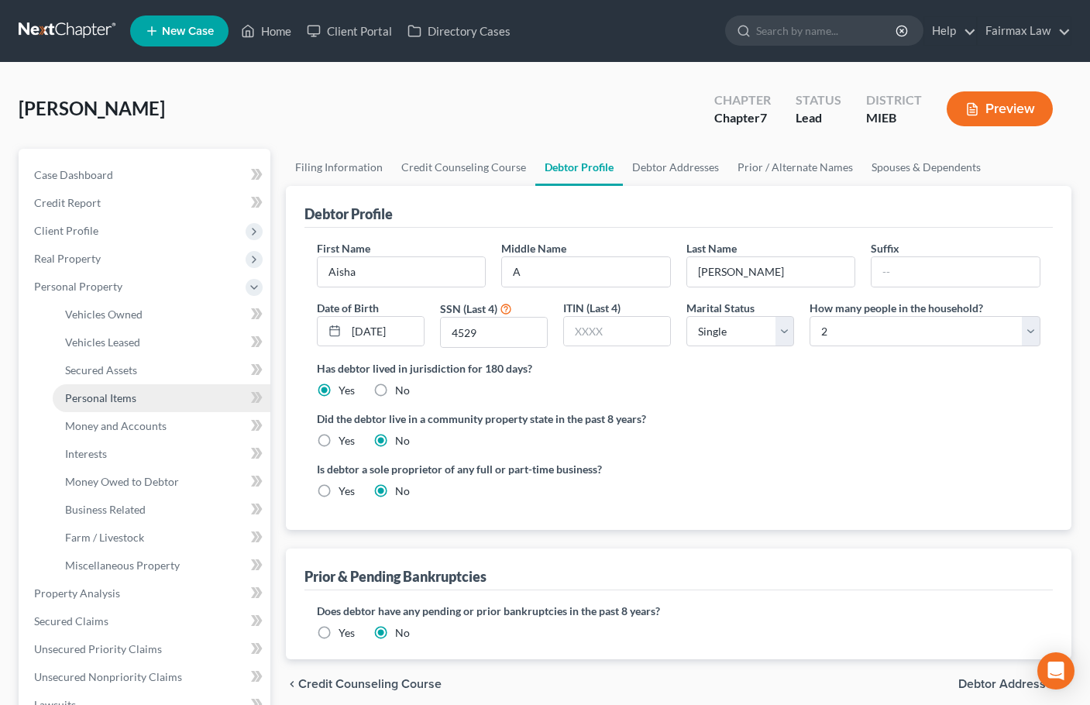
click at [106, 404] on link "Personal Items" at bounding box center [162, 398] width 218 height 28
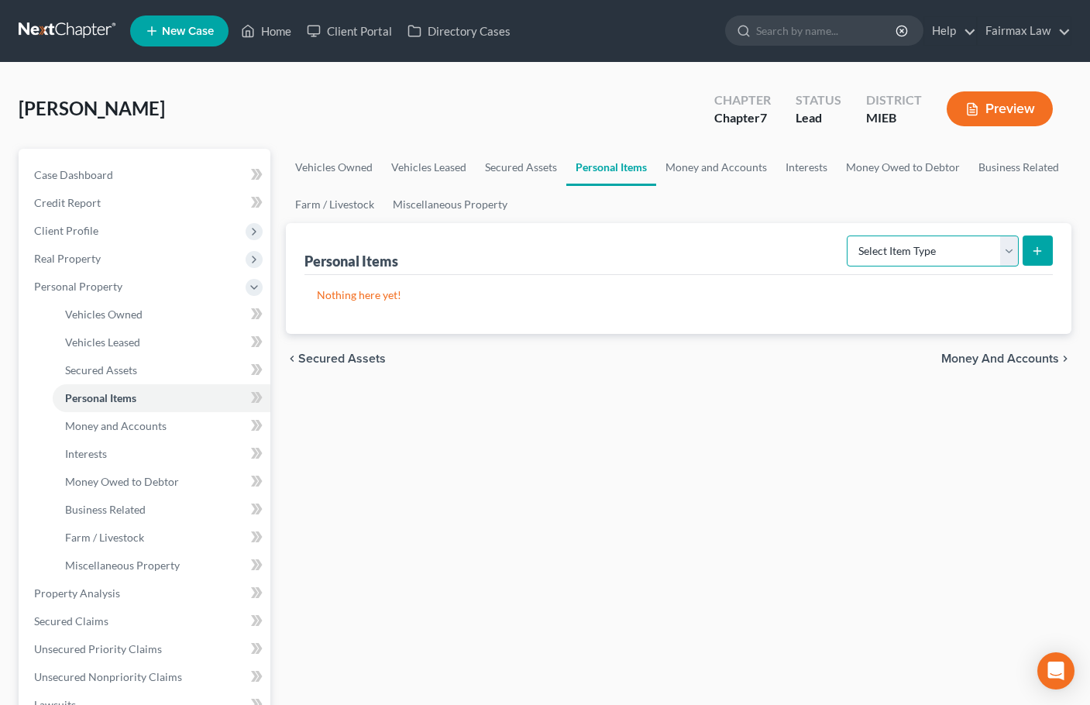
click at [961, 253] on select "Select Item Type Clothing Collectibles Of Value Electronics Firearms Household …" at bounding box center [933, 251] width 172 height 31
click at [848, 236] on select "Select Item Type Clothing Collectibles Of Value Electronics Firearms Household …" at bounding box center [933, 251] width 172 height 31
click at [1038, 256] on button "submit" at bounding box center [1038, 251] width 30 height 30
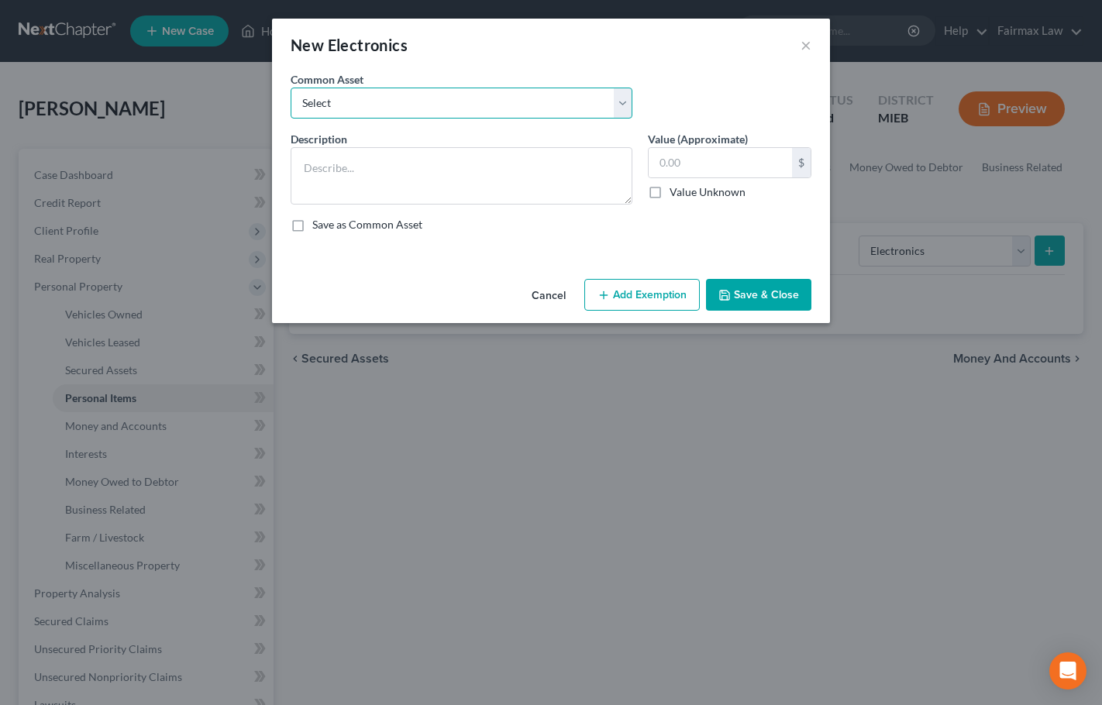
click at [420, 98] on select "Select Household Electronics, including cell phones, PC or tablet device, telev…" at bounding box center [462, 103] width 342 height 31
click at [291, 88] on select "Select Household Electronics, including cell phones, PC or tablet device, telev…" at bounding box center [462, 103] width 342 height 31
click at [713, 161] on input "1,000.00" at bounding box center [719, 162] width 143 height 29
drag, startPoint x: 713, startPoint y: 161, endPoint x: 705, endPoint y: 165, distance: 8.7
click at [713, 162] on input "1,000.00" at bounding box center [719, 162] width 143 height 29
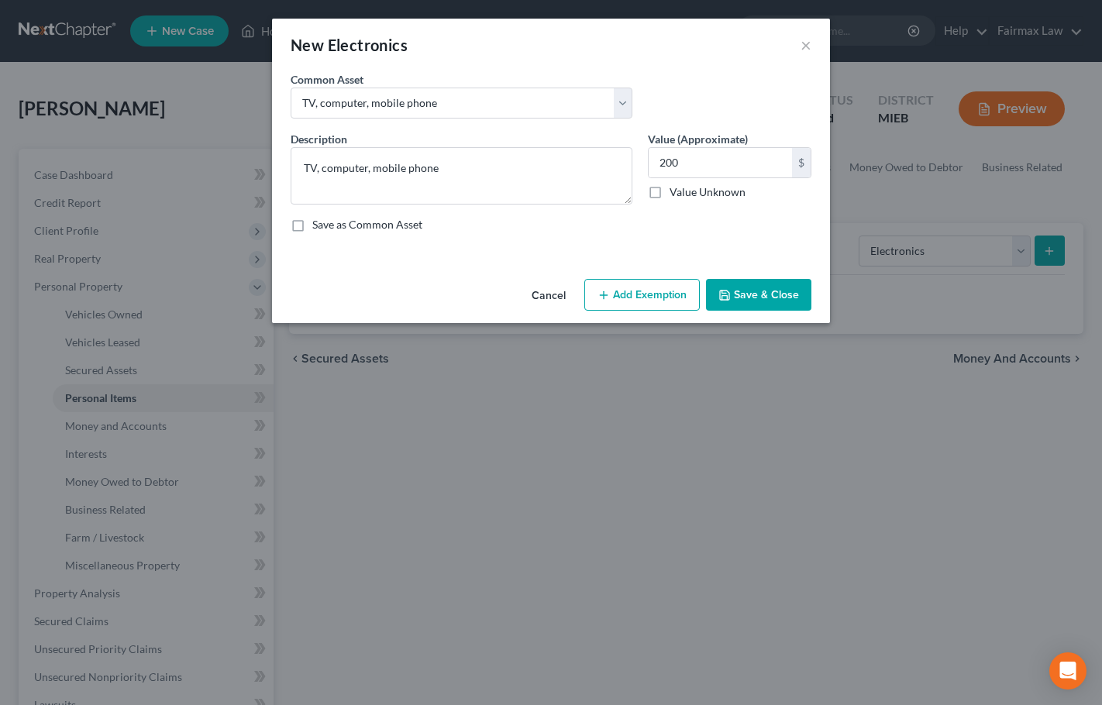
click at [671, 299] on button "Add Exemption" at bounding box center [641, 295] width 115 height 33
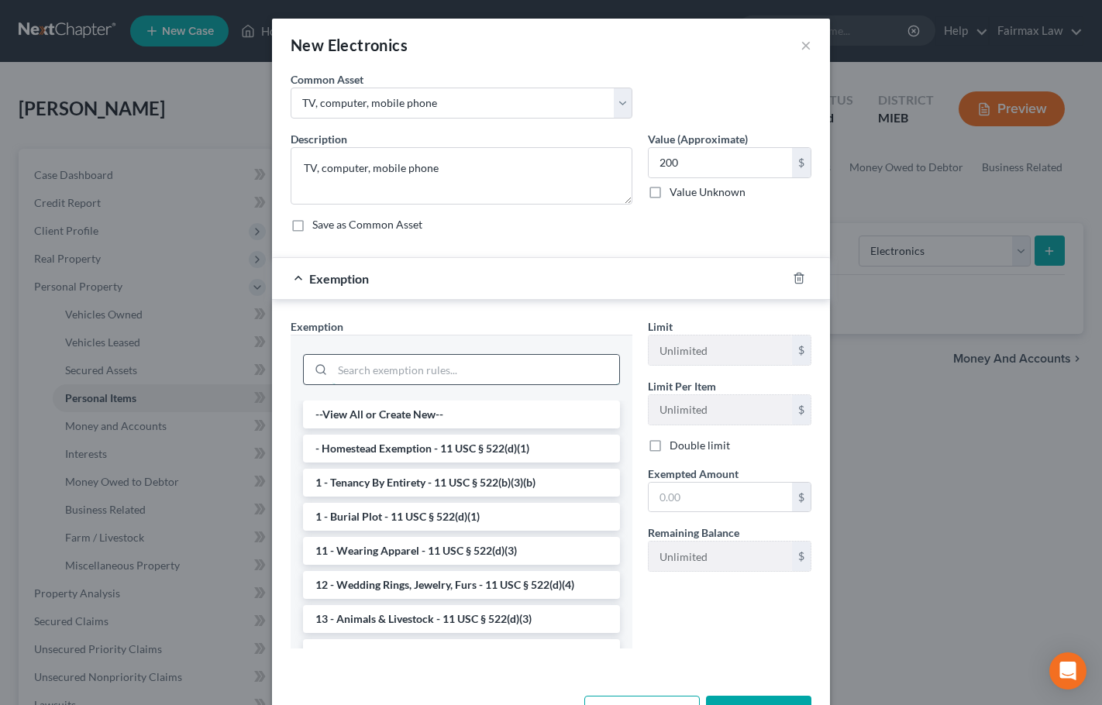
click at [394, 370] on input "search" at bounding box center [475, 369] width 287 height 29
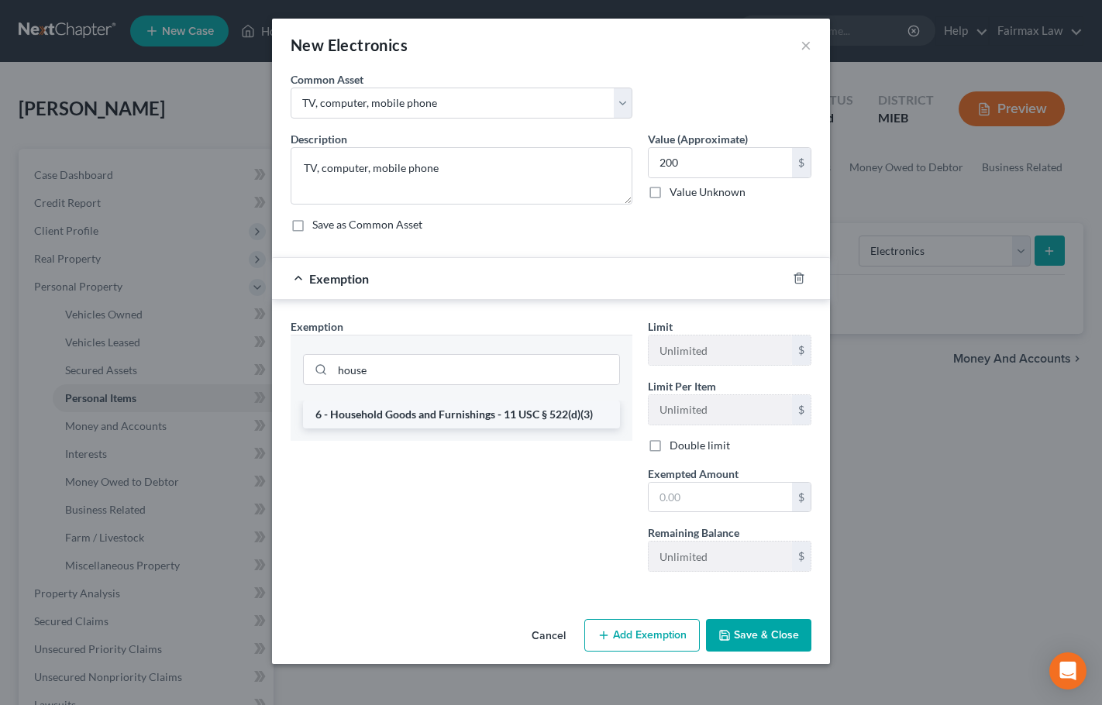
click at [418, 407] on li "6 - Household Goods and Furnishings - 11 USC § 522(d)(3)" at bounding box center [461, 415] width 317 height 28
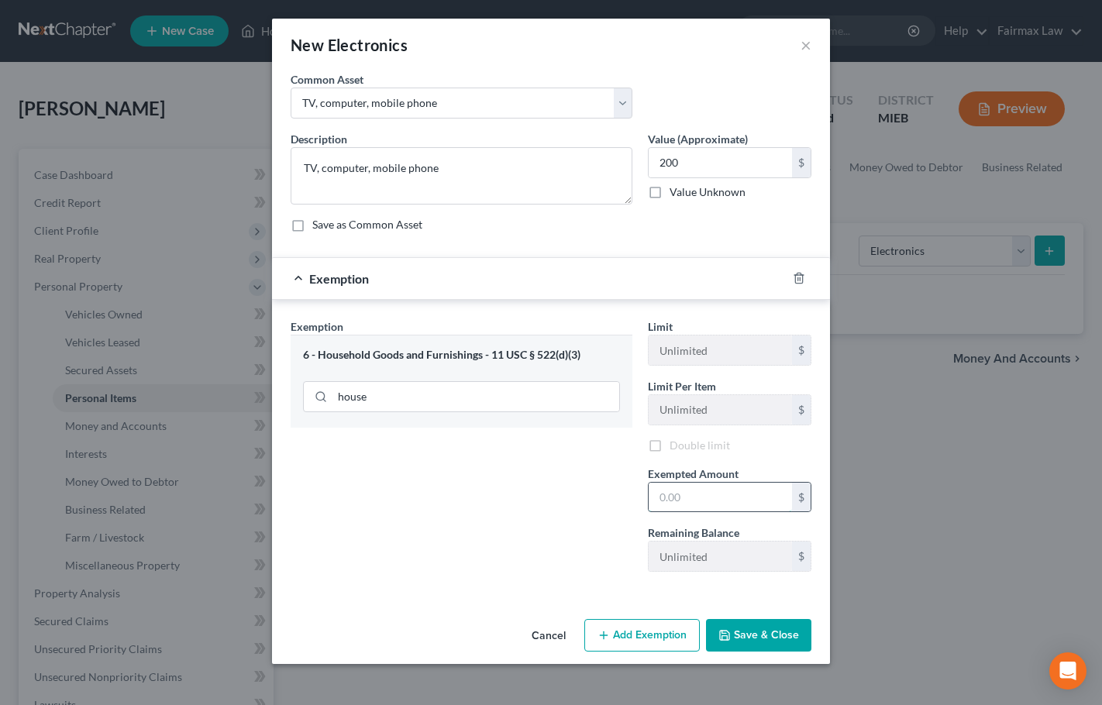
click at [705, 491] on input "text" at bounding box center [719, 497] width 143 height 29
click at [765, 634] on button "Save & Close" at bounding box center [758, 635] width 105 height 33
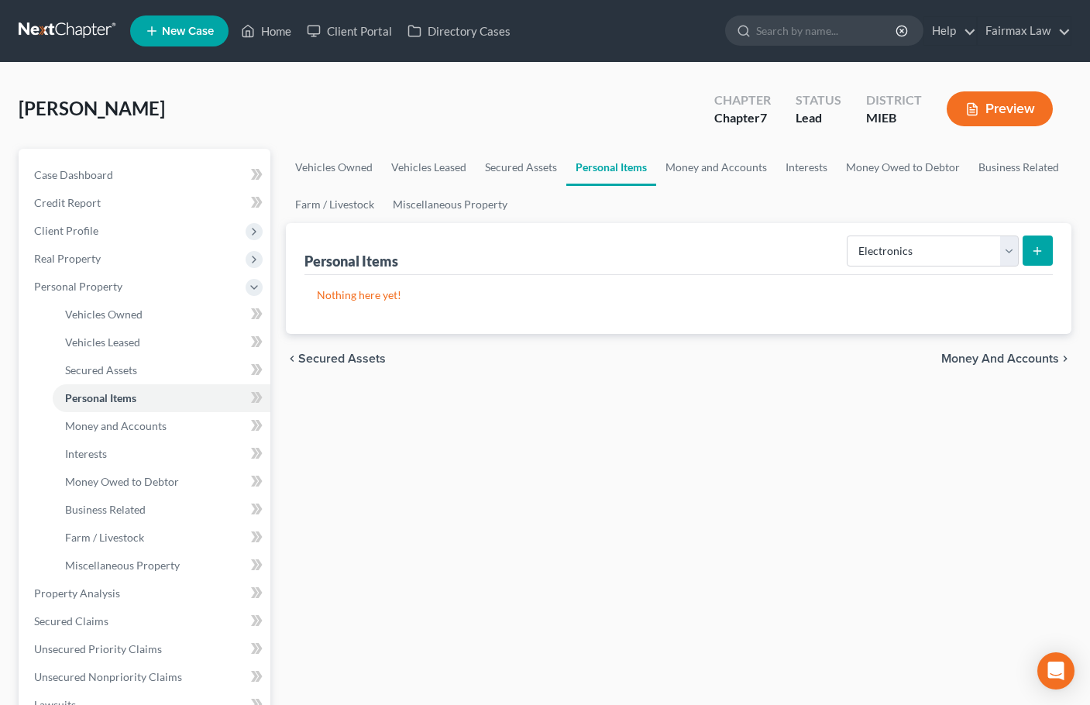
click at [974, 480] on div "Vehicles Owned Vehicles Leased Secured Assets Personal Items Money and Accounts…" at bounding box center [678, 596] width 801 height 895
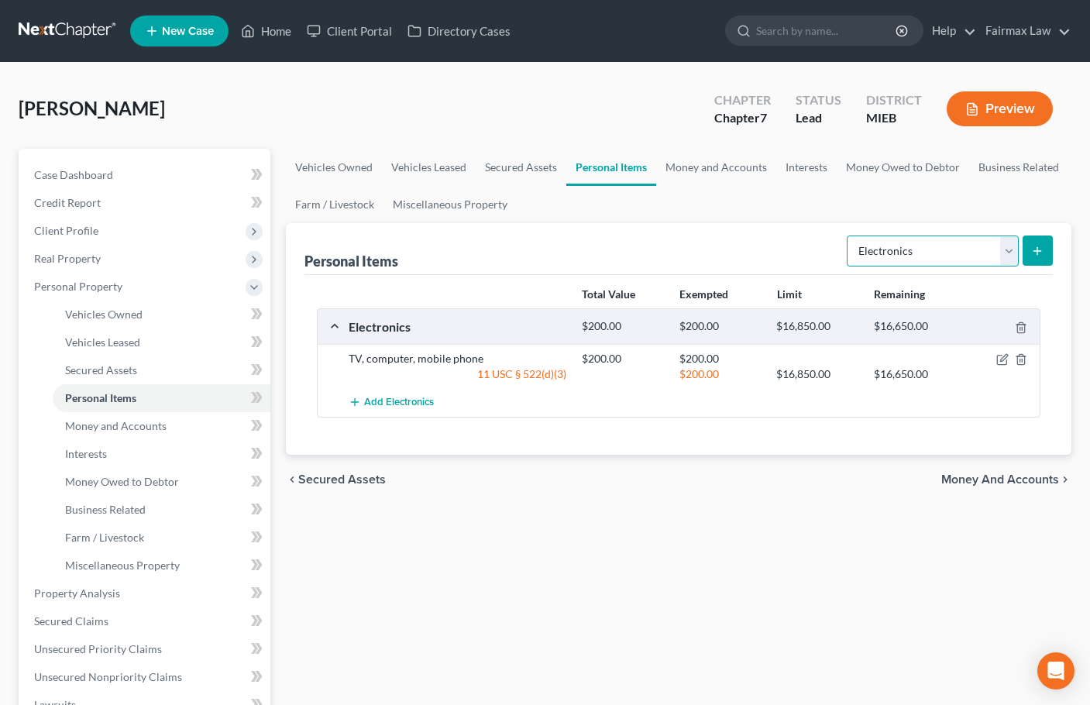
click at [959, 245] on select "Select Item Type Clothing Collectibles Of Value Electronics Firearms Household …" at bounding box center [933, 251] width 172 height 31
click at [848, 236] on select "Select Item Type Clothing Collectibles Of Value Electronics Firearms Household …" at bounding box center [933, 251] width 172 height 31
click at [1043, 256] on icon "submit" at bounding box center [1037, 251] width 12 height 12
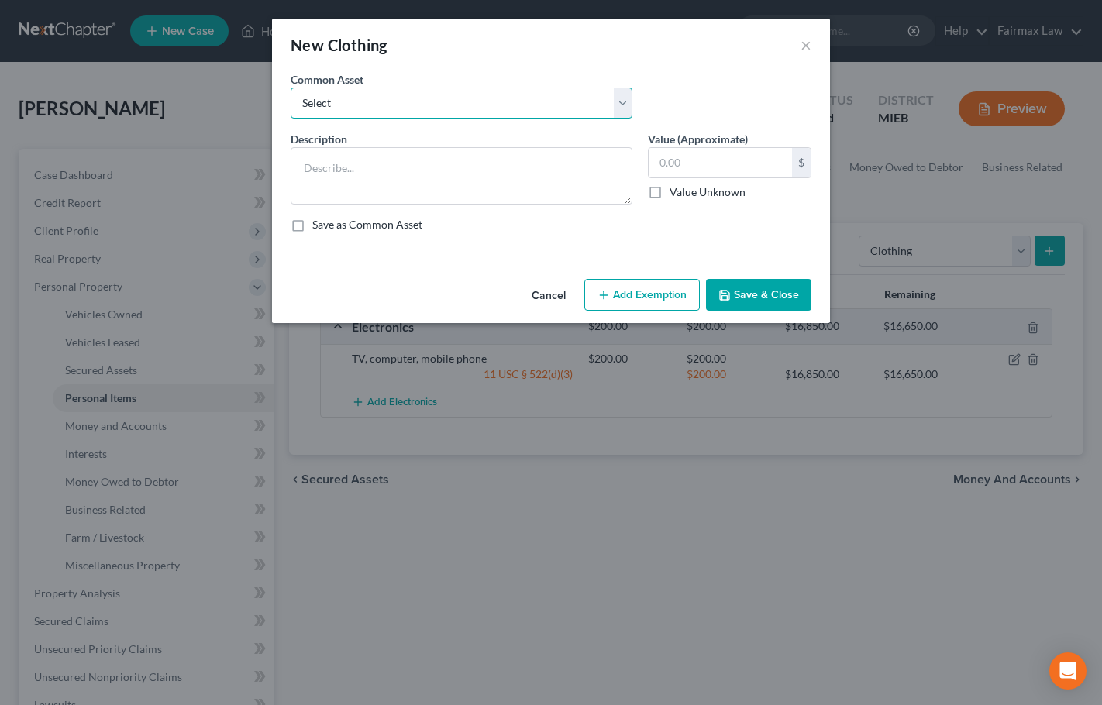
click at [472, 103] on select "Select Everyday clothing Professional Men's wear. Everyday wearing apparel Comm…" at bounding box center [462, 103] width 342 height 31
click at [291, 88] on select "Select Everyday clothing Professional Men's wear. Everyday wearing apparel Comm…" at bounding box center [462, 103] width 342 height 31
click at [690, 159] on input "400.00" at bounding box center [719, 162] width 143 height 29
click at [691, 160] on input "400.00" at bounding box center [719, 162] width 143 height 29
click at [637, 294] on button "Add Exemption" at bounding box center [641, 295] width 115 height 33
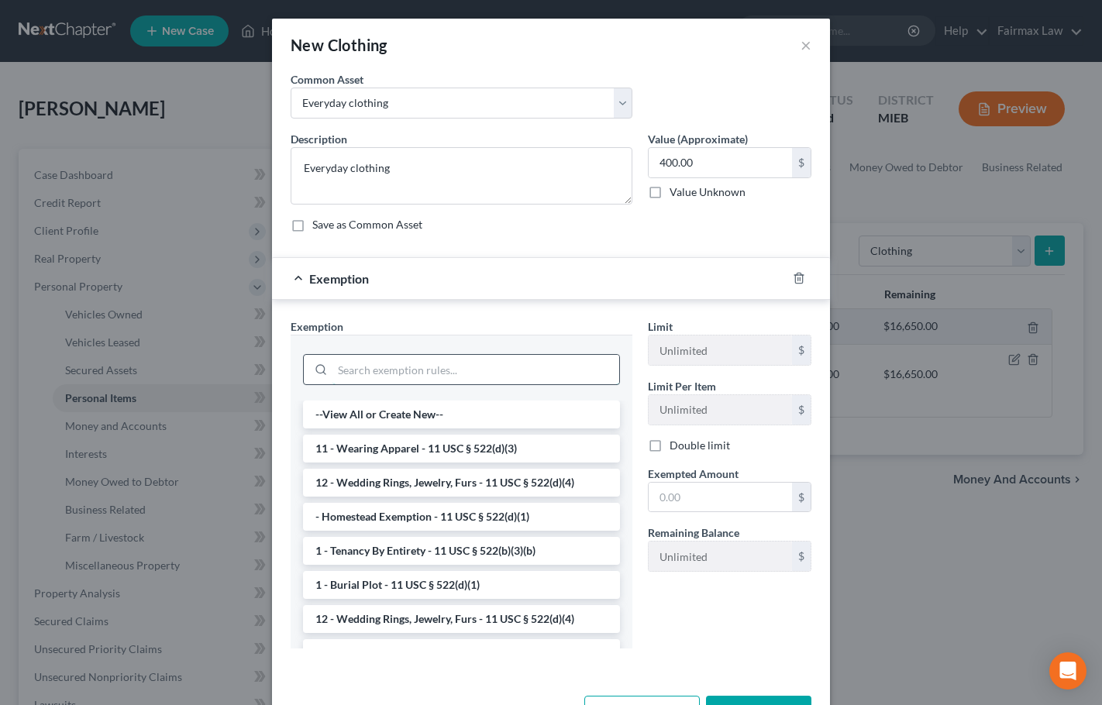
click at [431, 369] on input "search" at bounding box center [475, 369] width 287 height 29
click at [412, 444] on li "11 - Wearing Apparel - 11 USC § 522(d)(3)" at bounding box center [461, 449] width 317 height 28
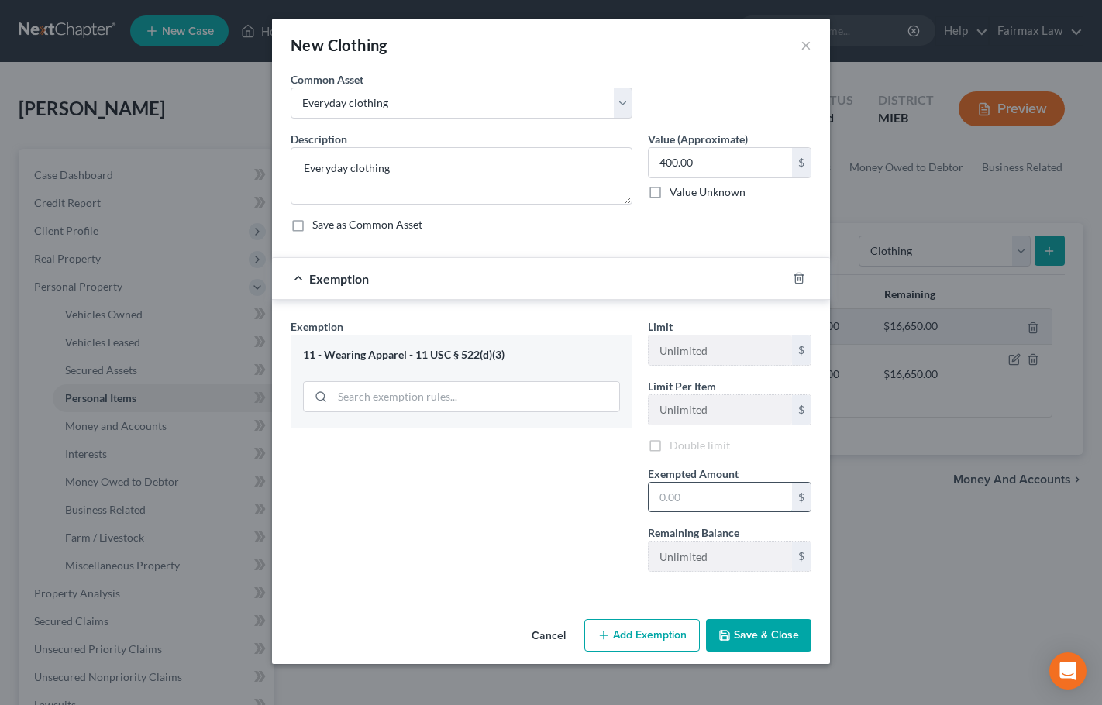
click at [693, 488] on input "text" at bounding box center [719, 497] width 143 height 29
click at [600, 592] on div "Exemption Set must be selected for CA. Exemption * 11 - Wearing Apparel - 11 US…" at bounding box center [551, 448] width 558 height 297
click at [762, 629] on button "Save & Close" at bounding box center [758, 635] width 105 height 33
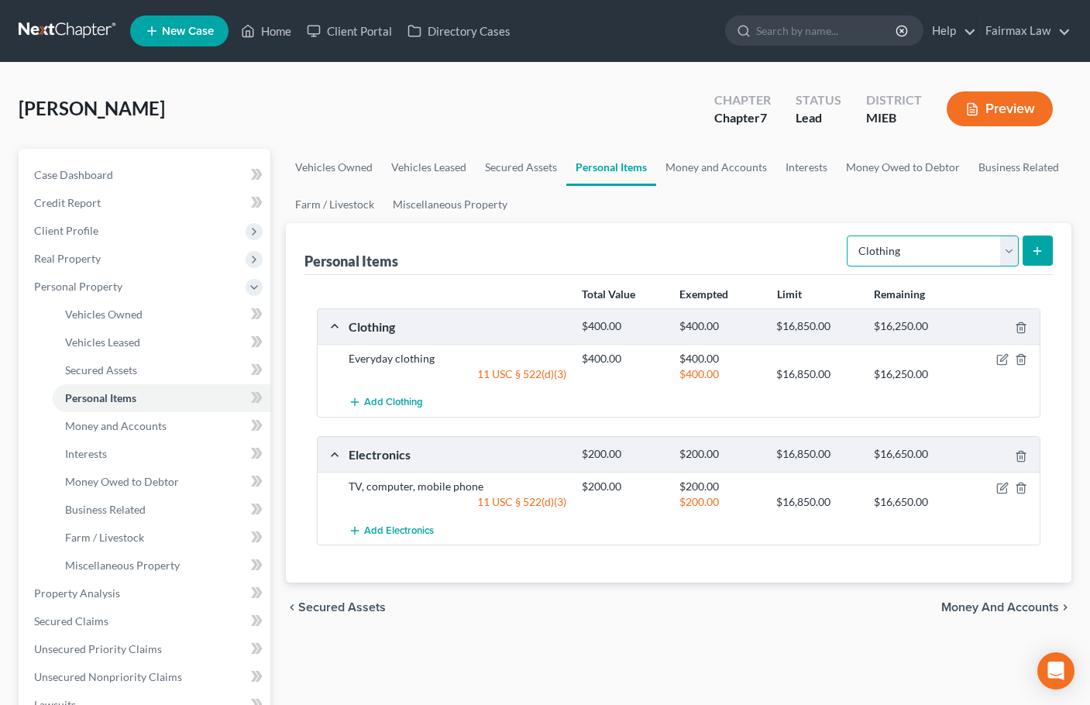
click at [934, 254] on select "Select Item Type Clothing Collectibles Of Value Electronics Firearms Household …" at bounding box center [933, 251] width 172 height 31
